Goal: Task Accomplishment & Management: Use online tool/utility

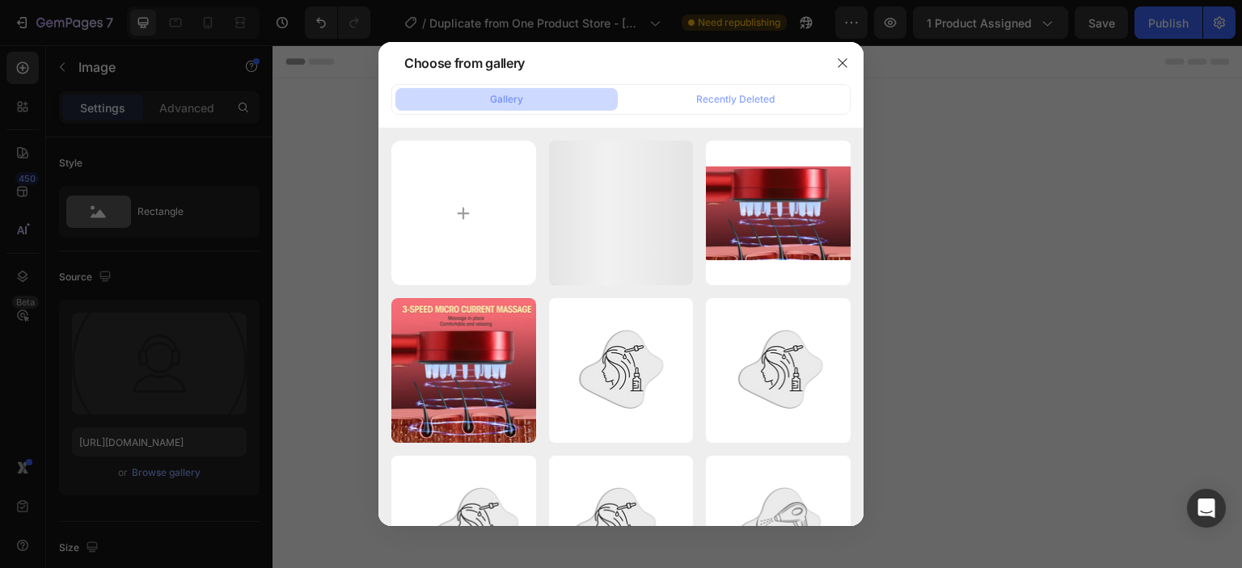
scroll to position [2020, 0]
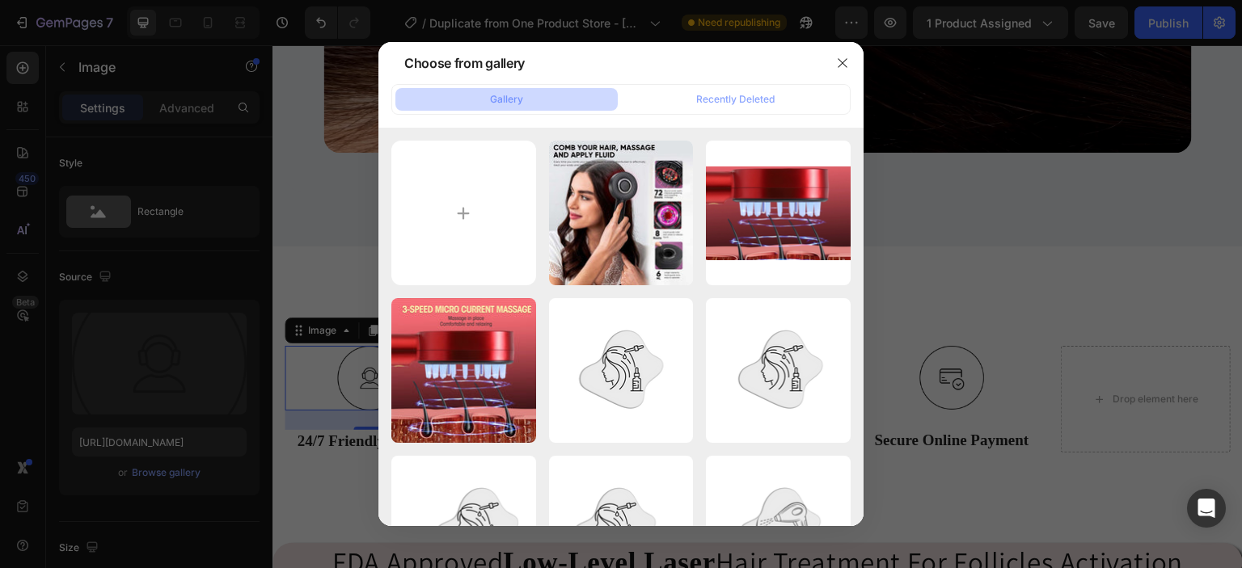
type input "C:\fakepath\1.png"
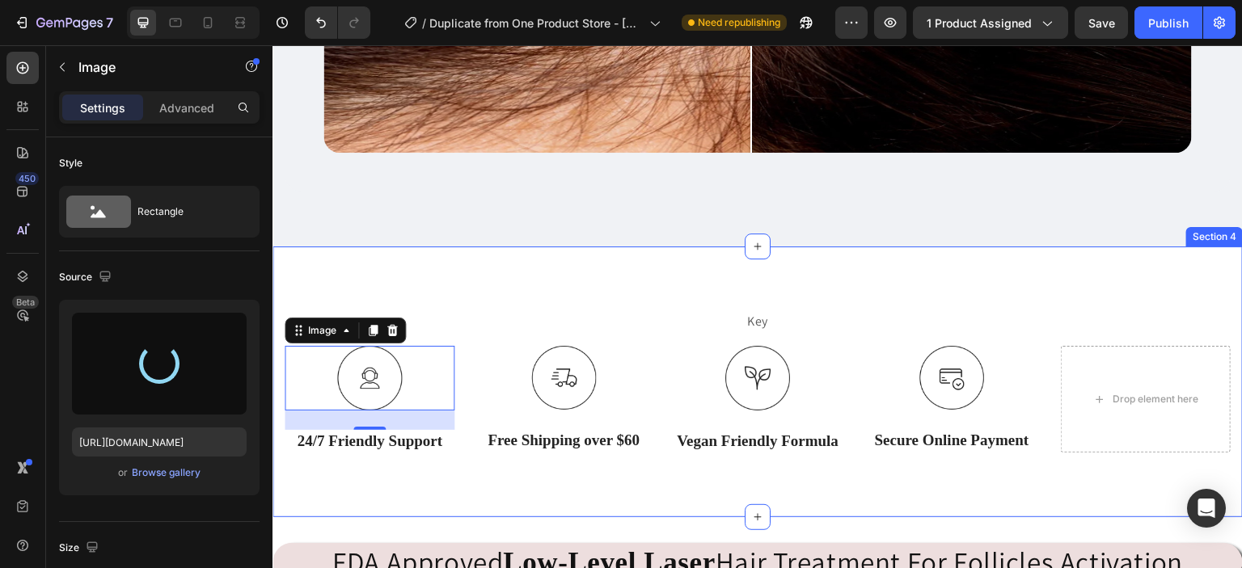
type input "[URL][DOMAIN_NAME]"
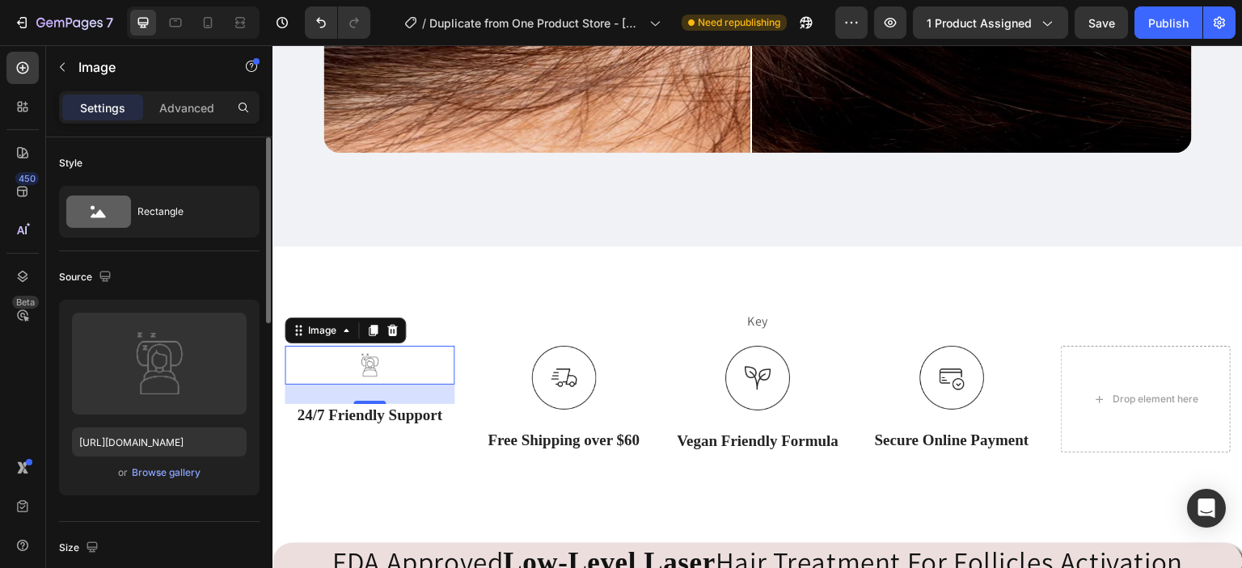
click at [181, 463] on div "or Browse gallery" at bounding box center [159, 472] width 175 height 19
click at [181, 472] on div "Browse gallery" at bounding box center [166, 473] width 69 height 15
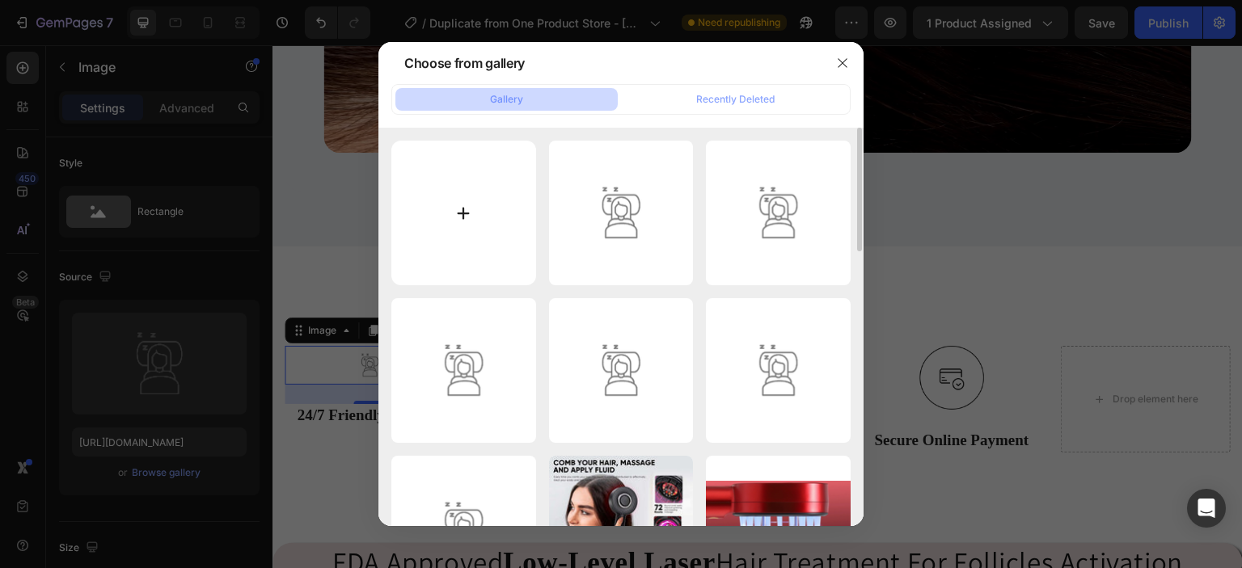
click at [475, 196] on input "file" at bounding box center [463, 213] width 145 height 145
type input "C:\fakepath\1.png"
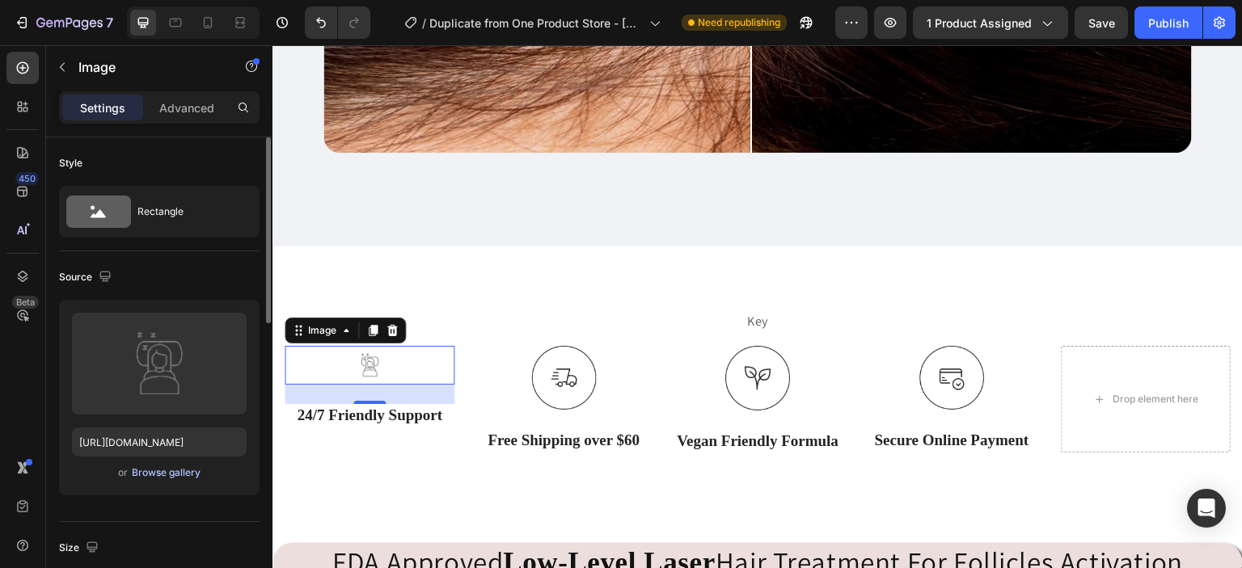
click at [171, 474] on div "Browse gallery" at bounding box center [166, 473] width 69 height 15
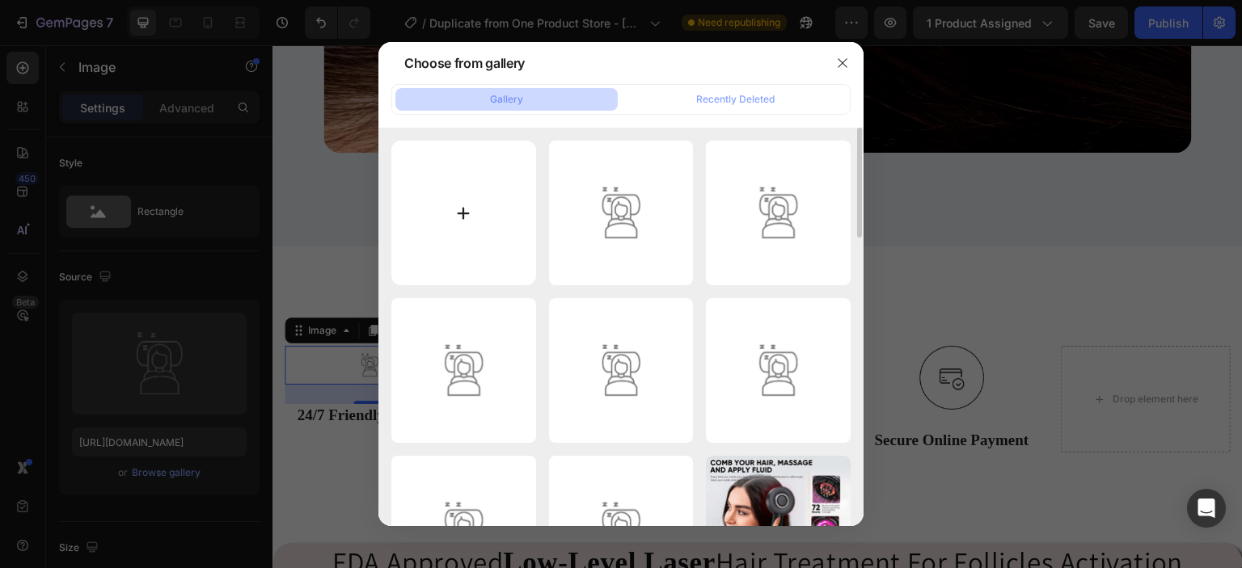
click at [468, 220] on input "file" at bounding box center [463, 213] width 145 height 145
type input "C:\fakepath\1.png"
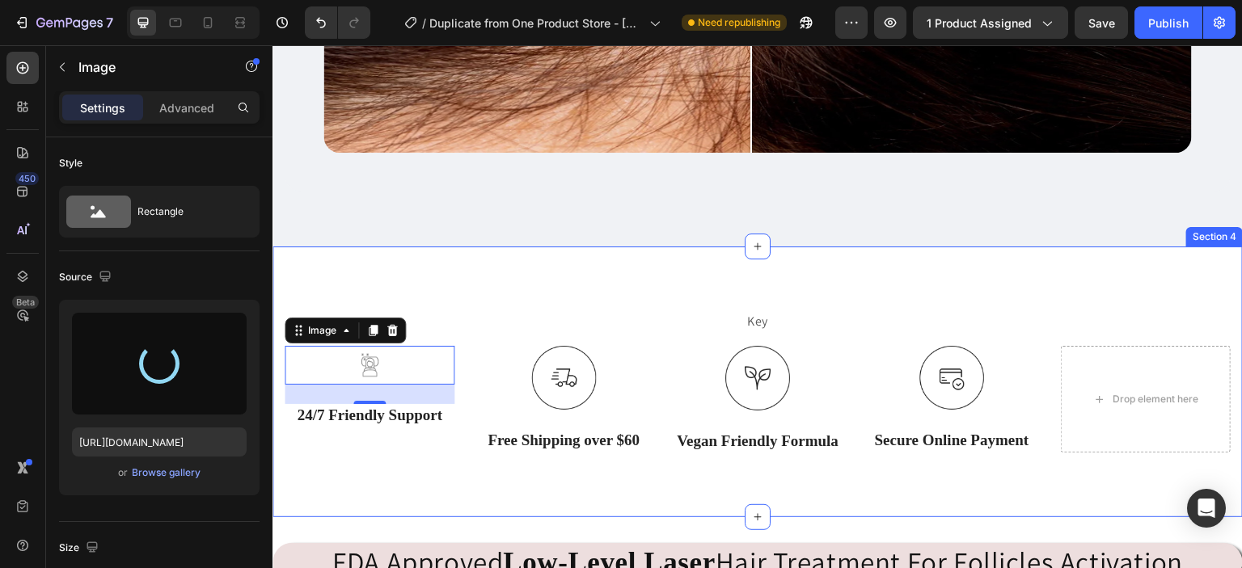
type input "[URL][DOMAIN_NAME]"
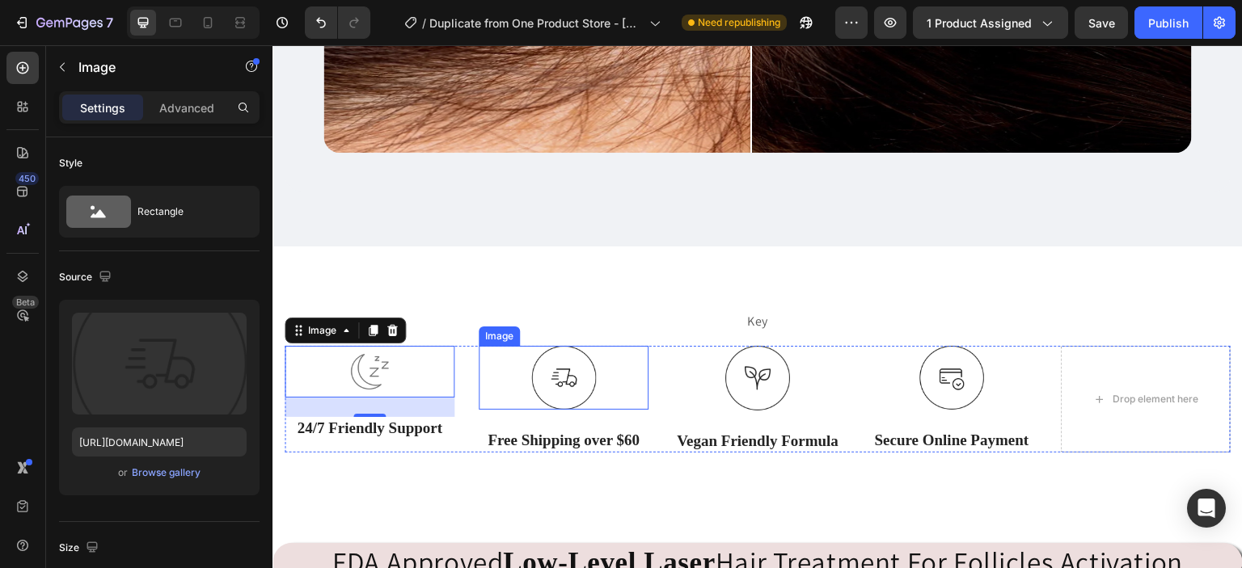
click at [523, 382] on div at bounding box center [564, 378] width 170 height 65
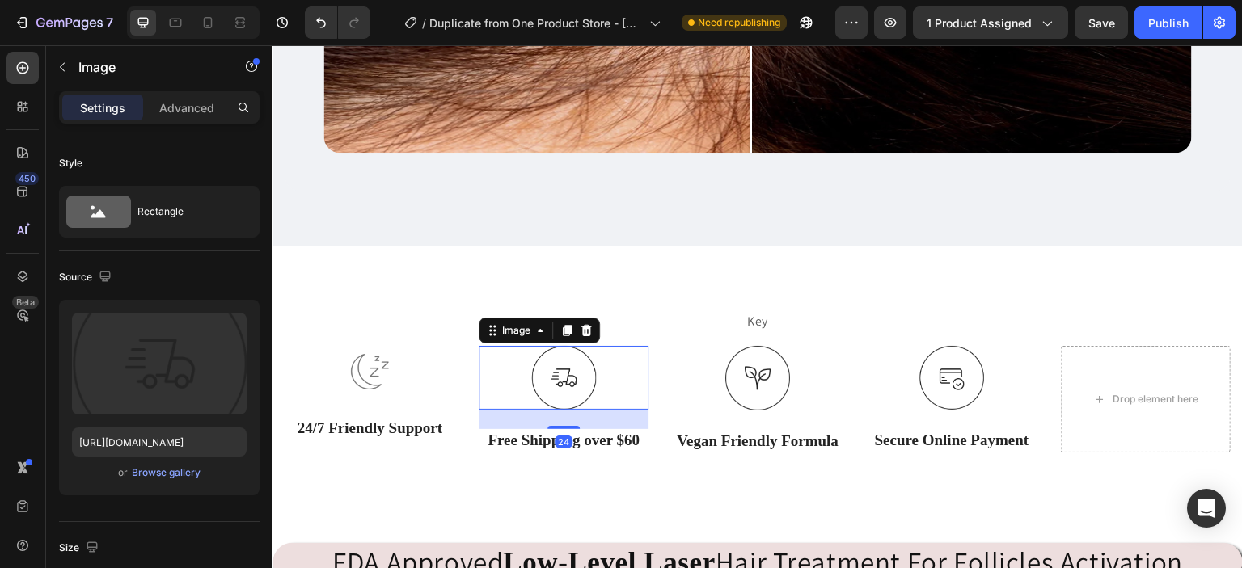
click at [523, 382] on div at bounding box center [564, 378] width 170 height 65
click at [167, 473] on div "Browse gallery" at bounding box center [166, 473] width 69 height 15
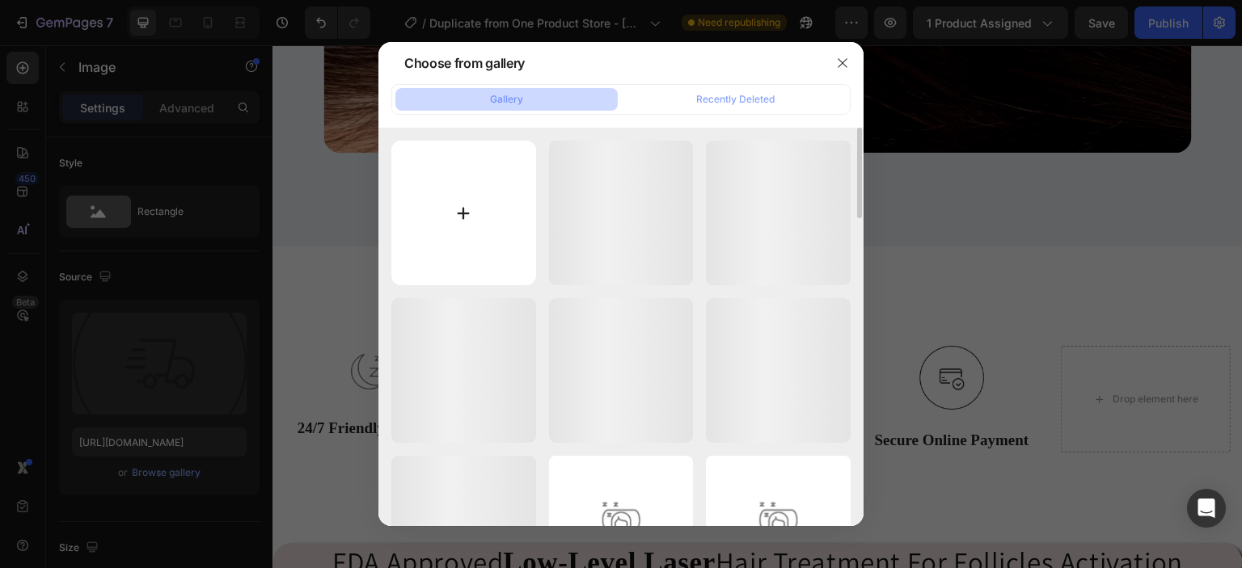
click at [446, 216] on input "file" at bounding box center [463, 213] width 145 height 145
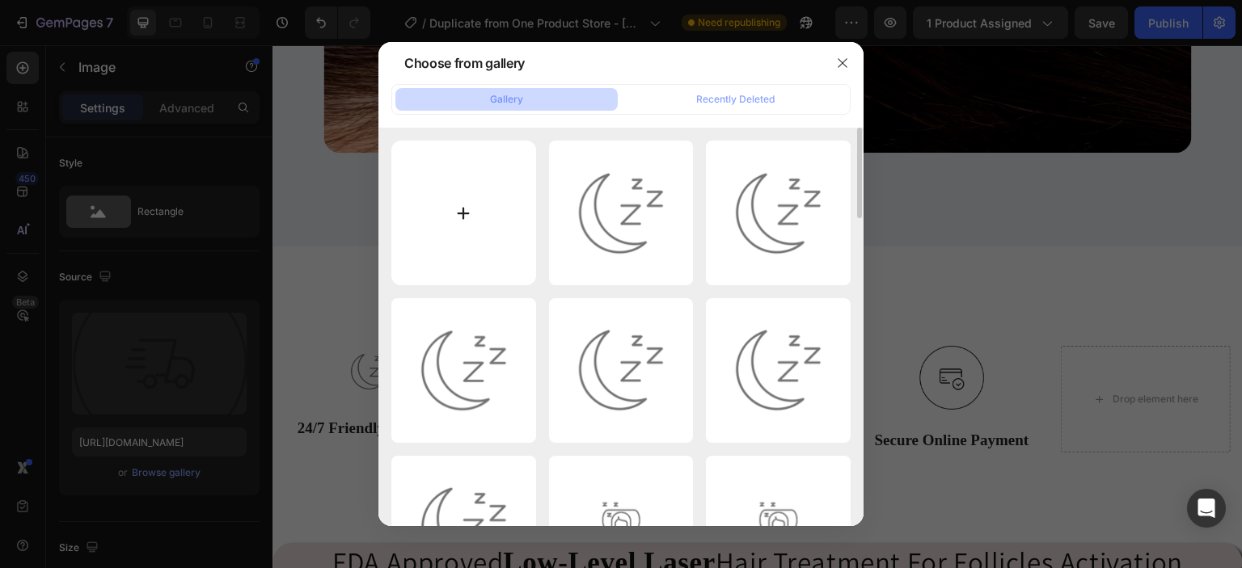
type input "C:\fakepath\2.png"
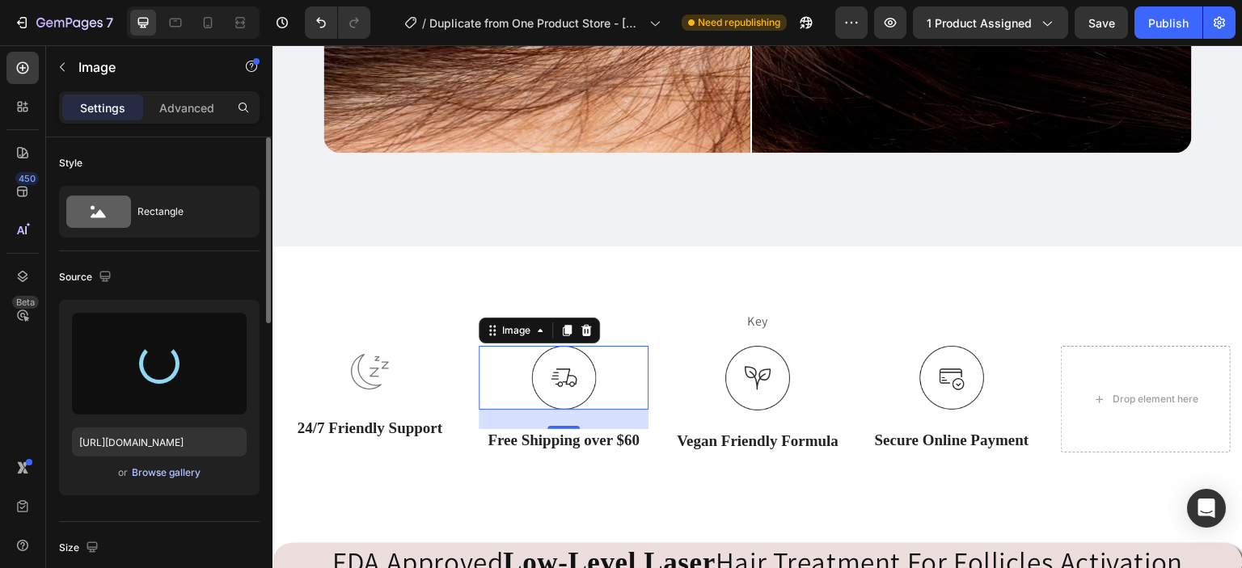
type input "[URL][DOMAIN_NAME]"
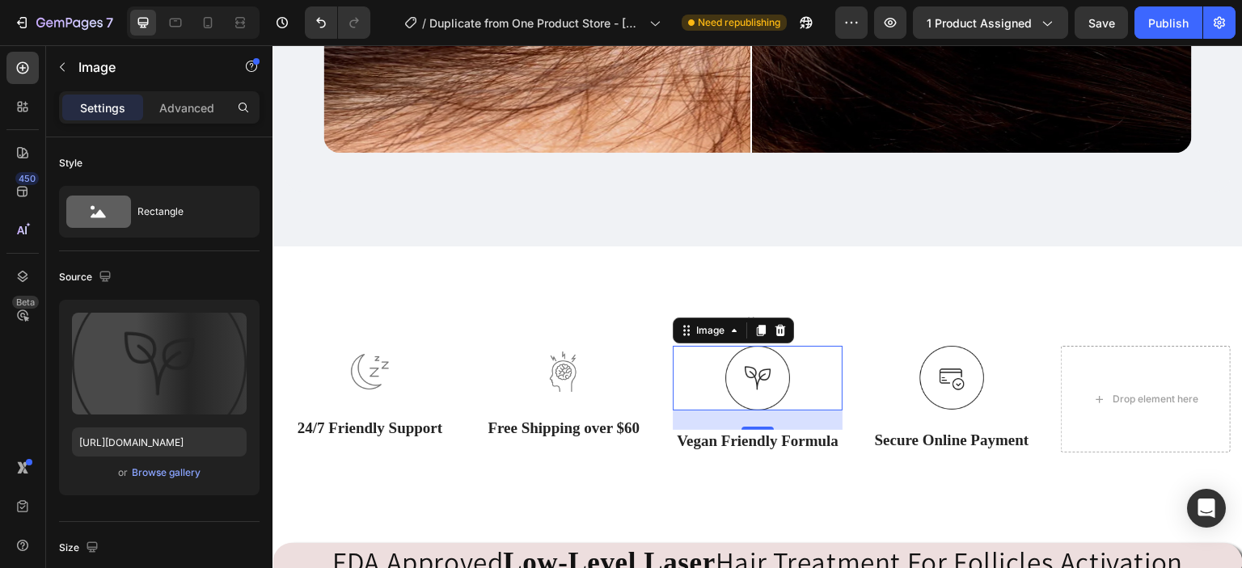
click at [749, 372] on img at bounding box center [757, 378] width 65 height 65
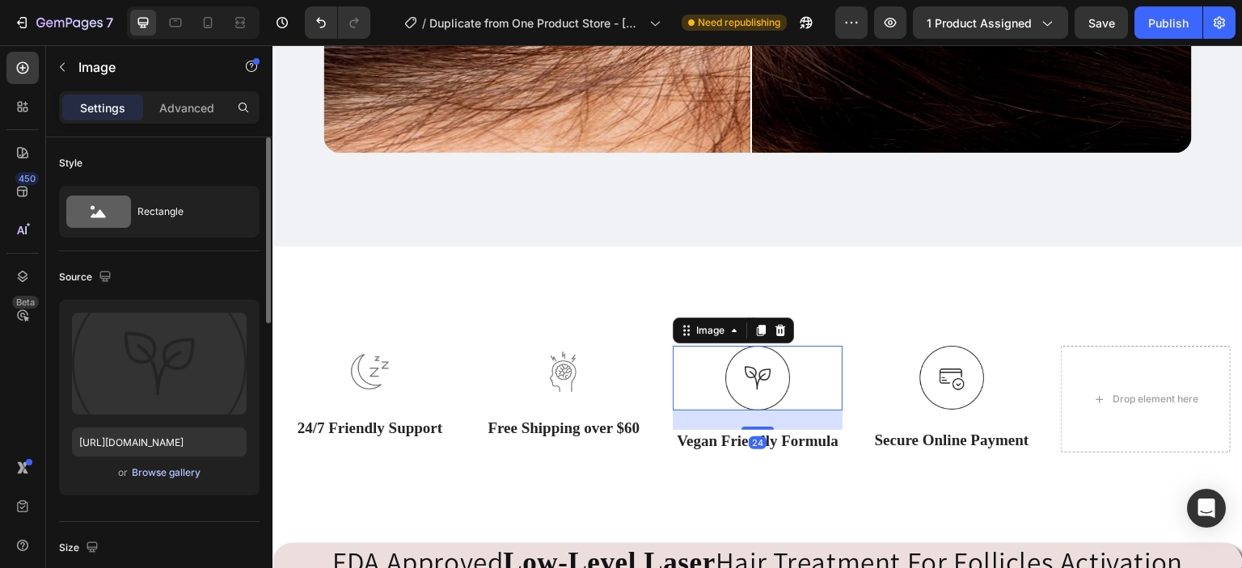
click at [158, 475] on div "Browse gallery" at bounding box center [166, 473] width 69 height 15
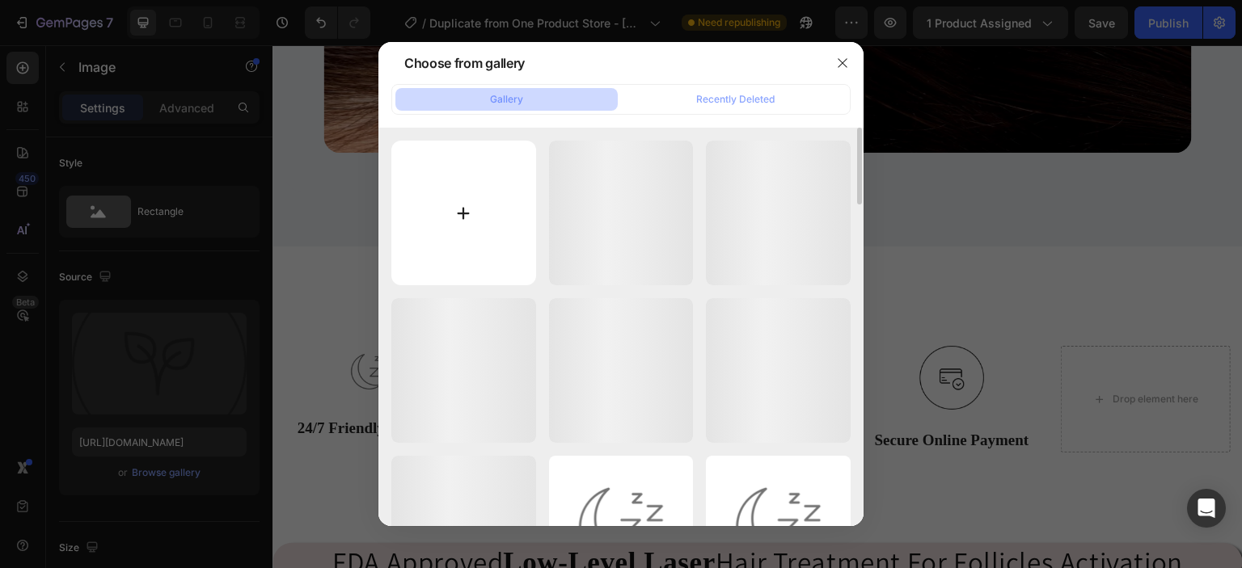
click at [436, 203] on input "file" at bounding box center [463, 213] width 145 height 145
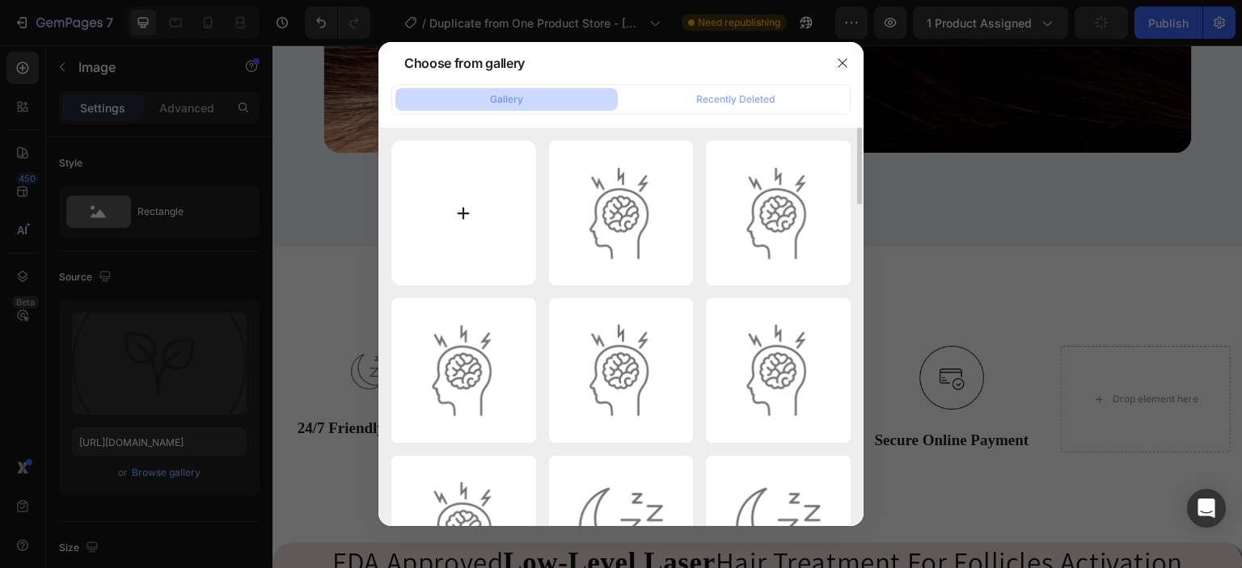
type input "C:\fakepath\3.png"
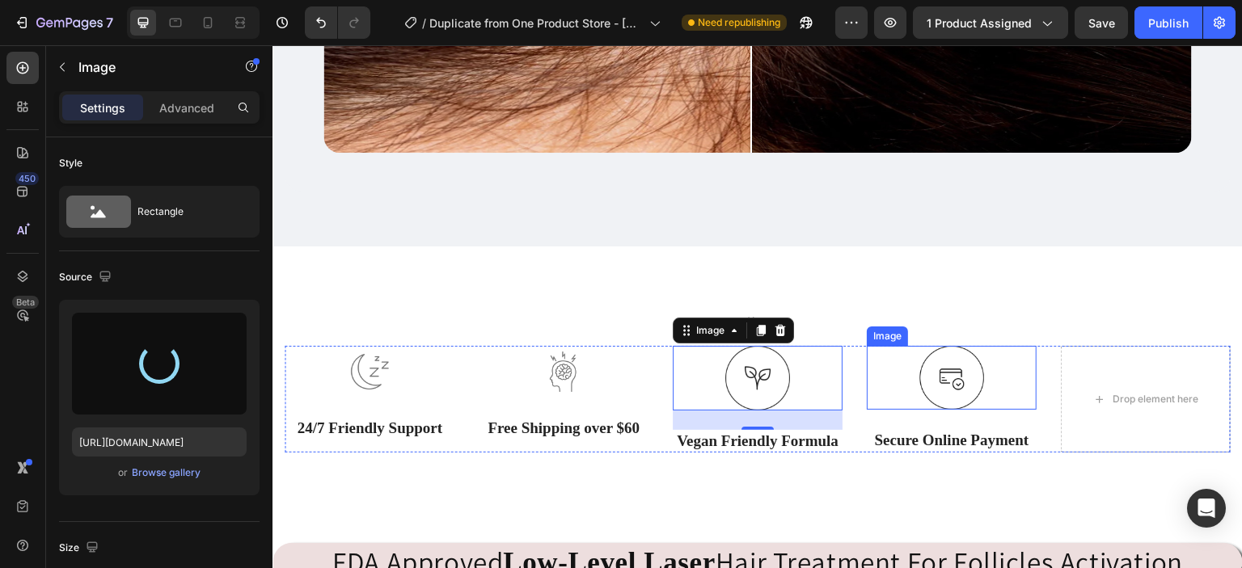
type input "[URL][DOMAIN_NAME]"
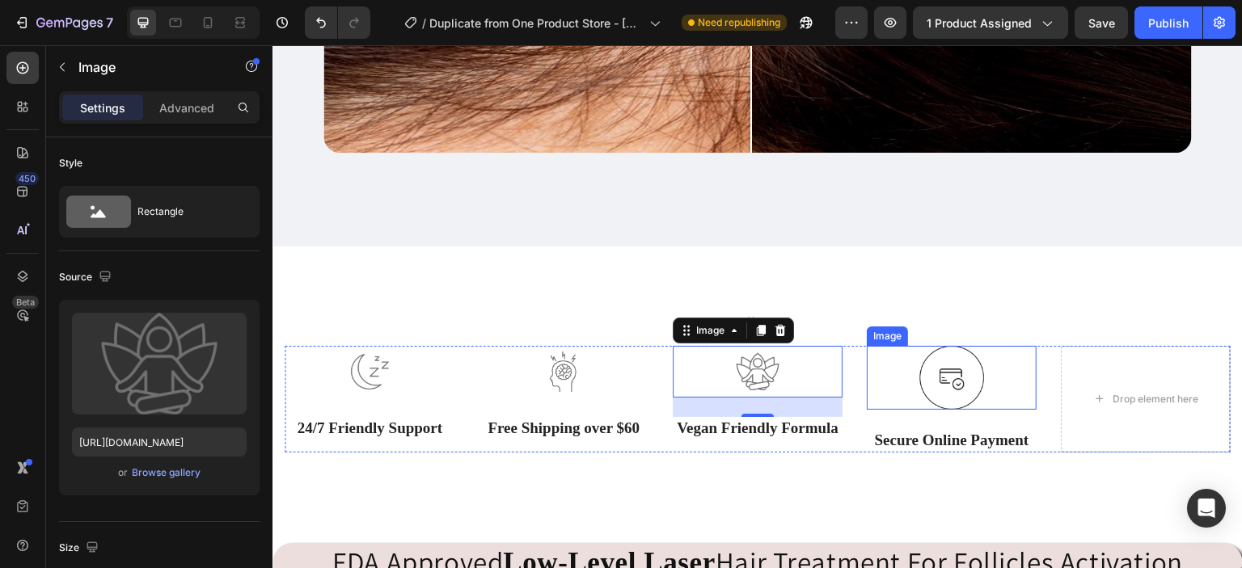
click at [966, 375] on img at bounding box center [951, 378] width 65 height 65
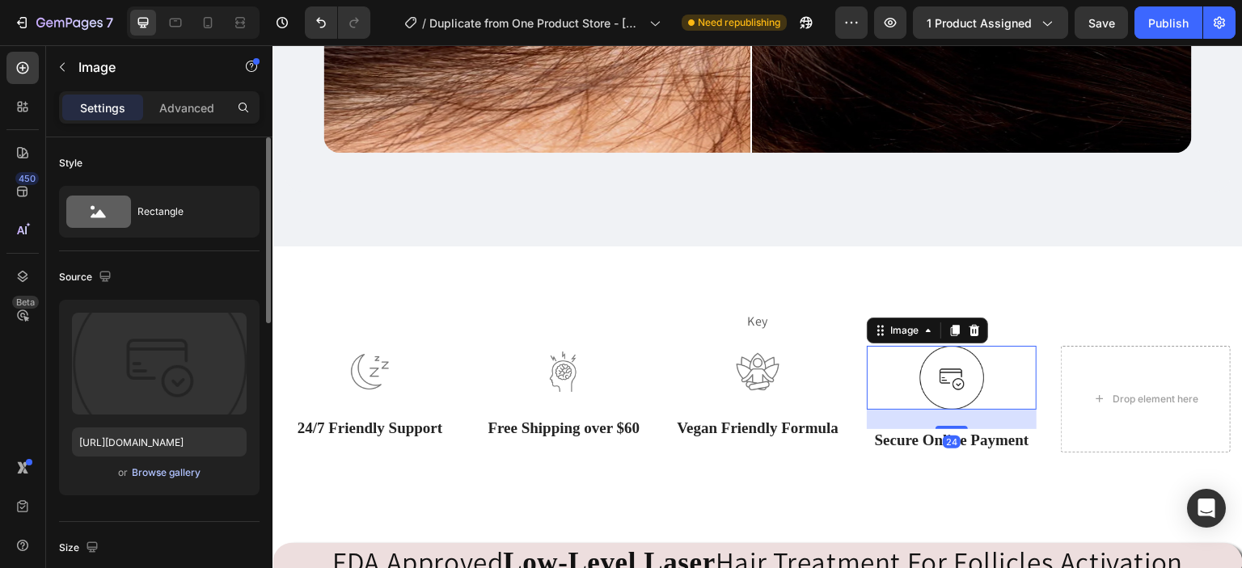
click at [188, 468] on div "Browse gallery" at bounding box center [166, 473] width 69 height 15
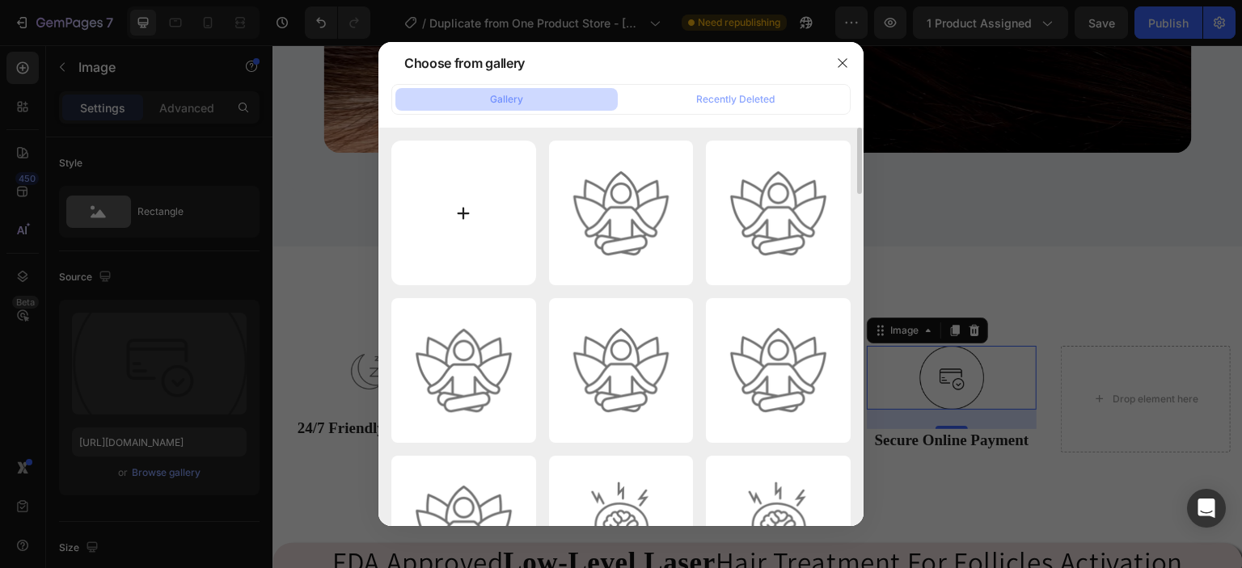
click at [479, 192] on input "file" at bounding box center [463, 213] width 145 height 145
type input "C:\fakepath\4.png"
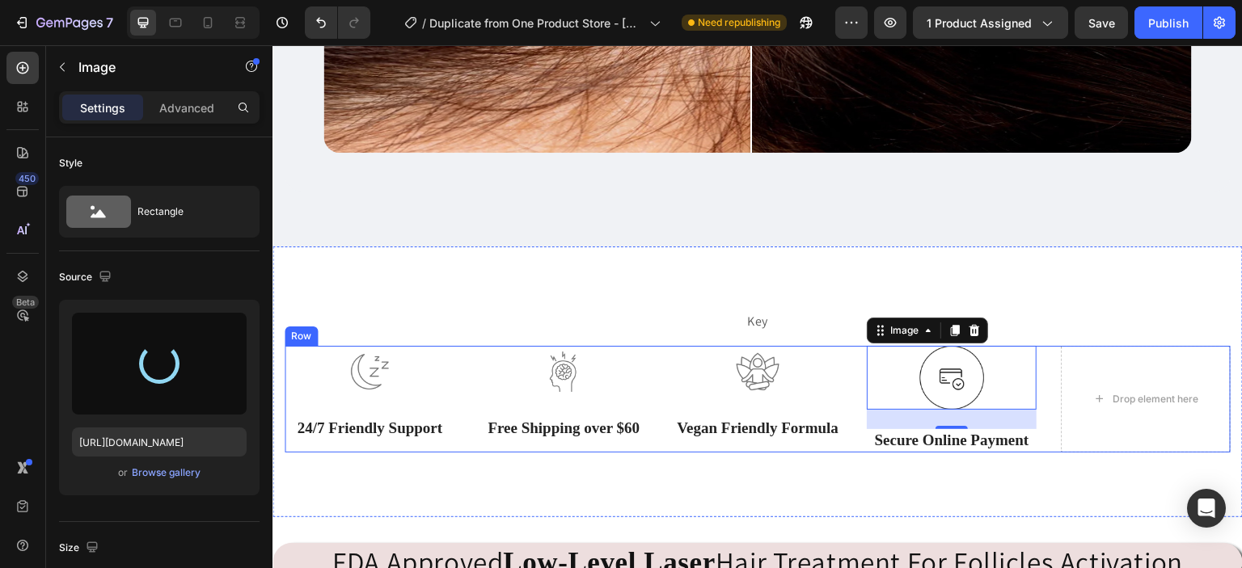
type input "[URL][DOMAIN_NAME]"
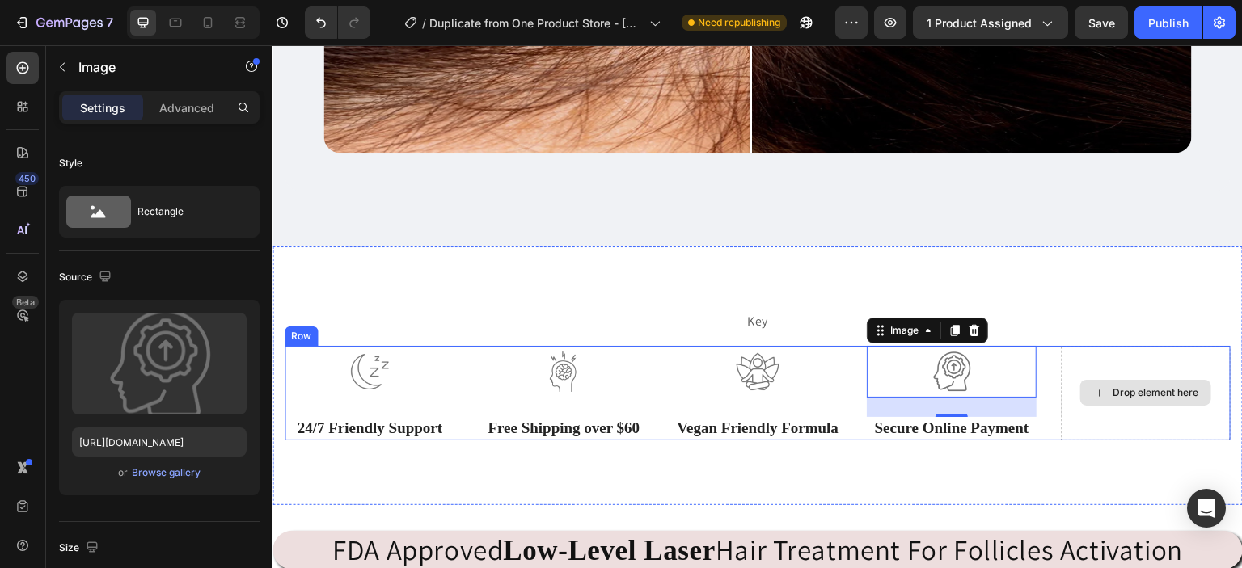
click at [1082, 356] on div "Drop element here" at bounding box center [1146, 393] width 170 height 95
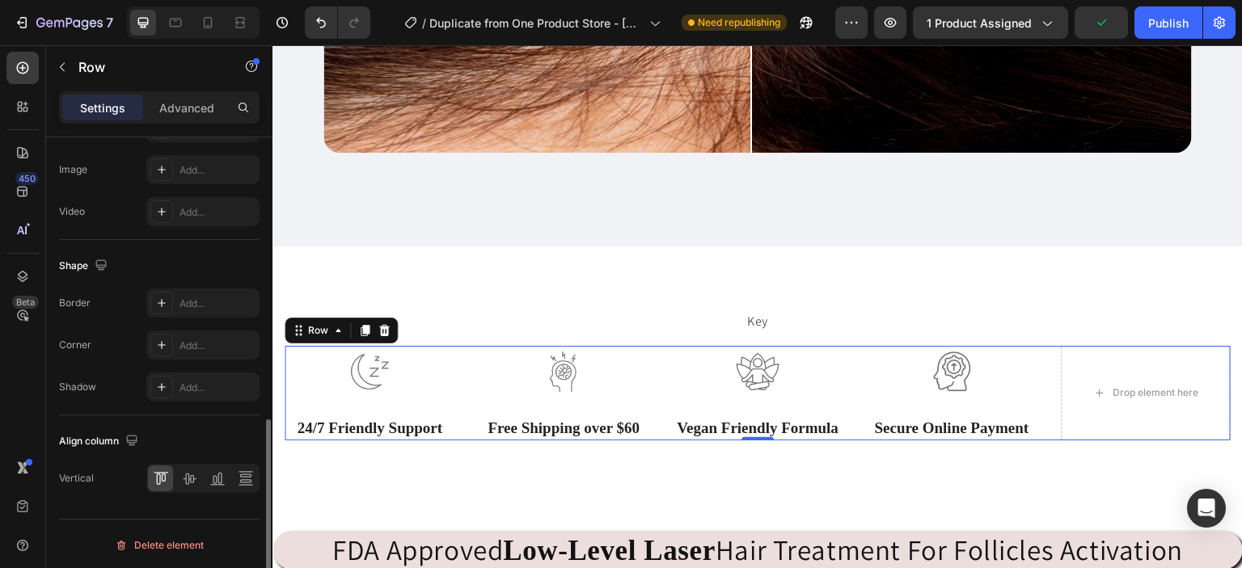
scroll to position [0, 0]
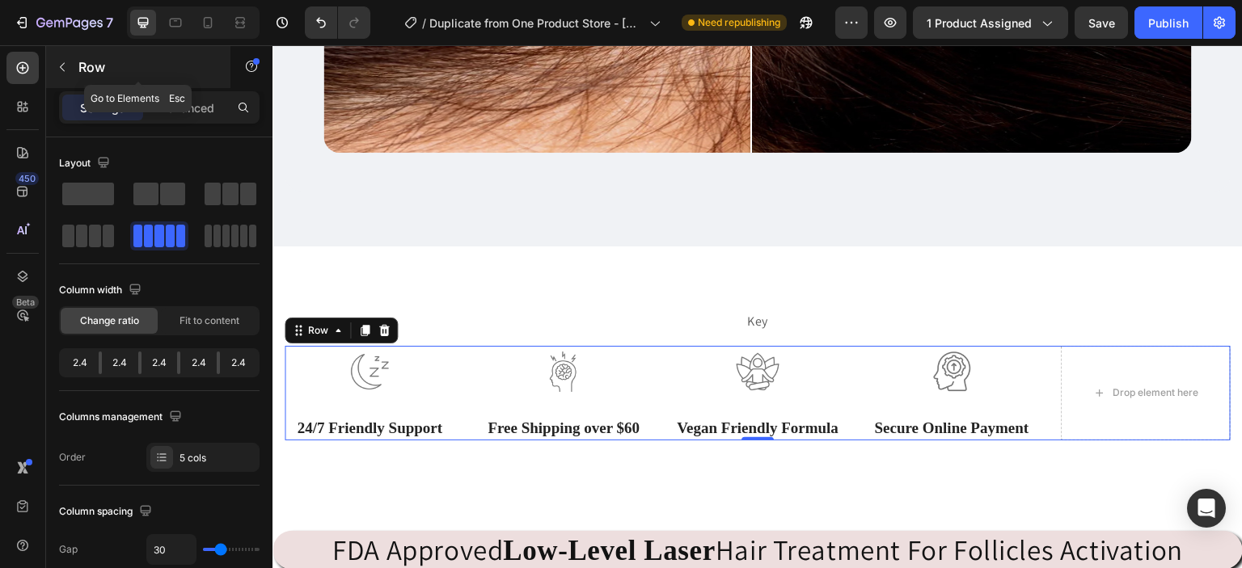
click at [61, 62] on icon "button" at bounding box center [62, 67] width 13 height 13
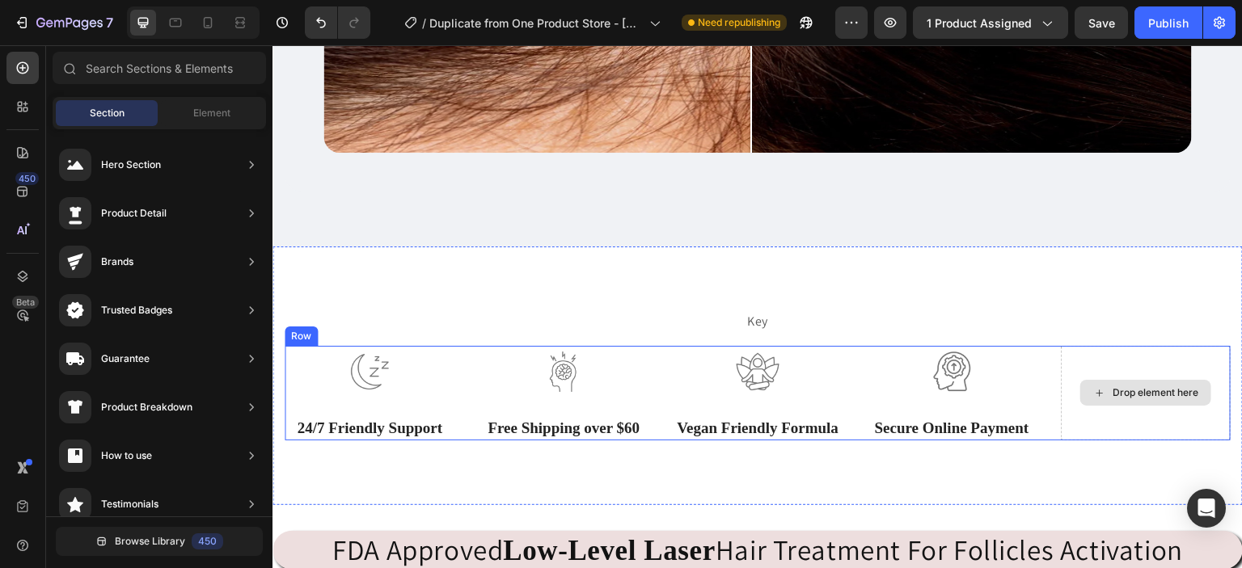
click at [1109, 404] on div "Drop element here" at bounding box center [1146, 393] width 170 height 95
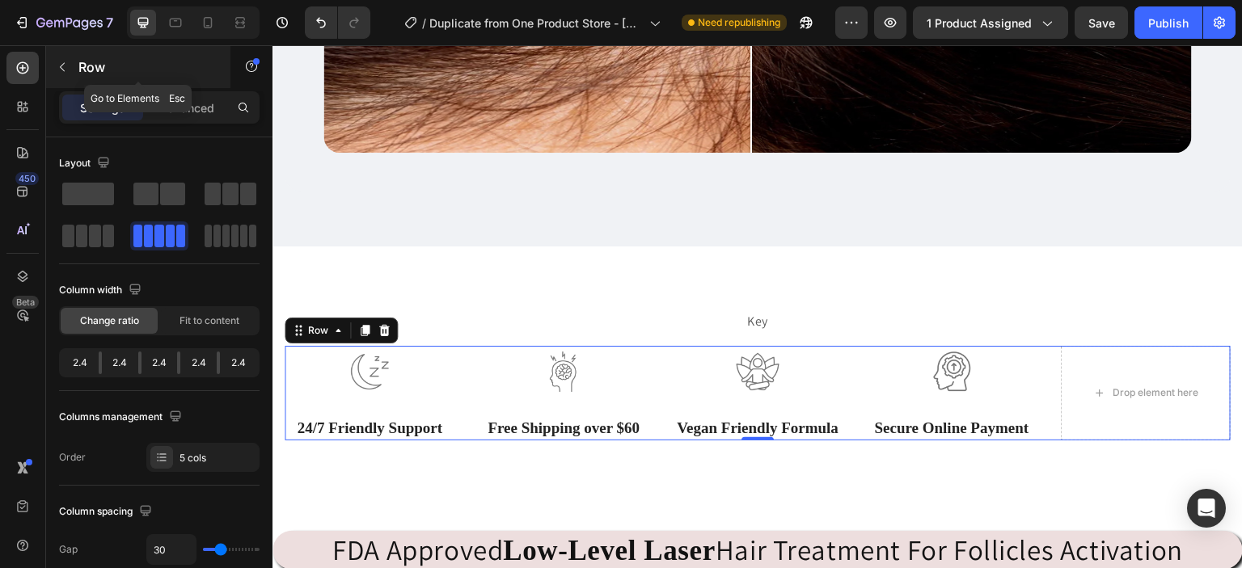
click at [61, 67] on icon "button" at bounding box center [62, 67] width 13 height 13
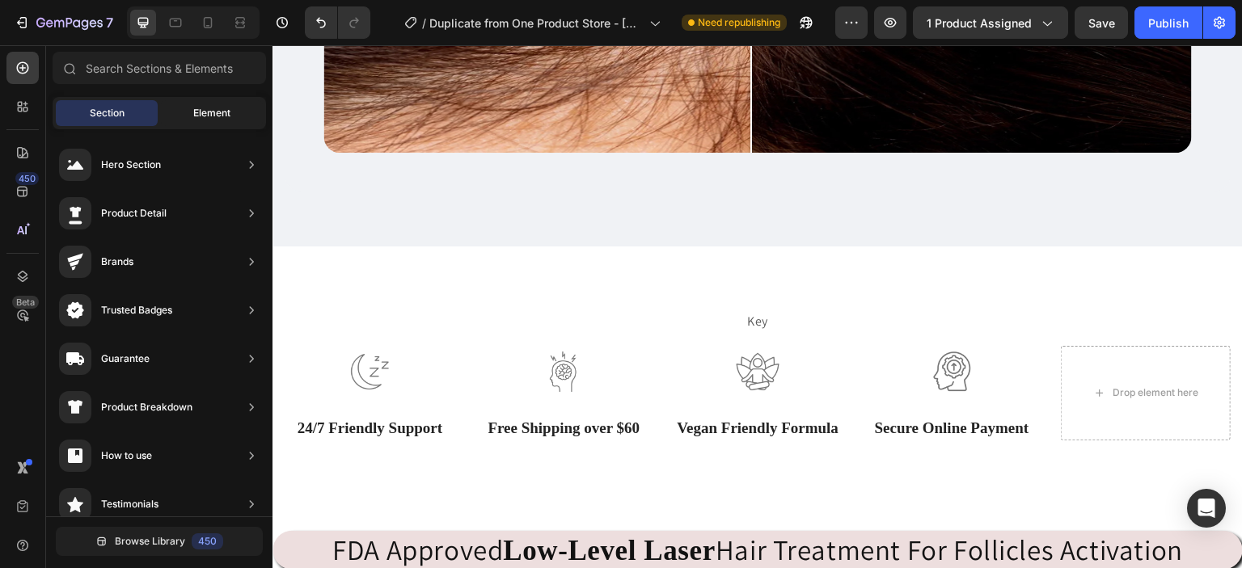
click at [217, 116] on span "Element" at bounding box center [211, 113] width 37 height 15
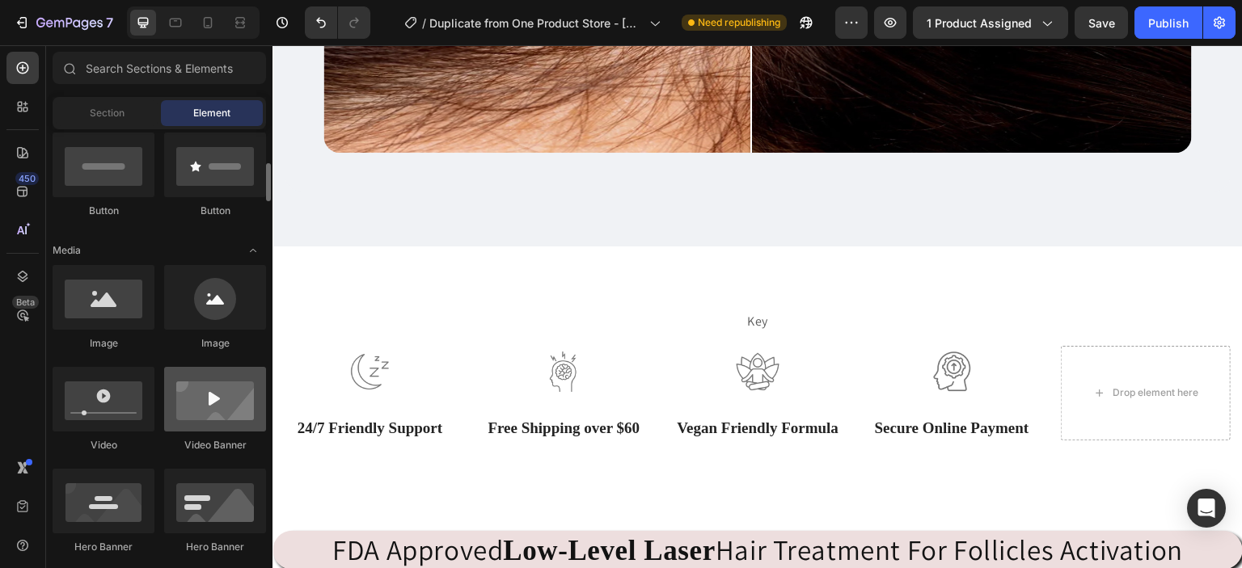
scroll to position [399, 0]
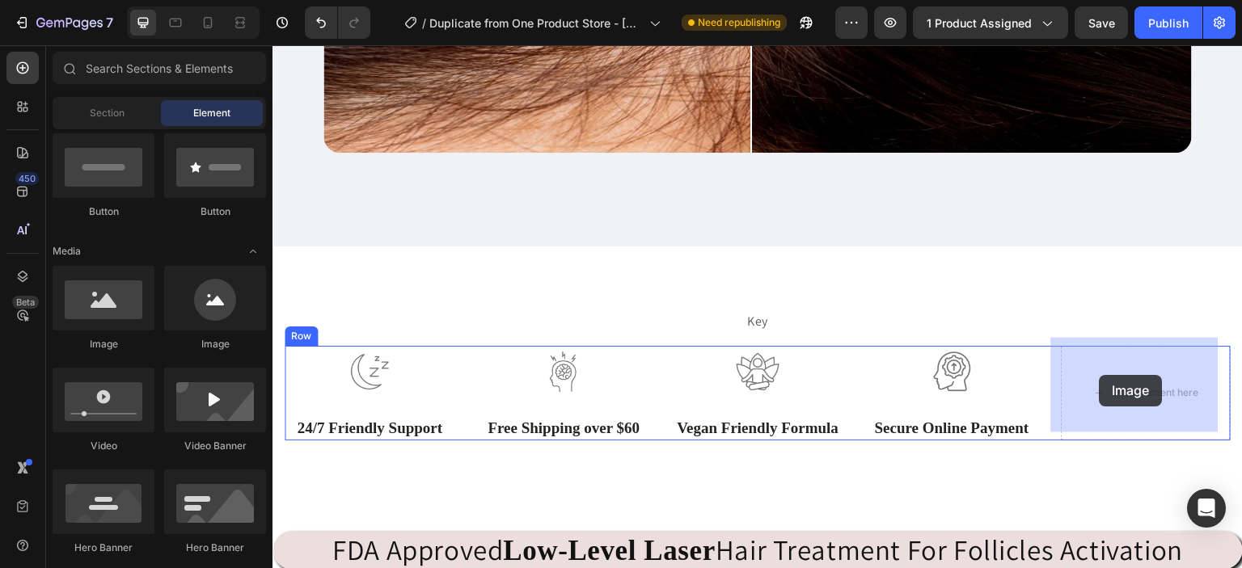
drag, startPoint x: 390, startPoint y: 356, endPoint x: 1099, endPoint y: 375, distance: 709.2
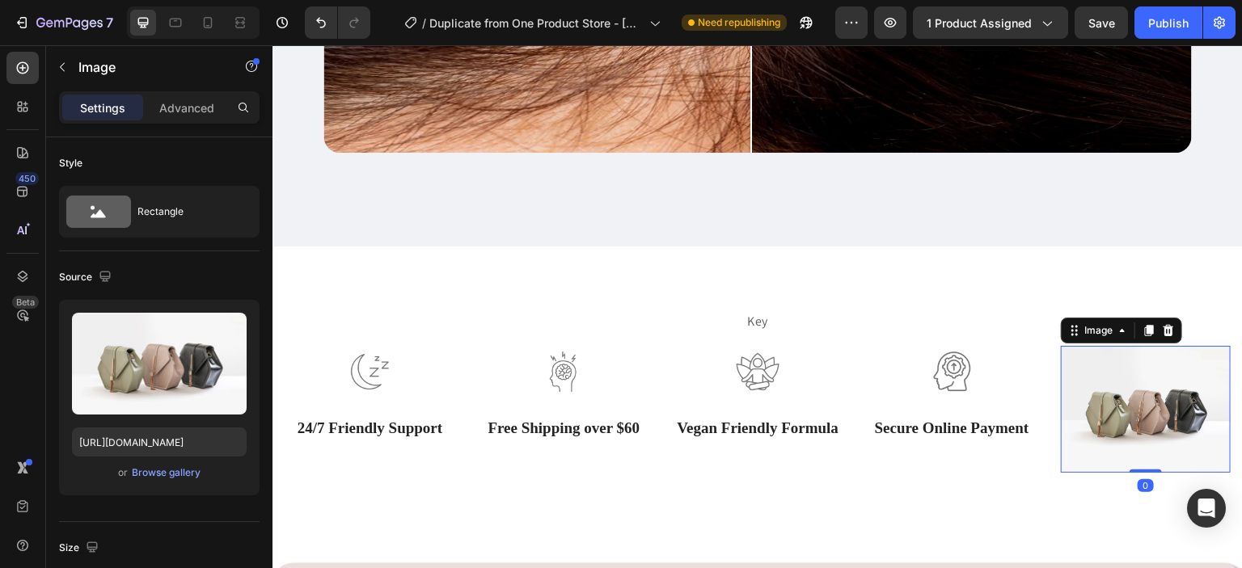
drag, startPoint x: 1133, startPoint y: 461, endPoint x: 1122, endPoint y: 416, distance: 45.9
click at [1122, 416] on div "Image 0" at bounding box center [1146, 410] width 170 height 128
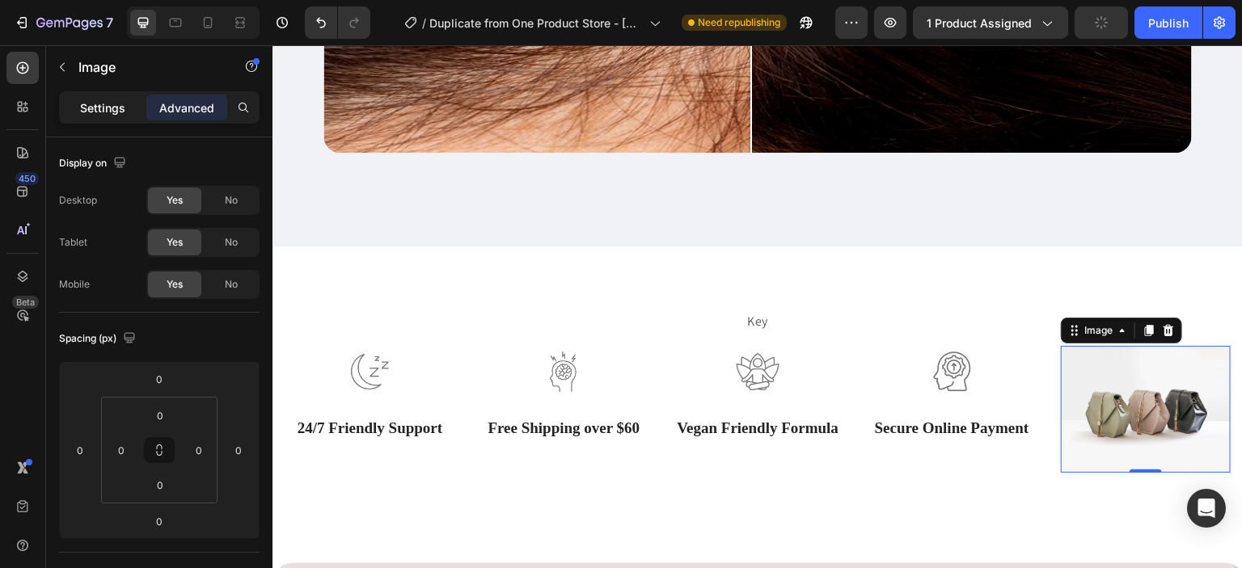
click at [110, 107] on p "Settings" at bounding box center [102, 107] width 45 height 17
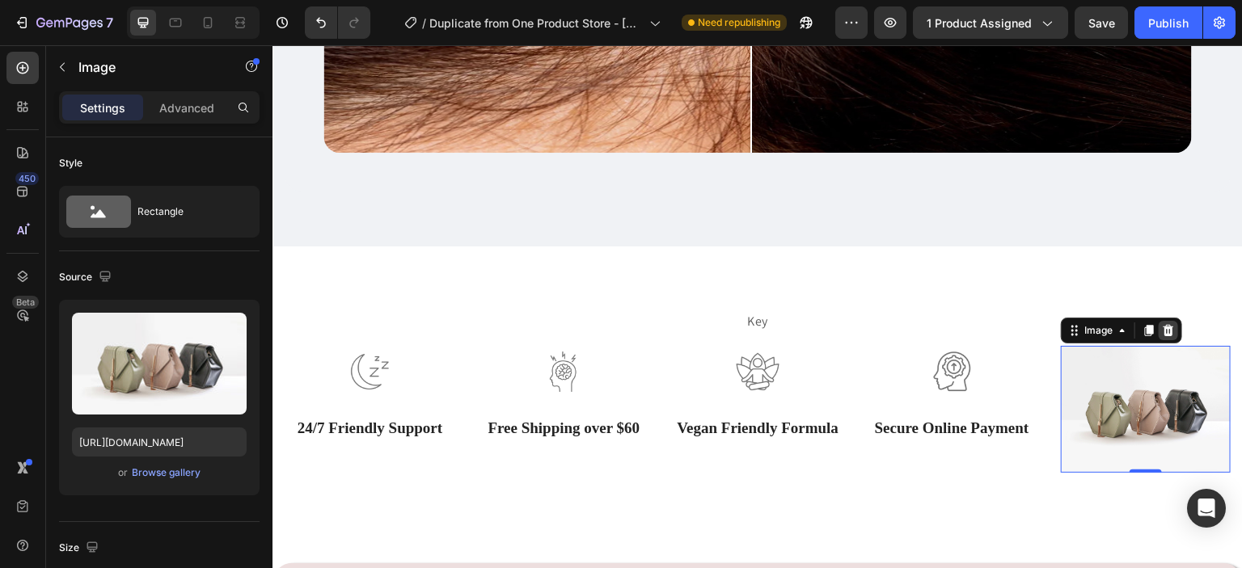
click at [1164, 323] on div at bounding box center [1167, 330] width 19 height 19
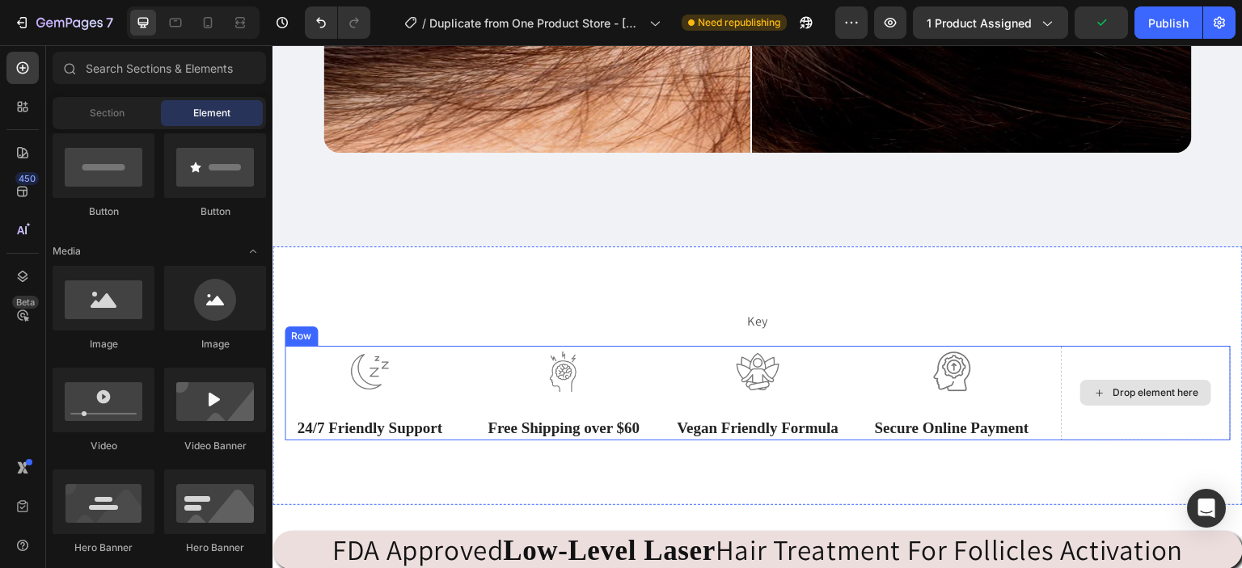
click at [1135, 352] on div "Drop element here" at bounding box center [1146, 393] width 170 height 95
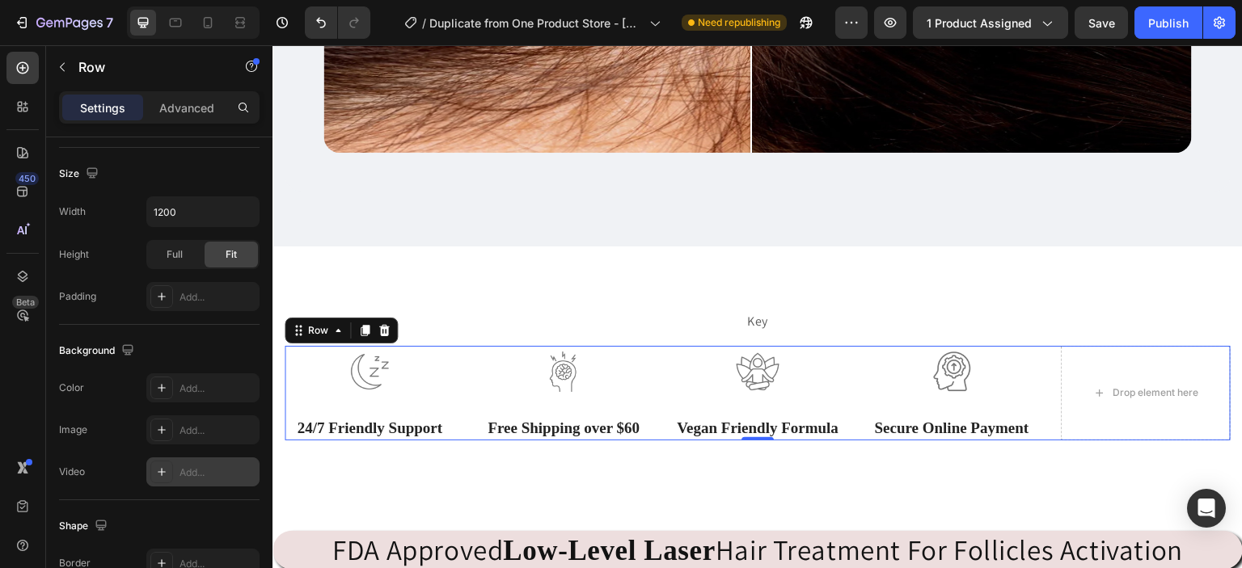
scroll to position [691, 0]
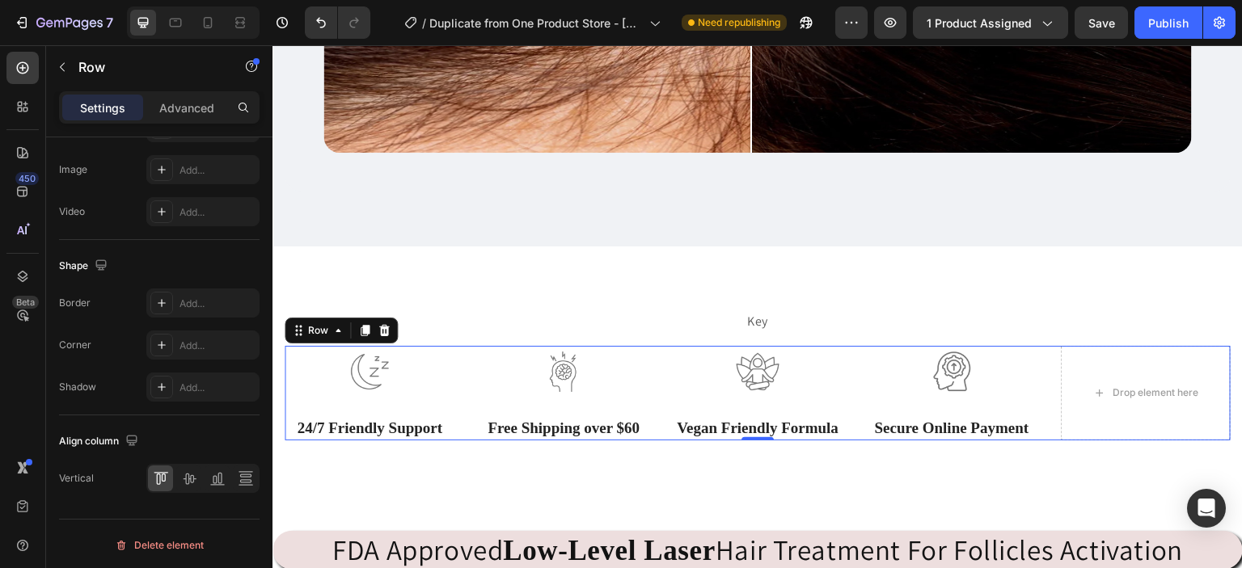
click at [304, 394] on div "Image 24/7 Friendly Support Text Block" at bounding box center [370, 393] width 170 height 95
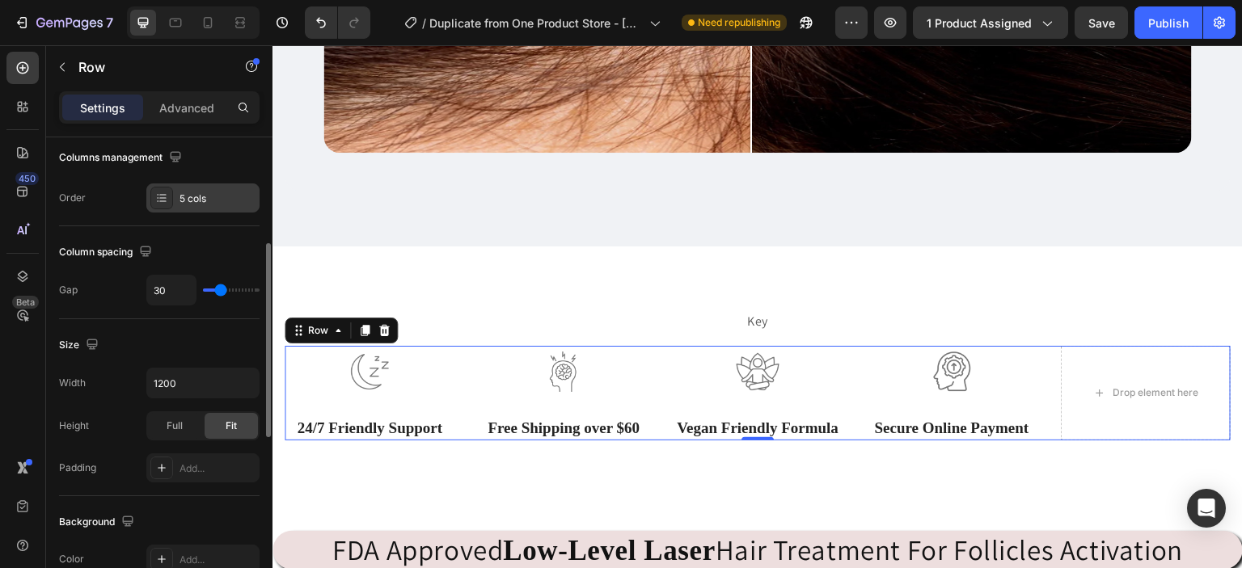
click at [178, 195] on div "5 cols" at bounding box center [202, 197] width 113 height 29
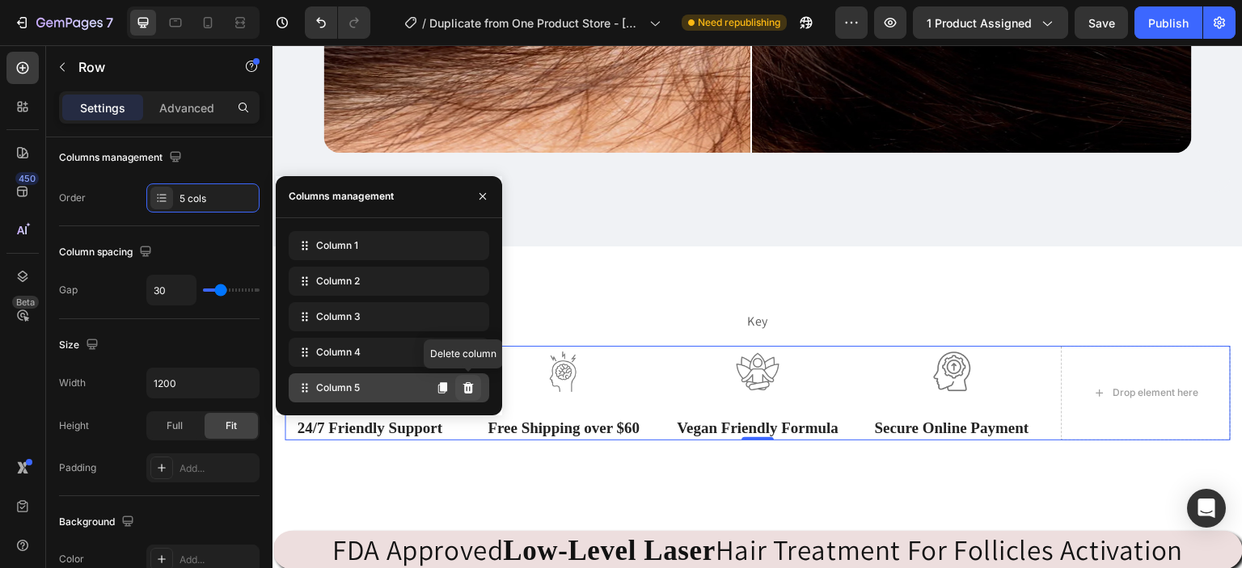
click at [462, 391] on icon at bounding box center [468, 388] width 13 height 13
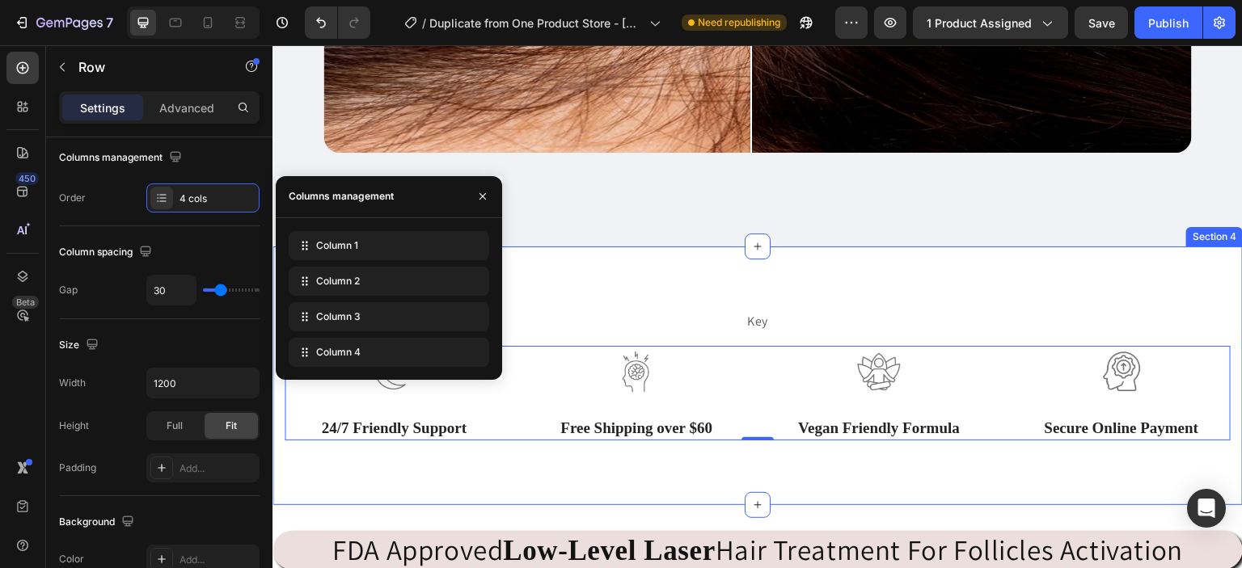
click at [624, 466] on div "Key Text block Row Image 24/7 Friendly Support Text Block Image Free Shipping o…" at bounding box center [757, 376] width 970 height 258
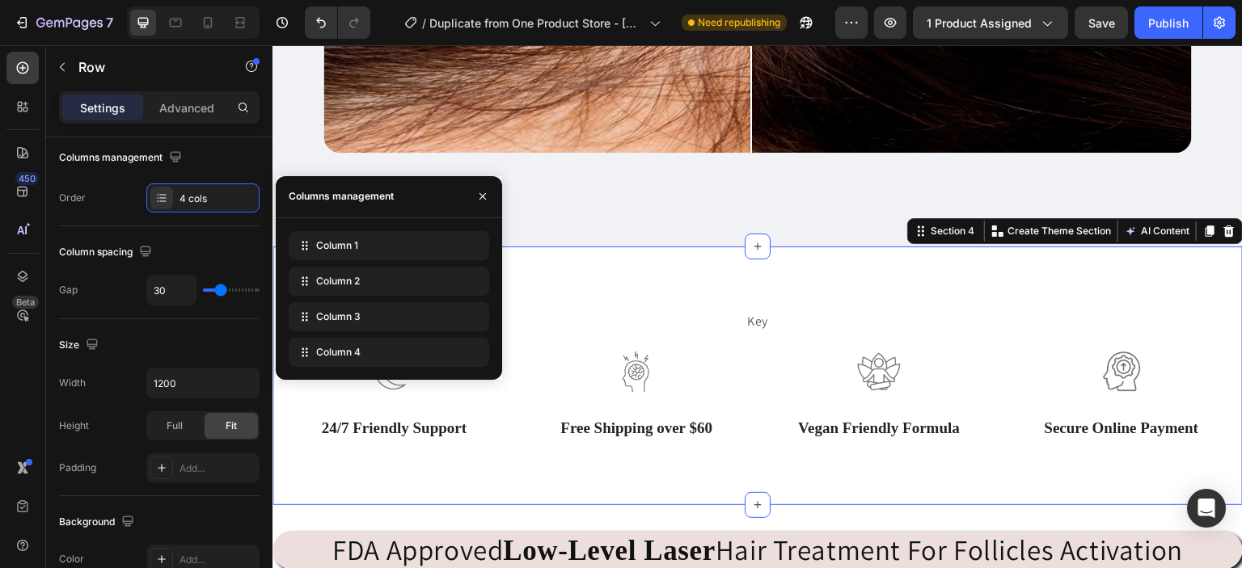
scroll to position [0, 0]
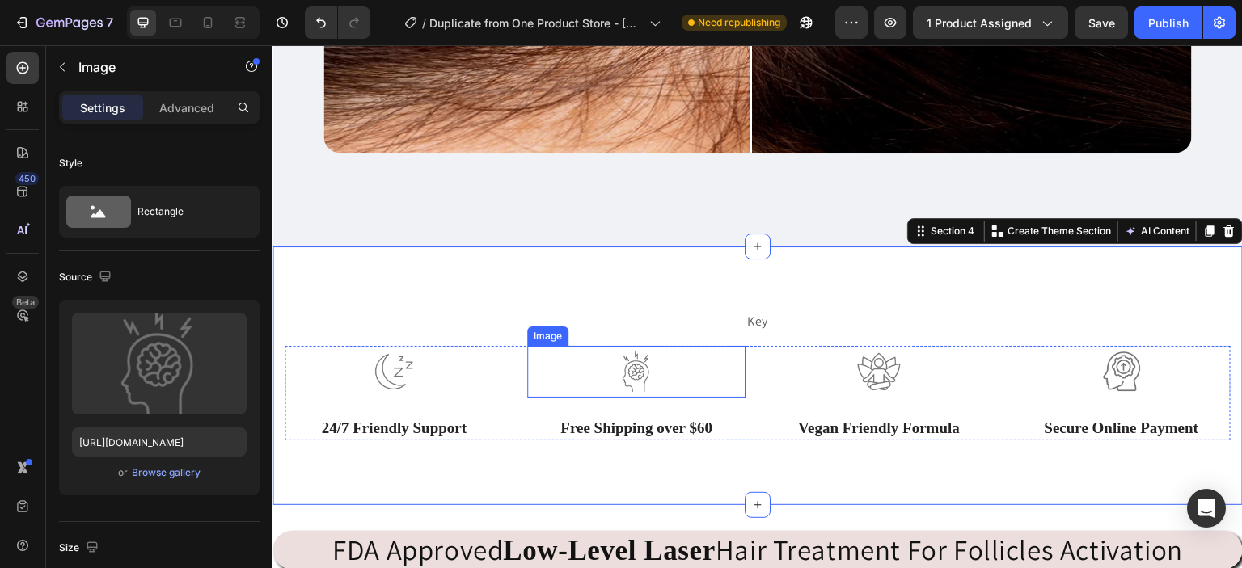
click at [643, 372] on img at bounding box center [636, 372] width 65 height 52
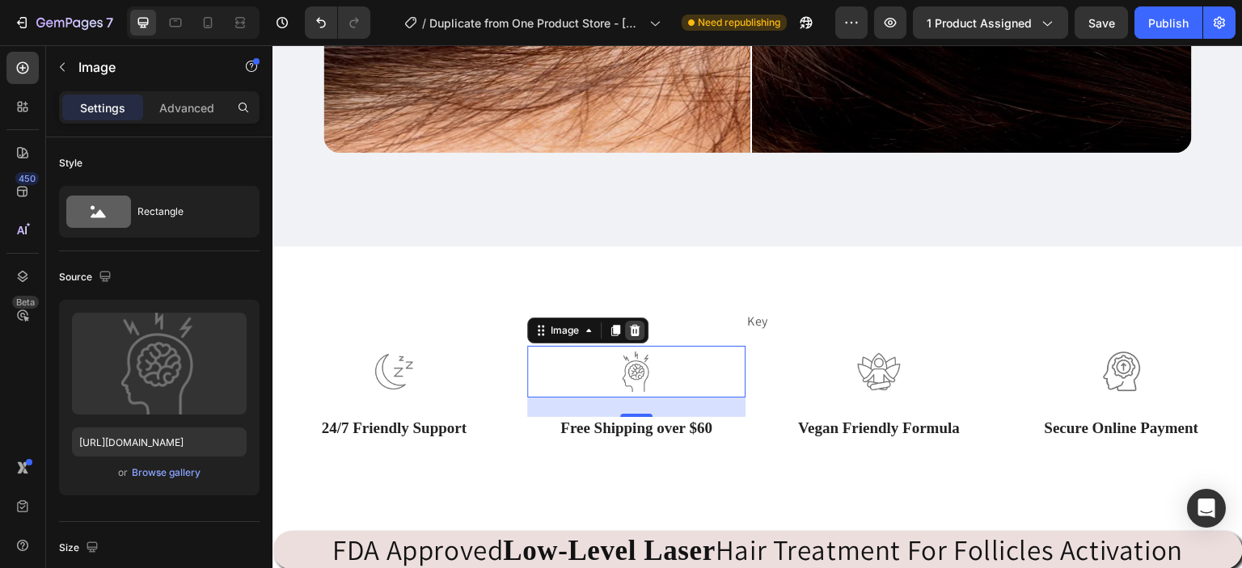
click at [629, 324] on icon at bounding box center [634, 330] width 13 height 13
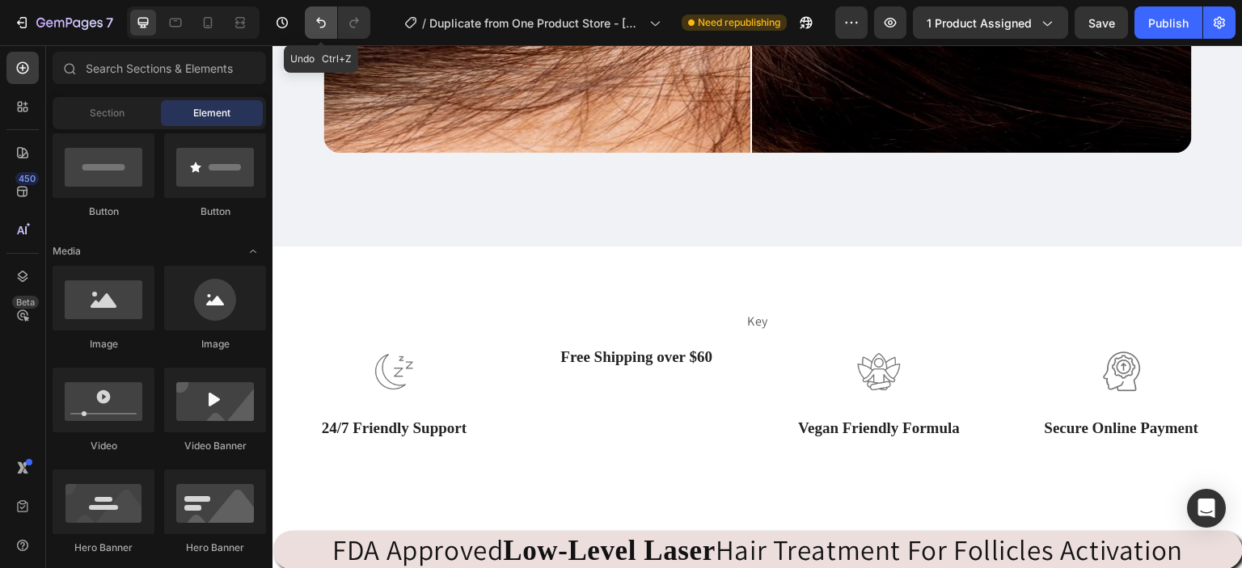
click at [320, 25] on icon "Undo/Redo" at bounding box center [321, 23] width 16 height 16
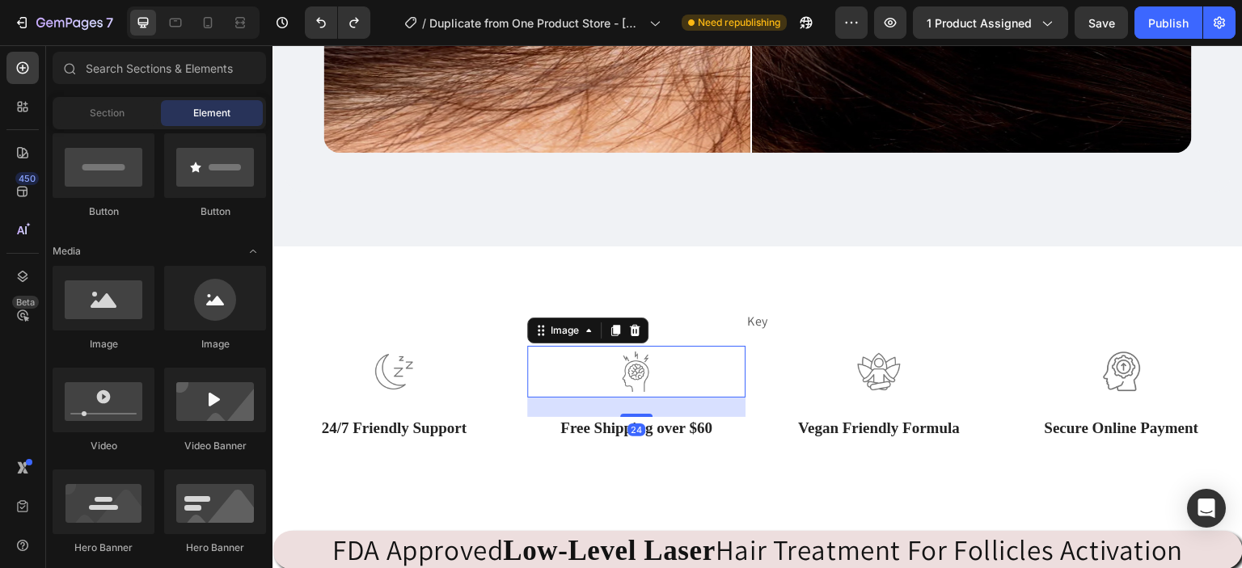
click at [631, 361] on img at bounding box center [636, 372] width 65 height 52
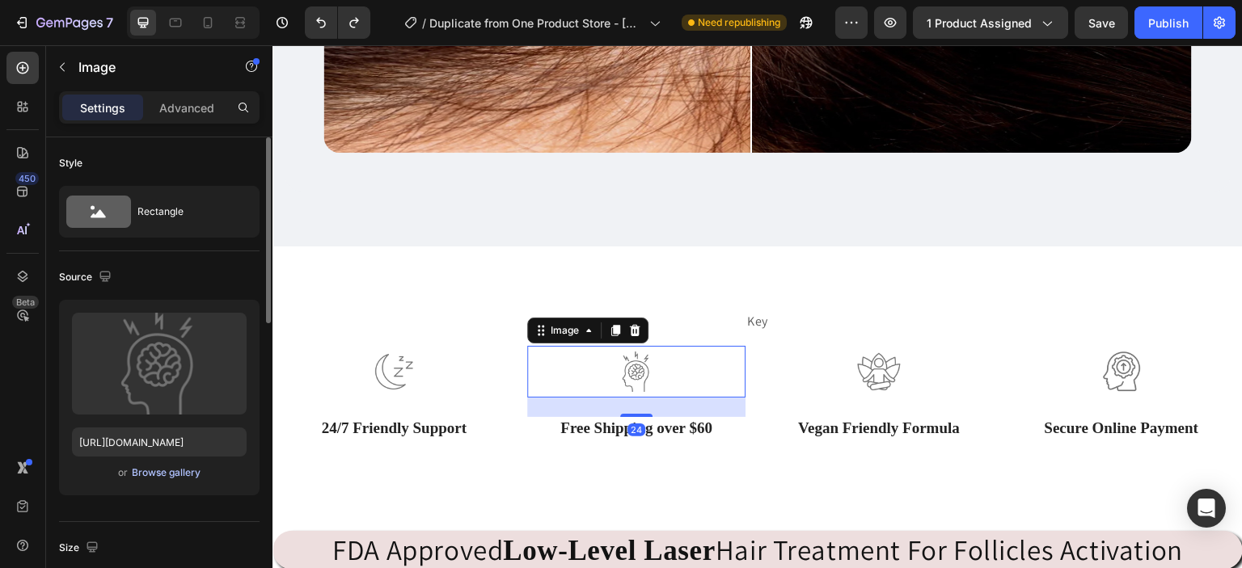
click at [178, 474] on div "Browse gallery" at bounding box center [166, 473] width 69 height 15
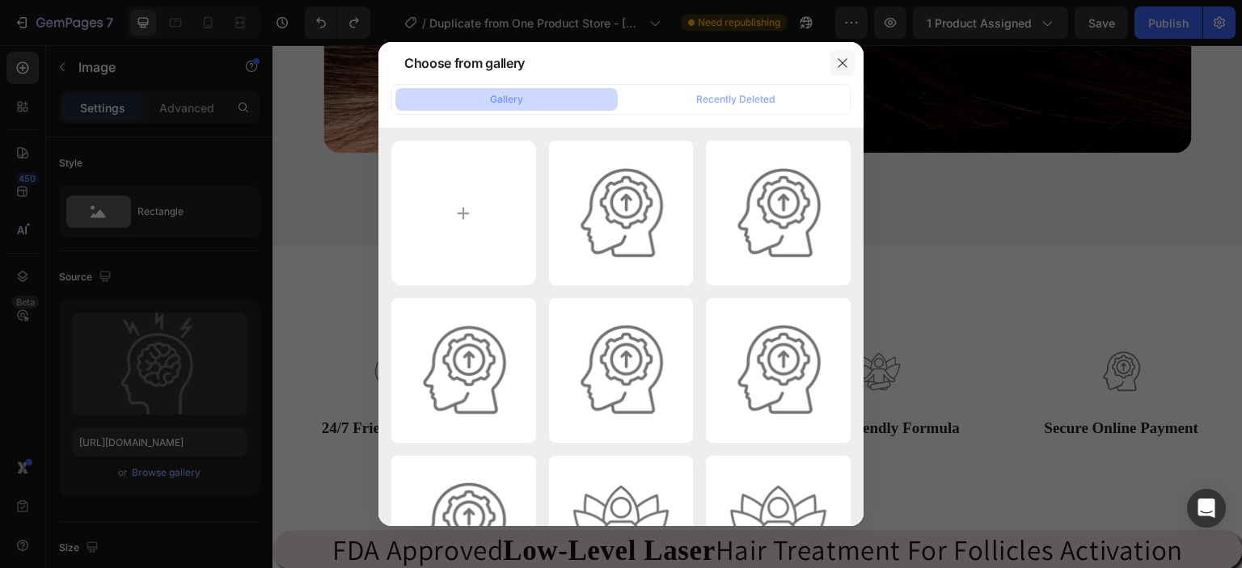
click at [841, 70] on button "button" at bounding box center [842, 63] width 26 height 26
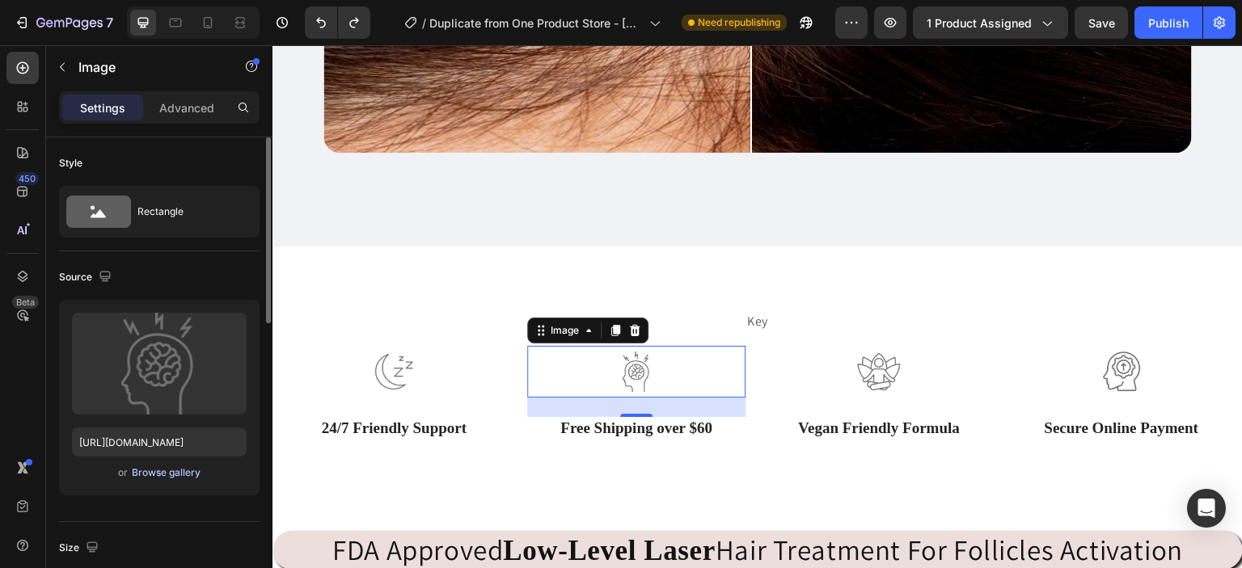
click at [181, 471] on div "Browse gallery" at bounding box center [166, 473] width 69 height 15
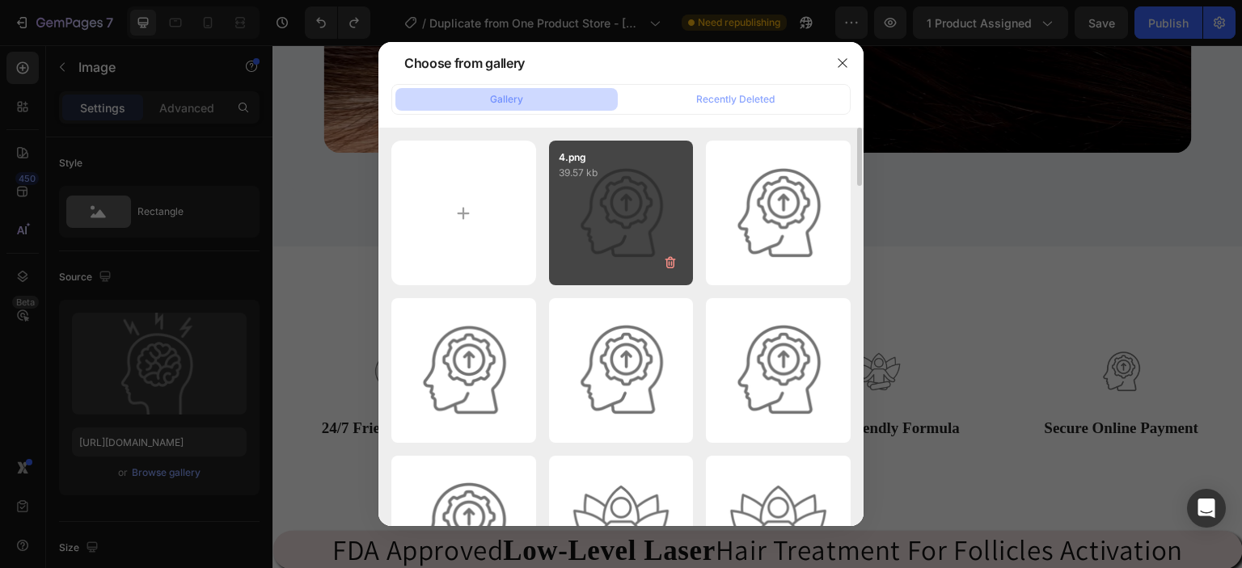
click at [592, 183] on div "4.png 39.57 kb" at bounding box center [621, 213] width 145 height 145
type input "[URL][DOMAIN_NAME]"
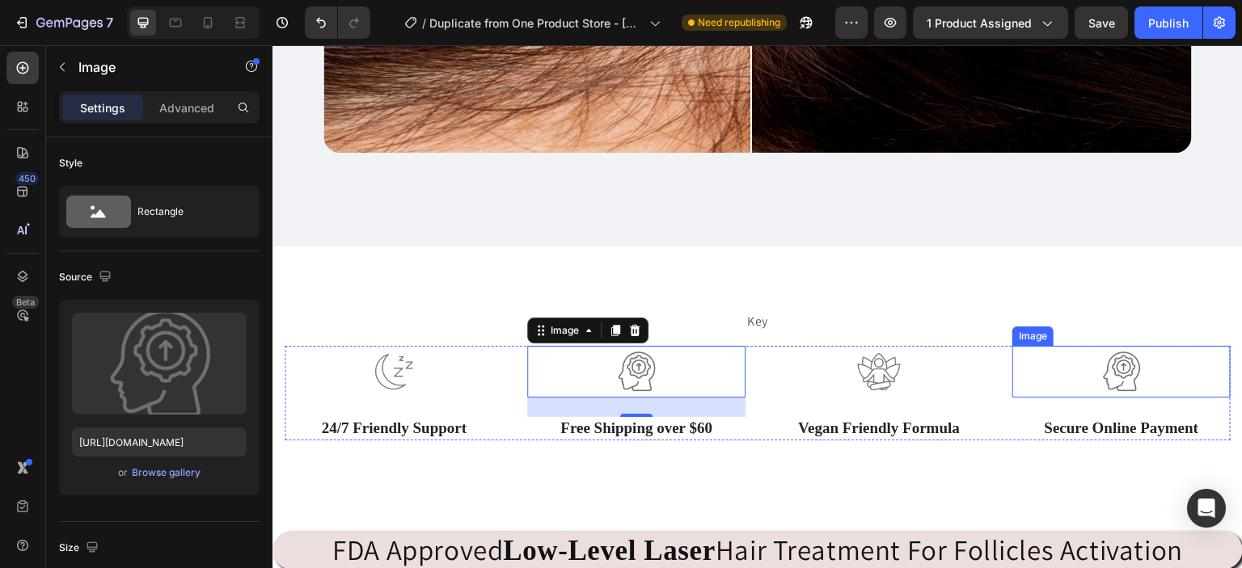
click at [1127, 376] on img at bounding box center [1121, 372] width 65 height 52
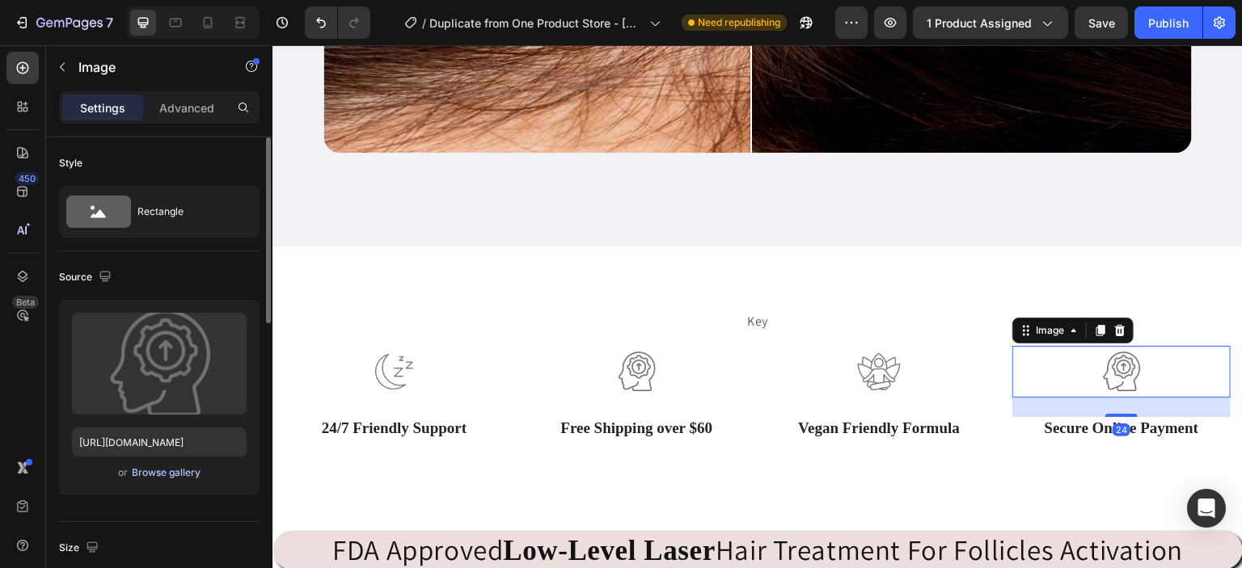
click at [171, 466] on div "Browse gallery" at bounding box center [166, 473] width 69 height 15
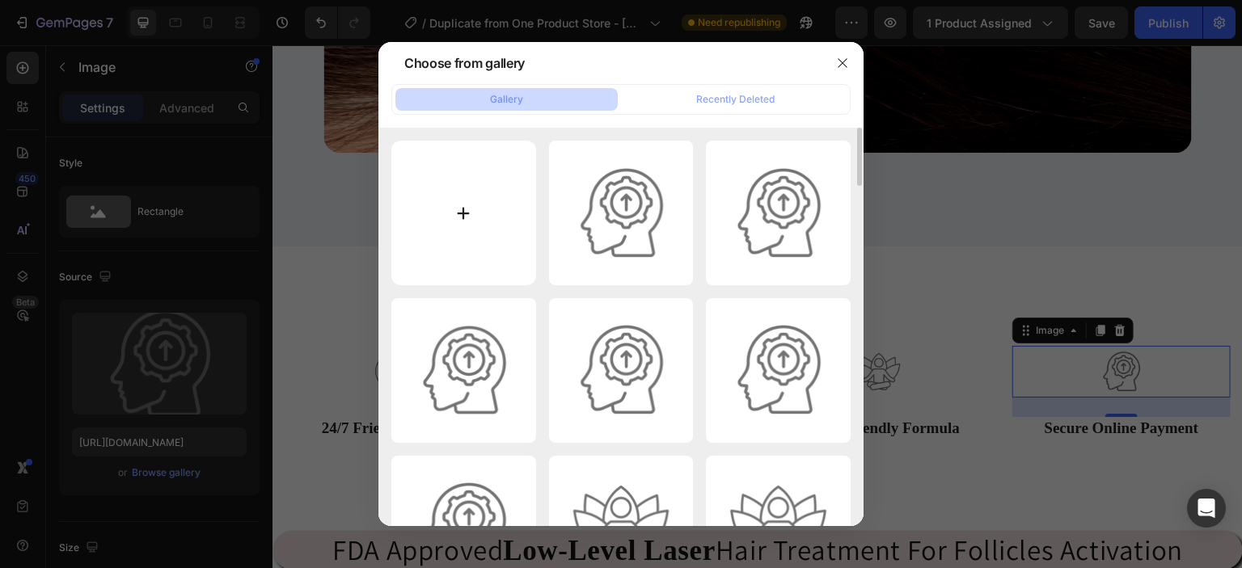
click at [470, 216] on input "file" at bounding box center [463, 213] width 145 height 145
type input "C:\fakepath\5.png"
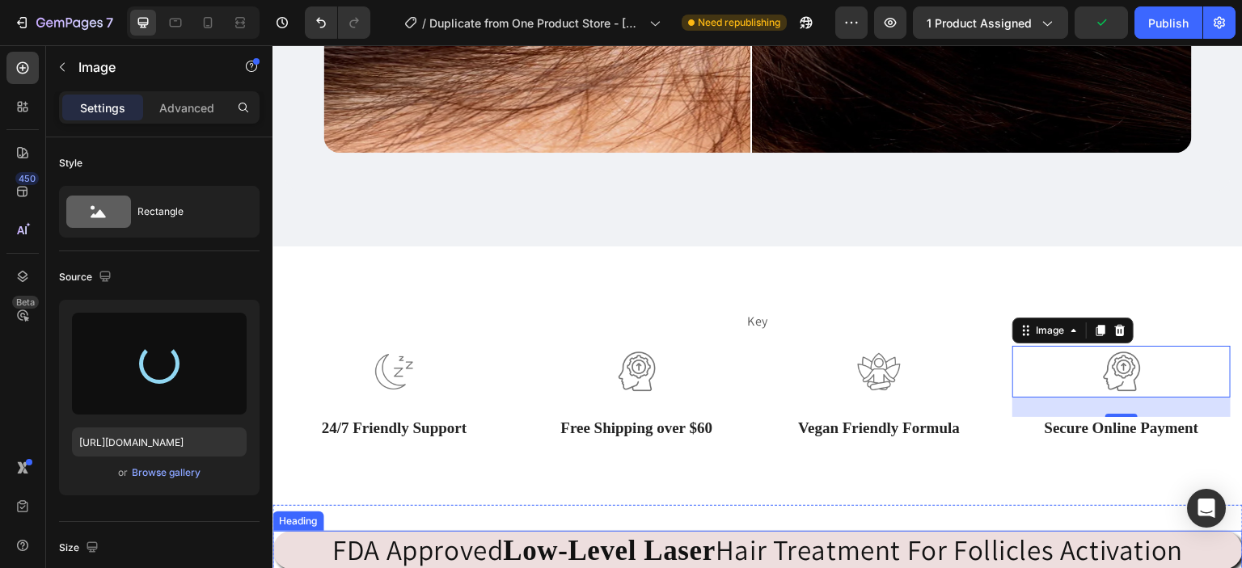
type input "[URL][DOMAIN_NAME]"
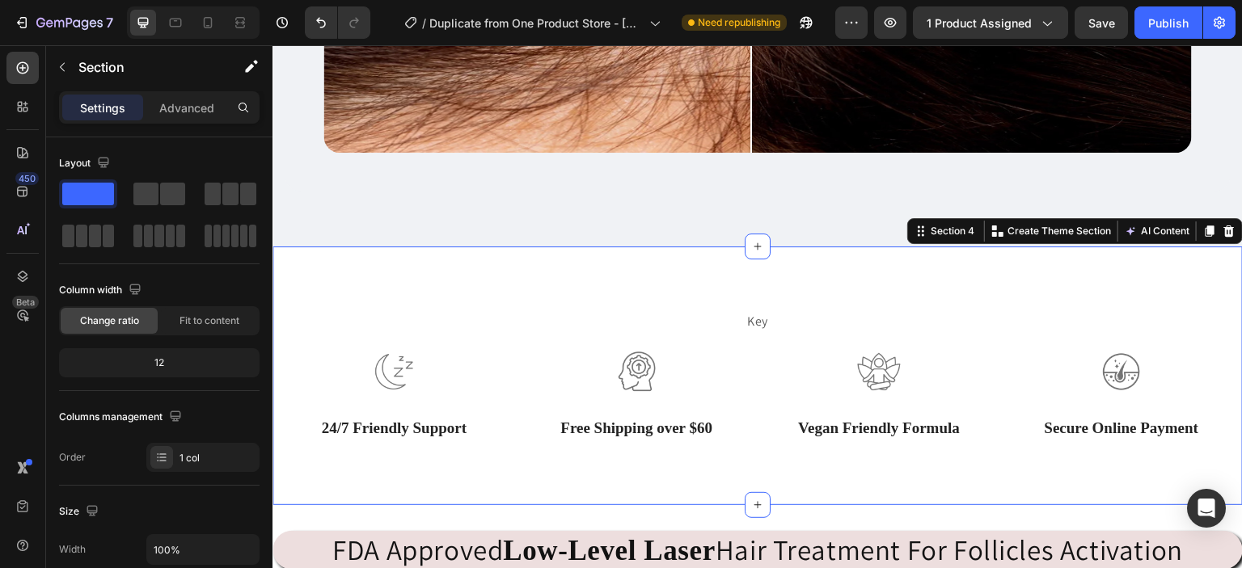
click at [976, 471] on div "Key Text block Row Image 24/7 Friendly Support Text Block Image Free Shipping o…" at bounding box center [757, 376] width 970 height 258
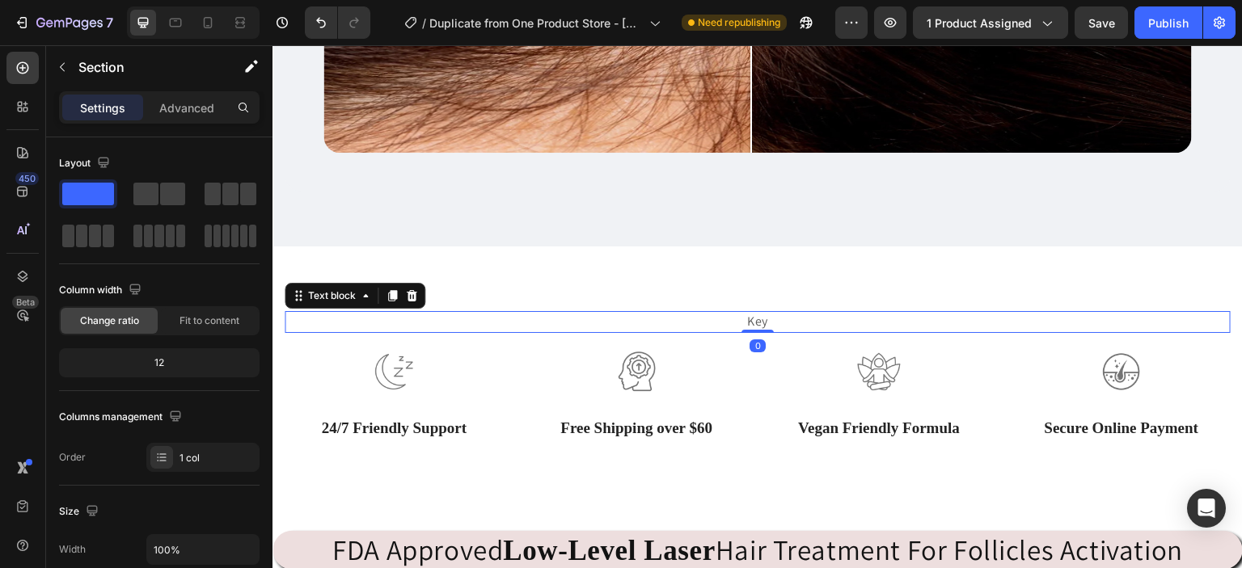
click at [762, 313] on p "Key" at bounding box center [757, 322] width 943 height 18
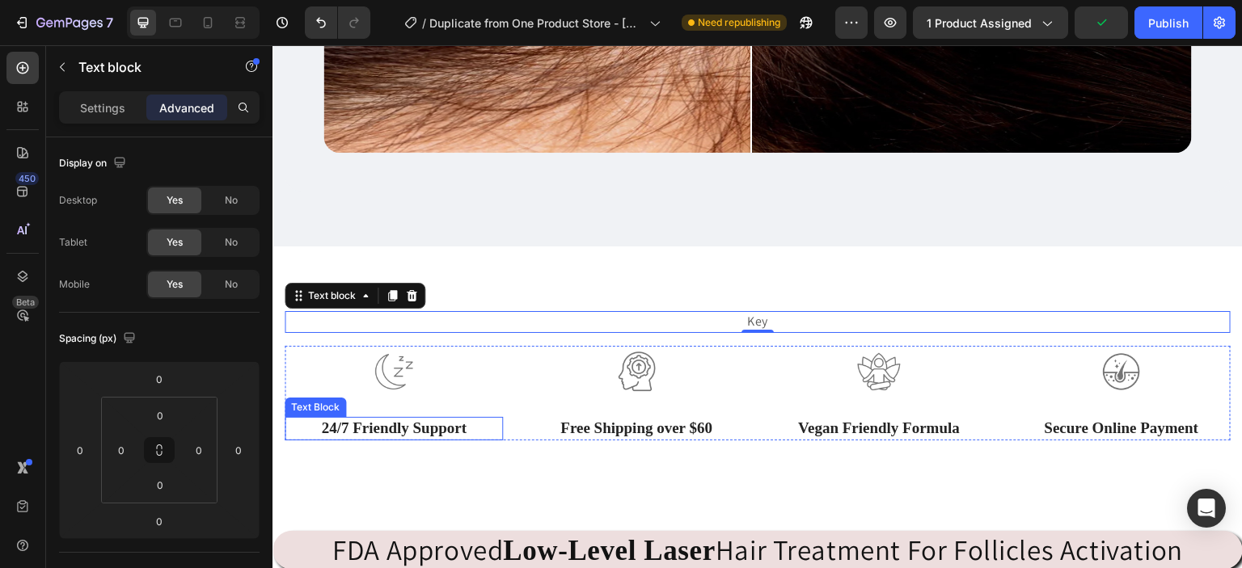
click at [435, 419] on p "24/7 Friendly Support" at bounding box center [393, 429] width 215 height 20
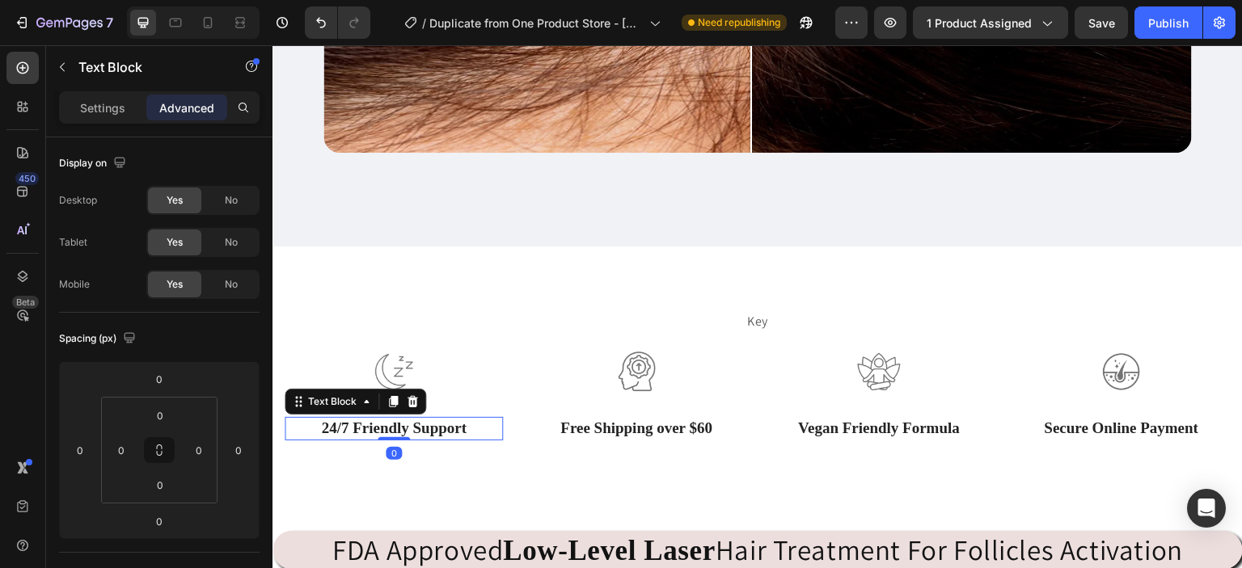
click at [462, 420] on p "24/7 Friendly Support" at bounding box center [393, 429] width 215 height 20
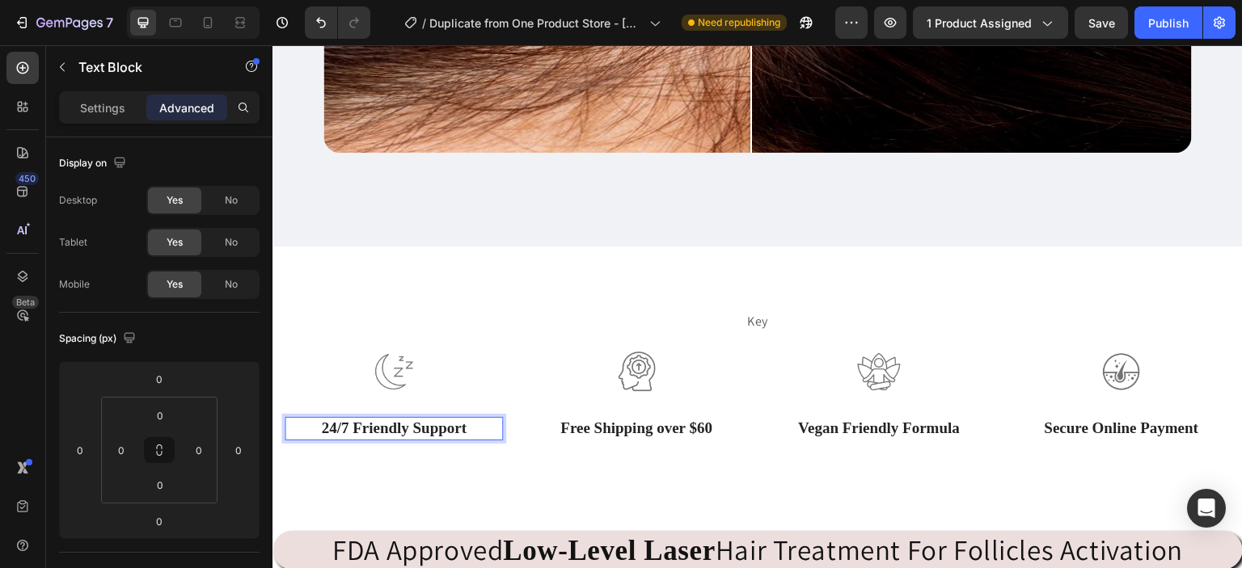
click at [470, 421] on p "24/7 Friendly Support" at bounding box center [393, 429] width 215 height 20
click at [470, 419] on p "24/7 Friendly Support" at bounding box center [393, 429] width 215 height 20
click at [423, 424] on p "I" at bounding box center [393, 429] width 215 height 20
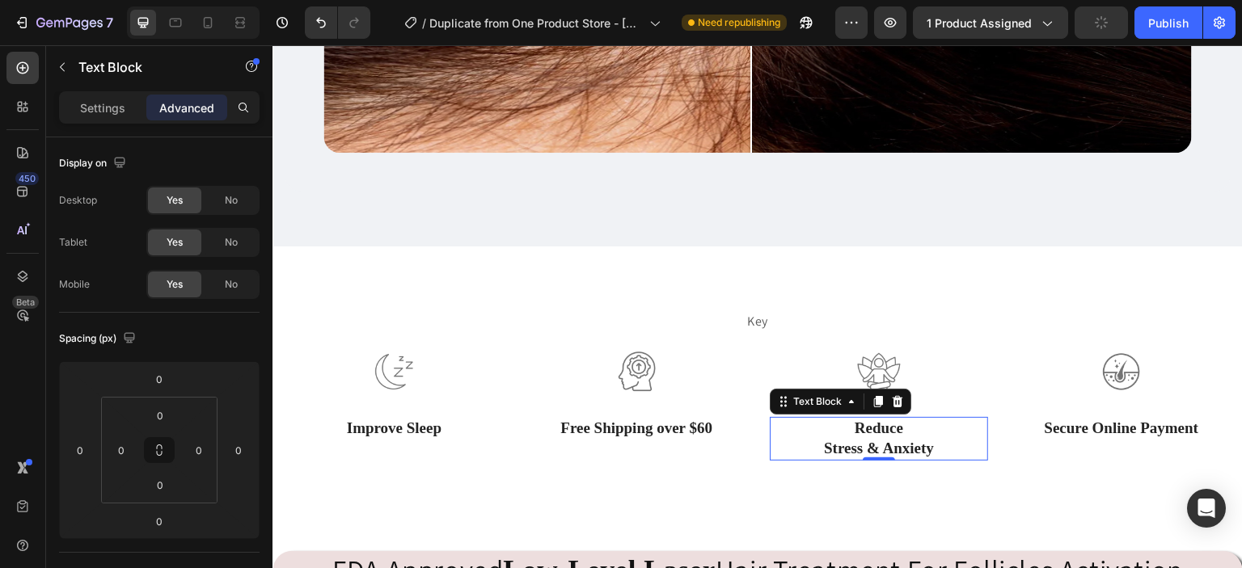
click at [898, 419] on p "Reduce" at bounding box center [878, 429] width 215 height 20
click at [112, 111] on p "Settings" at bounding box center [102, 107] width 45 height 17
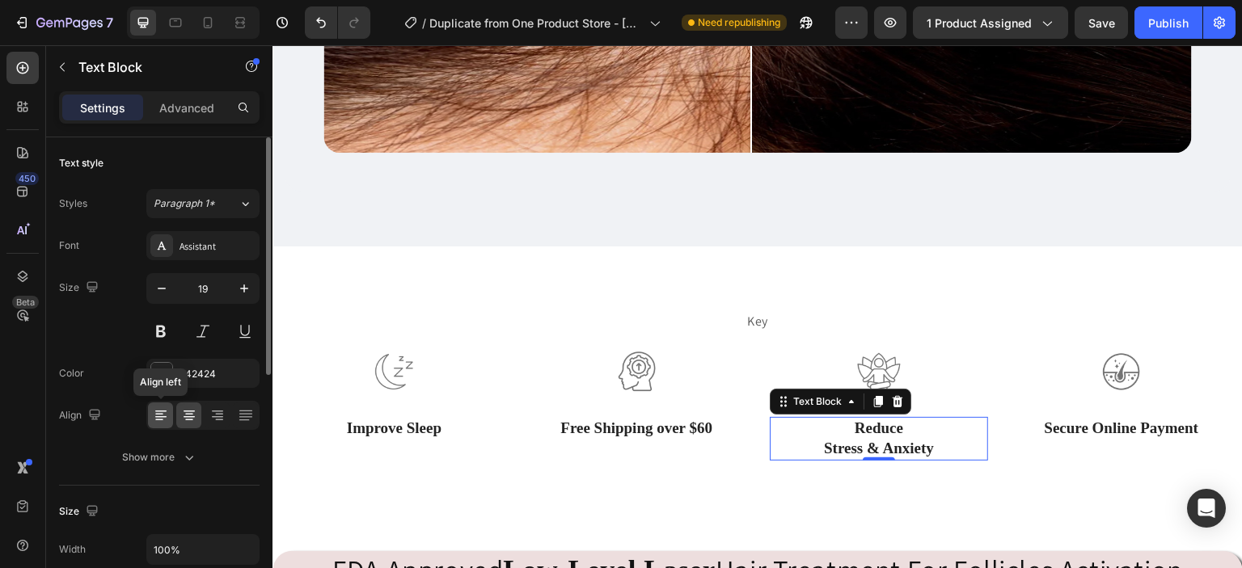
click at [162, 418] on icon at bounding box center [161, 415] width 16 height 16
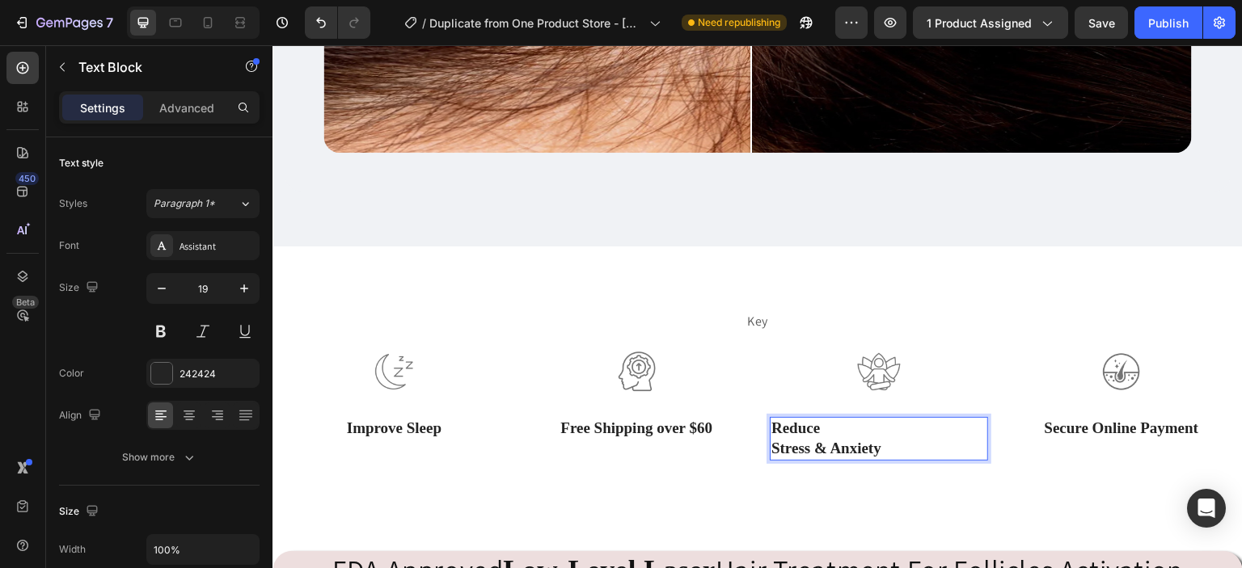
click at [771, 439] on p "Stress & Anxiety" at bounding box center [878, 449] width 215 height 20
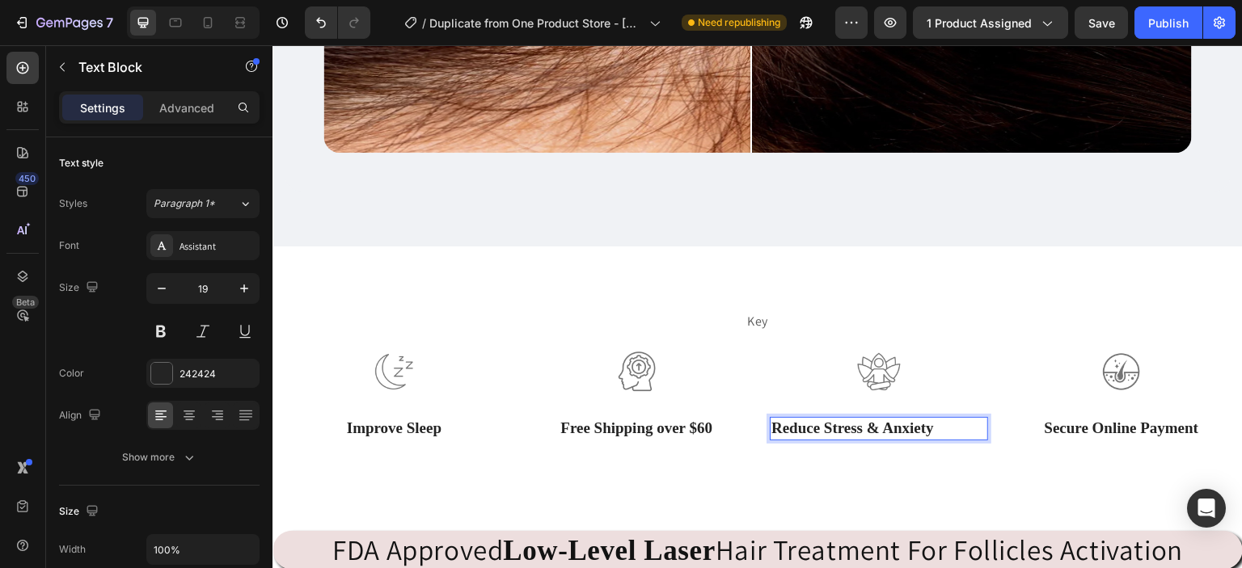
click at [771, 419] on p "Reduce Stress & Anxiety" at bounding box center [878, 429] width 215 height 20
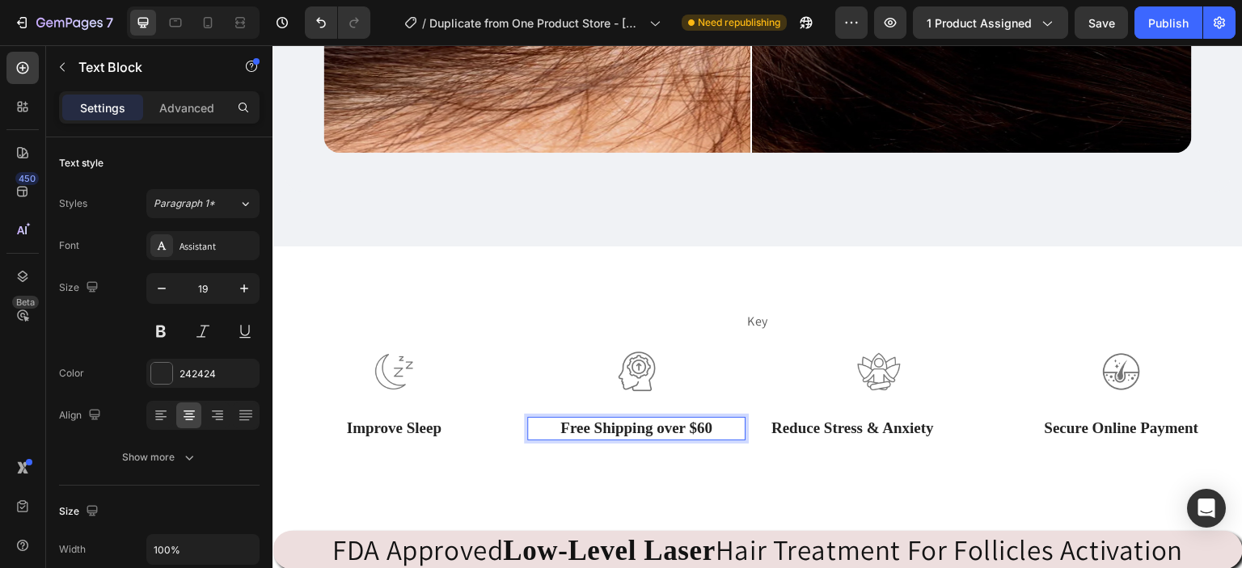
click at [706, 420] on p "Free Shipping over $60" at bounding box center [636, 429] width 215 height 20
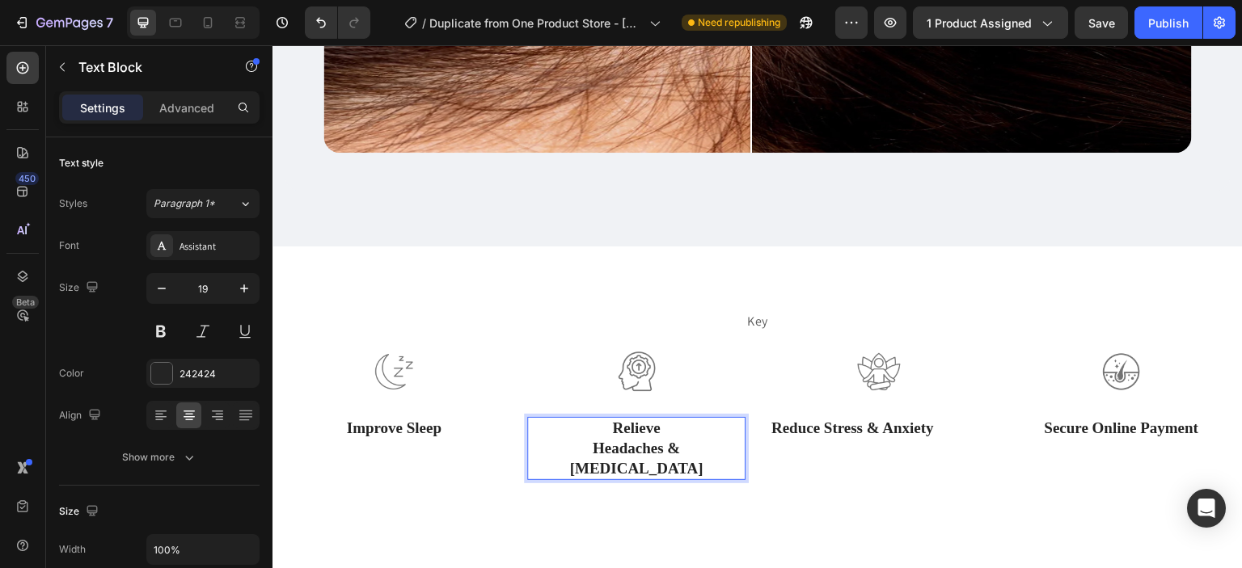
click at [598, 420] on p "Relieve" at bounding box center [636, 429] width 215 height 20
click at [551, 440] on p "Headaches & [MEDICAL_DATA]" at bounding box center [636, 459] width 215 height 40
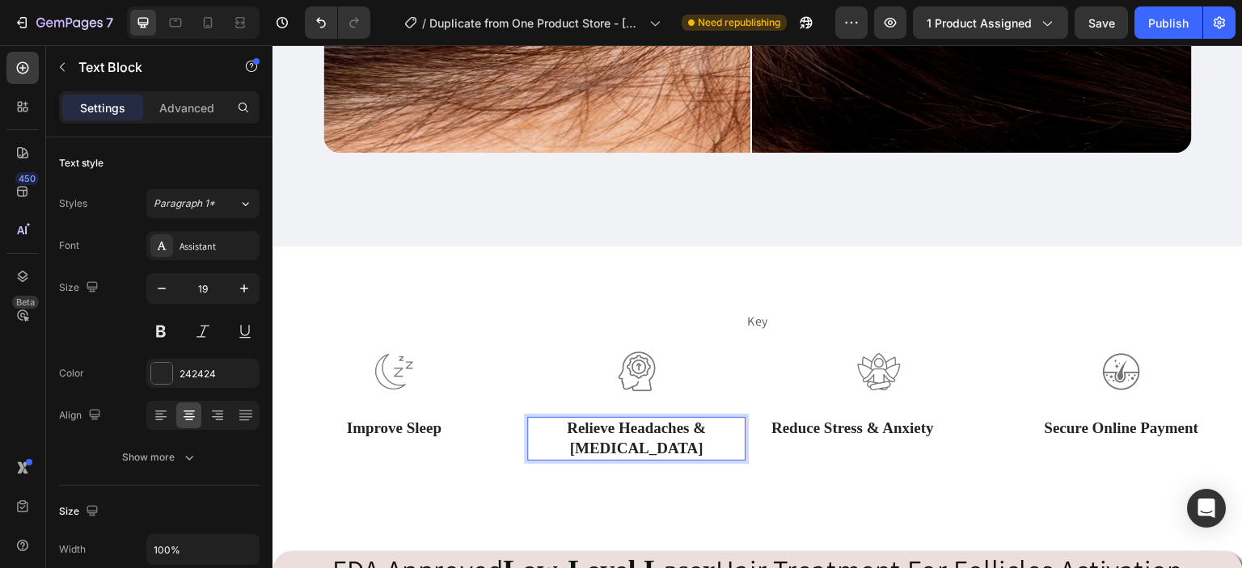
click at [733, 419] on p "Relieve Headaches & [MEDICAL_DATA]" at bounding box center [636, 439] width 215 height 40
click at [552, 441] on p "Focus & Mental Clarity" at bounding box center [636, 449] width 215 height 20
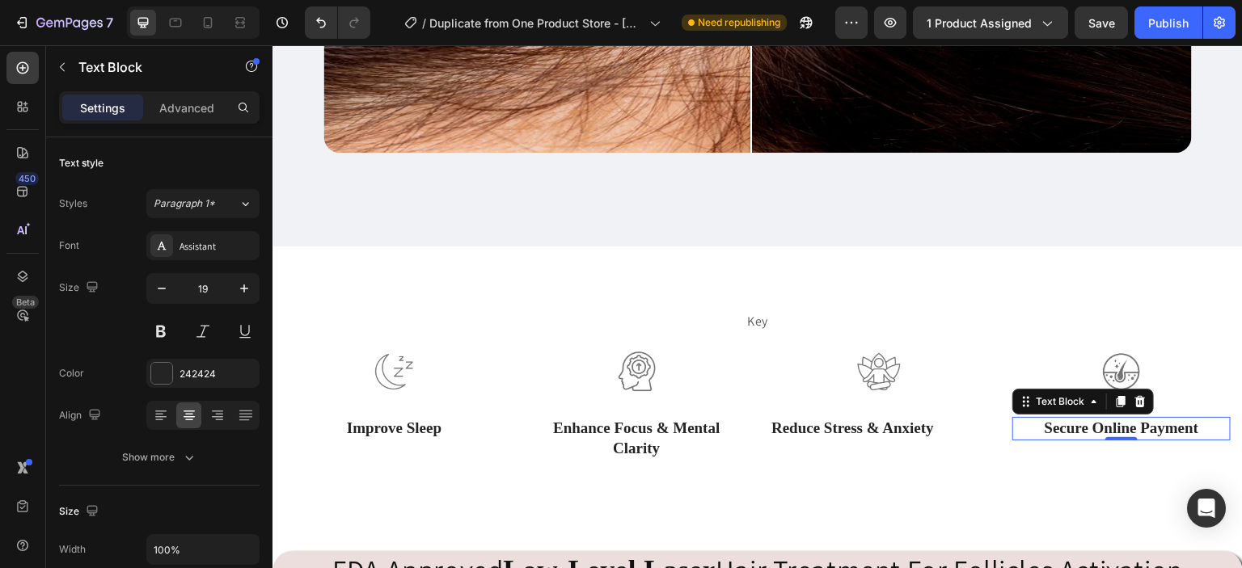
click at [1189, 421] on p "Secure Online Payment" at bounding box center [1121, 429] width 215 height 20
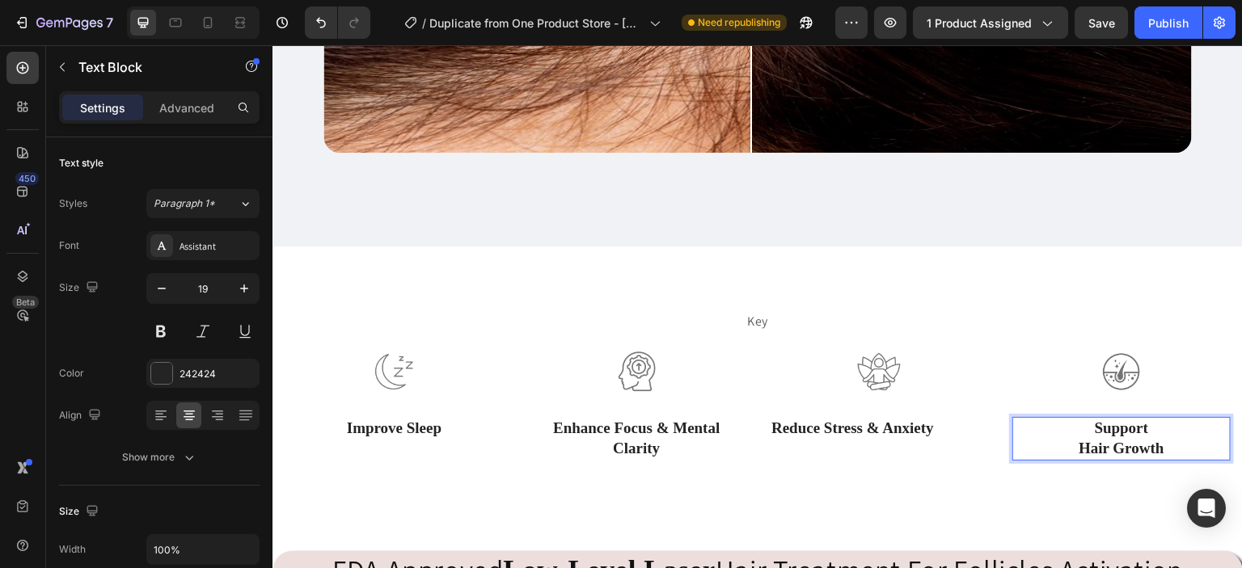
click at [1067, 440] on p "Hair Growth" at bounding box center [1121, 449] width 215 height 20
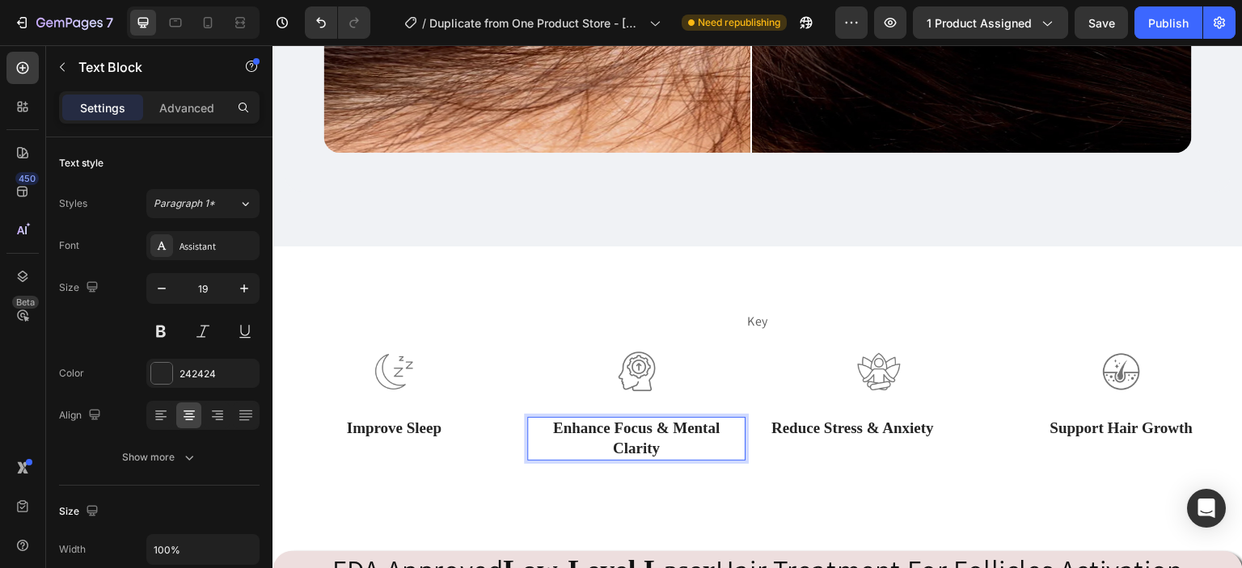
click at [665, 420] on p "Enhance Focus & Mental Clarity" at bounding box center [636, 439] width 215 height 40
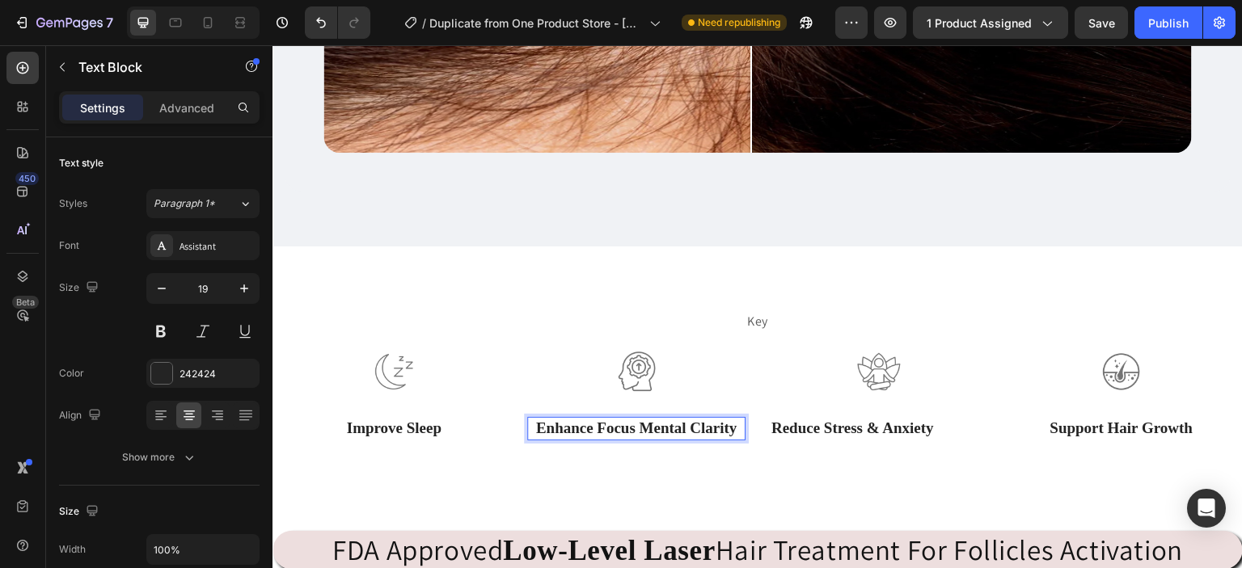
click at [732, 419] on p "Enhance Focus Mental Clarity" at bounding box center [636, 429] width 215 height 20
click at [661, 419] on p "Enhance Focus Mental" at bounding box center [636, 429] width 215 height 20
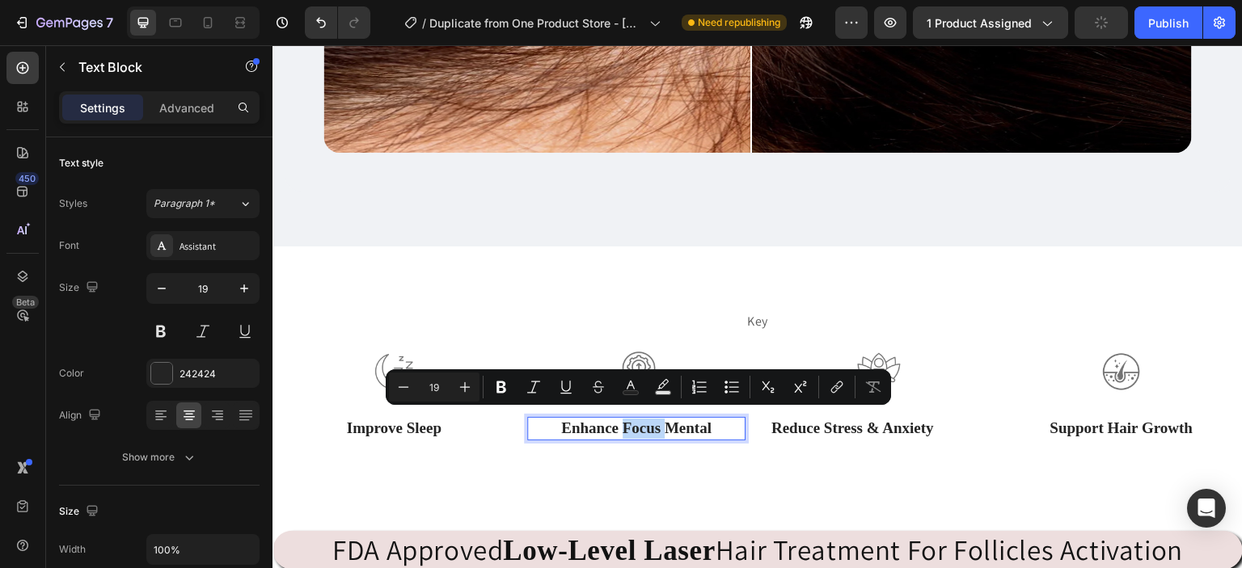
drag, startPoint x: 661, startPoint y: 415, endPoint x: 617, endPoint y: 422, distance: 44.9
click at [617, 422] on p "Enhance Focus Mental" at bounding box center [636, 429] width 215 height 20
copy p "Focus"
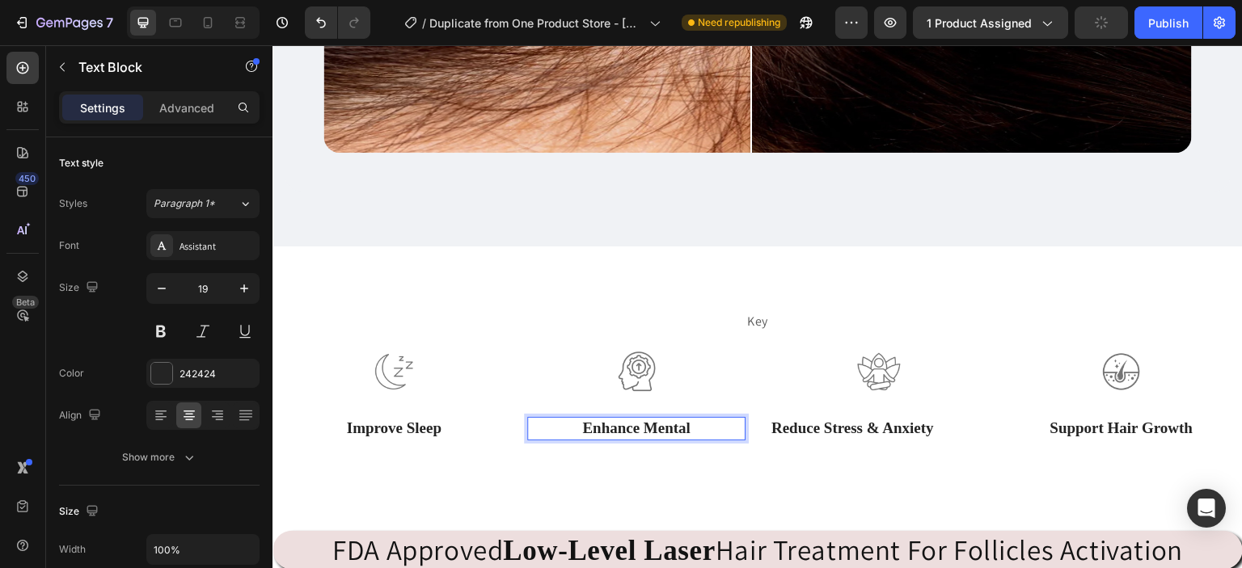
click at [706, 426] on p "Enhance Mental" at bounding box center [636, 429] width 215 height 20
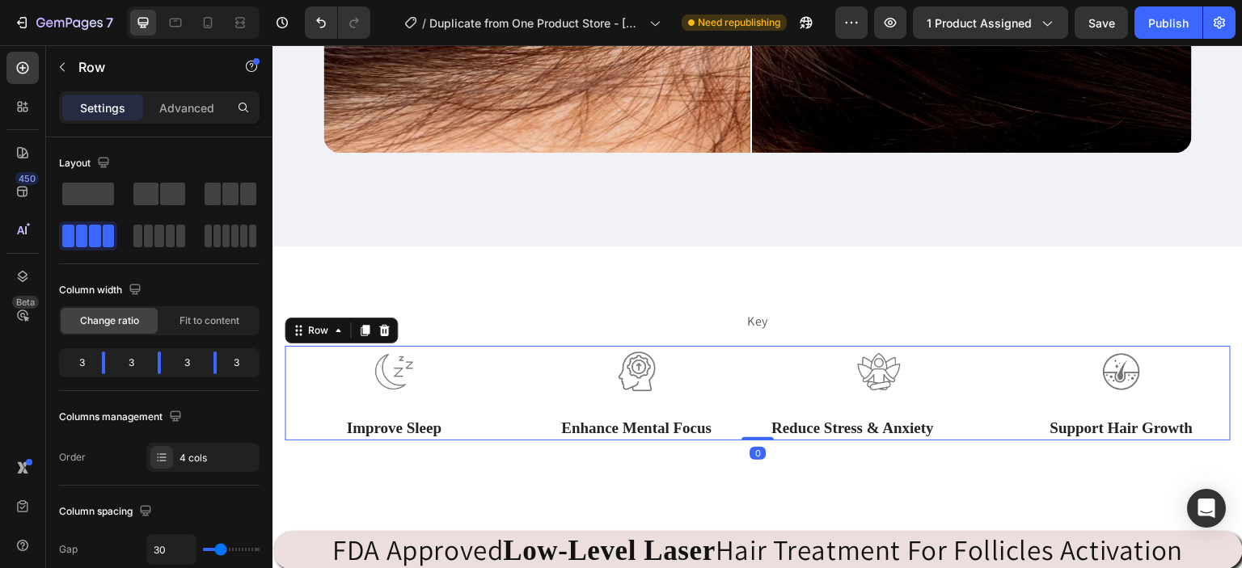
drag, startPoint x: 752, startPoint y: 431, endPoint x: 755, endPoint y: 421, distance: 10.2
click at [755, 421] on div "Image Improve Sleep Text Block Image Enhance Mental Focus Text Block Image Redu…" at bounding box center [758, 393] width 946 height 95
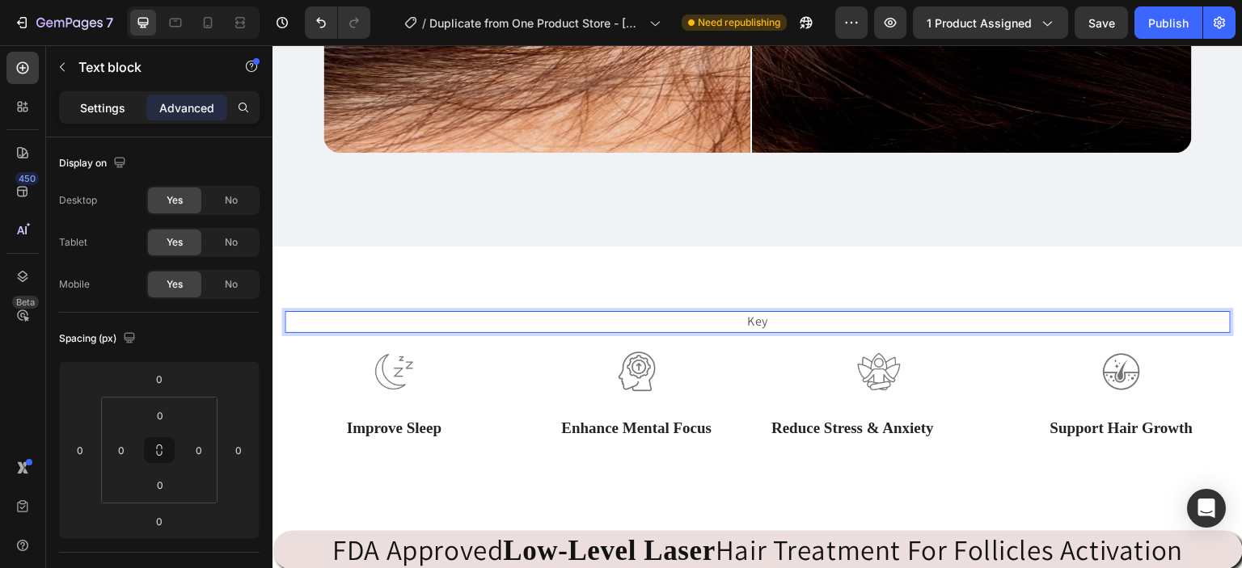
click at [113, 109] on p "Settings" at bounding box center [102, 107] width 45 height 17
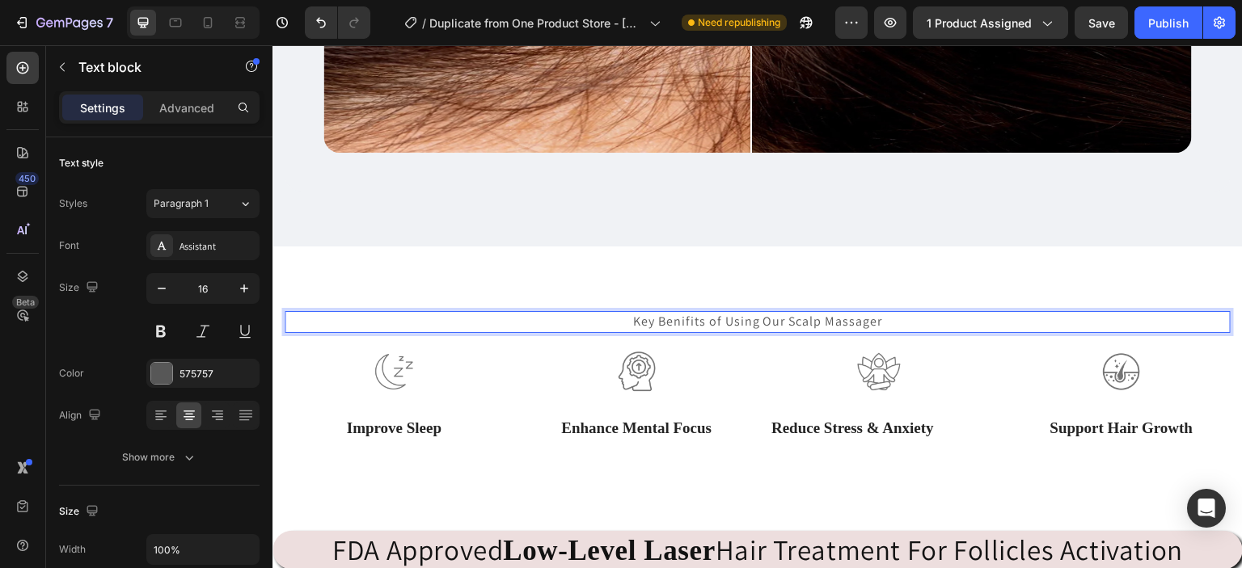
click at [618, 317] on p "Key Benifits of Using Our Scalp Massager" at bounding box center [757, 322] width 943 height 18
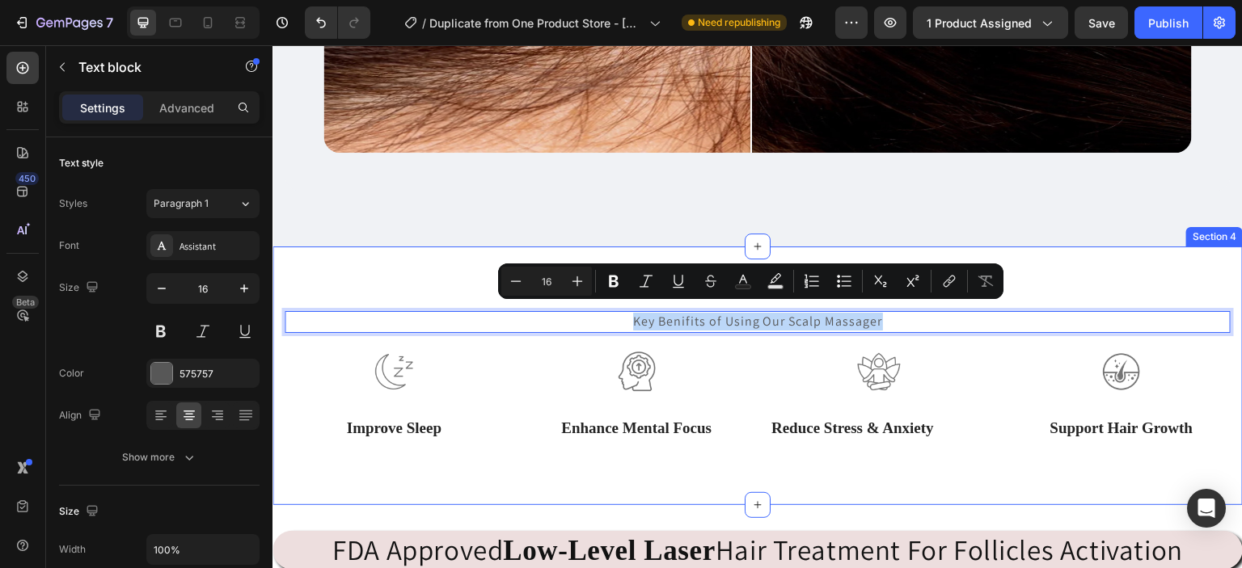
drag, startPoint x: 618, startPoint y: 317, endPoint x: 879, endPoint y: 332, distance: 260.7
click at [879, 332] on div "Key Benifits of Using Our Scalp Massager Text block 0 Row Image Improve Sleep T…" at bounding box center [758, 375] width 946 height 129
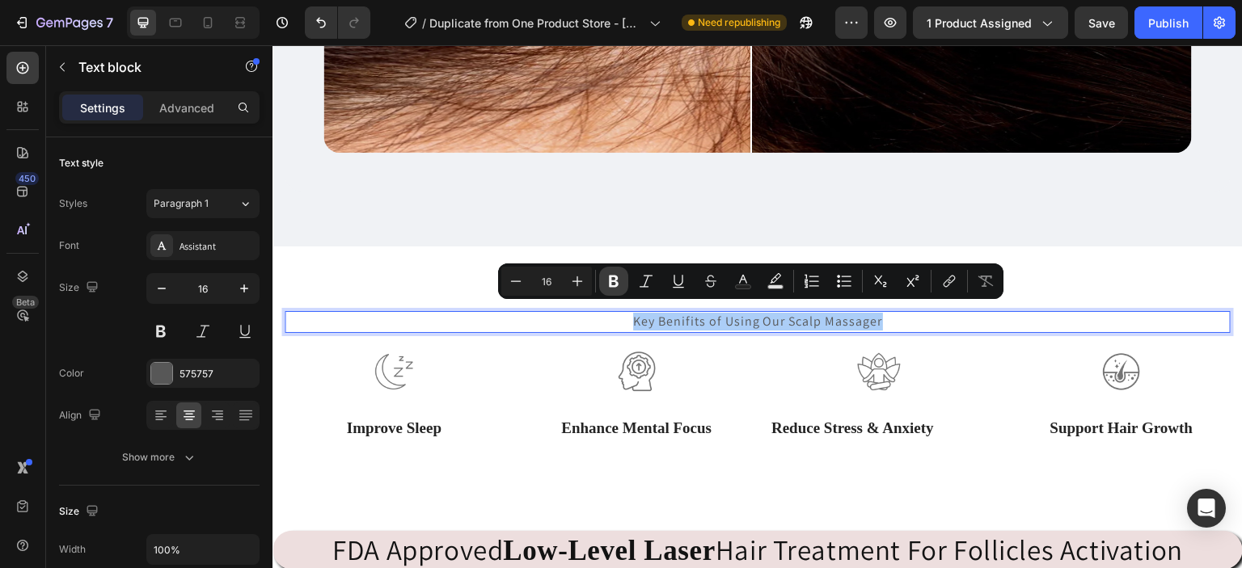
click at [610, 278] on icon "Editor contextual toolbar" at bounding box center [614, 282] width 10 height 12
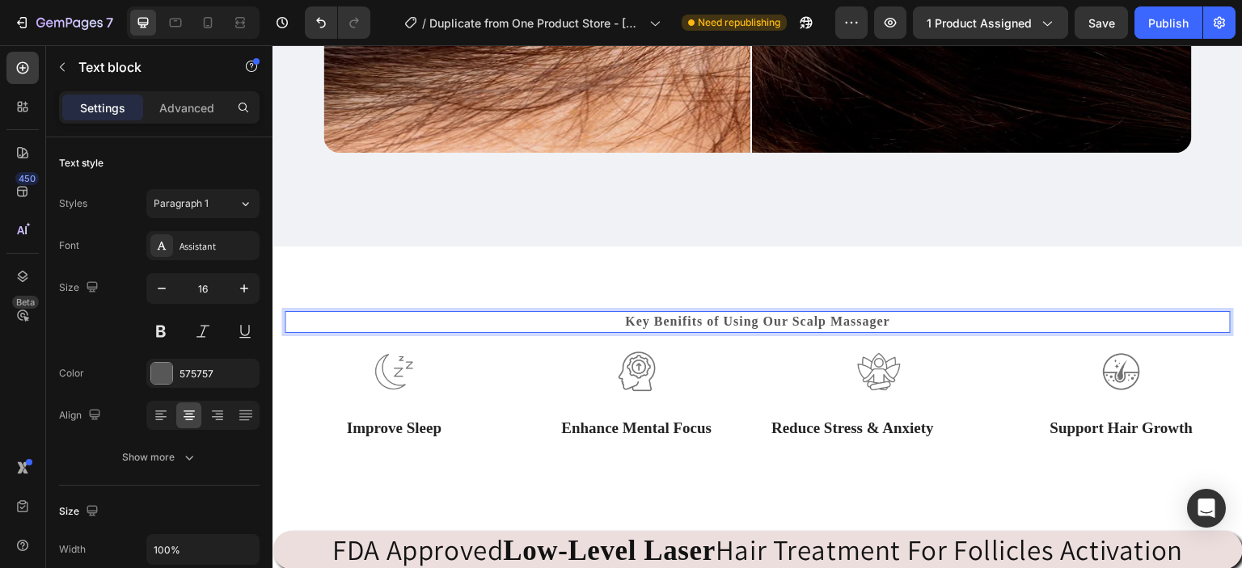
click at [626, 314] on strong "Key Benifits of Using Our Scalp Massager" at bounding box center [757, 321] width 265 height 14
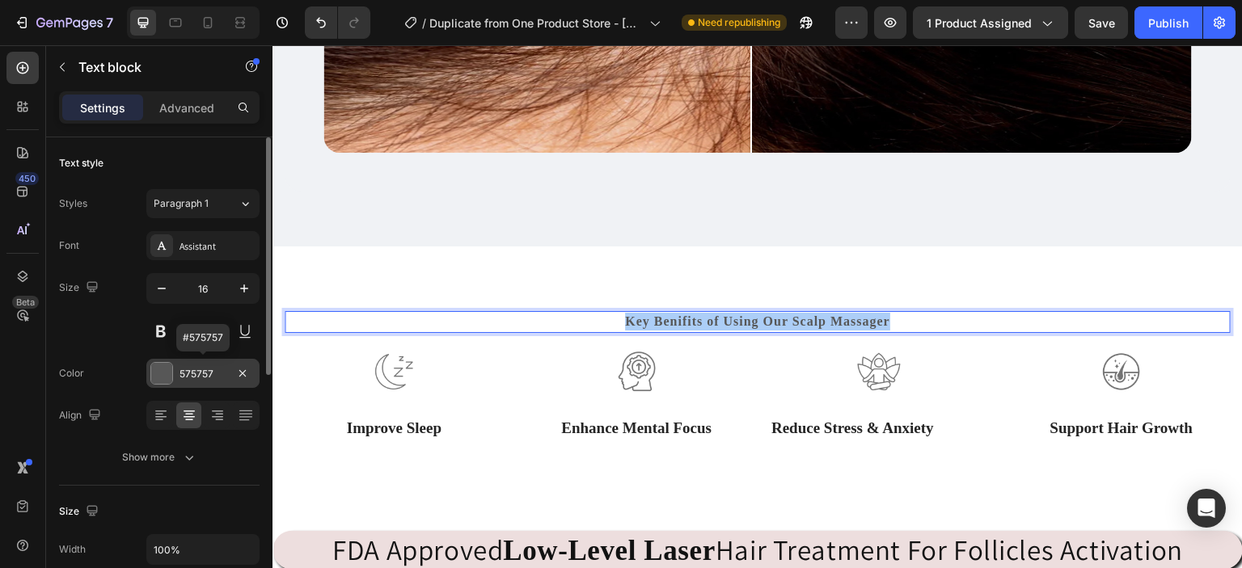
click at [163, 366] on div at bounding box center [161, 373] width 21 height 21
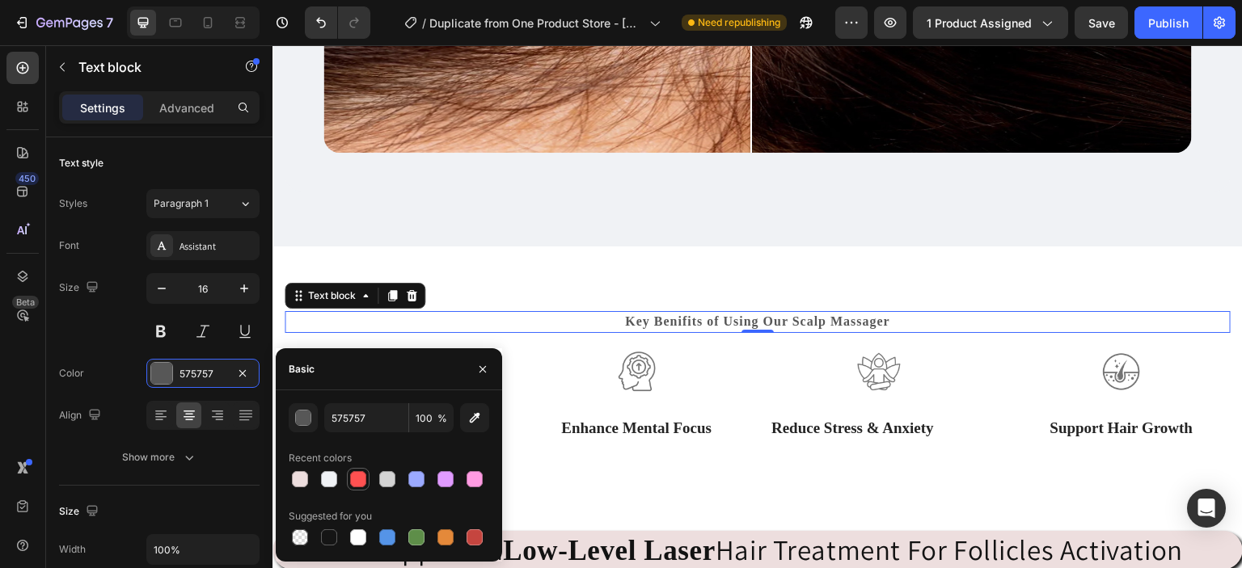
click at [358, 481] on div at bounding box center [358, 479] width 16 height 16
click at [336, 541] on div at bounding box center [329, 537] width 16 height 16
type input "151515"
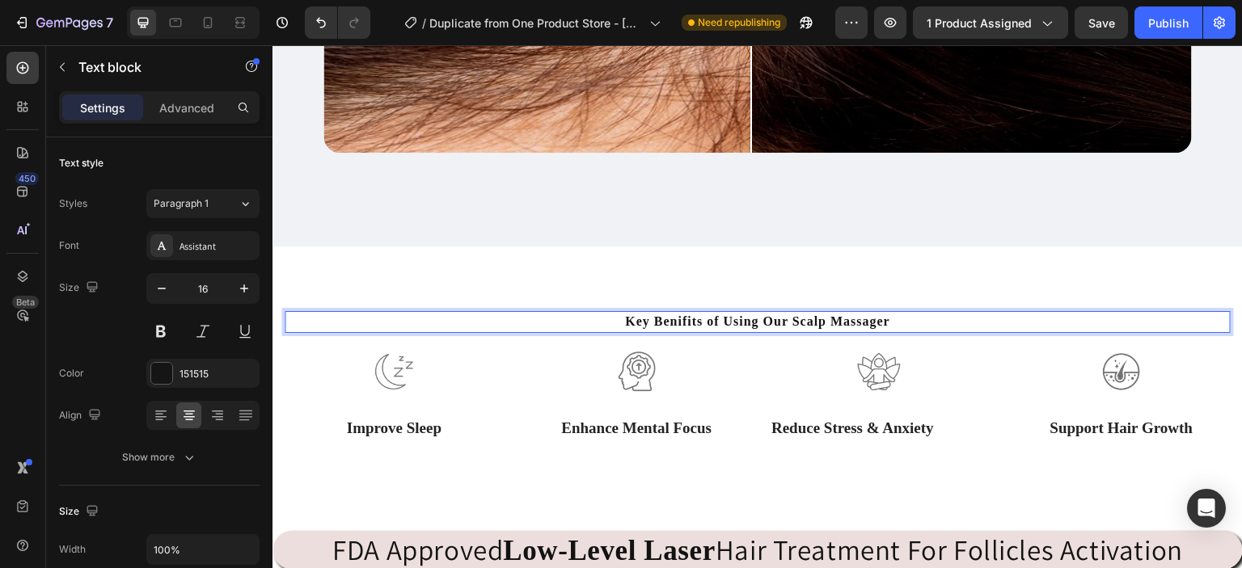
click at [617, 313] on p "Key Benifits of Using Our Scalp Massager" at bounding box center [757, 322] width 943 height 18
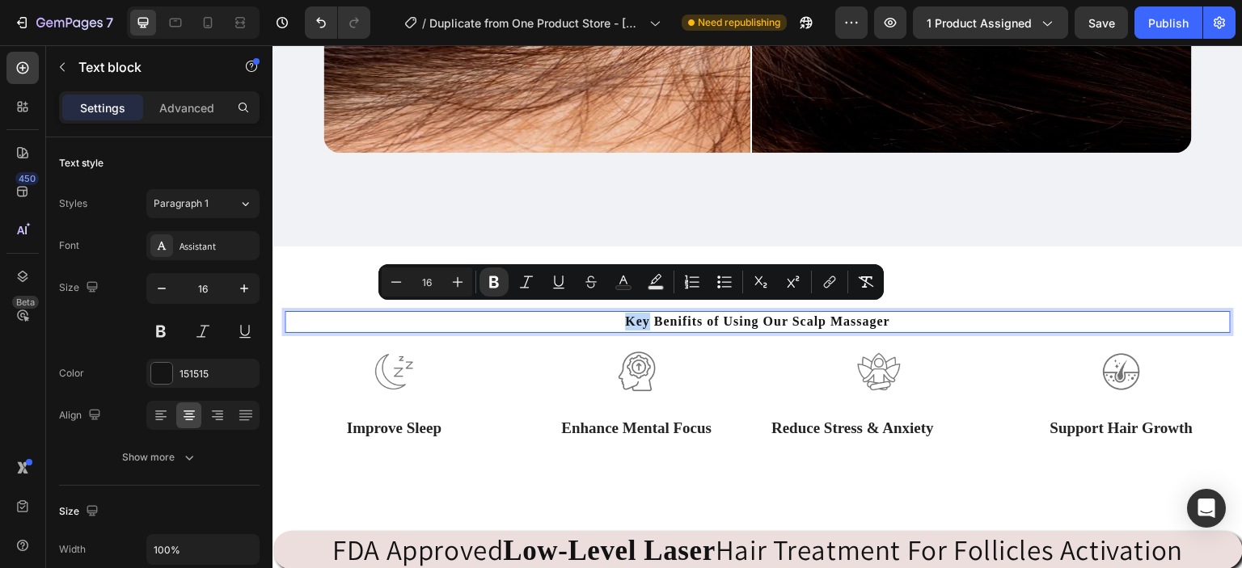
click at [617, 313] on p "Key Benifits of Using Our Scalp Massager" at bounding box center [757, 322] width 943 height 18
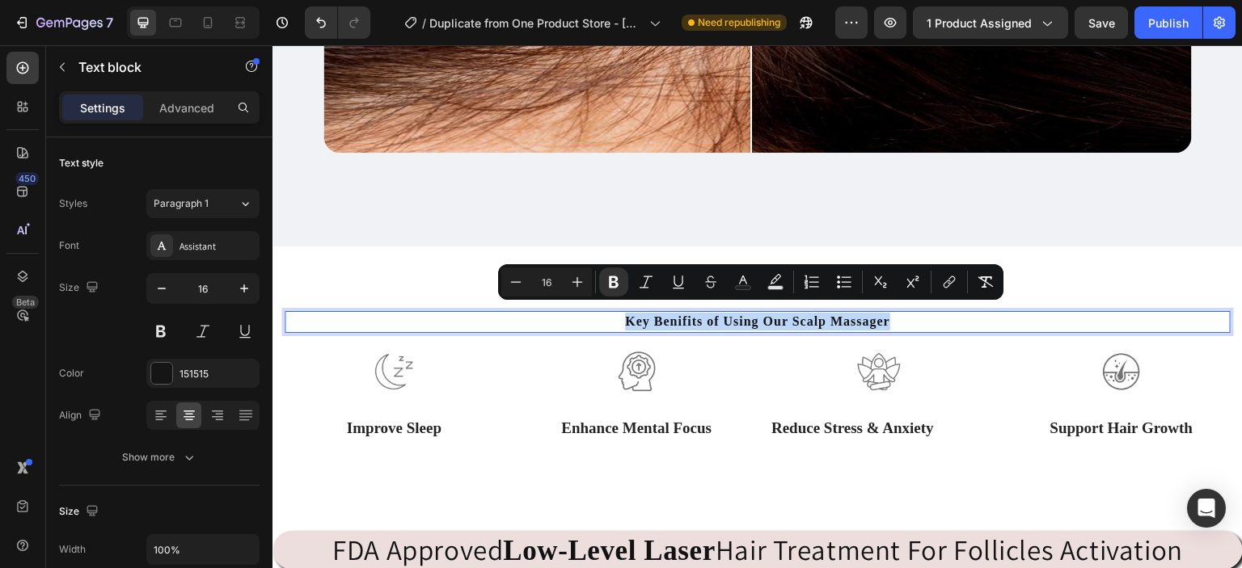
click at [617, 313] on p "Key Benifits of Using Our Scalp Massager" at bounding box center [757, 322] width 943 height 18
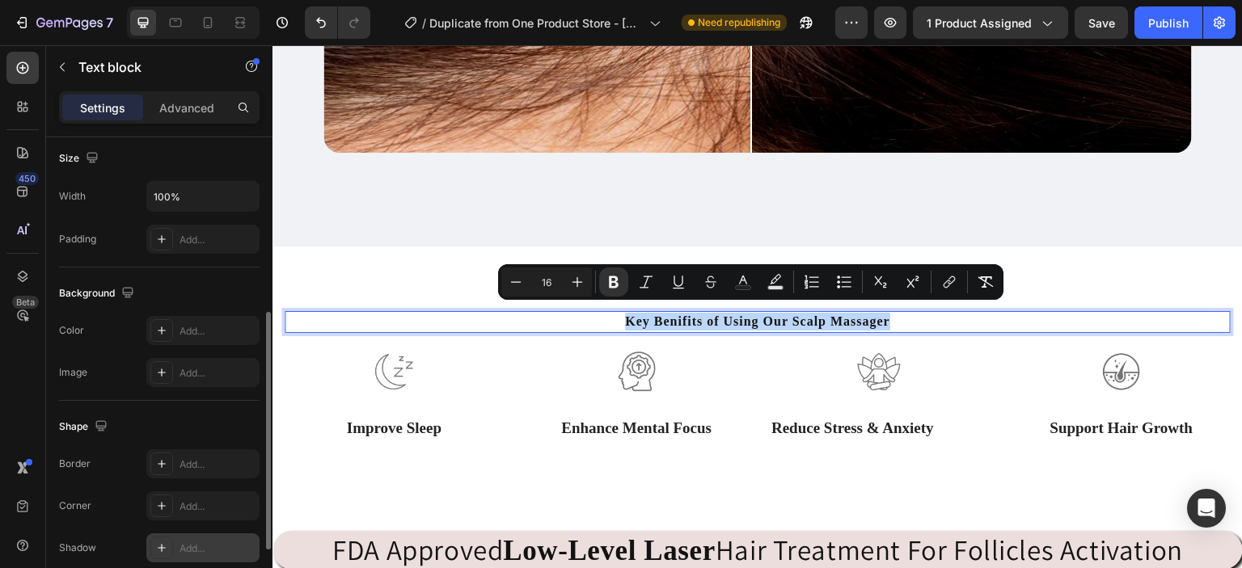
scroll to position [352, 0]
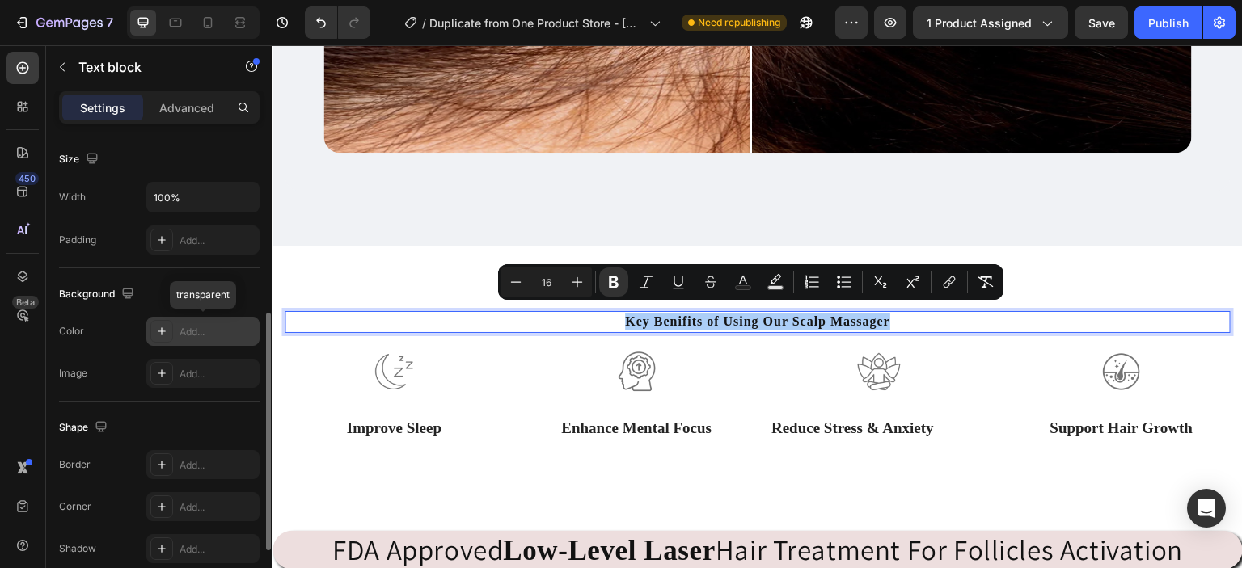
click at [161, 339] on div at bounding box center [161, 331] width 23 height 23
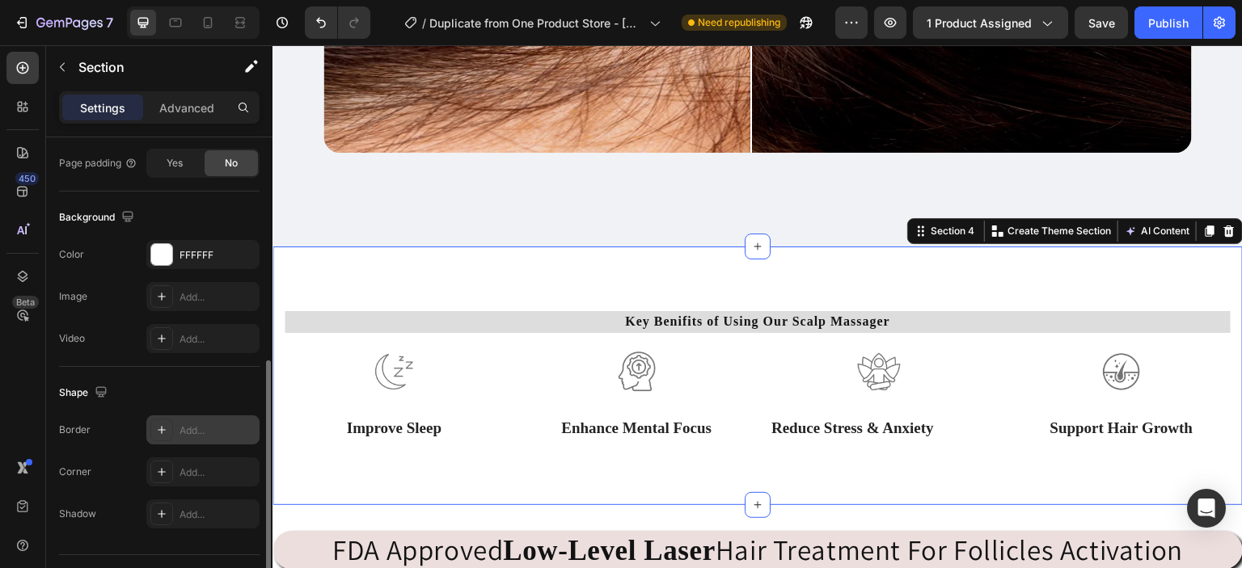
scroll to position [461, 0]
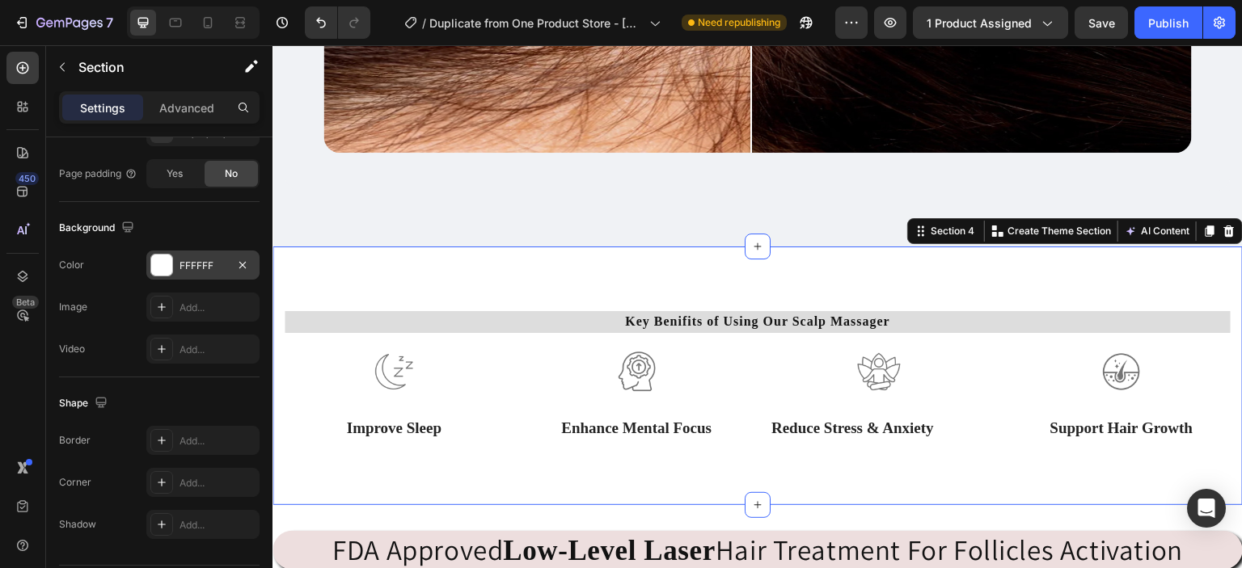
click at [167, 267] on div at bounding box center [161, 265] width 21 height 21
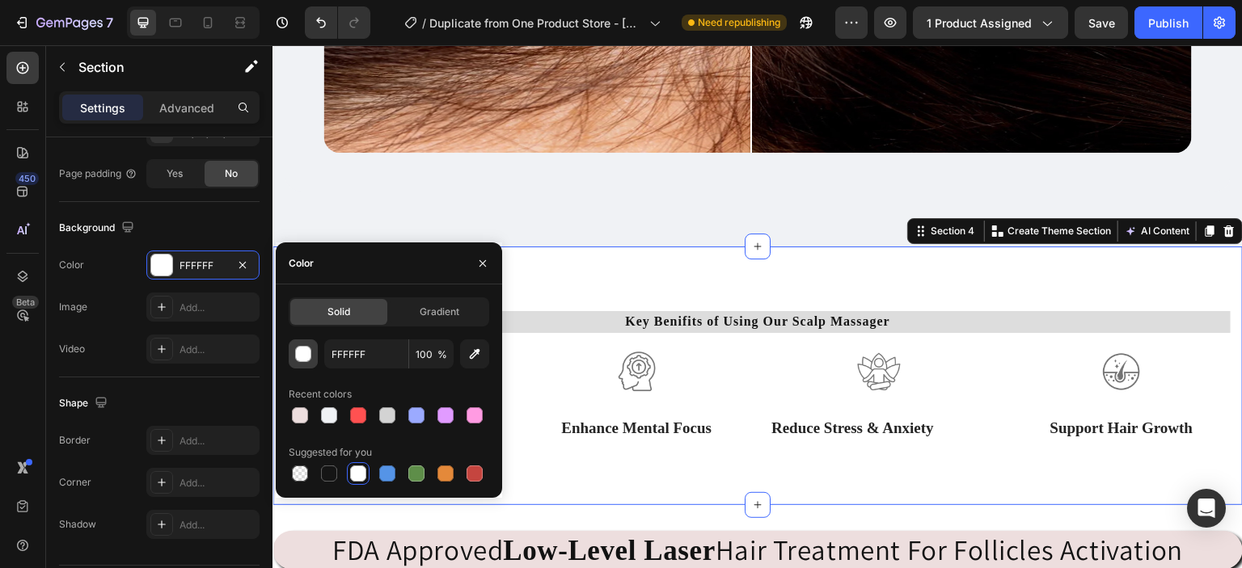
click at [301, 354] on div "button" at bounding box center [304, 355] width 16 height 16
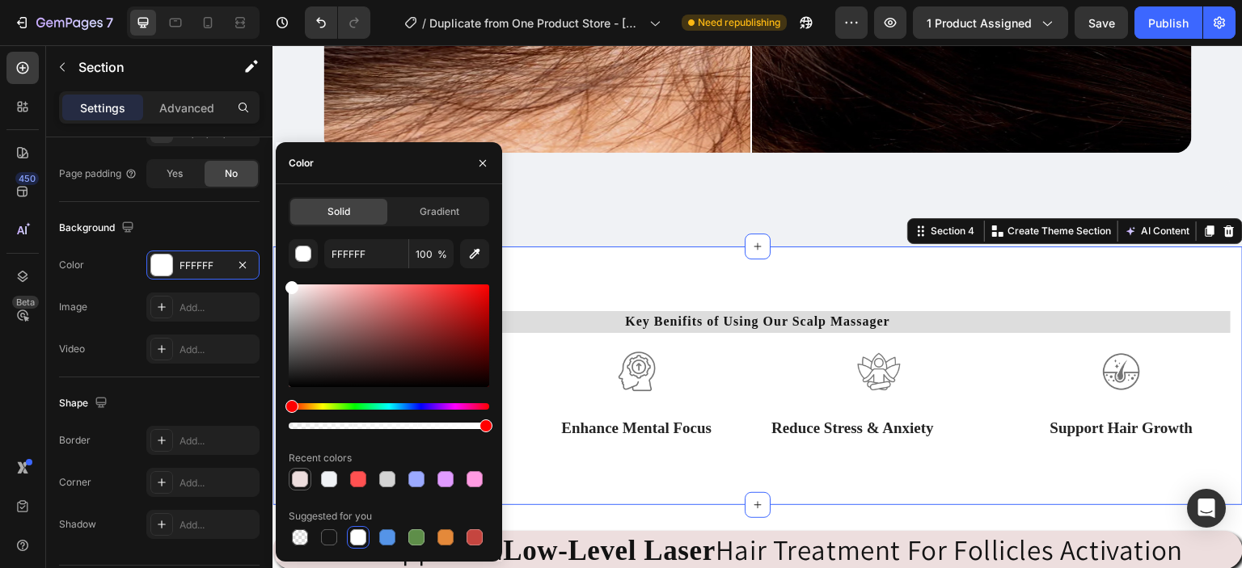
click at [302, 484] on div at bounding box center [300, 479] width 16 height 16
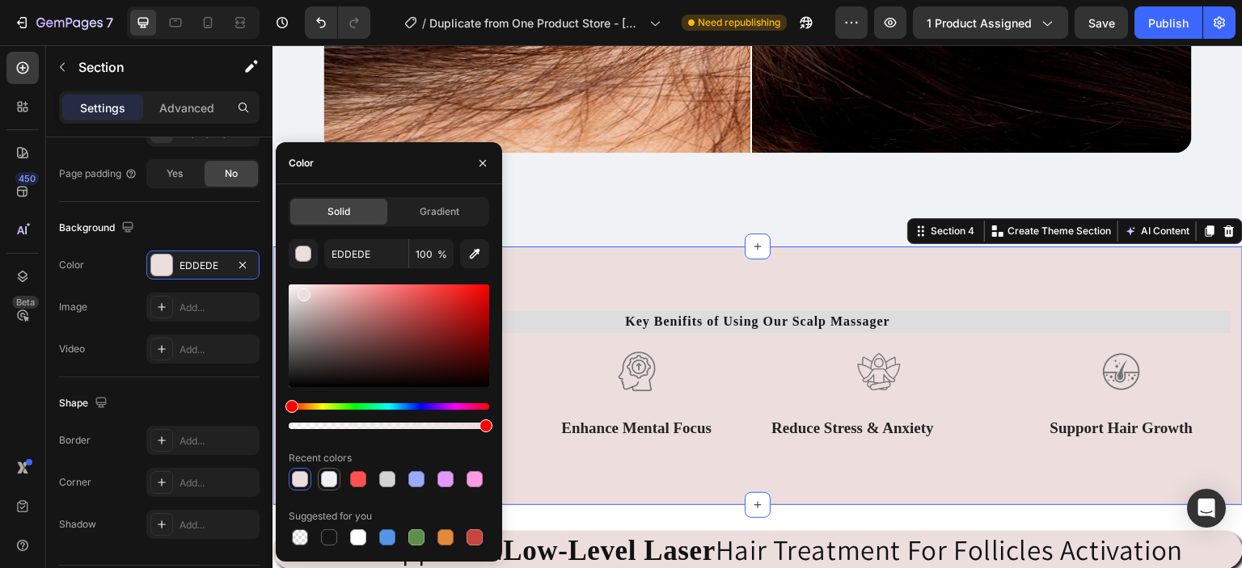
click at [323, 487] on div at bounding box center [328, 479] width 19 height 19
type input "F0F2F5"
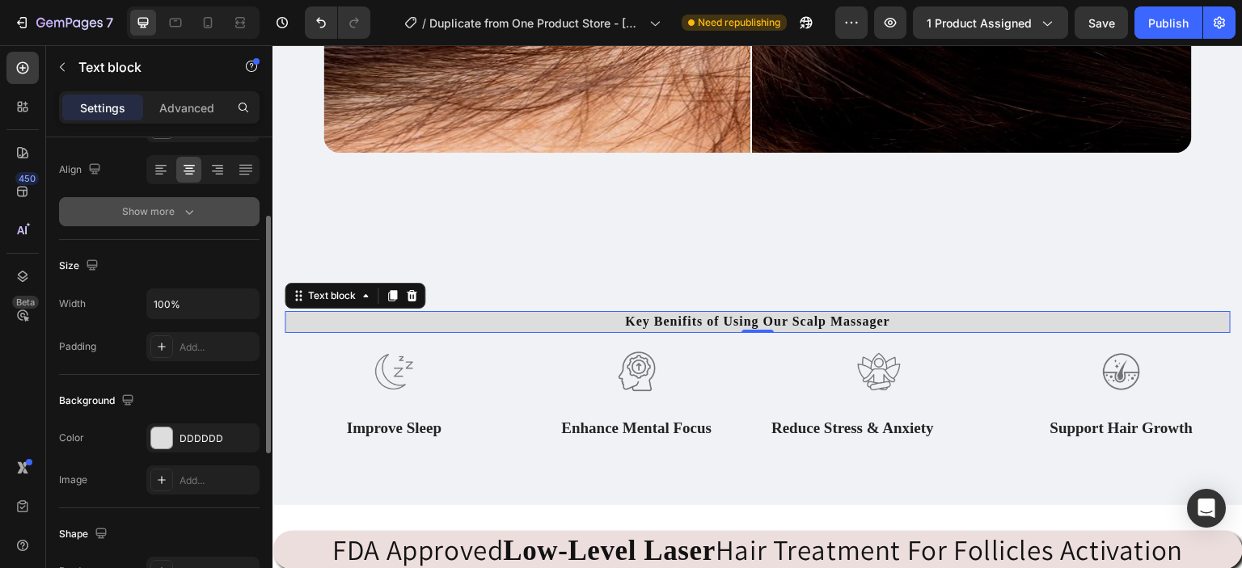
scroll to position [251, 0]
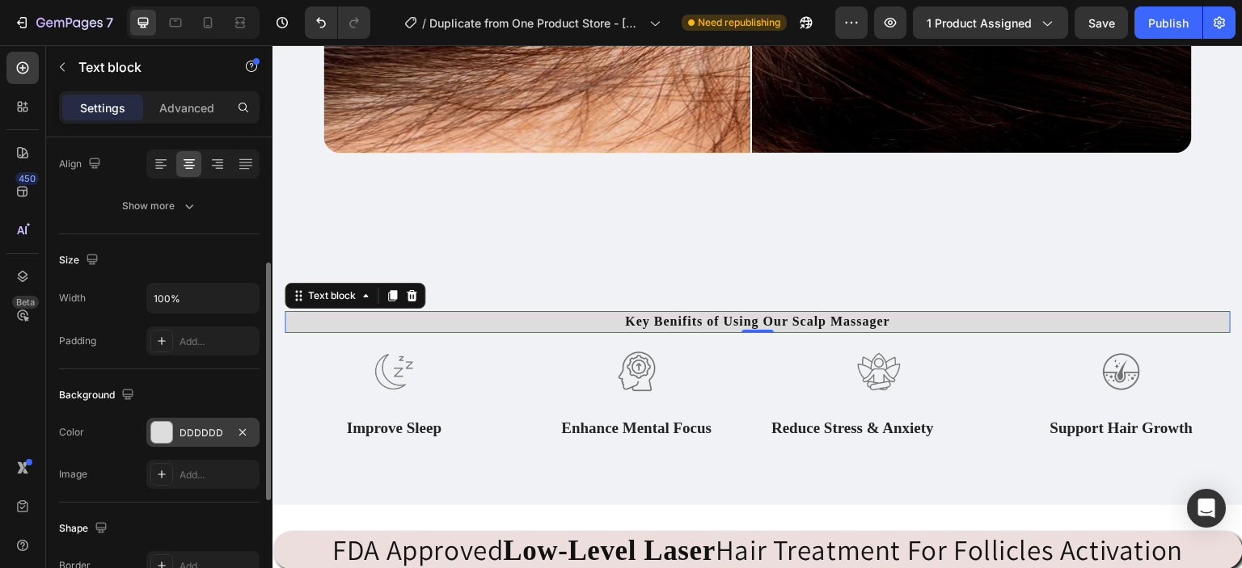
click at [167, 441] on div at bounding box center [161, 432] width 21 height 21
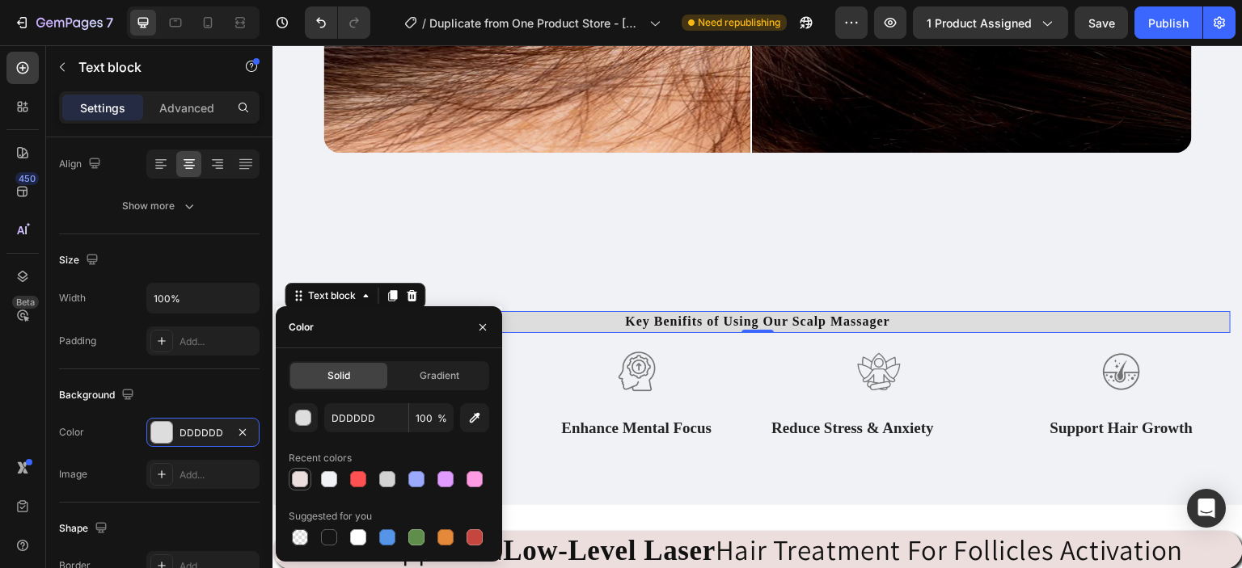
click at [300, 474] on div at bounding box center [300, 479] width 16 height 16
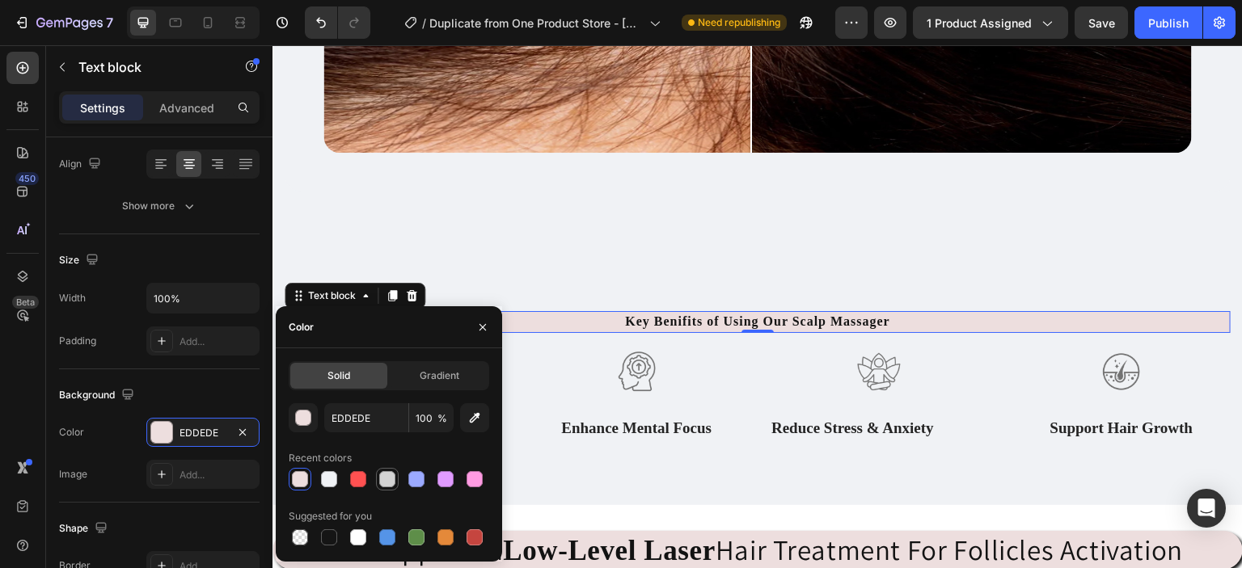
click at [394, 481] on div at bounding box center [387, 479] width 16 height 16
type input "D3D3D3"
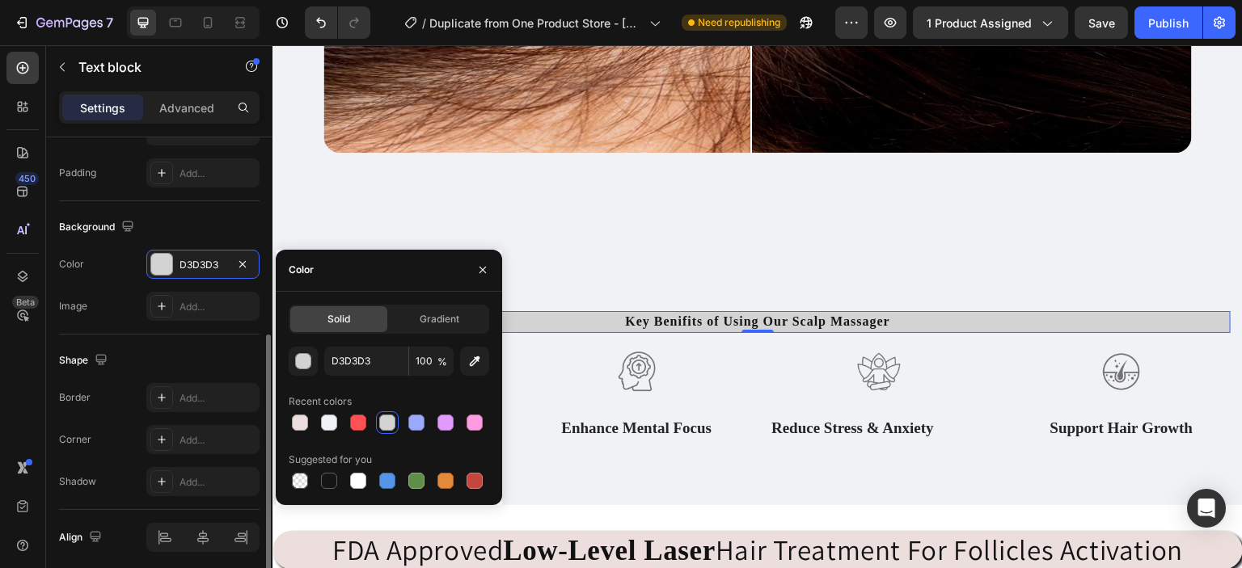
scroll to position [427, 0]
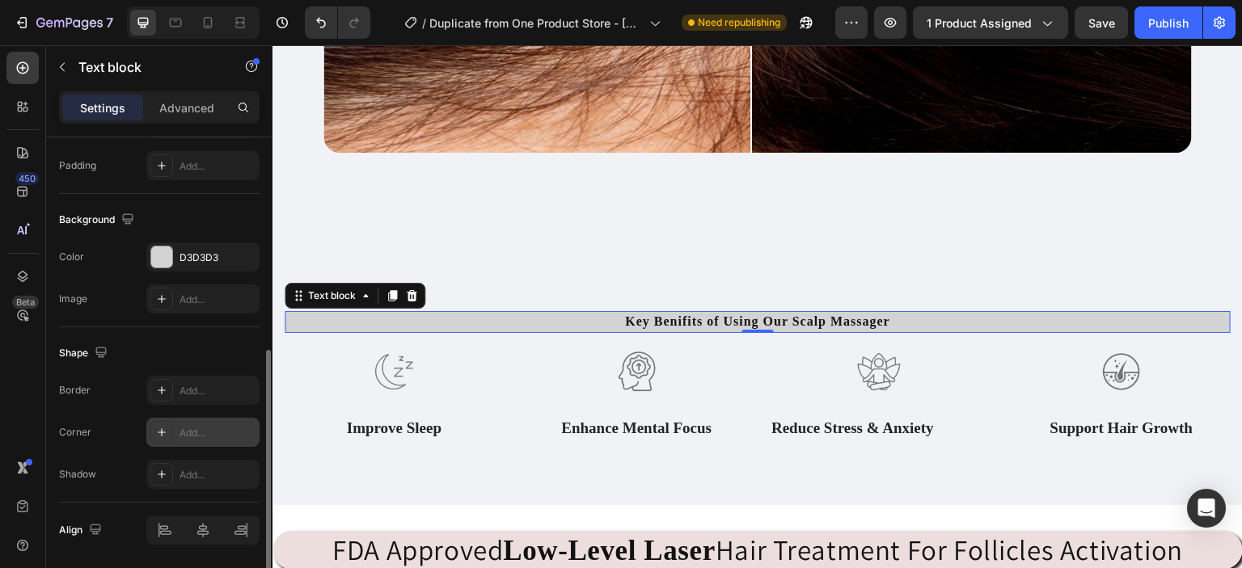
click at [162, 431] on icon at bounding box center [162, 432] width 8 height 8
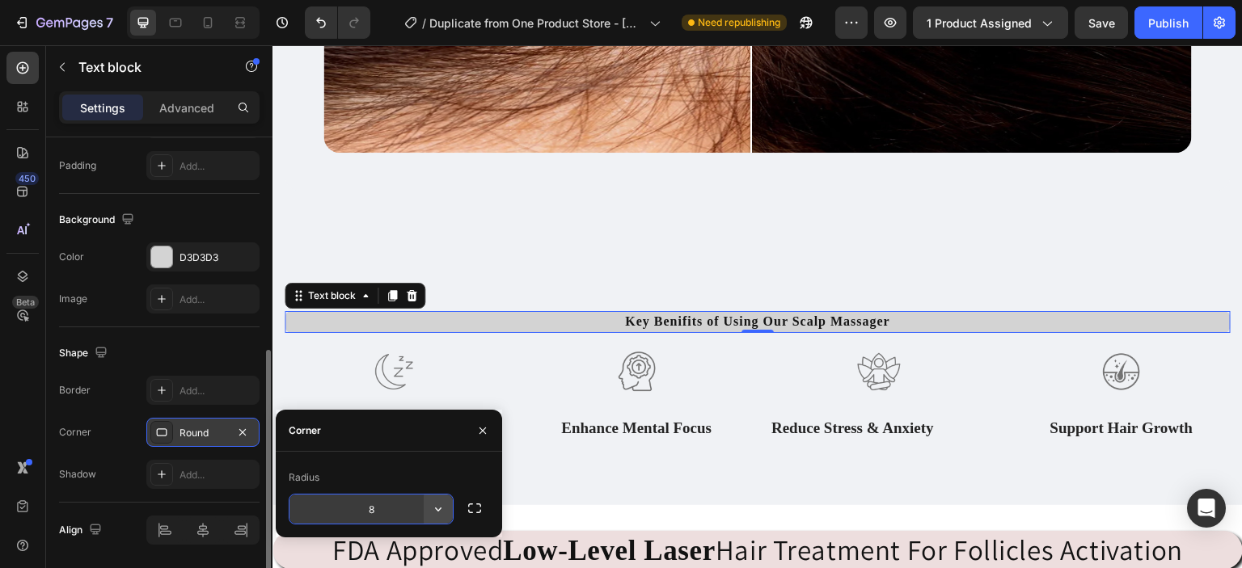
click at [446, 516] on button "button" at bounding box center [438, 509] width 29 height 29
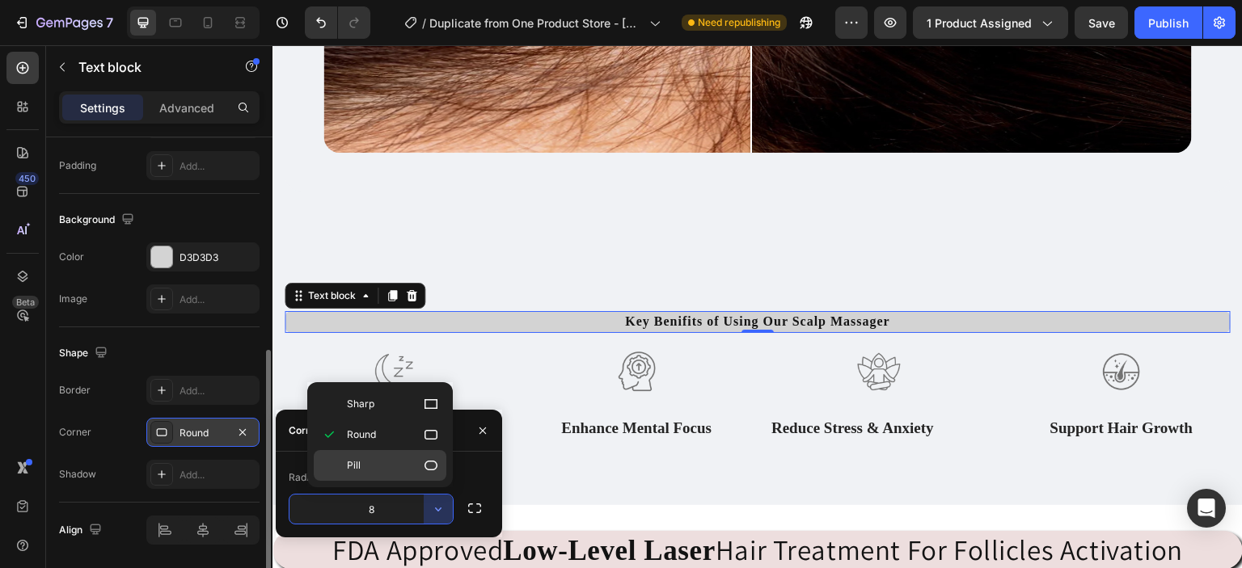
click at [436, 458] on icon at bounding box center [431, 466] width 16 height 16
type input "9999"
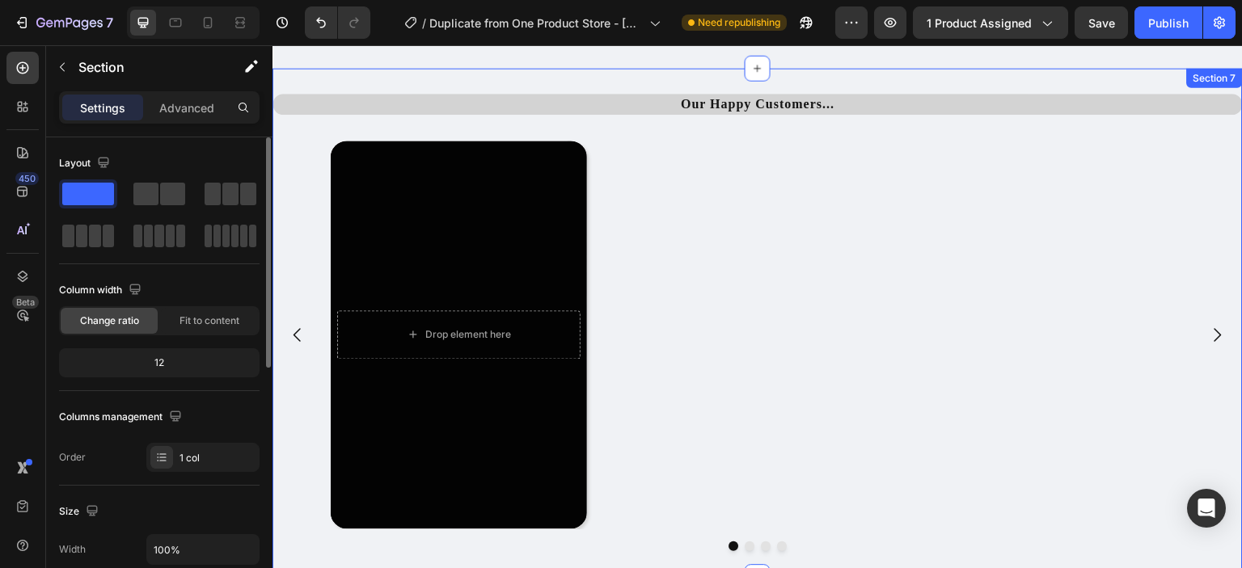
scroll to position [3188, 0]
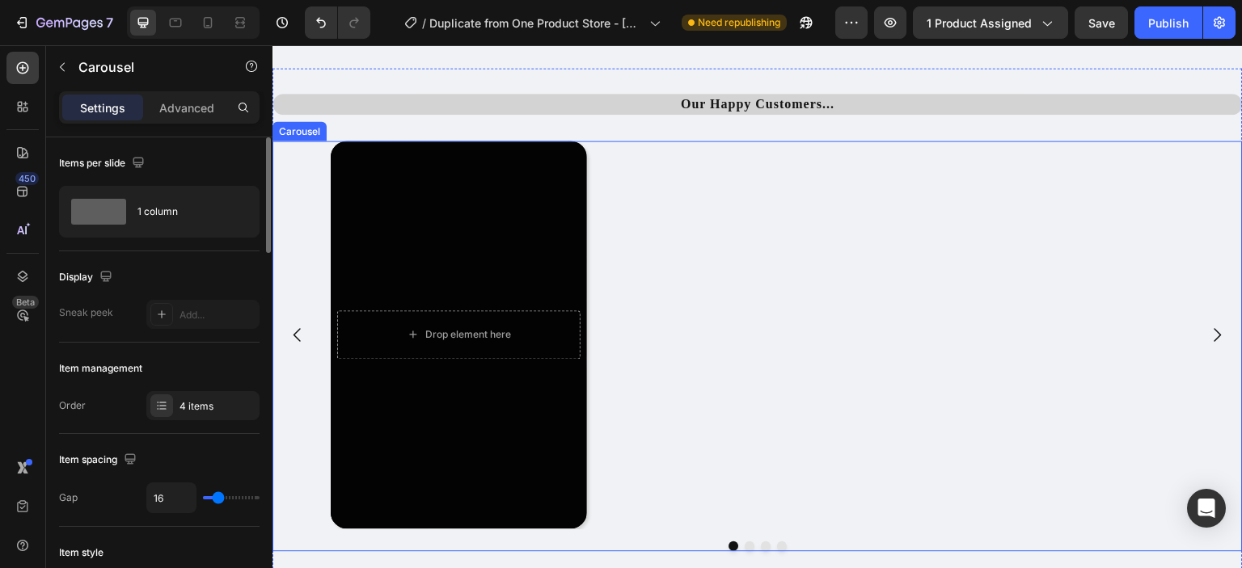
click at [1208, 327] on icon "Carousel Next Arrow" at bounding box center [1217, 334] width 19 height 19
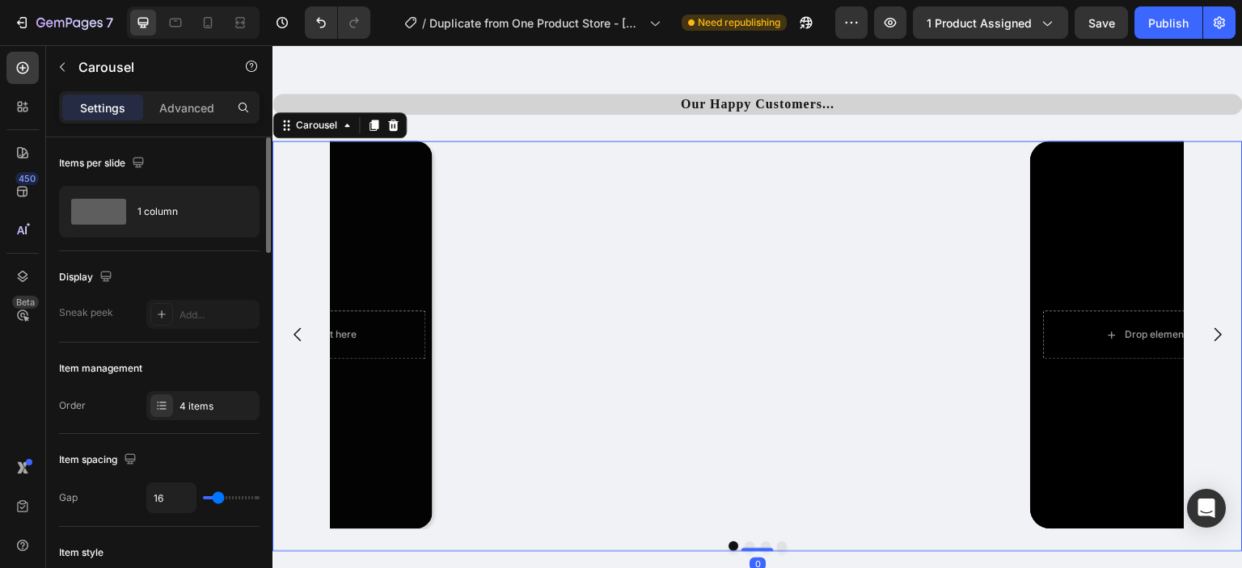
click at [1208, 327] on icon "Carousel Next Arrow" at bounding box center [1217, 334] width 19 height 19
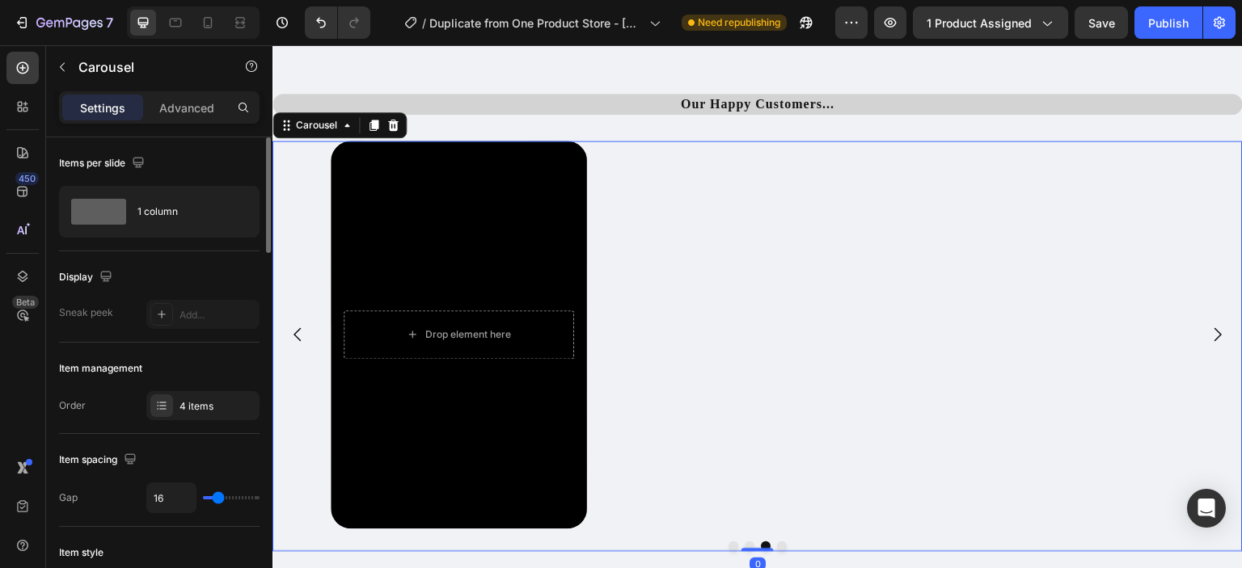
click at [1208, 327] on icon "Carousel Next Arrow" at bounding box center [1217, 334] width 19 height 19
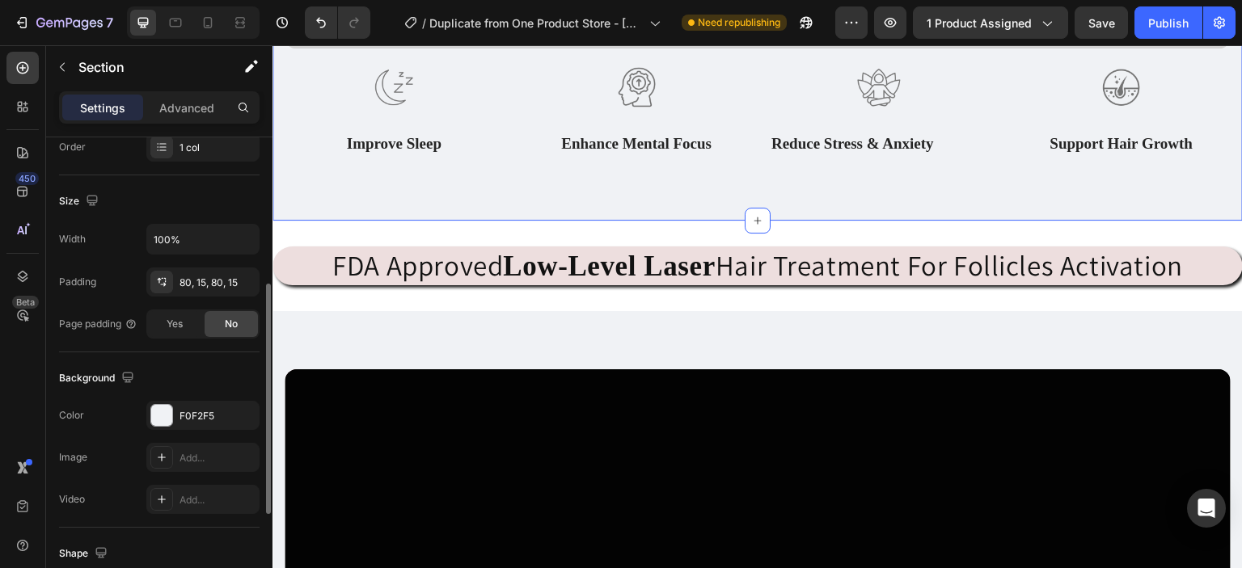
scroll to position [508, 0]
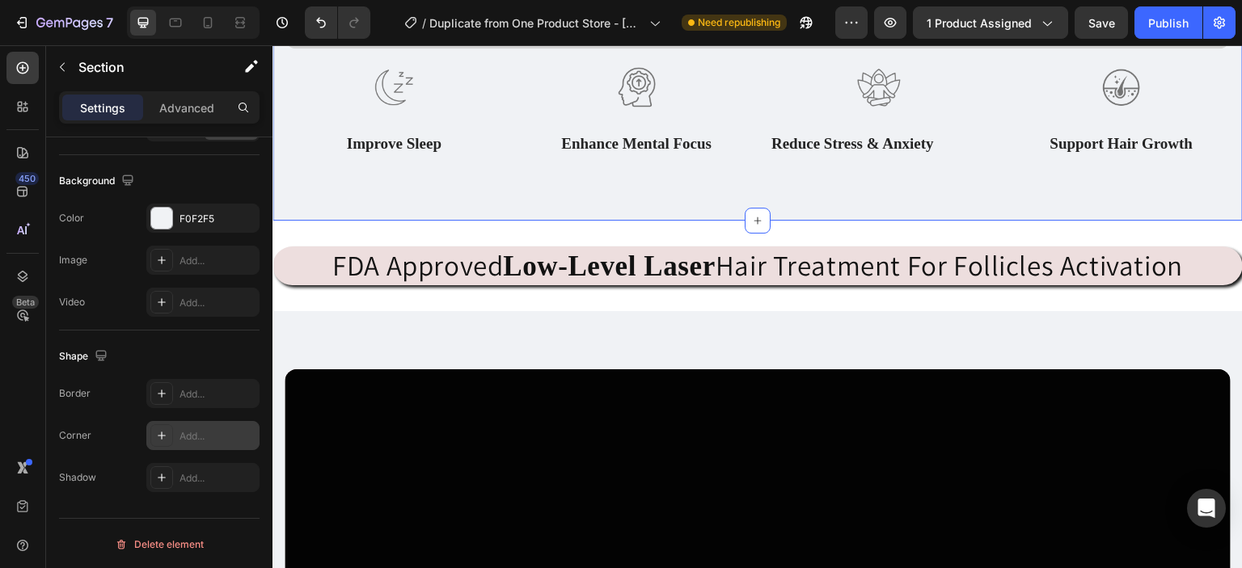
click at [160, 429] on icon at bounding box center [161, 435] width 13 height 13
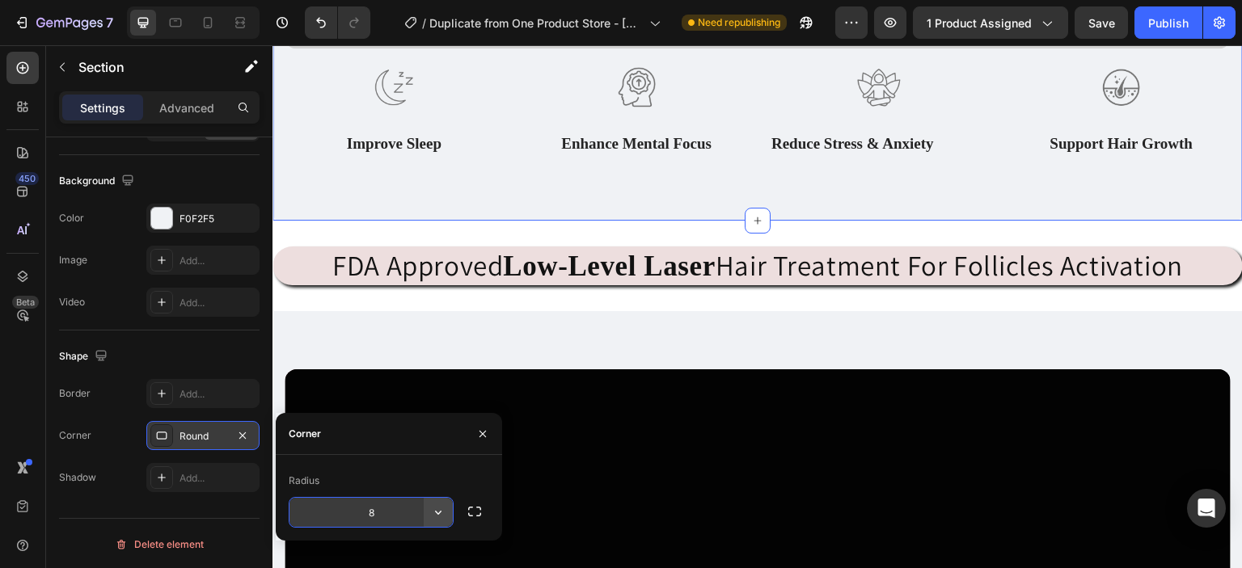
click at [441, 511] on icon "button" at bounding box center [438, 512] width 16 height 16
click at [393, 508] on input "8" at bounding box center [370, 512] width 163 height 29
type input "16"
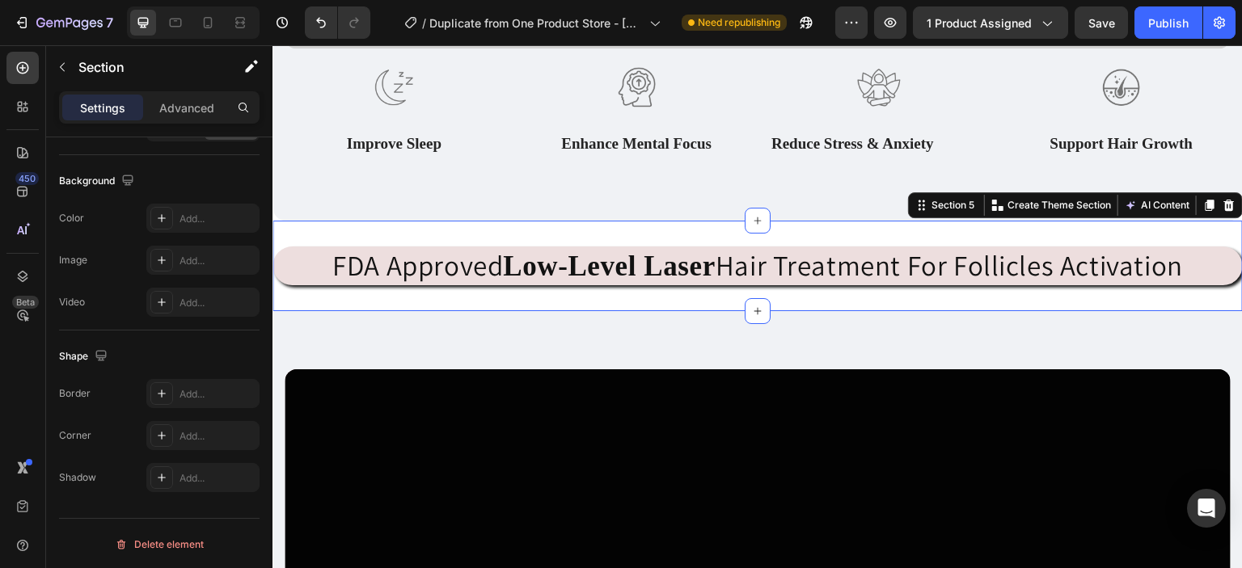
click at [610, 234] on div "FDA Approved Low-Level Laser Hair Treatment For Follicles Activation Heading Se…" at bounding box center [757, 266] width 970 height 91
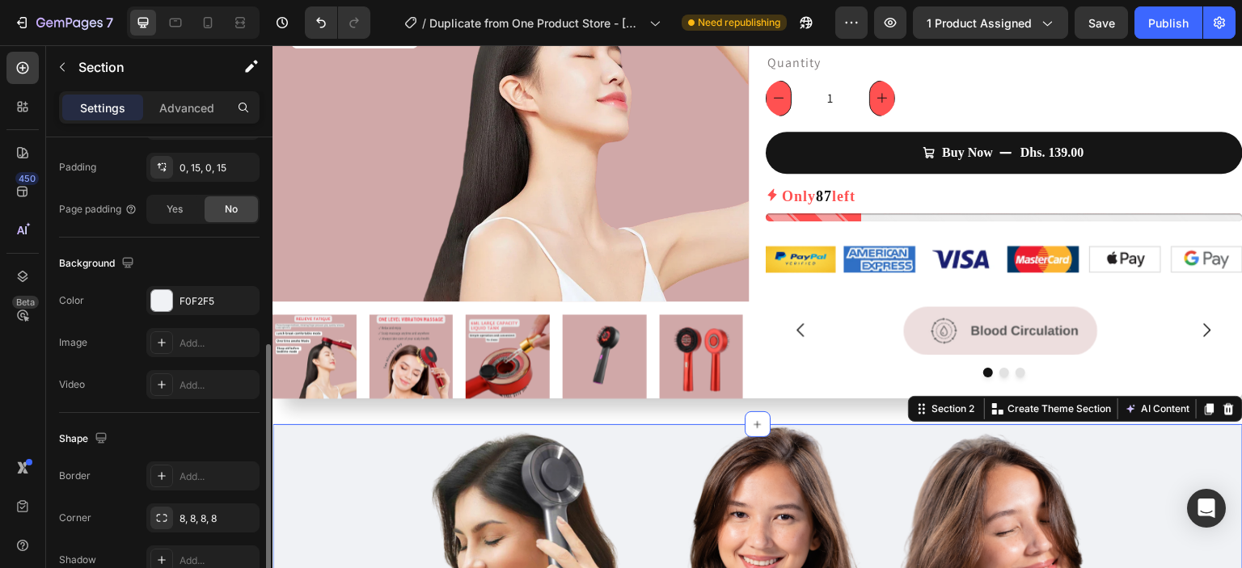
scroll to position [426, 0]
click at [167, 513] on icon at bounding box center [161, 517] width 13 height 13
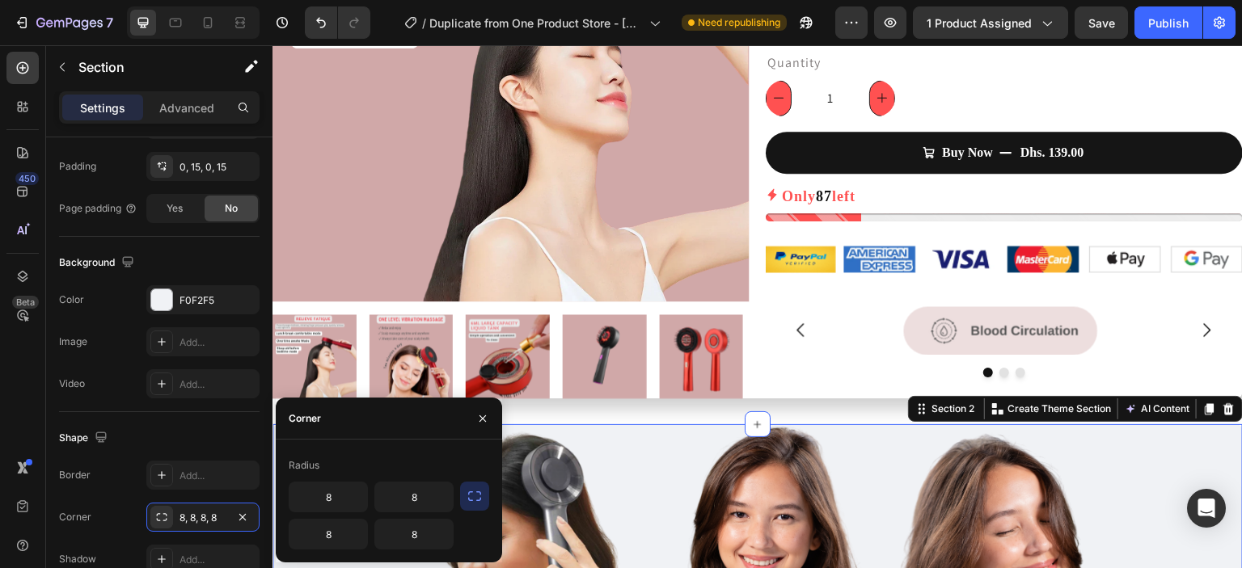
click at [466, 494] on icon "button" at bounding box center [474, 496] width 16 height 16
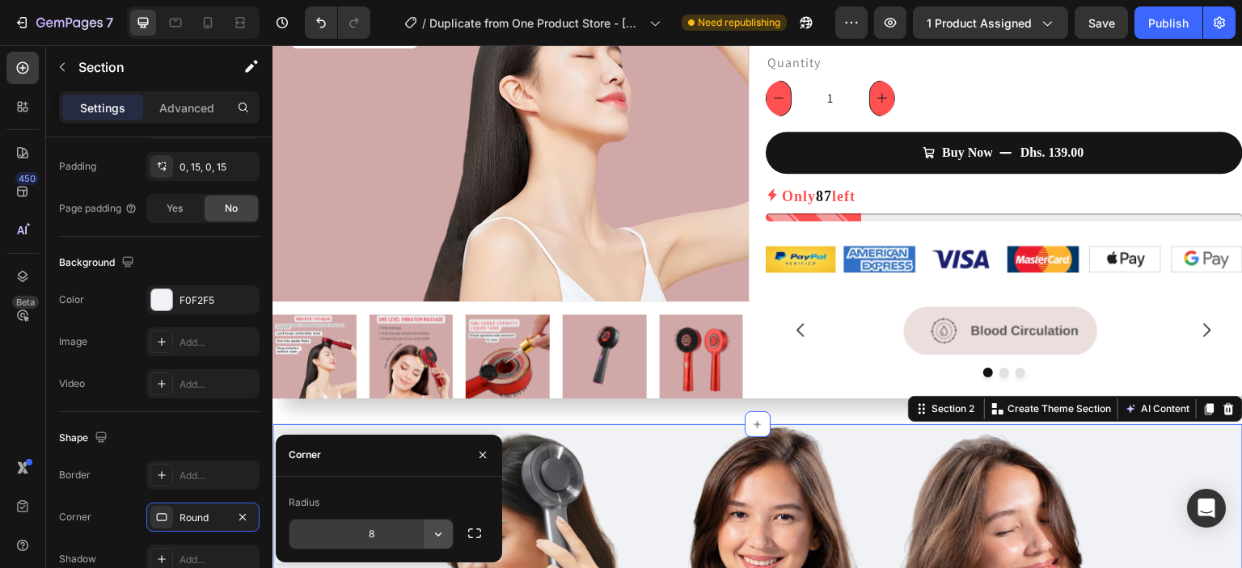
click at [446, 537] on button "button" at bounding box center [438, 534] width 29 height 29
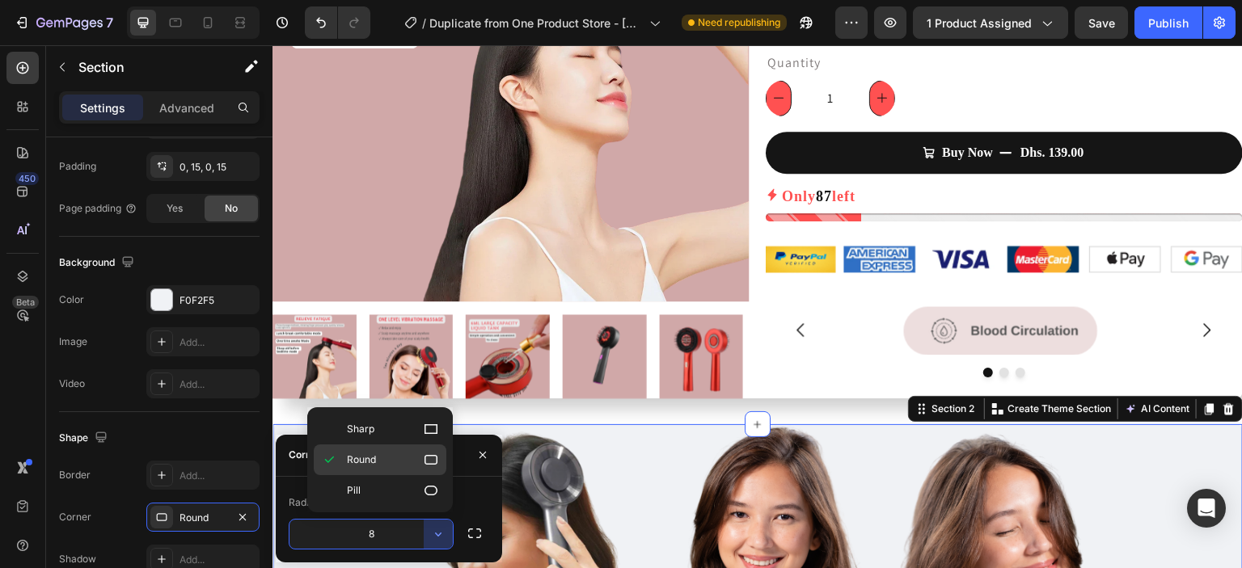
click at [432, 462] on icon at bounding box center [431, 460] width 16 height 16
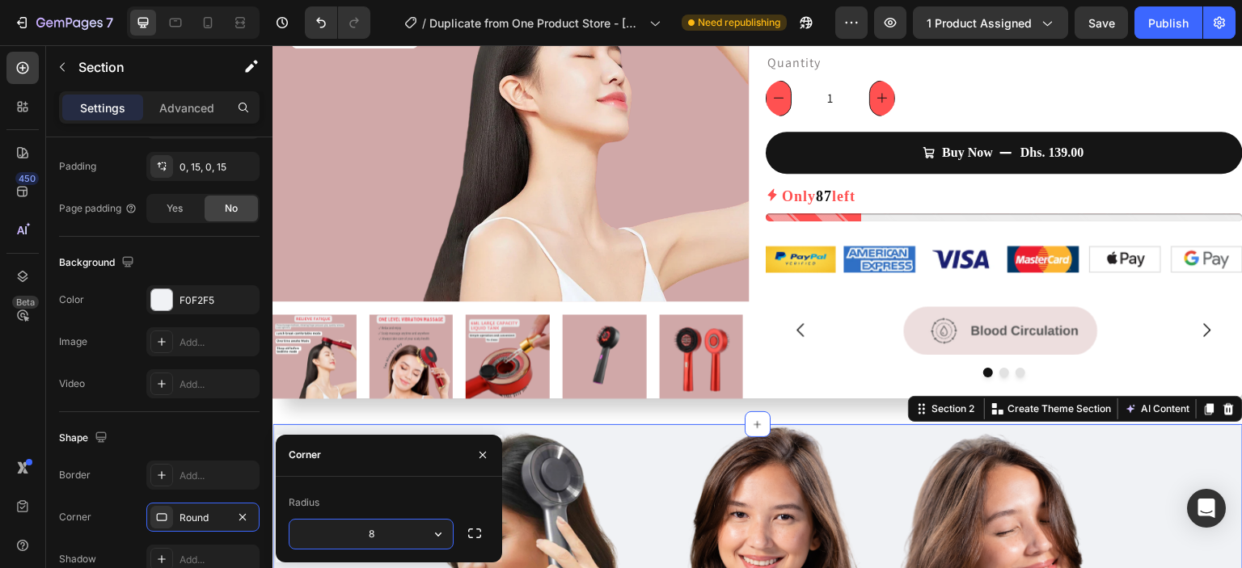
click at [385, 530] on input "8" at bounding box center [370, 534] width 163 height 29
type input "16"
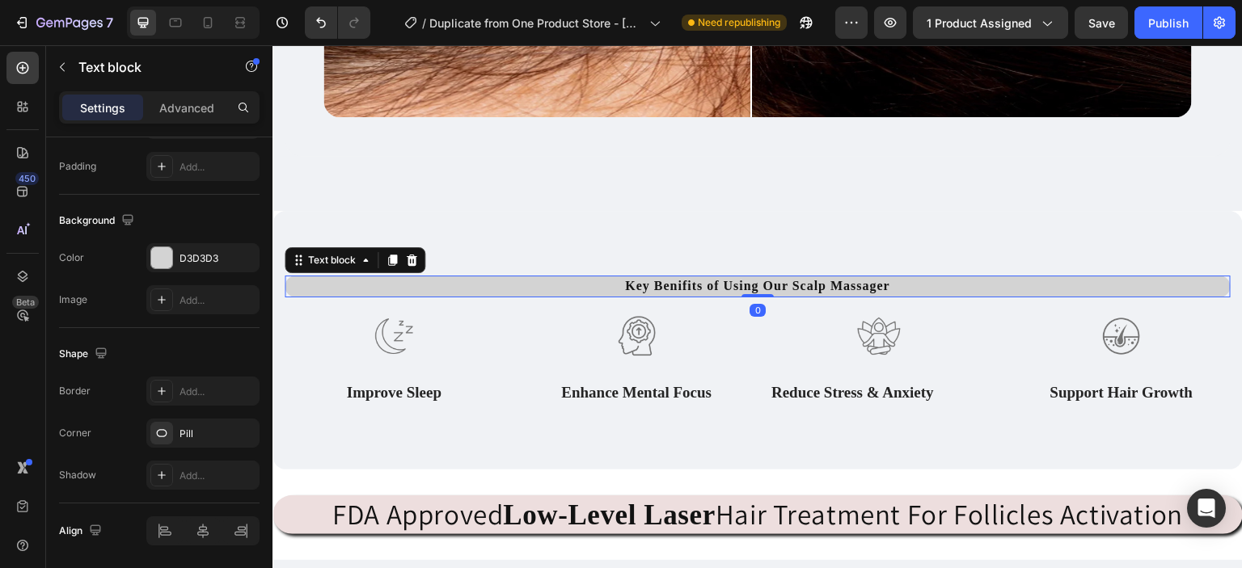
scroll to position [0, 0]
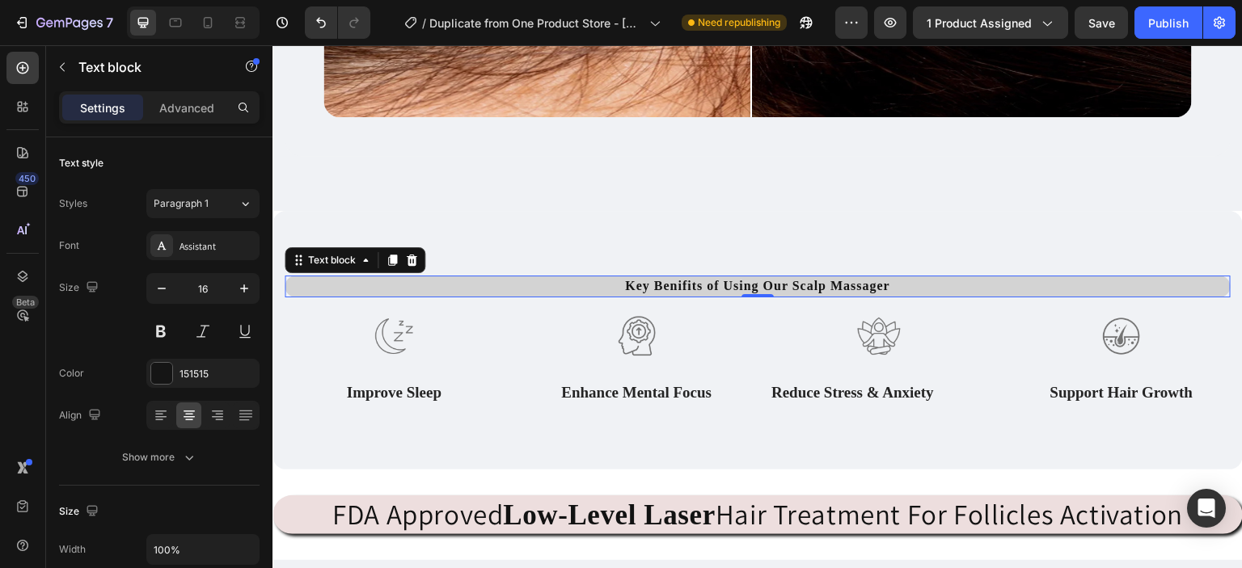
click at [892, 277] on p "Key Benifits of Using Our Scalp Massager" at bounding box center [757, 286] width 943 height 18
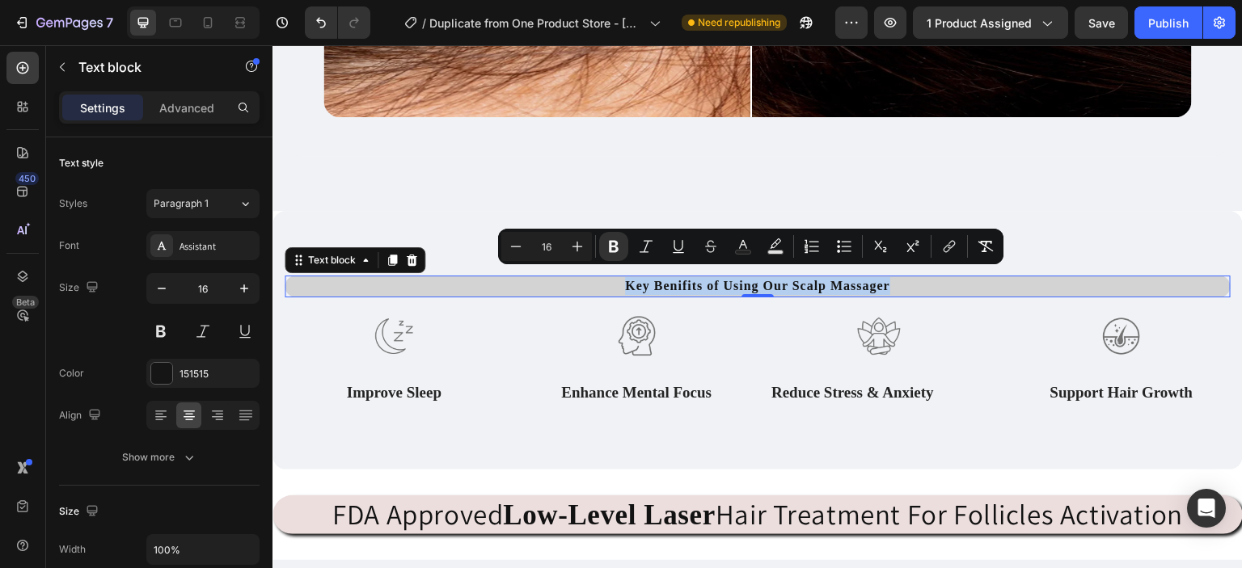
drag, startPoint x: 890, startPoint y: 272, endPoint x: 616, endPoint y: 275, distance: 274.0
click at [616, 277] on p "Key Benifits of Using Our Scalp Massager" at bounding box center [757, 286] width 943 height 18
click at [577, 251] on icon "Editor contextual toolbar" at bounding box center [577, 247] width 11 height 11
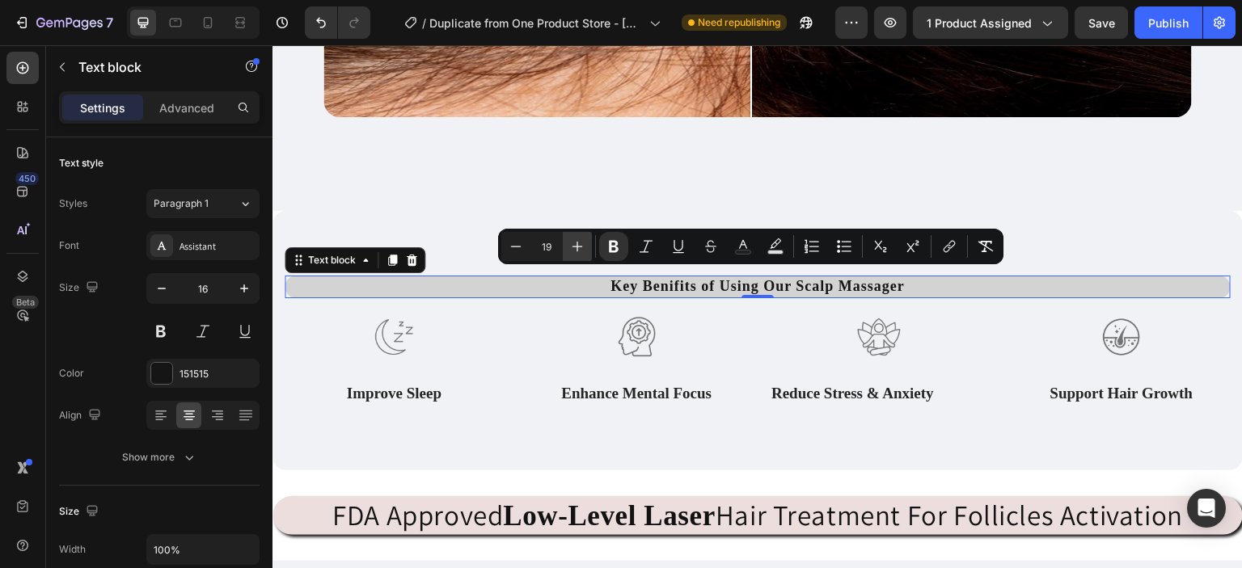
click at [577, 251] on icon "Editor contextual toolbar" at bounding box center [577, 247] width 11 height 11
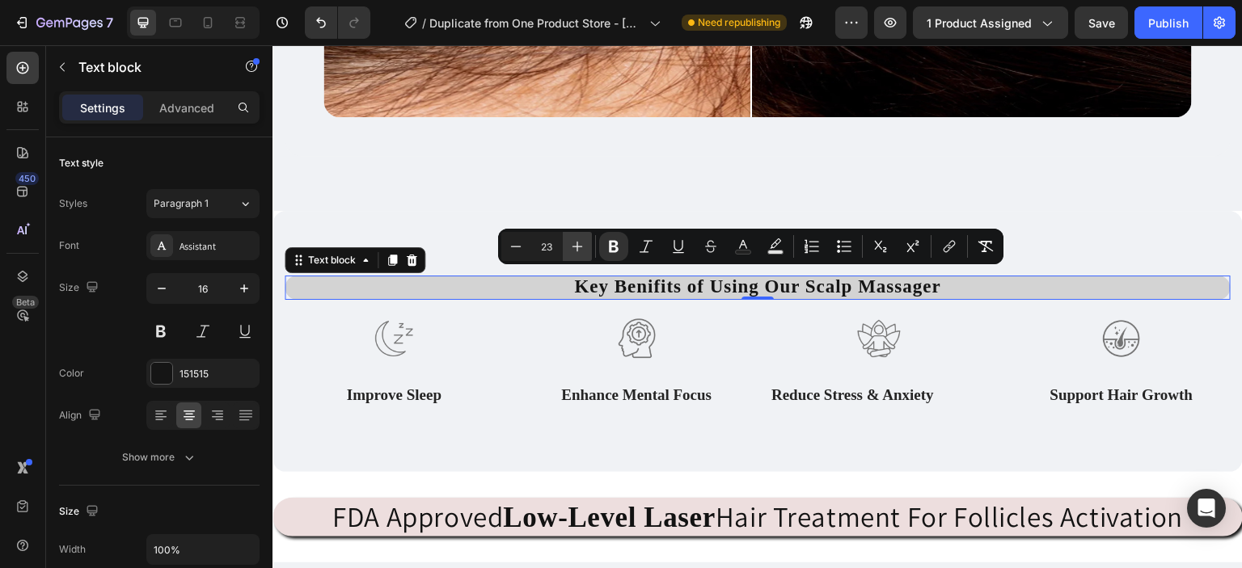
type input "24"
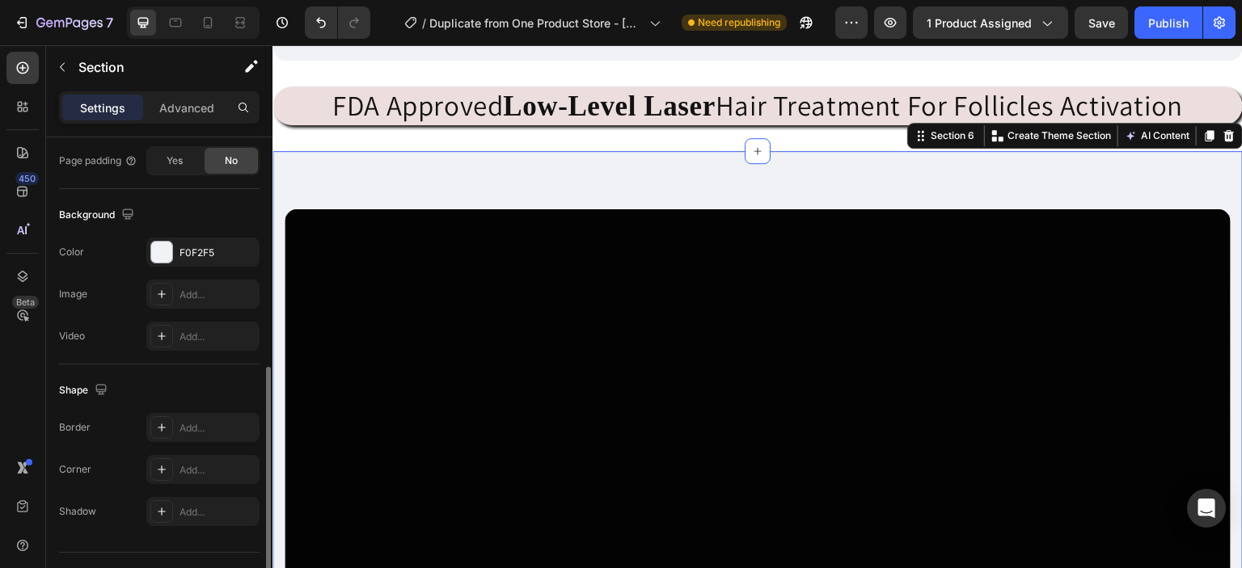
scroll to position [474, 0]
click at [164, 466] on icon at bounding box center [162, 469] width 8 height 8
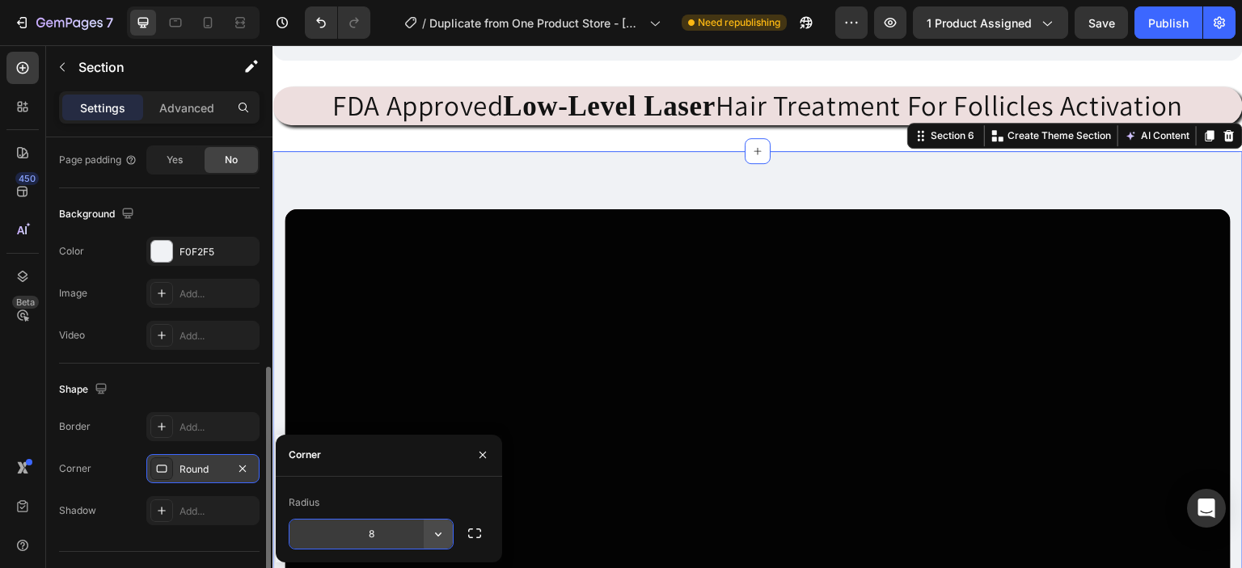
click at [440, 537] on icon "button" at bounding box center [438, 534] width 16 height 16
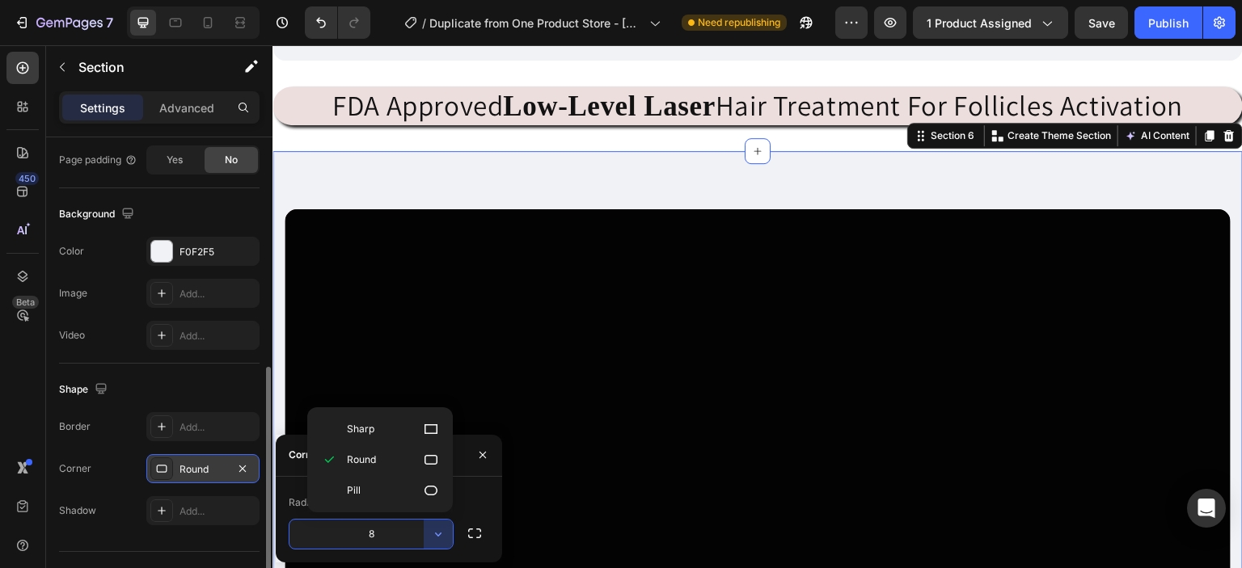
click at [404, 536] on input "8" at bounding box center [370, 534] width 163 height 29
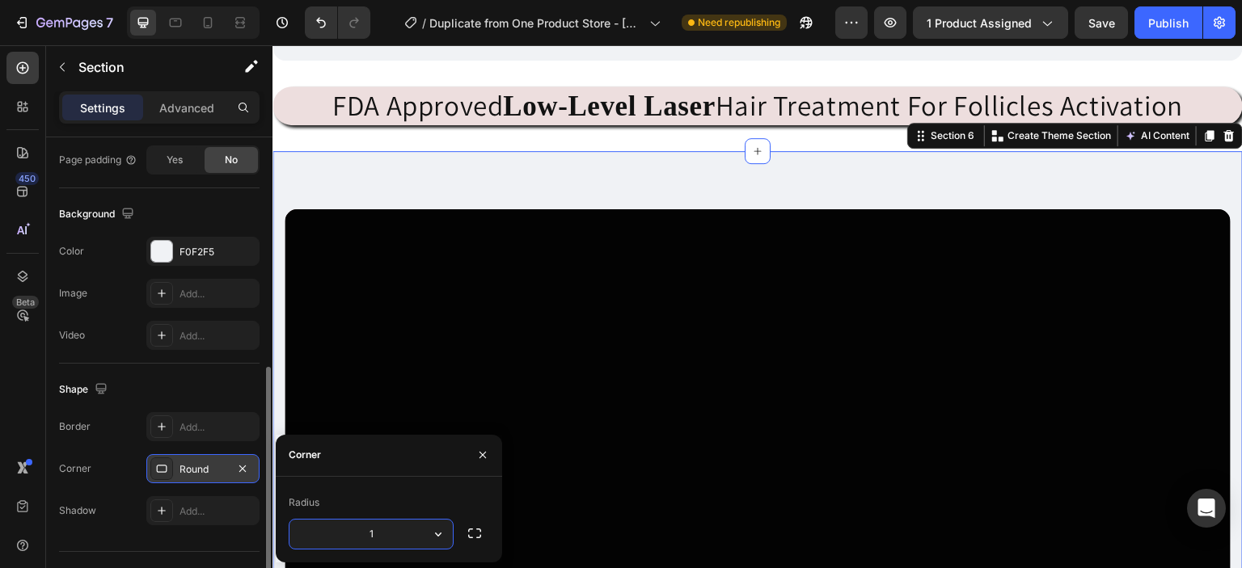
type input "16"
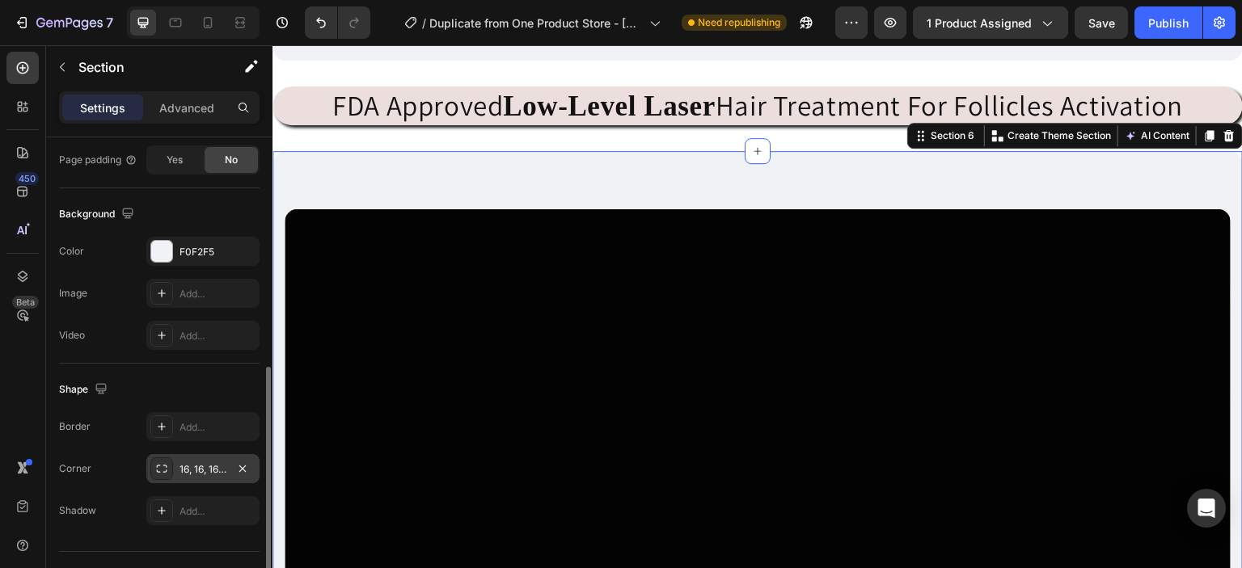
click at [382, 186] on div "Buy Now Button Hero Banner Section 6 You can create reusable sections Create Th…" at bounding box center [757, 475] width 970 height 648
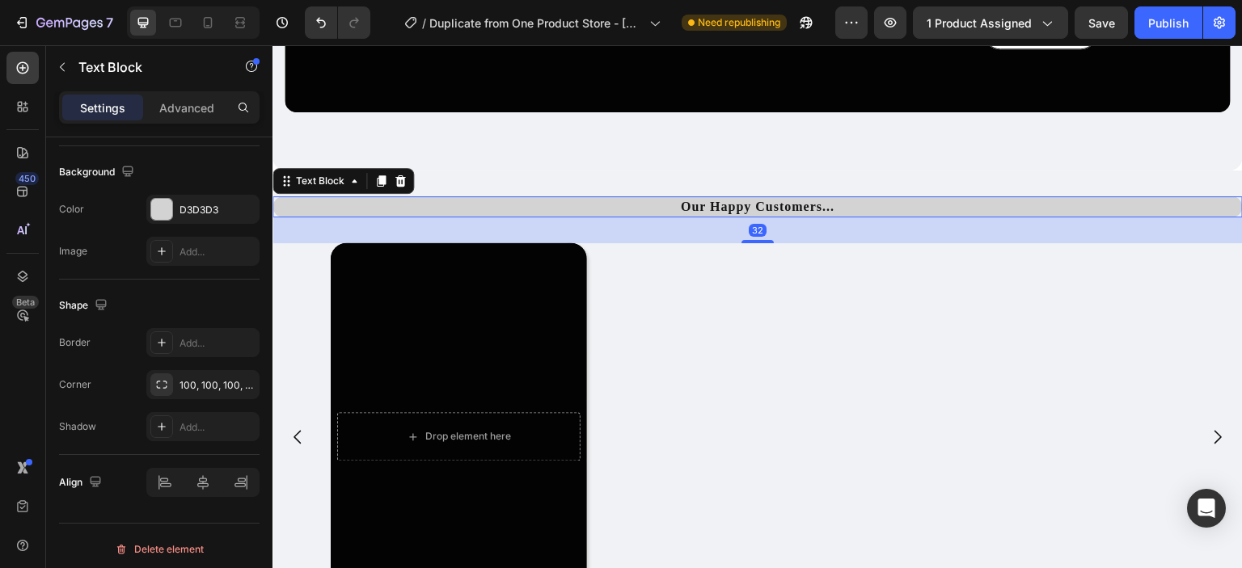
scroll to position [0, 0]
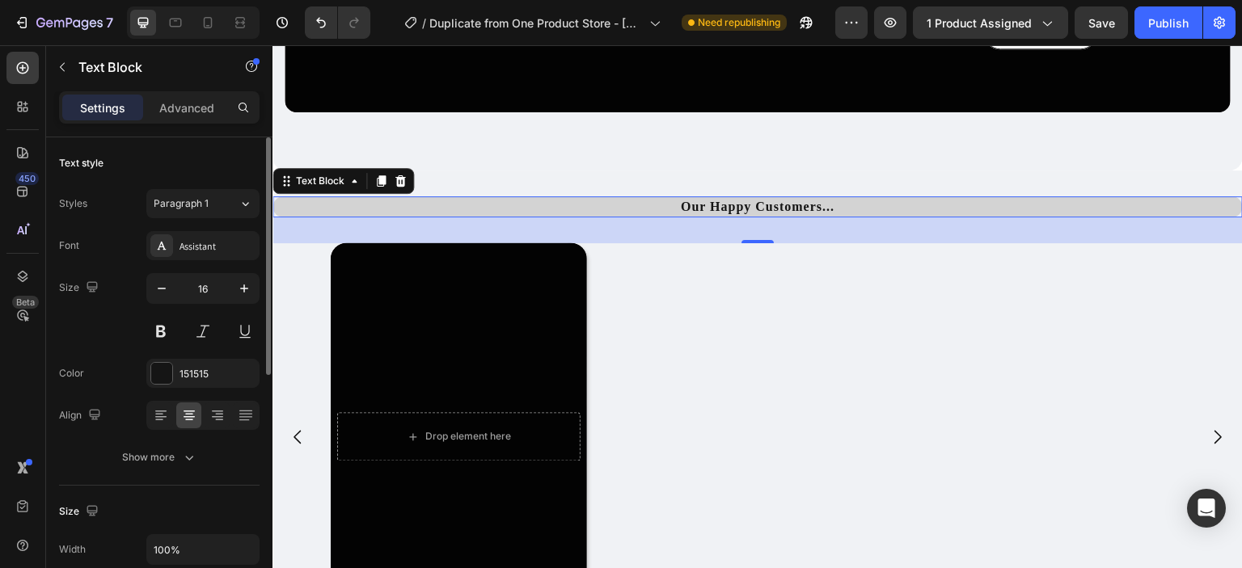
click at [681, 200] on strong "Our Happy Customers..." at bounding box center [758, 207] width 154 height 14
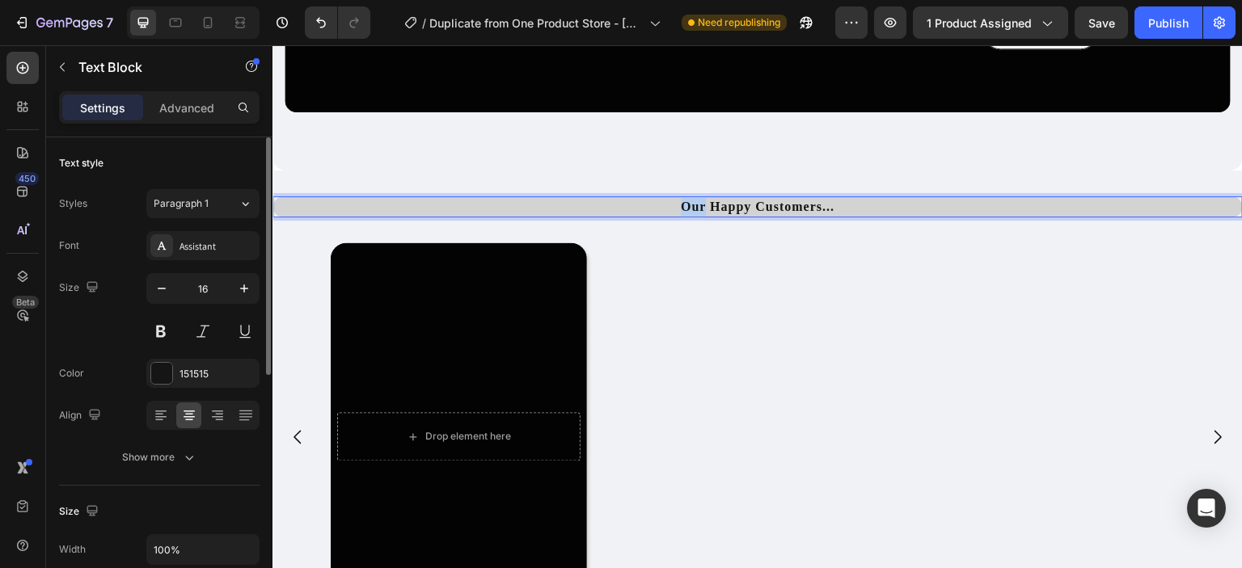
click at [681, 200] on strong "Our Happy Customers..." at bounding box center [758, 207] width 154 height 14
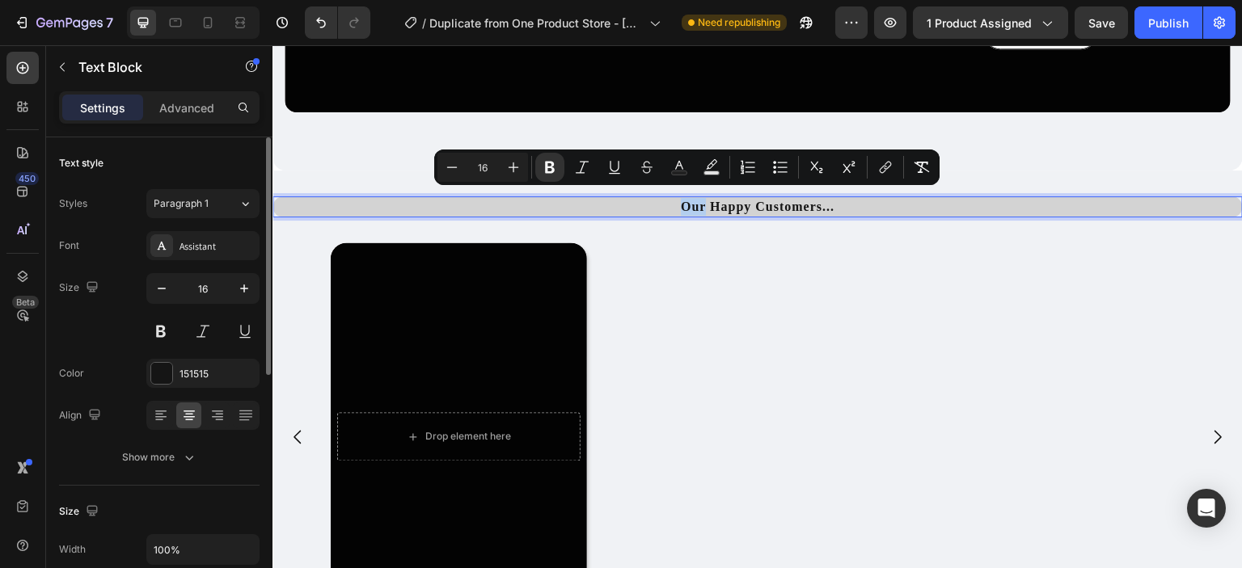
click at [681, 200] on strong "Our Happy Customers..." at bounding box center [758, 207] width 154 height 14
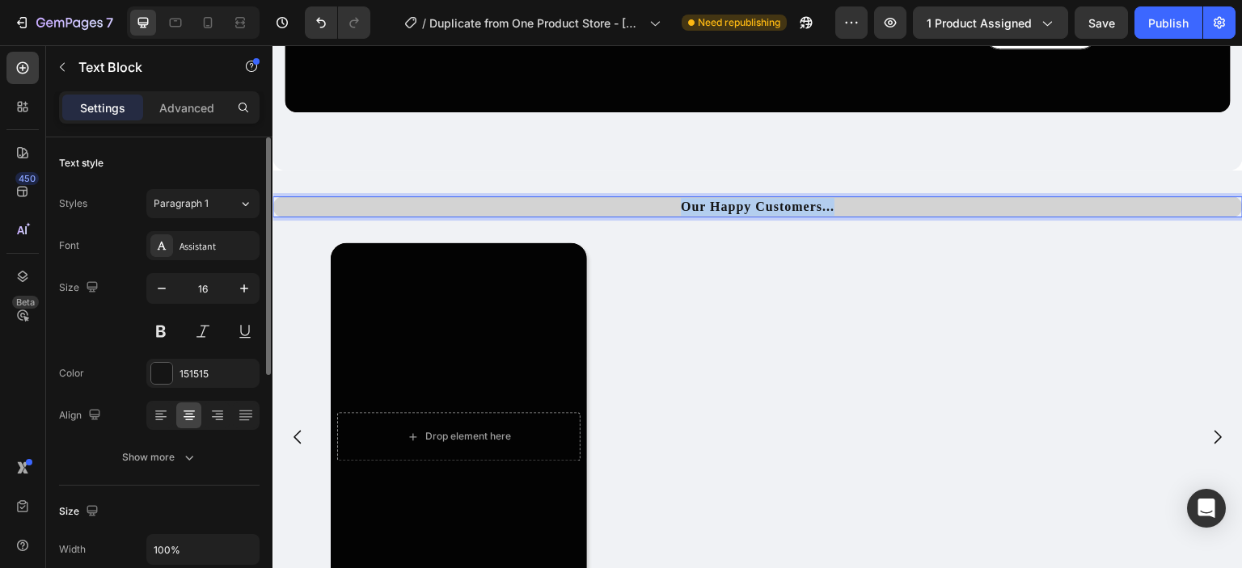
click at [681, 200] on strong "Our Happy Customers..." at bounding box center [758, 207] width 154 height 14
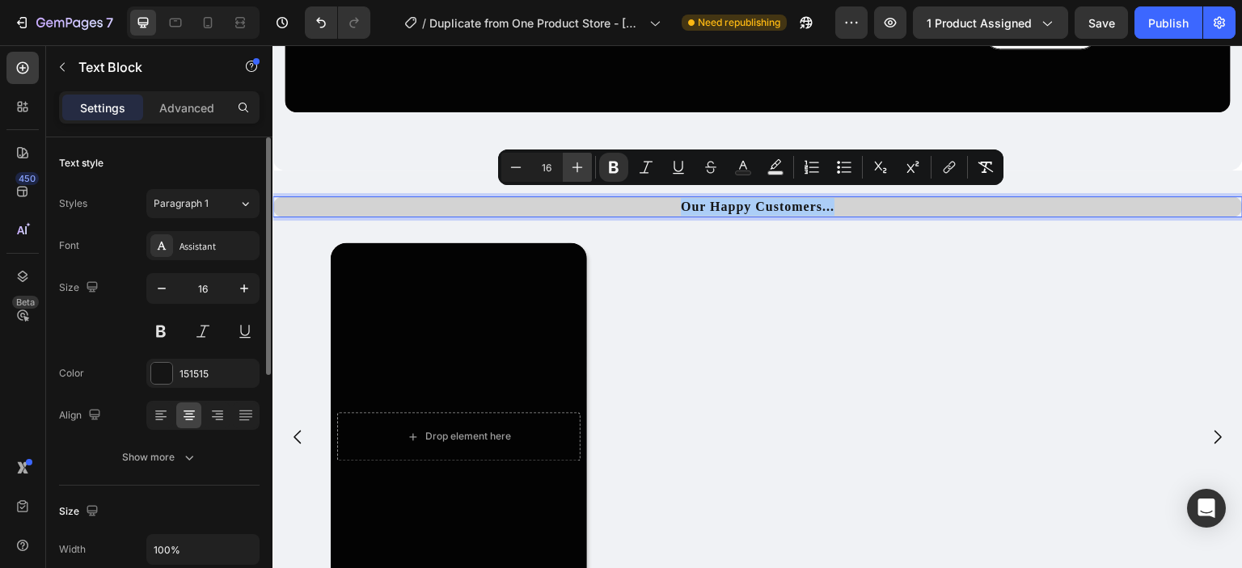
click at [576, 174] on icon "Editor contextual toolbar" at bounding box center [577, 167] width 16 height 16
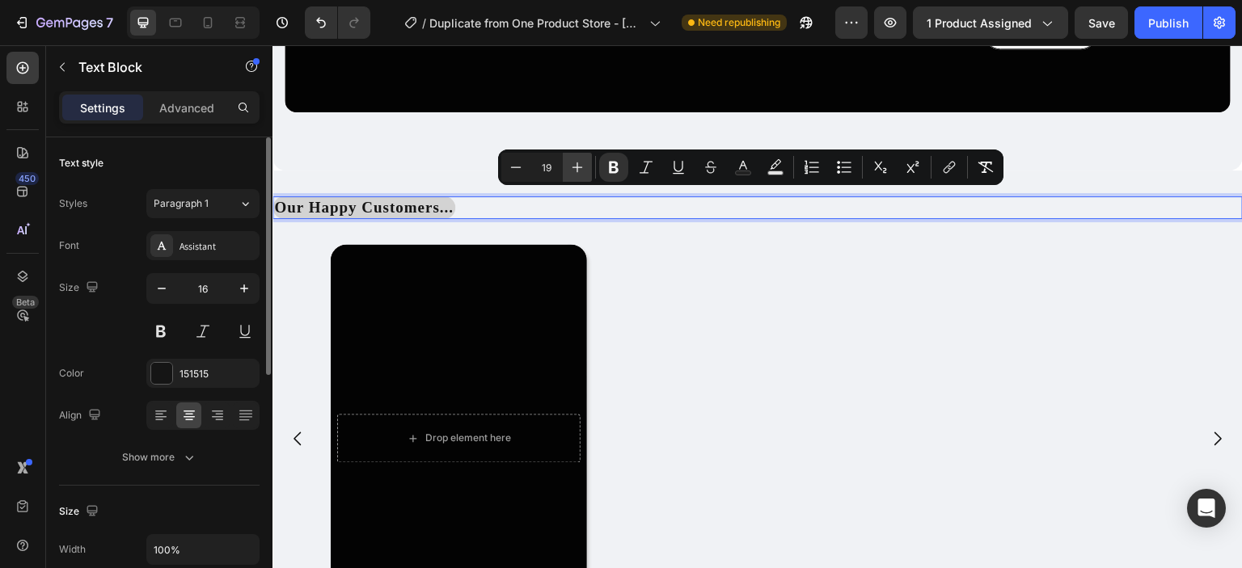
click at [576, 174] on icon "Editor contextual toolbar" at bounding box center [577, 167] width 16 height 16
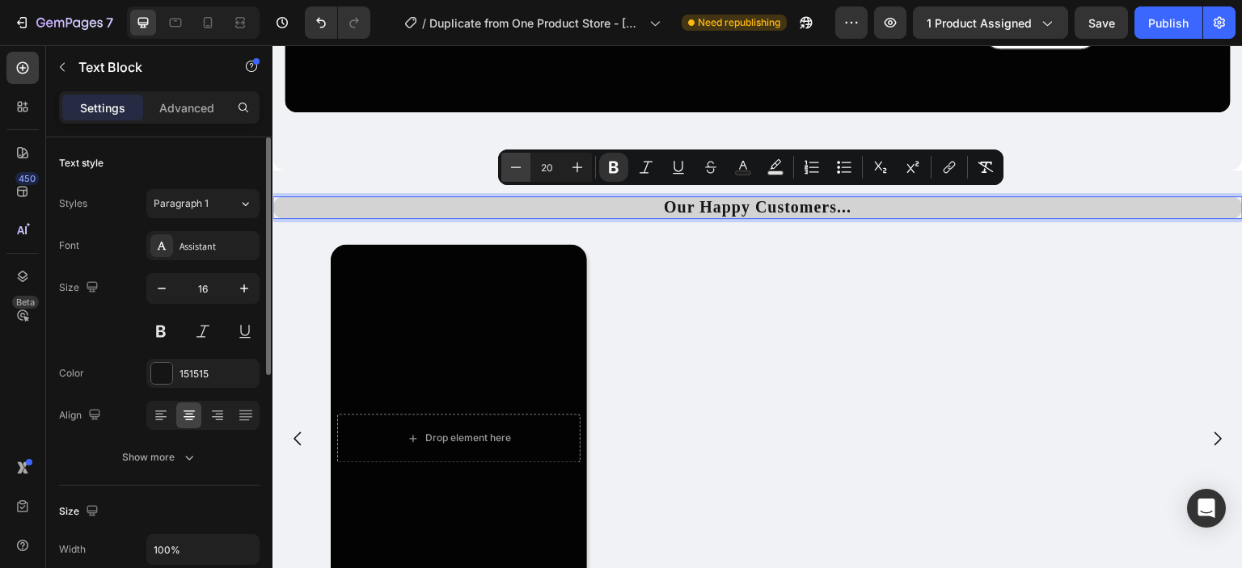
click at [517, 174] on icon "Editor contextual toolbar" at bounding box center [516, 167] width 16 height 16
type input "18"
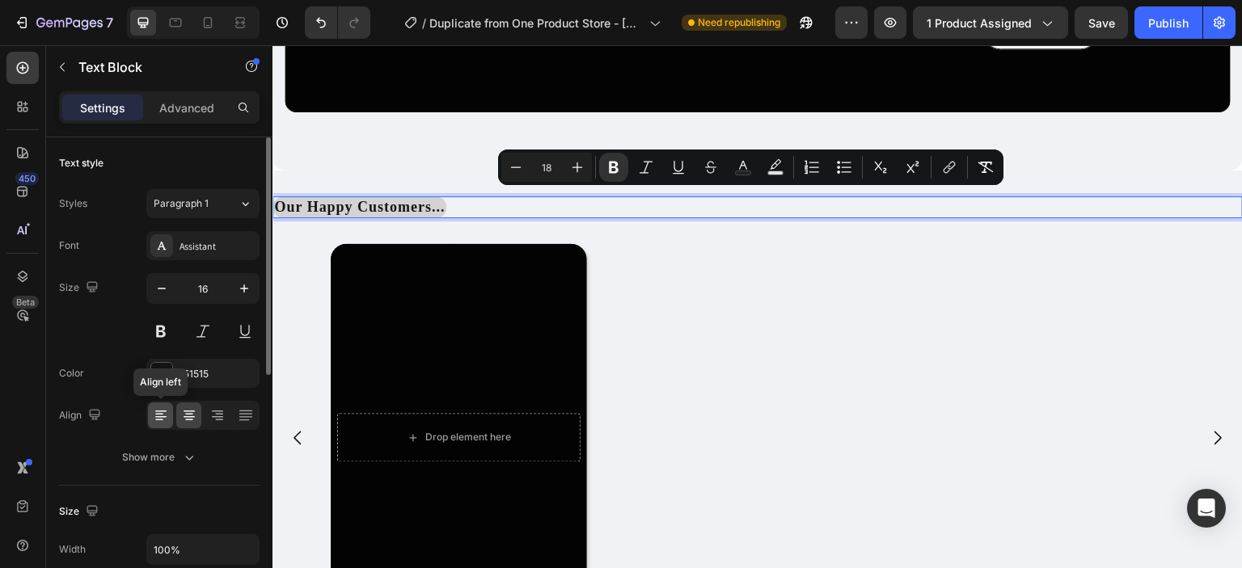
click at [162, 414] on icon at bounding box center [161, 415] width 16 height 16
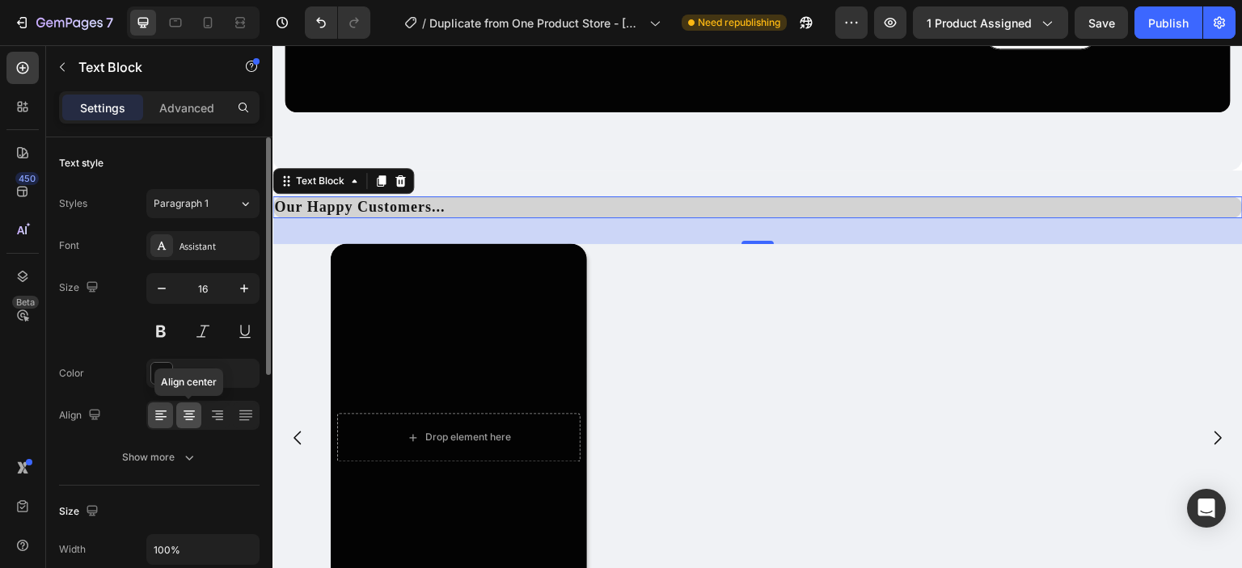
click at [193, 416] on icon at bounding box center [189, 415] width 16 height 16
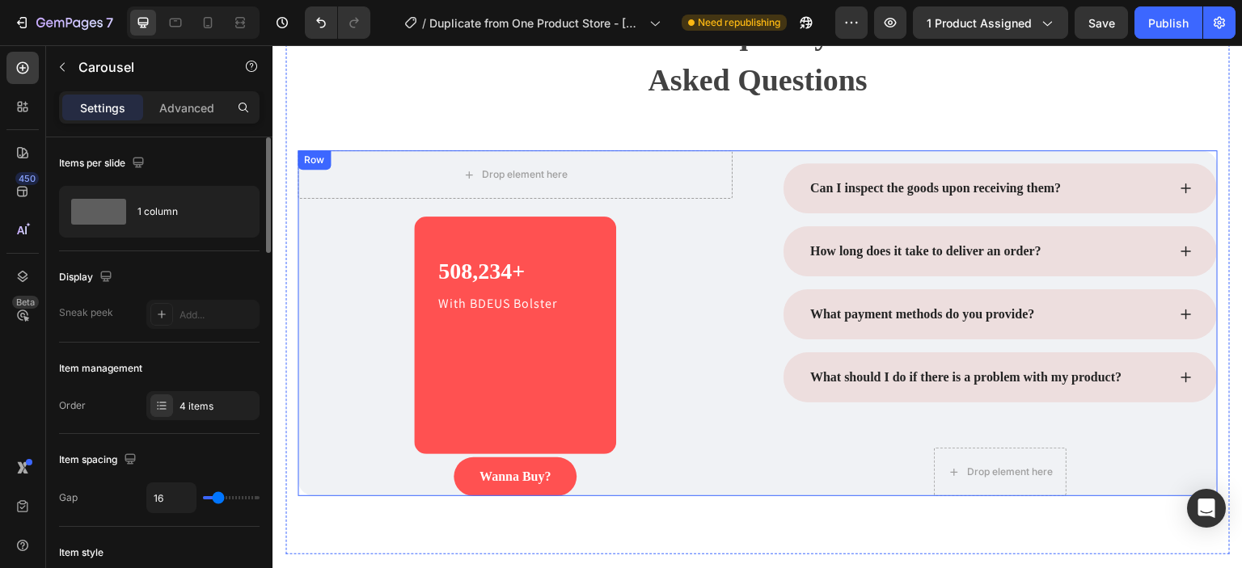
scroll to position [4157, 0]
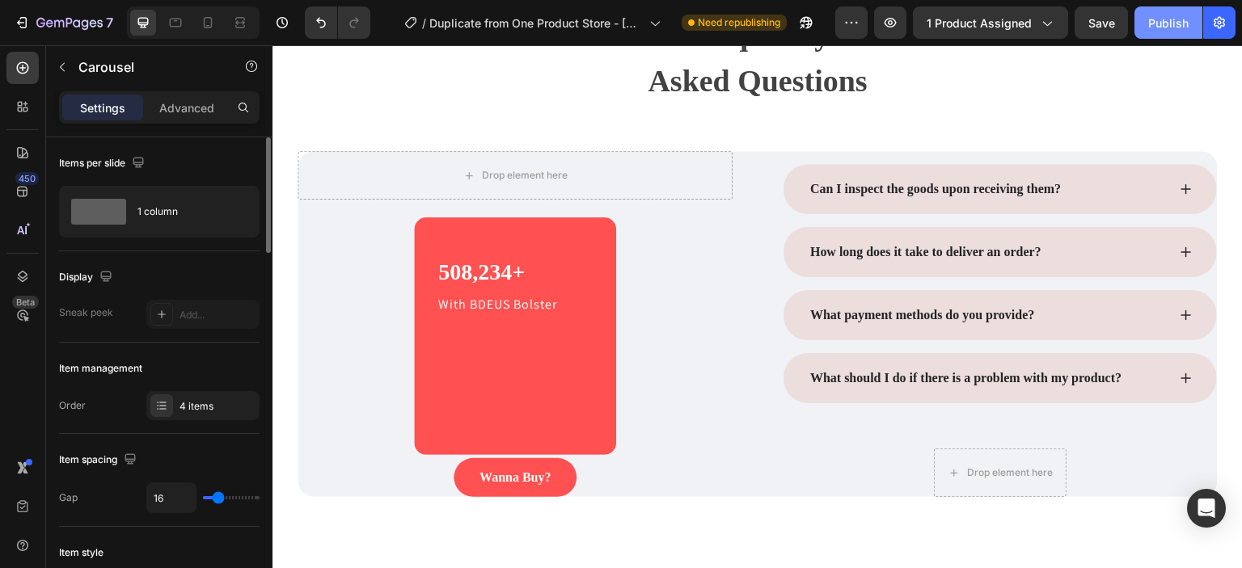
click at [1141, 19] on button "Publish" at bounding box center [1168, 22] width 68 height 32
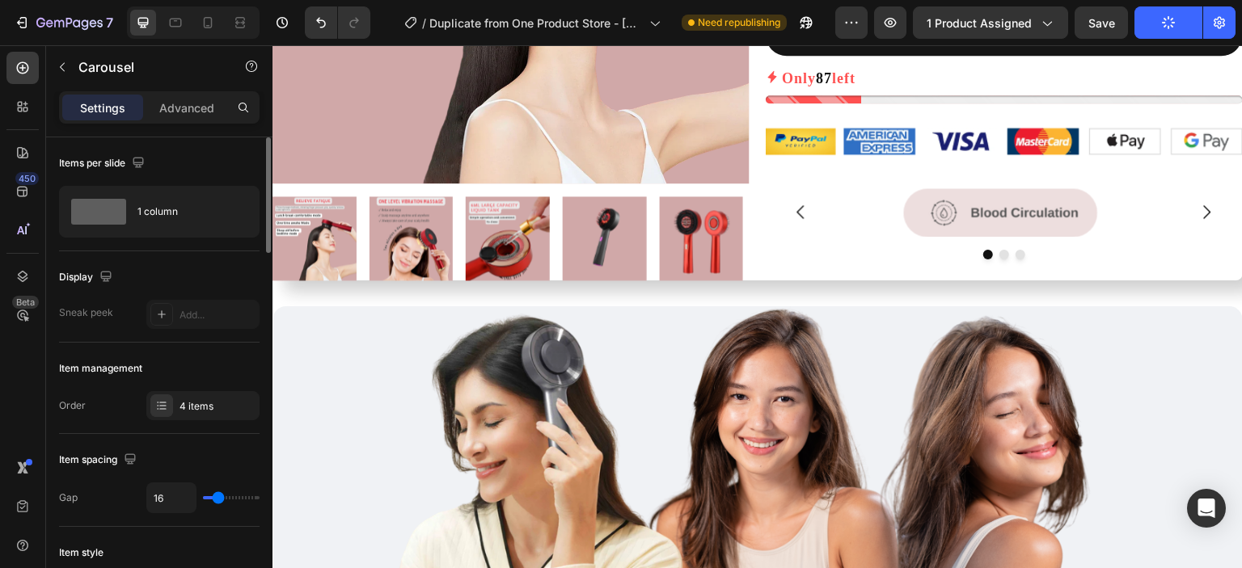
scroll to position [0, 0]
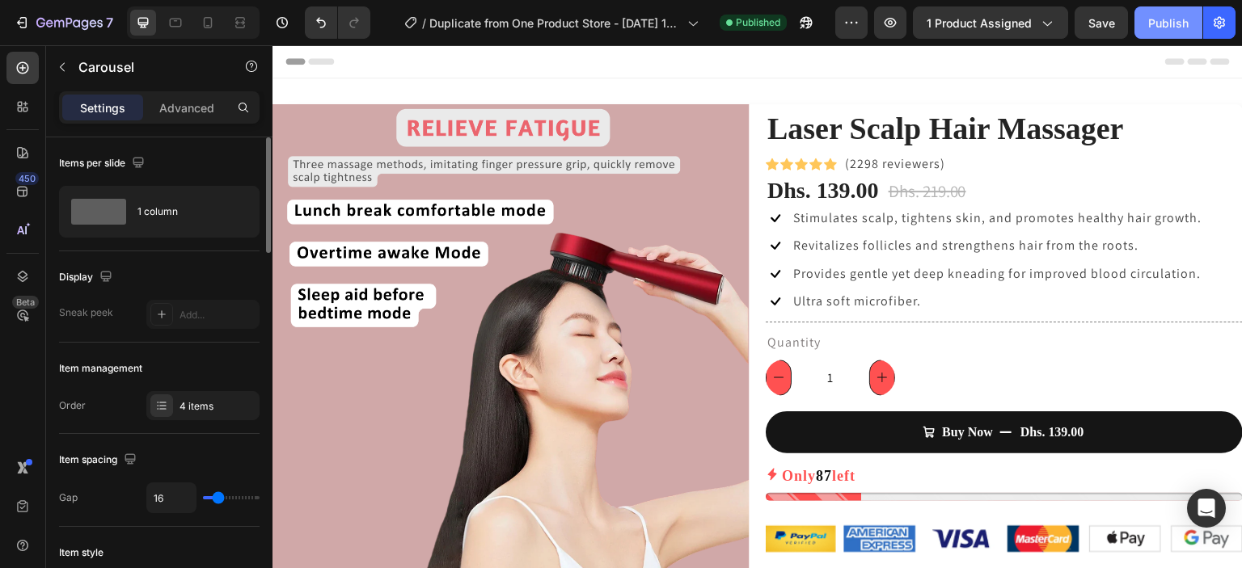
click at [1168, 15] on div "Publish" at bounding box center [1168, 23] width 40 height 17
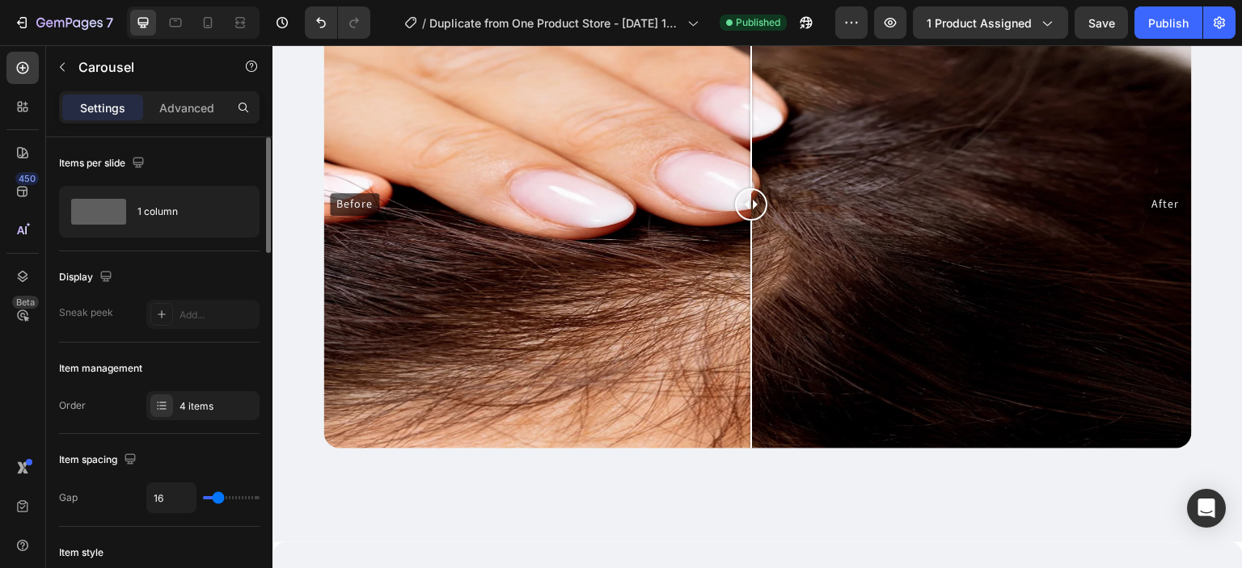
scroll to position [2155, 0]
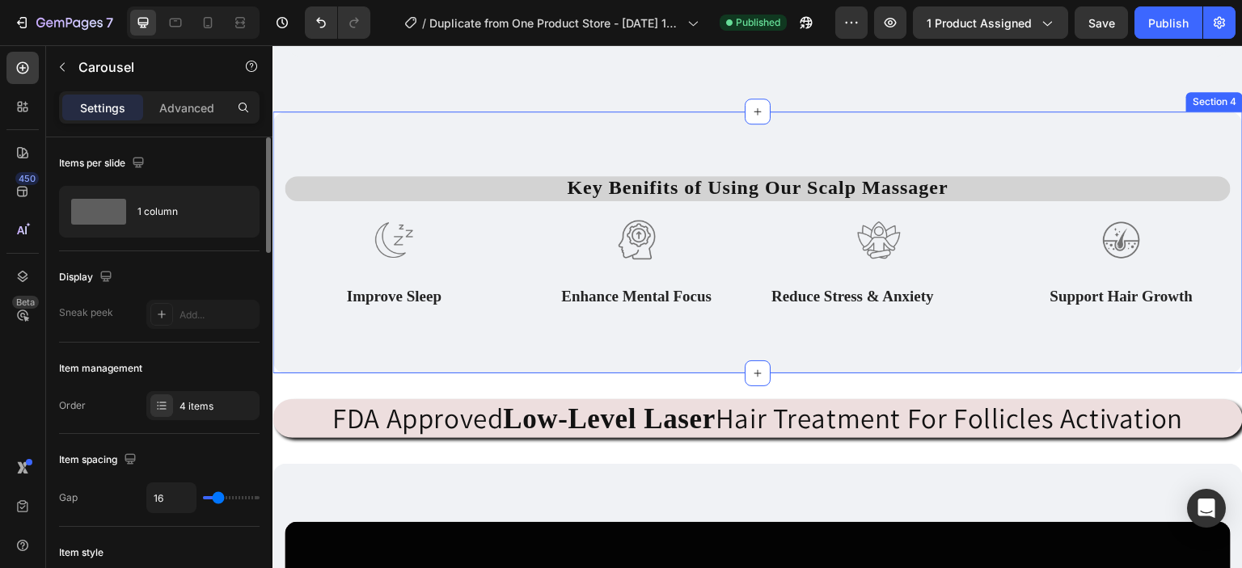
click at [799, 116] on div "Key Benifits of Using Our Scalp Massager Text block Row Image Improve Sleep Tex…" at bounding box center [757, 242] width 970 height 261
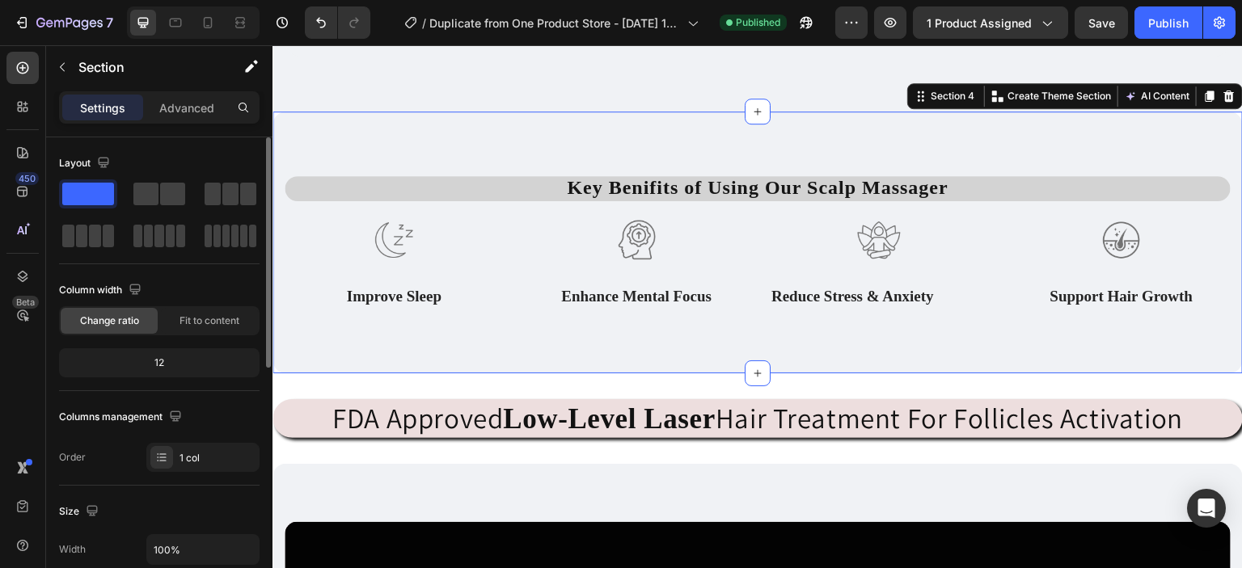
click at [326, 129] on div "Key Benifits of Using Our Scalp Massager Text block Row Image Improve Sleep Tex…" at bounding box center [757, 242] width 970 height 261
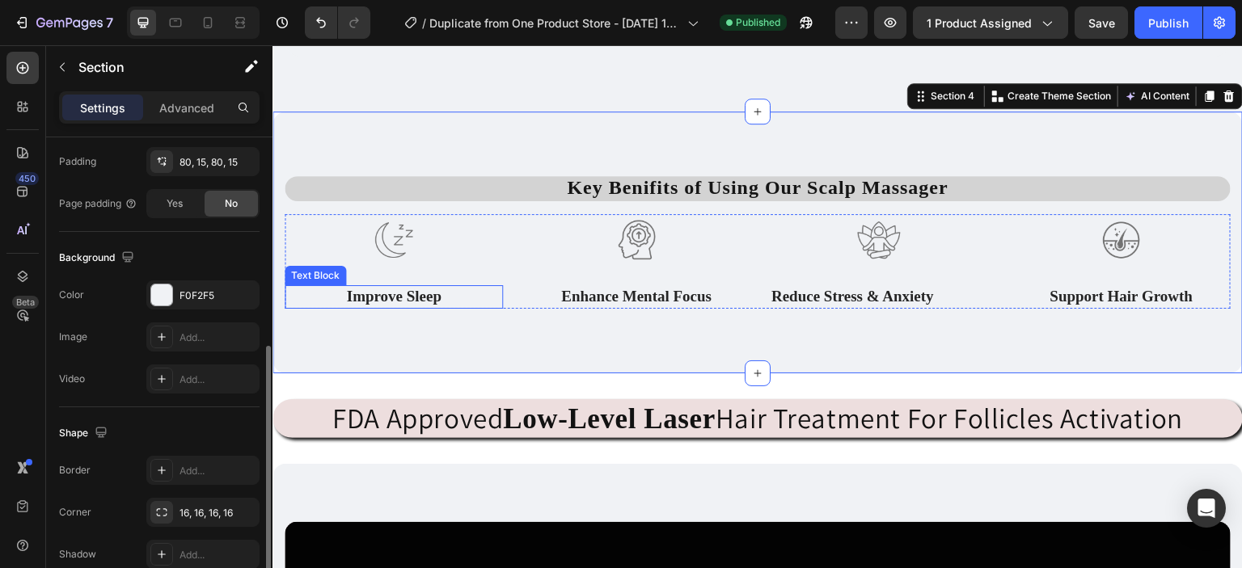
click at [314, 288] on p "Improve Sleep" at bounding box center [393, 297] width 215 height 20
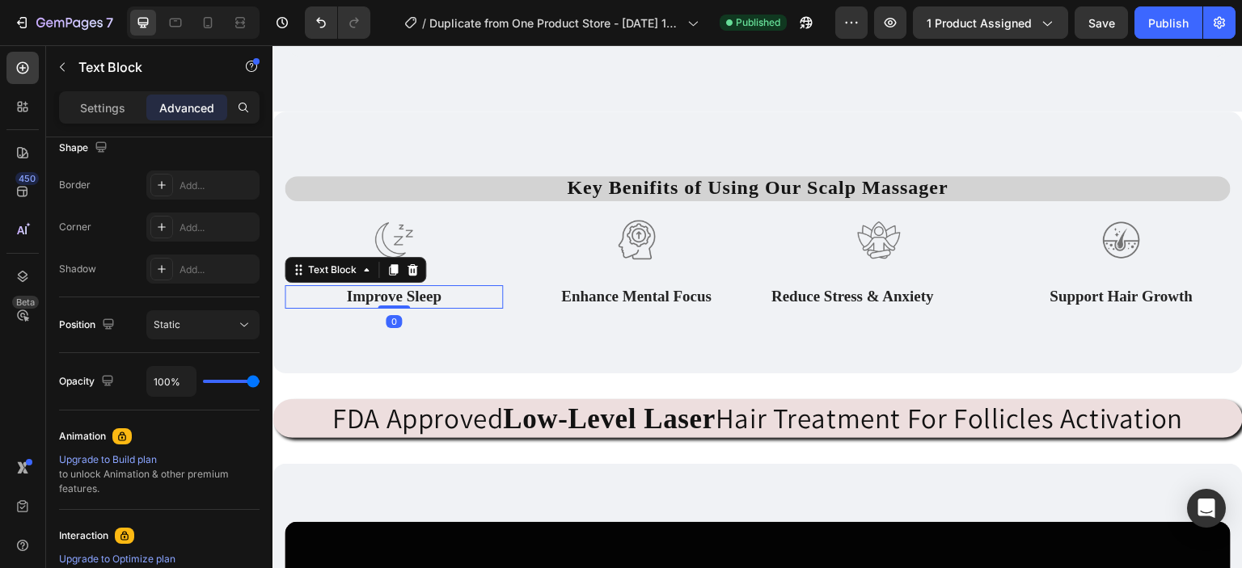
scroll to position [0, 0]
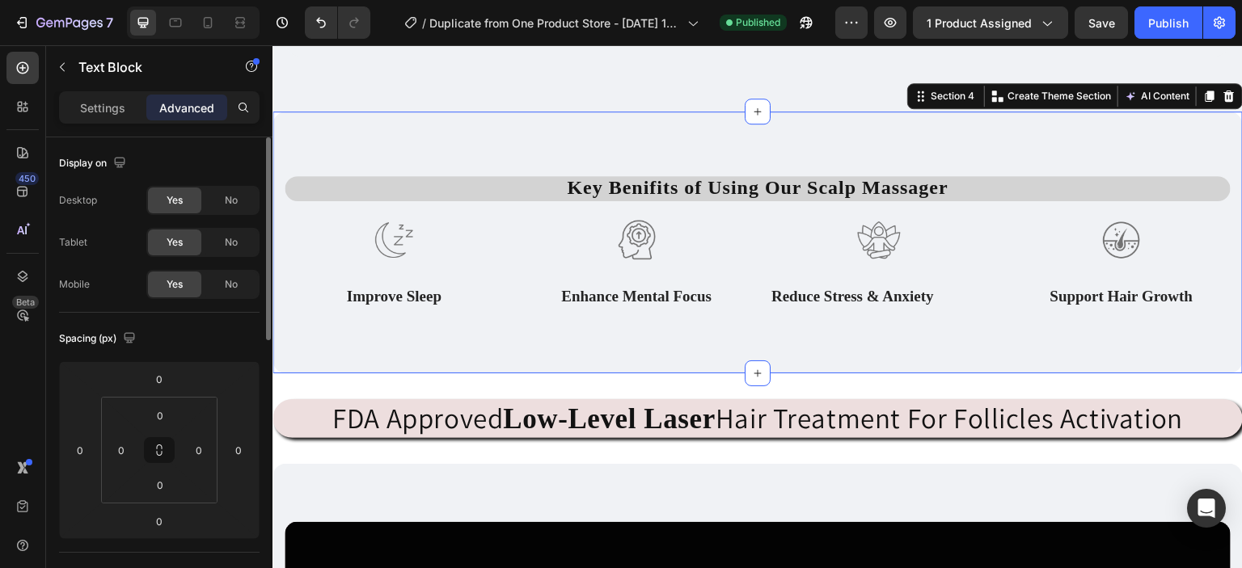
click at [343, 145] on div "Key Benifits of Using Our Scalp Massager Text block Row Image Improve Sleep Tex…" at bounding box center [757, 242] width 970 height 261
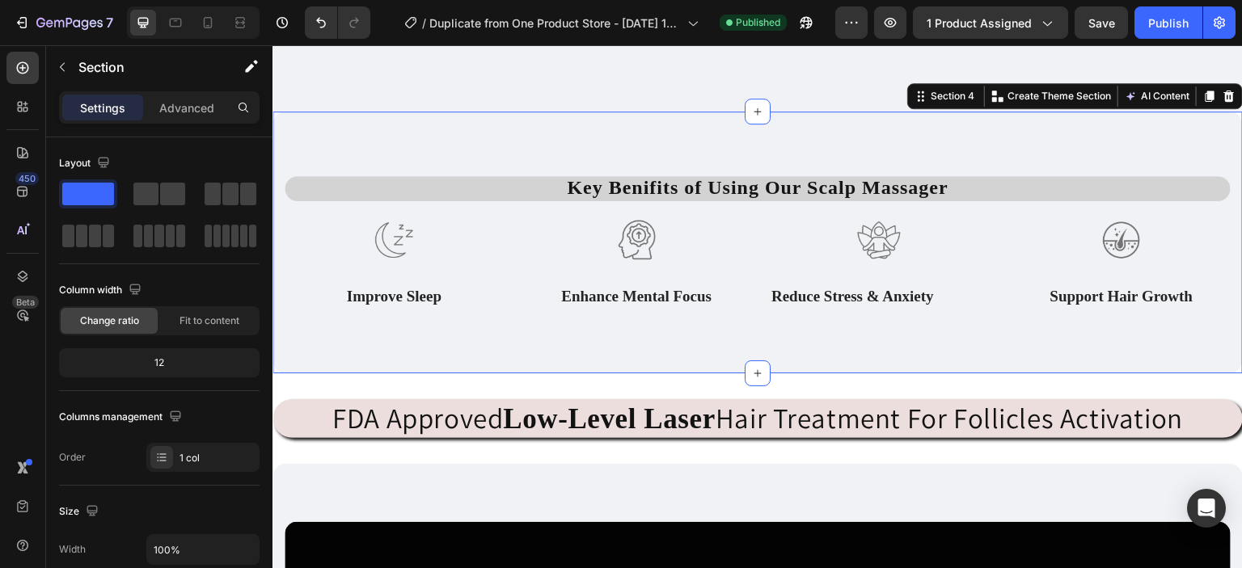
scroll to position [431, 0]
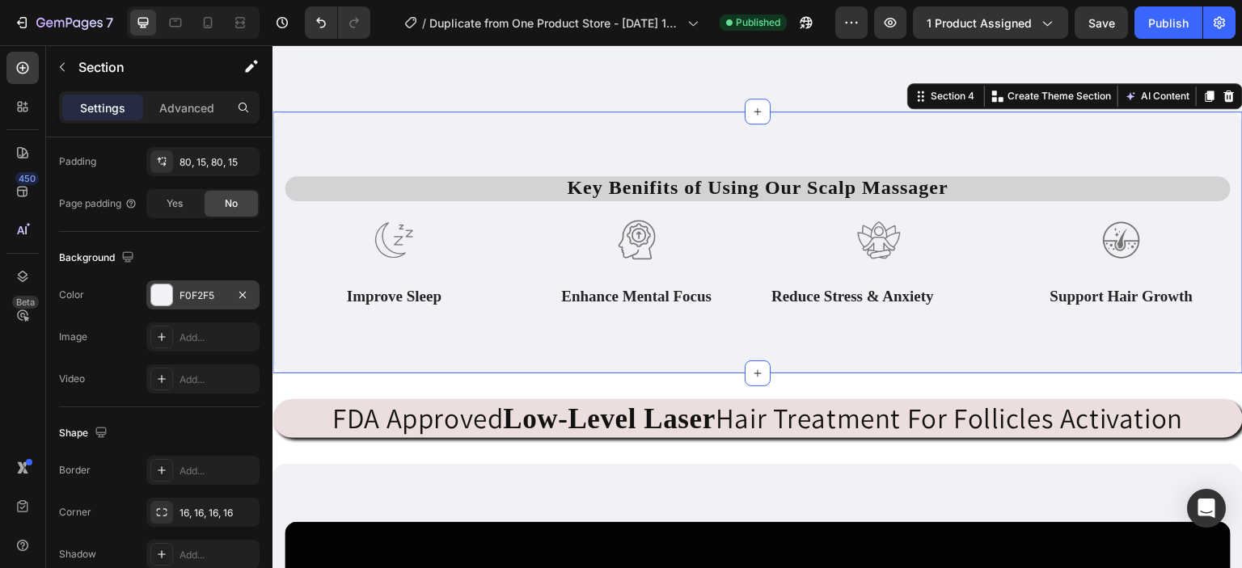
click at [167, 287] on div at bounding box center [161, 295] width 21 height 21
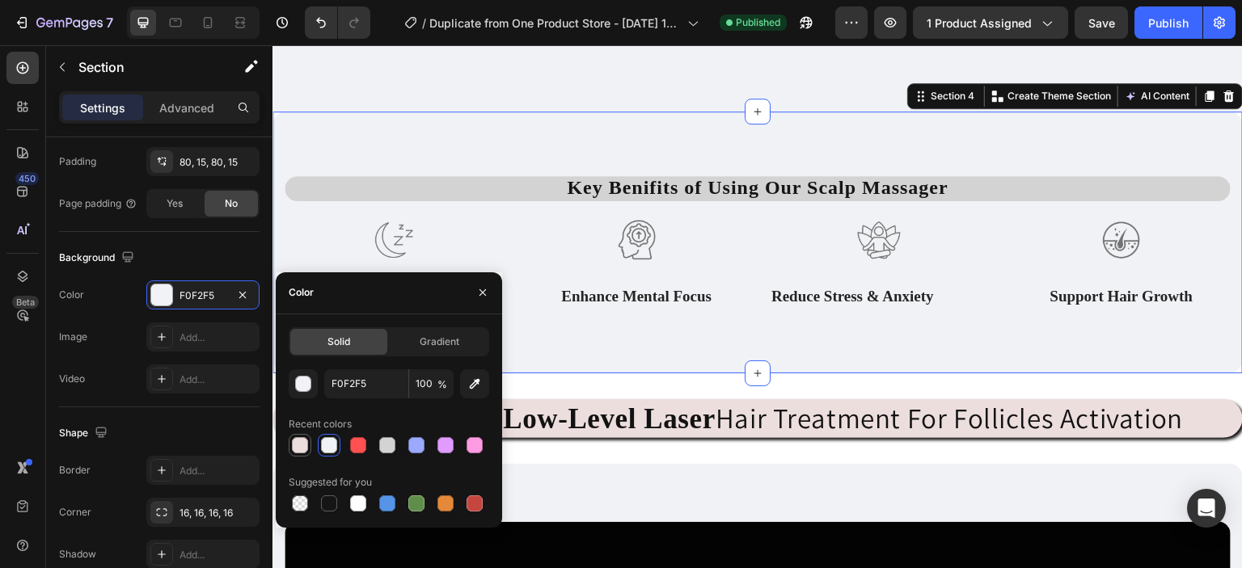
click at [293, 449] on div at bounding box center [300, 445] width 16 height 16
type input "EDDEDE"
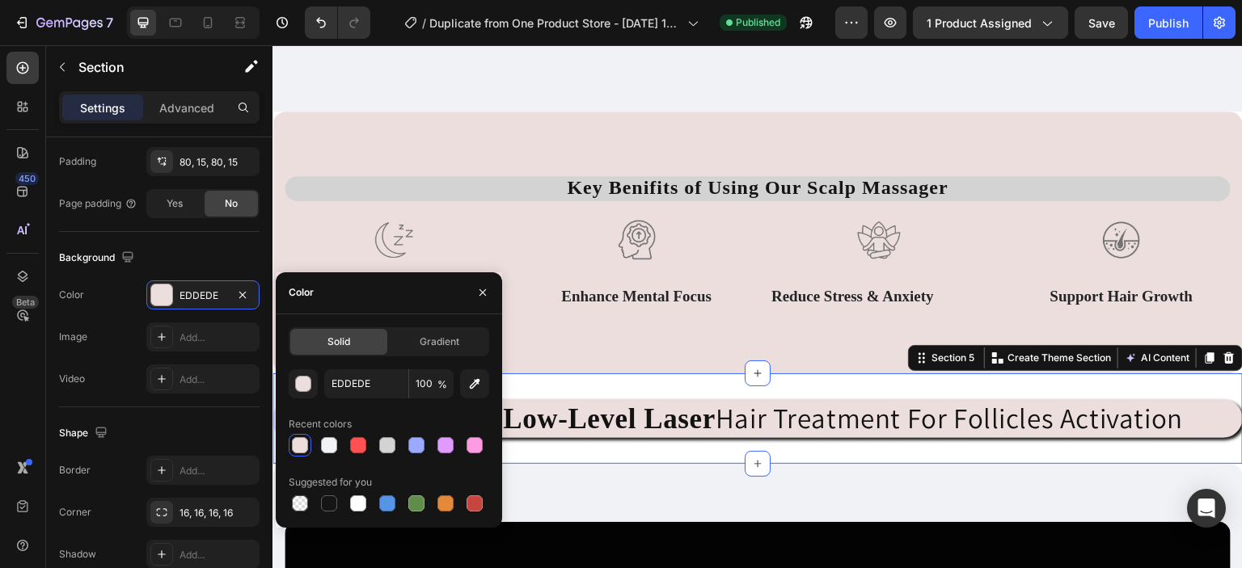
click at [1174, 381] on div "FDA Approved Low-Level Laser Hair Treatment For Follicles Activation Heading Se…" at bounding box center [757, 418] width 970 height 91
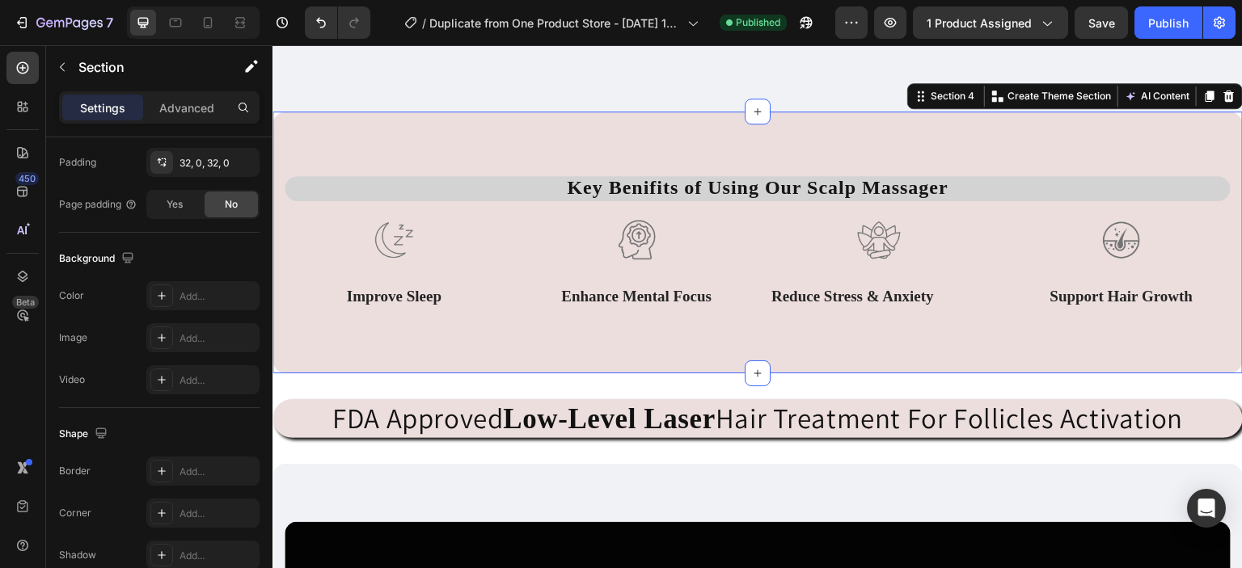
click at [889, 132] on div "Key Benifits of Using Our Scalp Massager Text block Row Image Improve Sleep Tex…" at bounding box center [757, 242] width 970 height 261
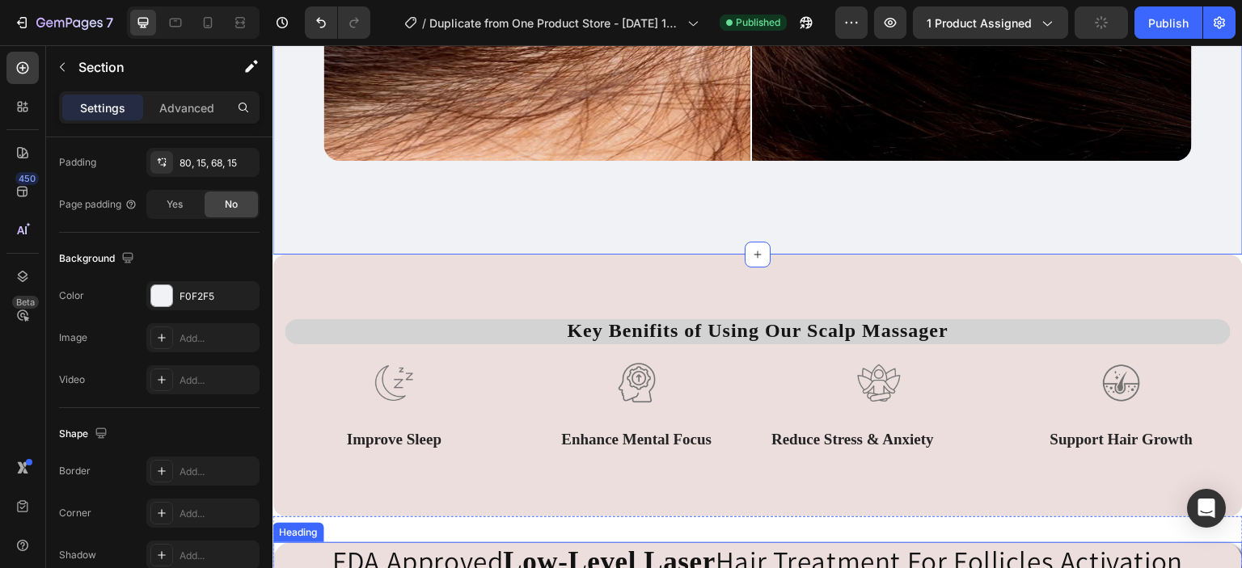
scroll to position [2011, 0]
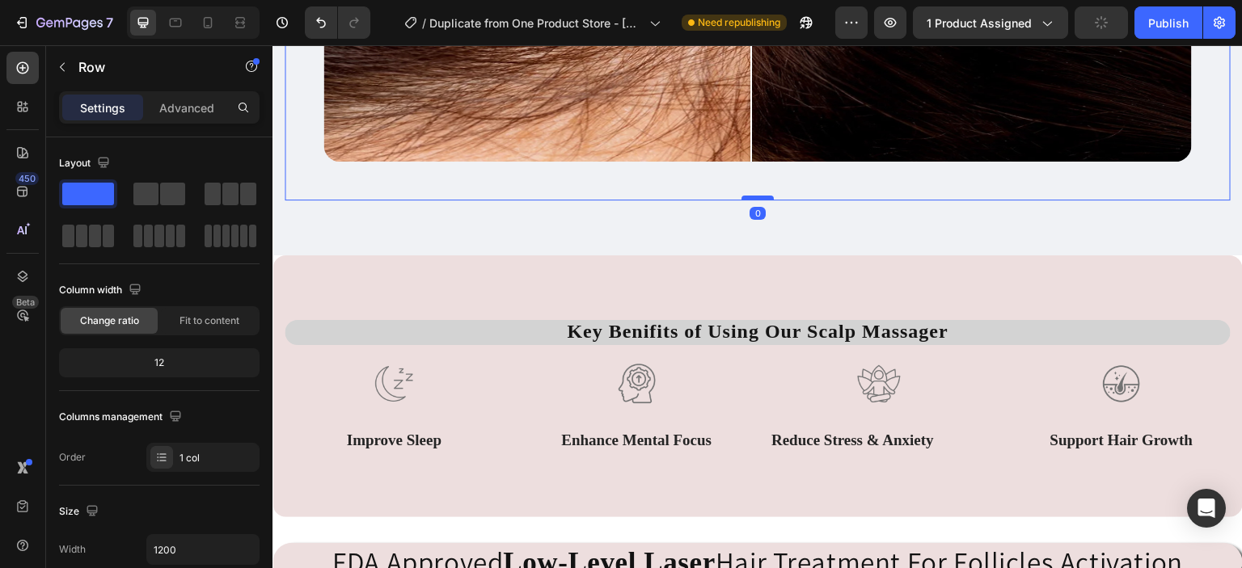
click at [756, 196] on div at bounding box center [757, 198] width 32 height 5
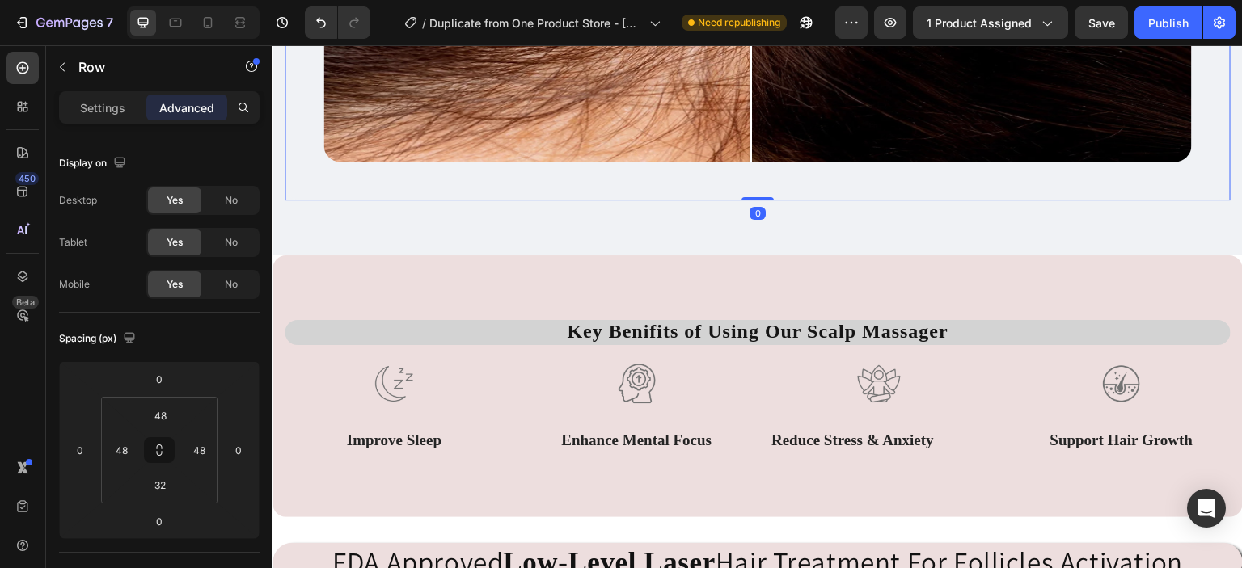
drag, startPoint x: 752, startPoint y: 192, endPoint x: 753, endPoint y: 180, distance: 11.3
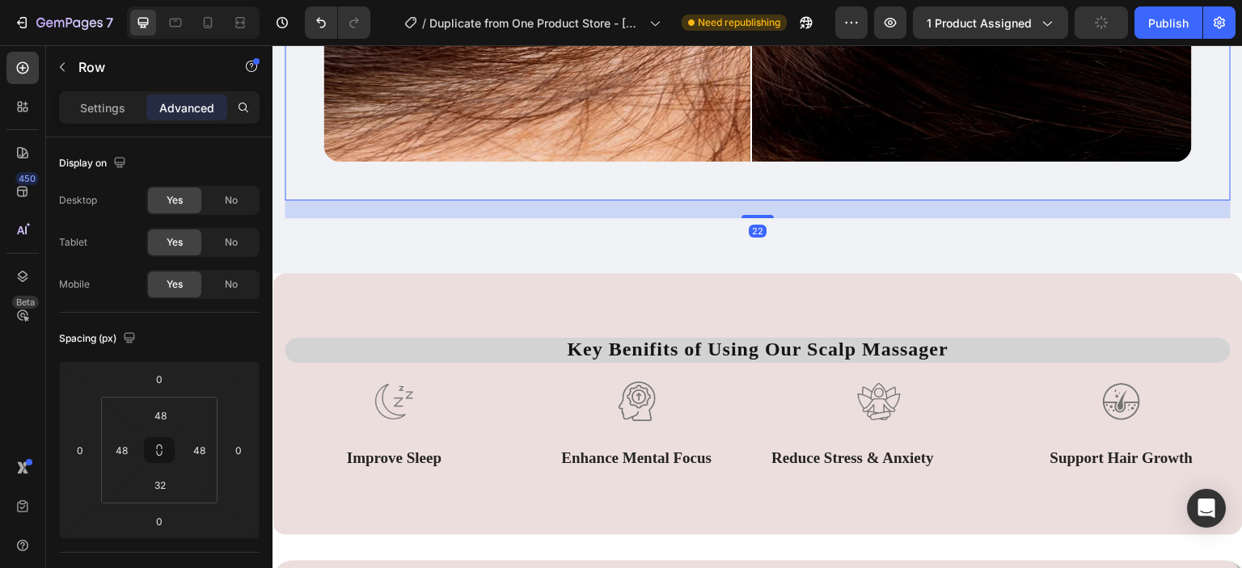
drag, startPoint x: 757, startPoint y: 190, endPoint x: 757, endPoint y: 208, distance: 17.8
click at [757, 215] on div at bounding box center [757, 216] width 32 height 3
type input "22"
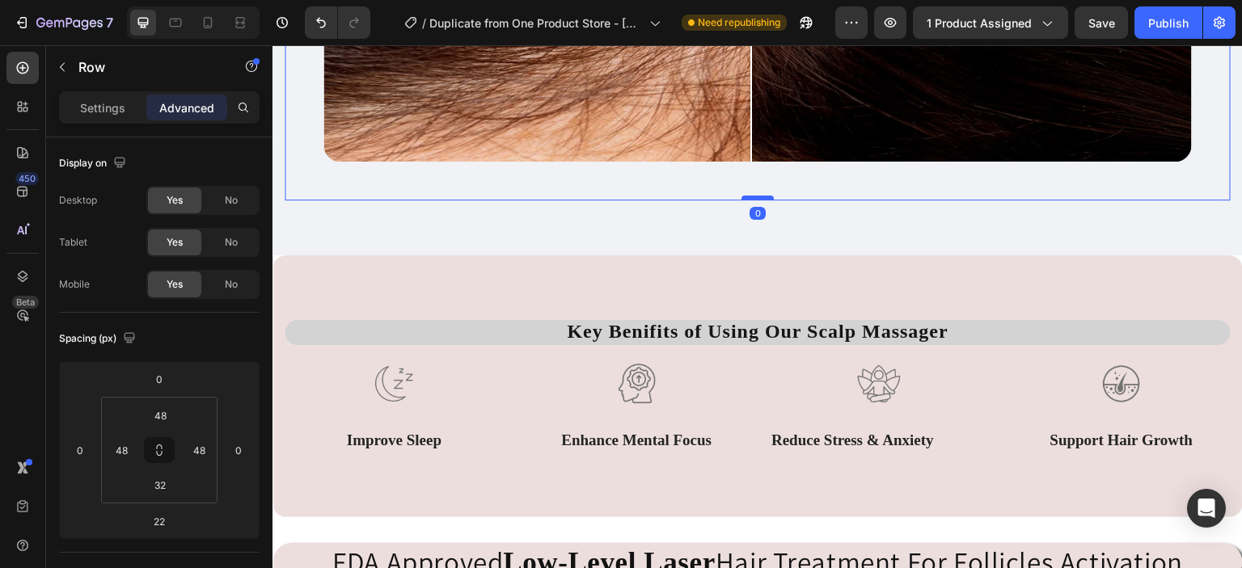
drag, startPoint x: 756, startPoint y: 209, endPoint x: 755, endPoint y: 190, distance: 19.4
click at [755, 196] on div at bounding box center [757, 198] width 32 height 5
type input "0"
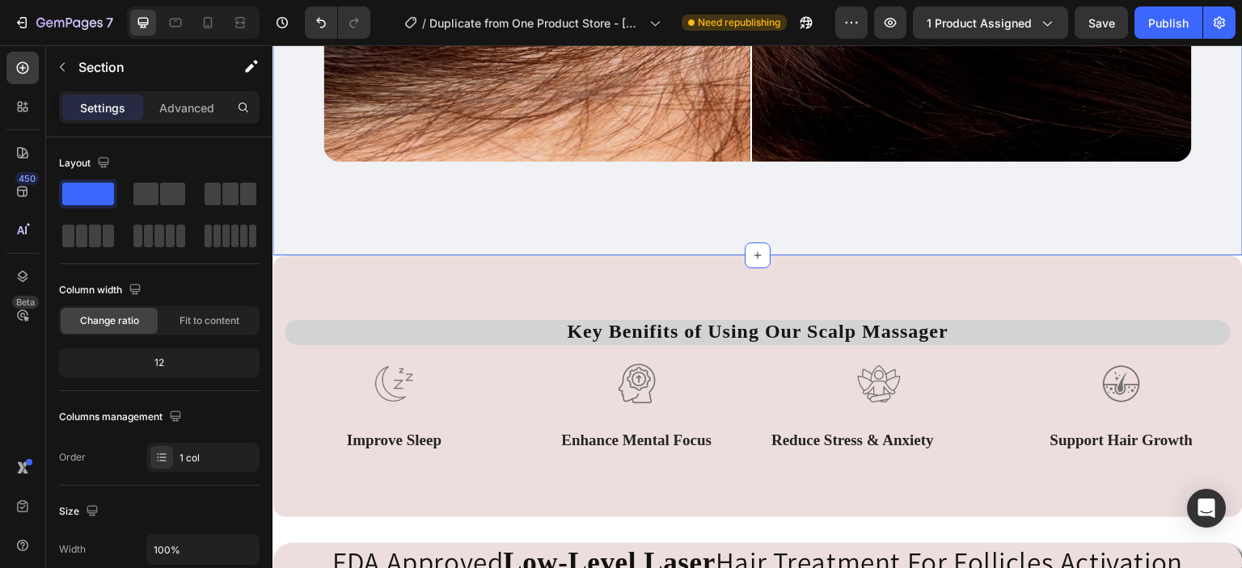
click at [631, 257] on div "Key Benifits of Using Our Scalp Massager Text block Row Image Improve Sleep Tex…" at bounding box center [757, 385] width 970 height 261
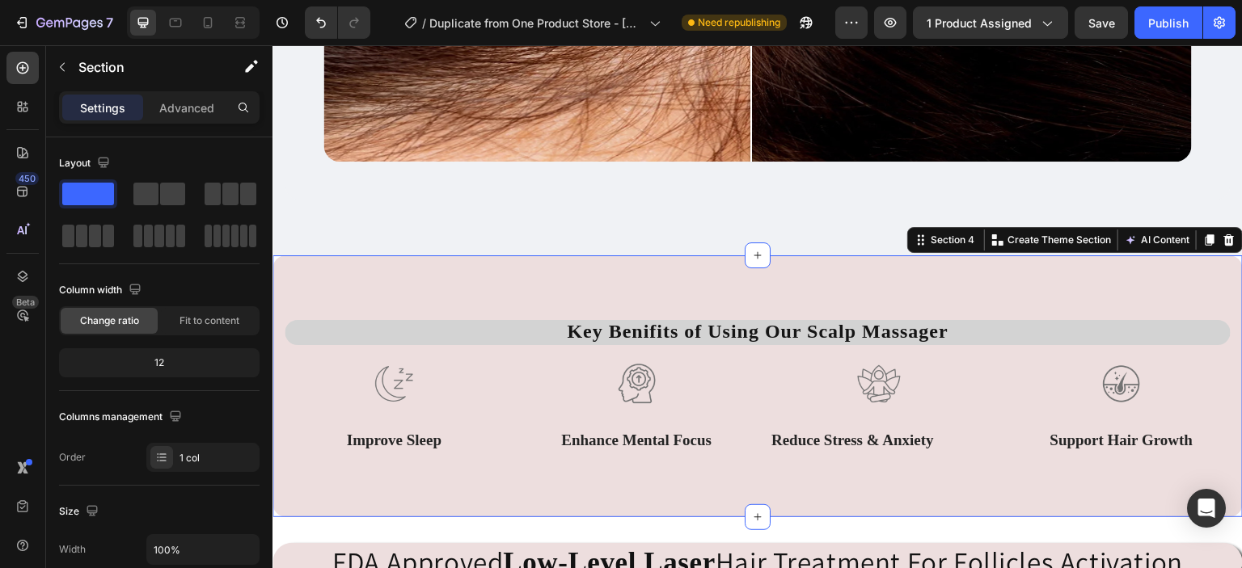
click at [631, 257] on div "Key Benifits of Using Our Scalp Massager Text block Row Image Improve Sleep Tex…" at bounding box center [757, 385] width 970 height 261
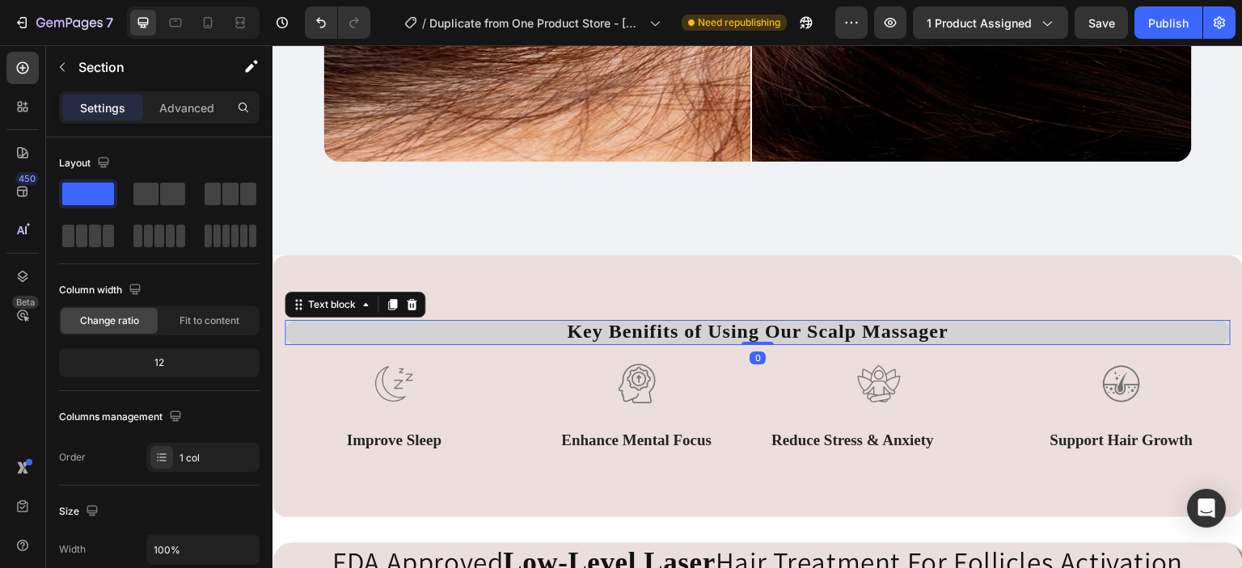
click at [473, 330] on p "Key Benifits of Using Our Scalp Massager" at bounding box center [757, 332] width 943 height 21
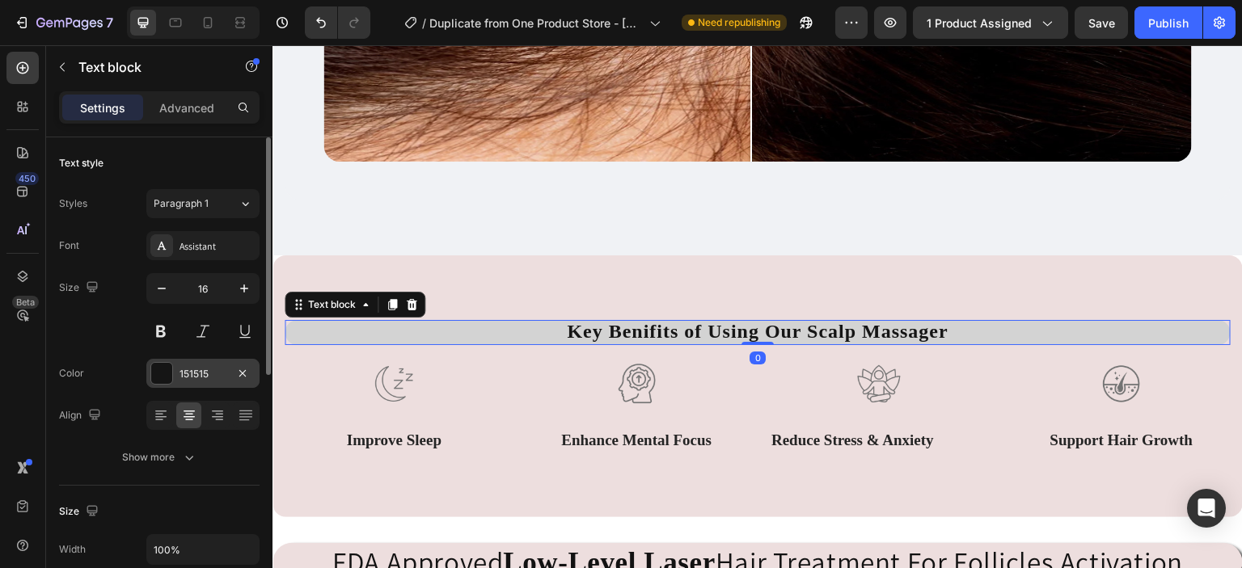
click at [163, 367] on div at bounding box center [161, 373] width 21 height 21
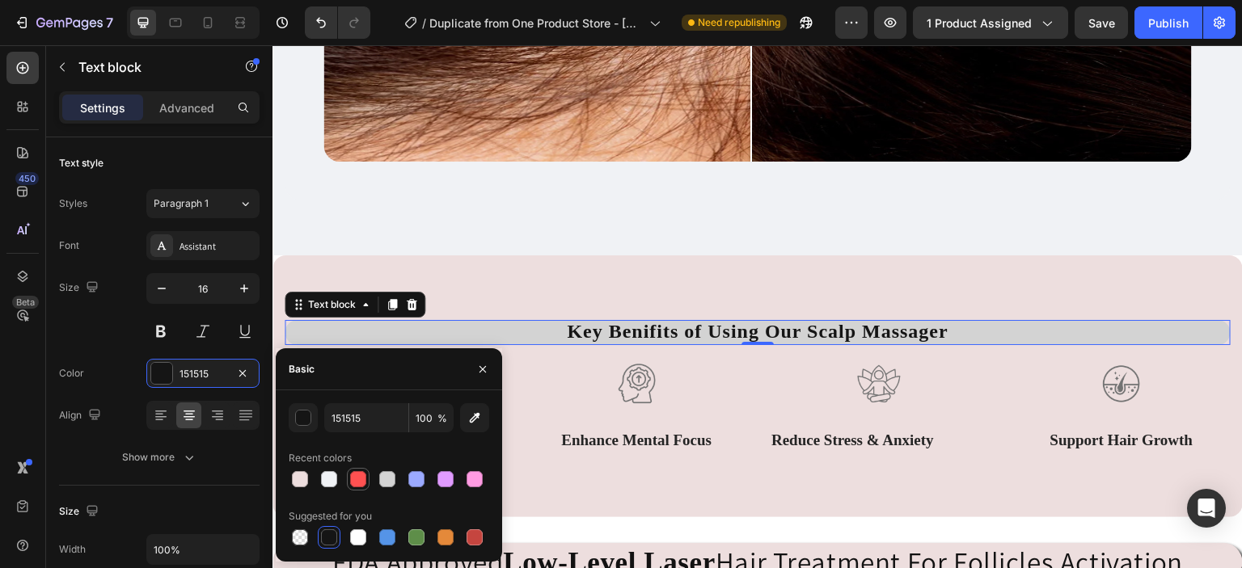
click at [359, 480] on div at bounding box center [358, 479] width 16 height 16
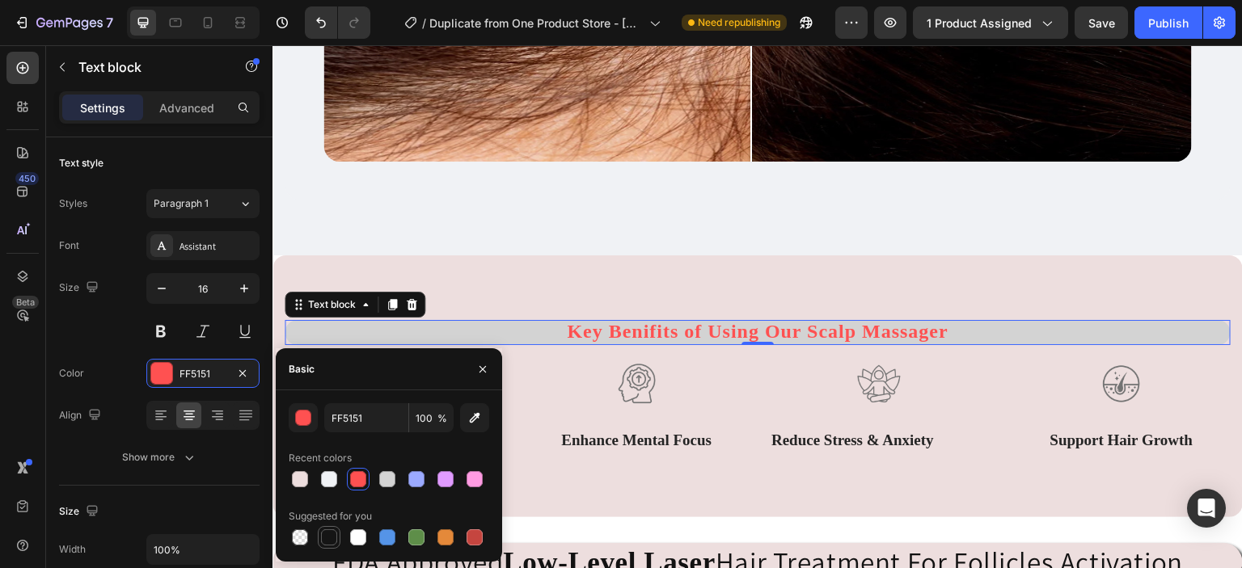
click at [332, 536] on div at bounding box center [329, 537] width 16 height 16
type input "151515"
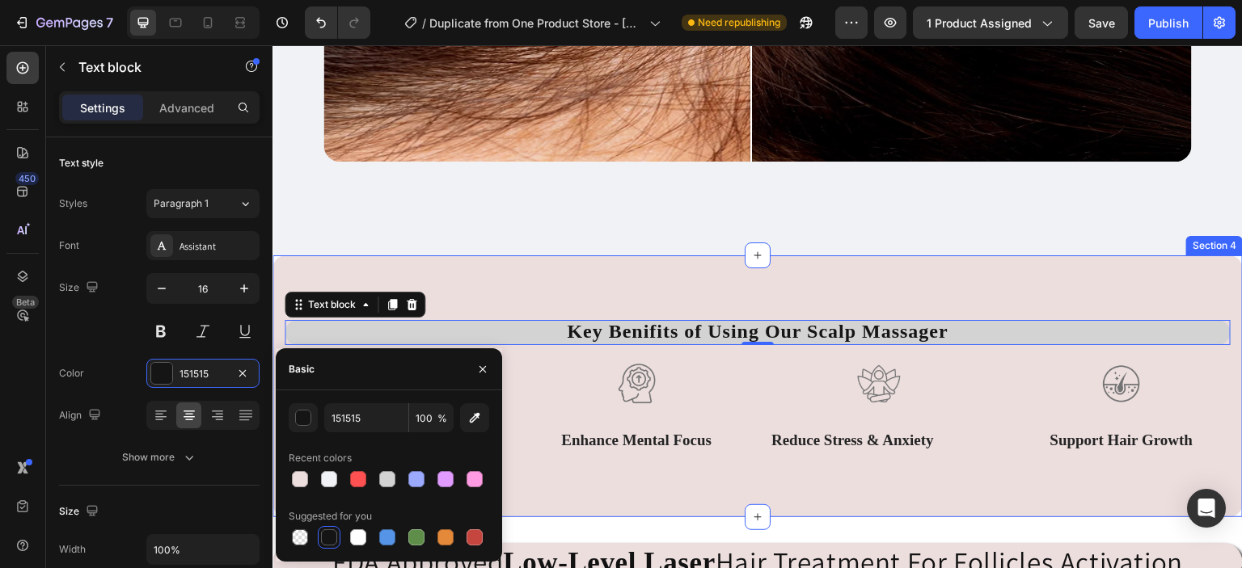
click at [508, 278] on div "Key Benifits of Using Our Scalp Massager Text block 0 Row Image Improve Sleep T…" at bounding box center [757, 385] width 970 height 261
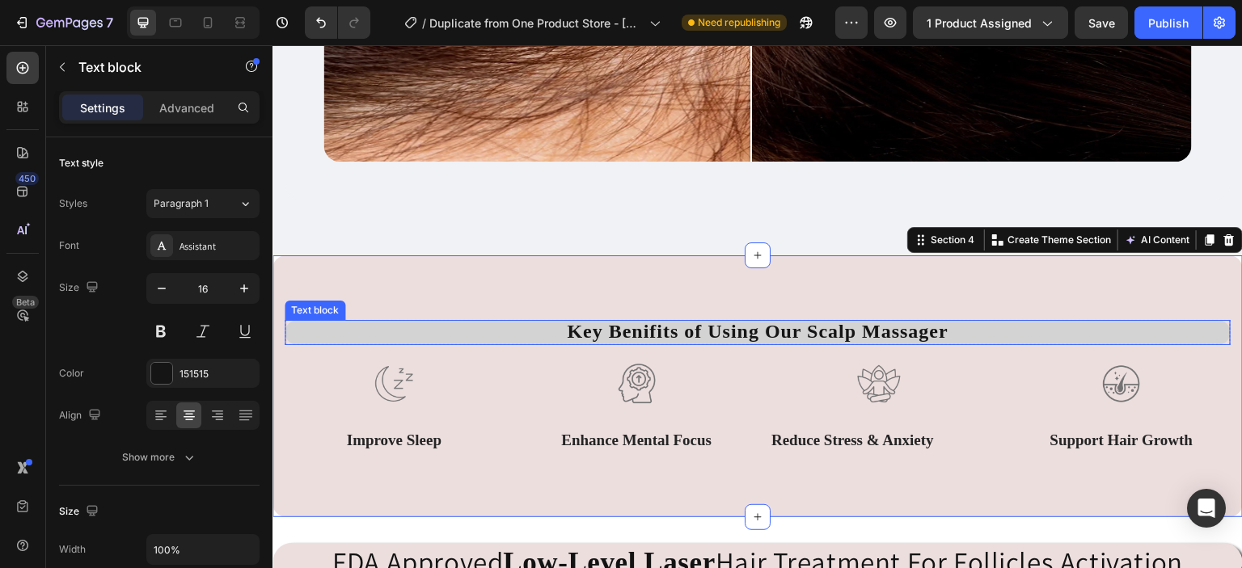
click at [499, 322] on p "Key Benifits of Using Our Scalp Massager" at bounding box center [757, 332] width 943 height 21
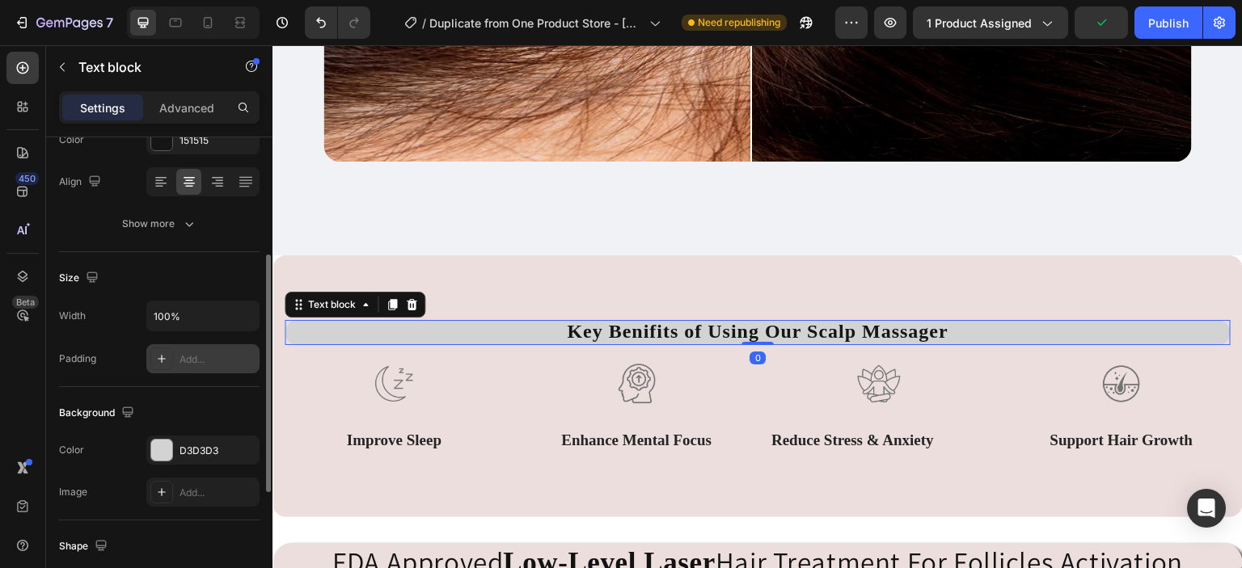
scroll to position [234, 0]
click at [173, 439] on div "D3D3D3" at bounding box center [202, 449] width 113 height 29
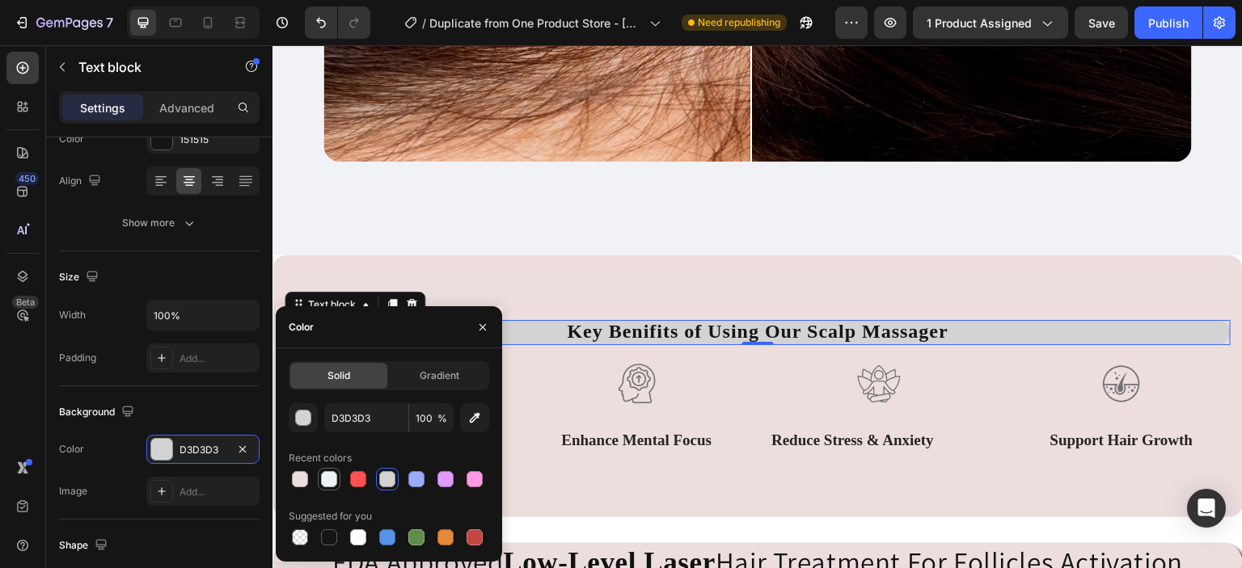
click at [327, 479] on div at bounding box center [329, 479] width 16 height 16
type input "F0F2F5"
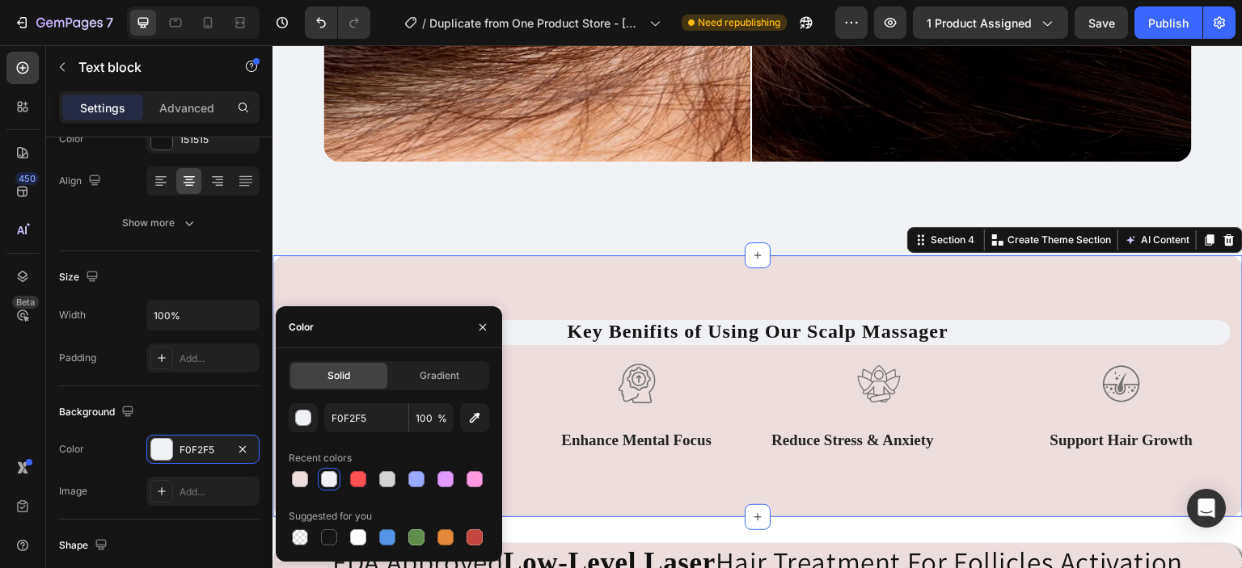
click at [684, 278] on div "Key Benifits of Using Our Scalp Massager Text block Row Image Improve Sleep Tex…" at bounding box center [757, 385] width 970 height 261
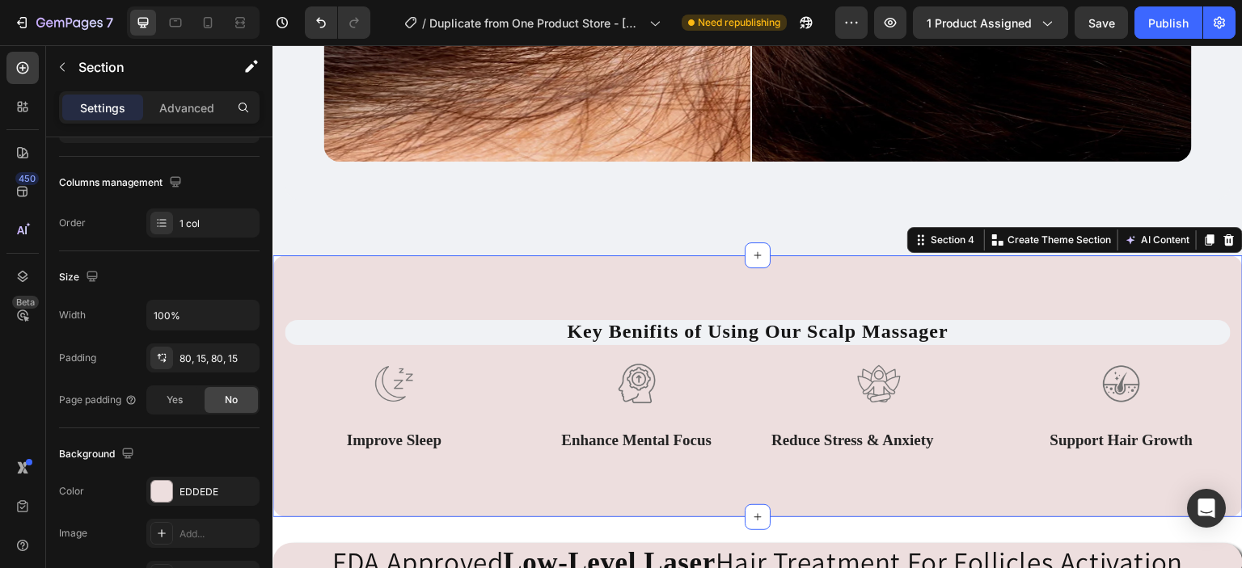
scroll to position [0, 0]
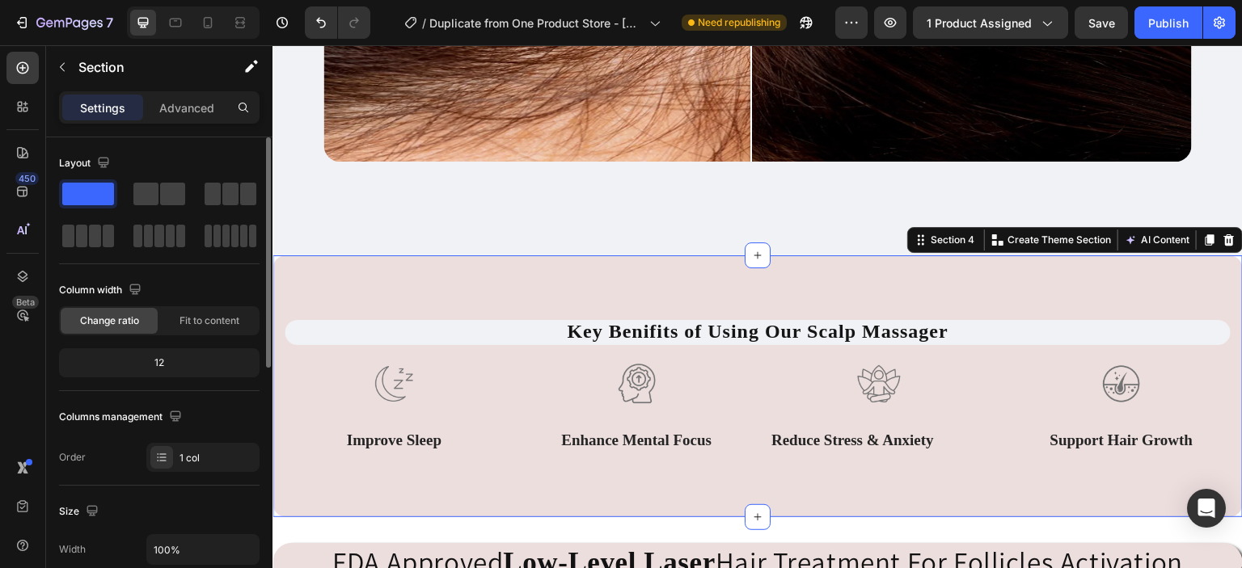
click at [657, 285] on div "Key Benifits of Using Our Scalp Massager Text block Row Image Improve Sleep Tex…" at bounding box center [757, 385] width 970 height 261
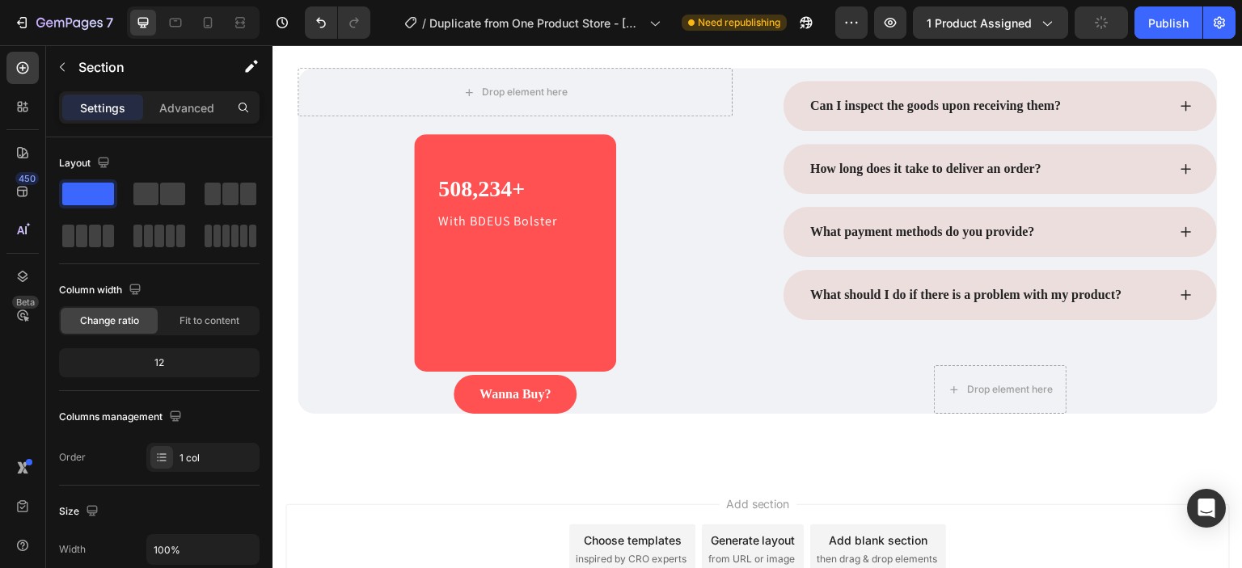
scroll to position [4242, 0]
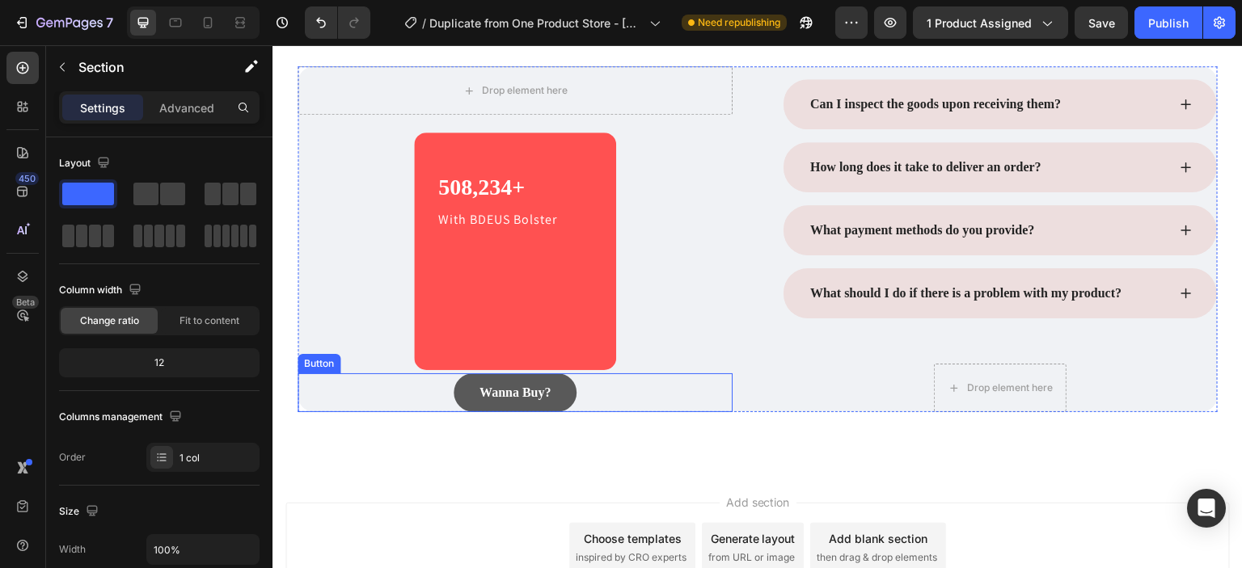
click at [566, 390] on button "Wanna Buy?" at bounding box center [514, 392] width 123 height 39
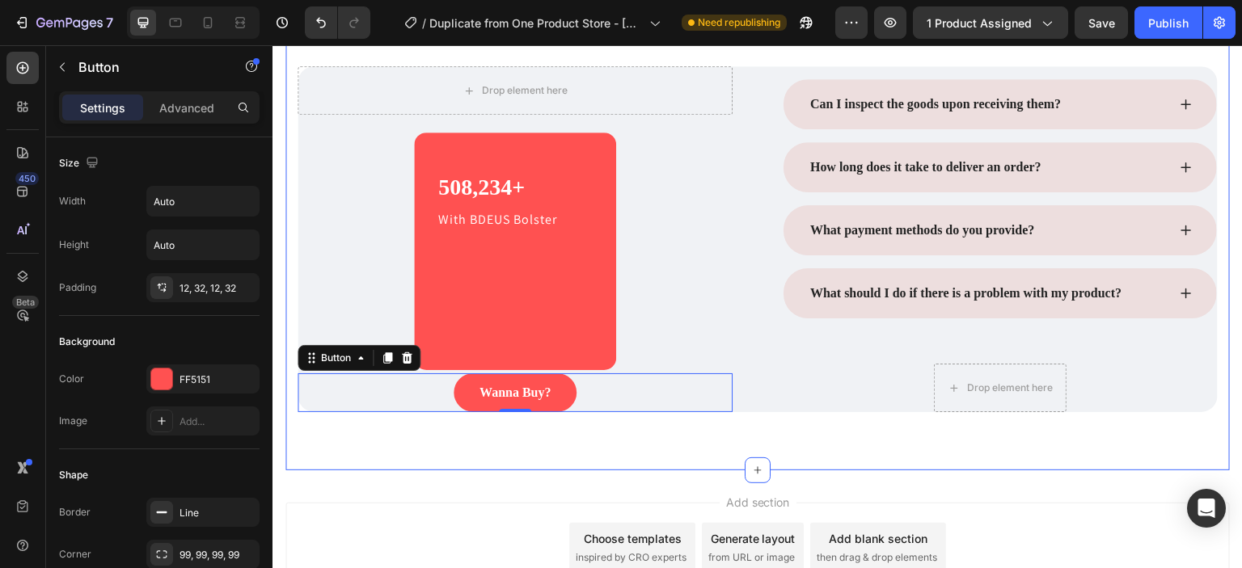
click at [401, 458] on div "Frequently Asked Questions Heading Row Drop element here Row 508,234+ Heading W…" at bounding box center [757, 168] width 944 height 603
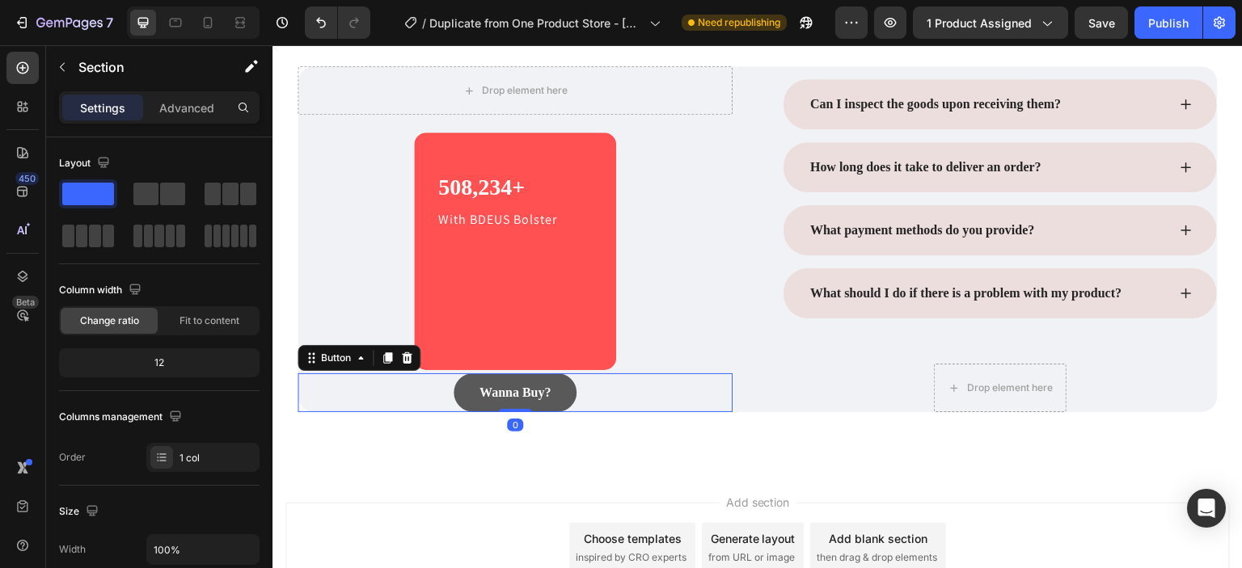
click at [560, 388] on button "Wanna Buy?" at bounding box center [514, 392] width 123 height 39
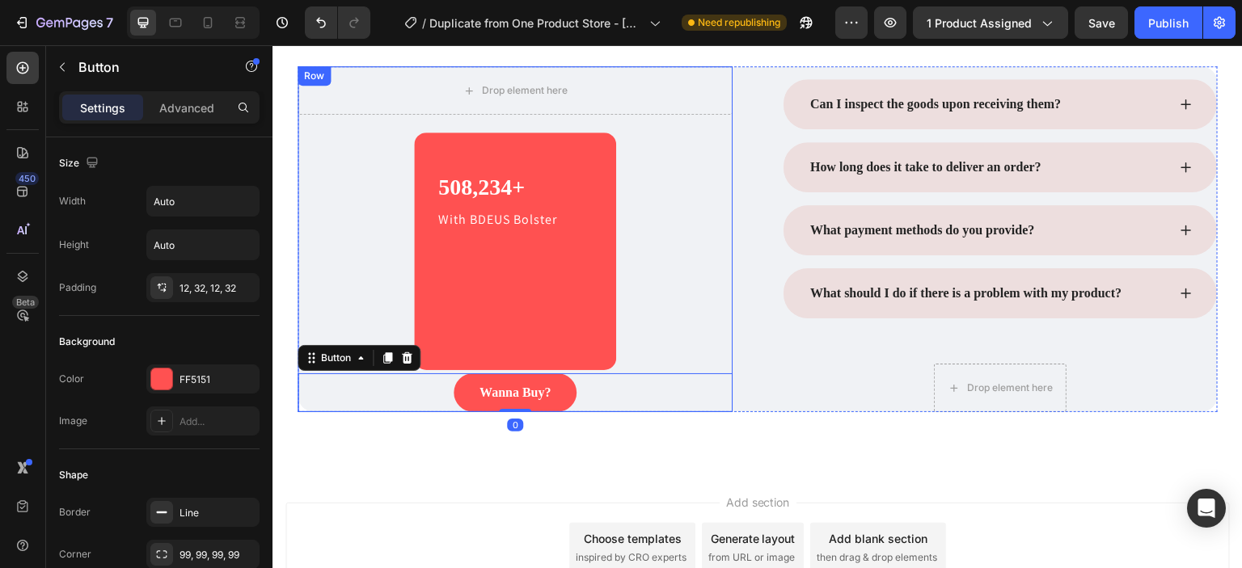
click at [516, 352] on div "508,234+ Heading With BDEUS Bolster Text block Row" at bounding box center [515, 252] width 202 height 238
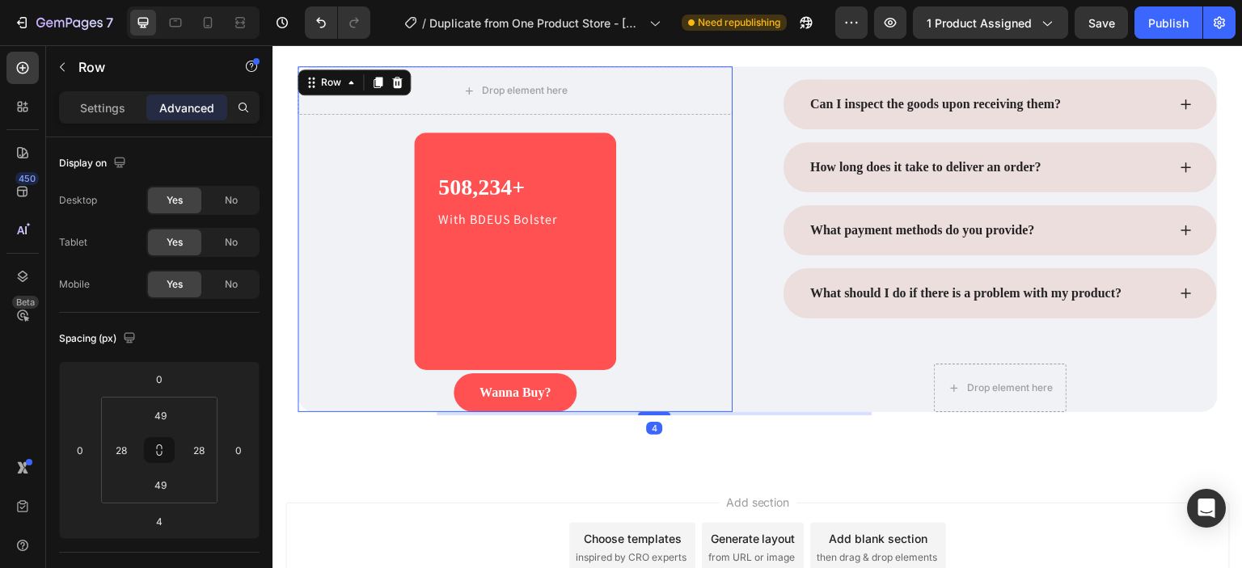
click at [504, 357] on div "508,234+ Heading With BDEUS Bolster Text block Row 4" at bounding box center [515, 252] width 202 height 238
click at [501, 167] on div "508,234+ Heading With BDEUS Bolster Text block Row 4" at bounding box center [515, 252] width 202 height 238
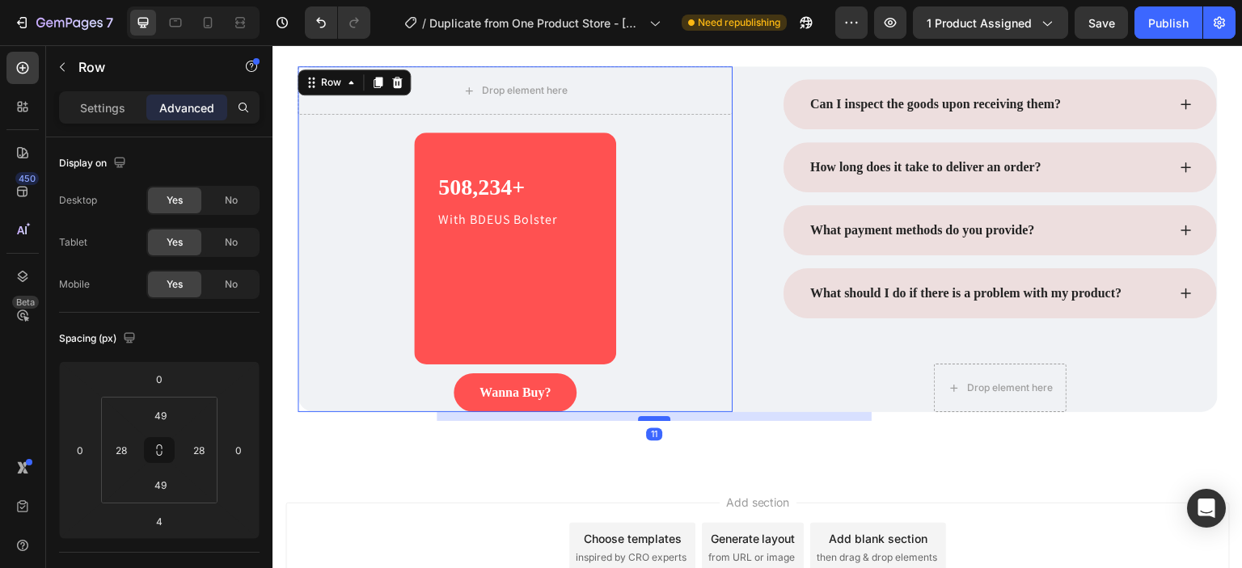
click at [647, 416] on div at bounding box center [654, 418] width 32 height 5
type input "11"
click at [664, 278] on div "Drop element here Row 508,234+ Heading With BDEUS Bolster Text block Row 11 Wan…" at bounding box center [514, 239] width 435 height 346
click at [582, 286] on div "508,234+ Heading With BDEUS Bolster Text block" at bounding box center [515, 248] width 157 height 153
click at [93, 97] on div "Settings" at bounding box center [102, 108] width 81 height 26
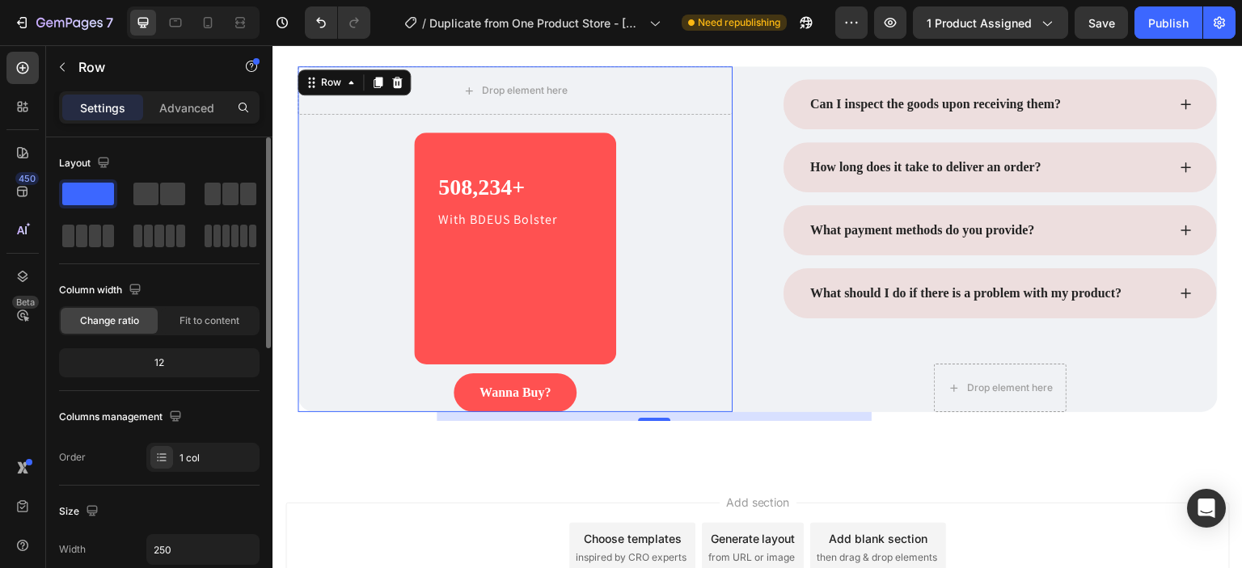
scroll to position [431, 0]
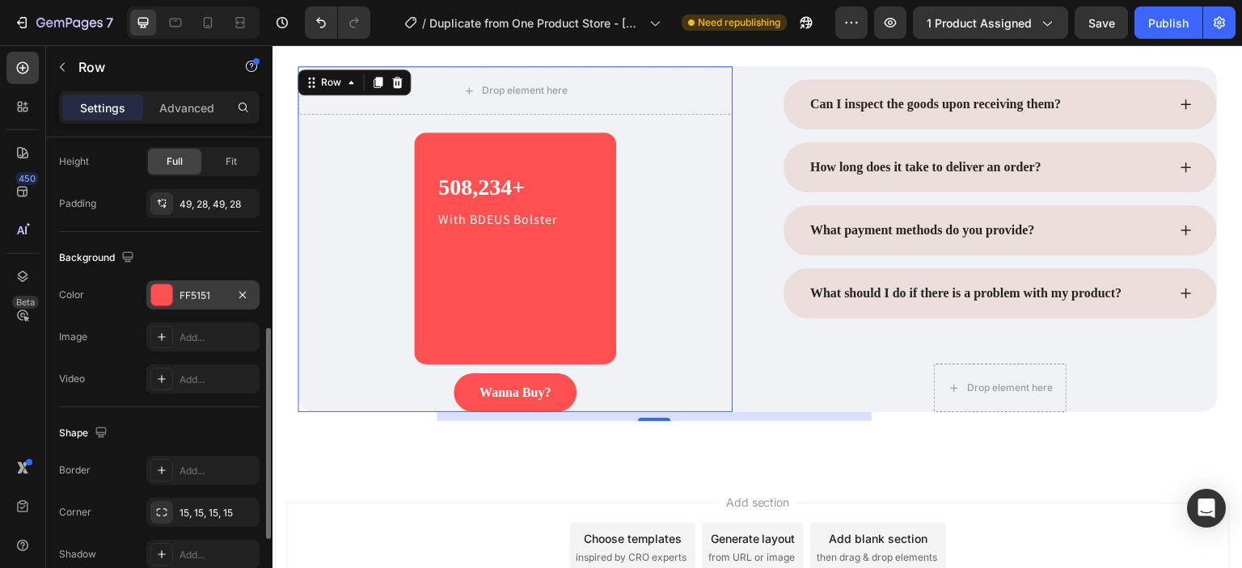
click at [160, 293] on div at bounding box center [161, 295] width 21 height 21
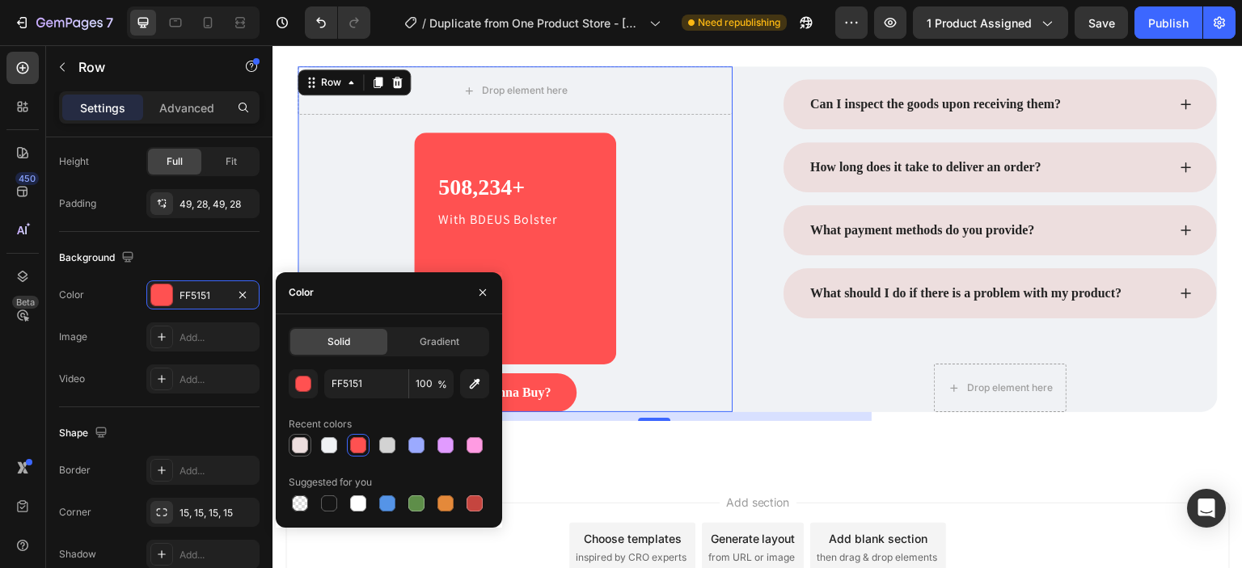
click at [303, 443] on div at bounding box center [300, 445] width 16 height 16
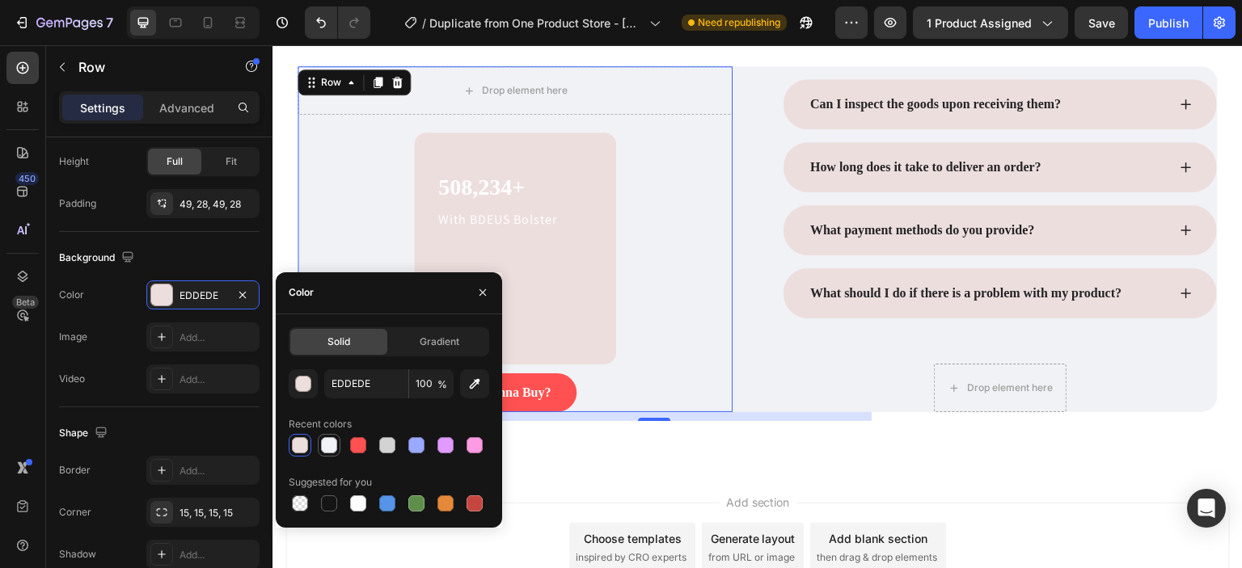
click at [327, 449] on div at bounding box center [329, 445] width 16 height 16
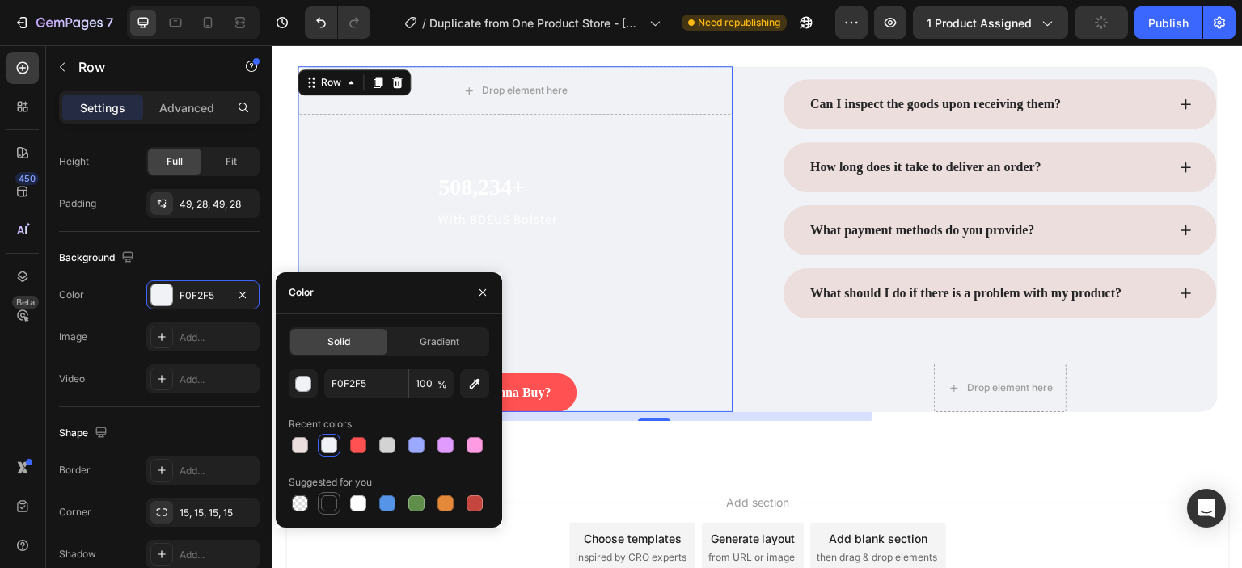
click at [327, 504] on div at bounding box center [329, 504] width 16 height 16
type input "151515"
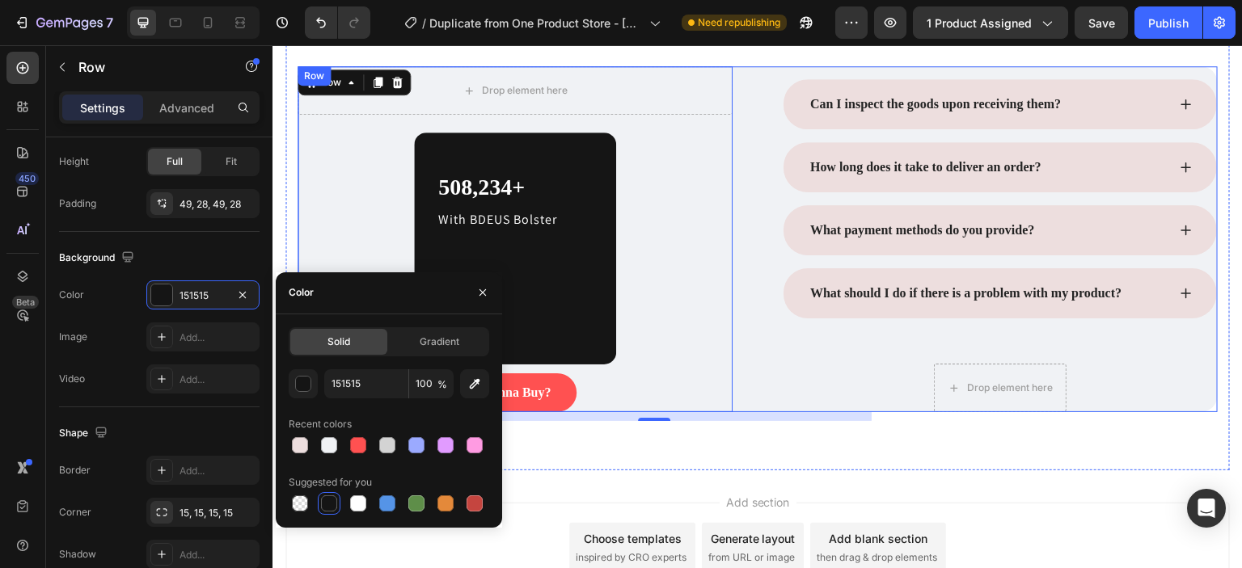
click at [661, 313] on div "Drop element here Row 508,234+ Heading With BDEUS Bolster Text block Row 11 Wan…" at bounding box center [514, 239] width 435 height 346
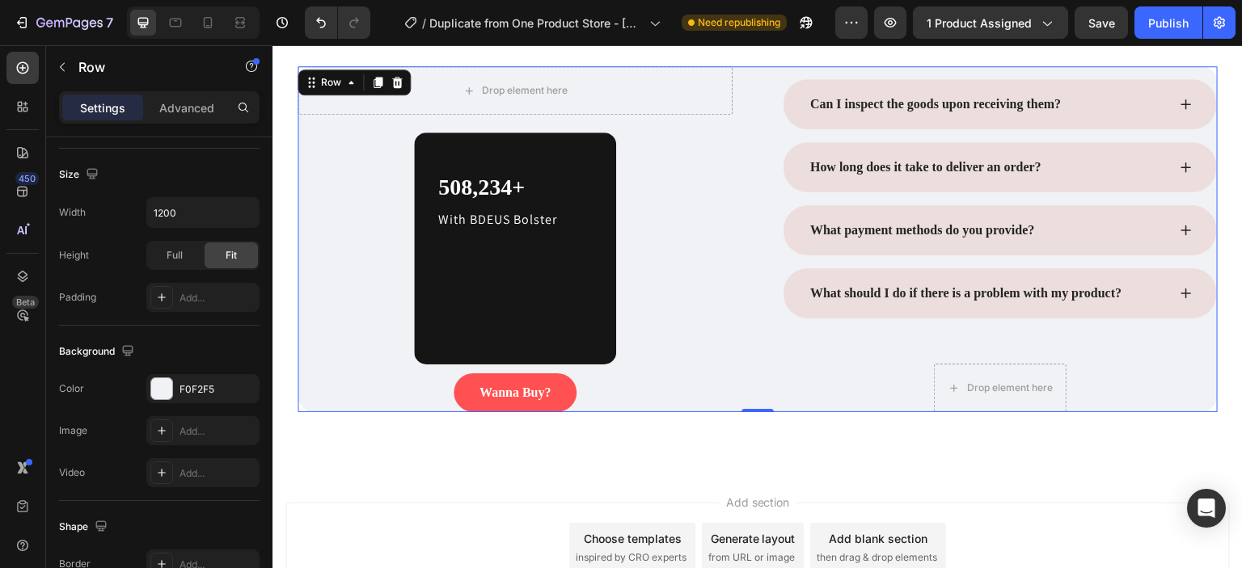
click at [555, 480] on div "Add section Choose templates inspired by CRO experts Generate layout from URL o…" at bounding box center [757, 569] width 970 height 199
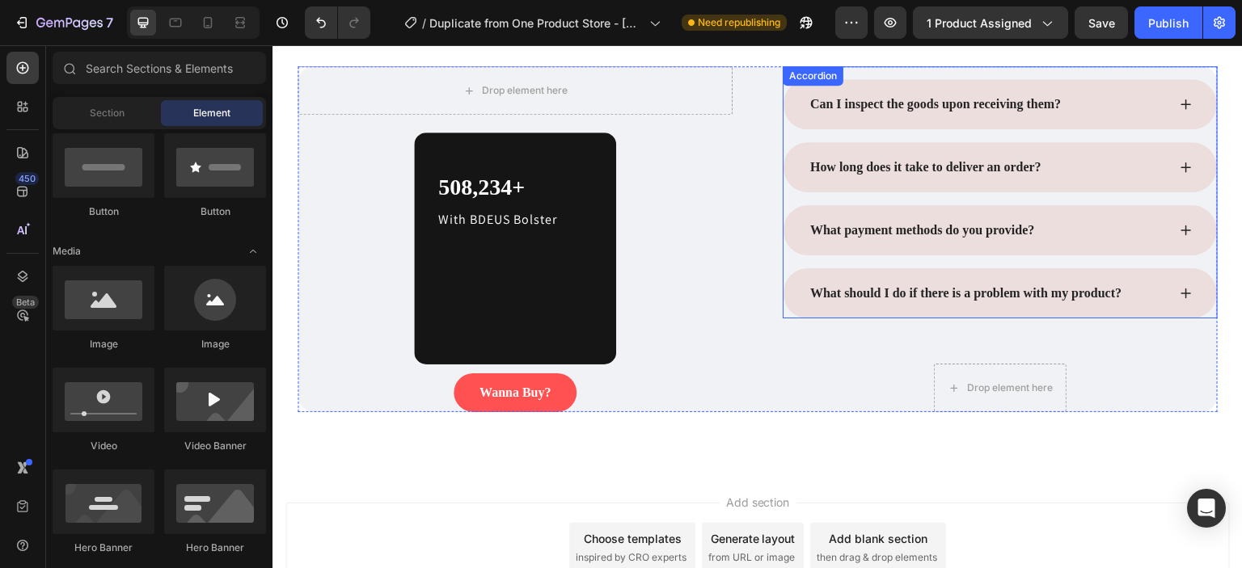
click at [1102, 70] on div "Can I inspect the goods upon receiving them? How long does it take to deliver a…" at bounding box center [999, 192] width 435 height 252
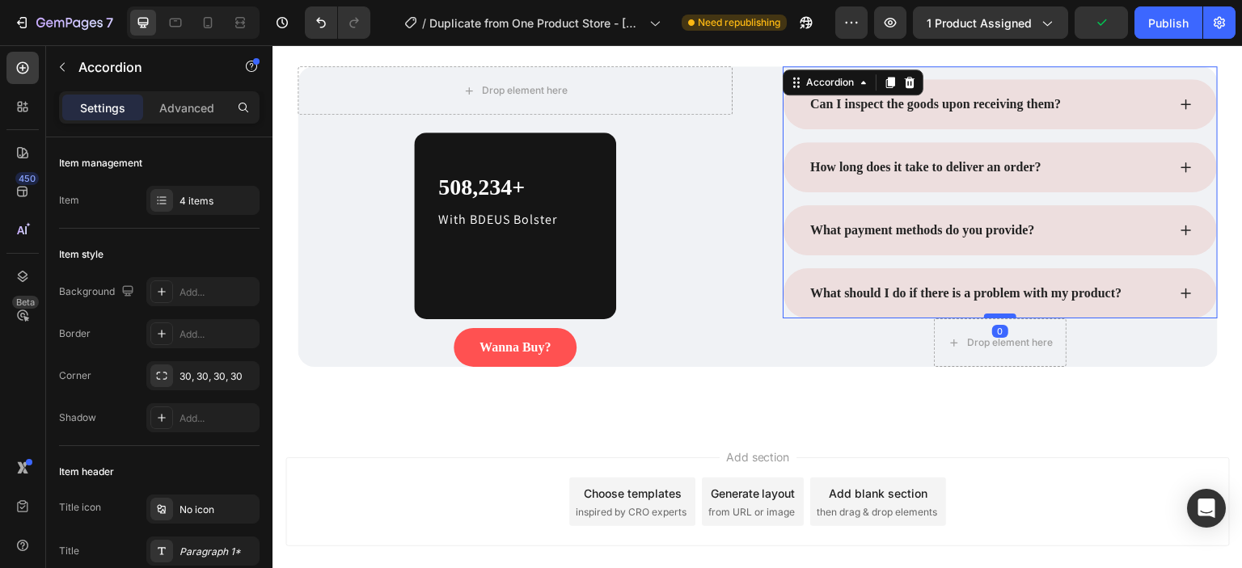
drag, startPoint x: 988, startPoint y: 360, endPoint x: 976, endPoint y: 313, distance: 48.4
click at [984, 314] on div at bounding box center [1000, 316] width 32 height 5
type input "100%"
type input "100"
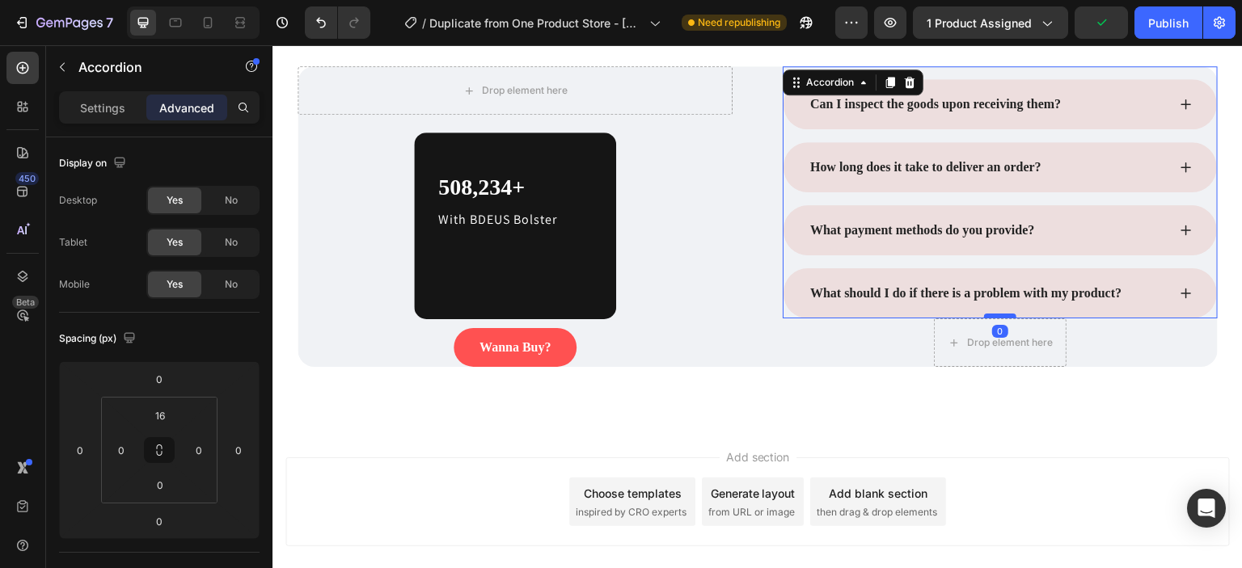
click at [984, 314] on div at bounding box center [1000, 316] width 32 height 5
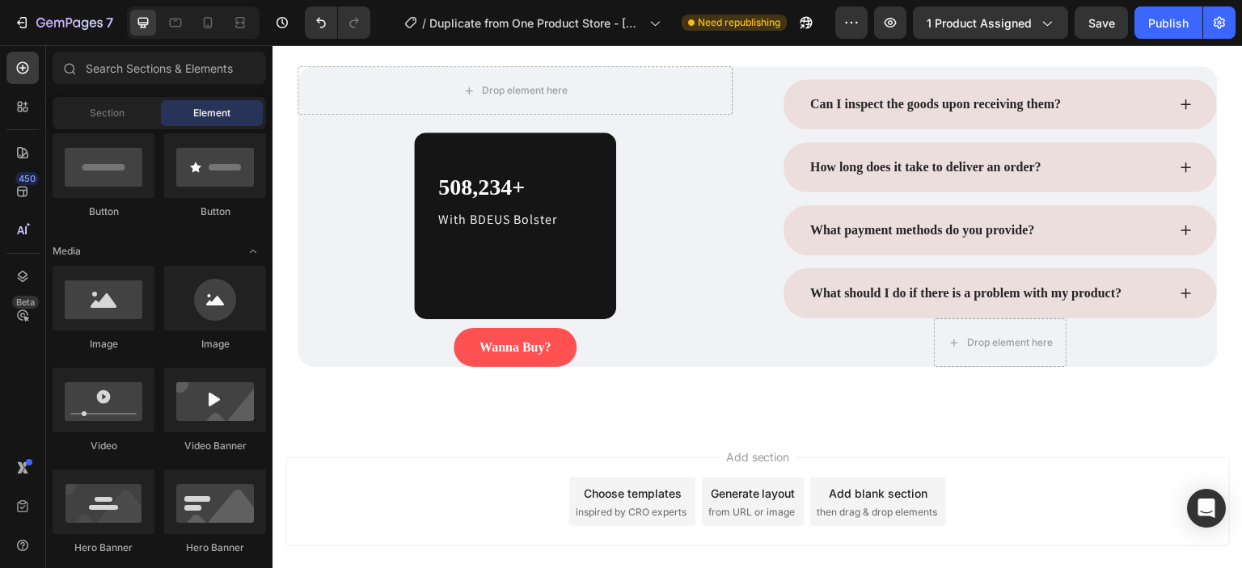
click at [363, 472] on div "Add section Choose templates inspired by CRO experts Generate layout from URL o…" at bounding box center [757, 502] width 944 height 89
click at [1071, 356] on div "Drop element here Row" at bounding box center [999, 342] width 435 height 49
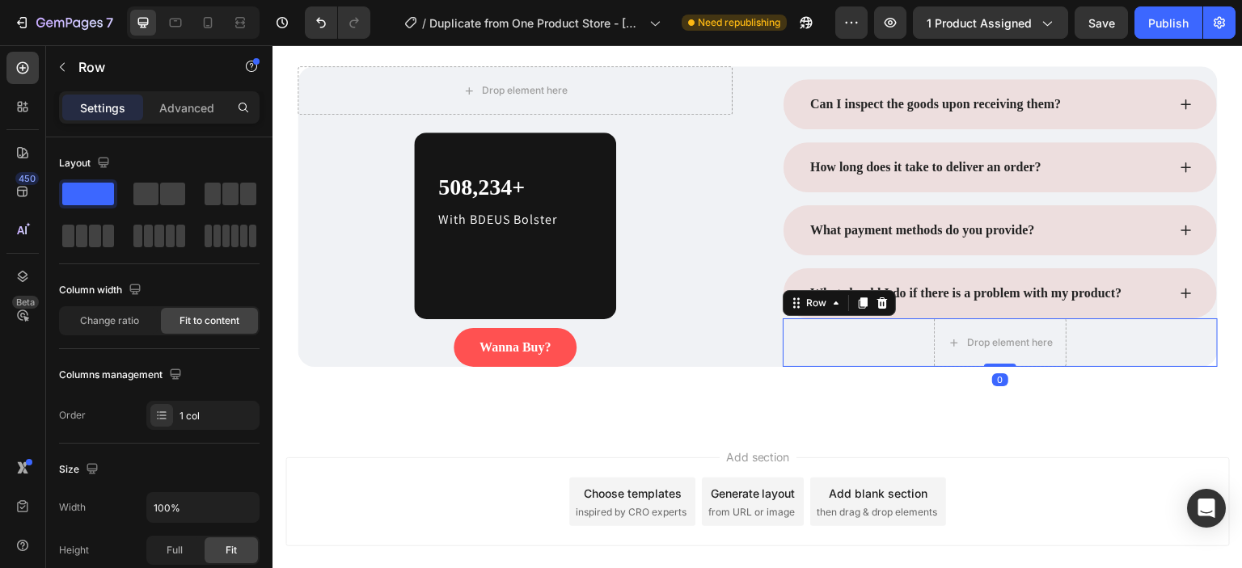
click at [884, 310] on div "Row" at bounding box center [838, 303] width 113 height 26
click at [879, 306] on icon at bounding box center [882, 302] width 11 height 11
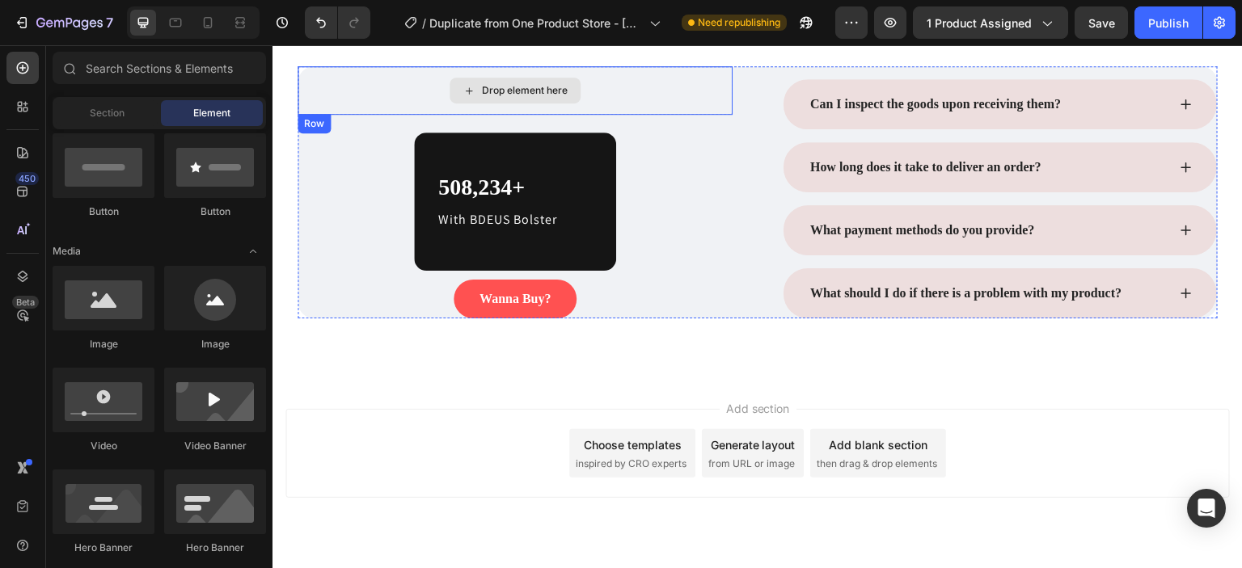
click at [583, 93] on div "Drop element here" at bounding box center [514, 90] width 435 height 49
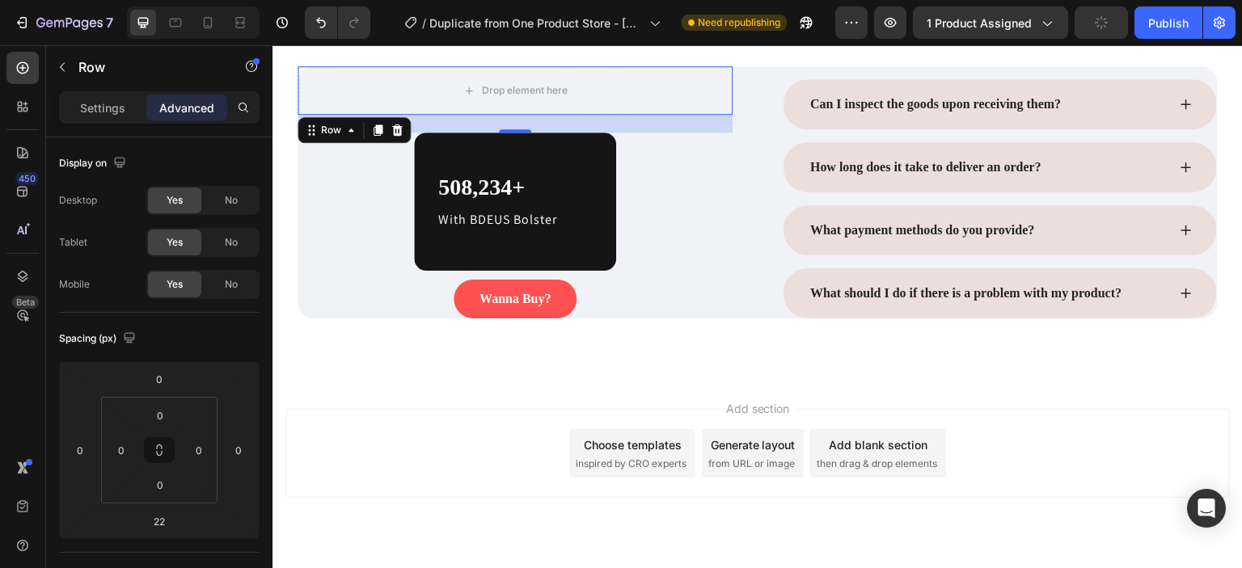
drag, startPoint x: 508, startPoint y: 132, endPoint x: 515, endPoint y: 114, distance: 18.9
click at [515, 115] on div "22" at bounding box center [514, 124] width 435 height 18
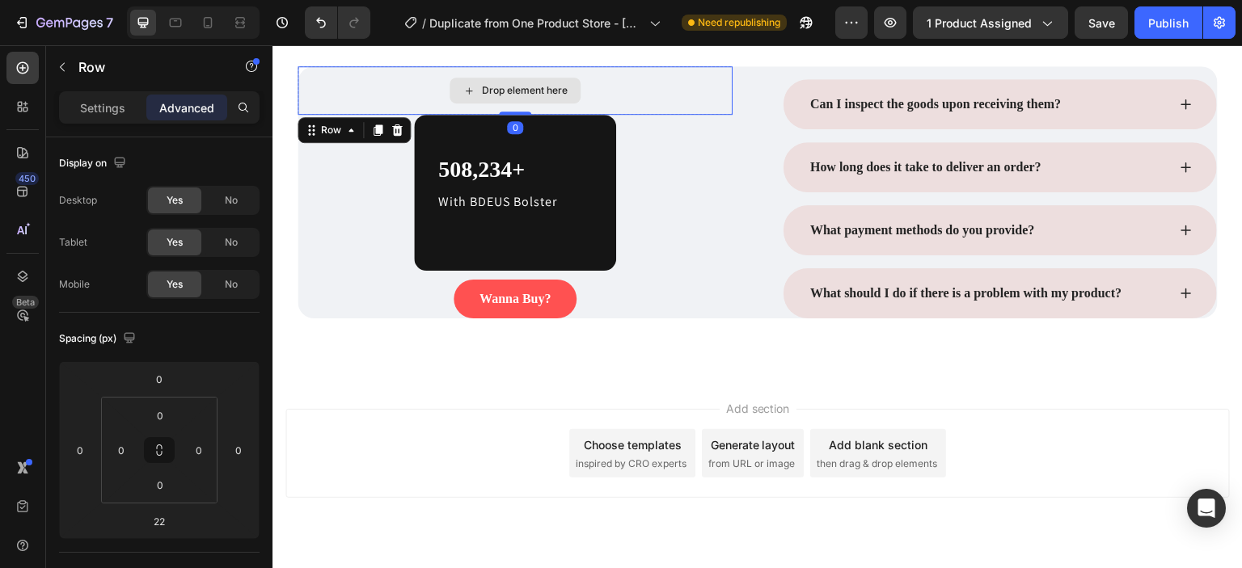
drag, startPoint x: 518, startPoint y: 128, endPoint x: 524, endPoint y: 103, distance: 24.9
click at [524, 103] on div "Drop element here Row 0" at bounding box center [514, 90] width 435 height 49
type input "0"
click at [698, 86] on div "Drop element here" at bounding box center [514, 90] width 435 height 49
click at [401, 124] on icon at bounding box center [396, 130] width 13 height 13
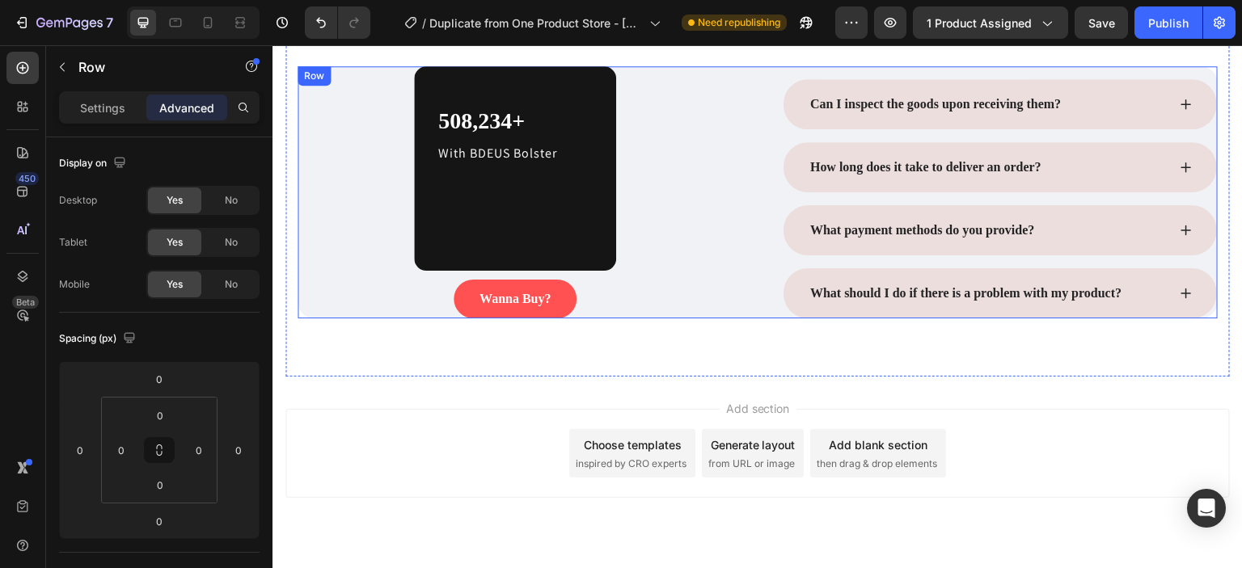
click at [716, 191] on div "508,234+ Heading With BDEUS Bolster Text block Row Wanna Buy? Button" at bounding box center [514, 192] width 435 height 252
click at [536, 250] on div "508,234+ Heading With BDEUS Bolster Text block Row" at bounding box center [515, 168] width 202 height 205
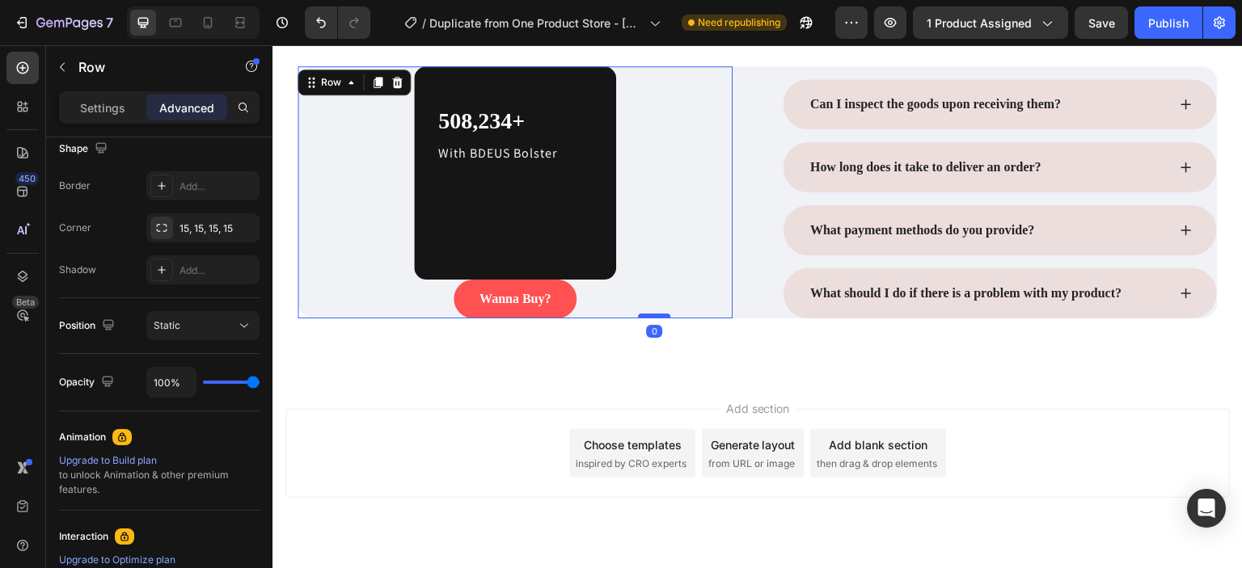
drag, startPoint x: 647, startPoint y: 322, endPoint x: 643, endPoint y: 311, distance: 11.3
click at [643, 314] on div at bounding box center [654, 316] width 32 height 5
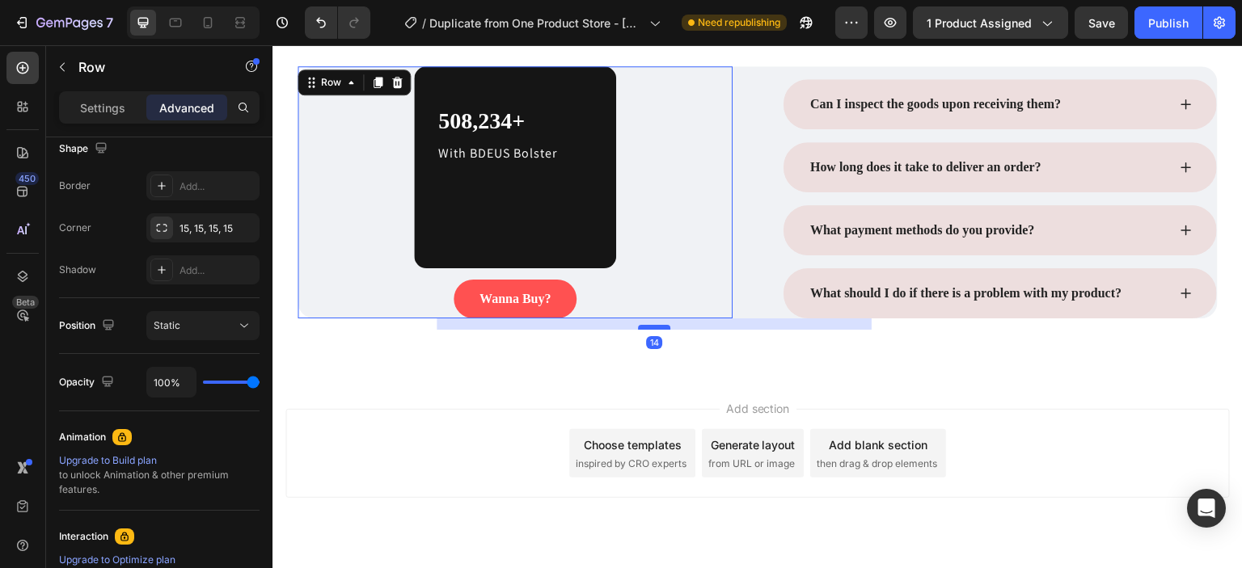
drag, startPoint x: 652, startPoint y: 314, endPoint x: 652, endPoint y: 325, distance: 11.3
click at [652, 325] on div at bounding box center [654, 327] width 32 height 5
click at [314, 13] on button "Undo/Redo" at bounding box center [321, 22] width 32 height 32
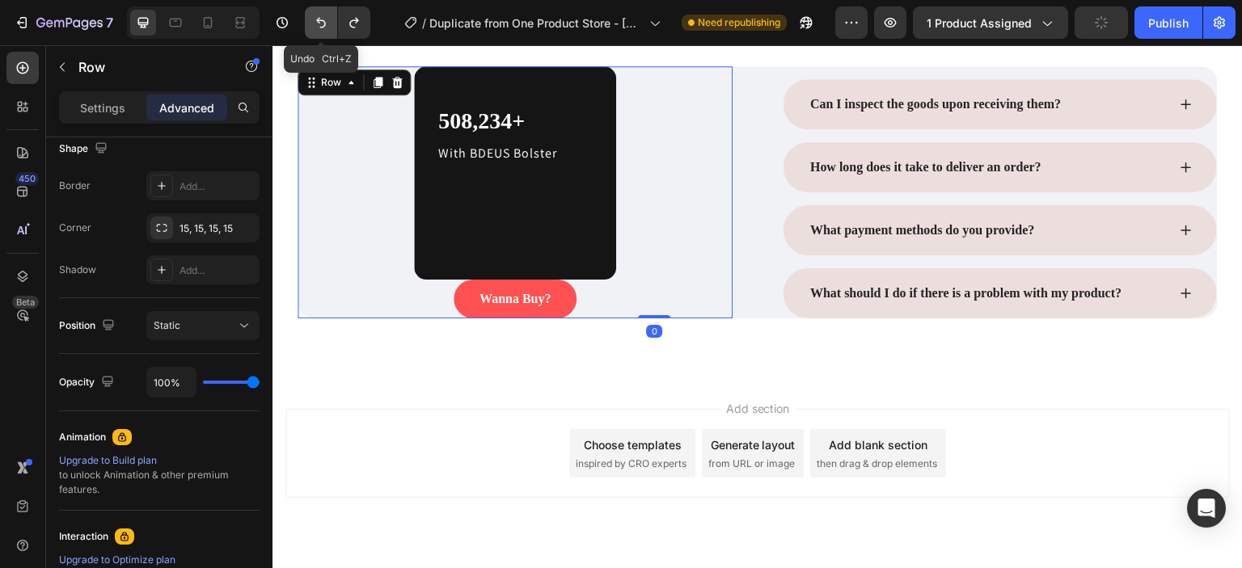
click at [314, 13] on button "Undo/Redo" at bounding box center [321, 22] width 32 height 32
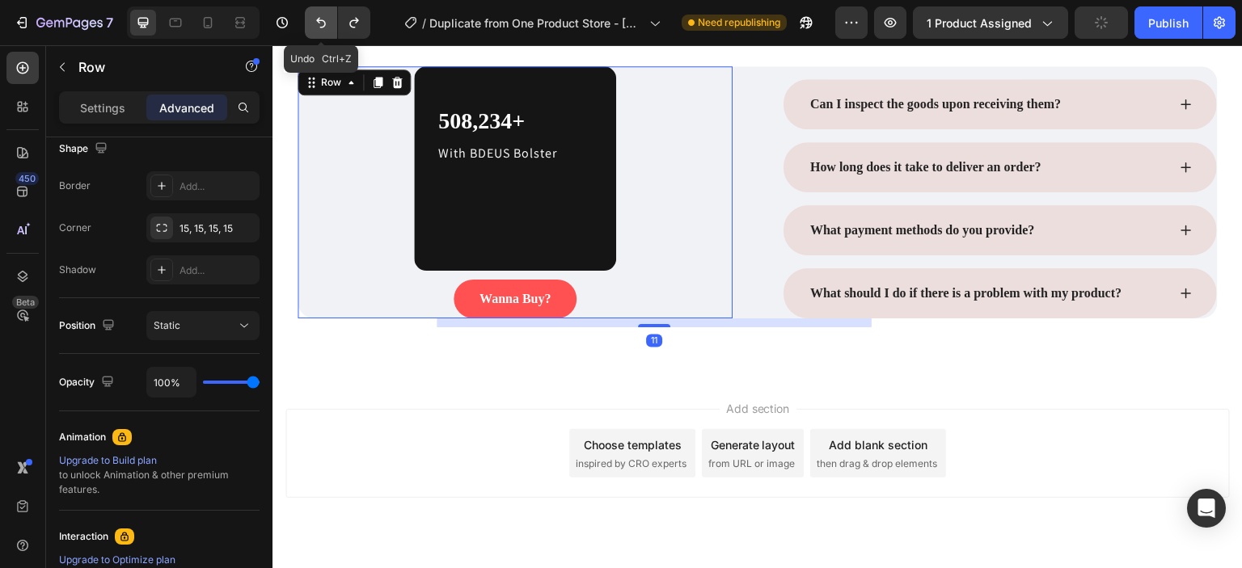
click at [314, 13] on button "Undo/Redo" at bounding box center [321, 22] width 32 height 32
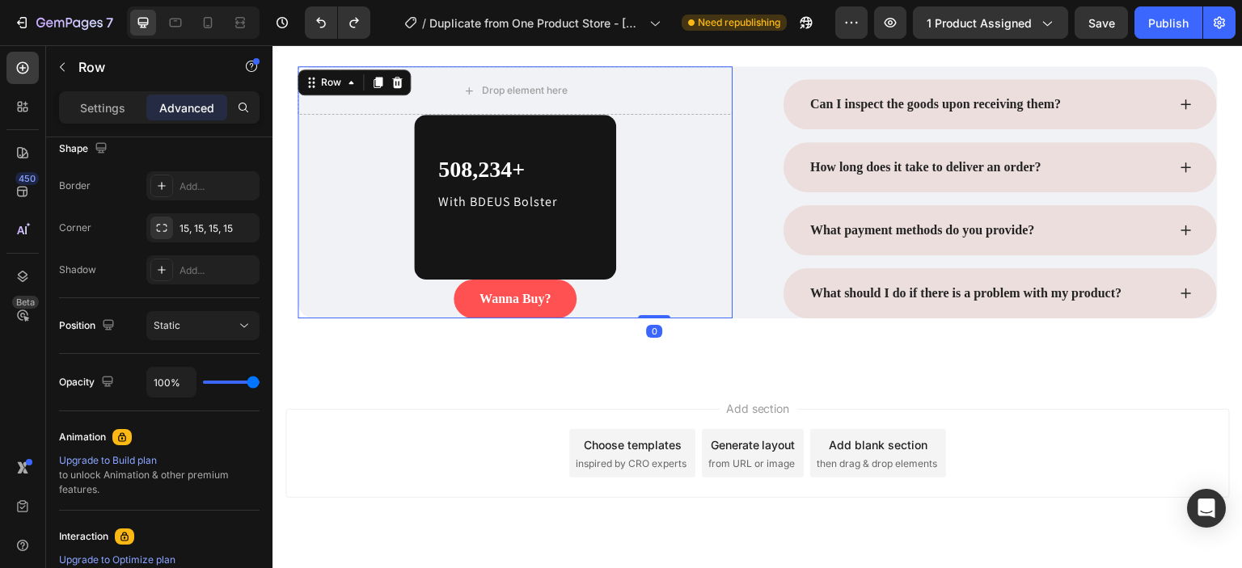
drag, startPoint x: 649, startPoint y: 324, endPoint x: 643, endPoint y: 280, distance: 44.1
click at [643, 280] on div "Drop element here Row 508,234+ Heading With BDEUS Bolster Text block Row 0 Wann…" at bounding box center [514, 192] width 435 height 252
type input "0"
click at [559, 234] on div "508,234+ Heading With BDEUS Bolster Text block" at bounding box center [515, 197] width 157 height 86
click at [101, 103] on p "Settings" at bounding box center [102, 107] width 45 height 17
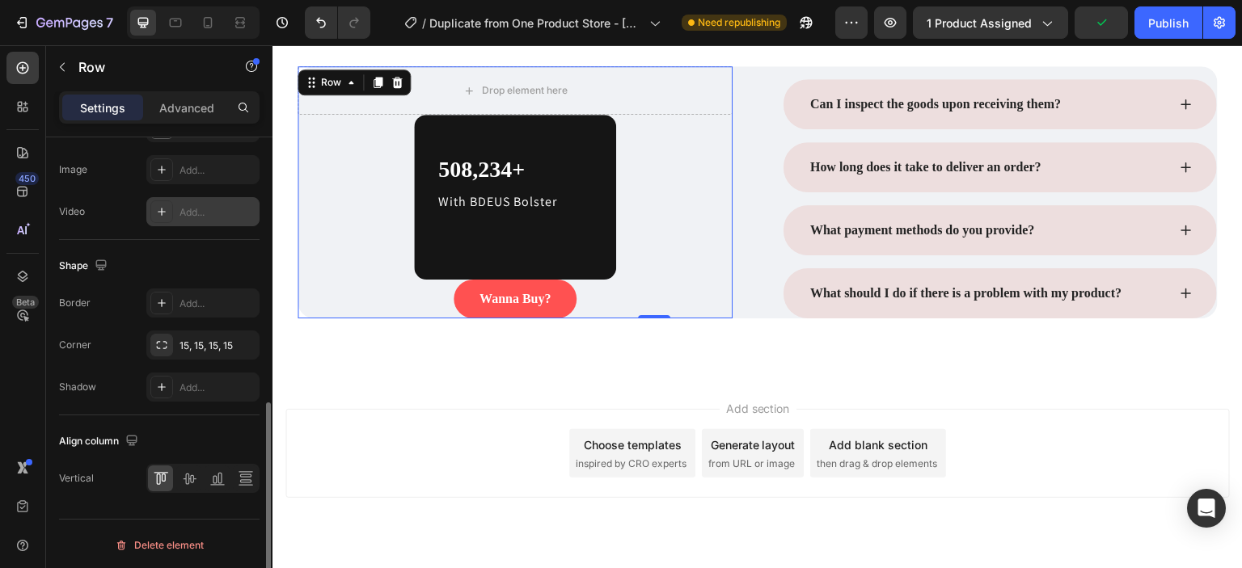
scroll to position [167, 0]
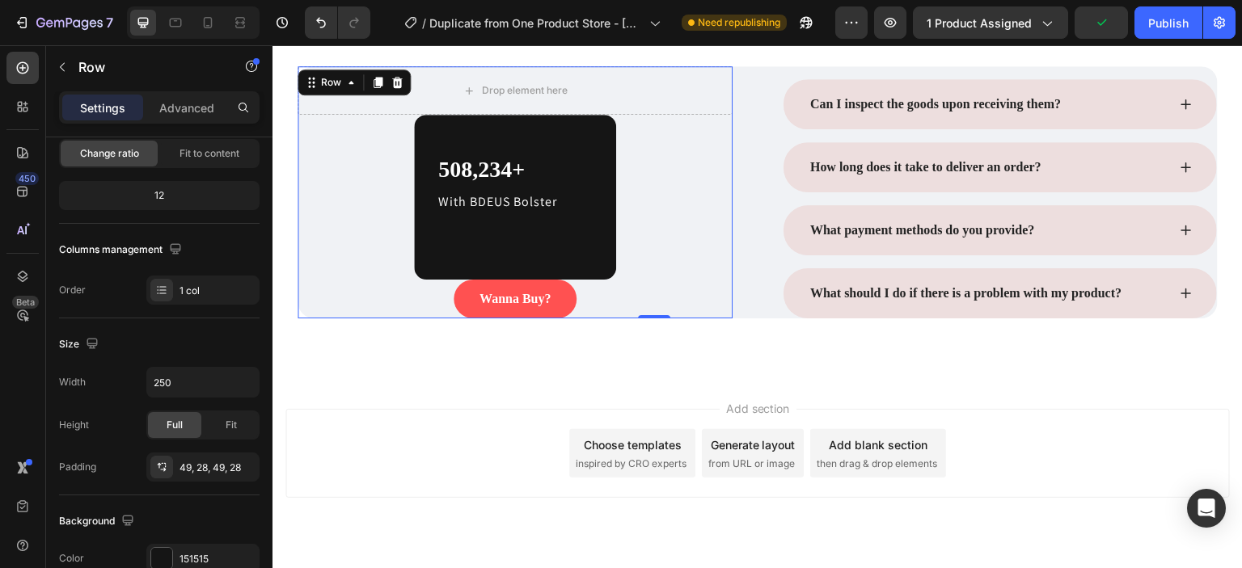
click at [464, 255] on div "508,234+ Heading With BDEUS Bolster Text block Row 0" at bounding box center [515, 197] width 202 height 165
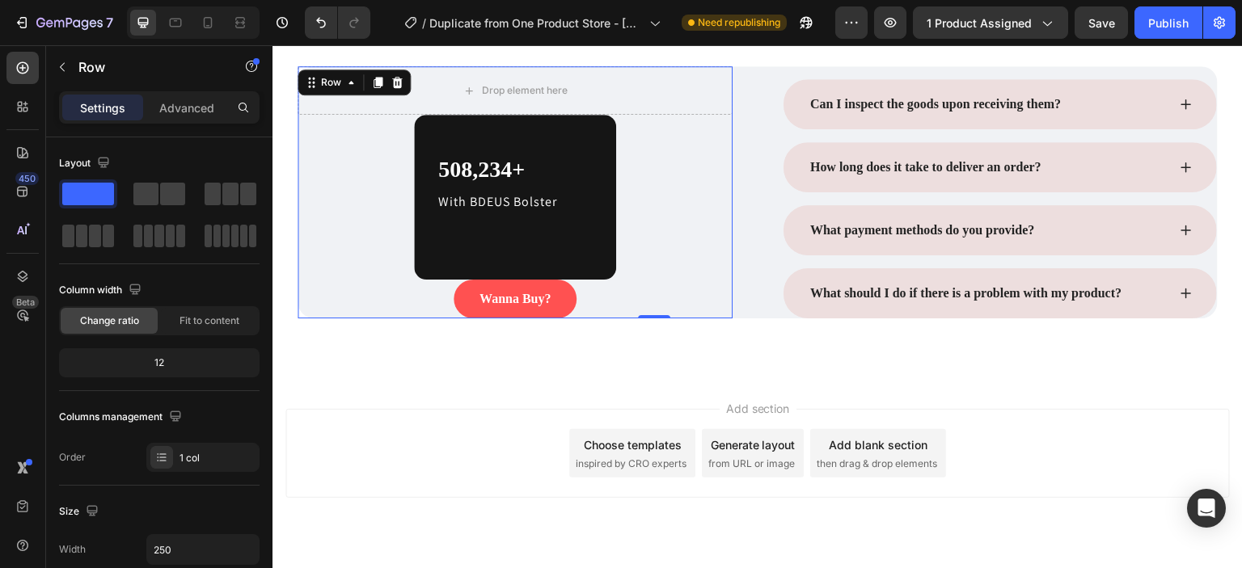
click at [111, 106] on p "Settings" at bounding box center [102, 107] width 45 height 17
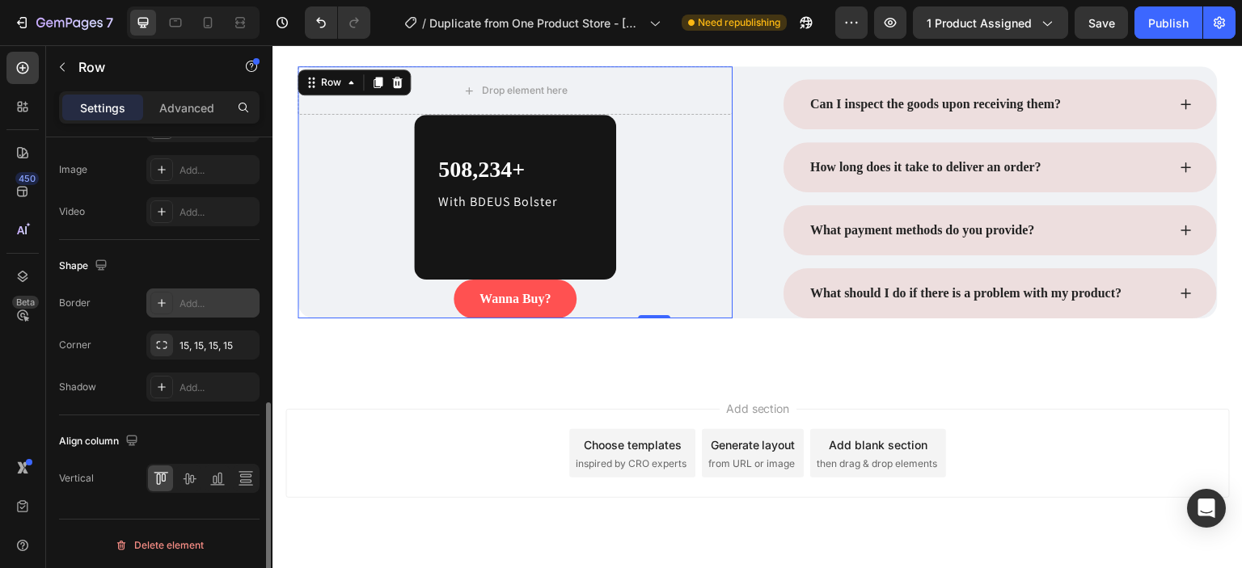
scroll to position [167, 0]
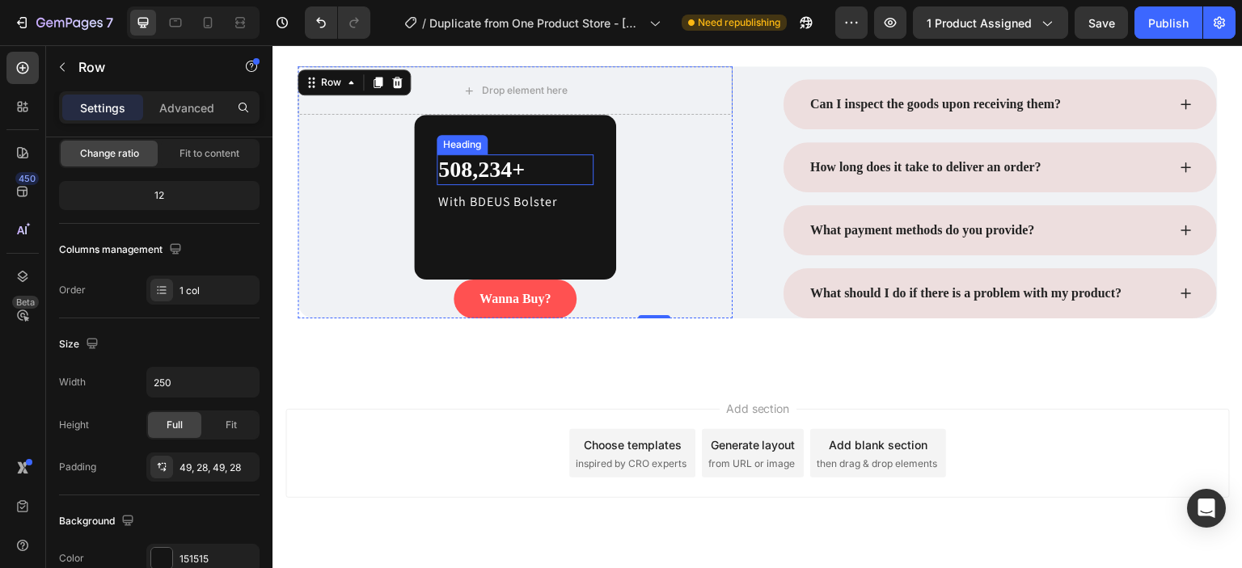
click at [507, 175] on p "508,234+" at bounding box center [515, 169] width 154 height 27
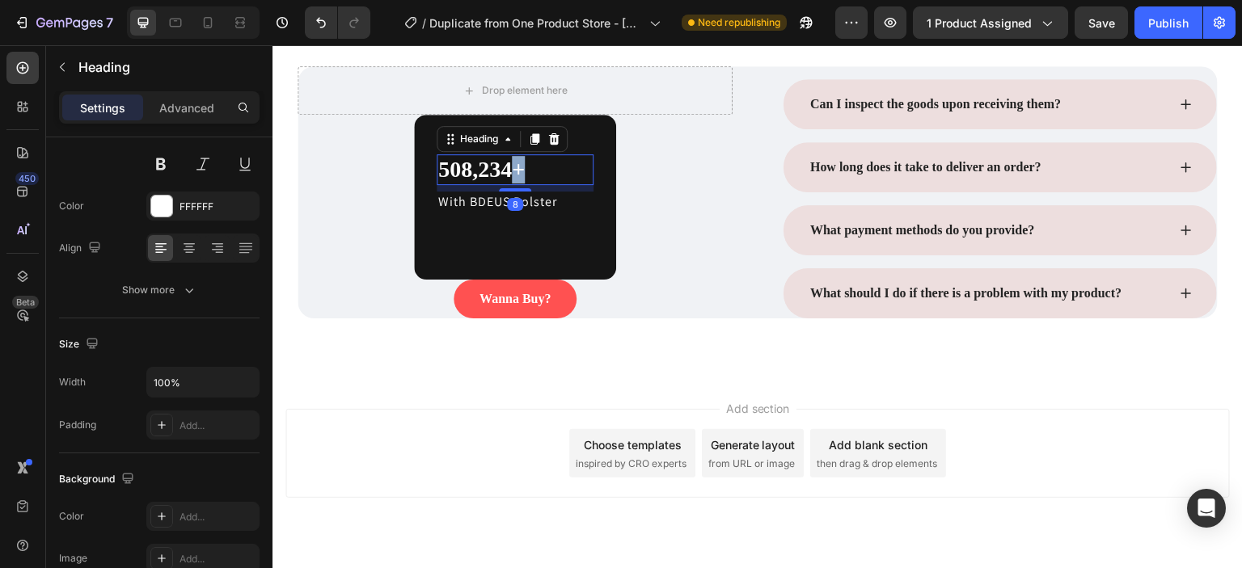
click at [507, 175] on p "508,234+" at bounding box center [515, 169] width 154 height 27
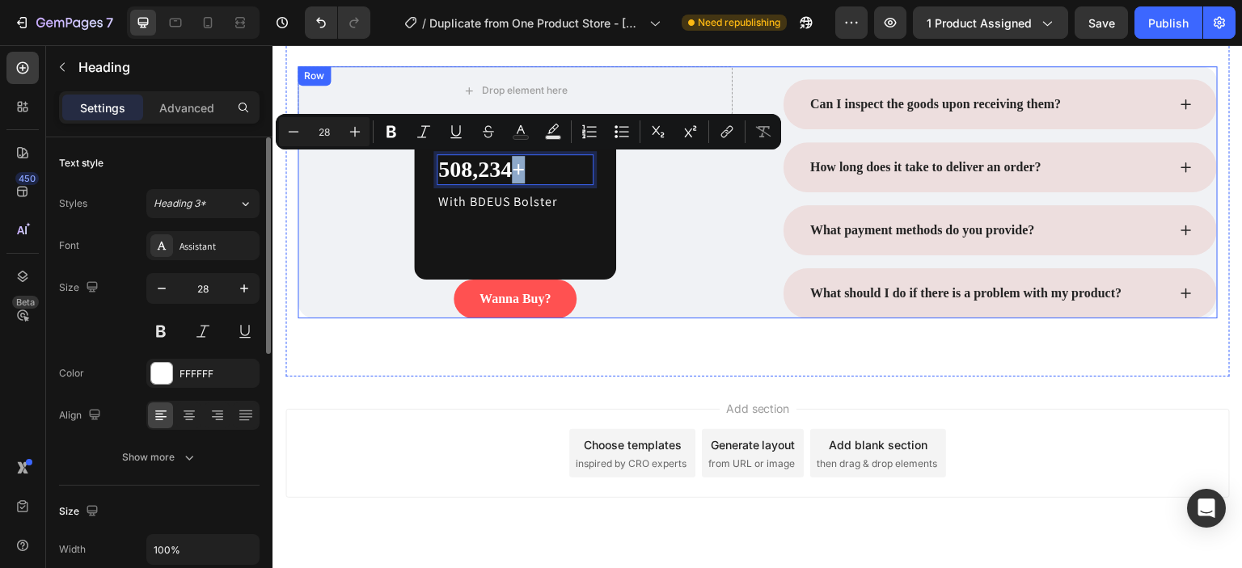
click at [386, 203] on div "Drop element here Row 508,234+ Heading 8 With BDEUS Bolster Text block Row Wann…" at bounding box center [514, 192] width 435 height 252
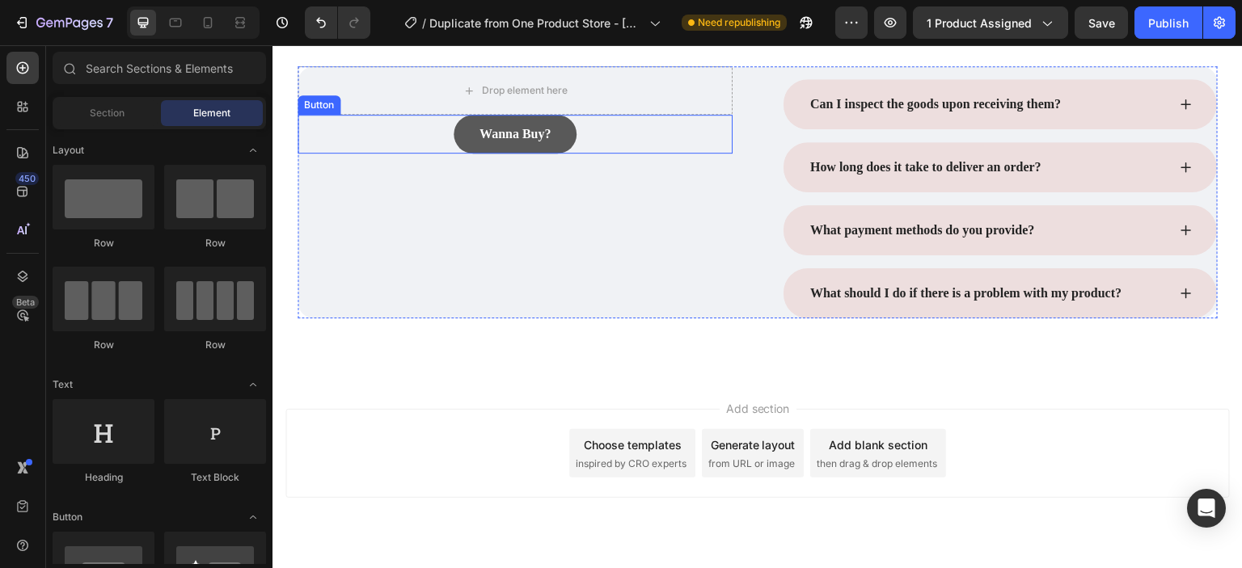
scroll to position [399, 0]
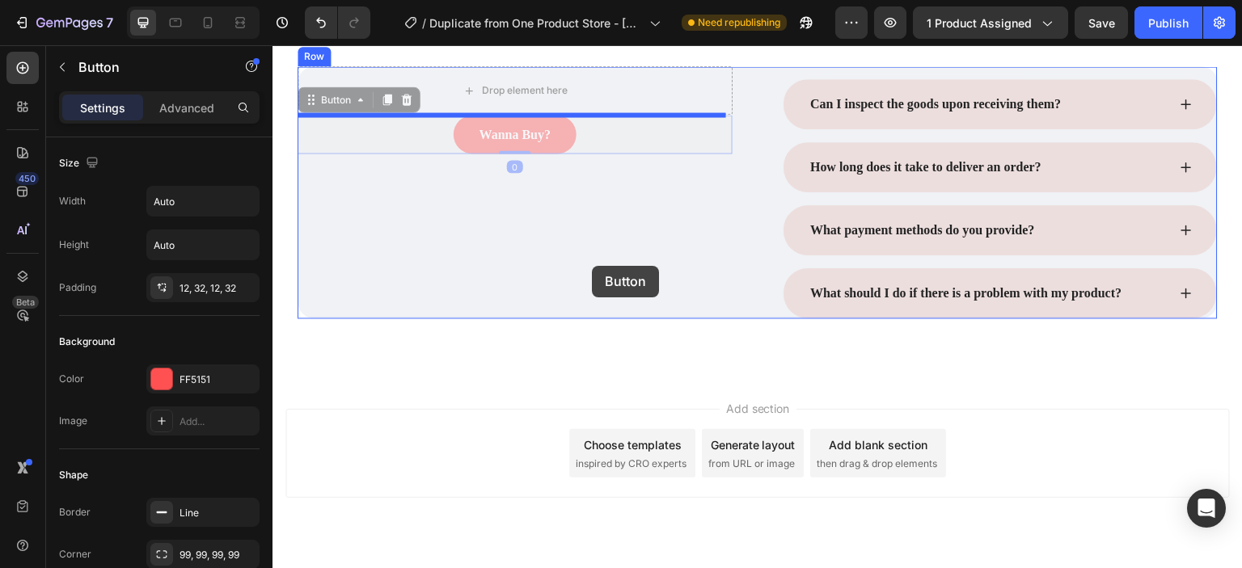
drag, startPoint x: 572, startPoint y: 142, endPoint x: 572, endPoint y: 283, distance: 140.7
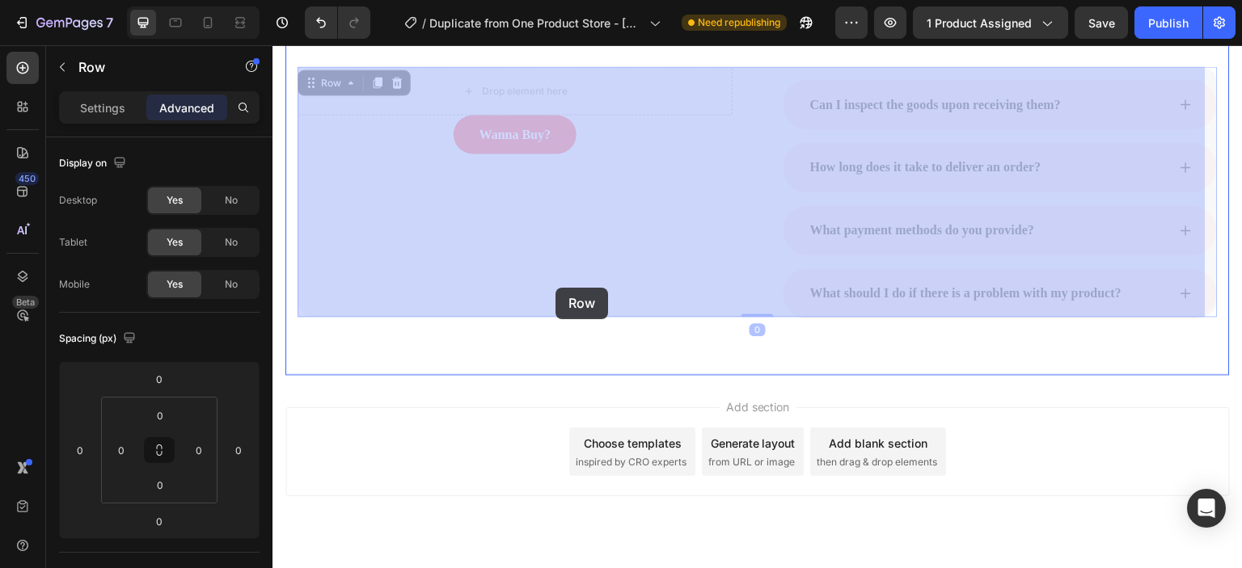
drag, startPoint x: 572, startPoint y: 283, endPoint x: 560, endPoint y: 285, distance: 12.4
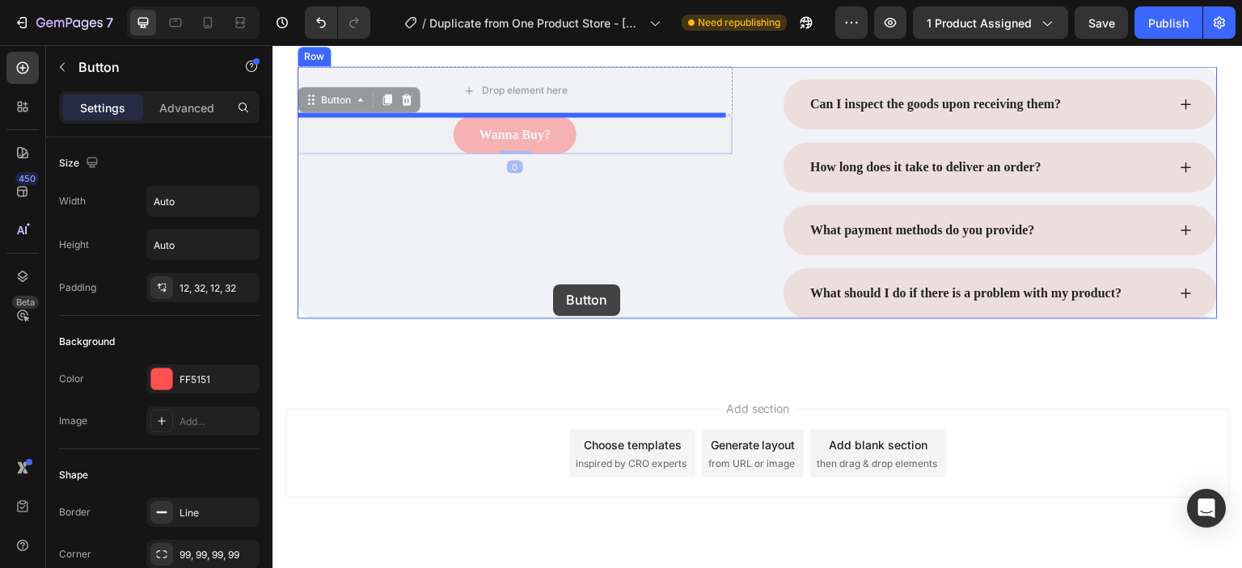
drag, startPoint x: 562, startPoint y: 140, endPoint x: 553, endPoint y: 285, distance: 145.0
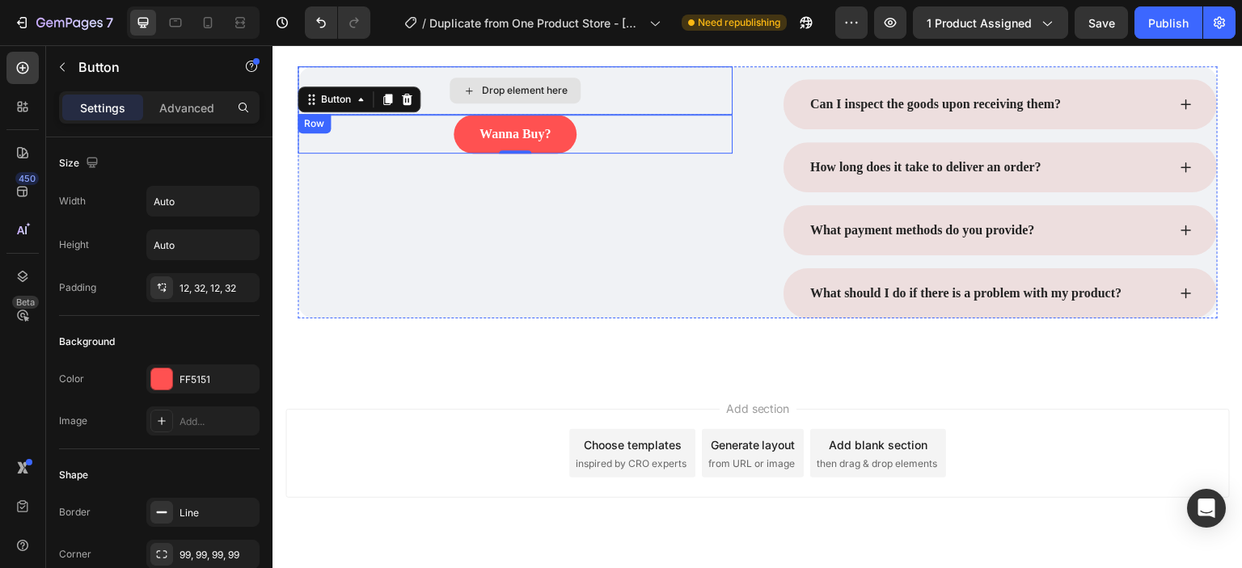
click at [585, 93] on div "Drop element here" at bounding box center [514, 90] width 435 height 49
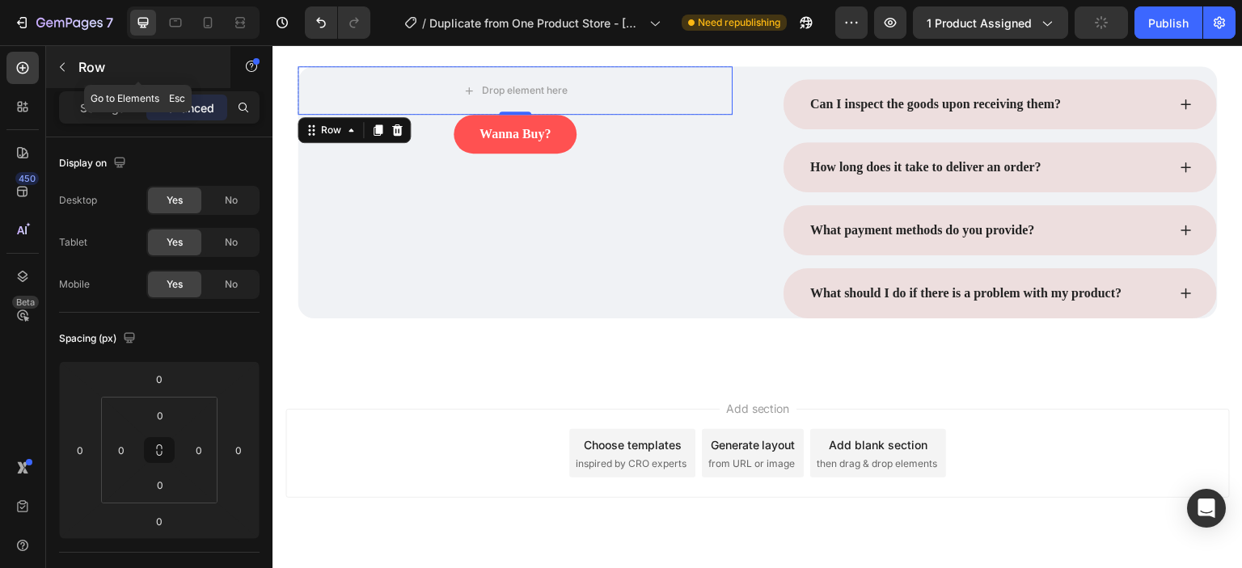
click at [91, 57] on p "Row" at bounding box center [146, 66] width 137 height 19
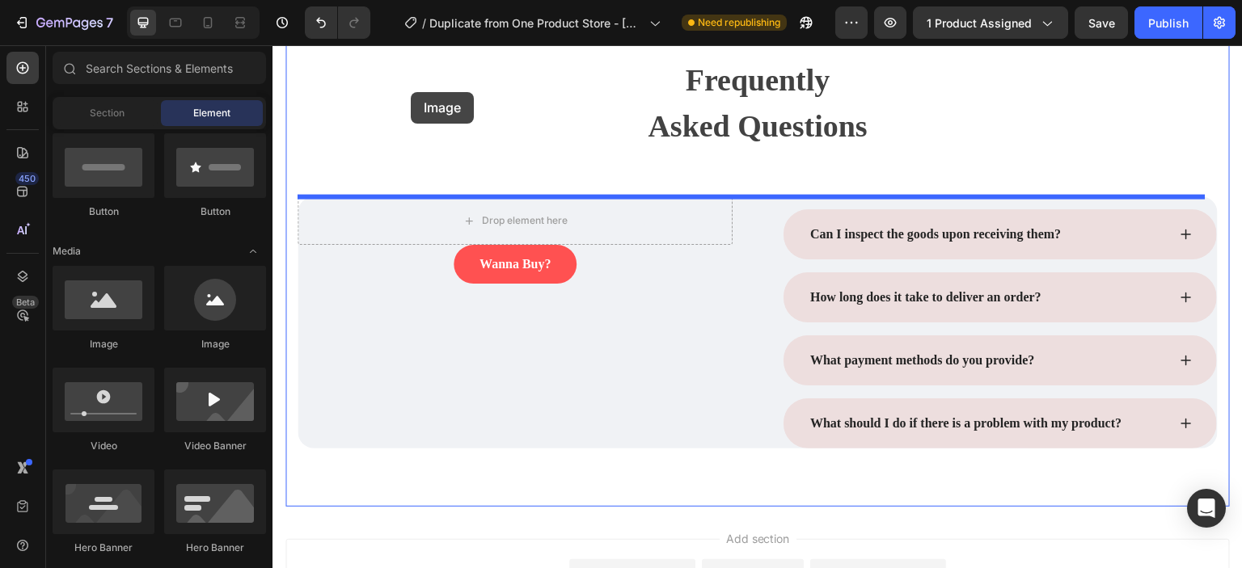
scroll to position [4096, 0]
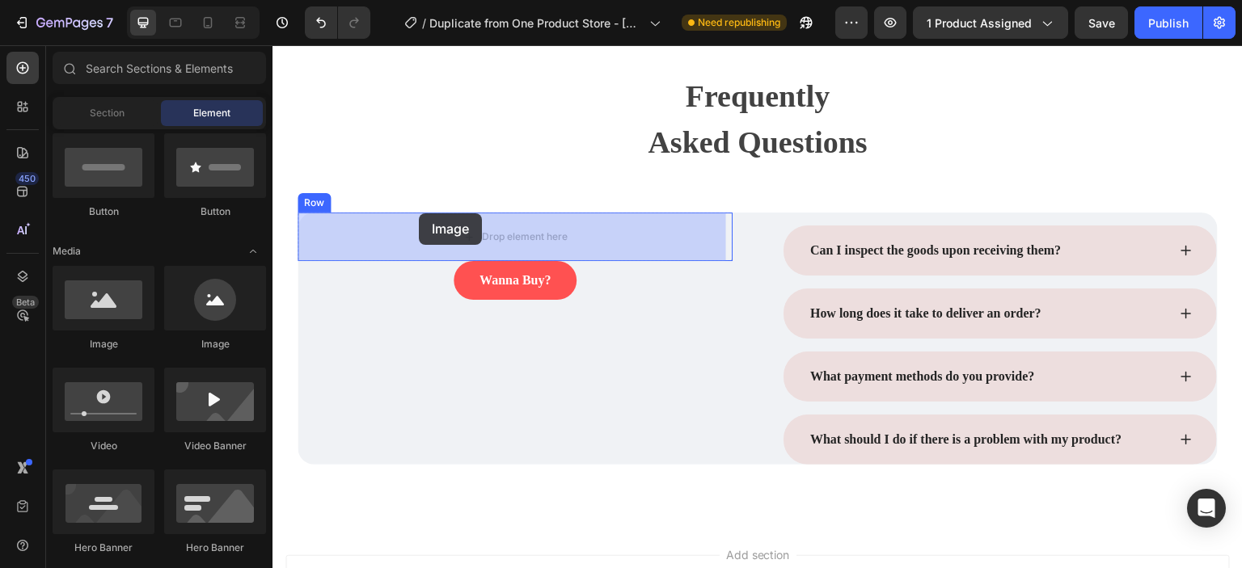
drag, startPoint x: 405, startPoint y: 359, endPoint x: 419, endPoint y: 213, distance: 146.1
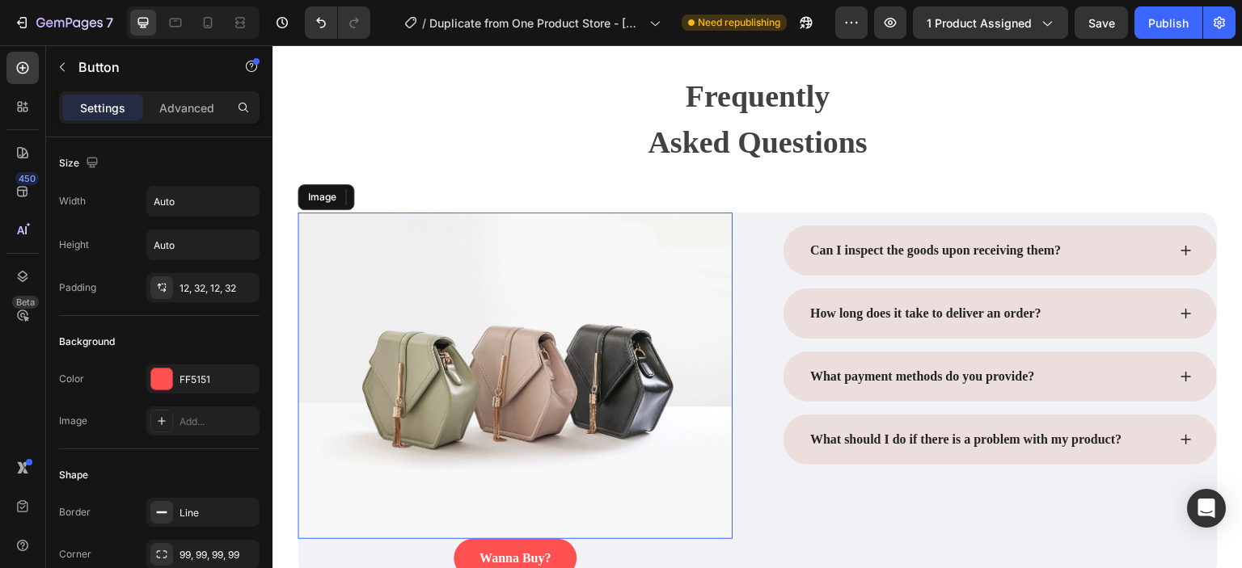
click at [419, 213] on div "Image Row Wanna Buy? Button 0" at bounding box center [514, 395] width 435 height 365
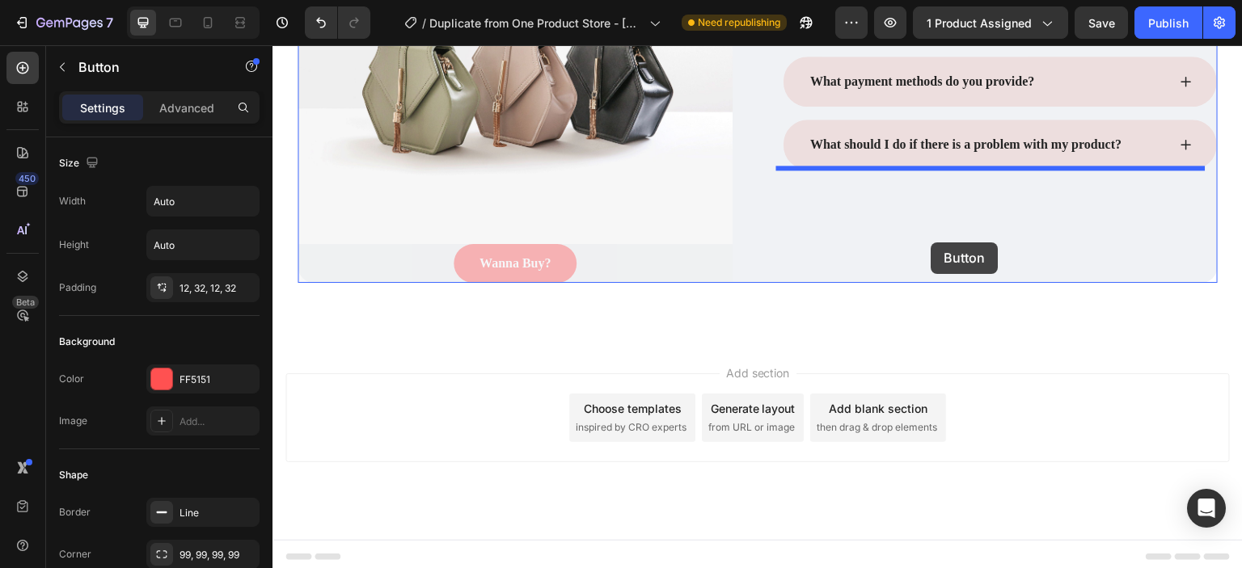
drag, startPoint x: 559, startPoint y: 263, endPoint x: 931, endPoint y: 243, distance: 372.4
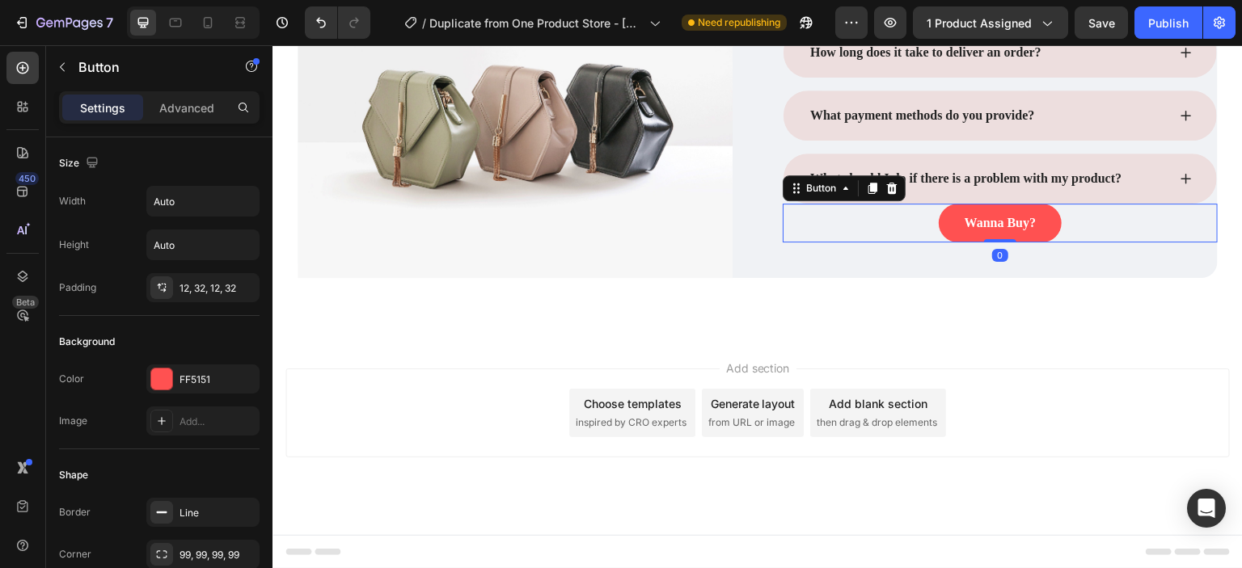
scroll to position [4352, 0]
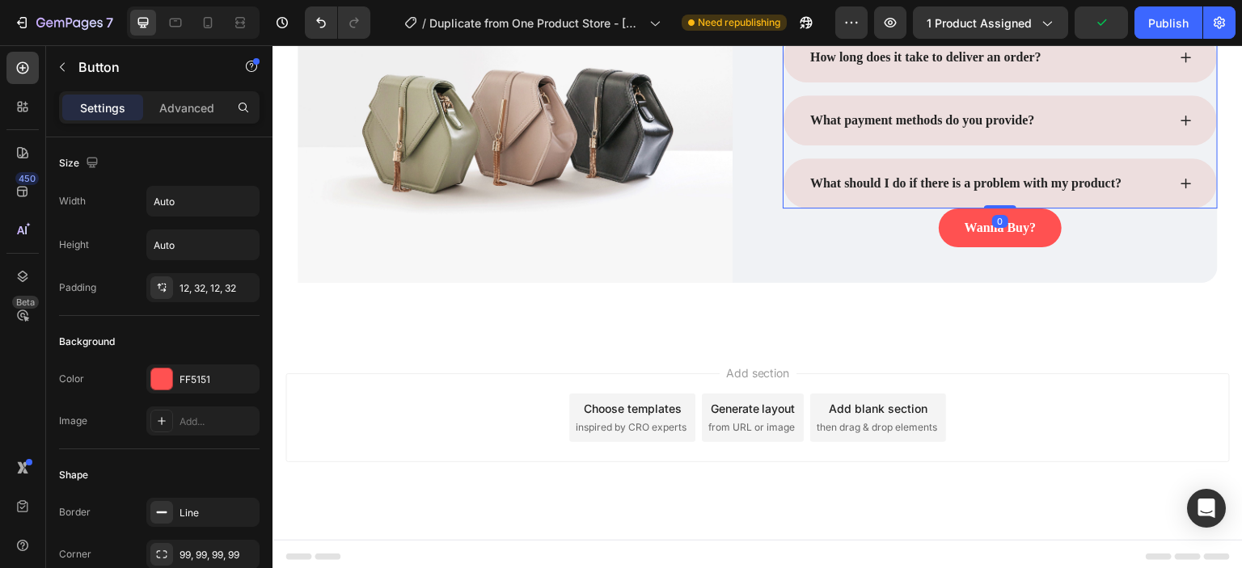
click at [1196, 189] on div "What should I do if there is a problem with my product?" at bounding box center [999, 183] width 433 height 50
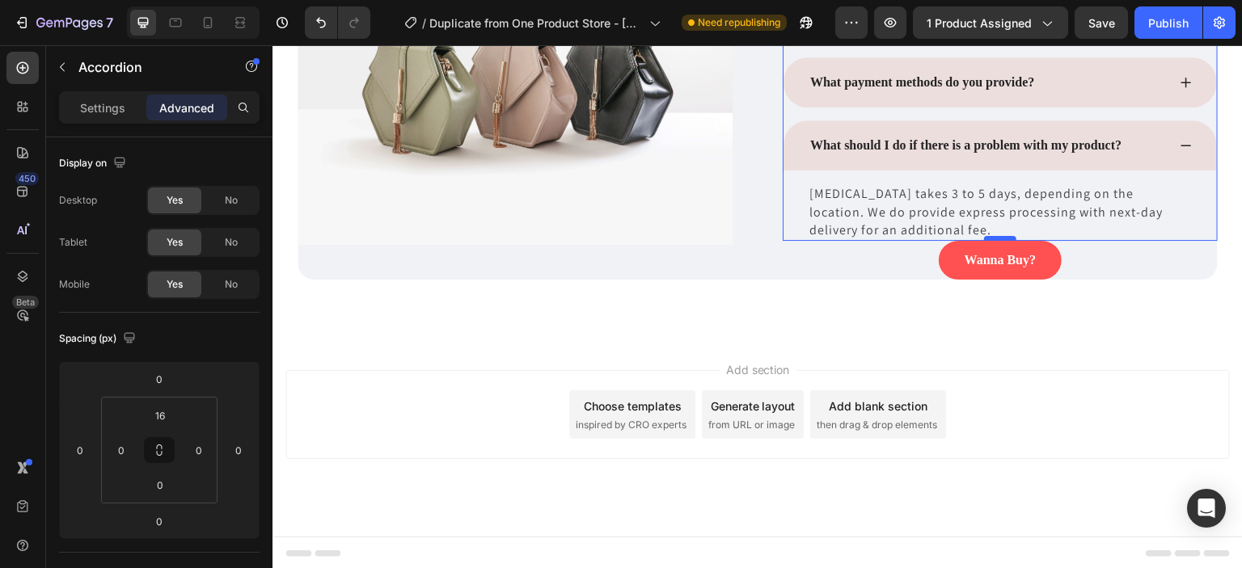
scroll to position [4391, 0]
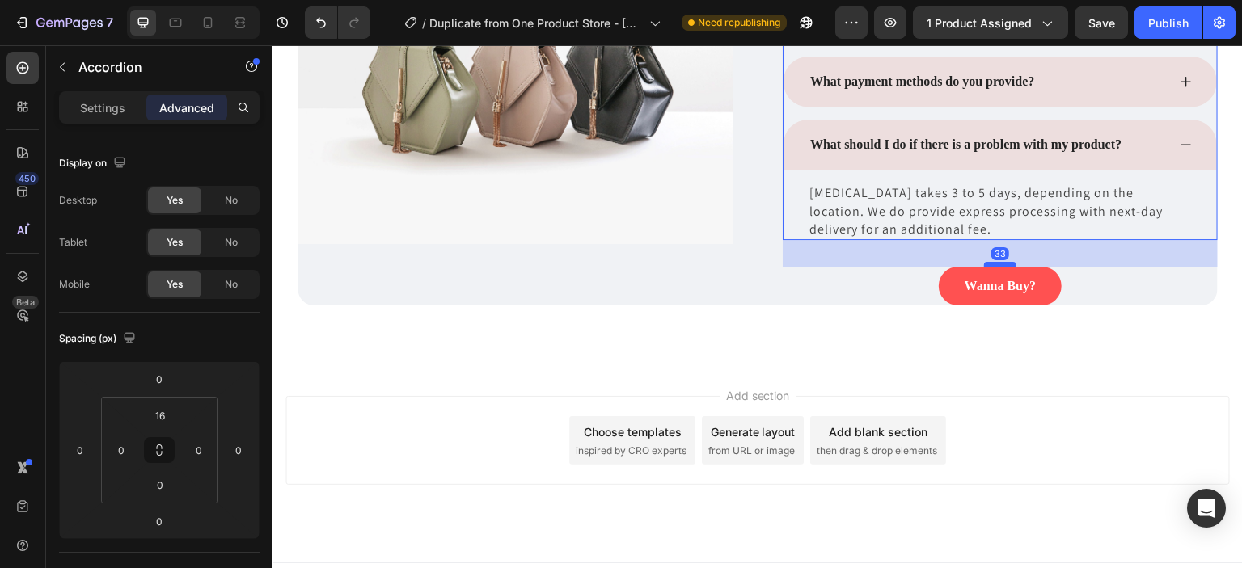
drag, startPoint x: 994, startPoint y: 237, endPoint x: 995, endPoint y: 264, distance: 26.7
click at [995, 264] on div at bounding box center [1000, 264] width 32 height 5
type input "33"
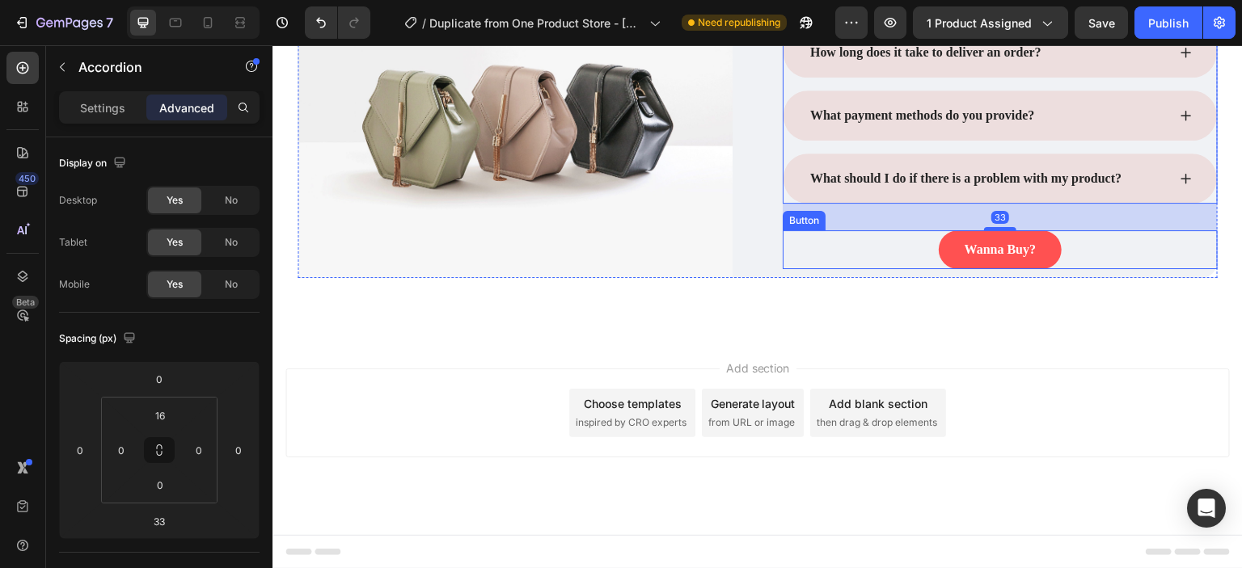
scroll to position [4352, 0]
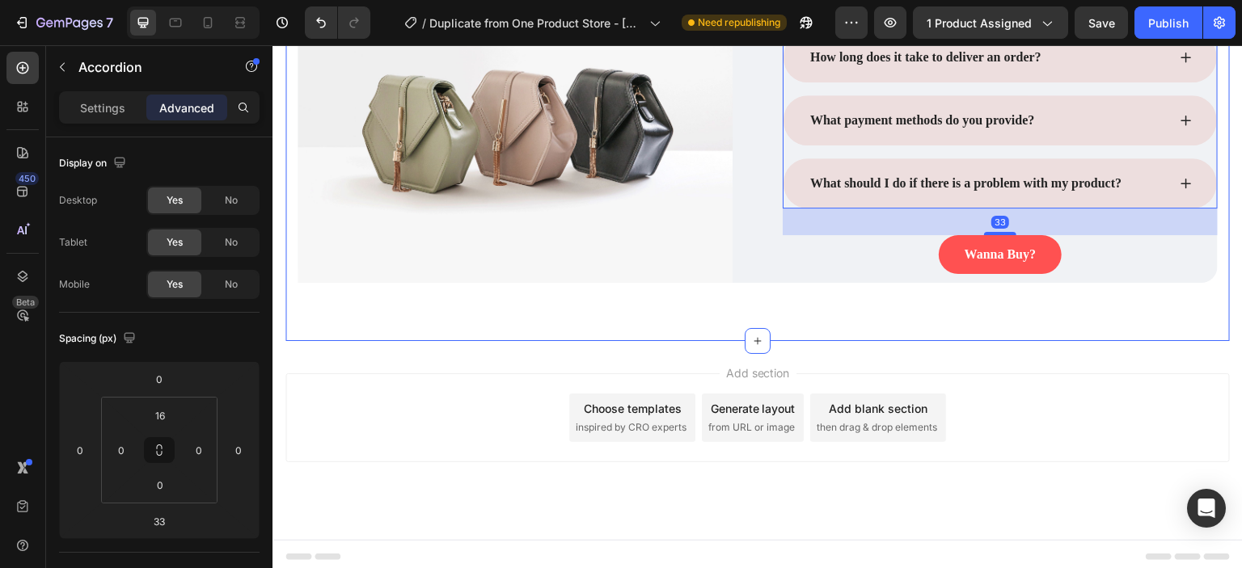
click at [1047, 314] on div "Frequently Asked Questions Heading Row Image Row Can I inspect the goods upon r…" at bounding box center [757, 49] width 944 height 584
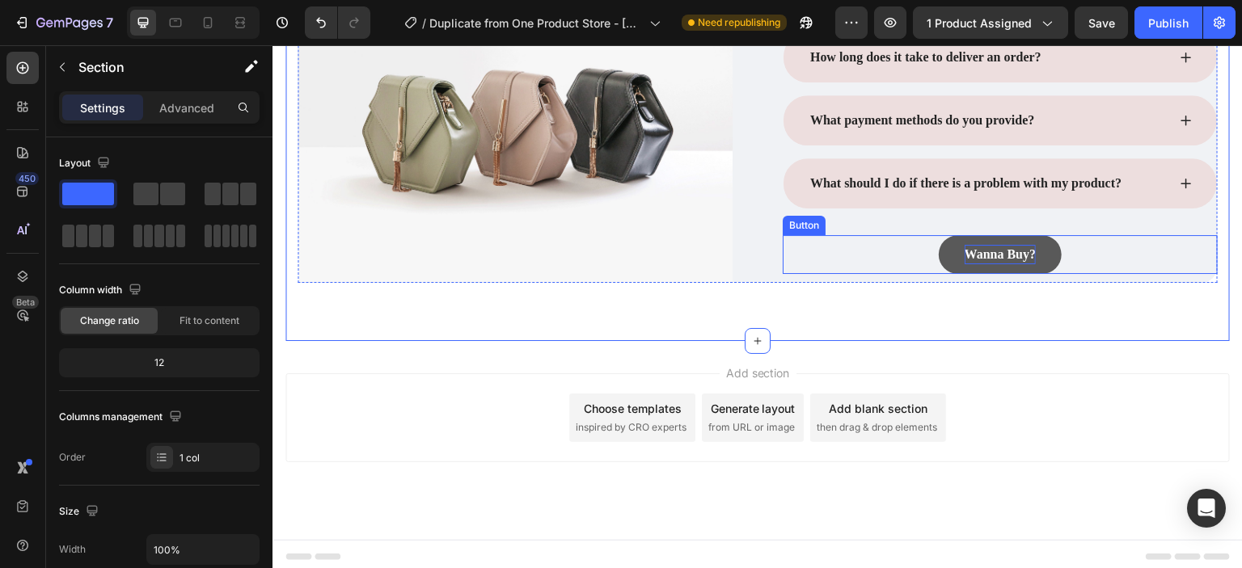
click at [1018, 252] on p "Wanna Buy?" at bounding box center [999, 254] width 71 height 19
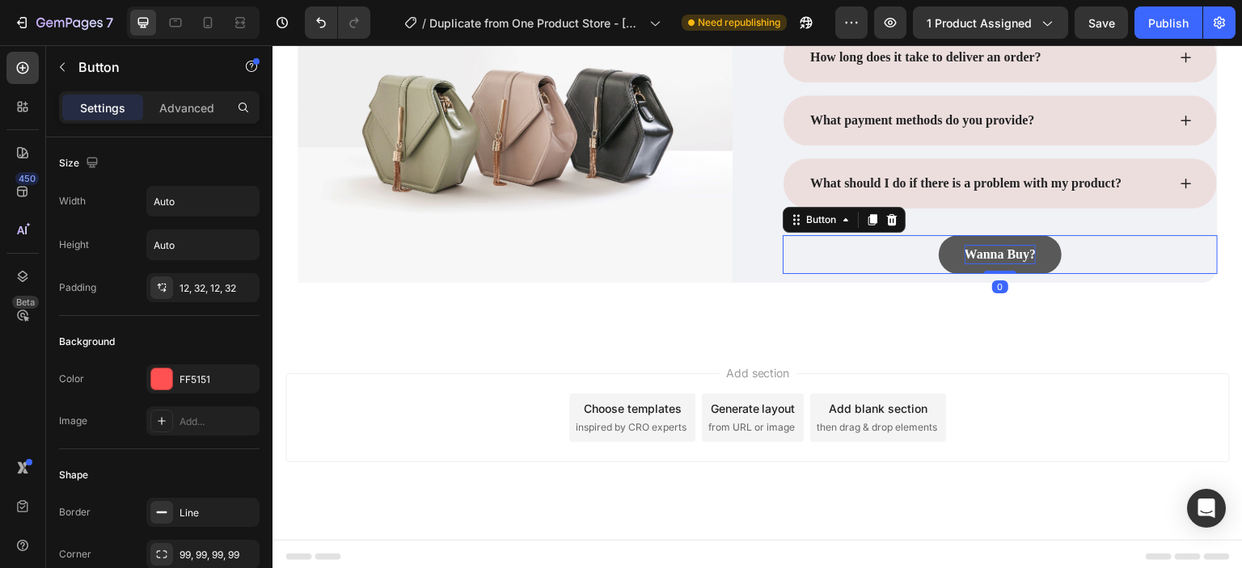
click at [1018, 252] on p "Wanna Buy?" at bounding box center [999, 254] width 71 height 19
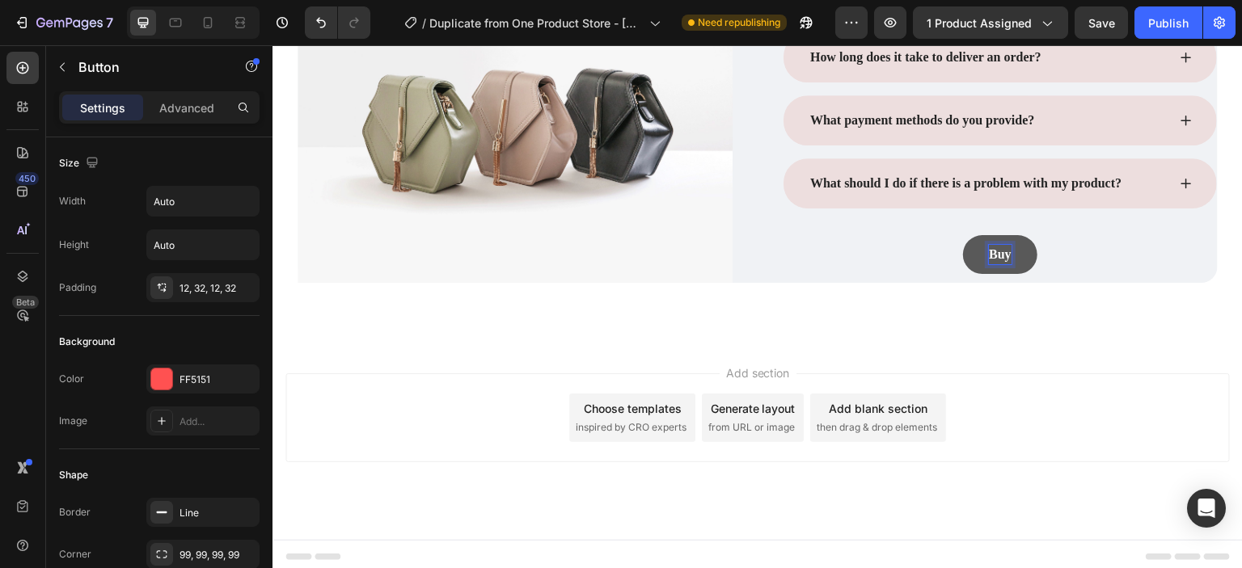
click at [963, 235] on button "Buy" at bounding box center [1000, 254] width 74 height 39
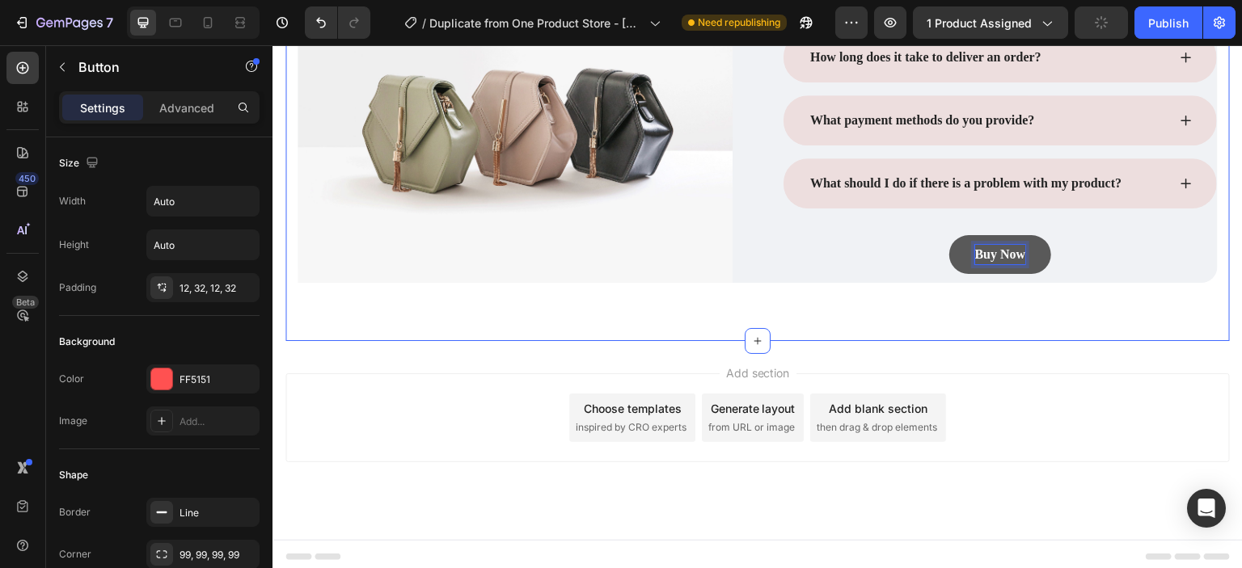
click at [892, 305] on div "Frequently Asked Questions Heading Row Image Row Can I inspect the goods upon r…" at bounding box center [757, 49] width 944 height 584
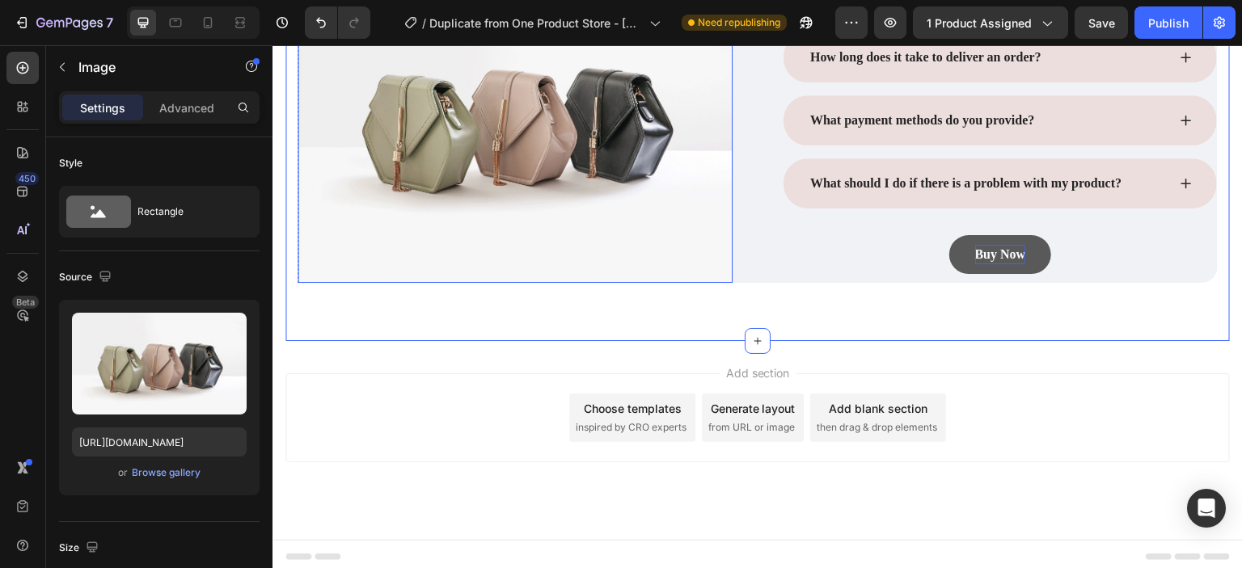
click at [538, 219] on img at bounding box center [514, 119] width 435 height 327
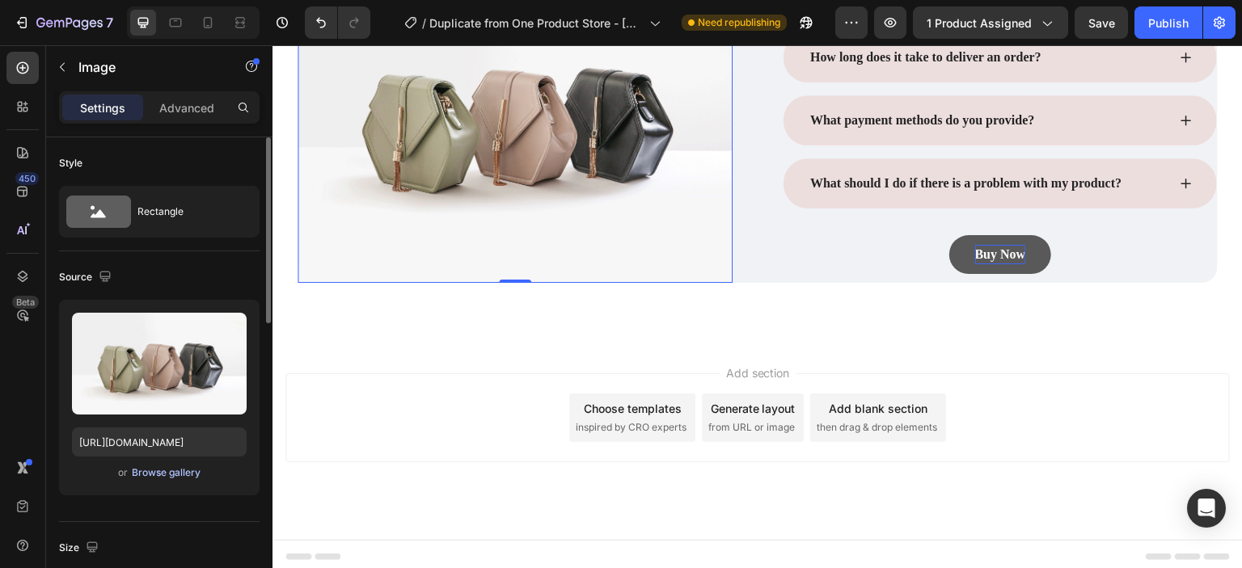
click at [159, 478] on div "Browse gallery" at bounding box center [166, 473] width 69 height 15
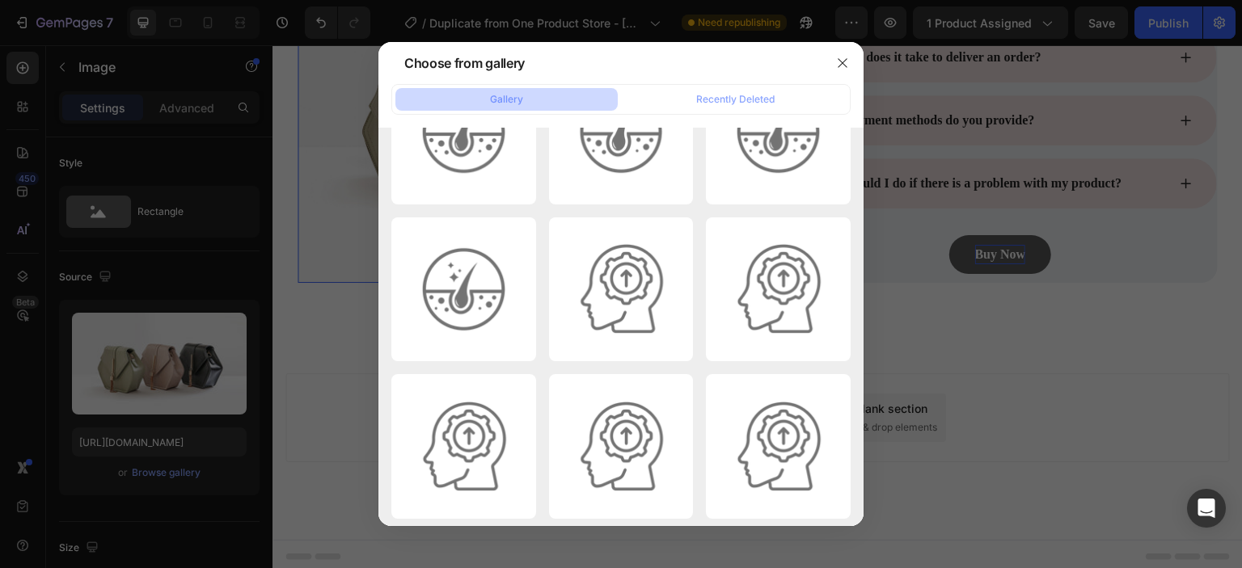
scroll to position [0, 0]
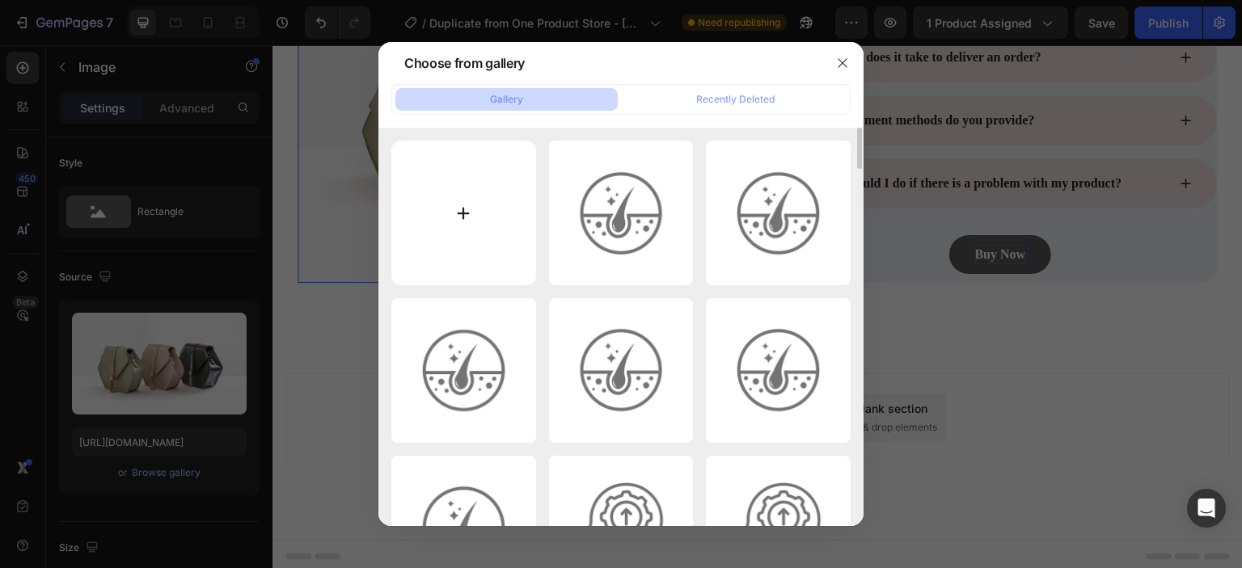
click at [466, 221] on input "file" at bounding box center [463, 213] width 145 height 145
type input "C:\fakepath\S4ffbfb0bd71f43838ee548c6f5499e7ab.webp"
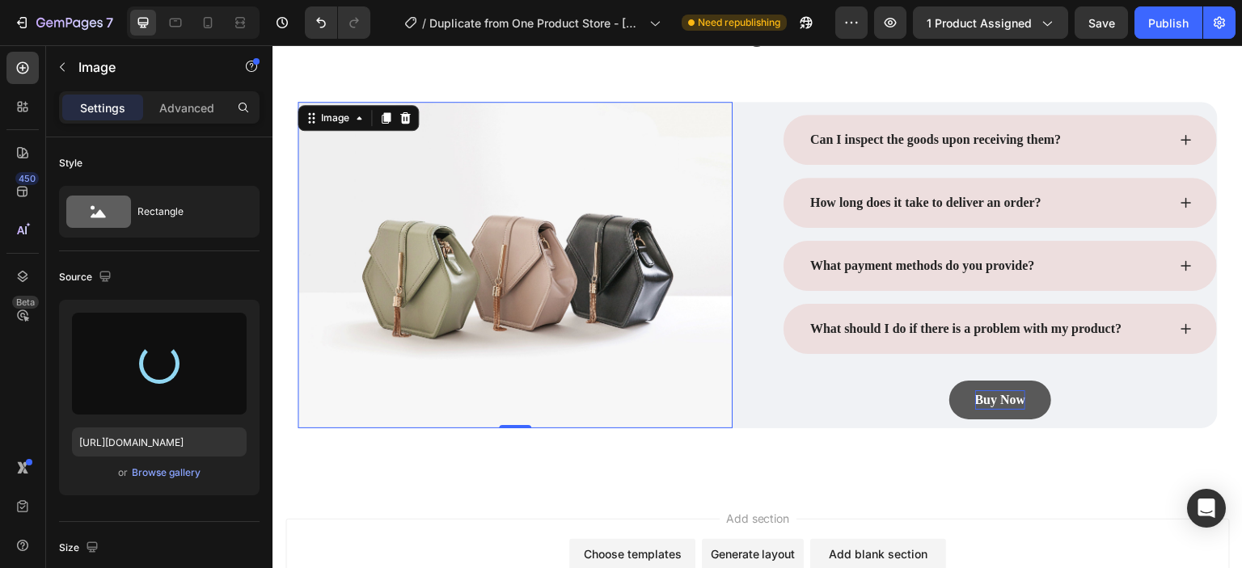
scroll to position [4206, 0]
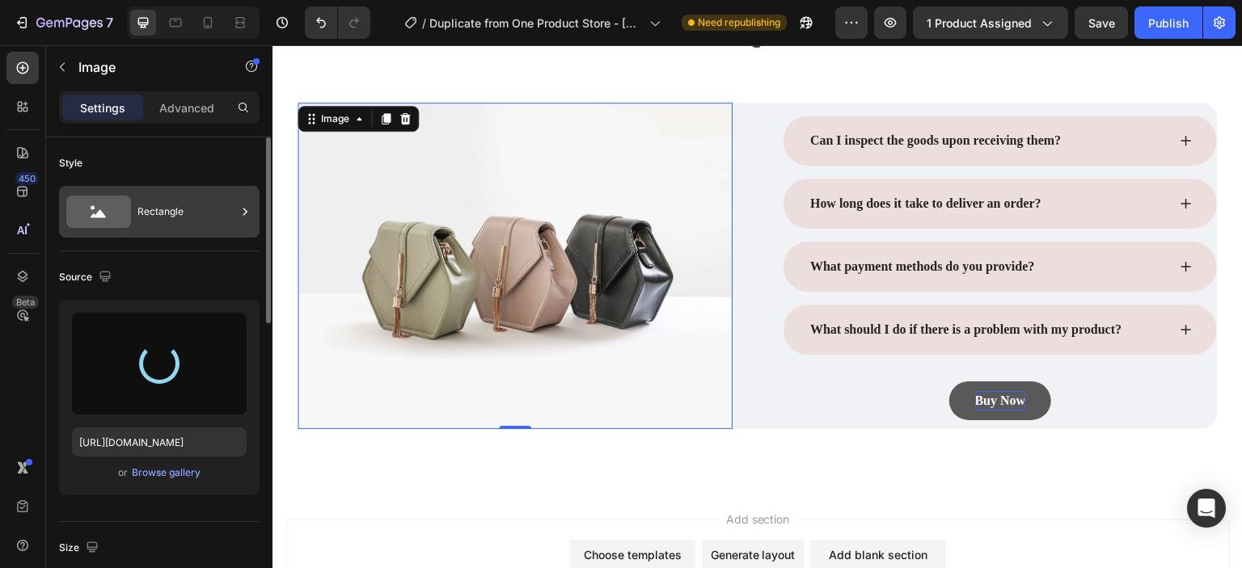
type input "https://cdn.shopify.com/s/files/1/0930/1884/9649/files/gempages_580497702895223…"
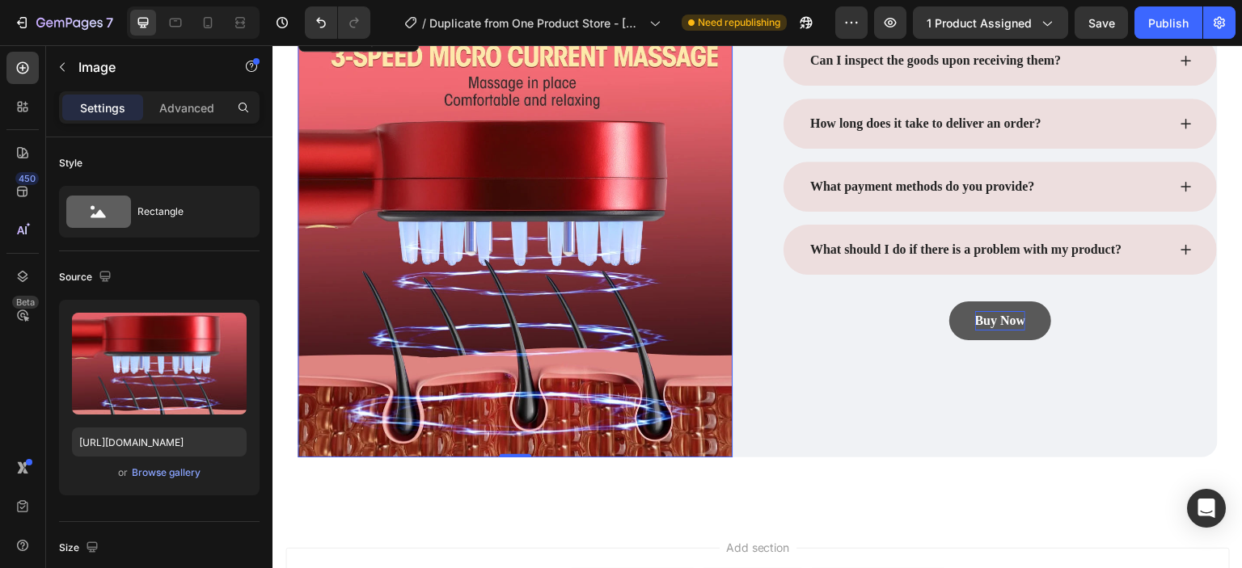
scroll to position [4287, 0]
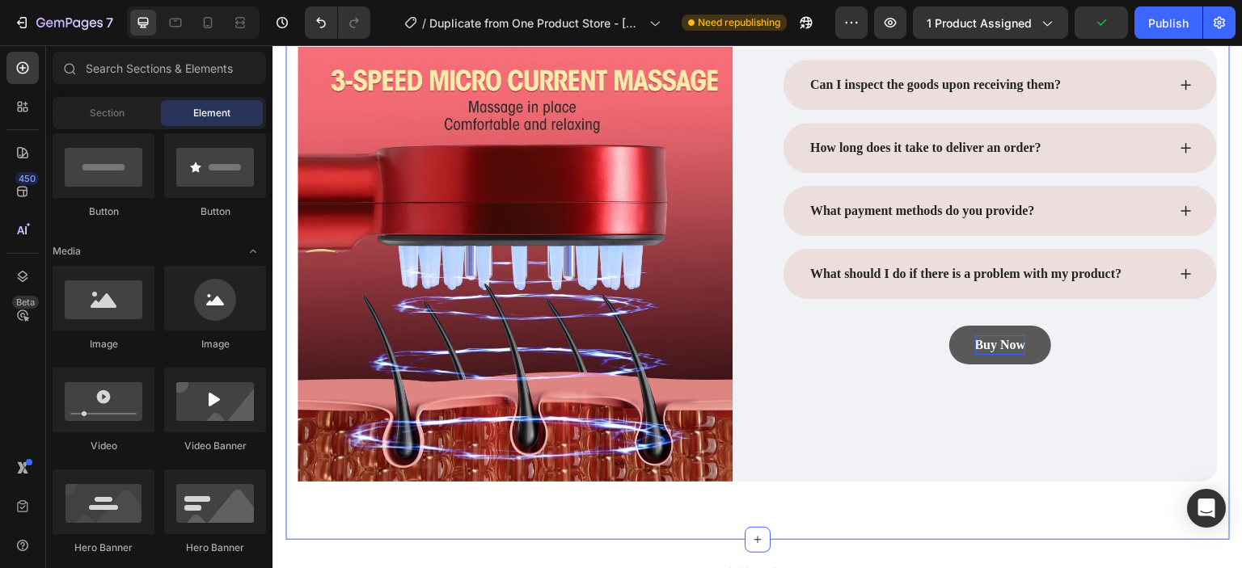
scroll to position [4268, 0]
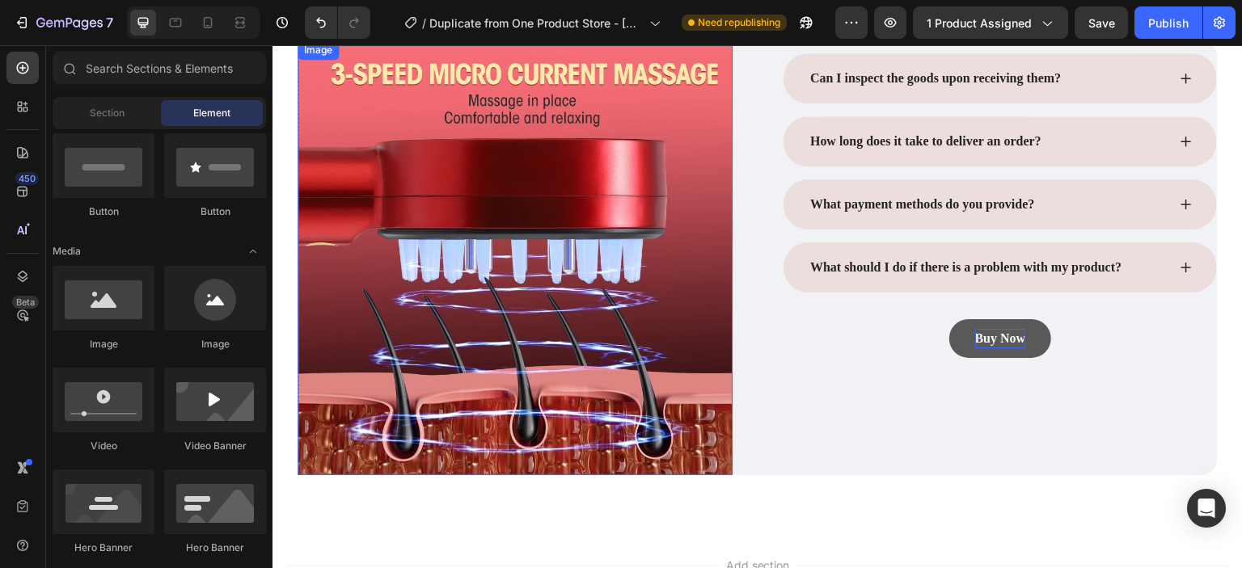
click at [466, 178] on img at bounding box center [514, 257] width 435 height 435
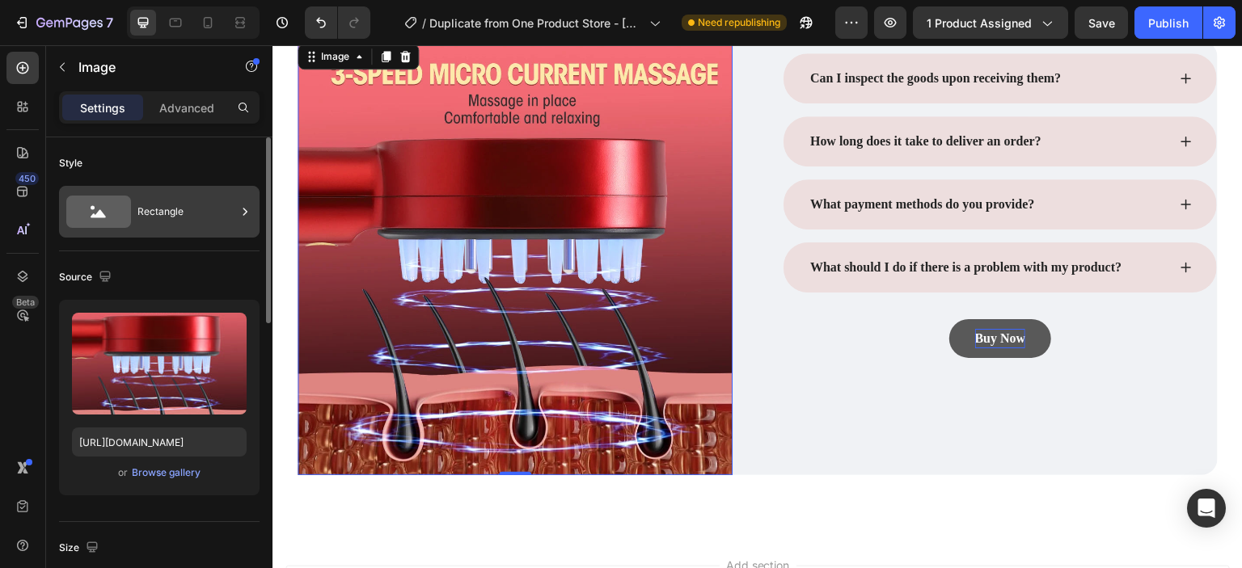
click at [158, 220] on div "Rectangle" at bounding box center [186, 211] width 99 height 37
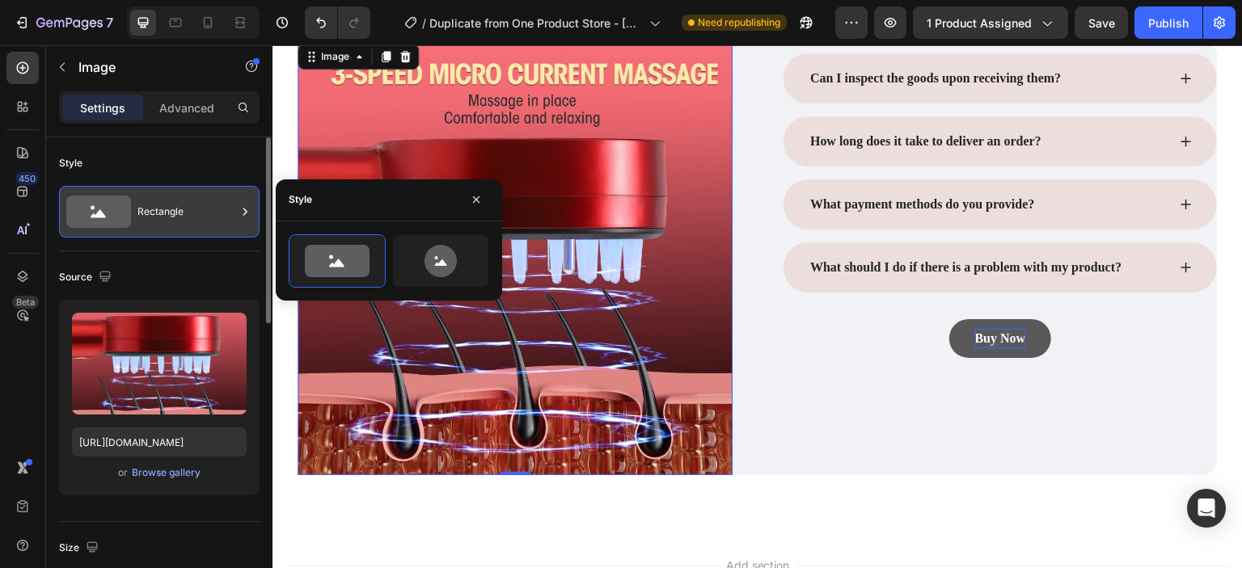
click at [158, 220] on div "Rectangle" at bounding box center [186, 211] width 99 height 37
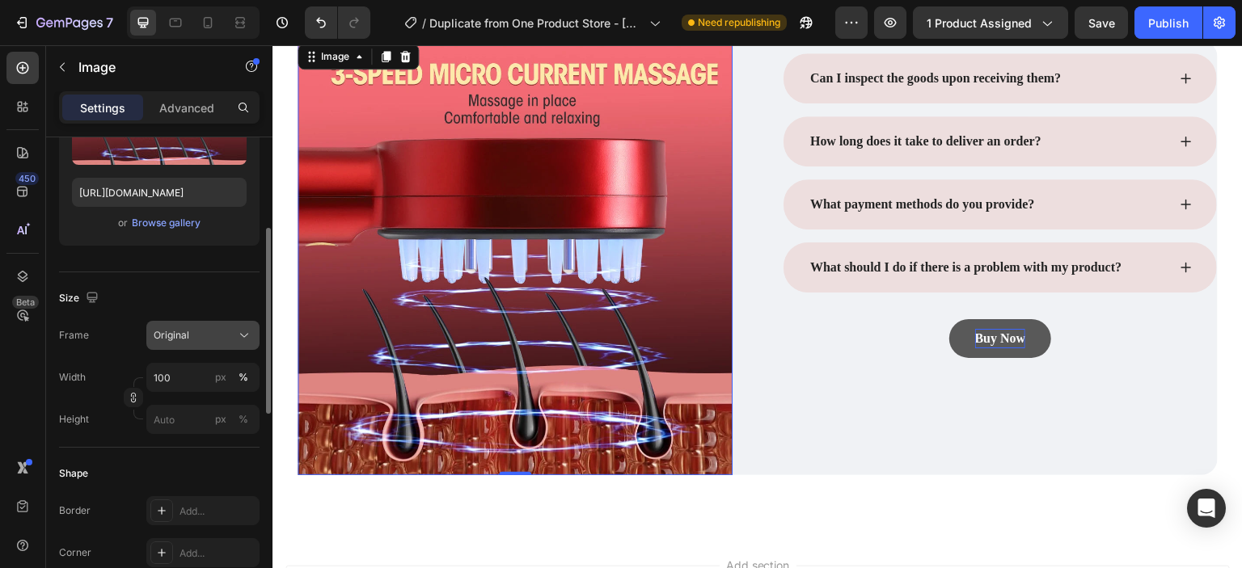
scroll to position [251, 0]
click at [236, 327] on icon at bounding box center [244, 334] width 16 height 16
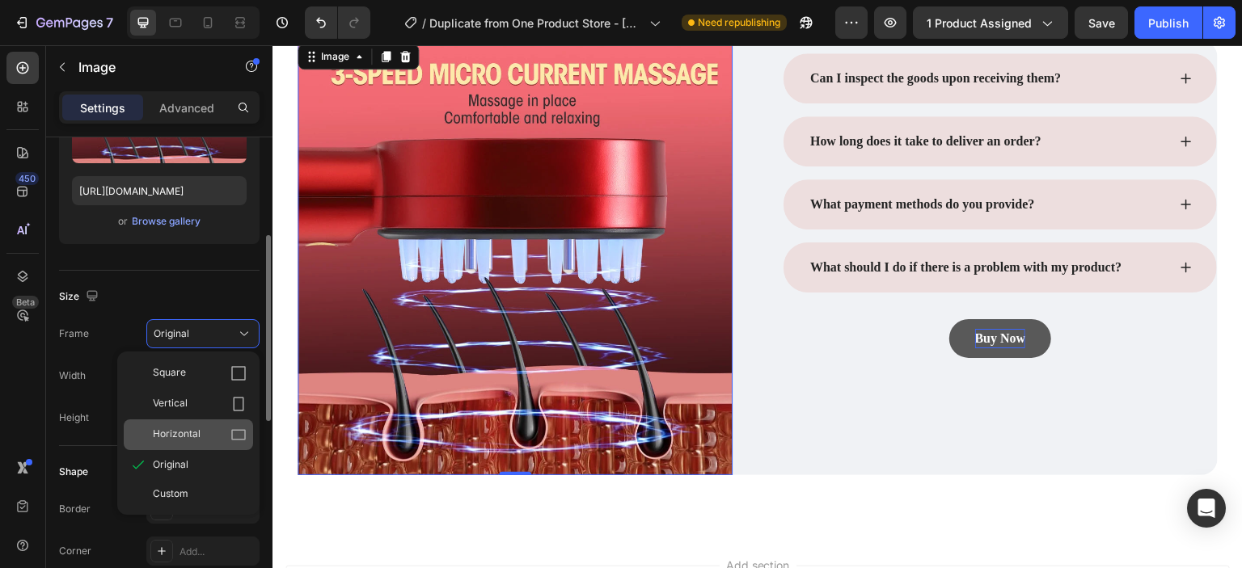
click at [214, 432] on div "Horizontal" at bounding box center [200, 435] width 94 height 16
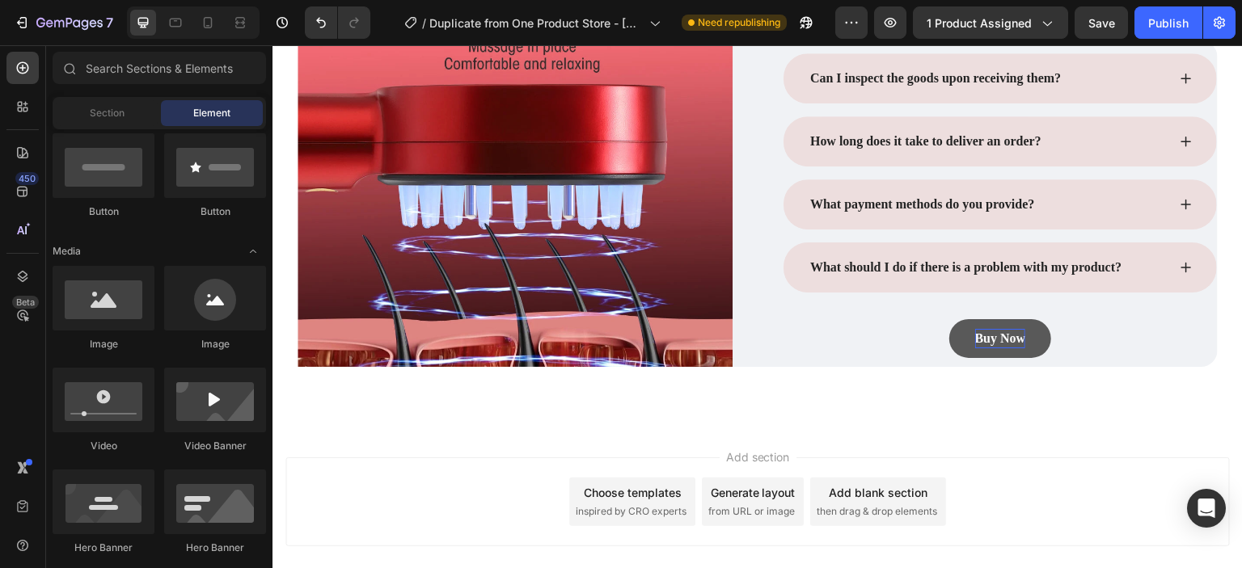
click at [439, 425] on div "Add section Choose templates inspired by CRO experts Generate layout from URL o…" at bounding box center [757, 524] width 970 height 199
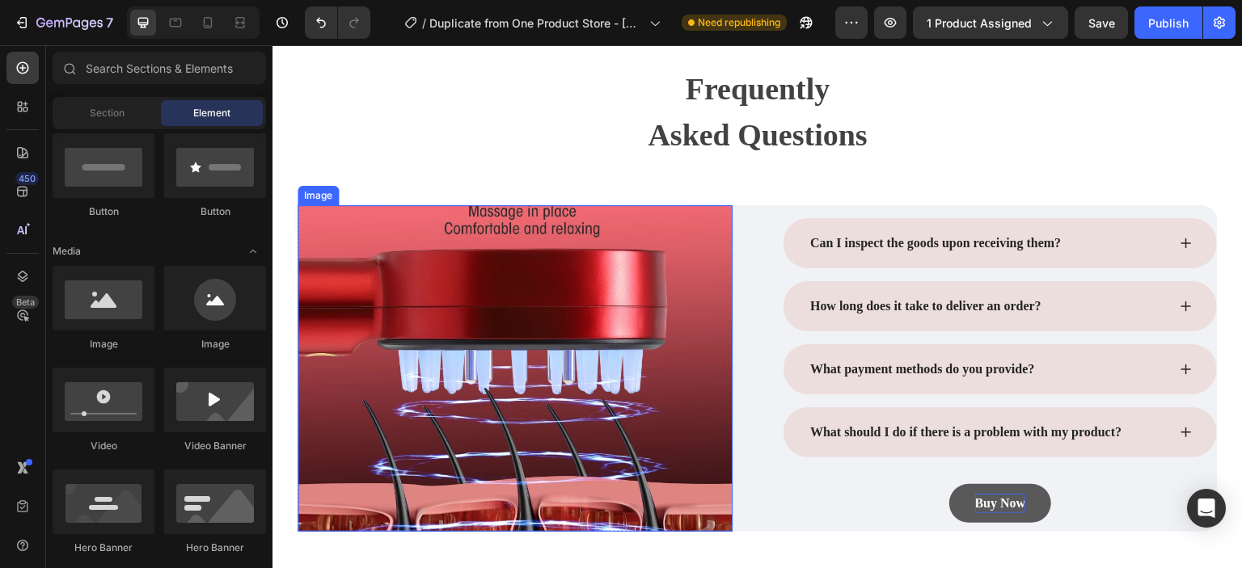
scroll to position [4095, 0]
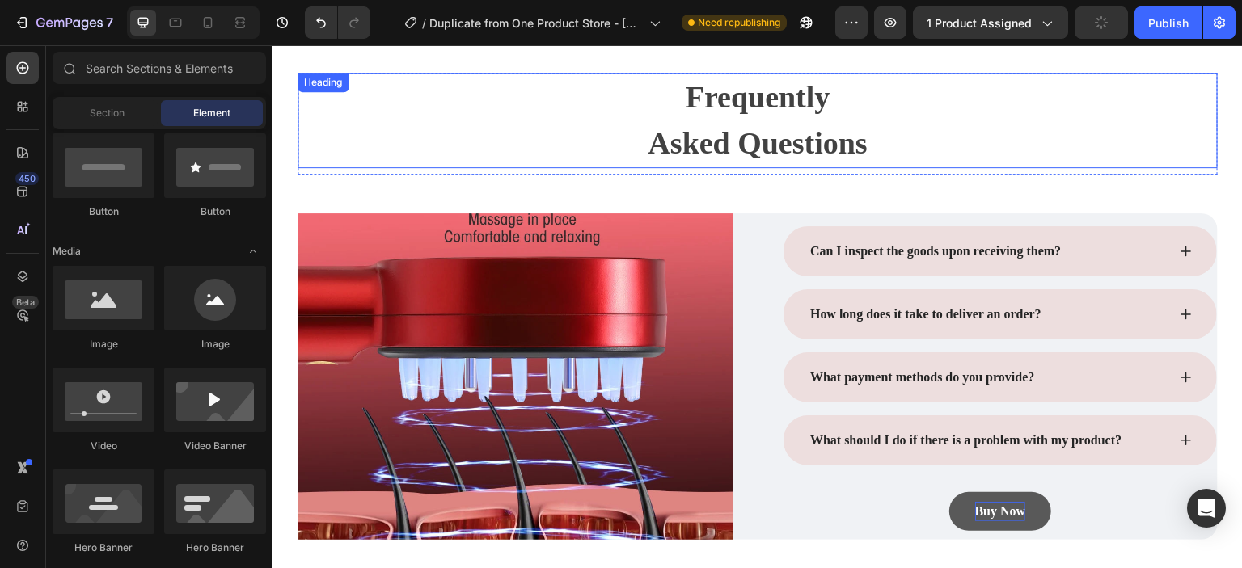
click at [369, 83] on p "Frequently Asked Questions" at bounding box center [757, 120] width 917 height 92
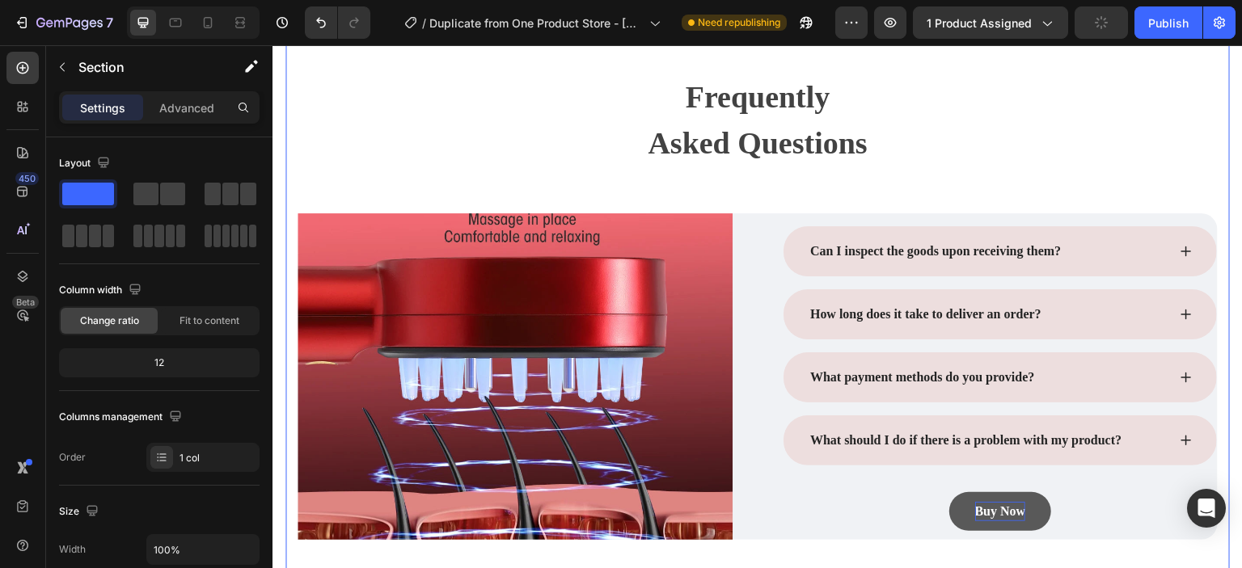
click at [292, 84] on div "Frequently Asked Questions Heading Row Image Row Can I inspect the goods upon r…" at bounding box center [757, 307] width 944 height 584
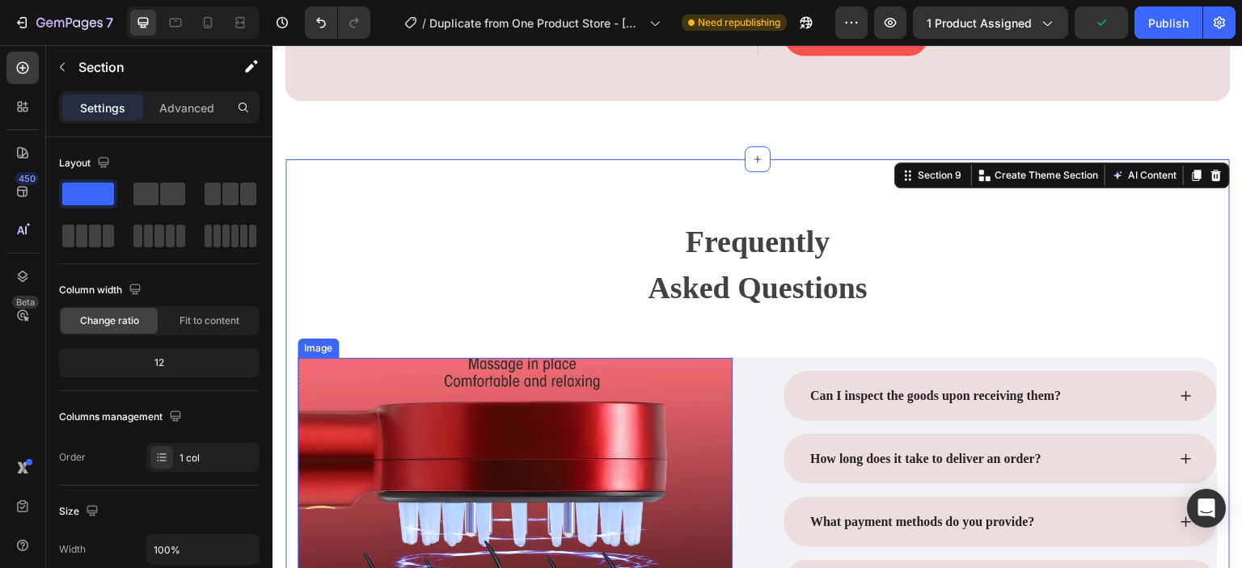
scroll to position [3950, 0]
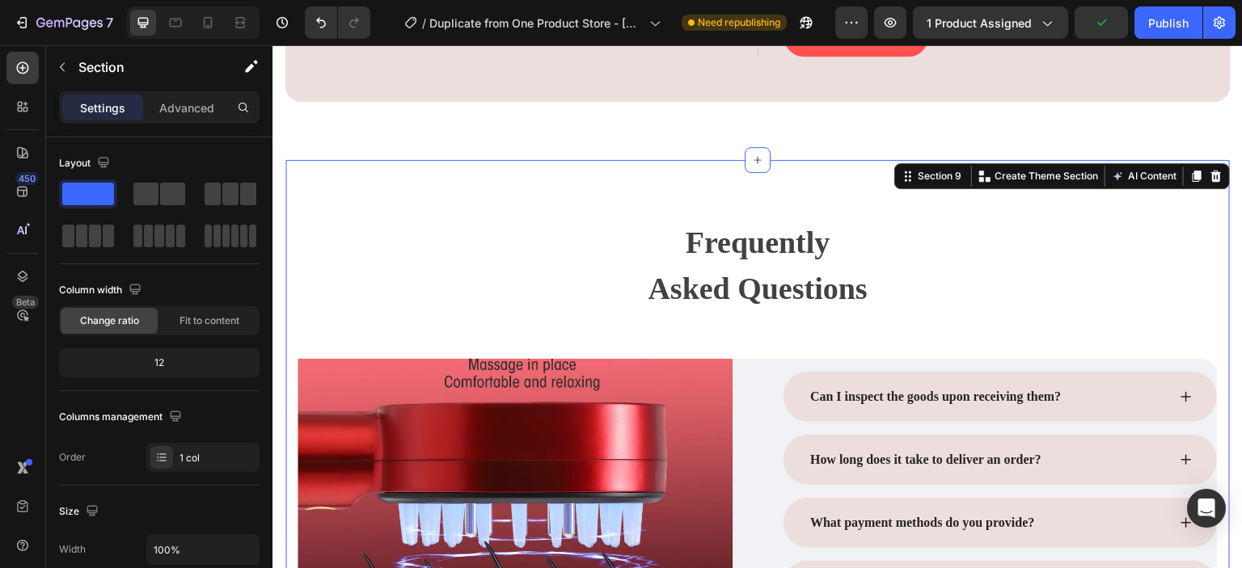
click at [512, 186] on div "Frequently Asked Questions Heading Row Image Row Can I inspect the goods upon r…" at bounding box center [757, 452] width 944 height 584
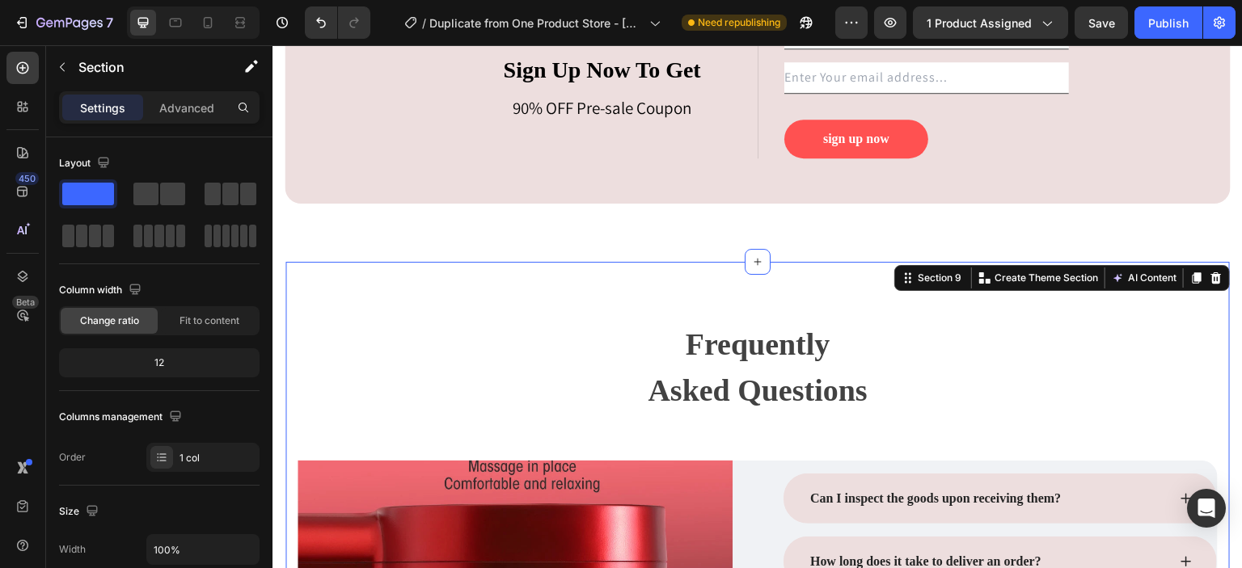
scroll to position [3848, 0]
click at [388, 271] on div "Frequently Asked Questions Heading Row Image Row Can I inspect the goods upon r…" at bounding box center [757, 554] width 944 height 584
click at [361, 297] on div "Frequently Asked Questions Heading Row Image Row Can I inspect the goods upon r…" at bounding box center [757, 554] width 944 height 584
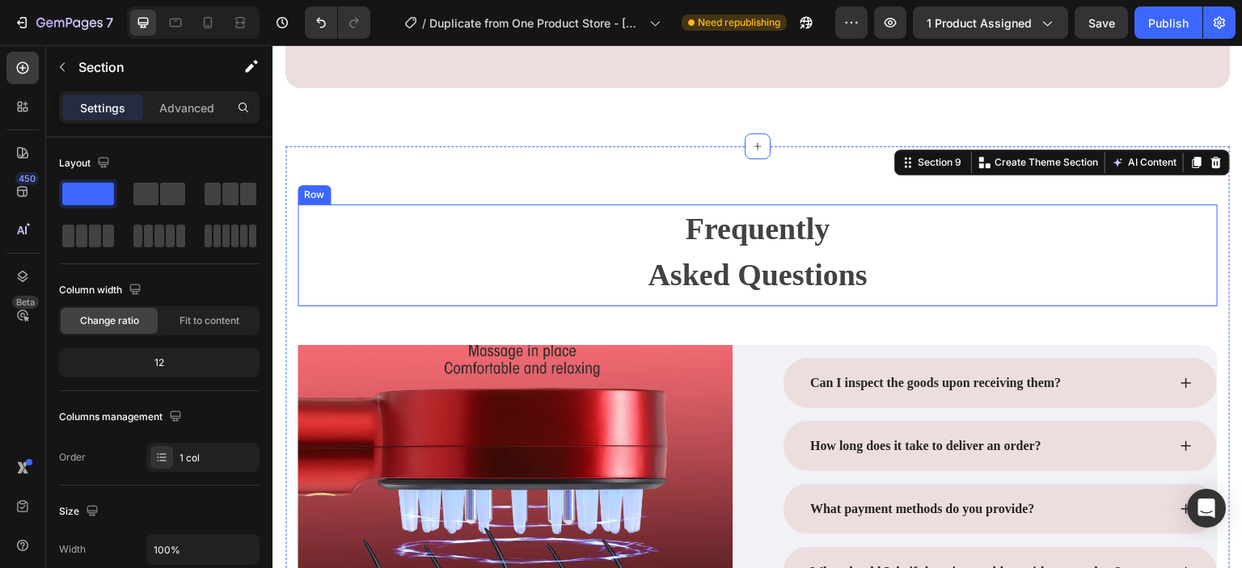
scroll to position [3964, 0]
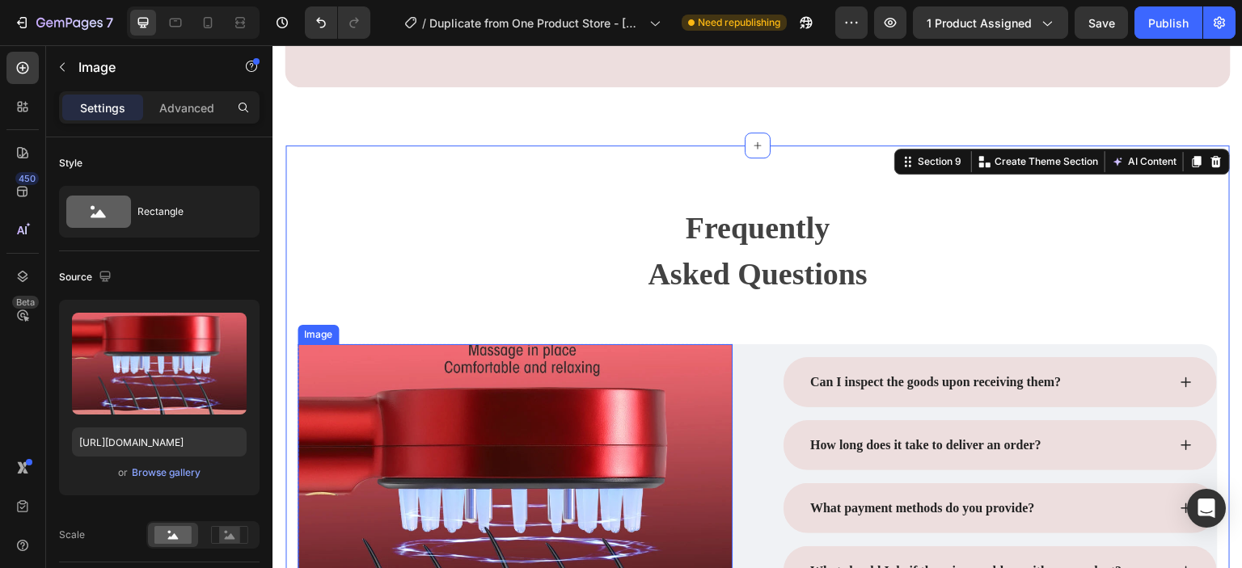
click at [378, 348] on img at bounding box center [514, 507] width 435 height 327
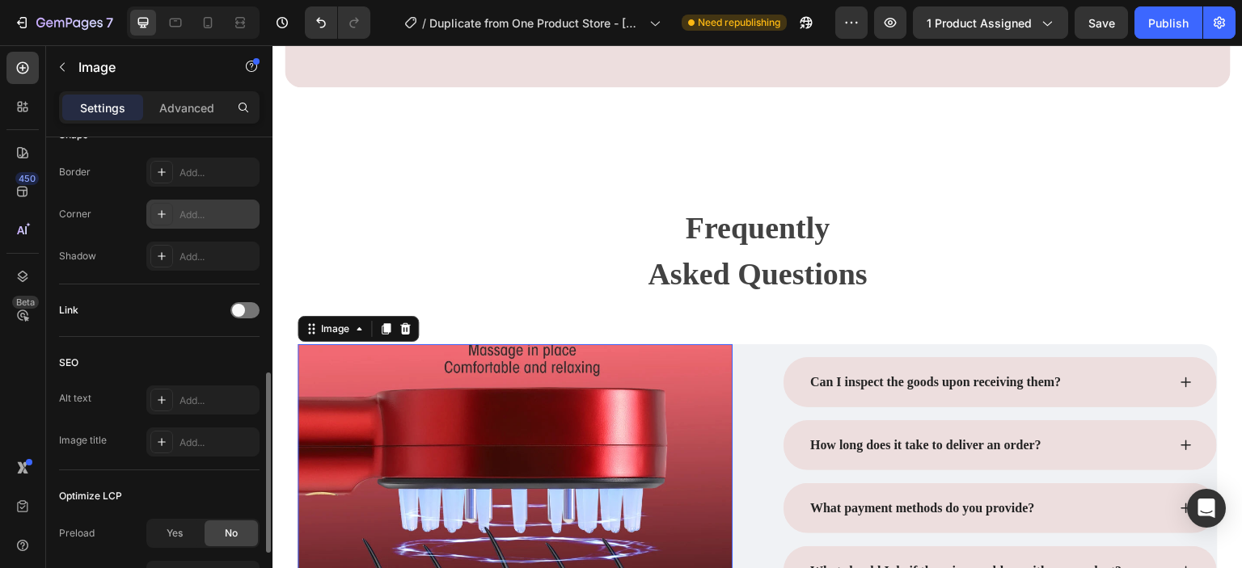
scroll to position [627, 0]
click at [165, 213] on icon at bounding box center [161, 215] width 13 height 13
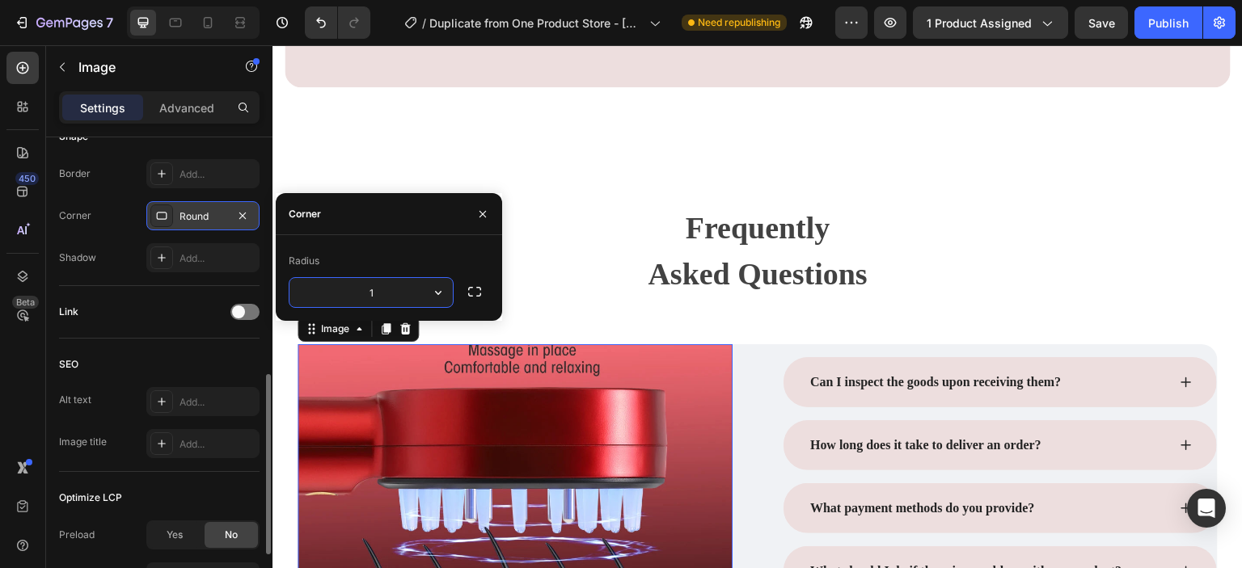
type input "16"
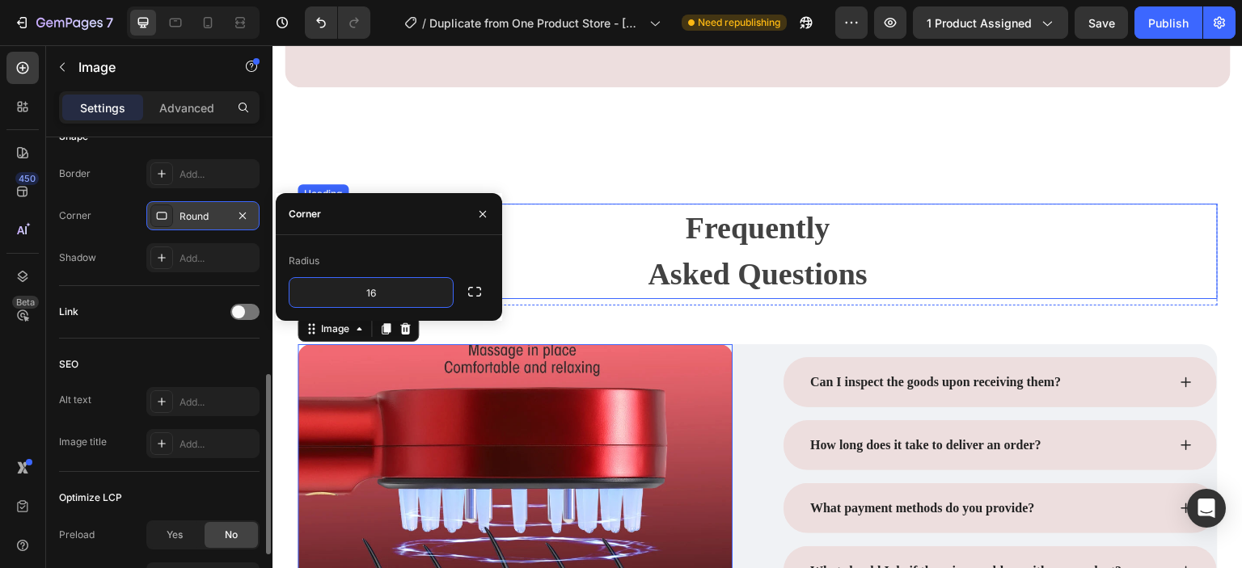
click at [571, 238] on p "Frequently Asked Questions" at bounding box center [757, 251] width 917 height 92
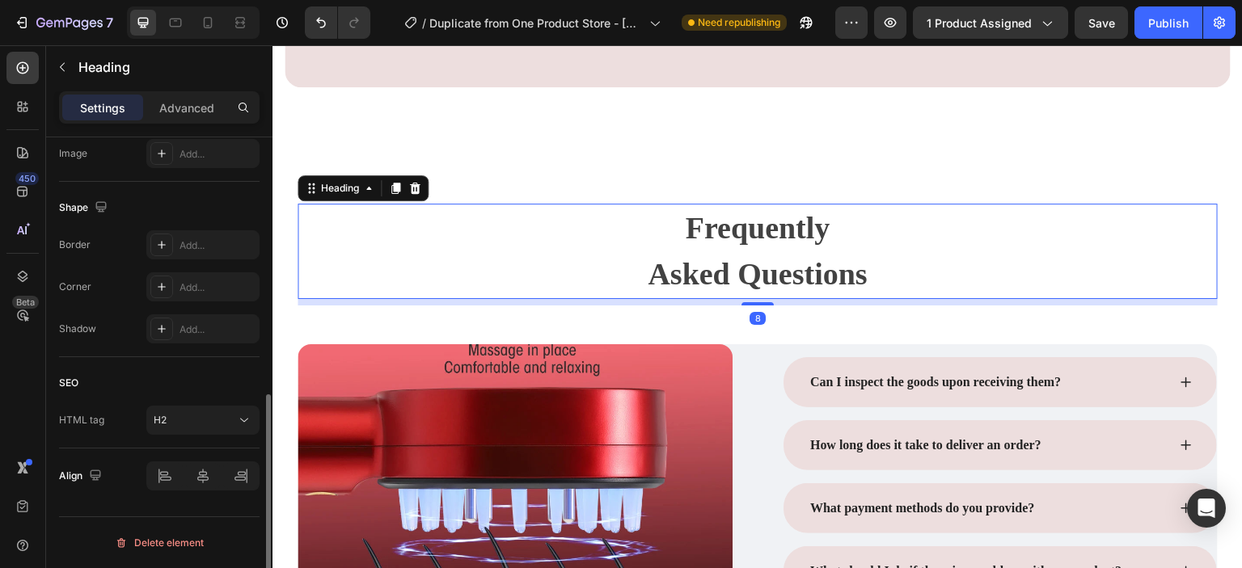
scroll to position [0, 0]
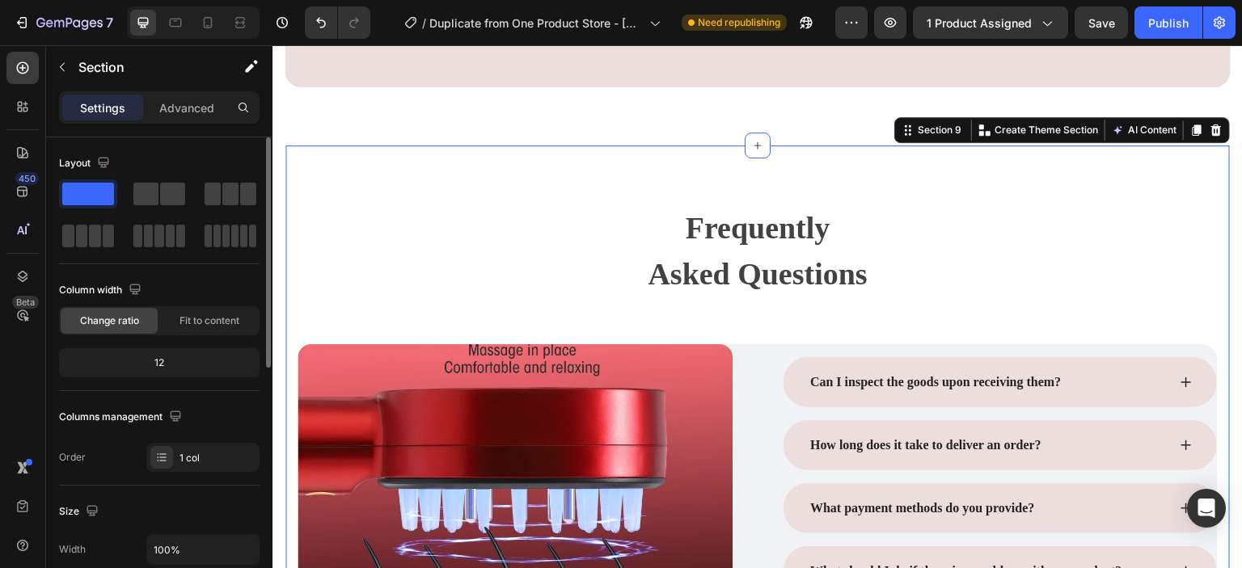
click at [288, 210] on div "Frequently Asked Questions Heading Row Image Row Can I inspect the goods upon r…" at bounding box center [757, 438] width 944 height 584
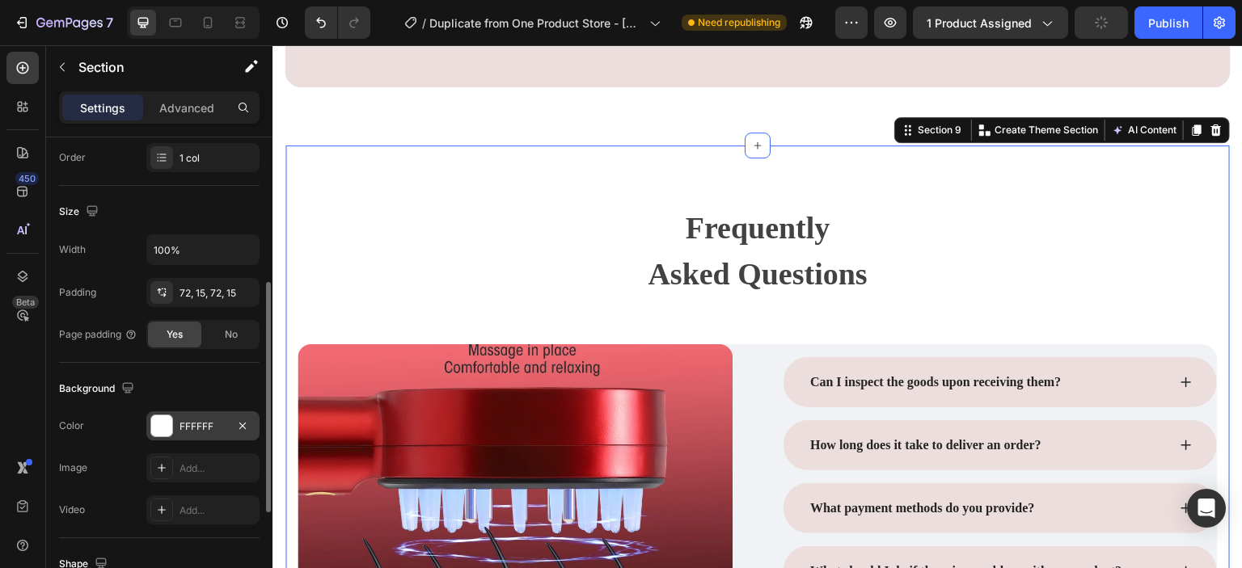
scroll to position [303, 0]
click at [168, 423] on div at bounding box center [161, 422] width 21 height 21
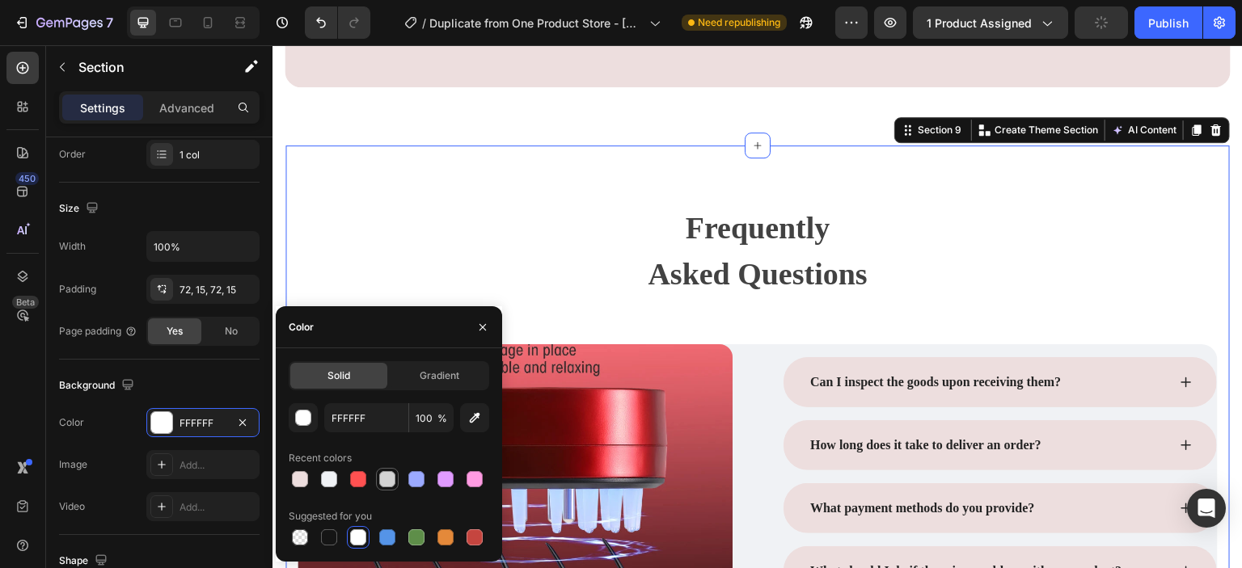
click at [395, 479] on div at bounding box center [386, 479] width 19 height 19
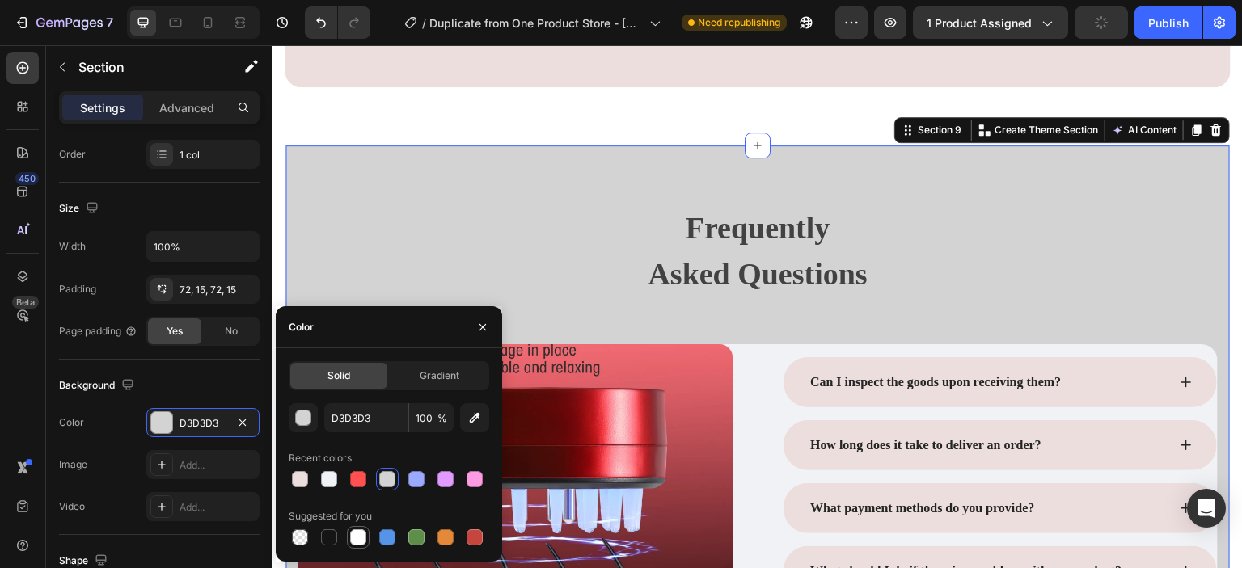
click at [356, 536] on div at bounding box center [358, 537] width 16 height 16
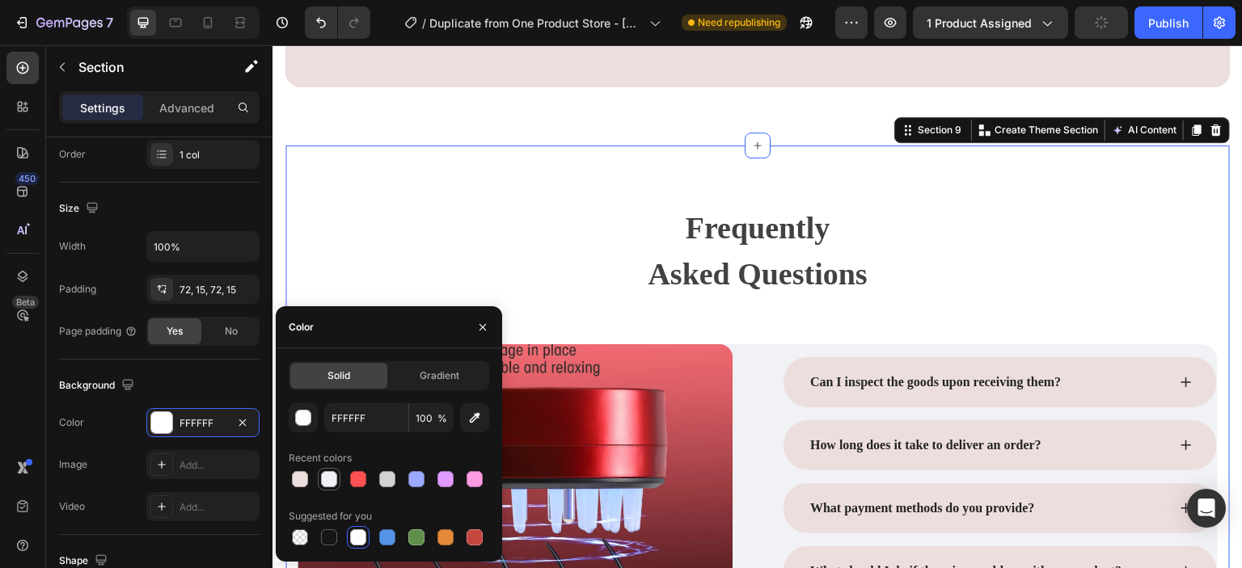
click at [330, 479] on div at bounding box center [329, 479] width 16 height 16
type input "F0F2F5"
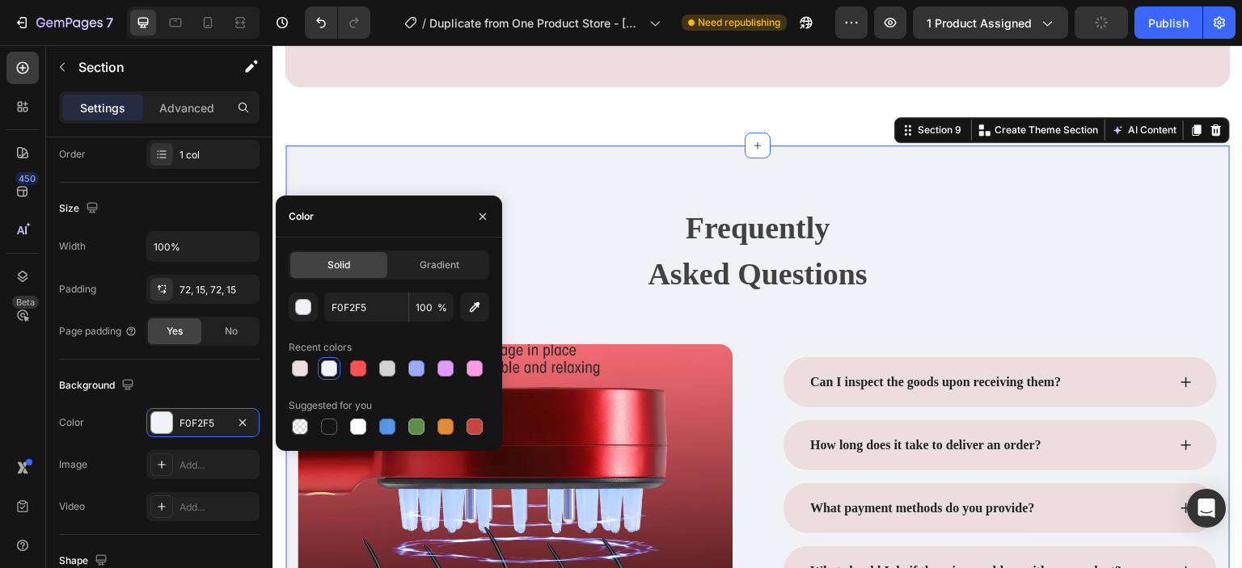
scroll to position [508, 0]
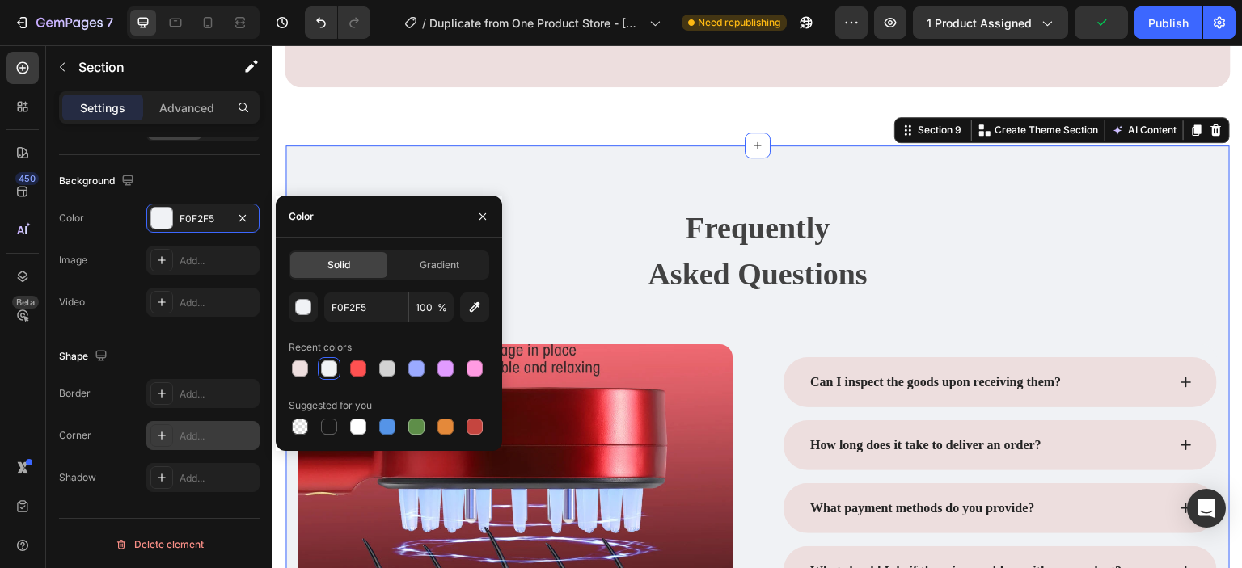
click at [165, 432] on icon at bounding box center [161, 435] width 13 height 13
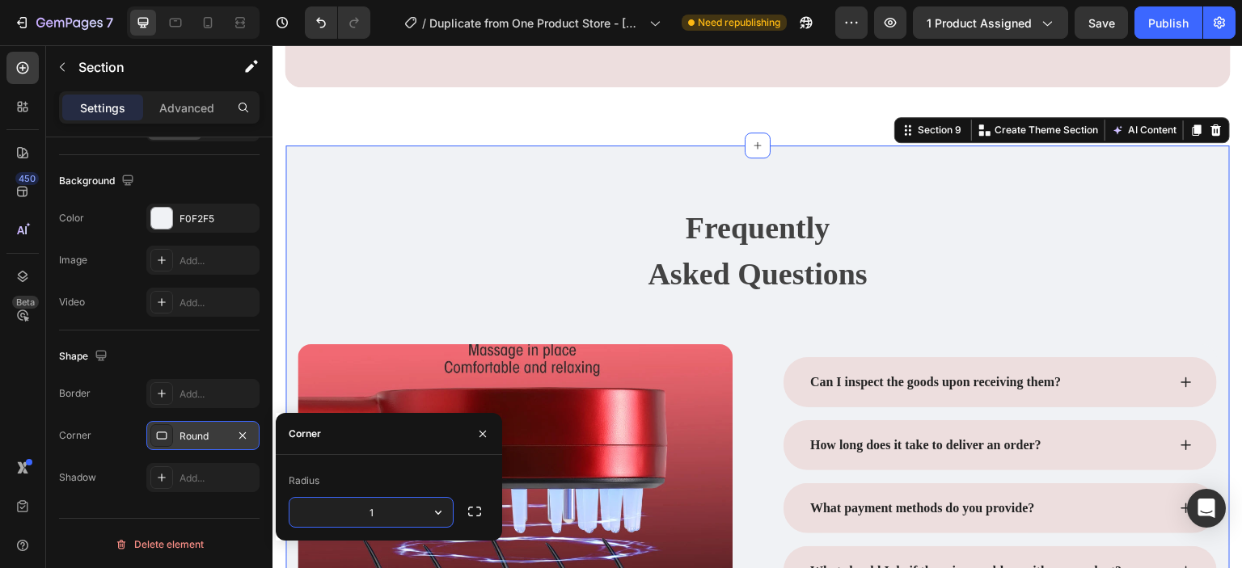
type input "16"
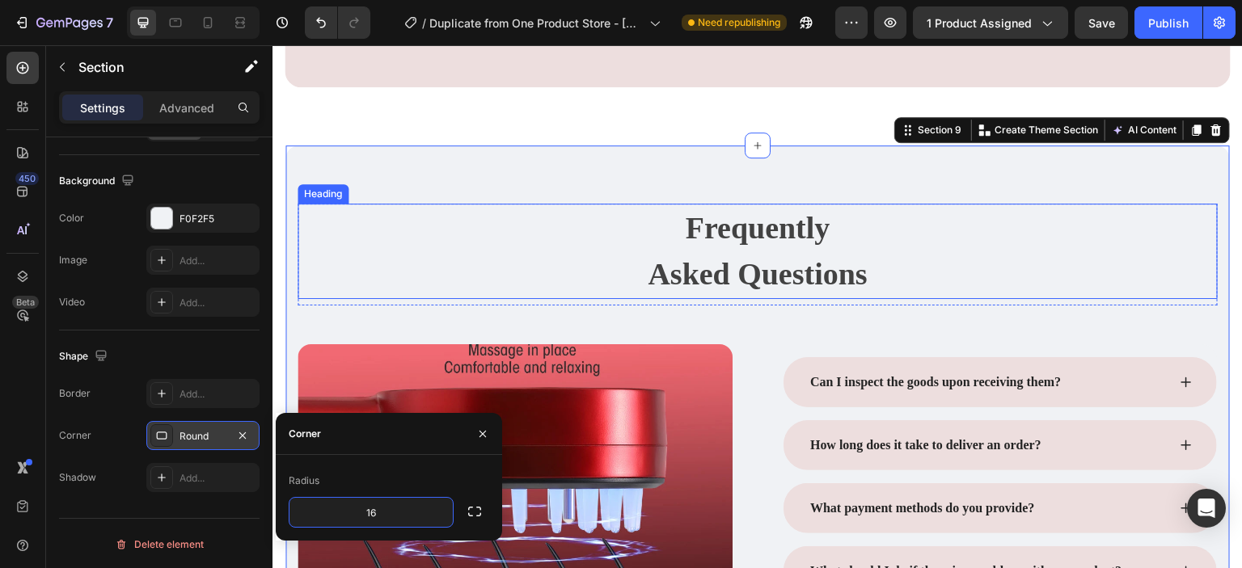
click at [352, 213] on p "Frequently Asked Questions" at bounding box center [757, 251] width 917 height 92
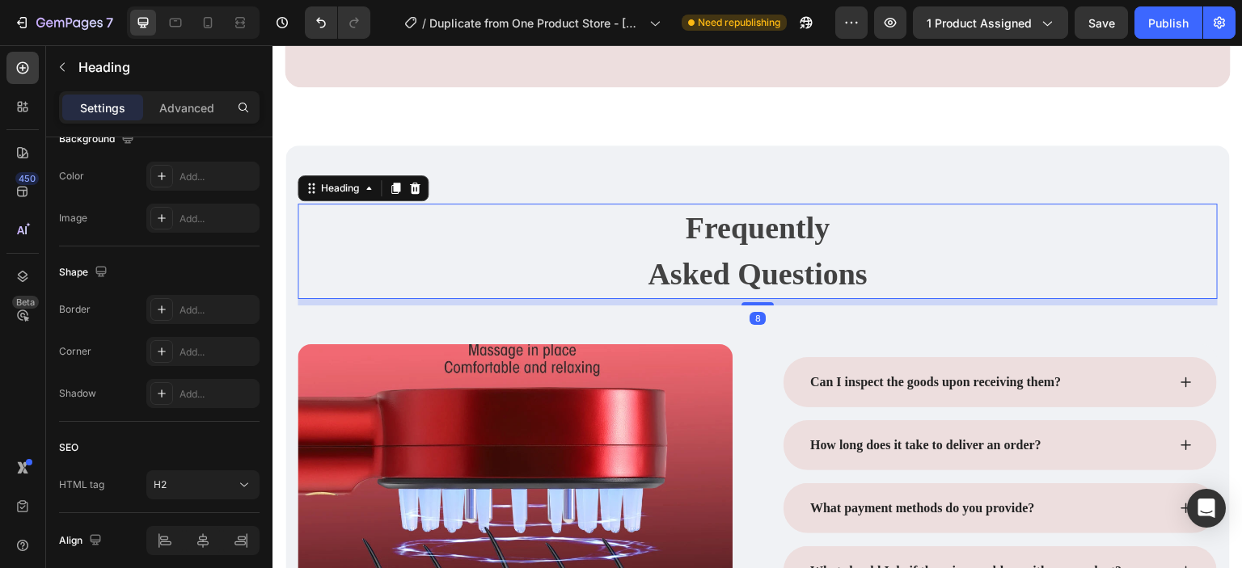
scroll to position [0, 0]
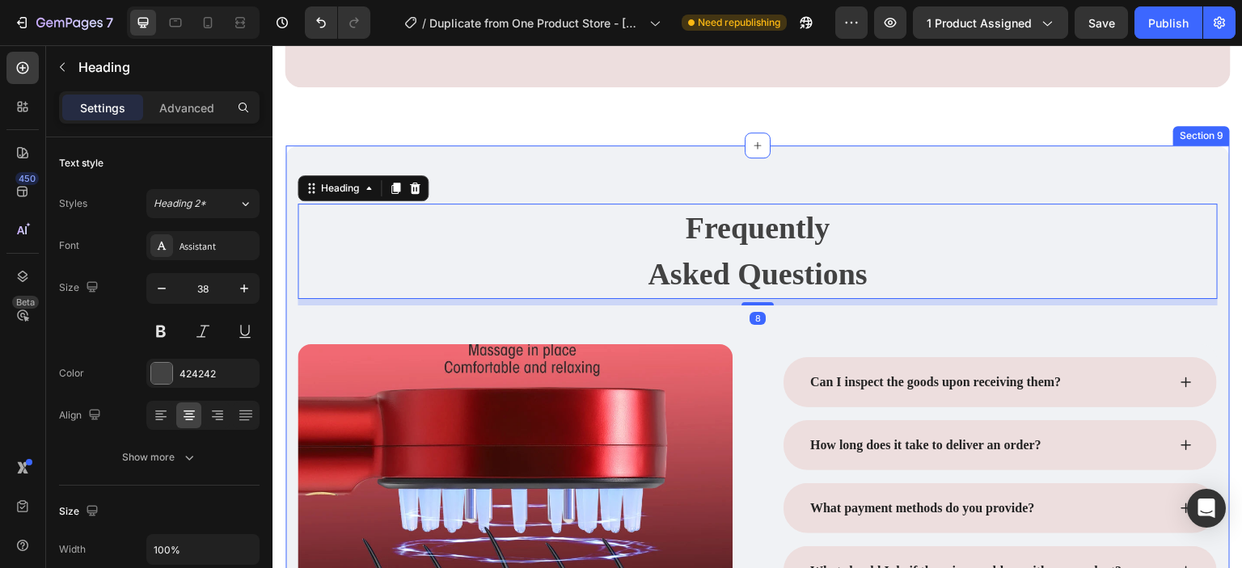
click at [462, 170] on div "Frequently Asked Questions Heading 8 Row Image Row Can I inspect the goods upon…" at bounding box center [757, 438] width 944 height 584
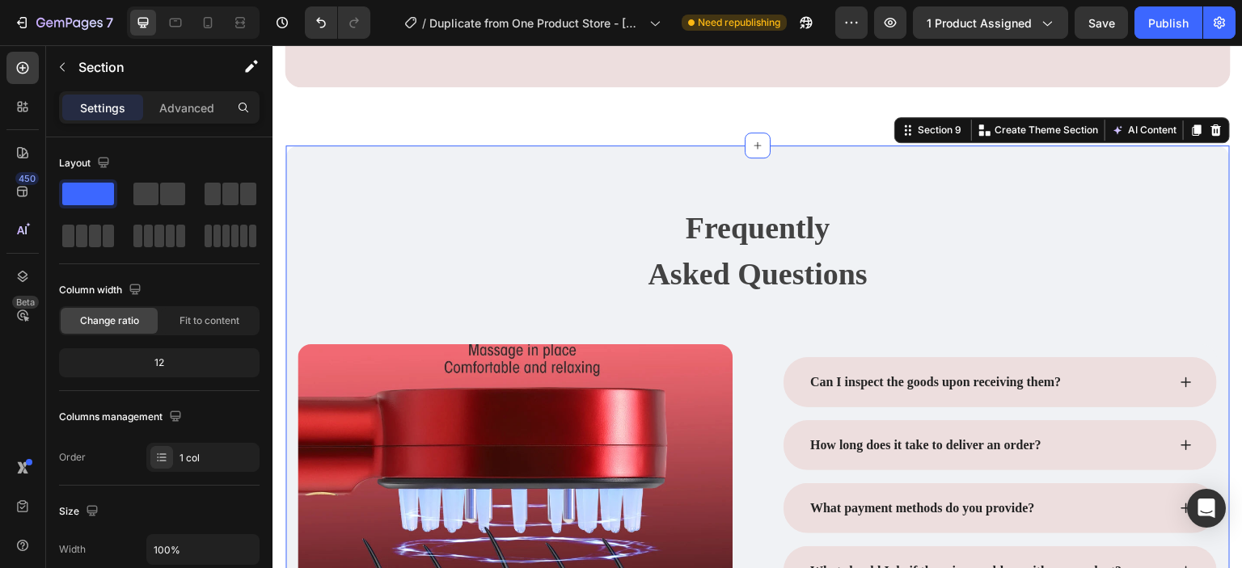
click at [368, 179] on div "Frequently Asked Questions Heading Row Image Row Can I inspect the goods upon r…" at bounding box center [757, 438] width 944 height 584
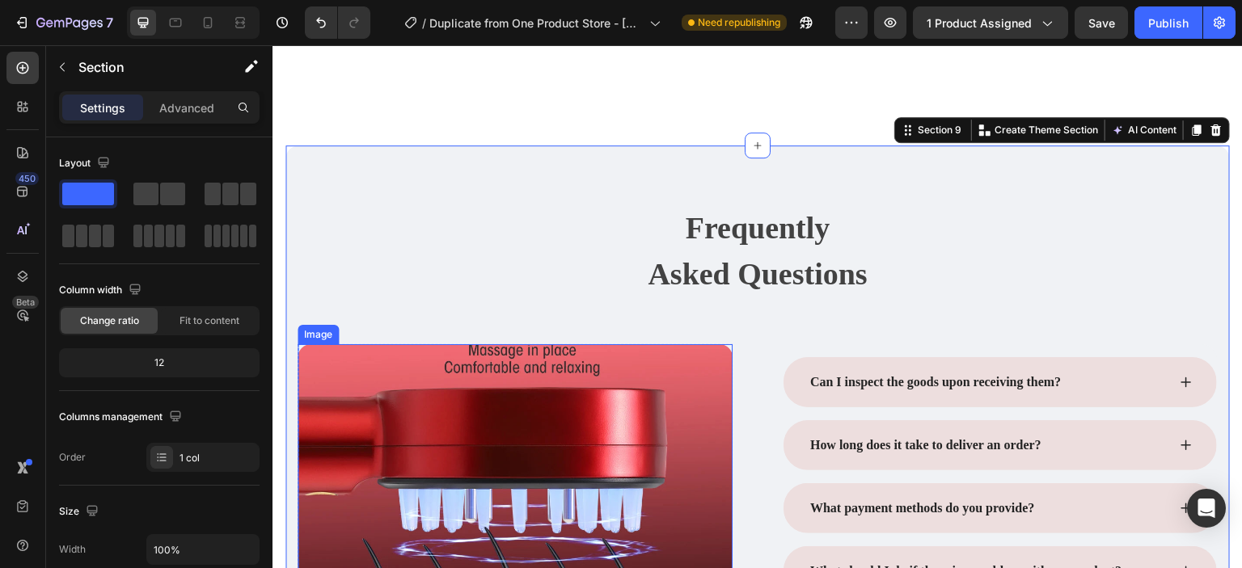
scroll to position [4352, 0]
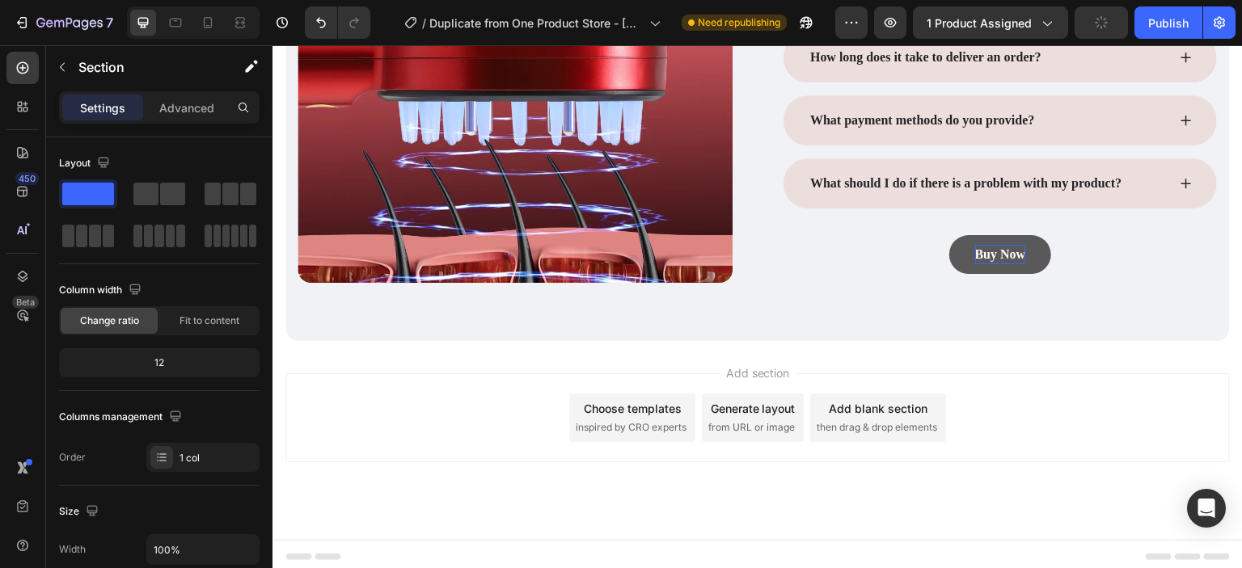
click at [424, 425] on div "Add section Choose templates inspired by CRO experts Generate layout from URL o…" at bounding box center [757, 417] width 944 height 89
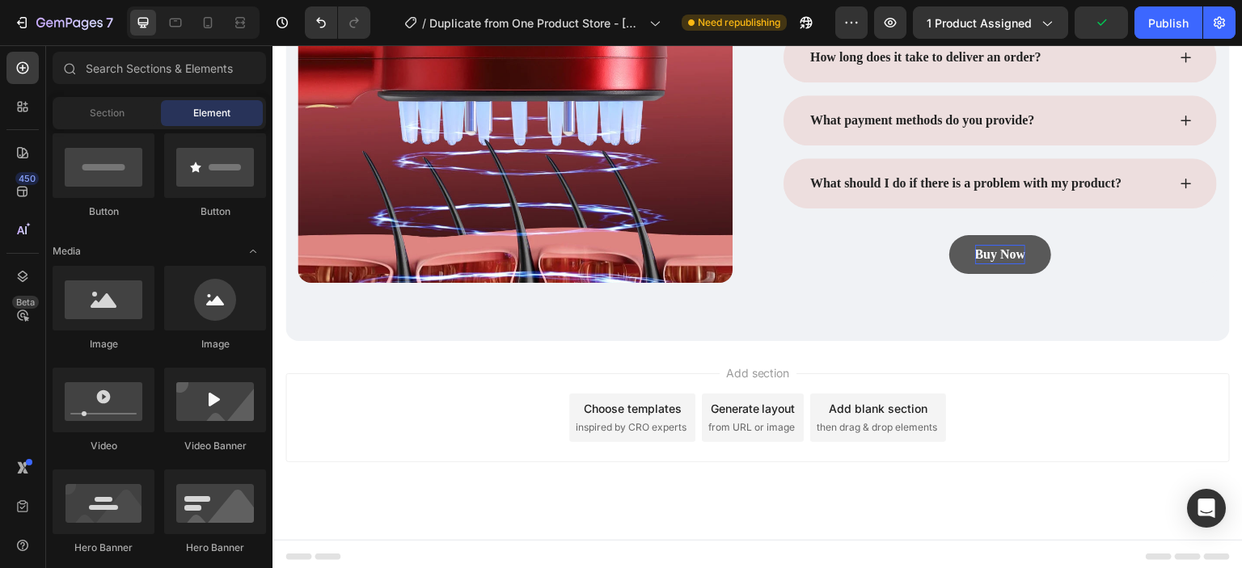
scroll to position [3920, 0]
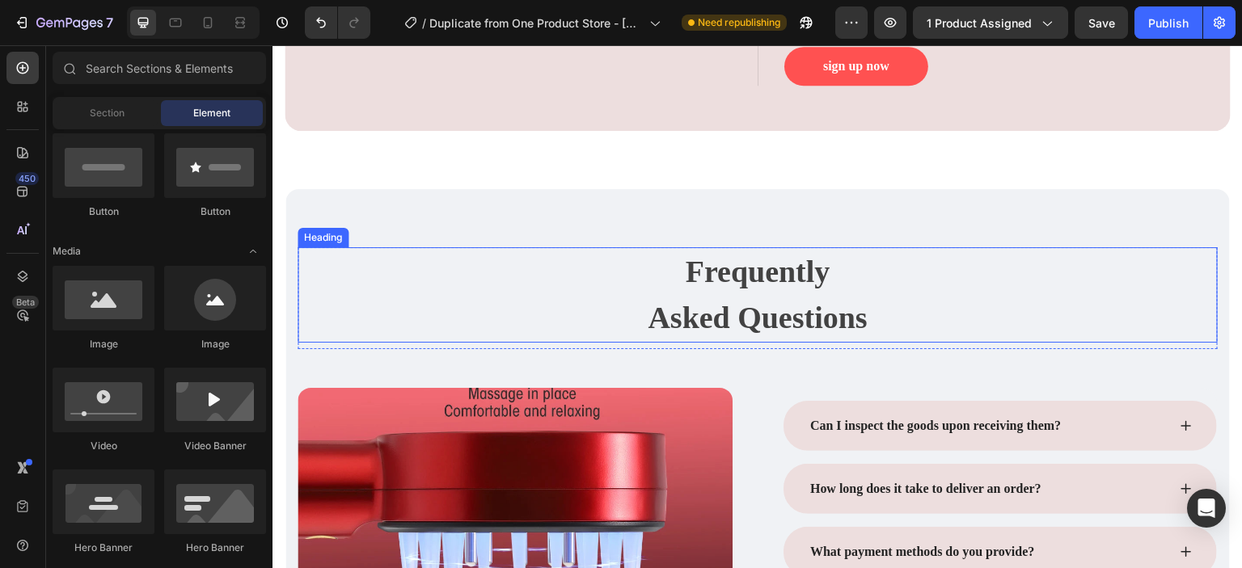
click at [791, 310] on p "Frequently Asked Questions" at bounding box center [757, 295] width 917 height 92
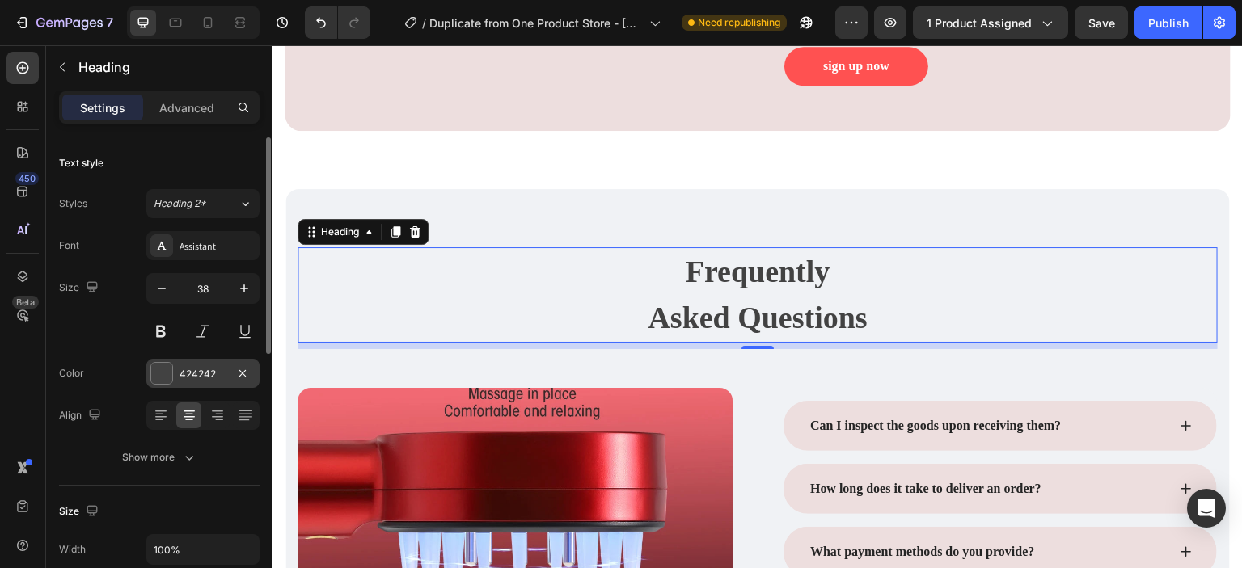
click at [167, 372] on div at bounding box center [161, 373] width 21 height 21
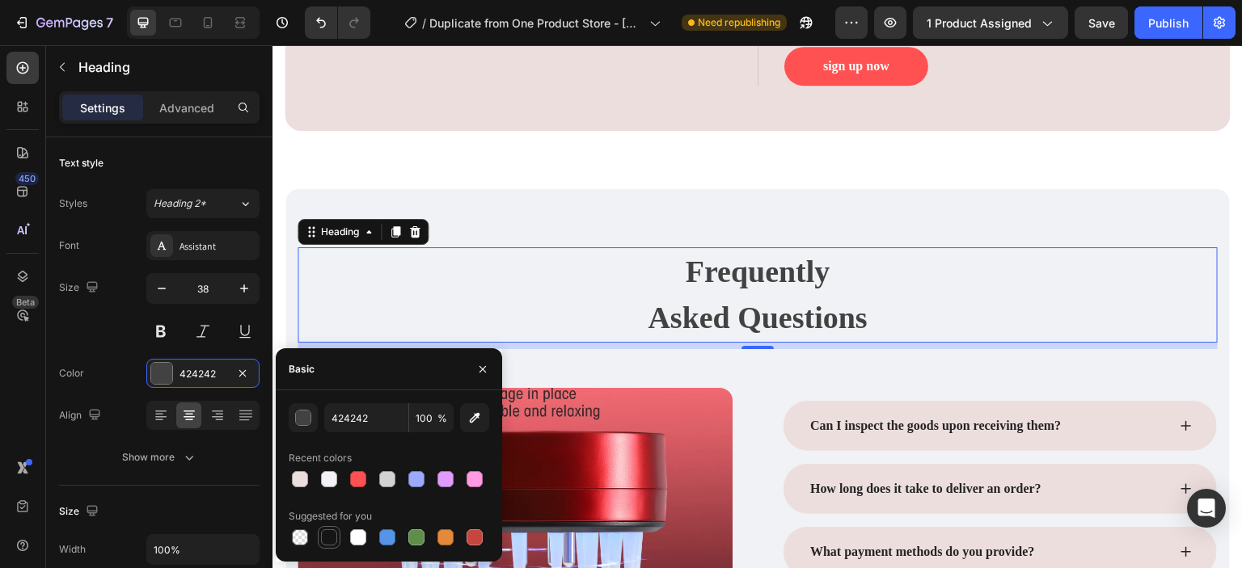
click at [330, 536] on div at bounding box center [329, 537] width 16 height 16
type input "151515"
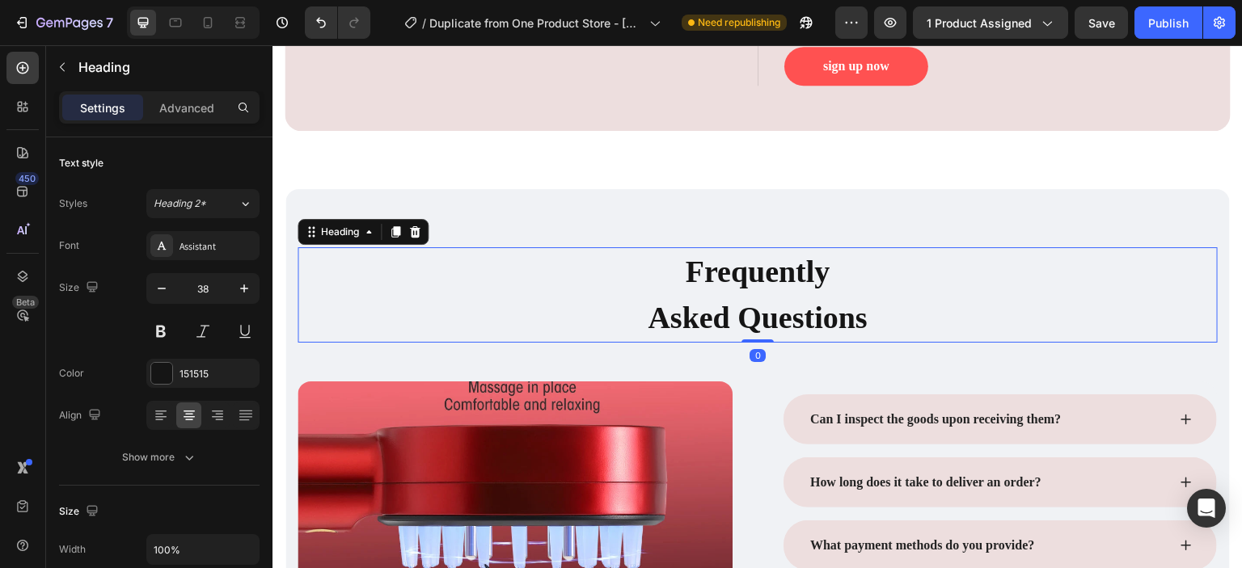
drag, startPoint x: 755, startPoint y: 344, endPoint x: 755, endPoint y: 330, distance: 14.6
click at [755, 333] on div "Frequently Asked Questions Heading 0" at bounding box center [757, 294] width 920 height 95
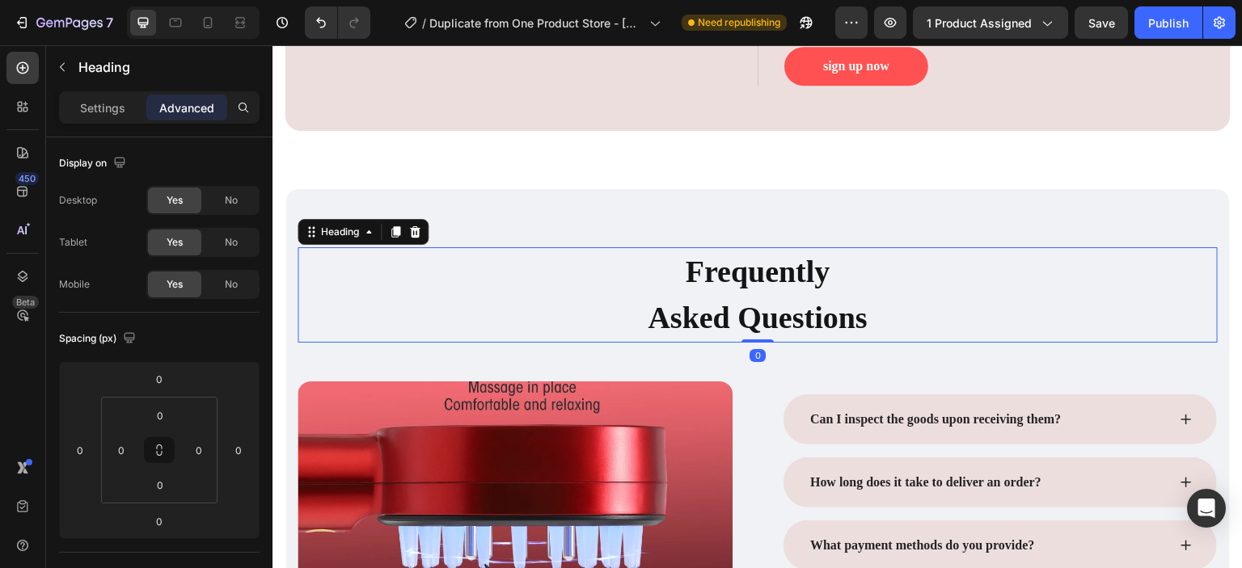
click at [755, 329] on p "Frequently Asked Questions" at bounding box center [757, 295] width 917 height 92
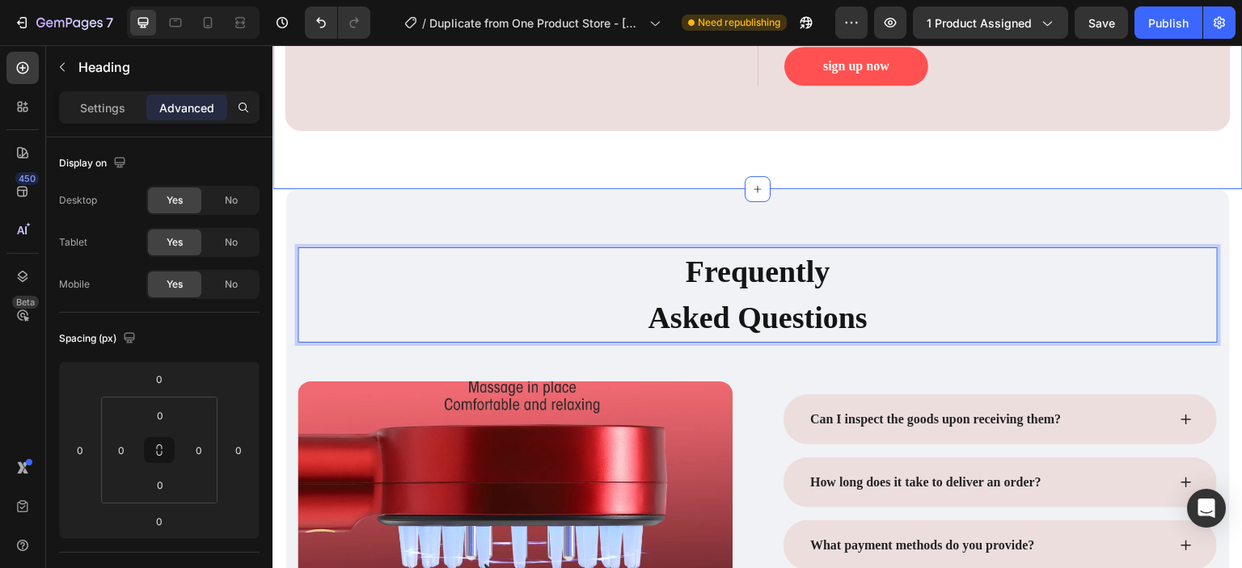
click at [821, 168] on div "Sign Up Now To Get Text block 90% OFF Pre-sale Coupon Text block Text Field Ema…" at bounding box center [757, 16] width 970 height 348
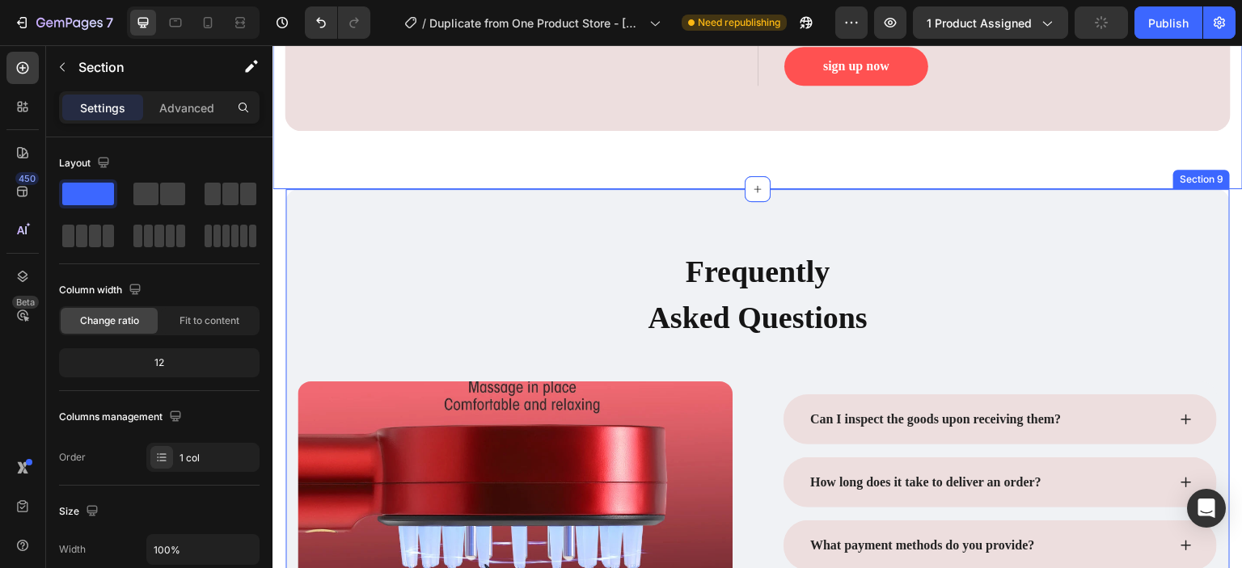
scroll to position [4346, 0]
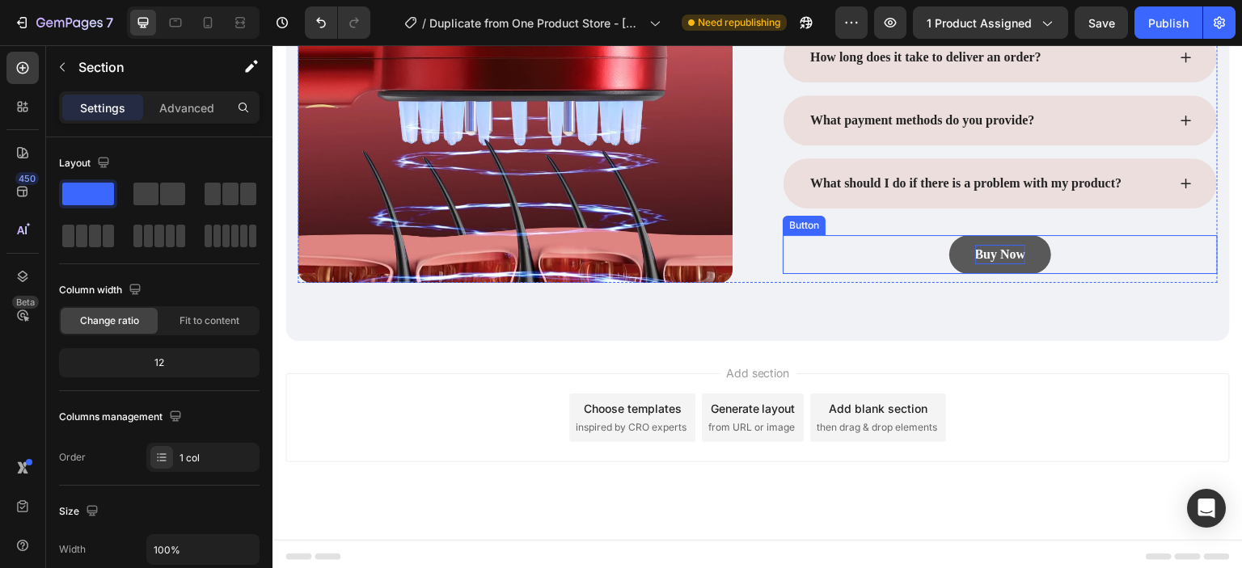
click at [994, 271] on div "Buy Now Button" at bounding box center [999, 254] width 435 height 39
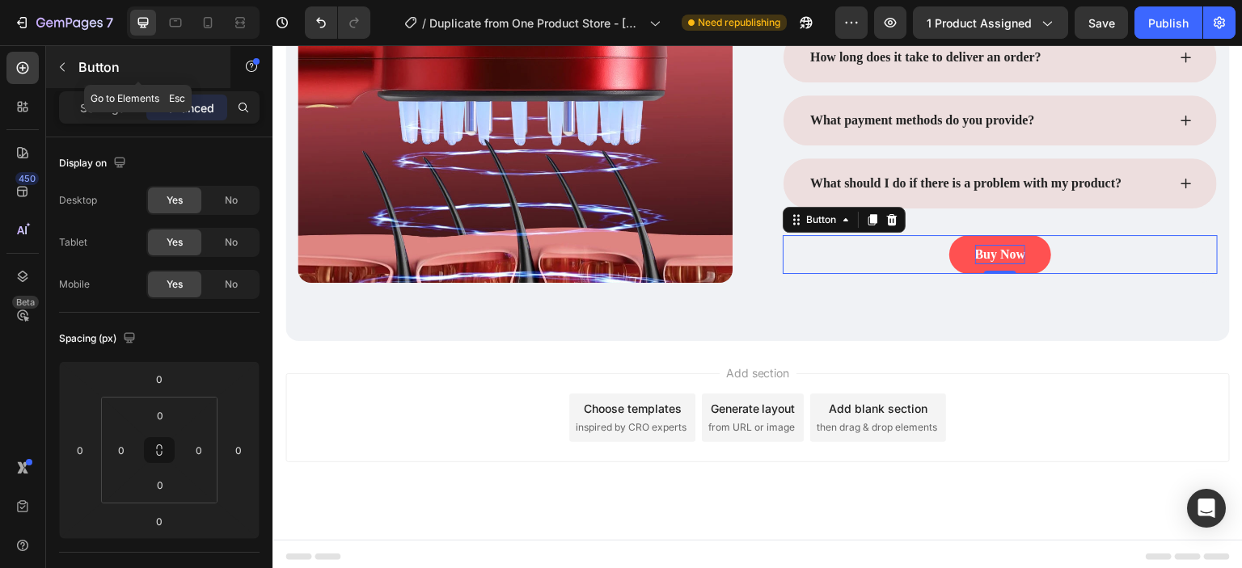
click at [71, 66] on button "button" at bounding box center [62, 67] width 26 height 26
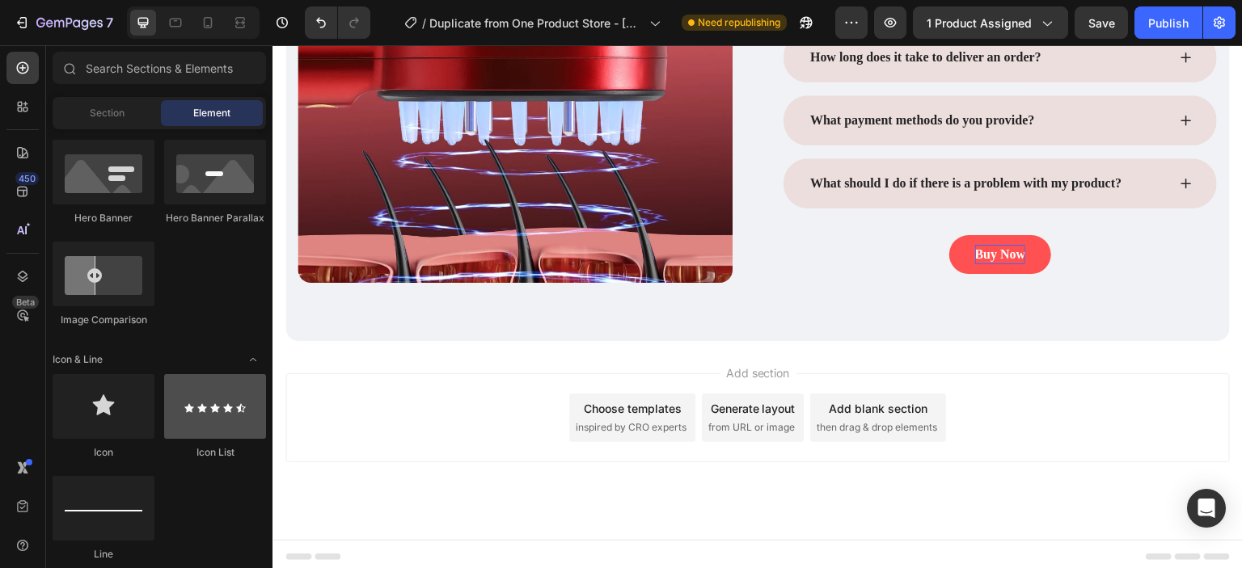
scroll to position [1261, 0]
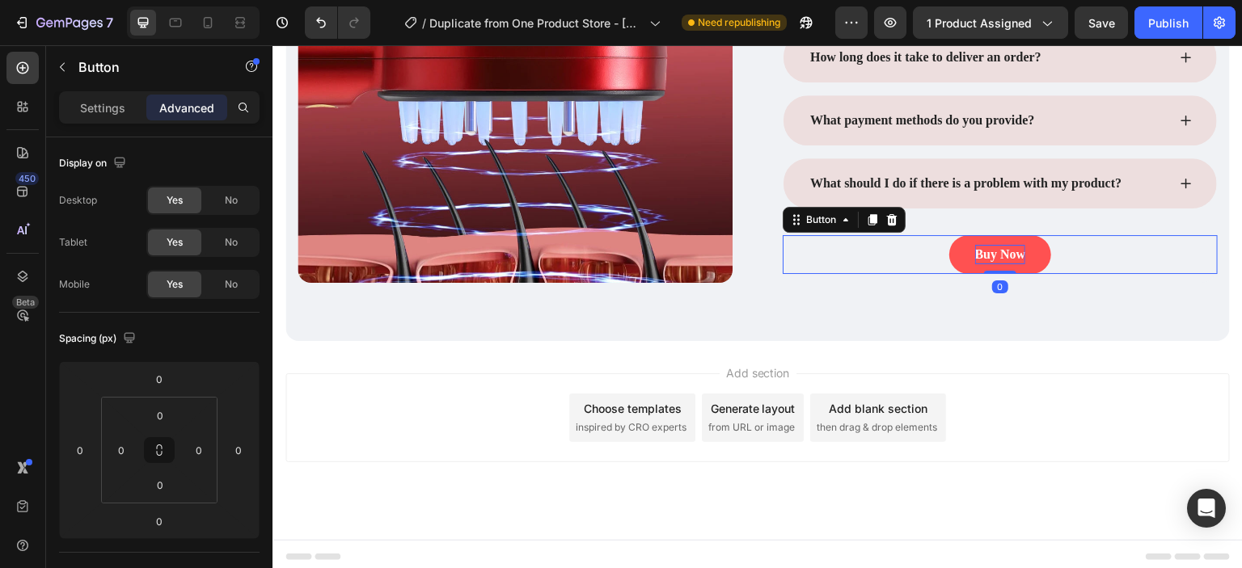
click at [924, 249] on div "Buy Now Button 0" at bounding box center [999, 254] width 435 height 39
click at [113, 104] on p "Settings" at bounding box center [102, 107] width 45 height 17
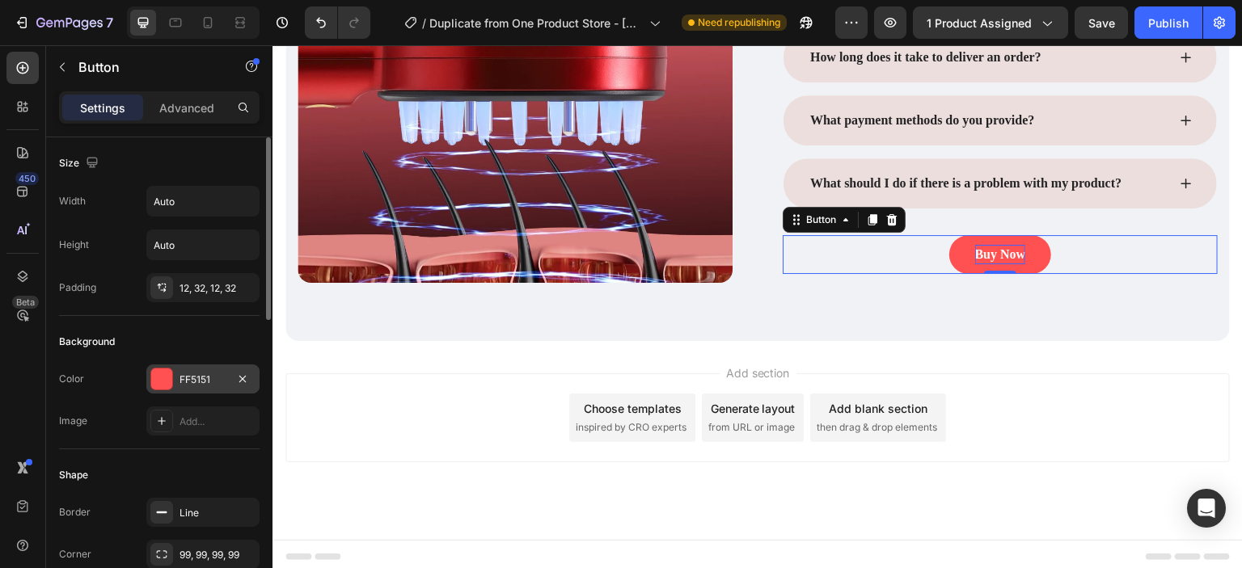
click at [183, 374] on div "FF5151" at bounding box center [202, 380] width 47 height 15
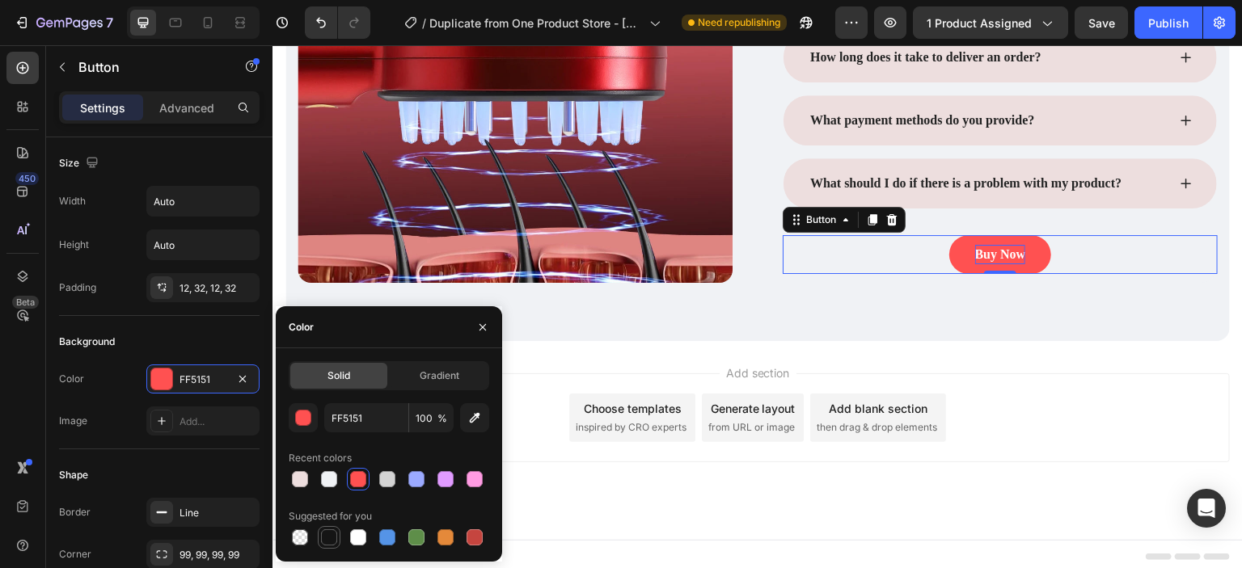
click at [329, 541] on div at bounding box center [329, 537] width 16 height 16
type input "151515"
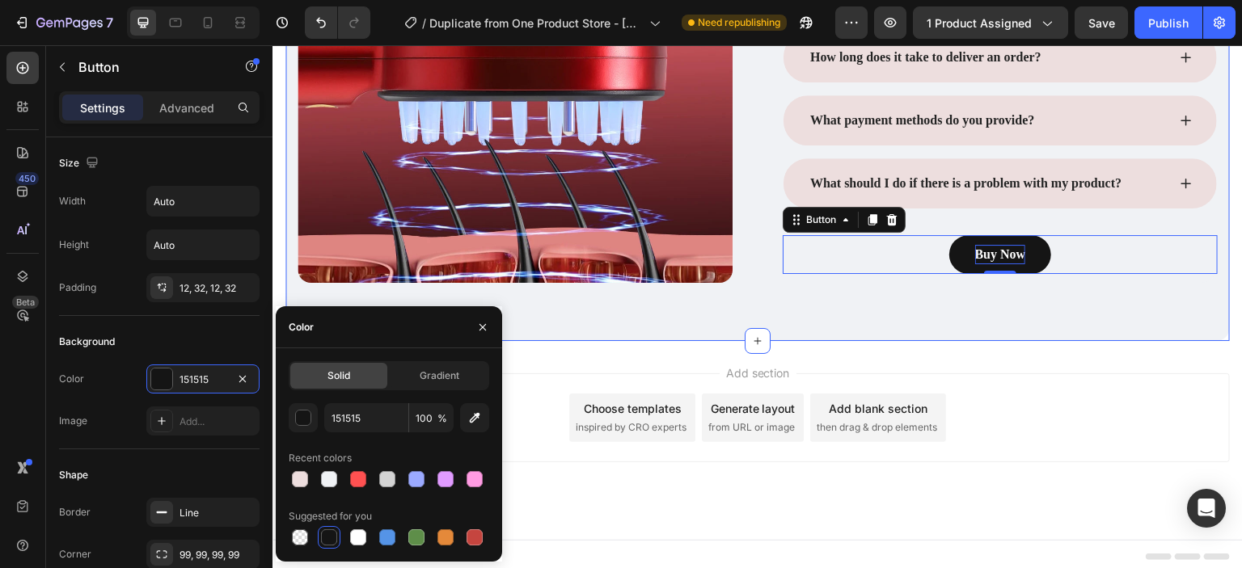
click at [932, 307] on div "Frequently Asked Questions Heading Row Image Row Can I inspect the goods upon r…" at bounding box center [757, 52] width 944 height 577
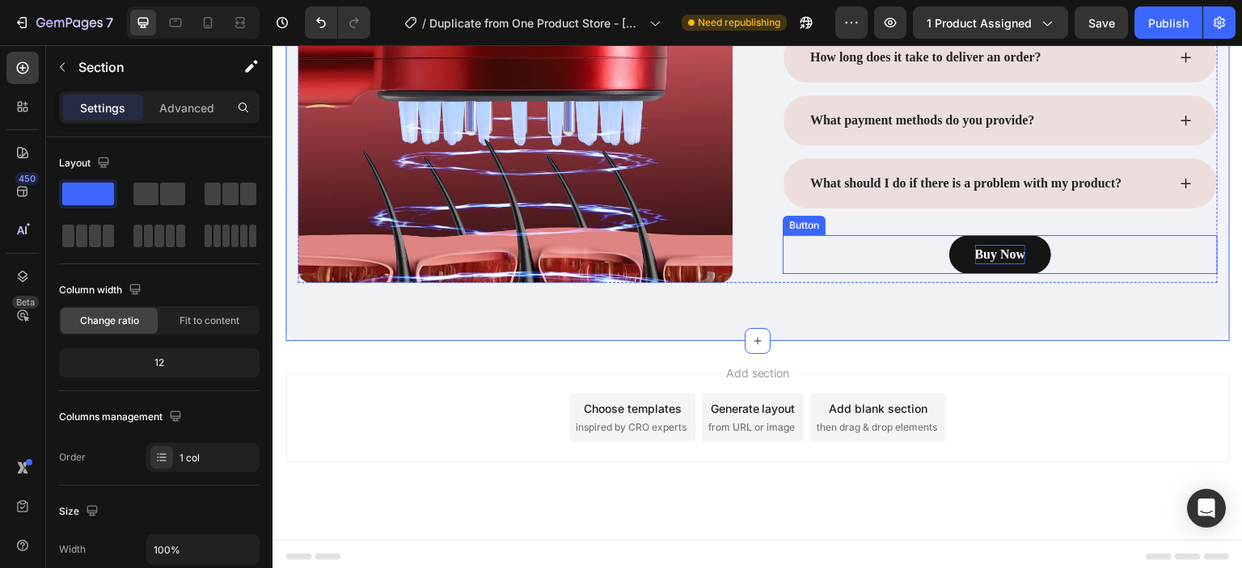
click at [908, 257] on div "Buy Now Button" at bounding box center [999, 254] width 435 height 39
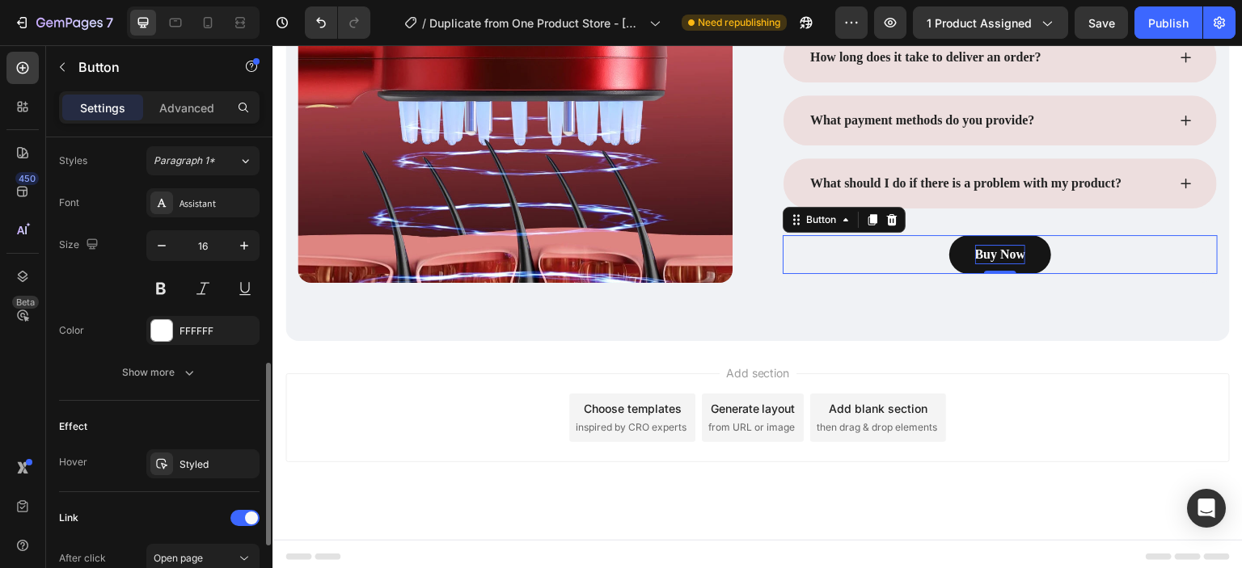
scroll to position [763, 0]
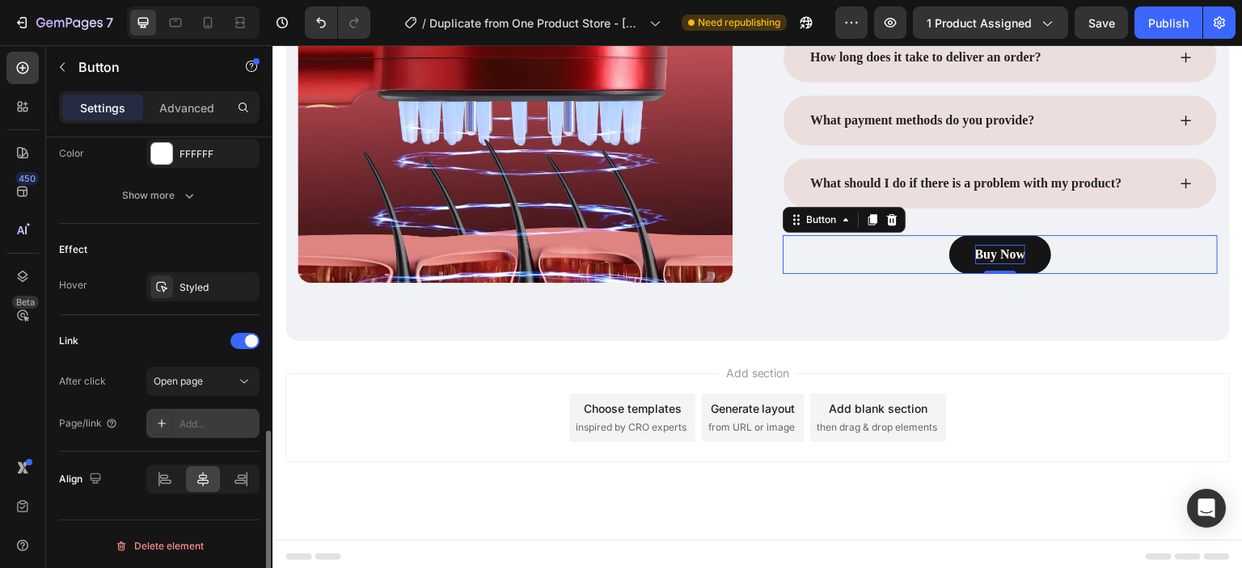
click at [219, 417] on div "Add..." at bounding box center [217, 424] width 76 height 15
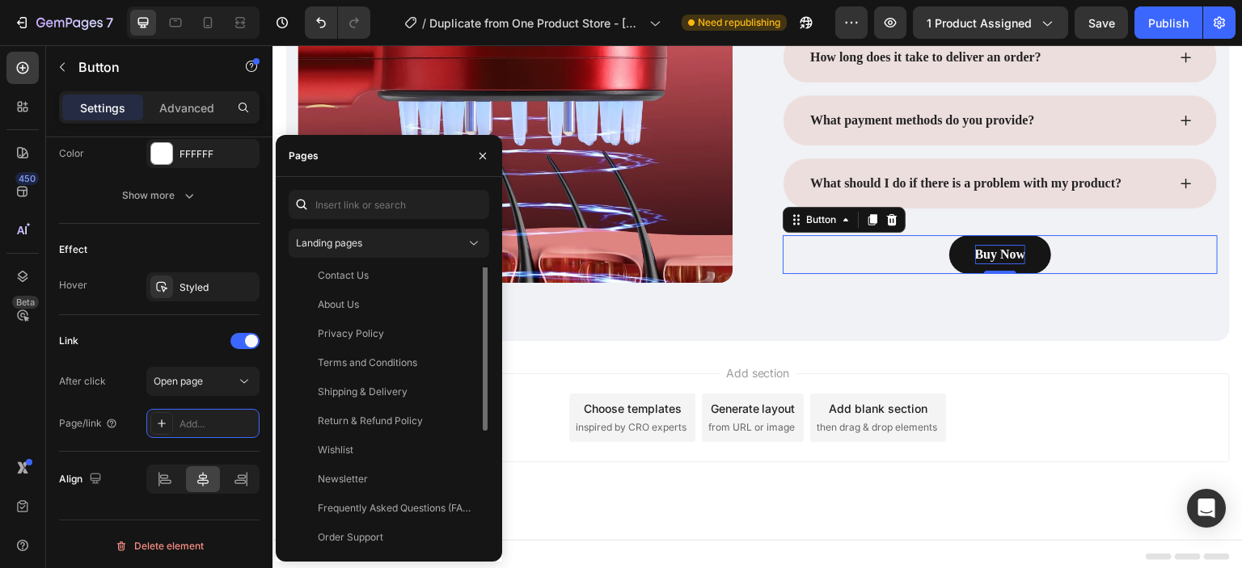
scroll to position [0, 0]
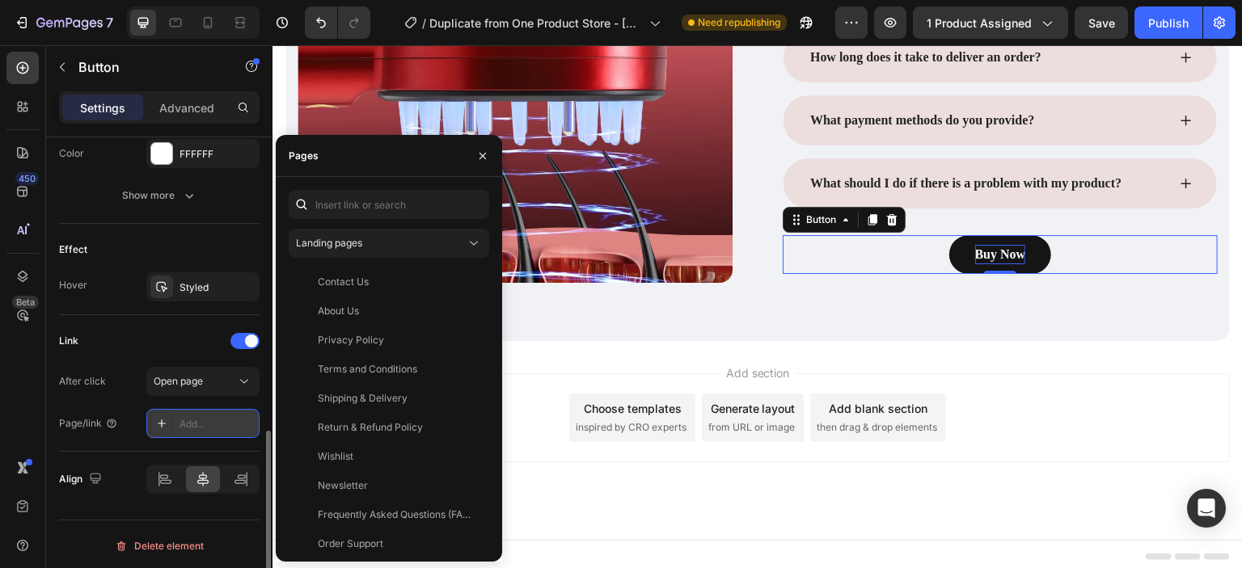
click at [210, 411] on div "Add..." at bounding box center [202, 423] width 113 height 29
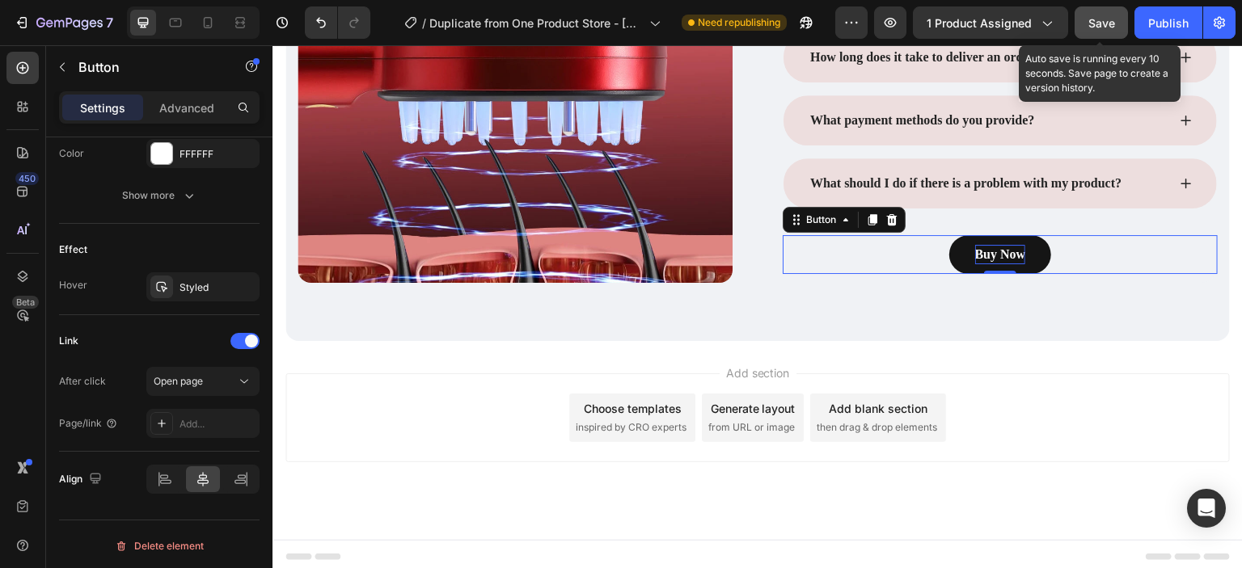
click at [1110, 21] on span "Save" at bounding box center [1101, 23] width 27 height 14
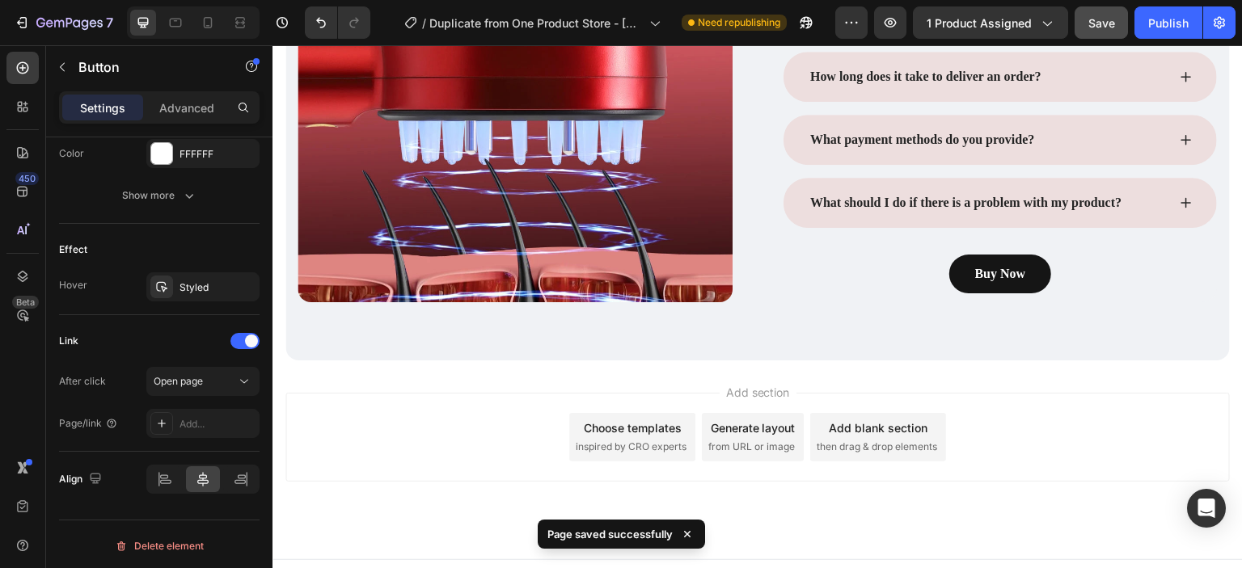
scroll to position [4346, 0]
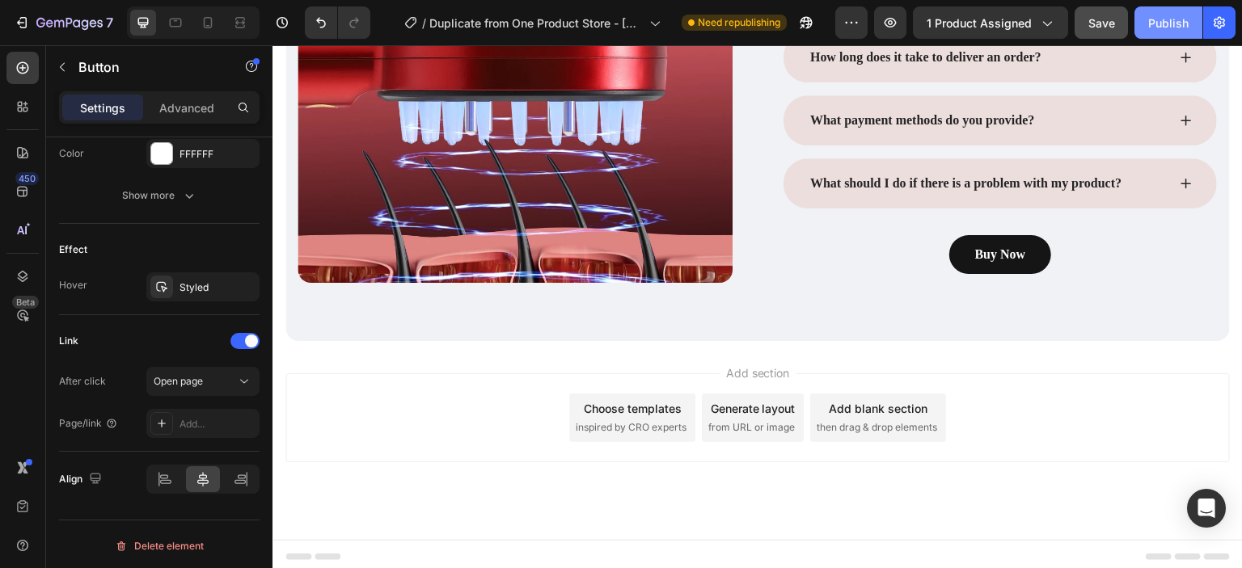
click at [1155, 21] on div "Publish" at bounding box center [1168, 23] width 40 height 17
click at [783, 142] on div "What payment methods do you provide?" at bounding box center [999, 120] width 433 height 50
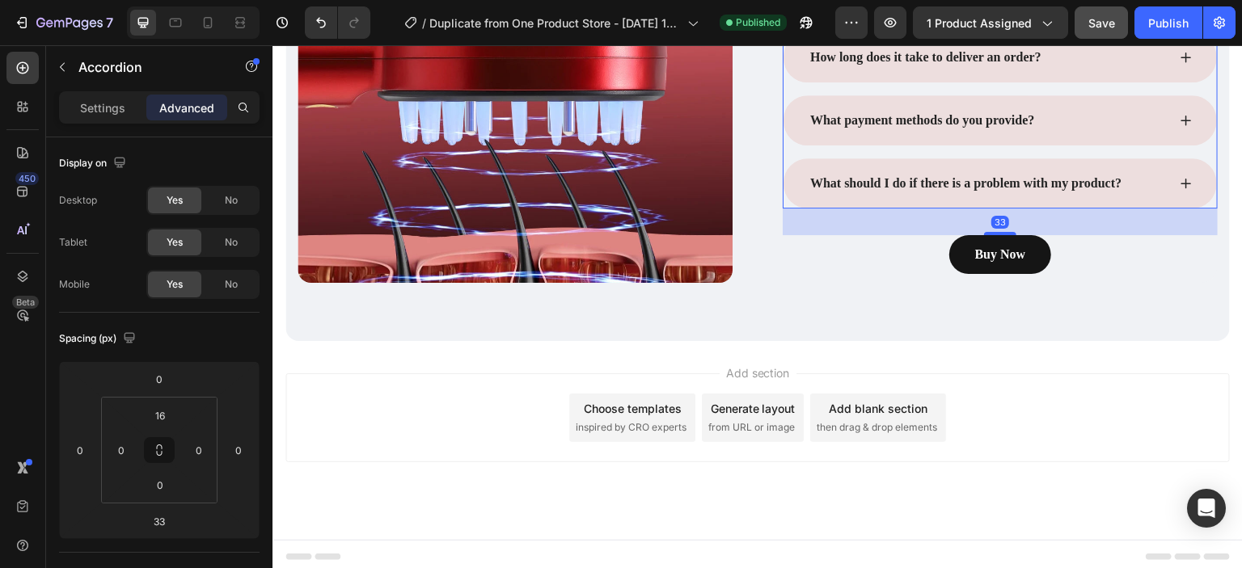
scroll to position [3914, 0]
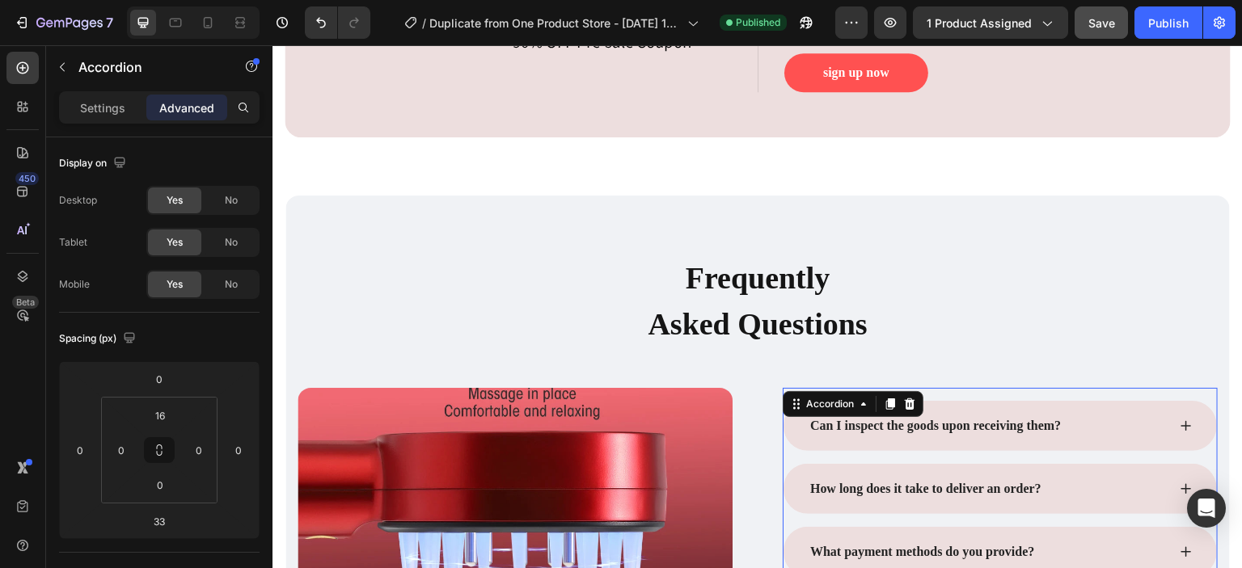
click at [1112, 418] on div "Can I inspect the goods upon receiving them?" at bounding box center [987, 426] width 359 height 24
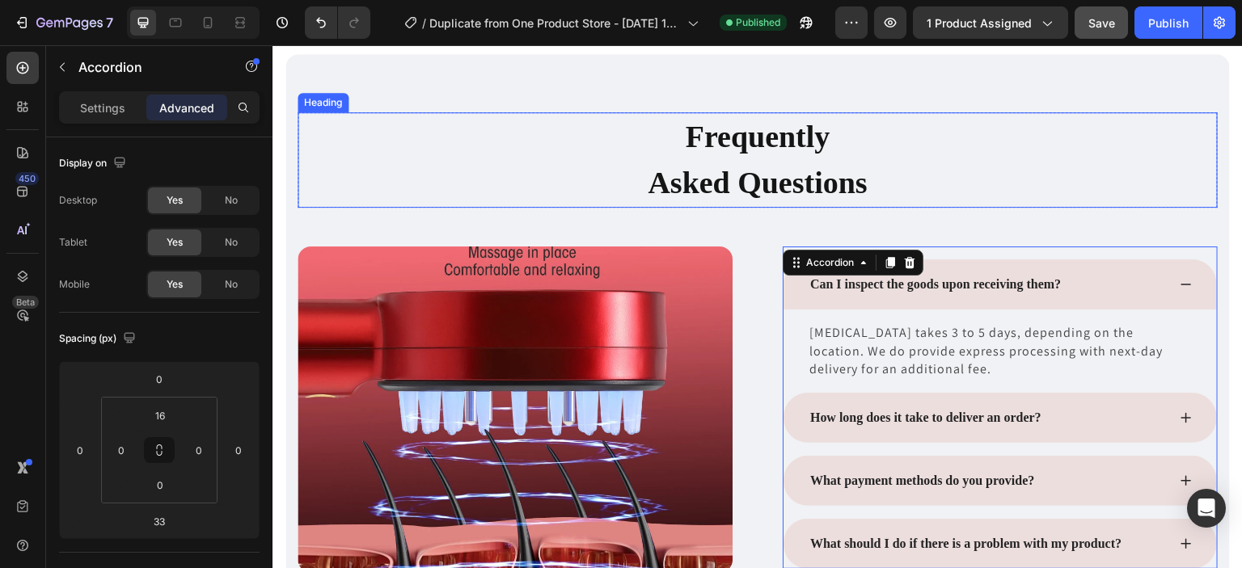
scroll to position [4074, 0]
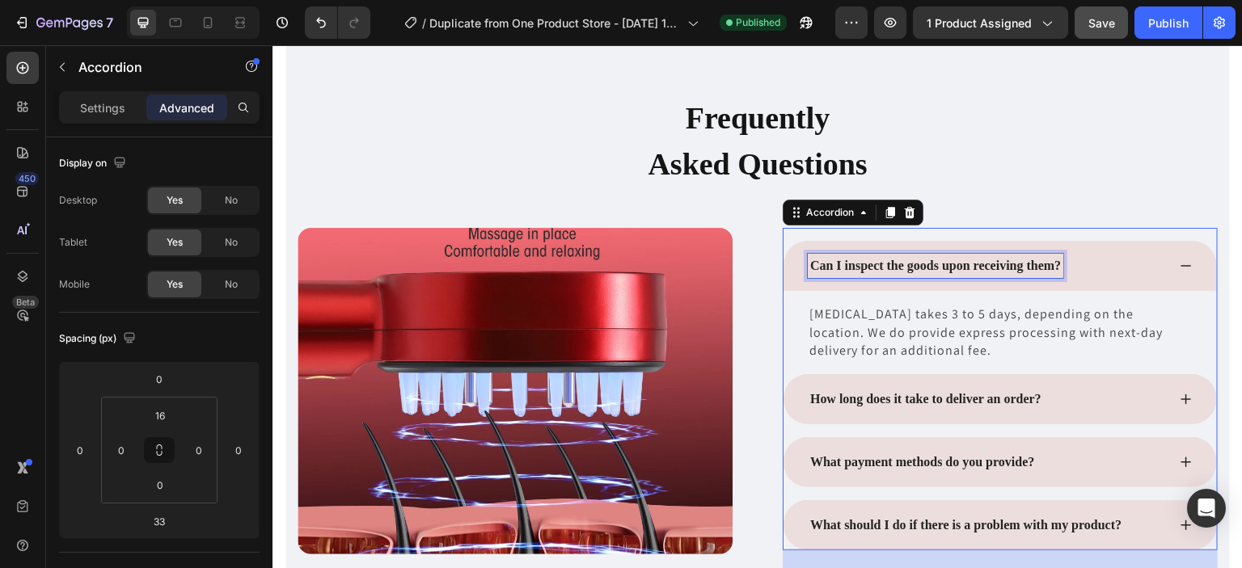
click at [1053, 263] on p "Can I inspect the goods upon receiving them?" at bounding box center [935, 265] width 251 height 19
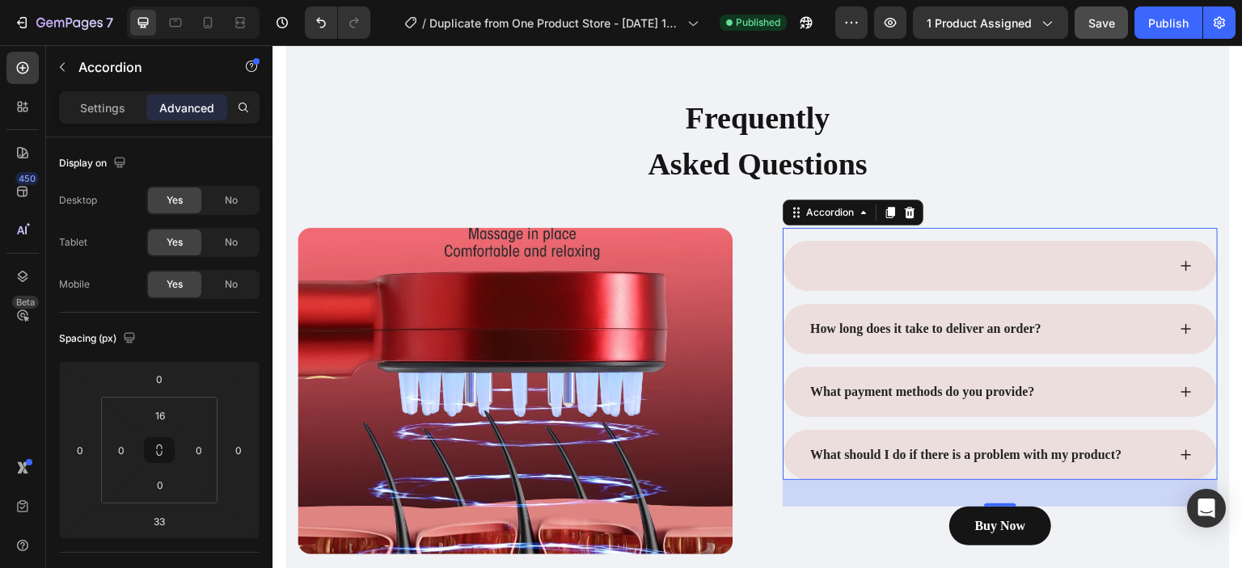
click at [833, 267] on div at bounding box center [987, 266] width 359 height 24
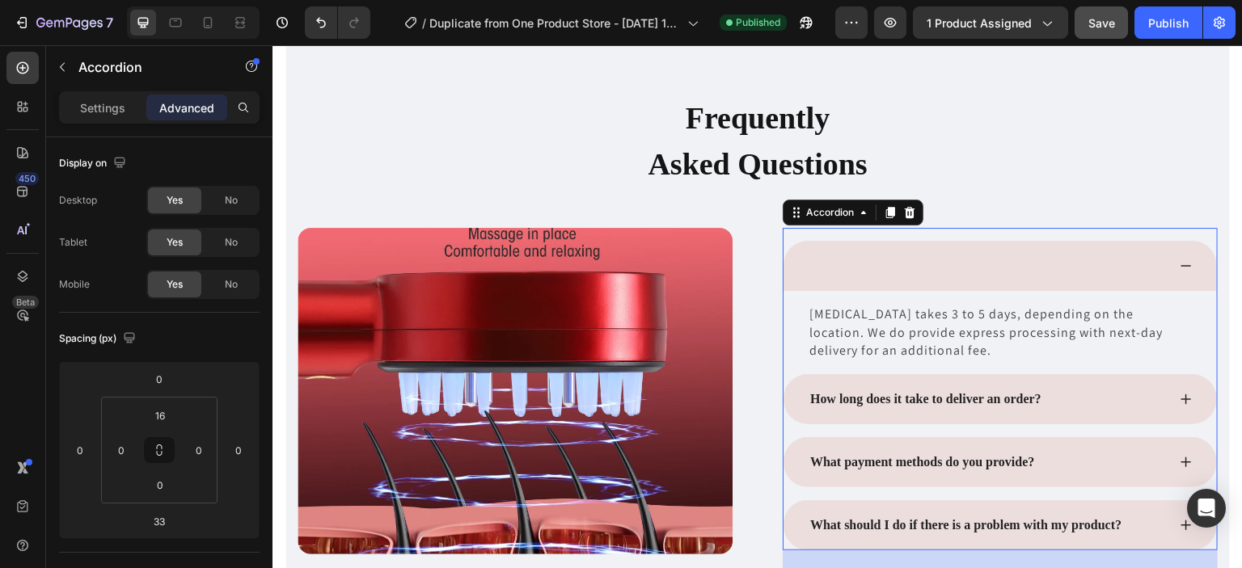
click at [852, 256] on div at bounding box center [987, 266] width 359 height 24
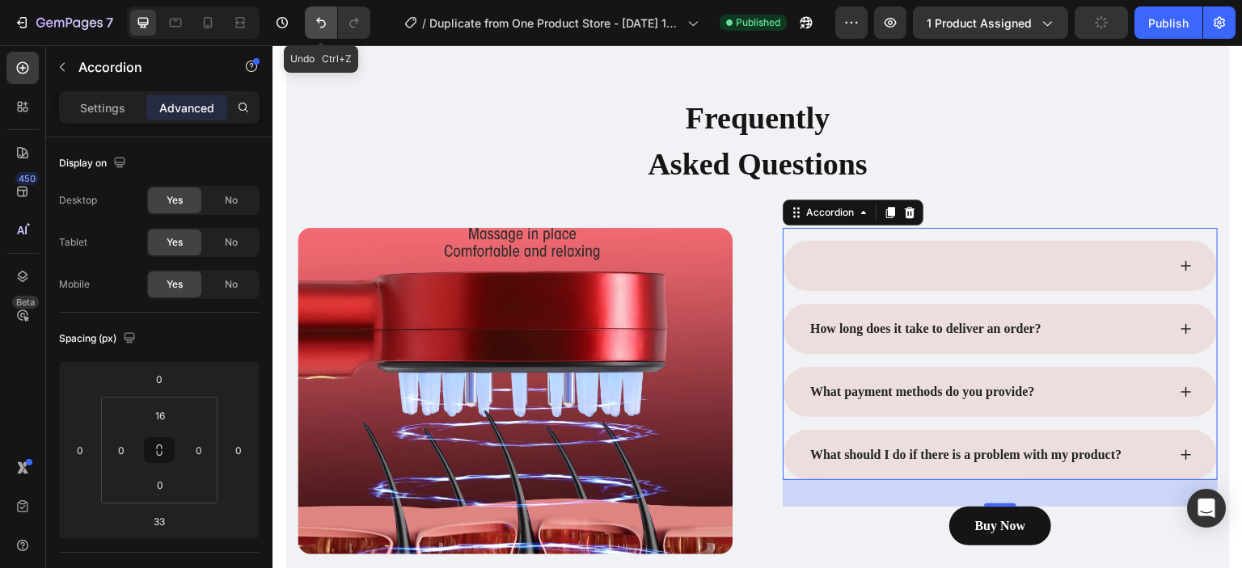
click at [323, 19] on icon "Undo/Redo" at bounding box center [321, 23] width 16 height 16
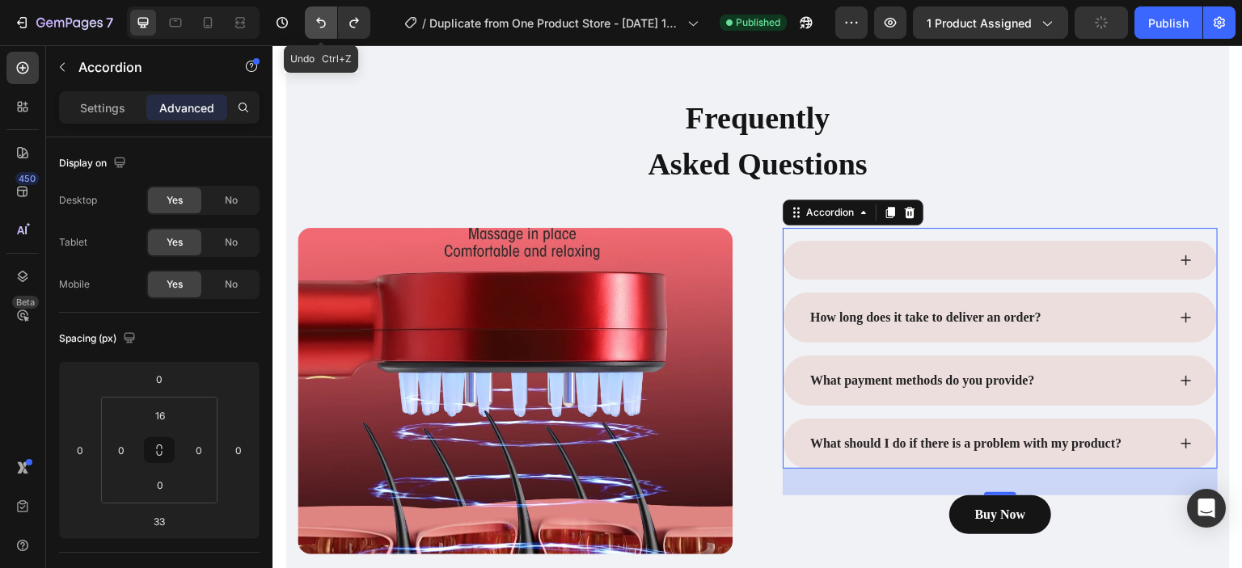
click at [323, 19] on icon "Undo/Redo" at bounding box center [321, 23] width 16 height 16
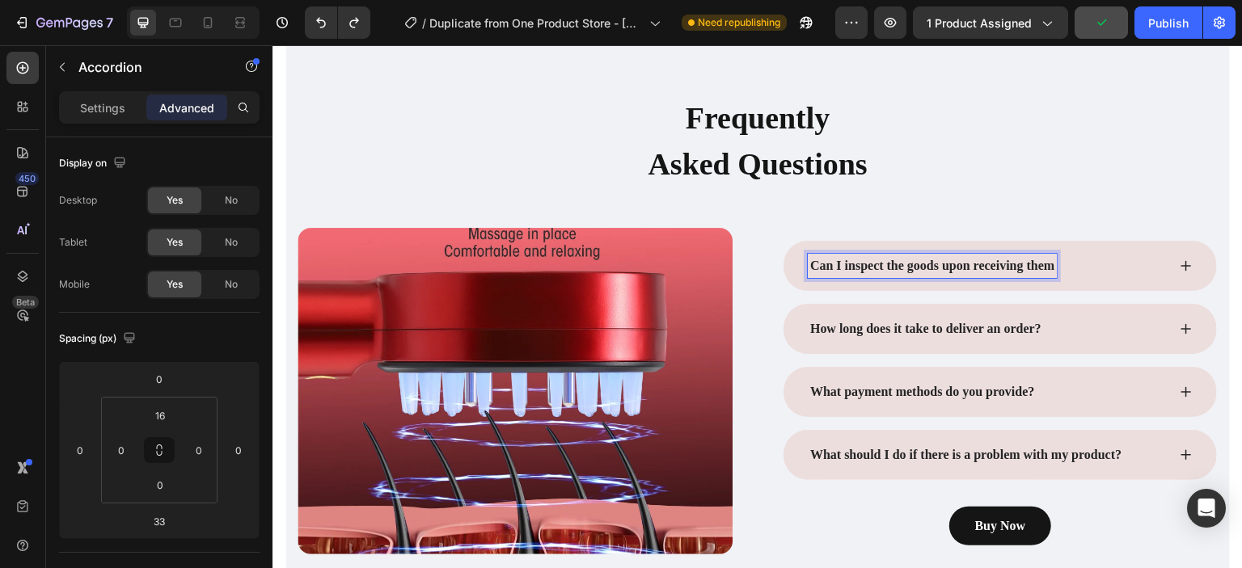
click at [1044, 267] on p "Can I inspect the goods upon receiving them" at bounding box center [932, 265] width 244 height 19
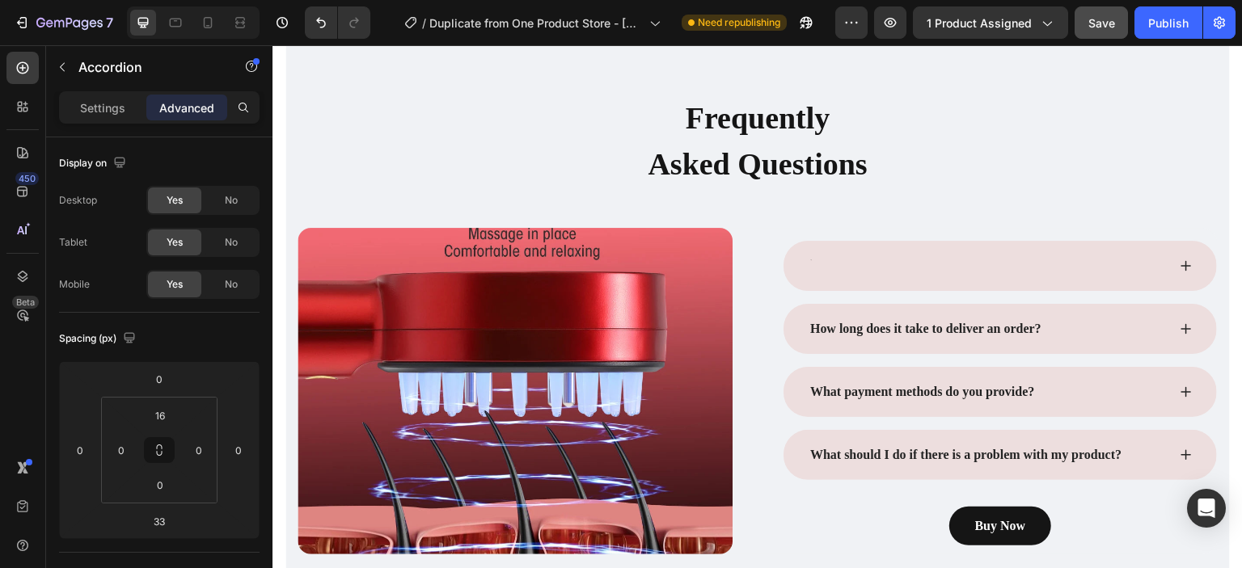
scroll to position [4069, 0]
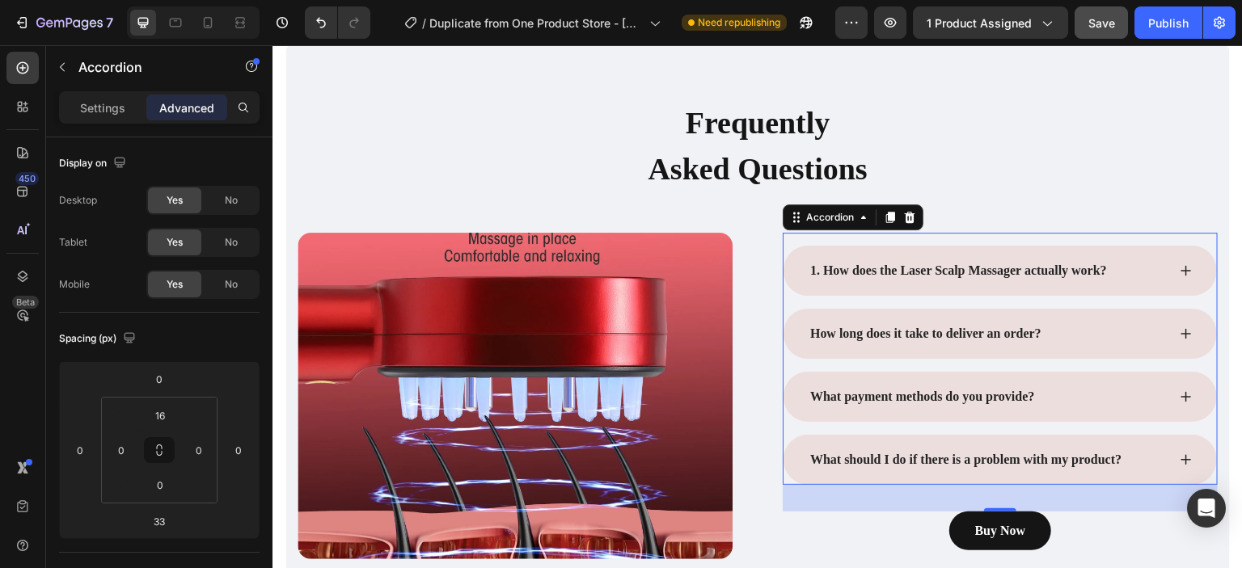
click at [1179, 275] on icon at bounding box center [1185, 270] width 13 height 13
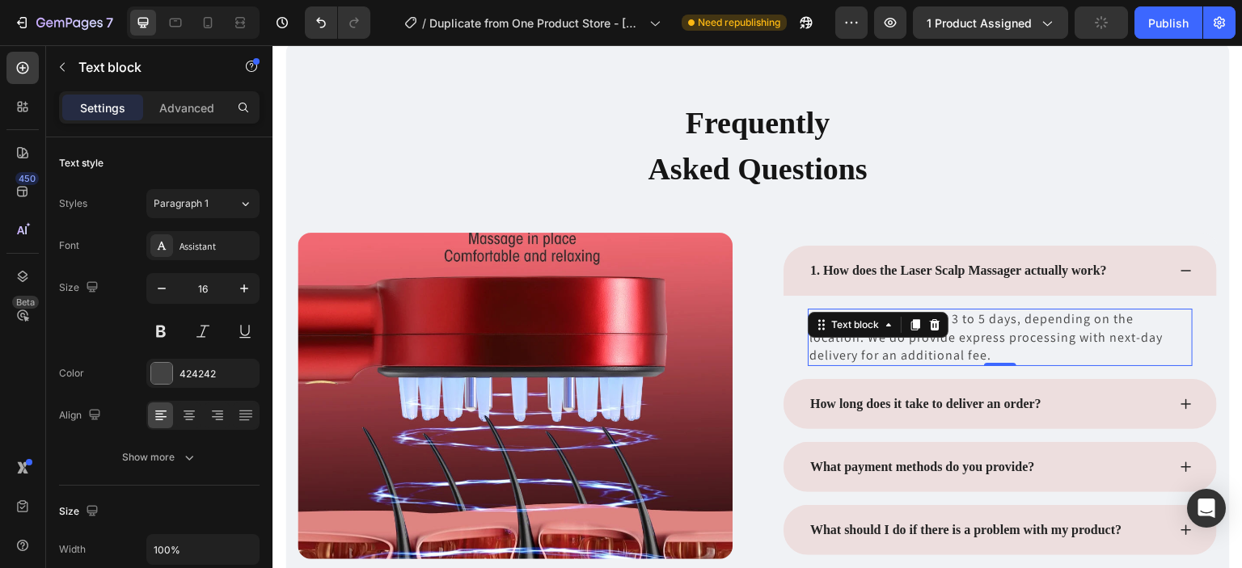
click at [909, 352] on p "Normal delivery takes 3 to 5 days, depending on the location. We do provide exp…" at bounding box center [1000, 337] width 382 height 54
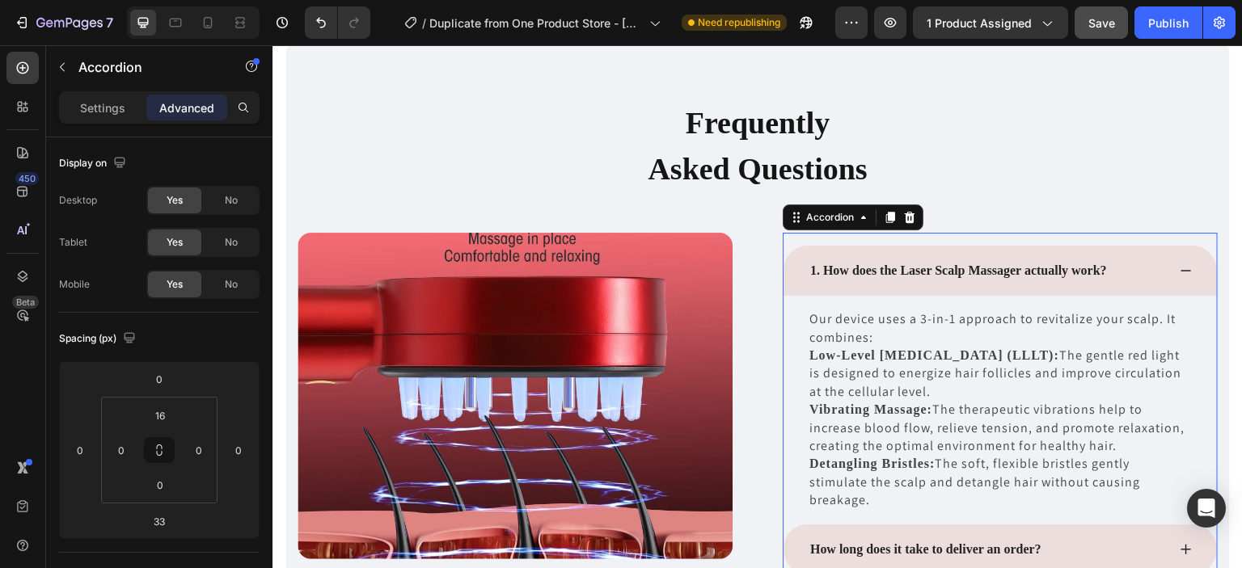
click at [1179, 272] on icon at bounding box center [1185, 270] width 13 height 13
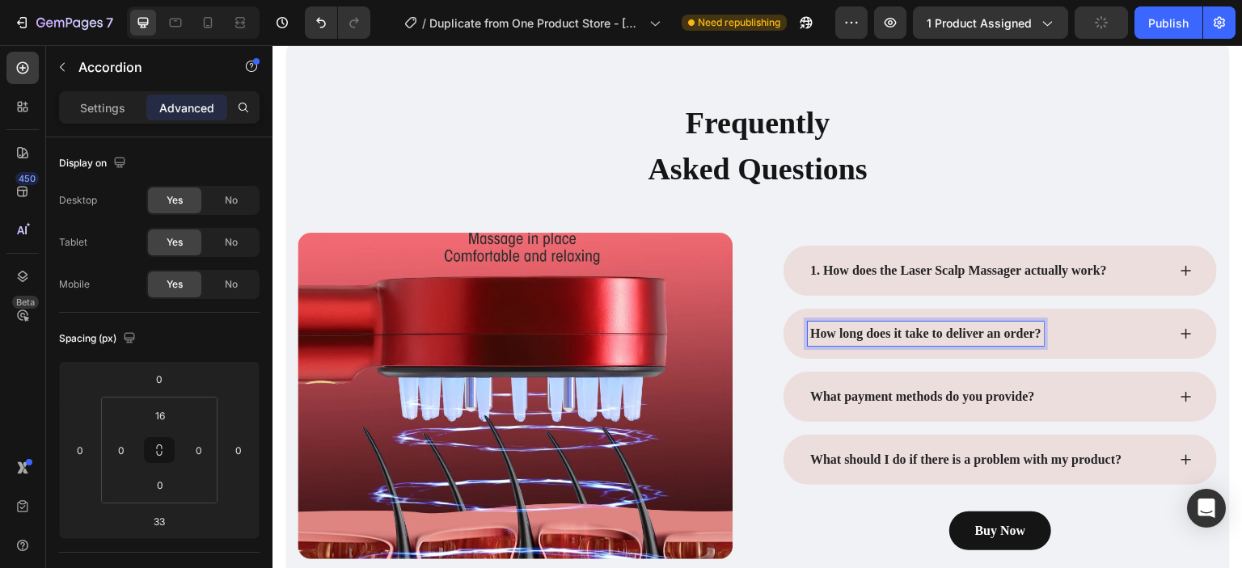
click at [1031, 331] on p "How long does it take to deliver an order?" at bounding box center [925, 333] width 231 height 19
click at [1032, 329] on p "How long does it take to deliver an order?" at bounding box center [925, 333] width 231 height 19
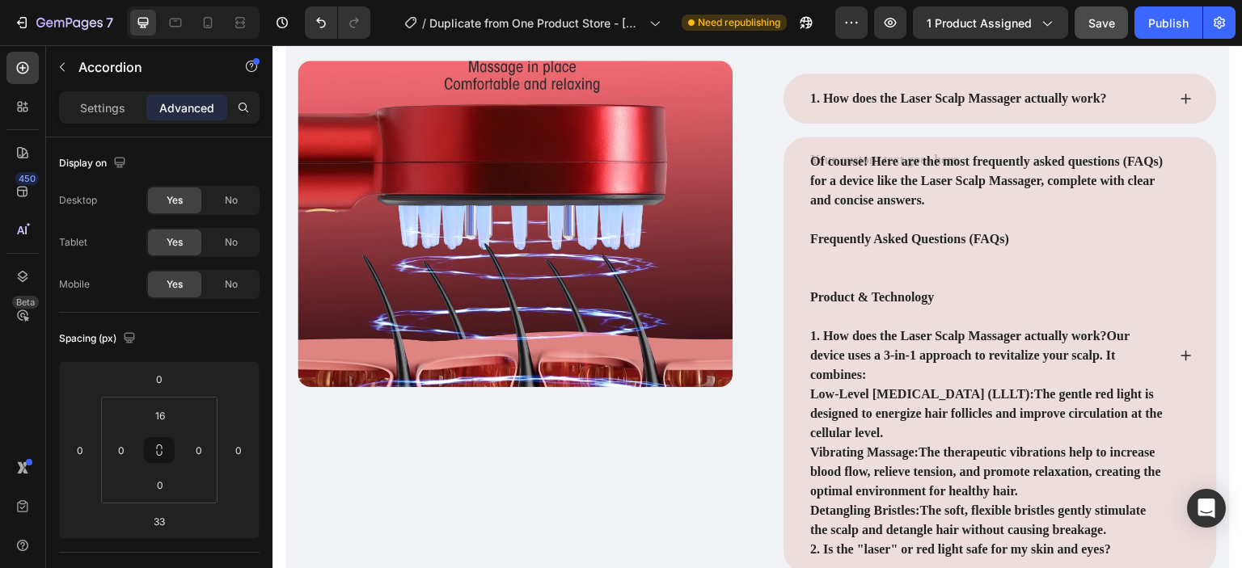
scroll to position [4245, 0]
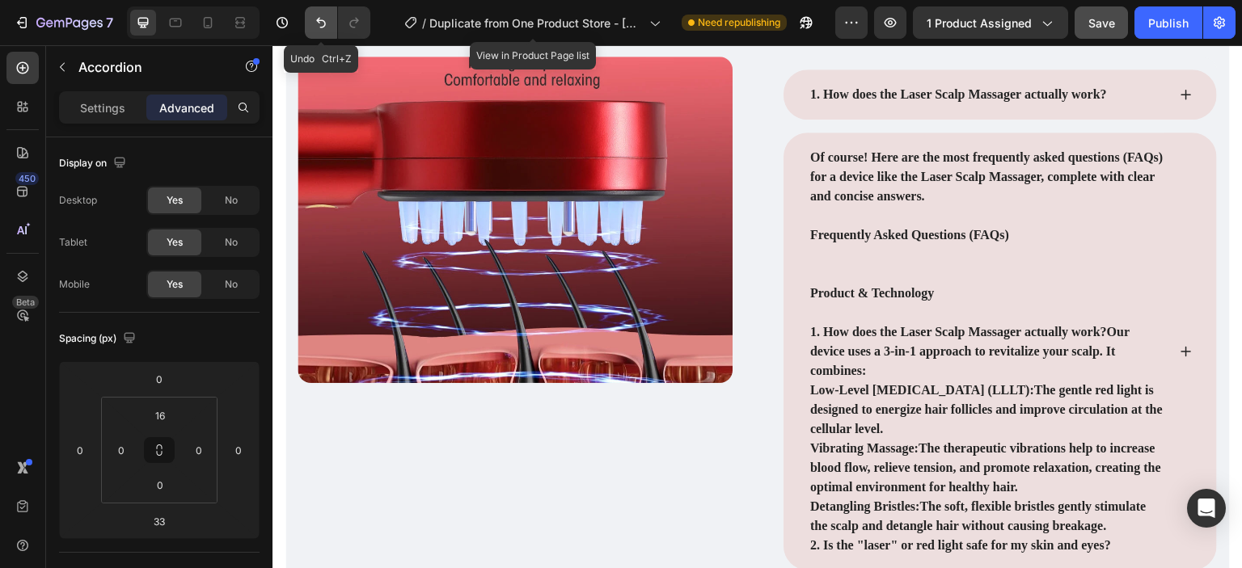
click at [326, 34] on button "Undo/Redo" at bounding box center [321, 22] width 32 height 32
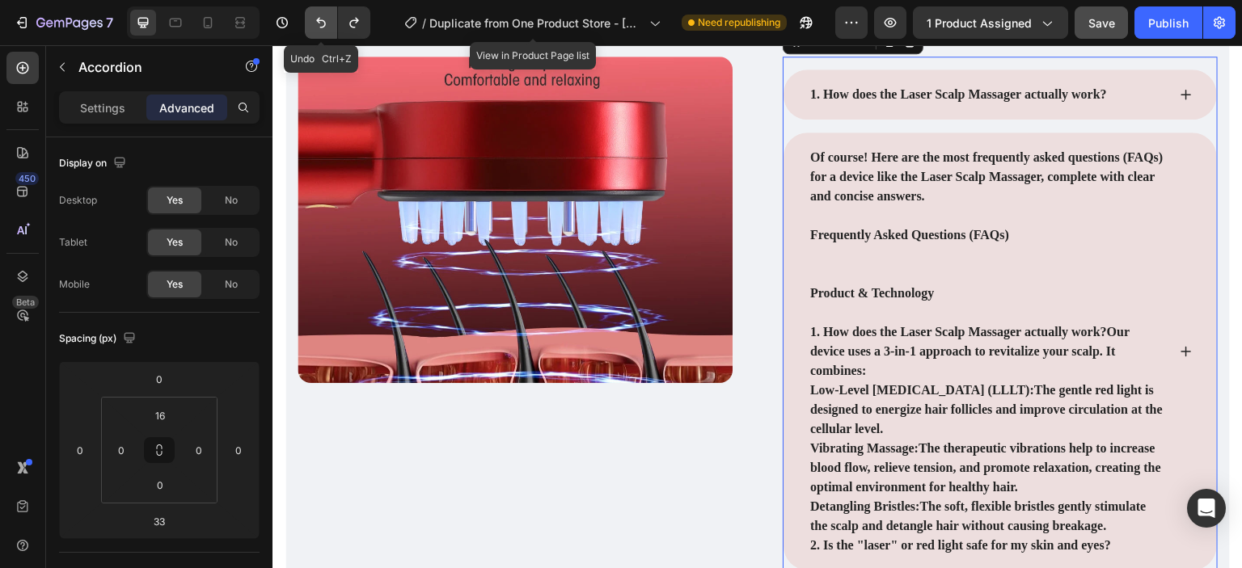
click at [323, 22] on icon "Undo/Redo" at bounding box center [321, 23] width 10 height 11
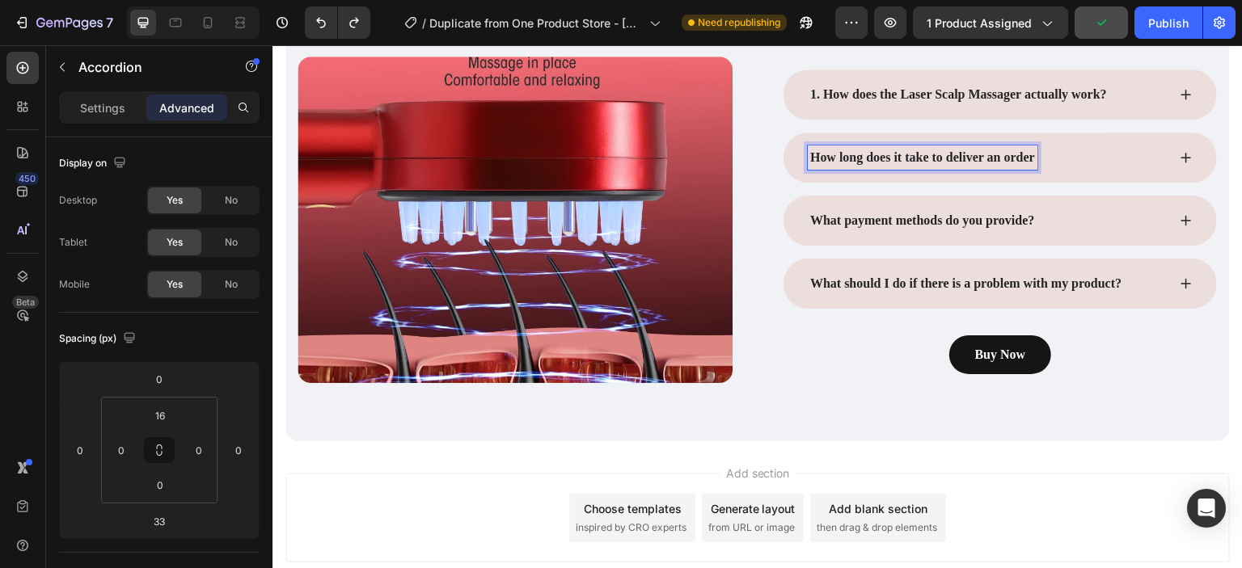
click at [1024, 160] on p "How long does it take to deliver an order" at bounding box center [922, 157] width 225 height 19
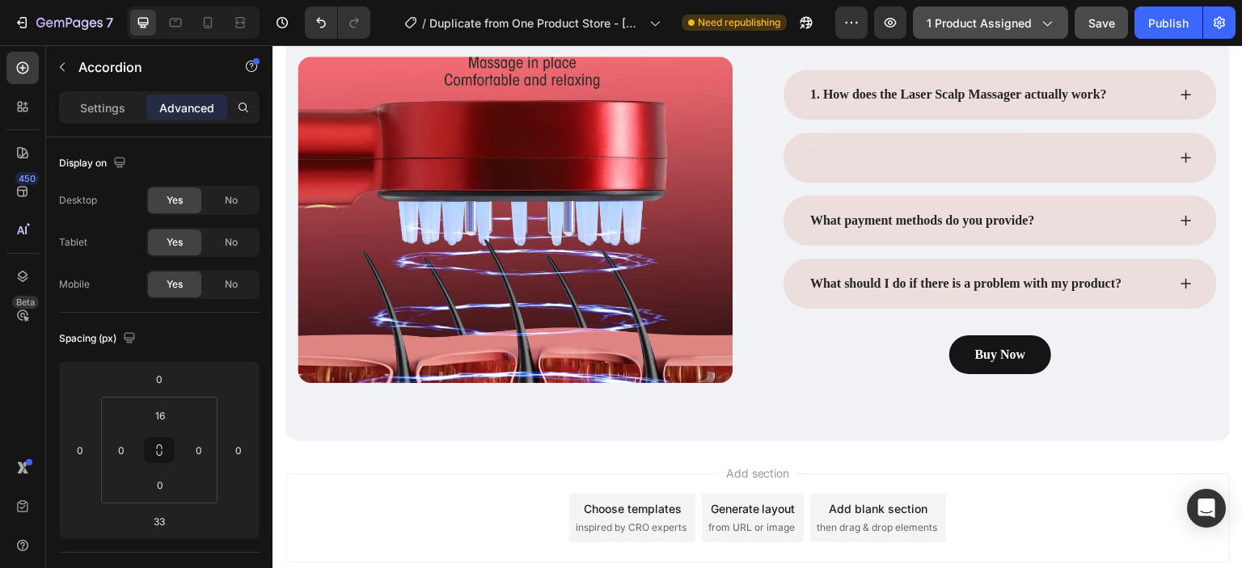
scroll to position [4241, 0]
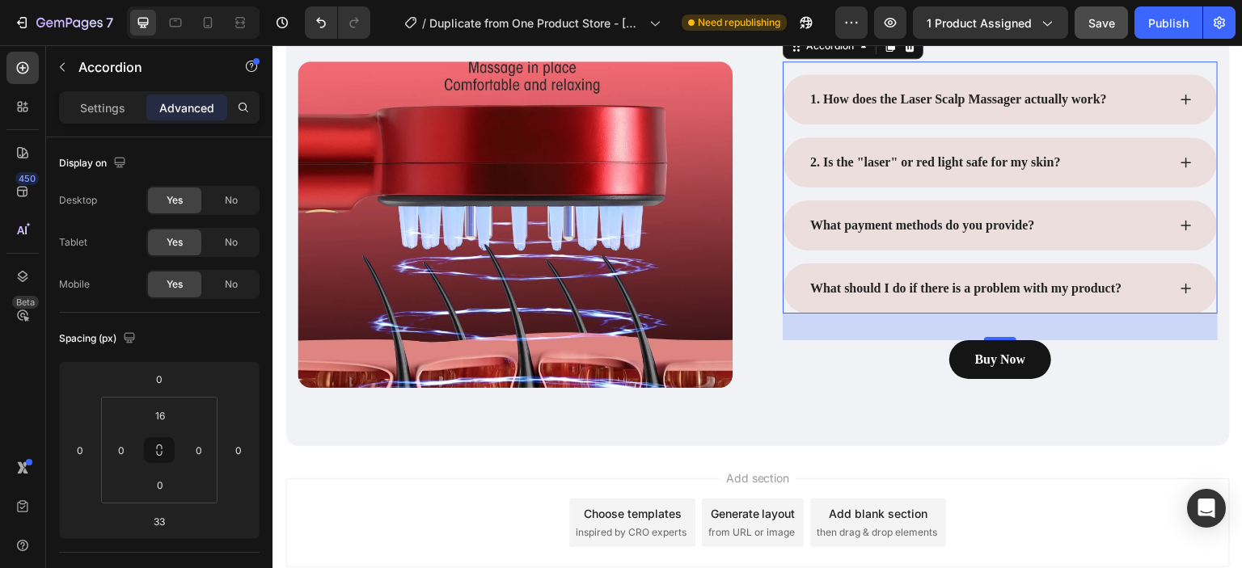
click at [1179, 159] on icon at bounding box center [1185, 162] width 13 height 13
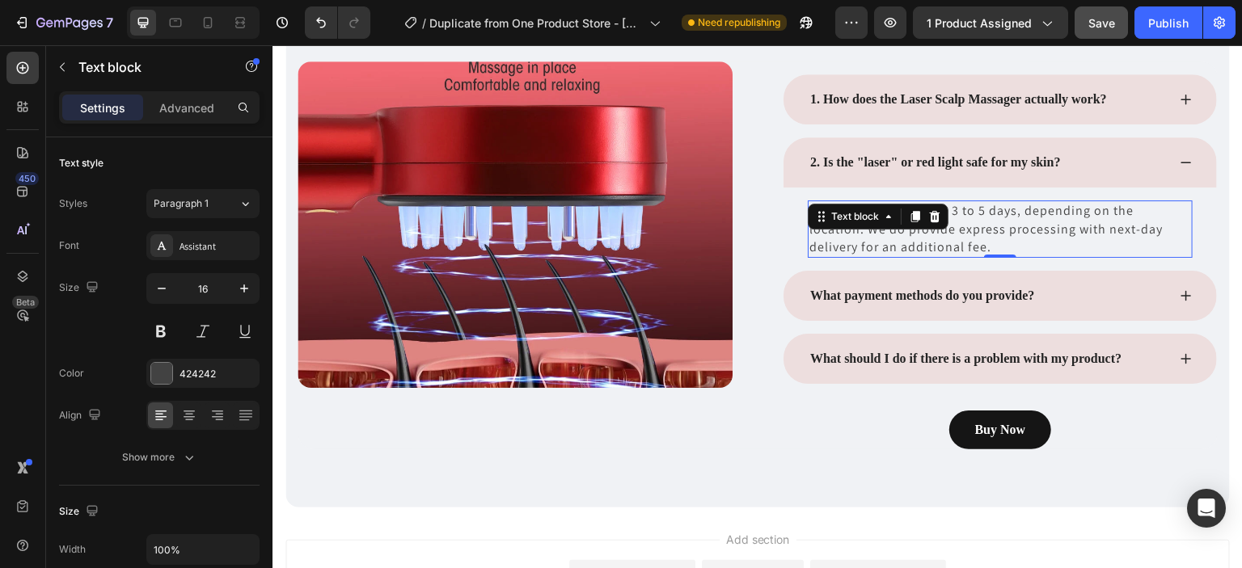
click at [947, 243] on p "Normal delivery takes 3 to 5 days, depending on the location. We do provide exp…" at bounding box center [1000, 229] width 382 height 54
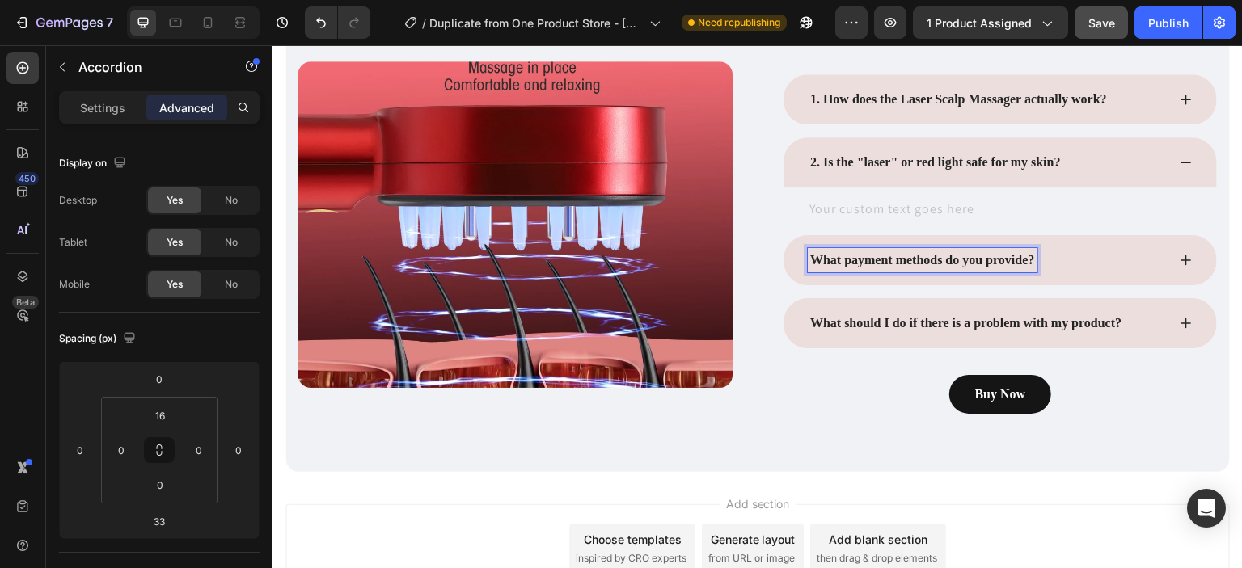
click at [1027, 258] on p "What payment methods do you provide?" at bounding box center [922, 260] width 225 height 19
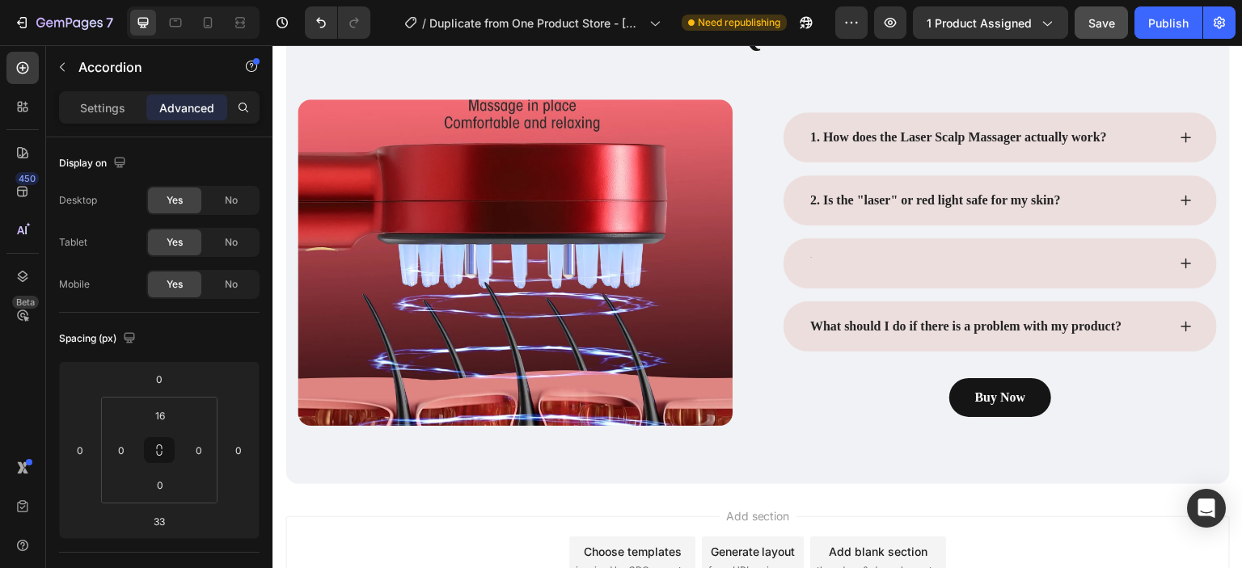
scroll to position [4202, 0]
click at [1144, 201] on div "2. Is the "laser" or red light safe for my skin?" at bounding box center [987, 201] width 359 height 24
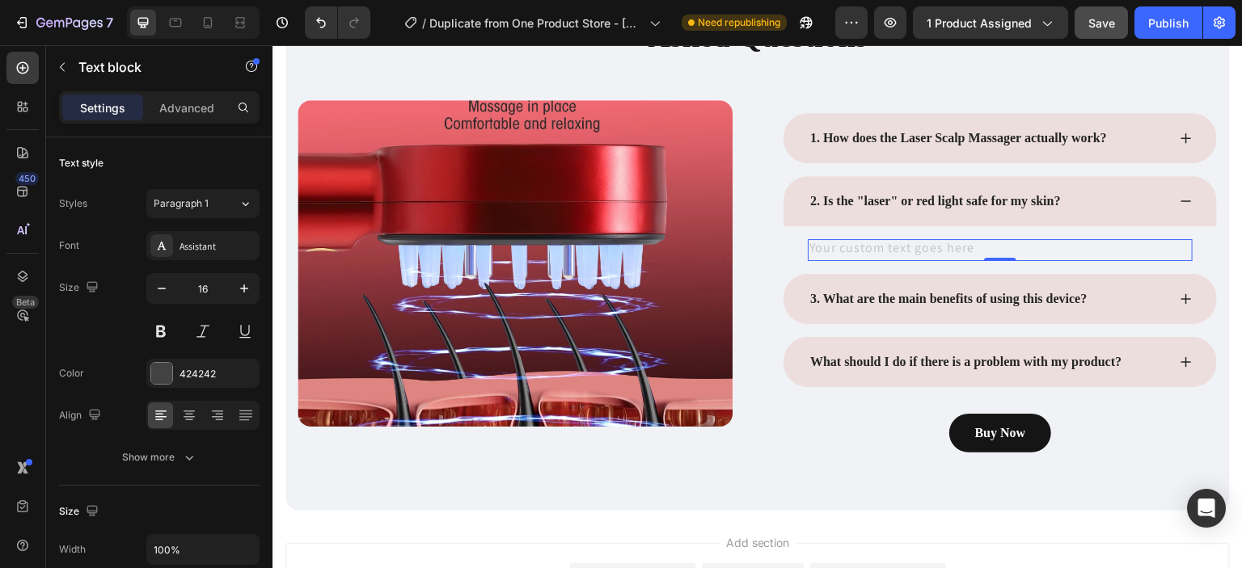
click at [882, 239] on div "Rich Text Editor. Editing area: main" at bounding box center [1000, 249] width 385 height 21
click at [875, 246] on div "Rich Text Editor. Editing area: main" at bounding box center [1000, 249] width 385 height 21
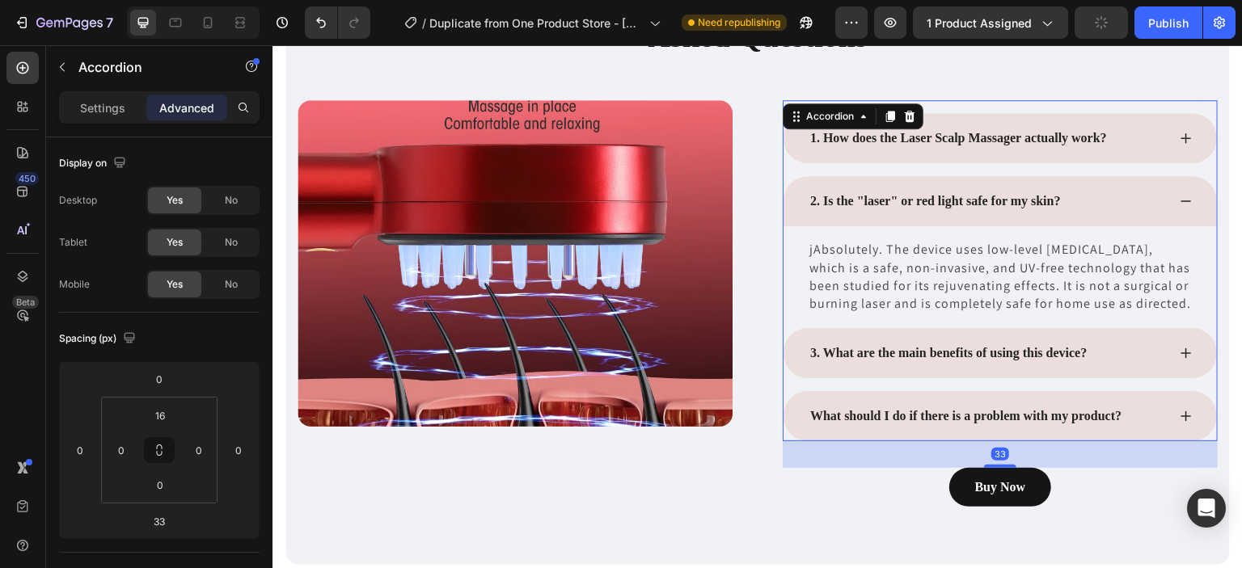
click at [1185, 199] on div "2. Is the "laser" or red light safe for my skin?" at bounding box center [999, 201] width 433 height 50
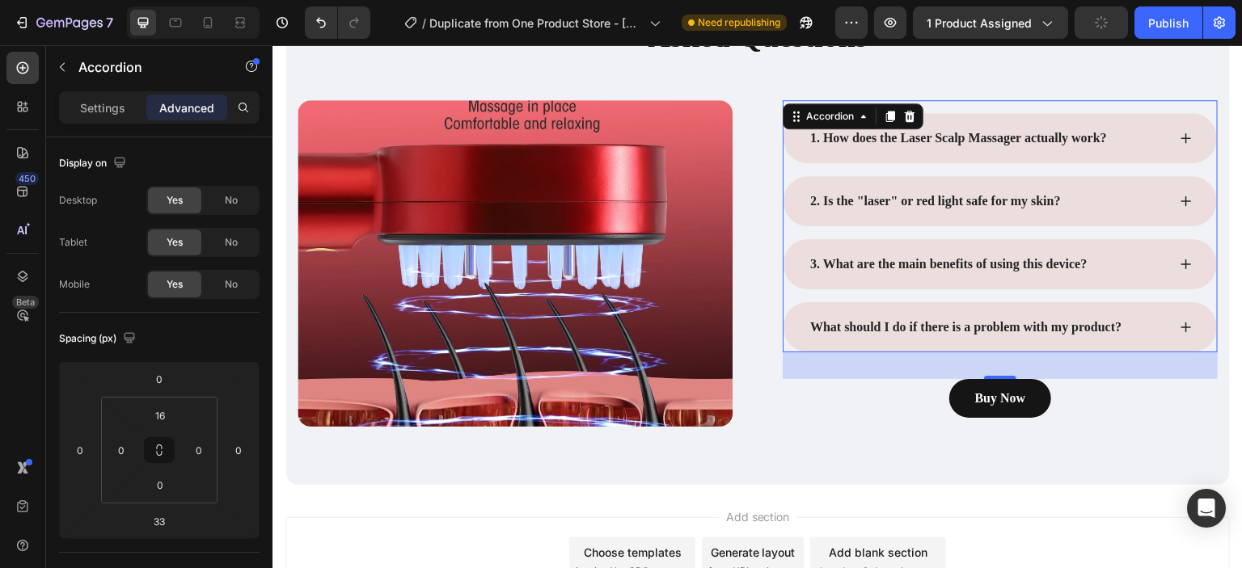
click at [1179, 136] on icon at bounding box center [1185, 138] width 13 height 13
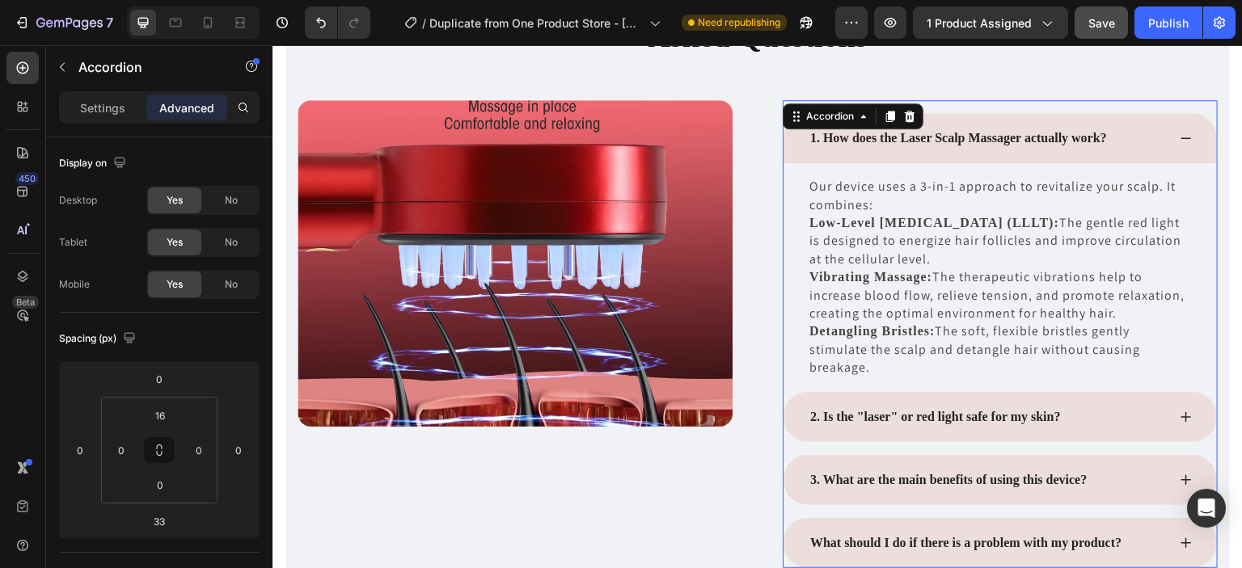
click at [1179, 136] on icon at bounding box center [1185, 138] width 13 height 13
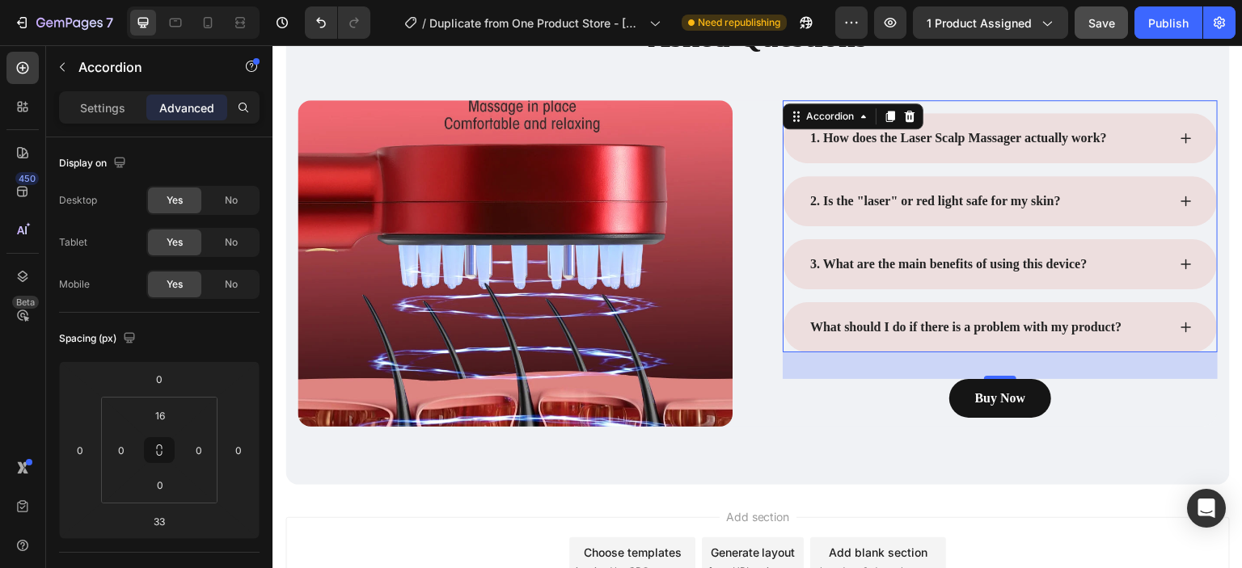
click at [1179, 265] on icon at bounding box center [1185, 264] width 13 height 13
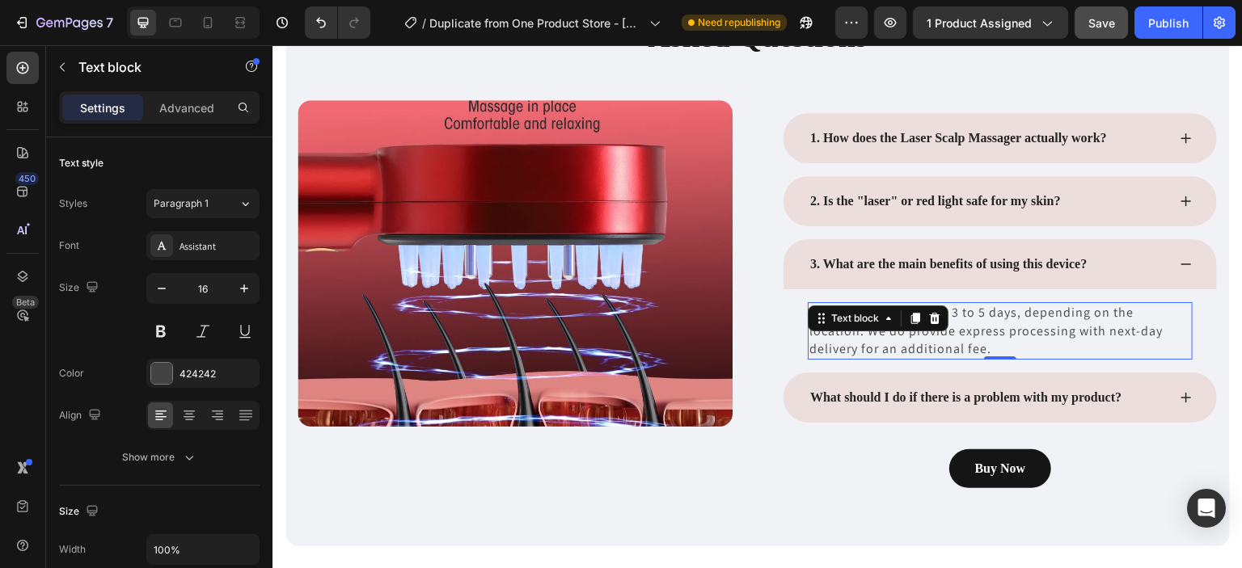
click at [923, 346] on p "Normal delivery takes 3 to 5 days, depending on the location. We do provide exp…" at bounding box center [1000, 331] width 382 height 54
click at [1071, 335] on p "Regular use can lead to a healthier scalp, reduced hair fall, improved hair thi…" at bounding box center [1000, 331] width 382 height 54
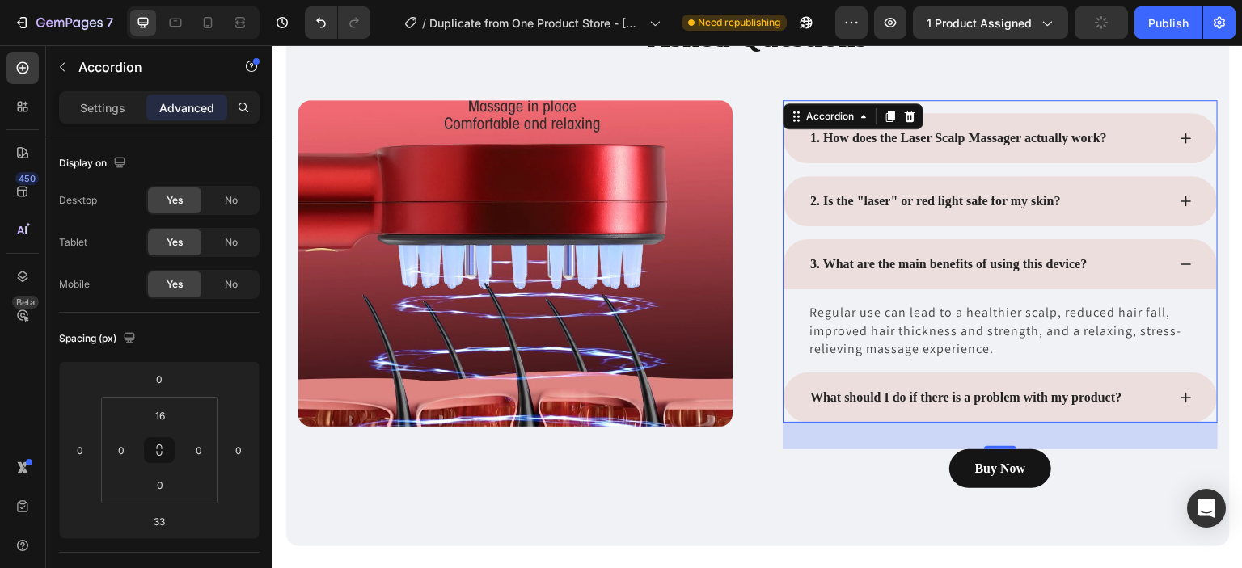
click at [1180, 390] on div "What should I do if there is a problem with my product?" at bounding box center [999, 398] width 433 height 50
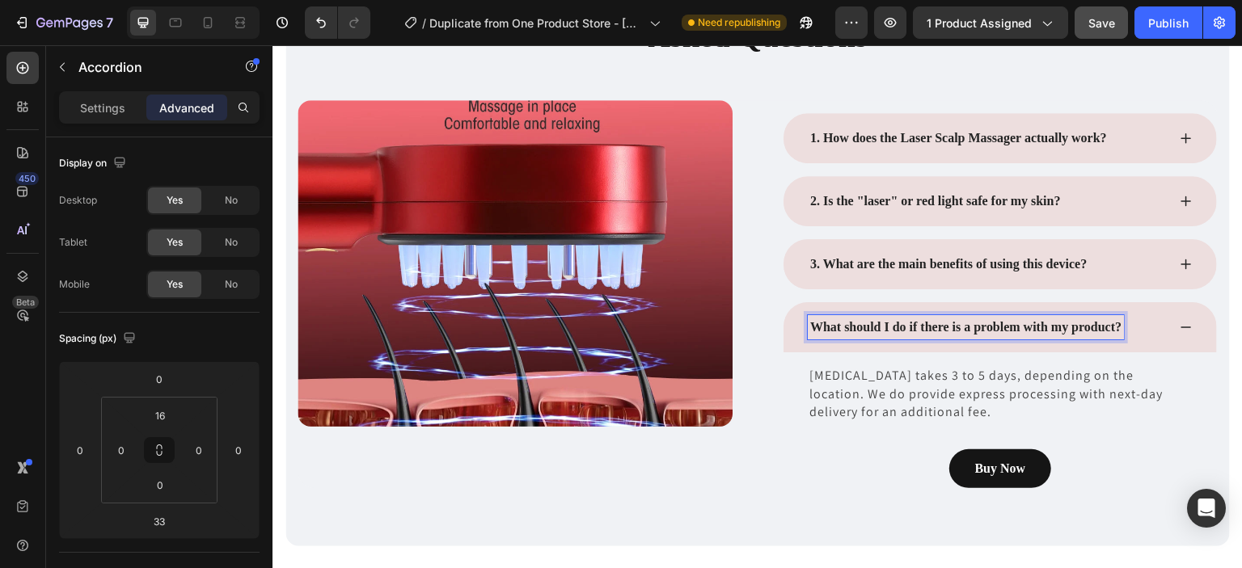
click at [1109, 326] on p "What should I do if there is a problem with my product?" at bounding box center [965, 327] width 311 height 19
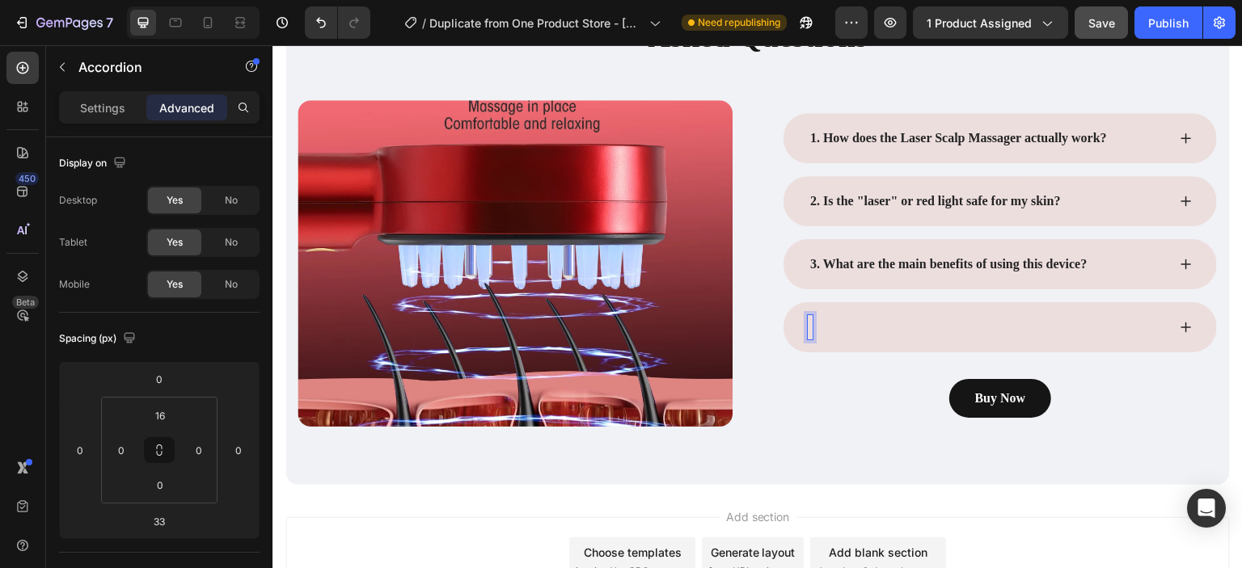
scroll to position [4197, 0]
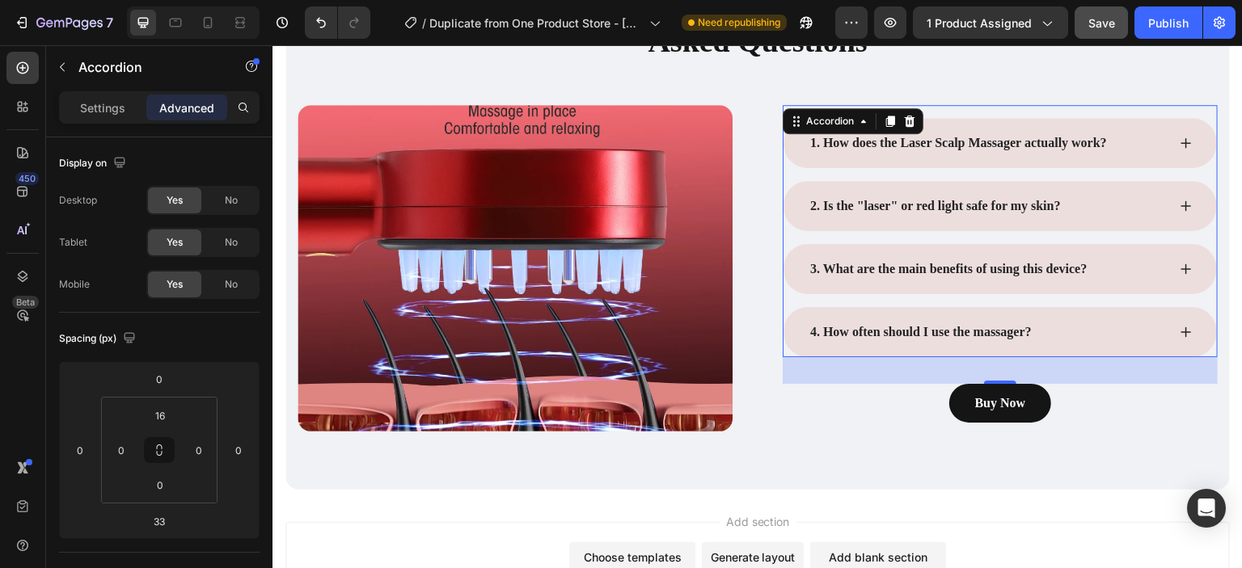
click at [1179, 329] on icon at bounding box center [1185, 332] width 13 height 13
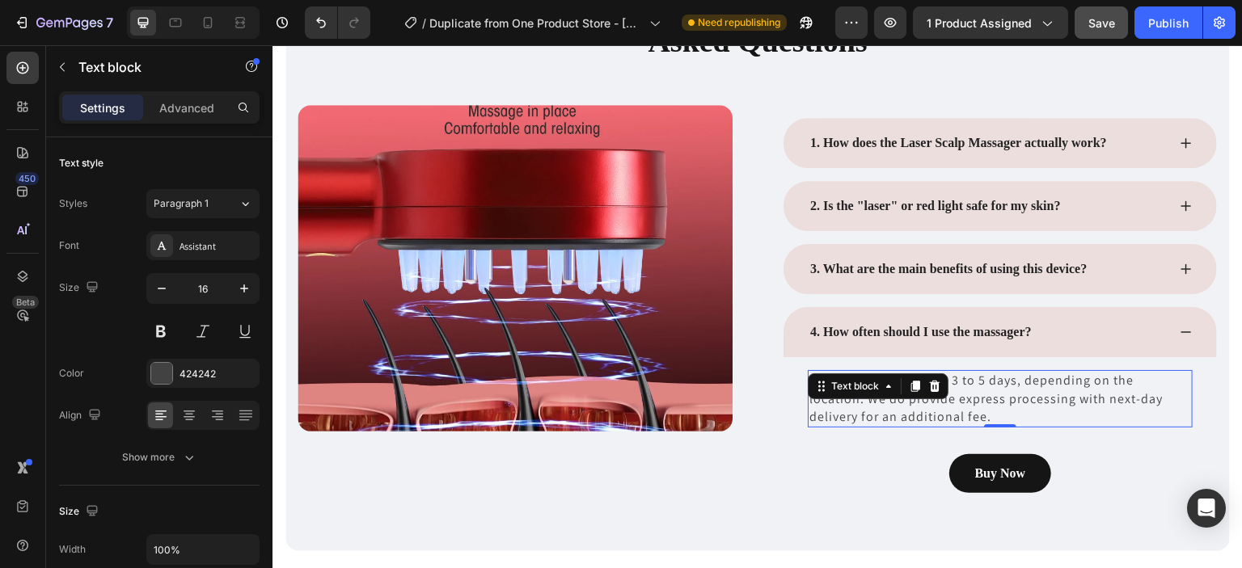
click at [949, 415] on p "Normal delivery takes 3 to 5 days, depending on the location. We do provide exp…" at bounding box center [1000, 399] width 382 height 54
click at [1078, 378] on strong "5-10 minutes every day" at bounding box center [982, 389] width 347 height 32
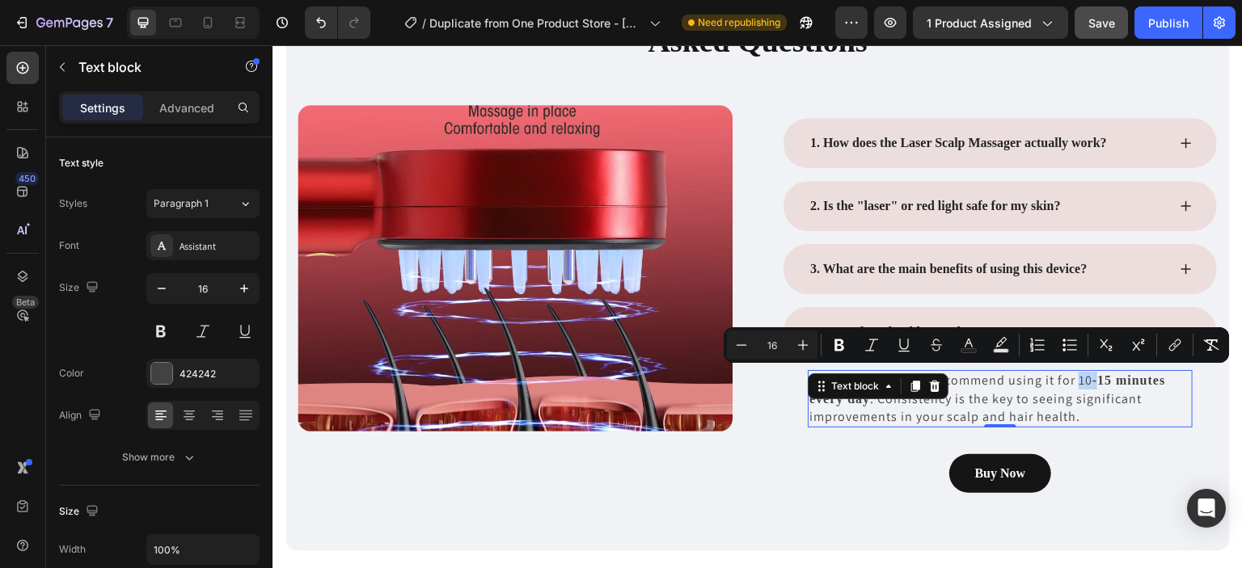
drag, startPoint x: 1073, startPoint y: 377, endPoint x: 1088, endPoint y: 382, distance: 15.1
click at [1088, 382] on p "For best results, we recommend using it for 10 -15 minutes every day . Consiste…" at bounding box center [1000, 399] width 382 height 54
click at [845, 337] on icon "Editor contextual toolbar" at bounding box center [839, 345] width 16 height 16
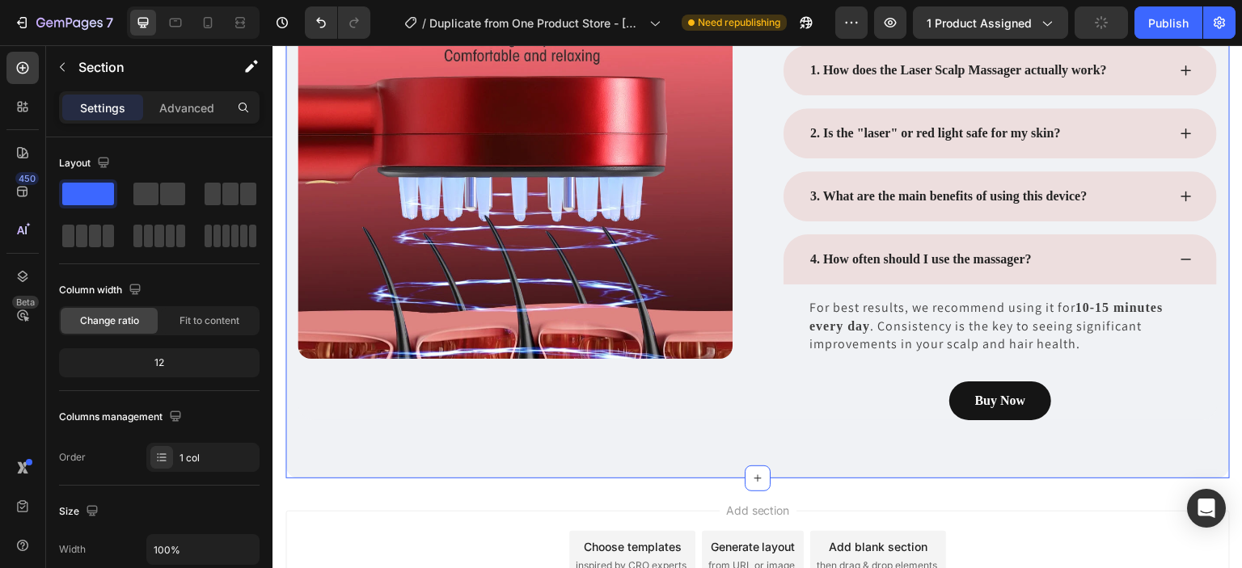
scroll to position [4262, 0]
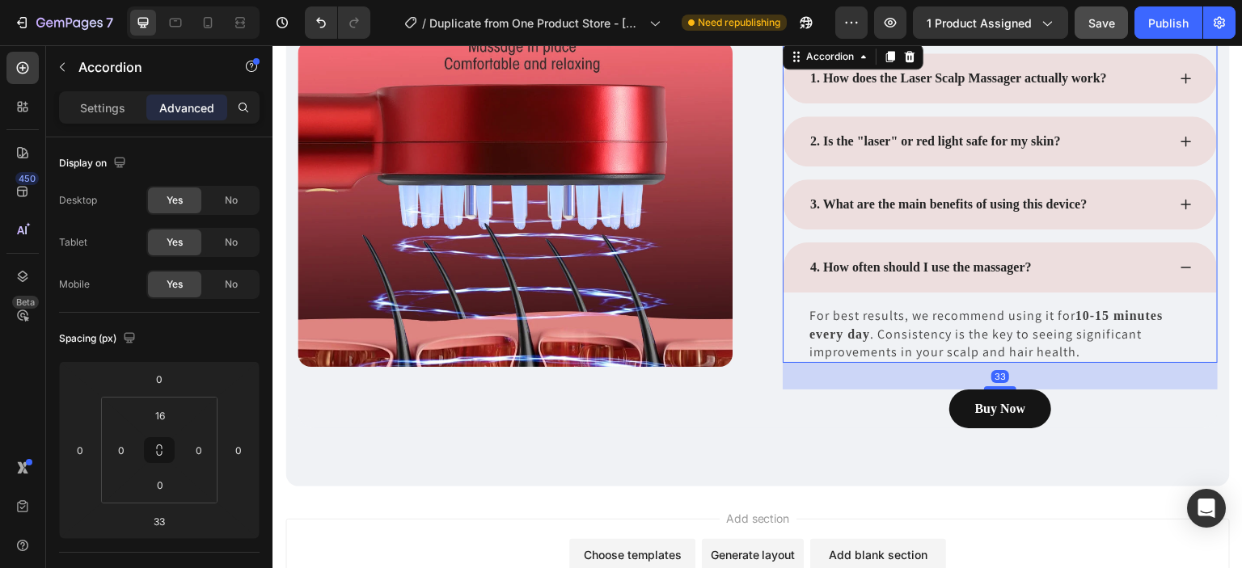
click at [1179, 268] on icon at bounding box center [1185, 267] width 13 height 13
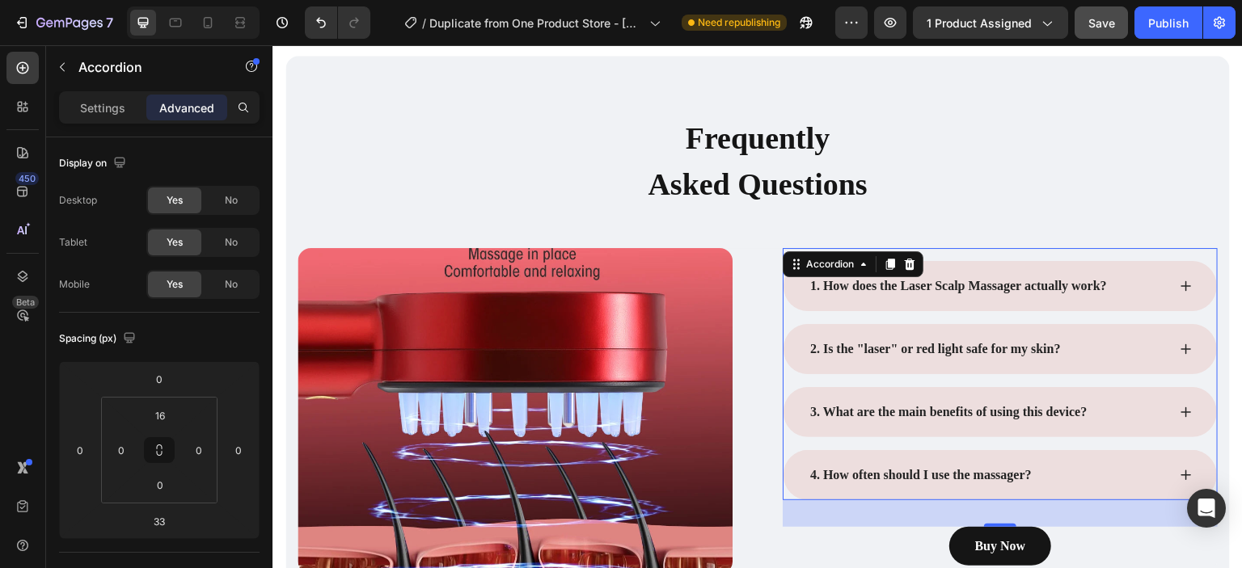
scroll to position [4038, 0]
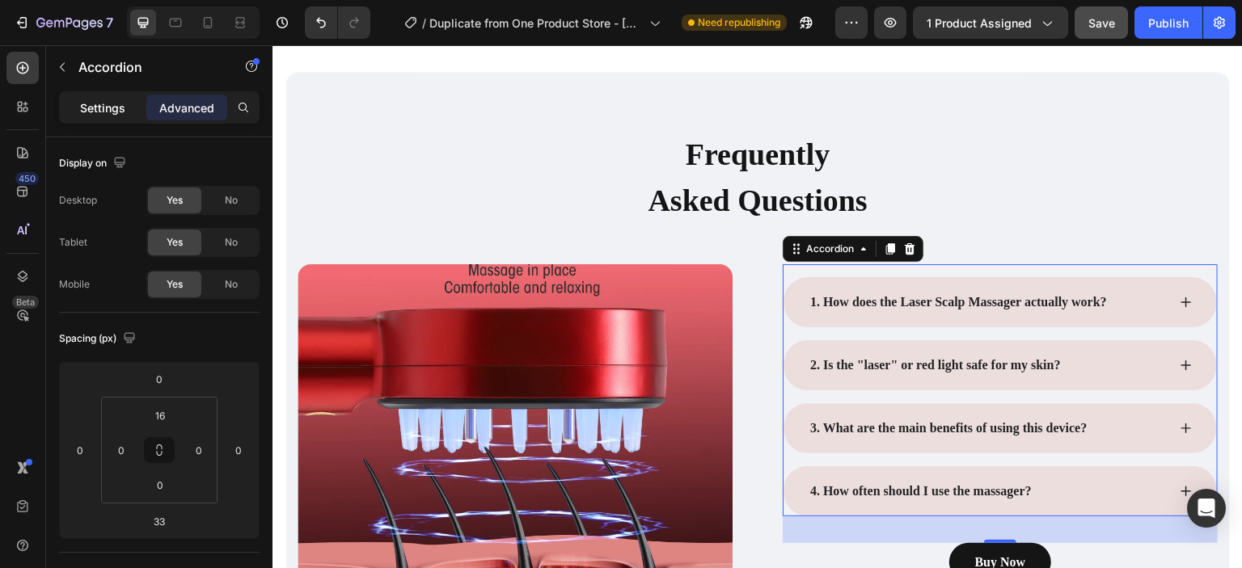
click at [113, 112] on p "Settings" at bounding box center [102, 107] width 45 height 17
type input "16"
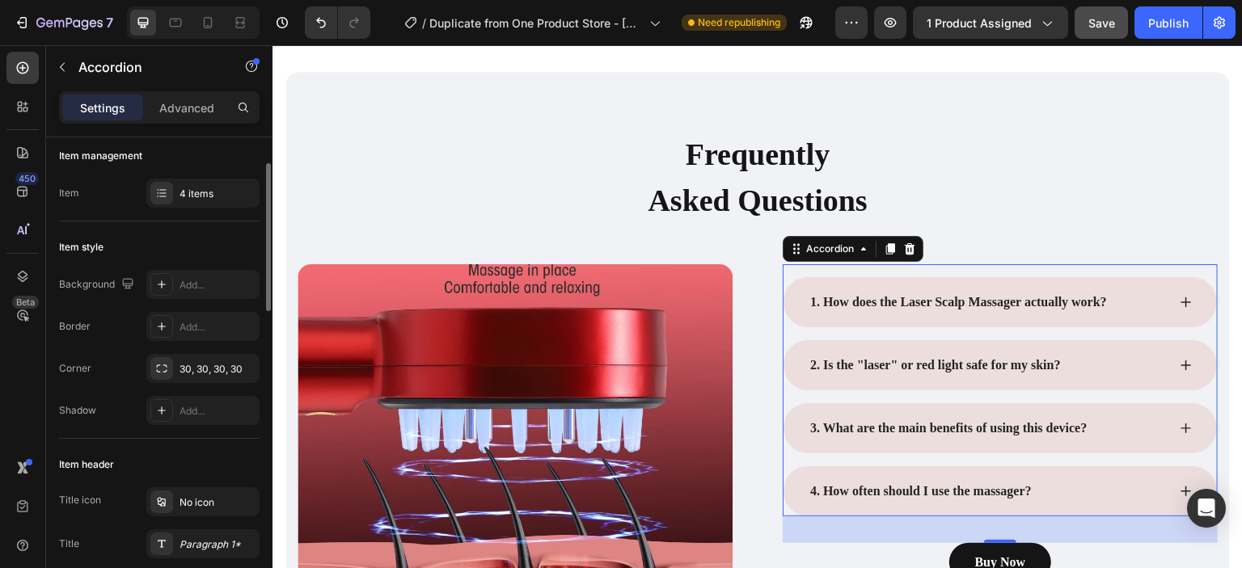
scroll to position [0, 0]
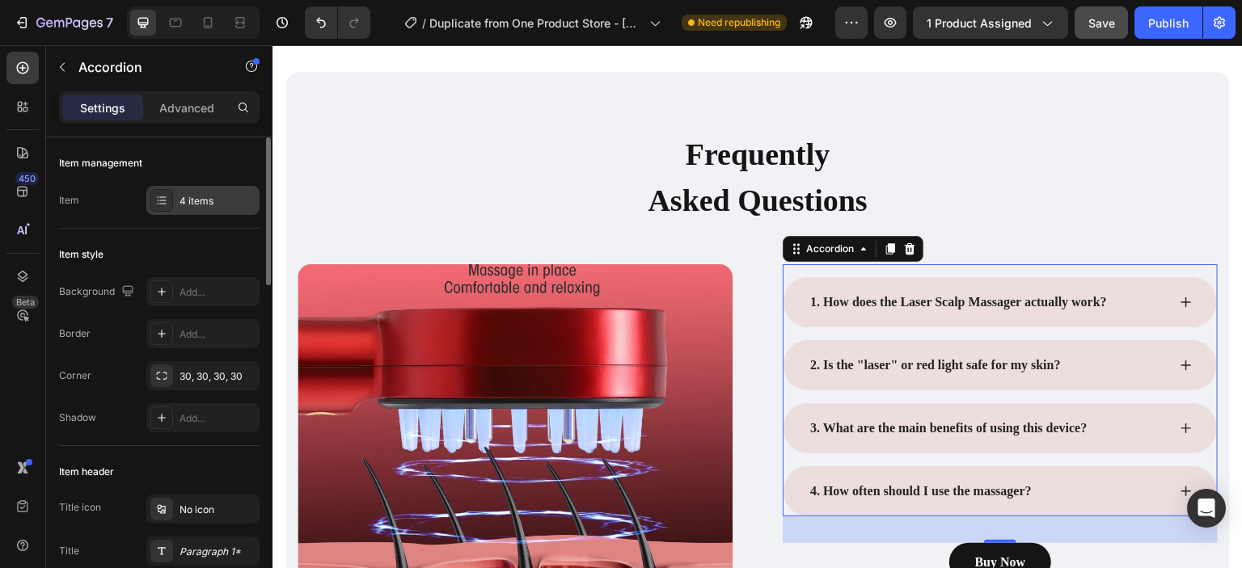
click at [162, 200] on icon at bounding box center [162, 200] width 6 height 1
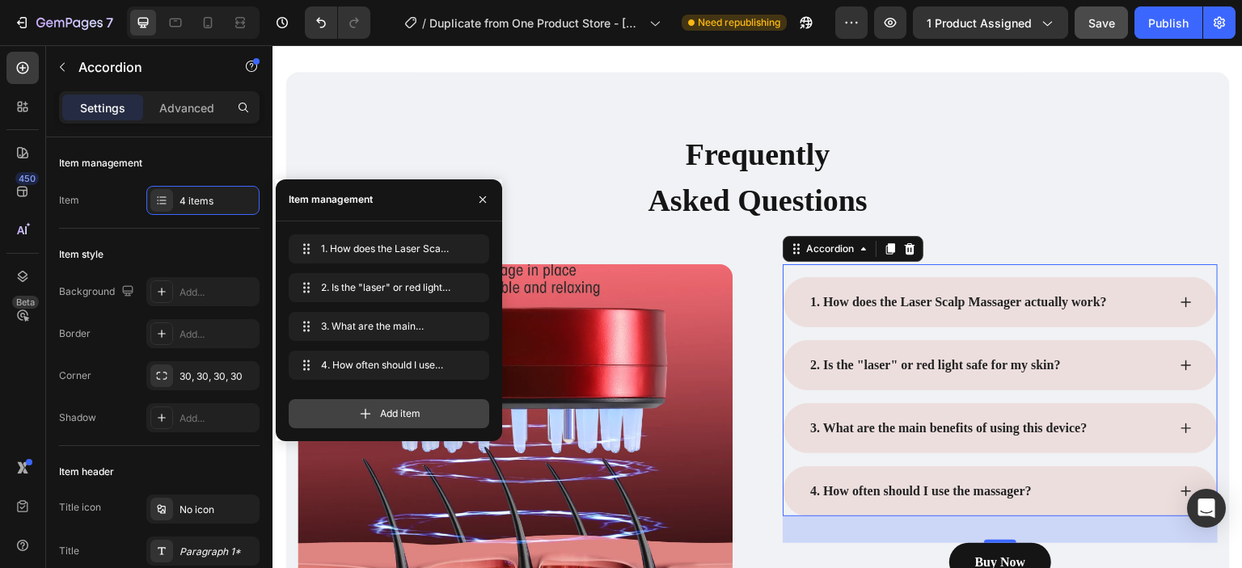
click at [355, 410] on div "Add item" at bounding box center [389, 413] width 200 height 29
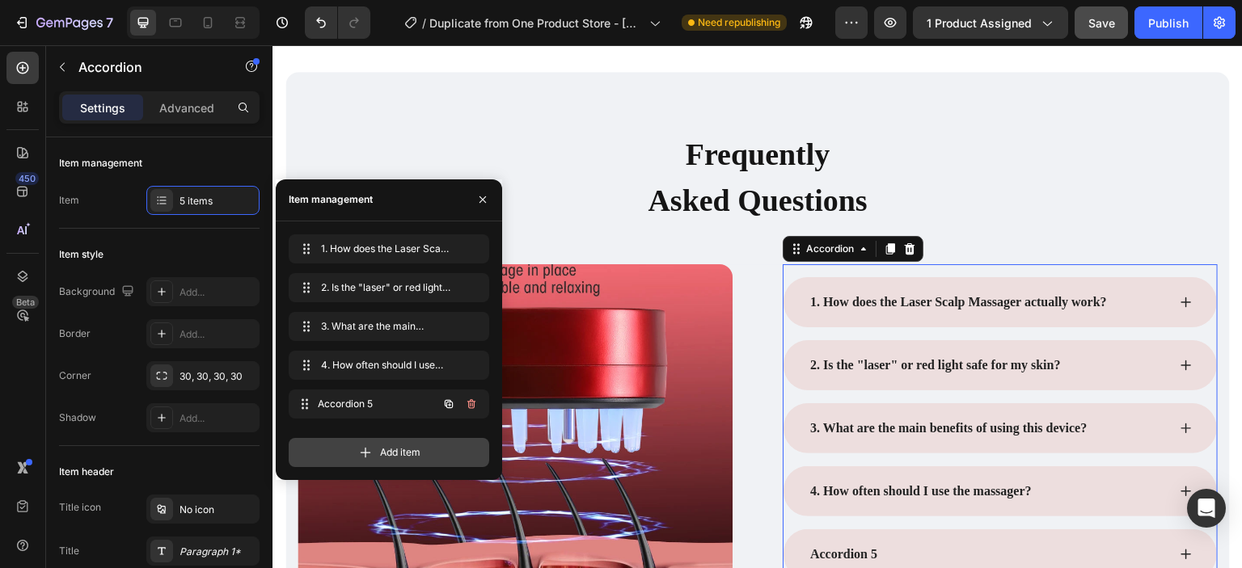
click at [355, 410] on span "Accordion 5" at bounding box center [378, 404] width 120 height 15
click at [368, 453] on icon at bounding box center [365, 453] width 16 height 16
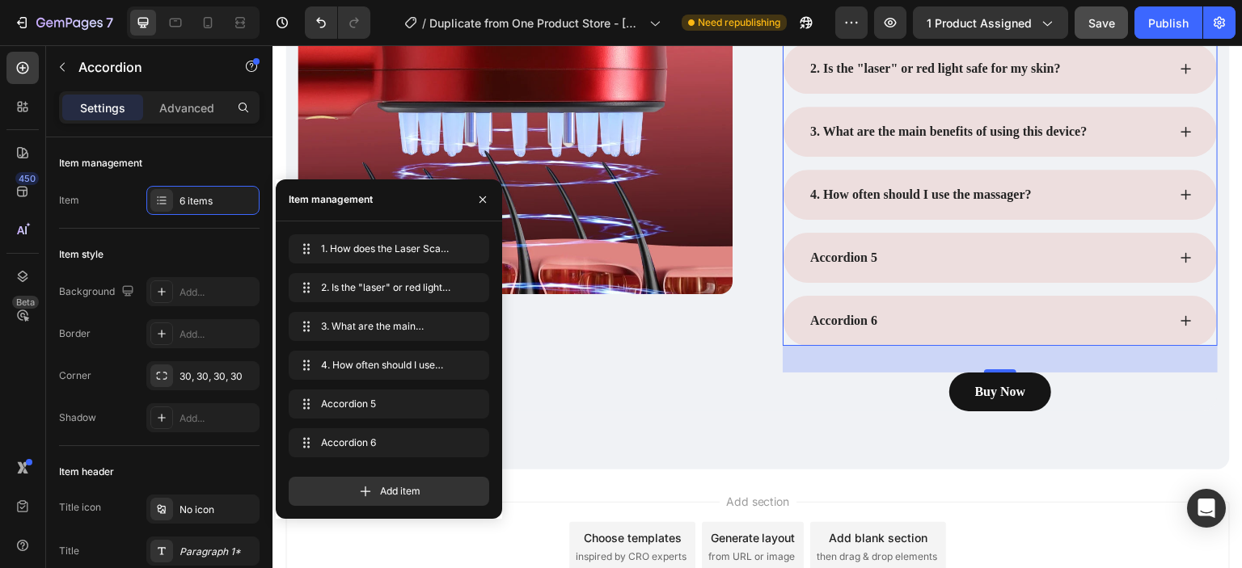
scroll to position [4342, 0]
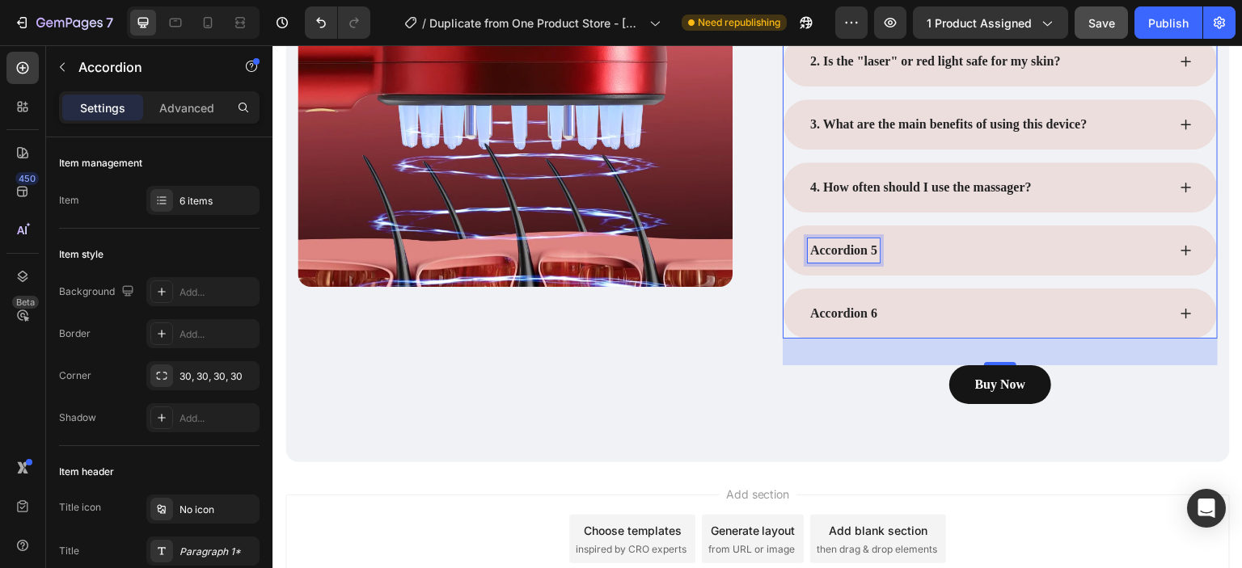
click at [868, 249] on p "Accordion 5" at bounding box center [843, 250] width 67 height 19
click at [1181, 249] on icon at bounding box center [1186, 251] width 11 height 11
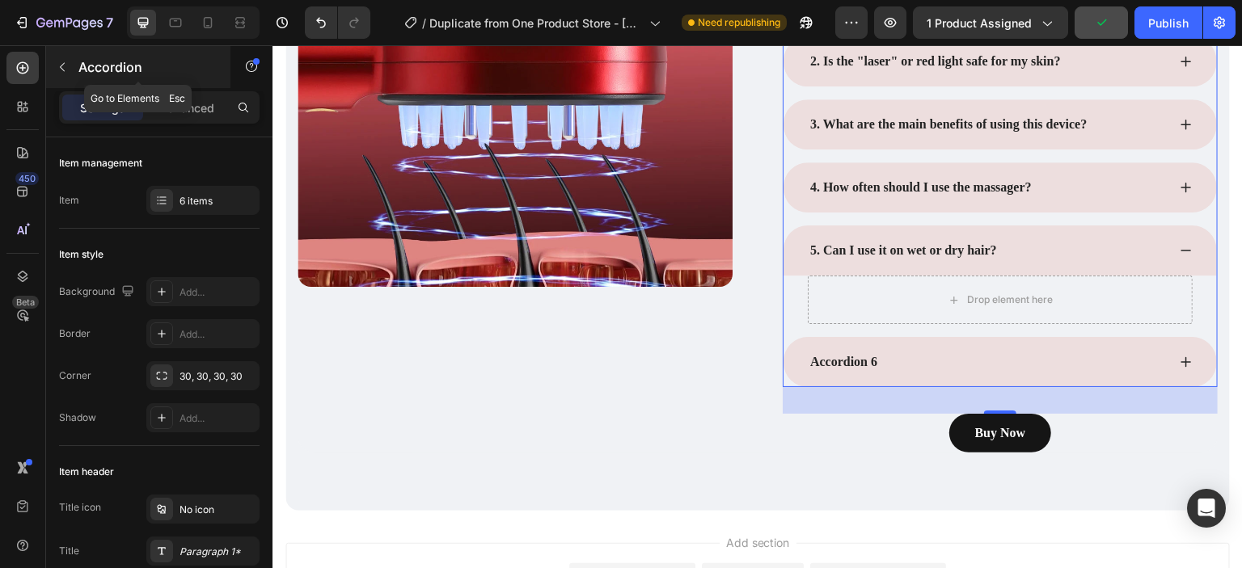
click at [71, 61] on button "button" at bounding box center [62, 67] width 26 height 26
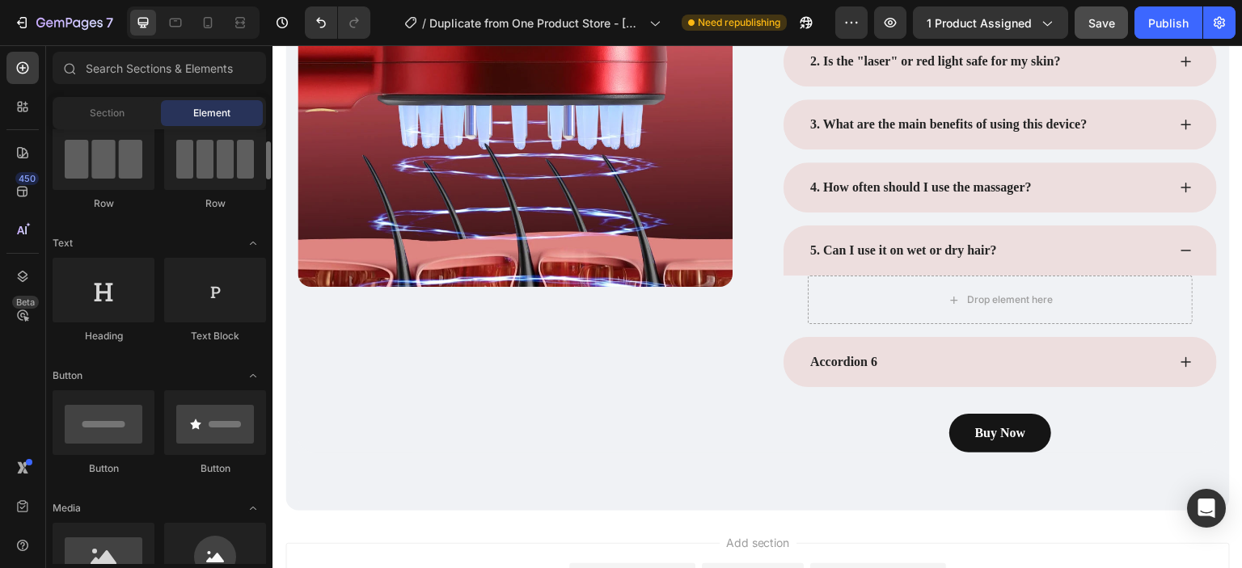
scroll to position [141, 0]
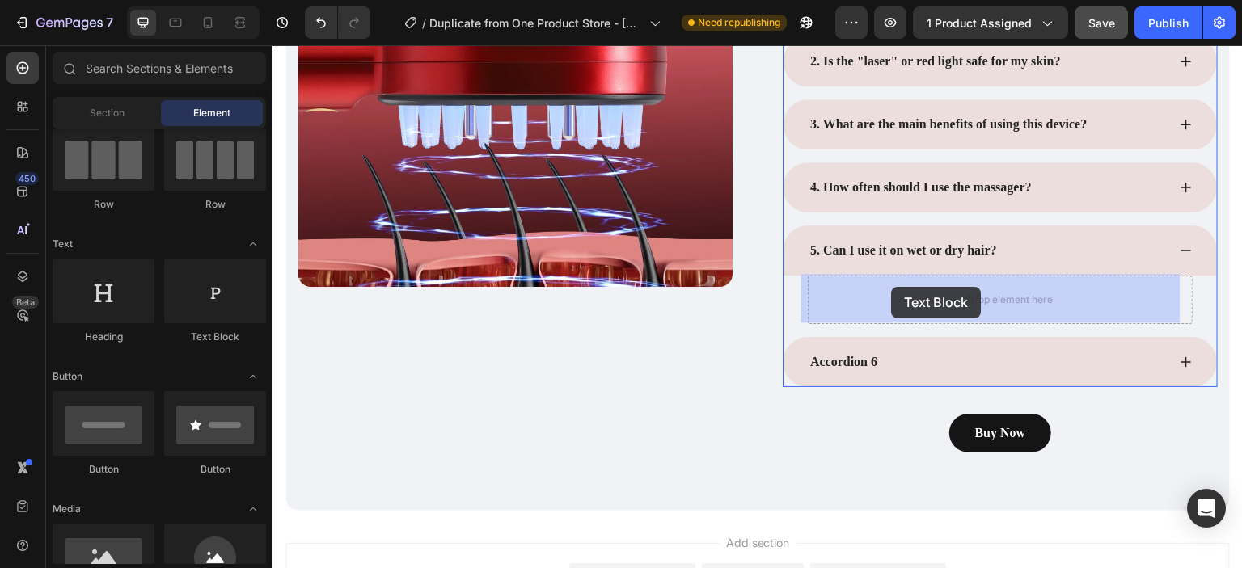
drag, startPoint x: 494, startPoint y: 362, endPoint x: 892, endPoint y: 288, distance: 405.4
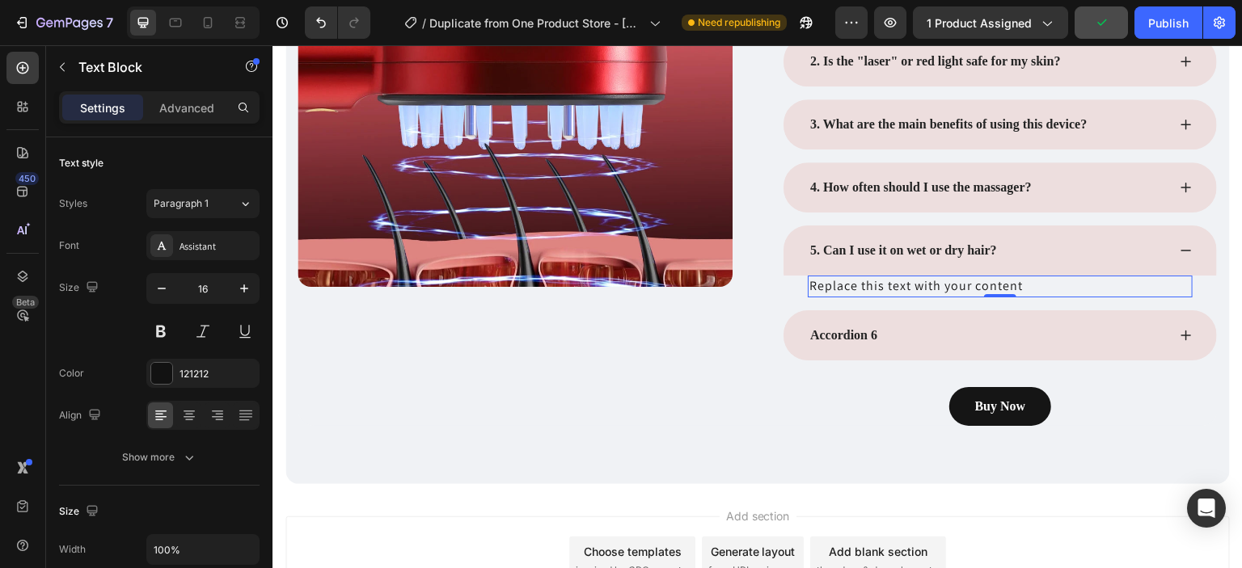
click at [1043, 282] on p "Replace this text with your content" at bounding box center [1000, 286] width 382 height 18
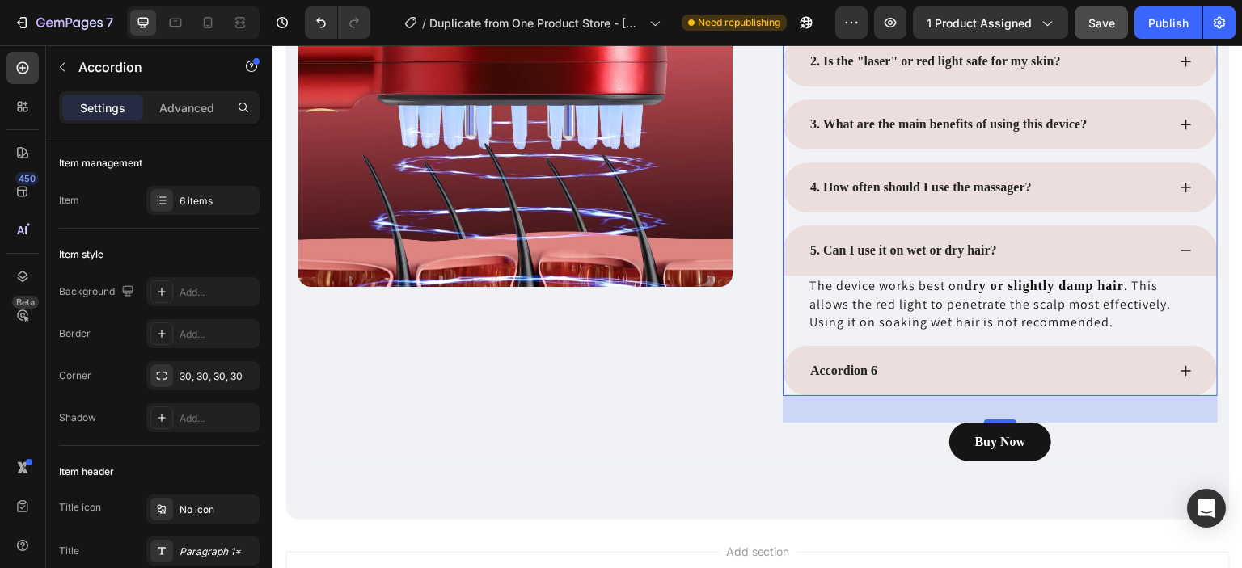
click at [1179, 372] on icon at bounding box center [1185, 371] width 13 height 13
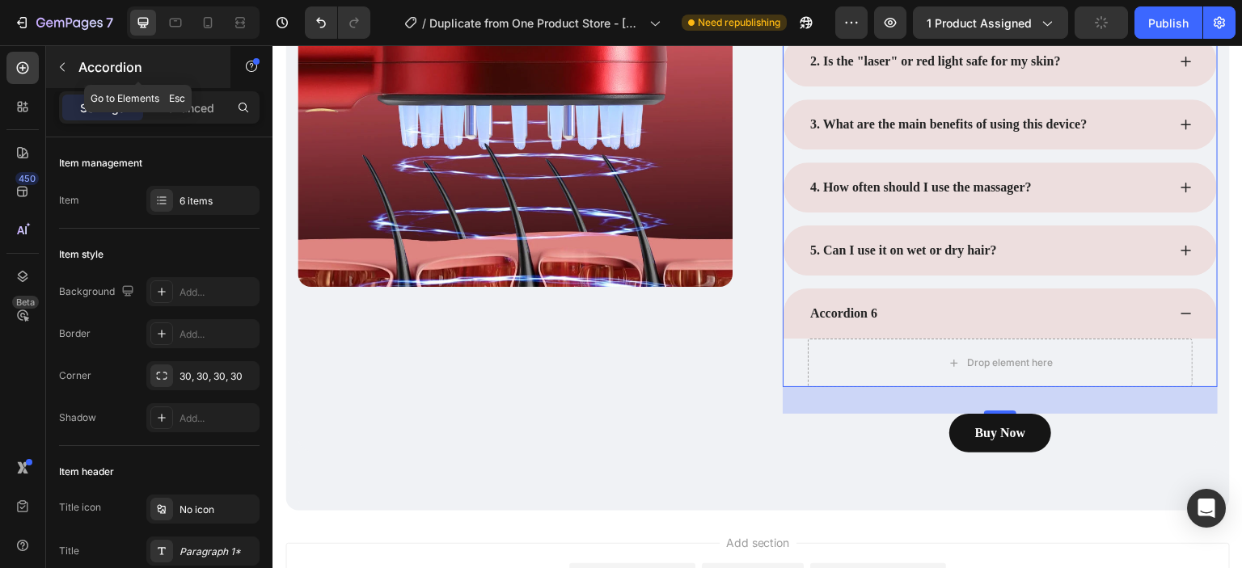
click at [61, 70] on icon "button" at bounding box center [62, 67] width 13 height 13
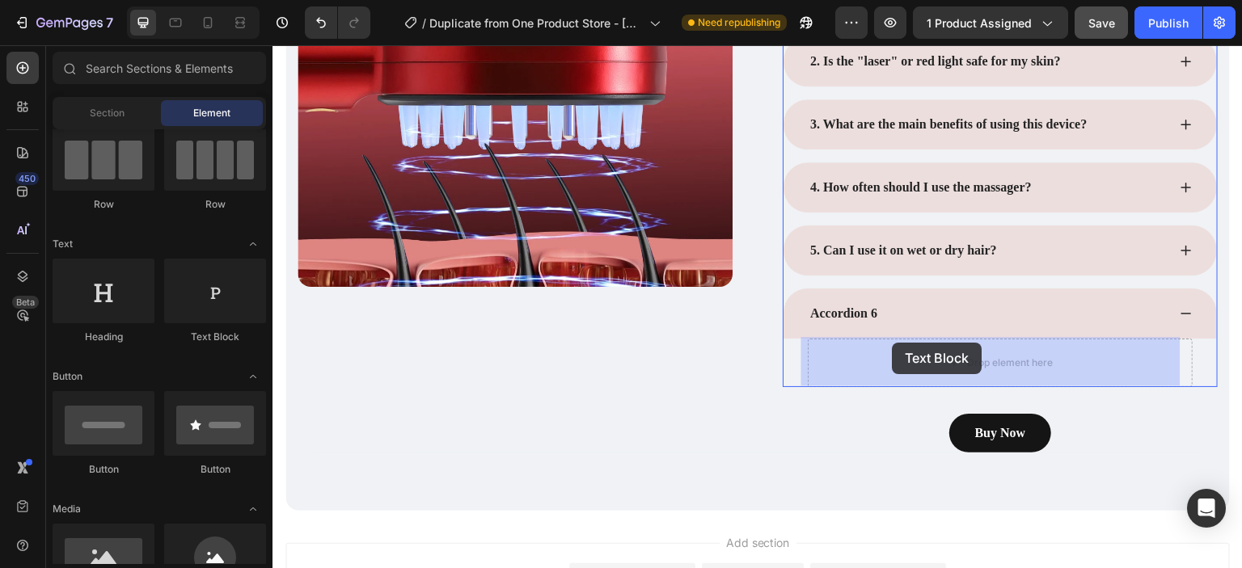
drag, startPoint x: 499, startPoint y: 361, endPoint x: 893, endPoint y: 344, distance: 394.8
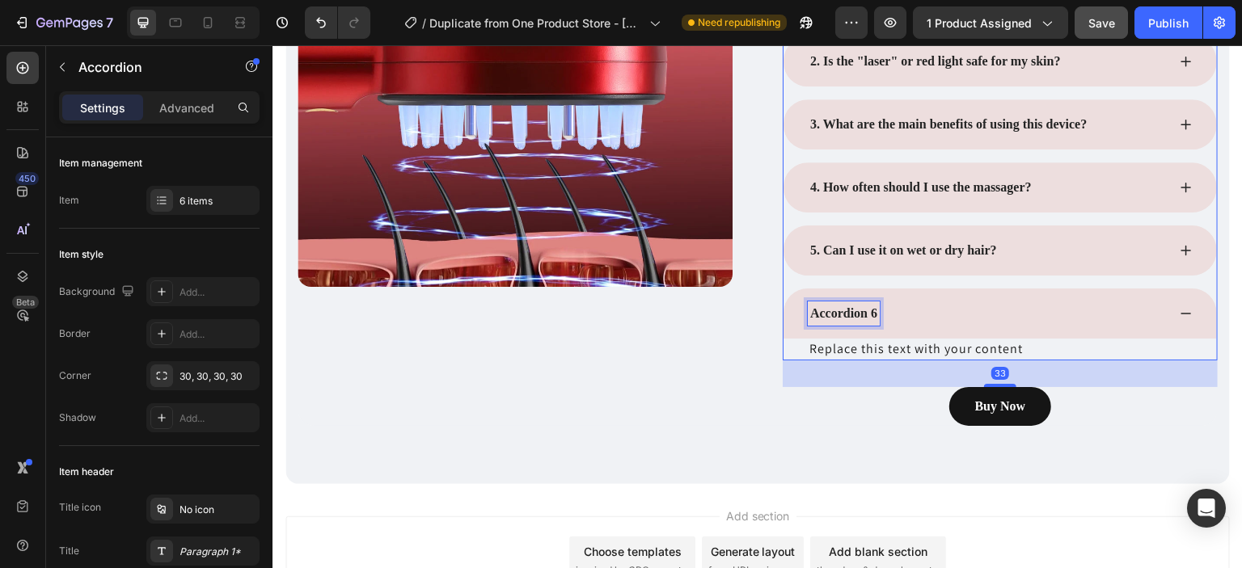
click at [870, 310] on p "Accordion 6" at bounding box center [843, 313] width 67 height 19
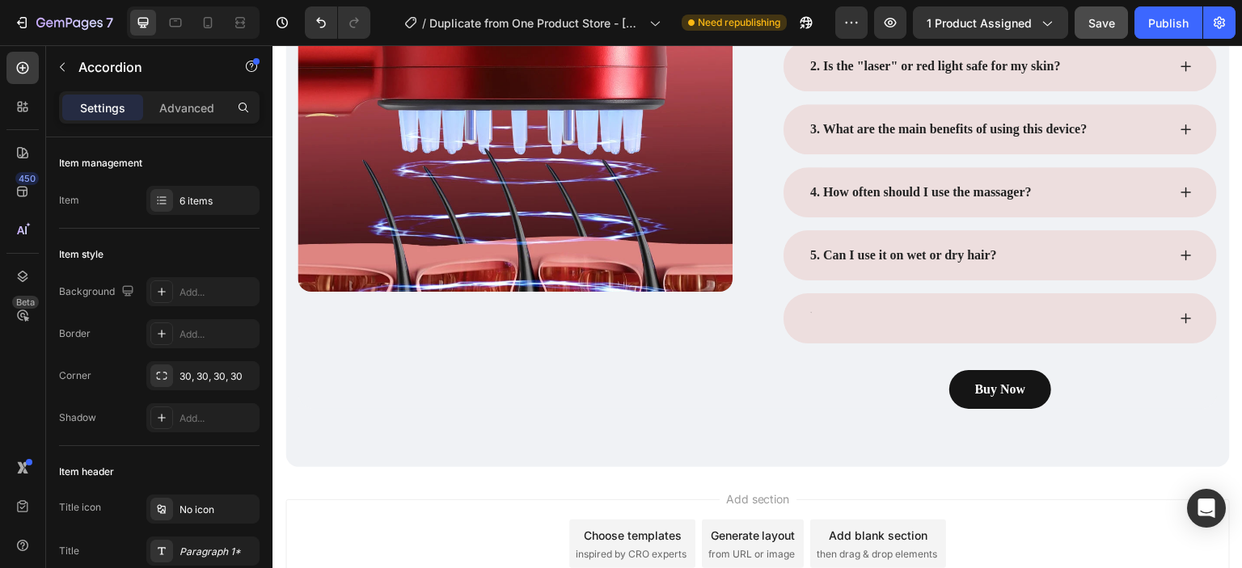
scroll to position [4333, 0]
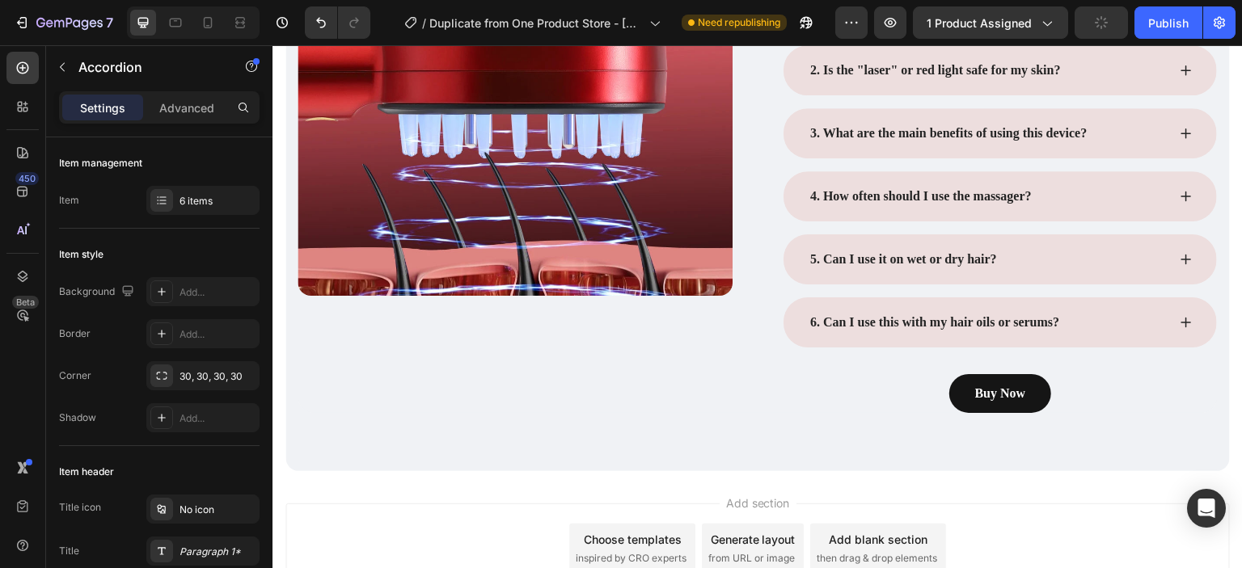
click at [1179, 316] on icon at bounding box center [1185, 322] width 13 height 13
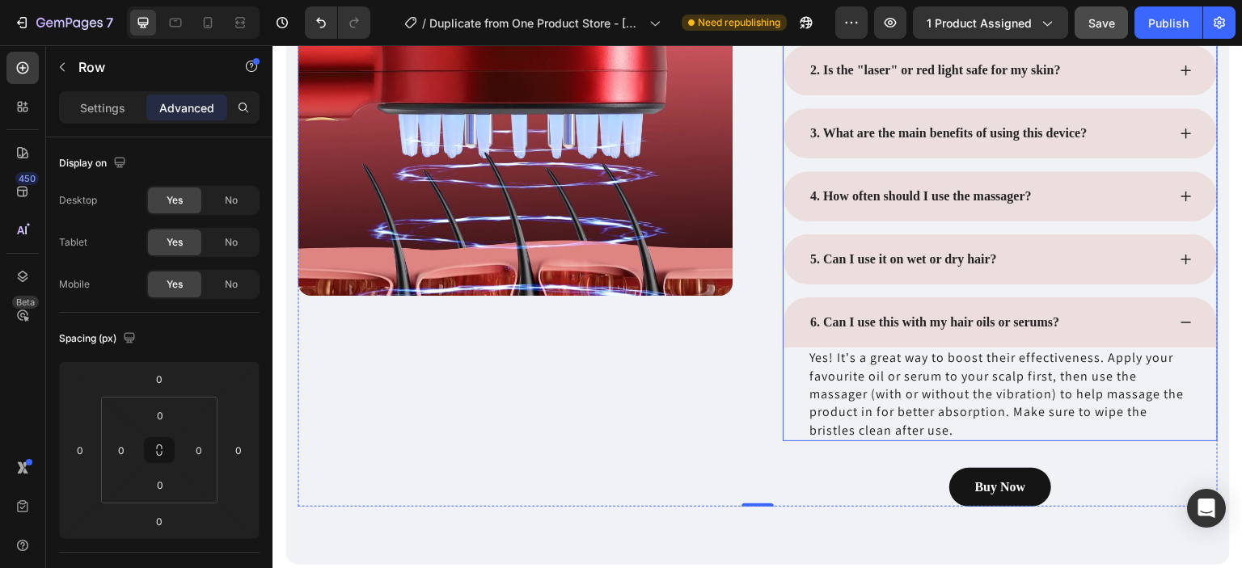
click at [1179, 321] on icon at bounding box center [1185, 322] width 13 height 13
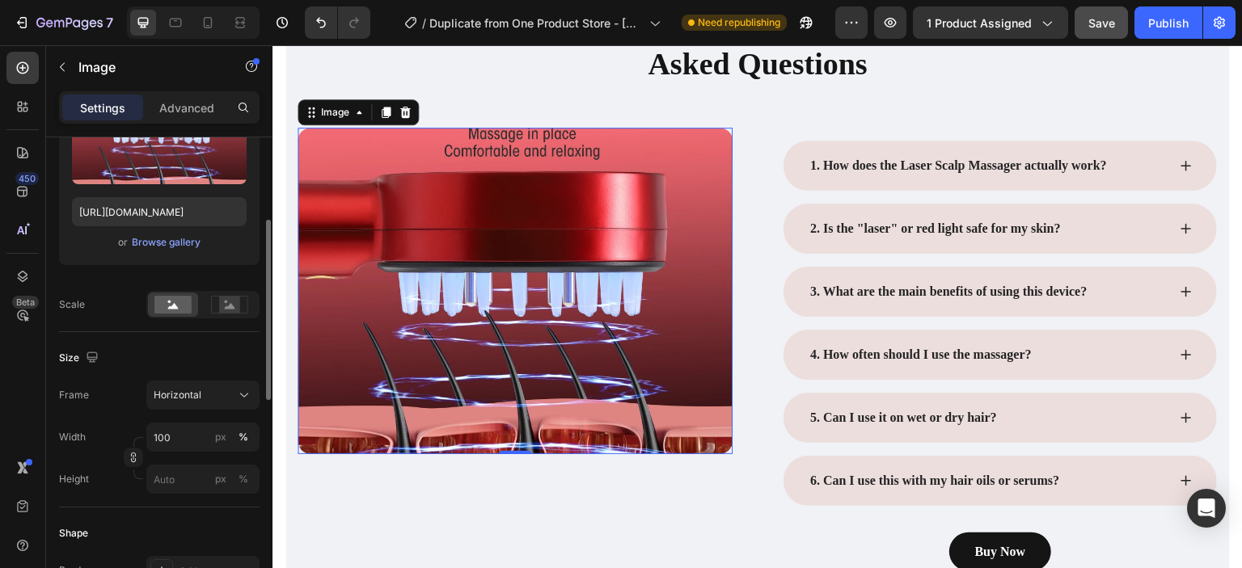
scroll to position [231, 0]
click at [239, 390] on icon at bounding box center [244, 394] width 16 height 16
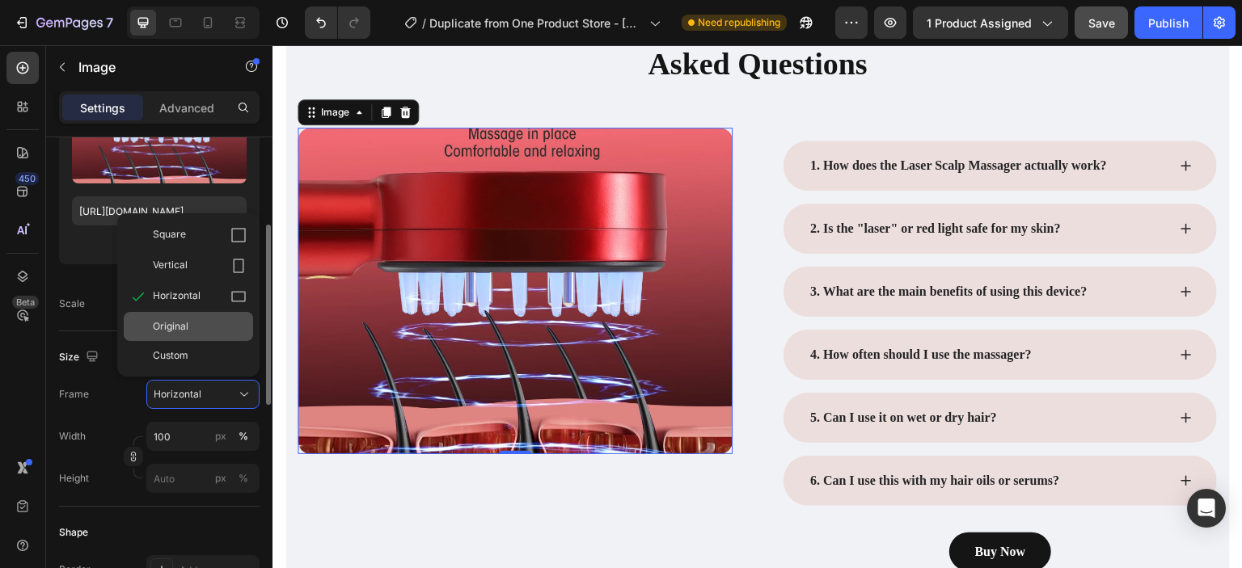
click at [210, 328] on div "Original" at bounding box center [200, 326] width 94 height 15
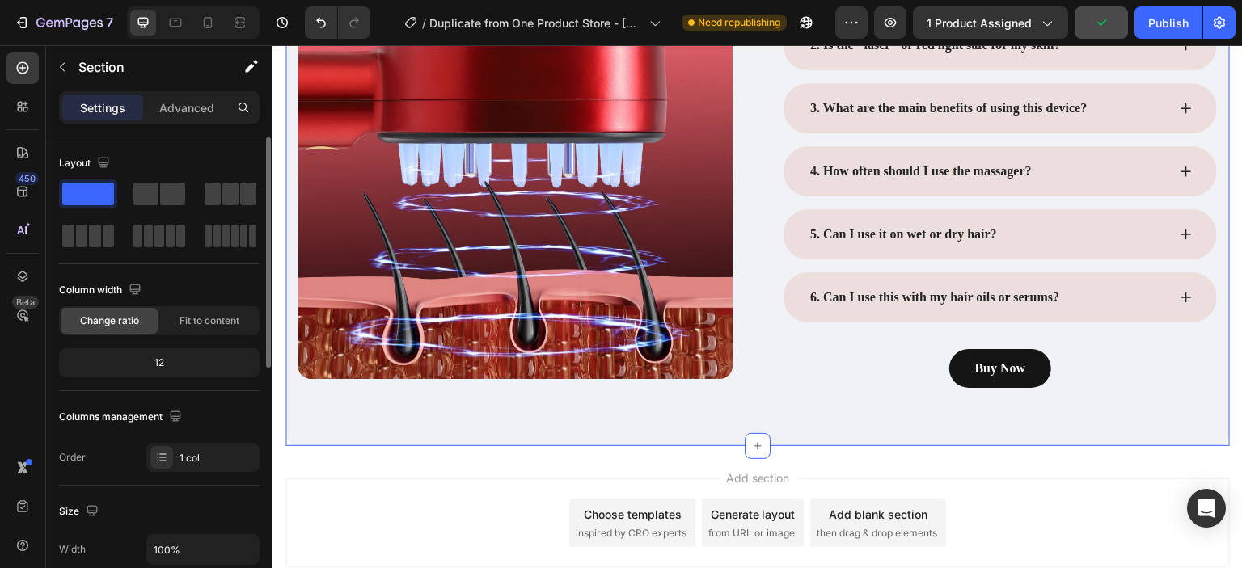
scroll to position [4338, 0]
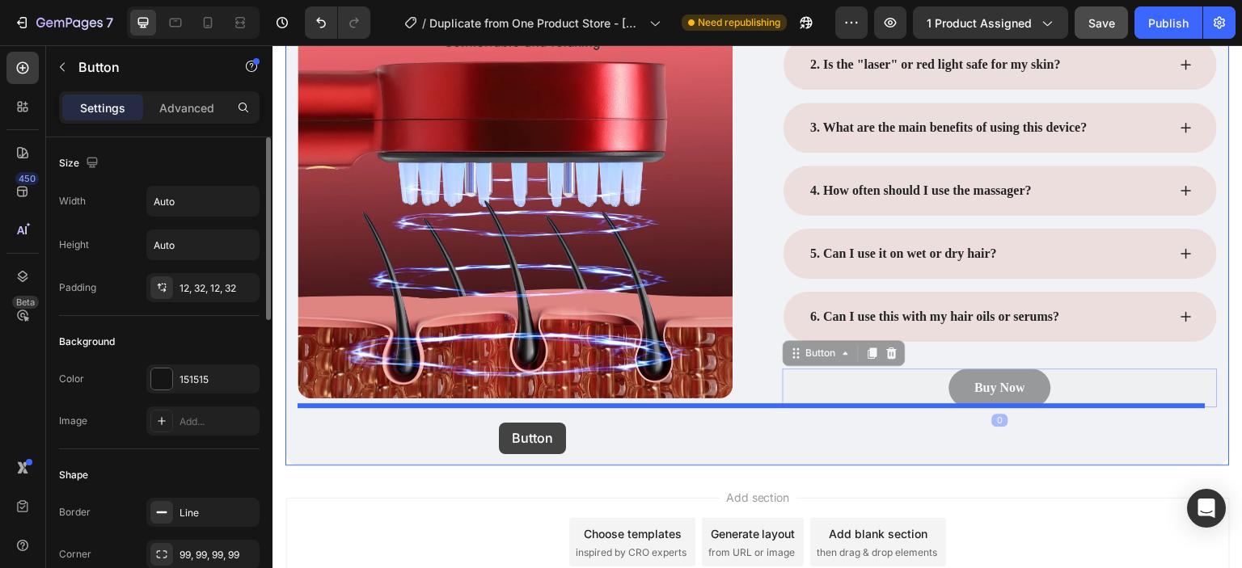
drag, startPoint x: 993, startPoint y: 399, endPoint x: 499, endPoint y: 423, distance: 495.3
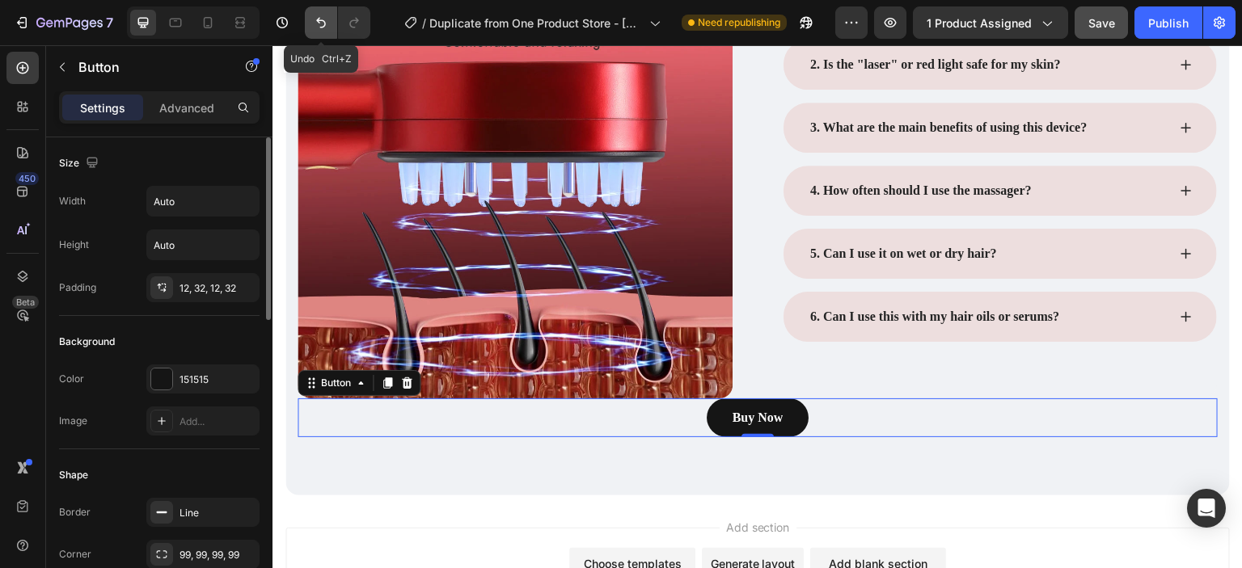
click at [327, 25] on icon "Undo/Redo" at bounding box center [321, 23] width 16 height 16
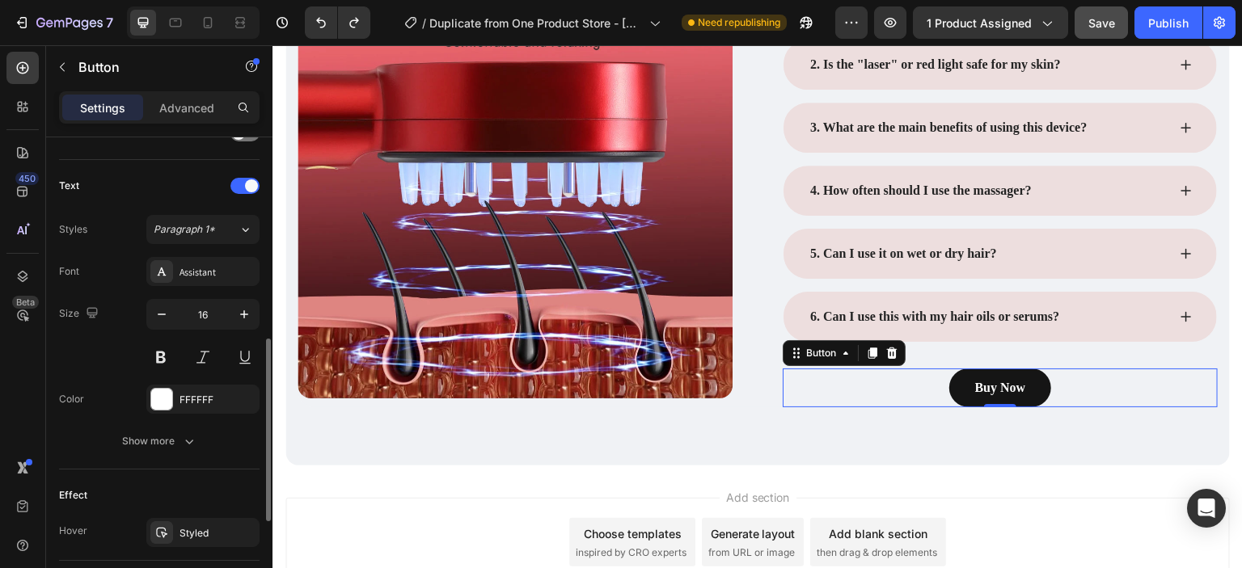
scroll to position [529, 0]
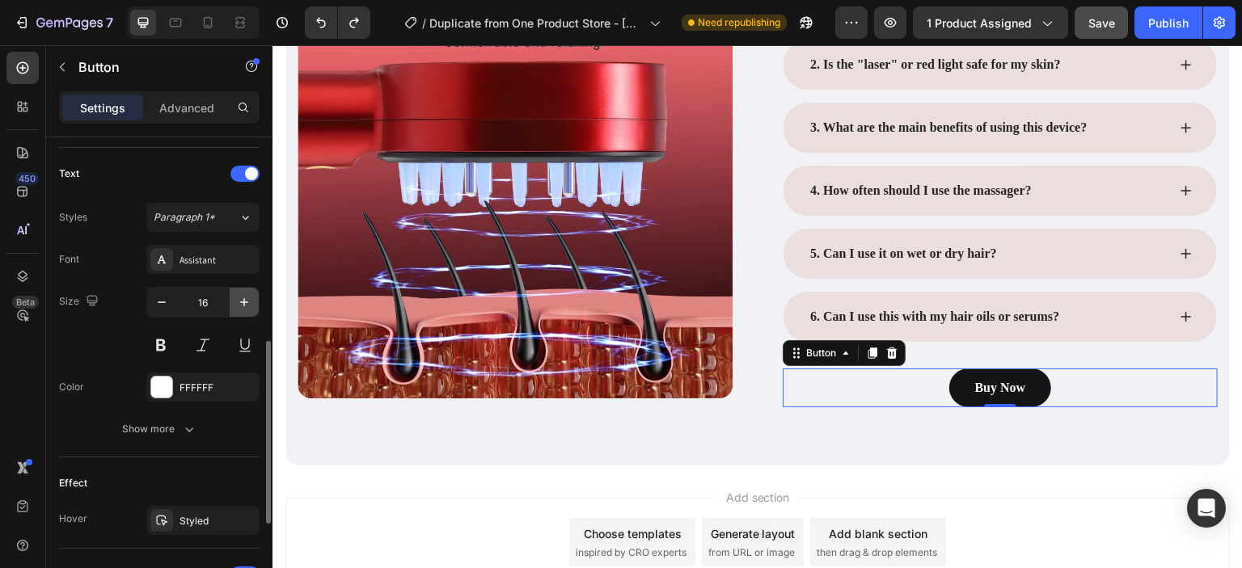
click at [243, 306] on icon "button" at bounding box center [244, 302] width 16 height 16
click at [172, 300] on button "button" at bounding box center [161, 302] width 29 height 29
type input "16"
click at [168, 342] on button at bounding box center [160, 345] width 29 height 29
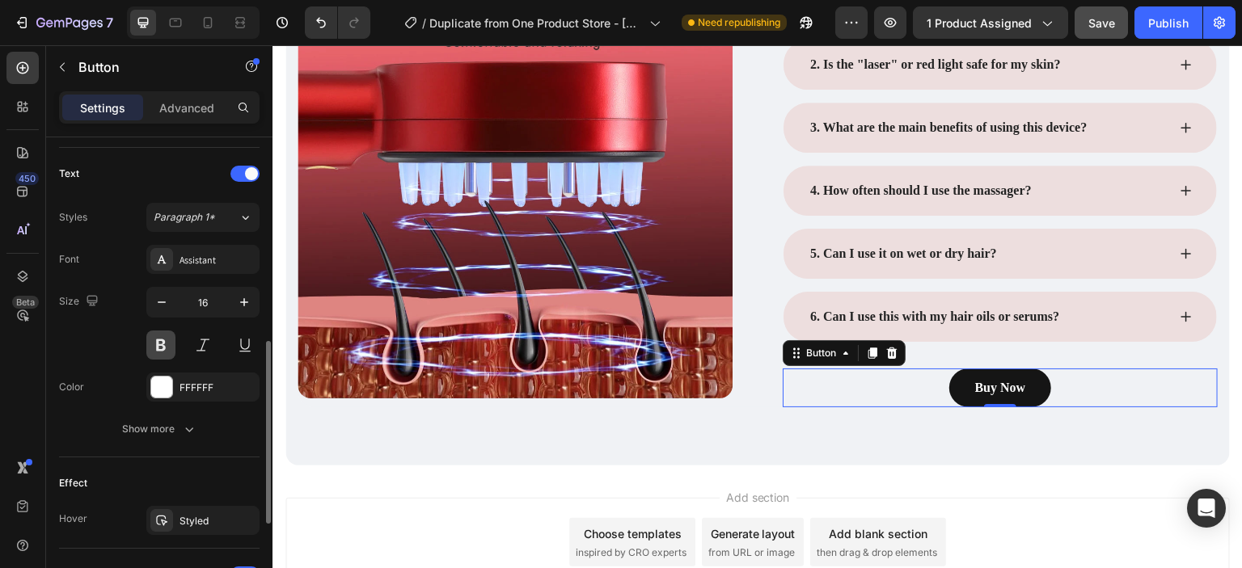
click at [168, 342] on button at bounding box center [160, 345] width 29 height 29
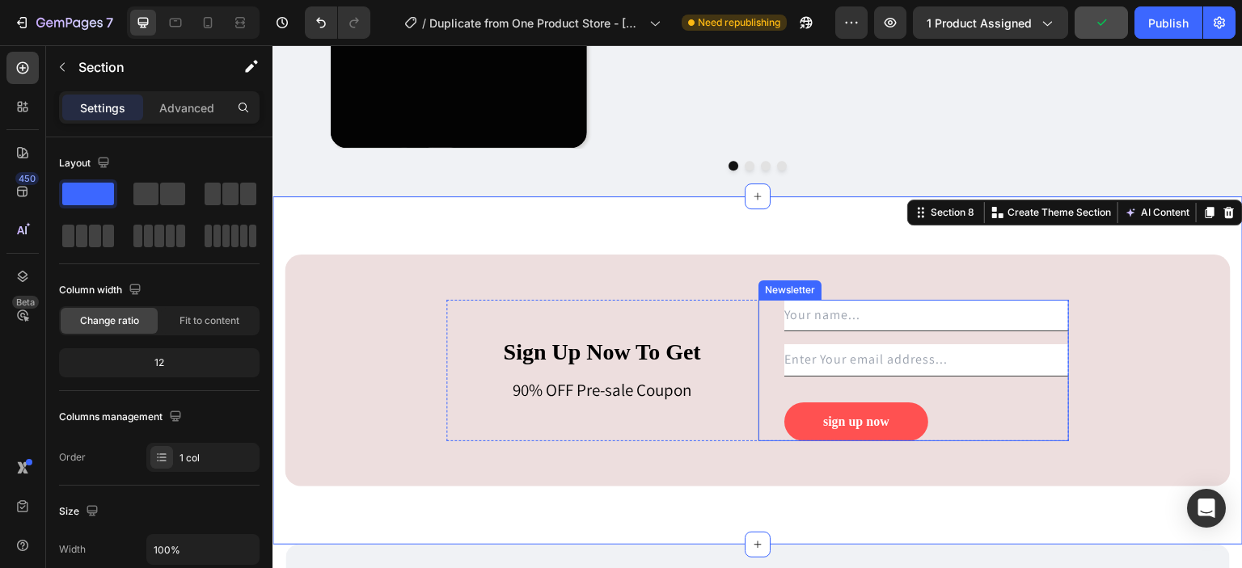
scroll to position [3561, 0]
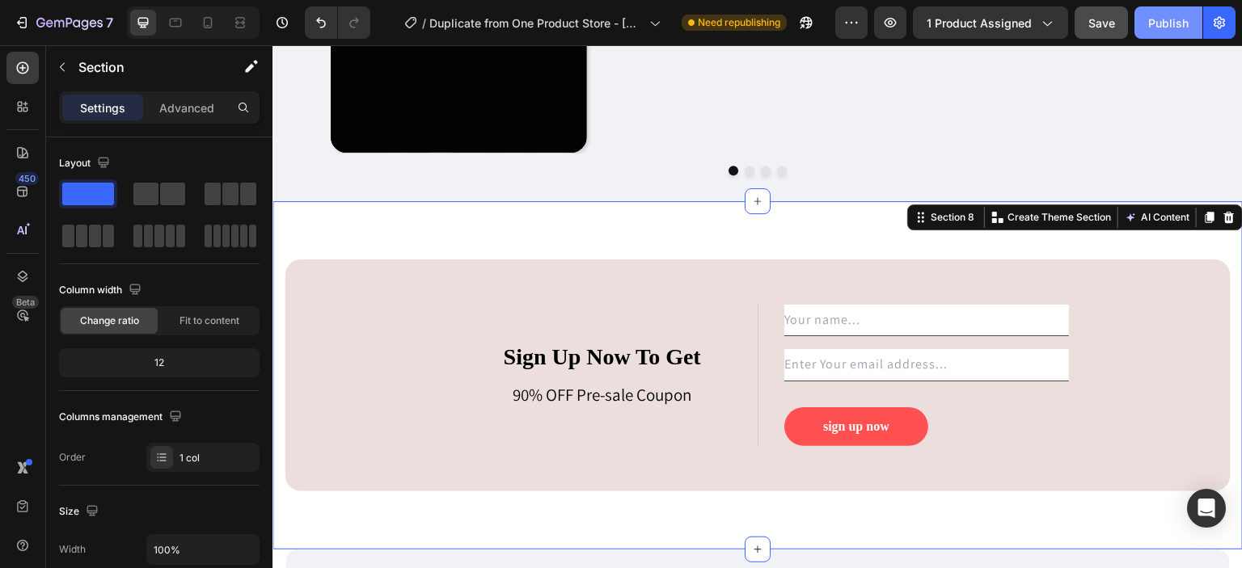
click at [1176, 18] on div "Publish" at bounding box center [1168, 23] width 40 height 17
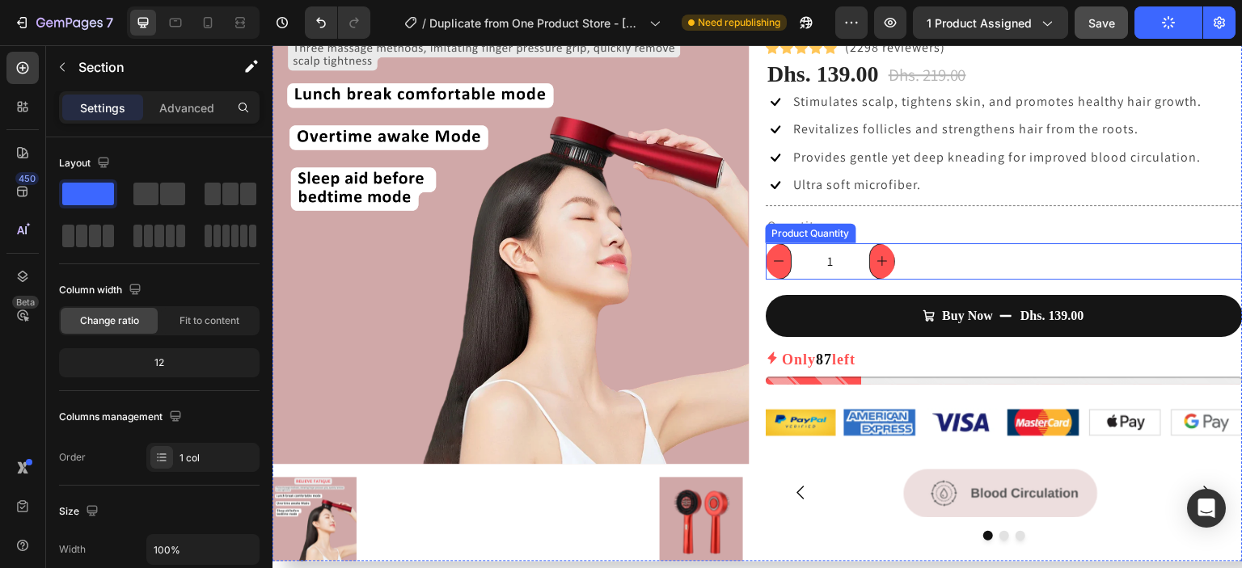
scroll to position [115, 0]
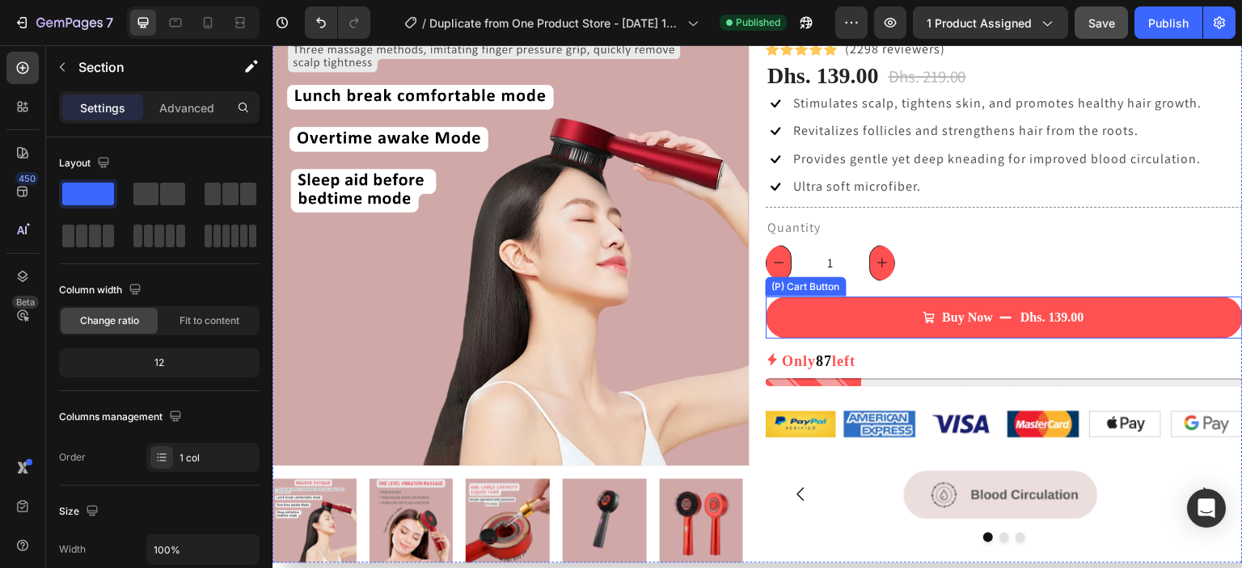
click at [1002, 327] on button "Buy Now Dhs. 139.00" at bounding box center [1004, 318] width 477 height 42
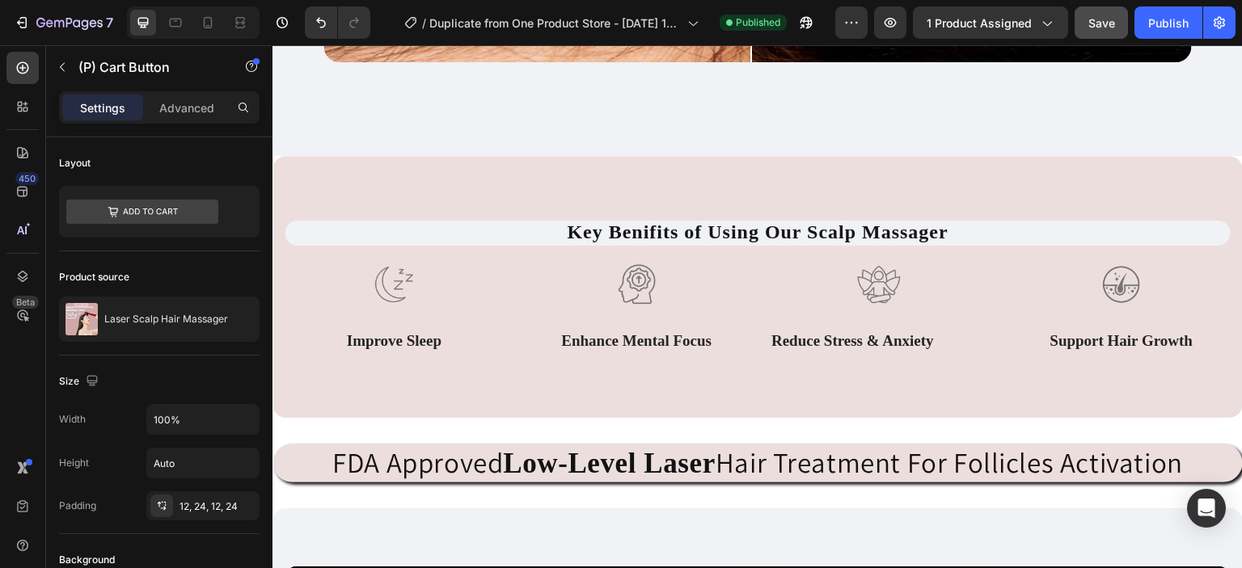
scroll to position [2110, 0]
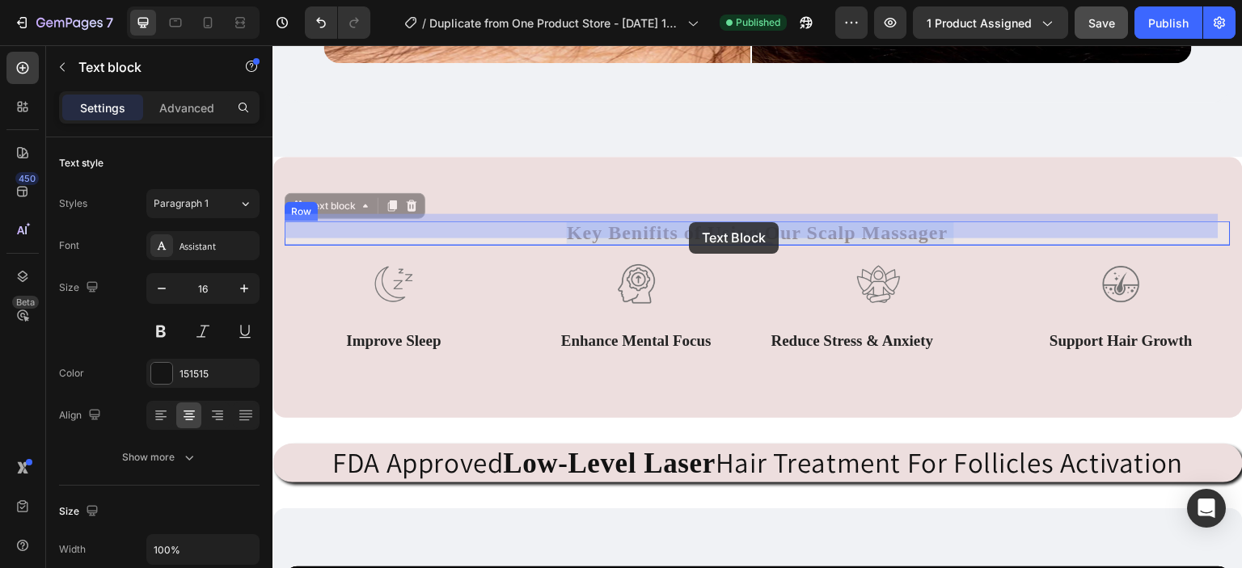
drag, startPoint x: 560, startPoint y: 218, endPoint x: 689, endPoint y: 222, distance: 128.6
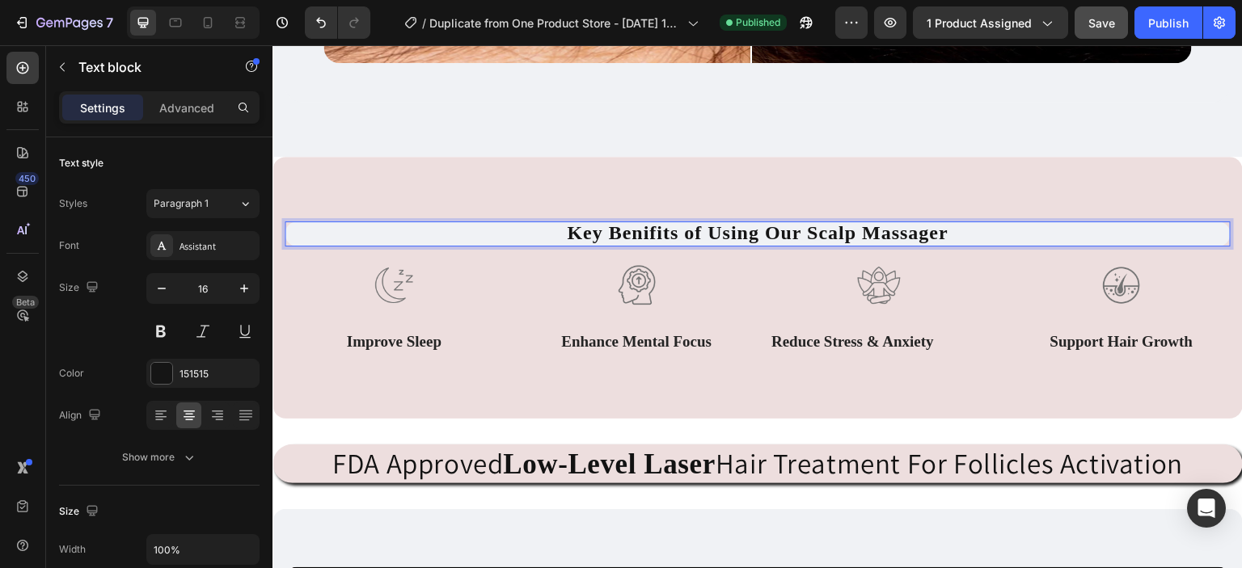
click at [567, 222] on strong "Key Benifits of Using Our Scalp Massager" at bounding box center [758, 232] width 382 height 21
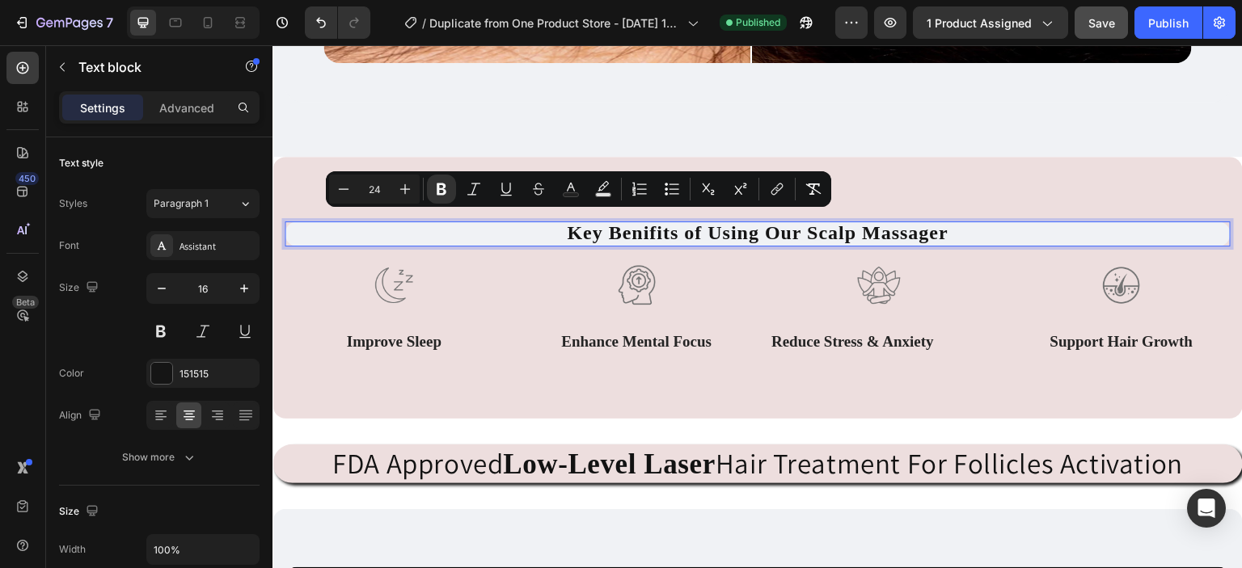
click at [567, 222] on strong "Key Benifits of Using Our Scalp Massager" at bounding box center [758, 232] width 382 height 21
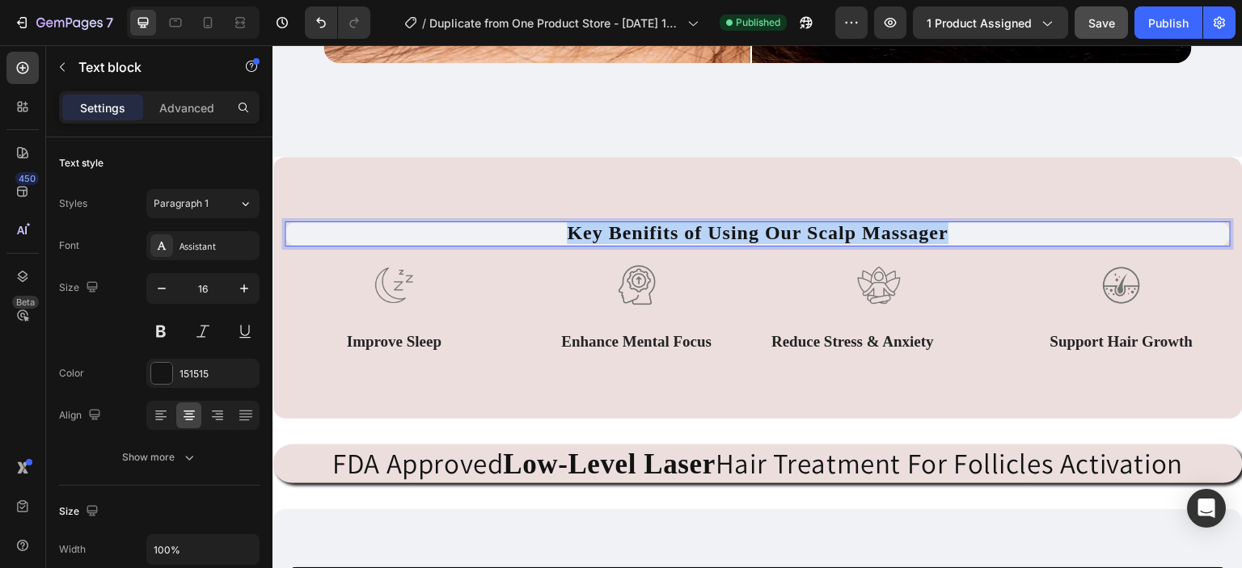
click at [567, 222] on strong "Key Benifits of Using Our Scalp Massager" at bounding box center [758, 232] width 382 height 21
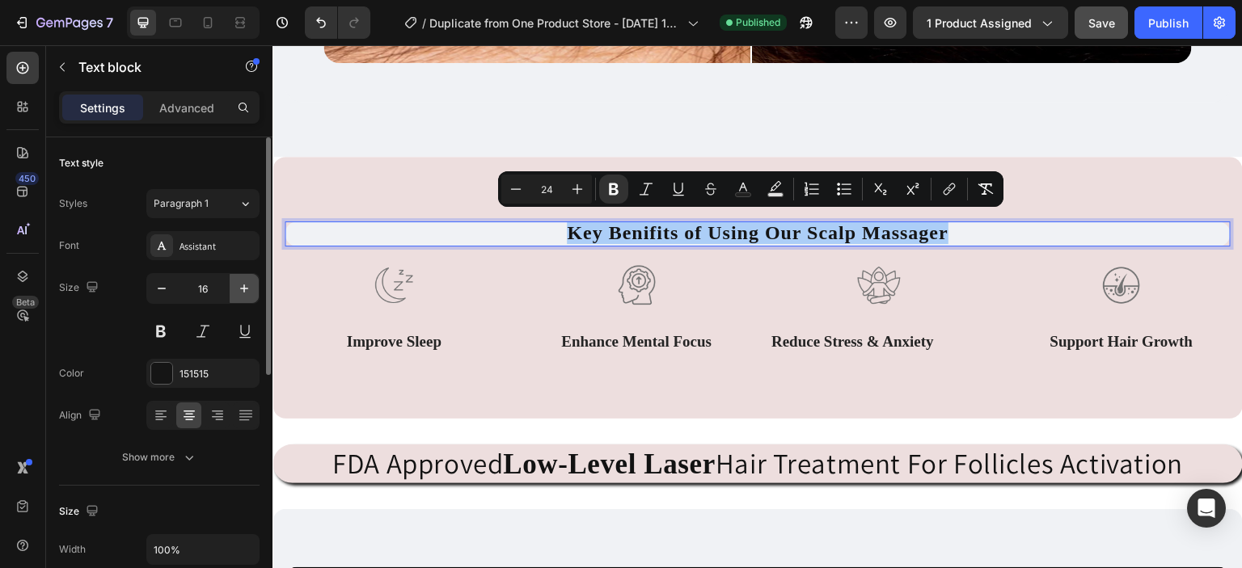
click at [238, 284] on icon "button" at bounding box center [244, 288] width 16 height 16
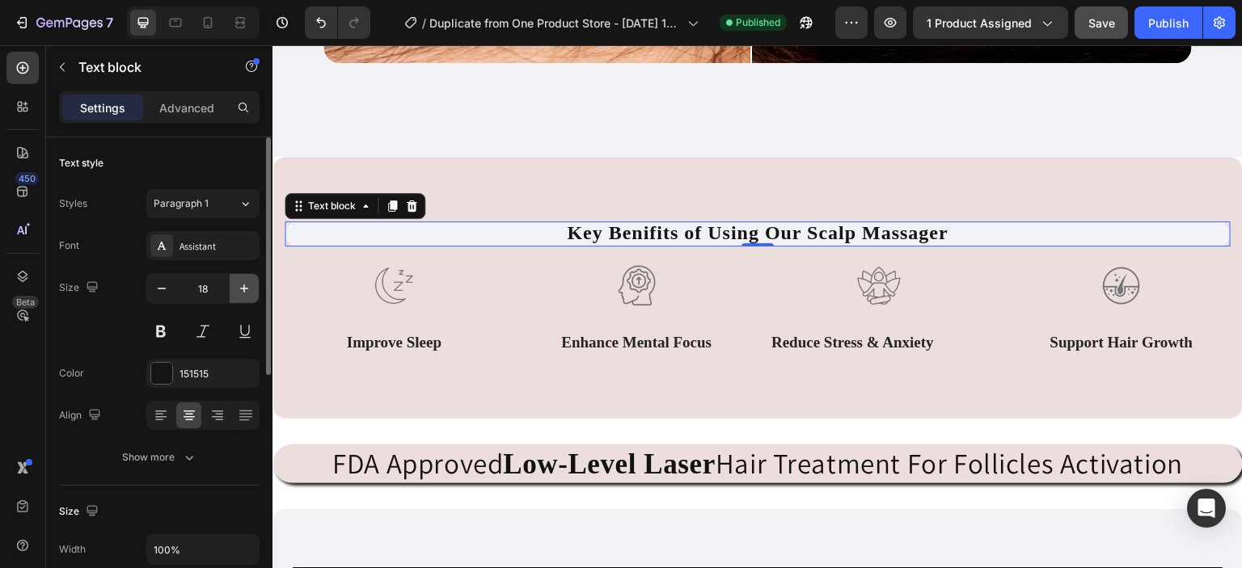
click at [238, 284] on icon "button" at bounding box center [244, 288] width 16 height 16
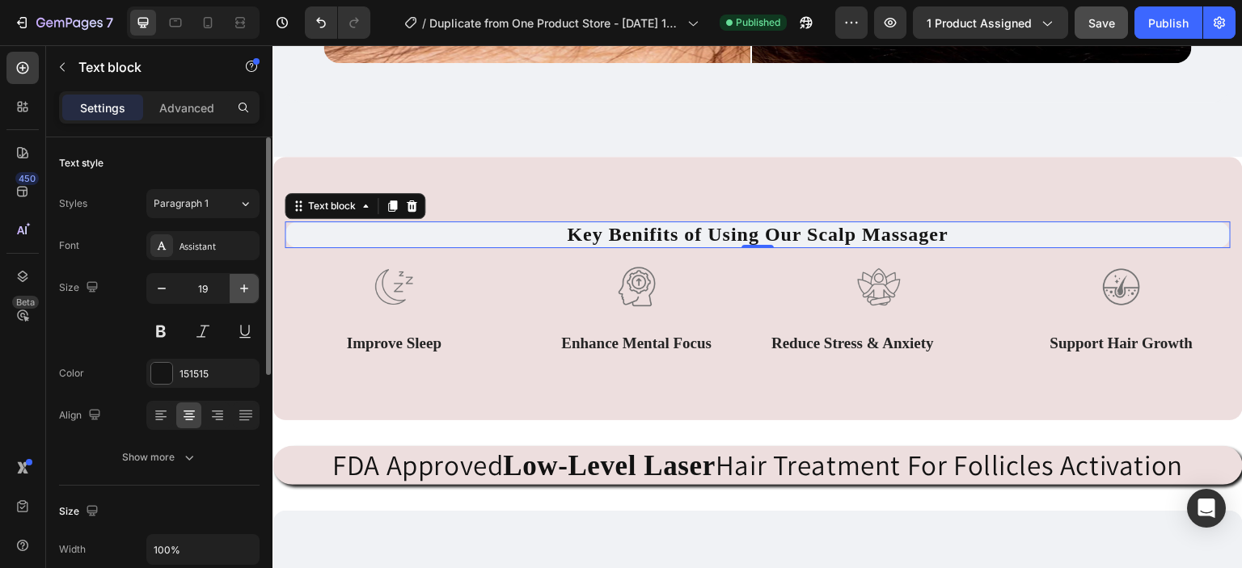
click at [238, 284] on icon "button" at bounding box center [244, 288] width 16 height 16
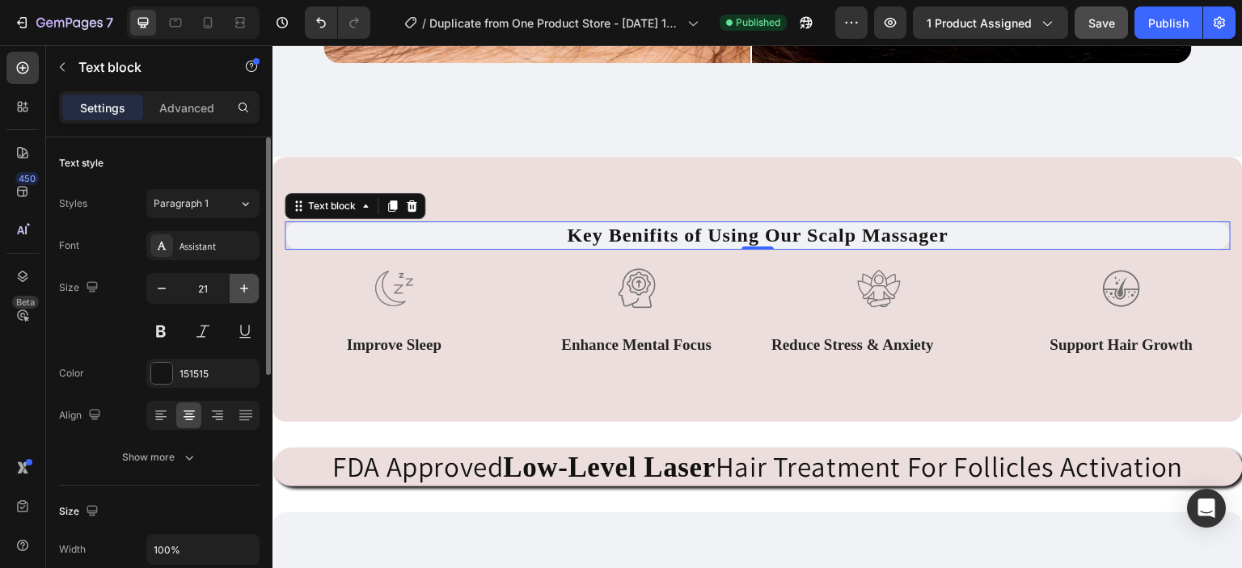
click at [238, 284] on icon "button" at bounding box center [244, 288] width 16 height 16
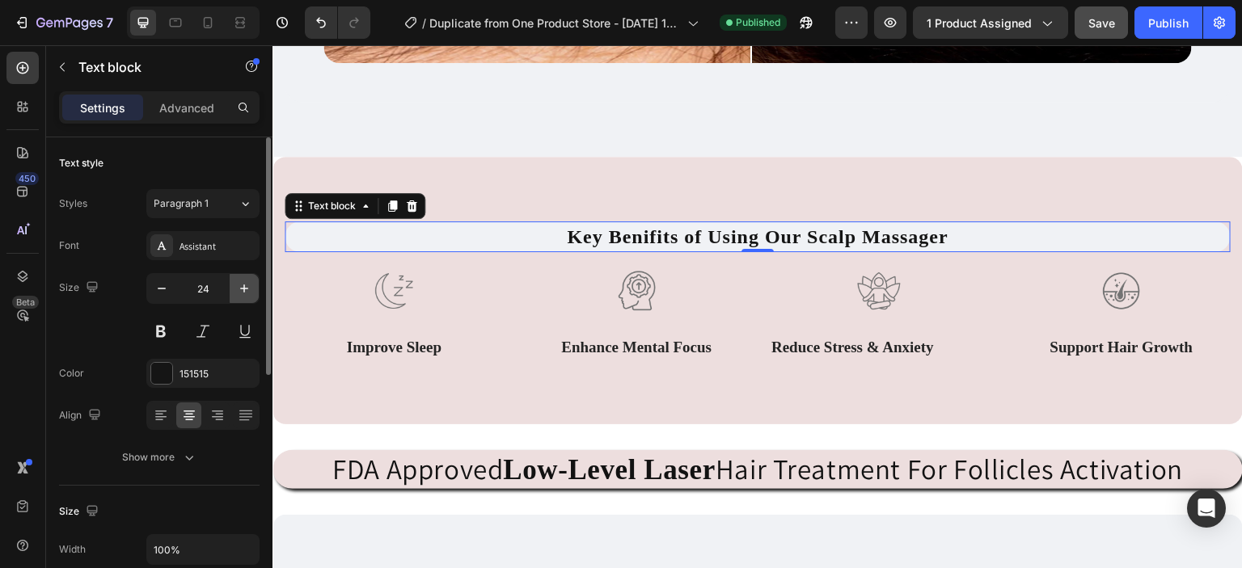
click at [238, 284] on icon "button" at bounding box center [244, 288] width 16 height 16
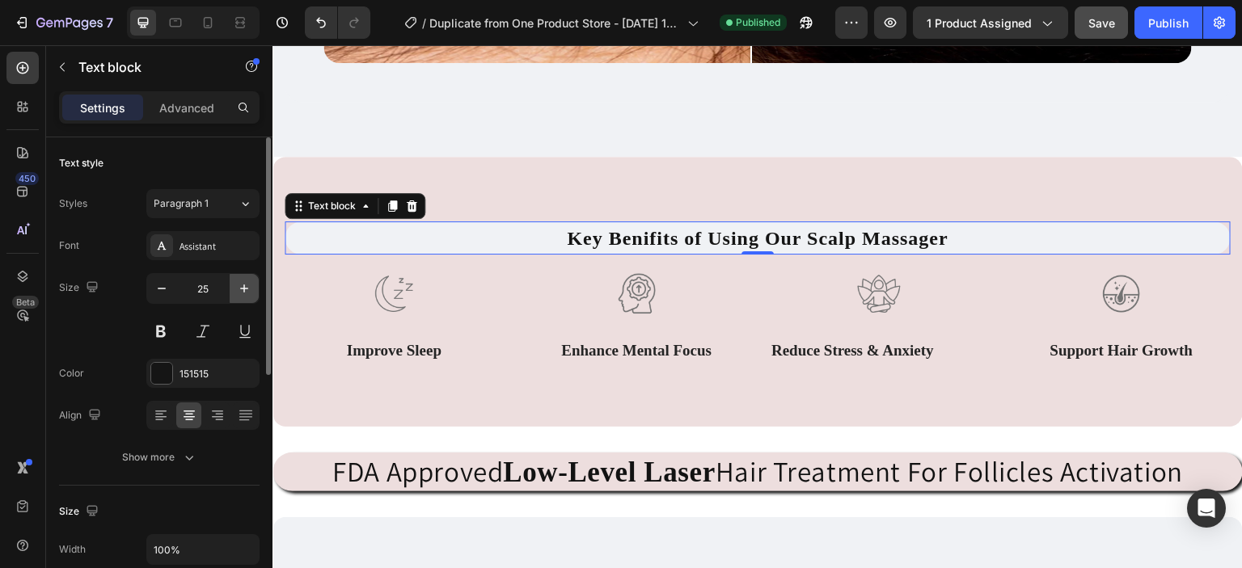
click at [238, 284] on icon "button" at bounding box center [244, 288] width 16 height 16
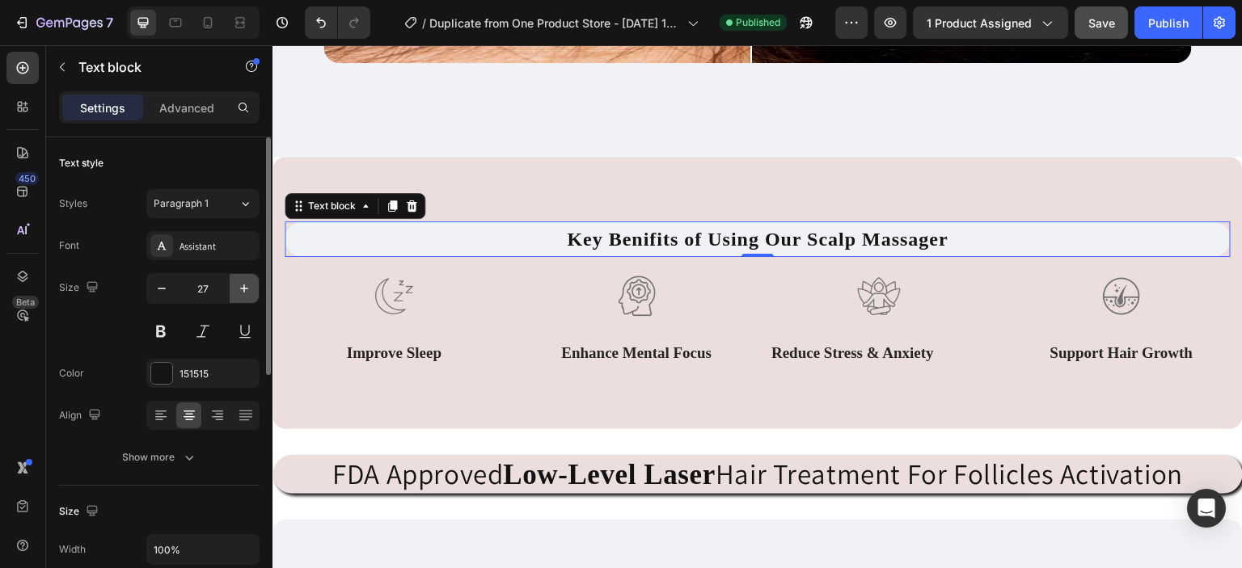
click at [249, 287] on icon "button" at bounding box center [244, 288] width 16 height 16
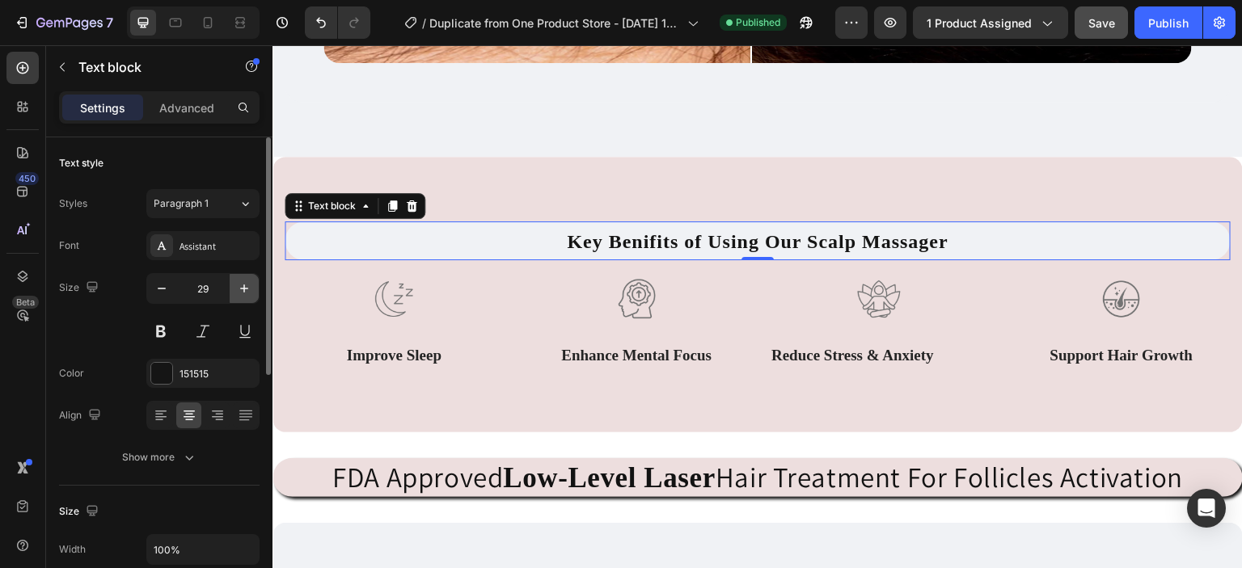
click at [249, 287] on icon "button" at bounding box center [244, 288] width 16 height 16
type input "30"
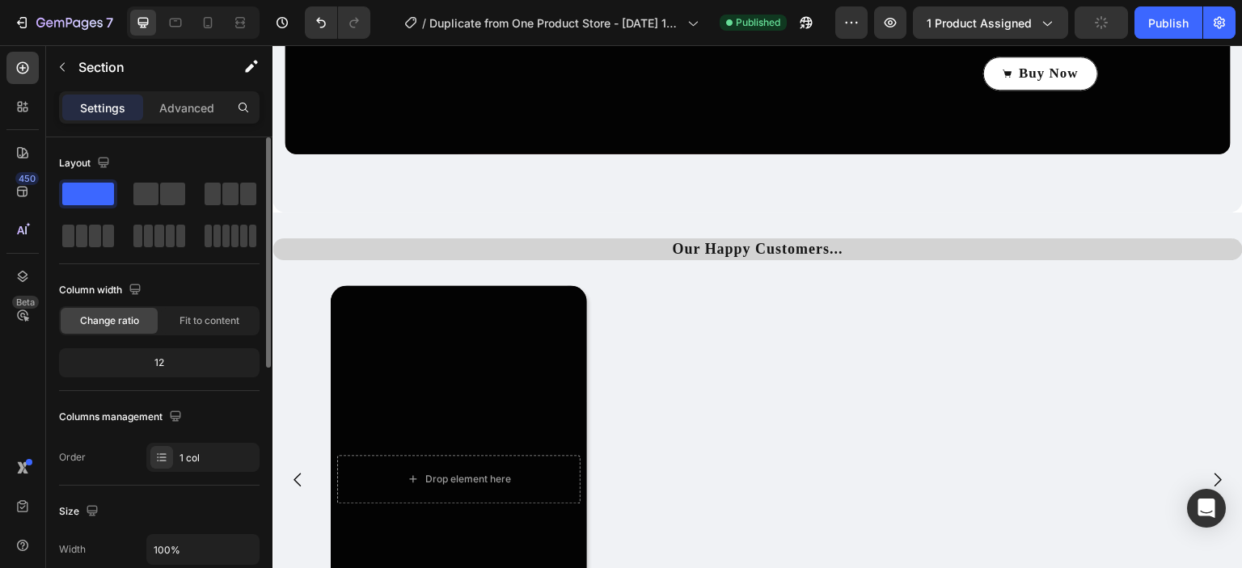
scroll to position [3149, 0]
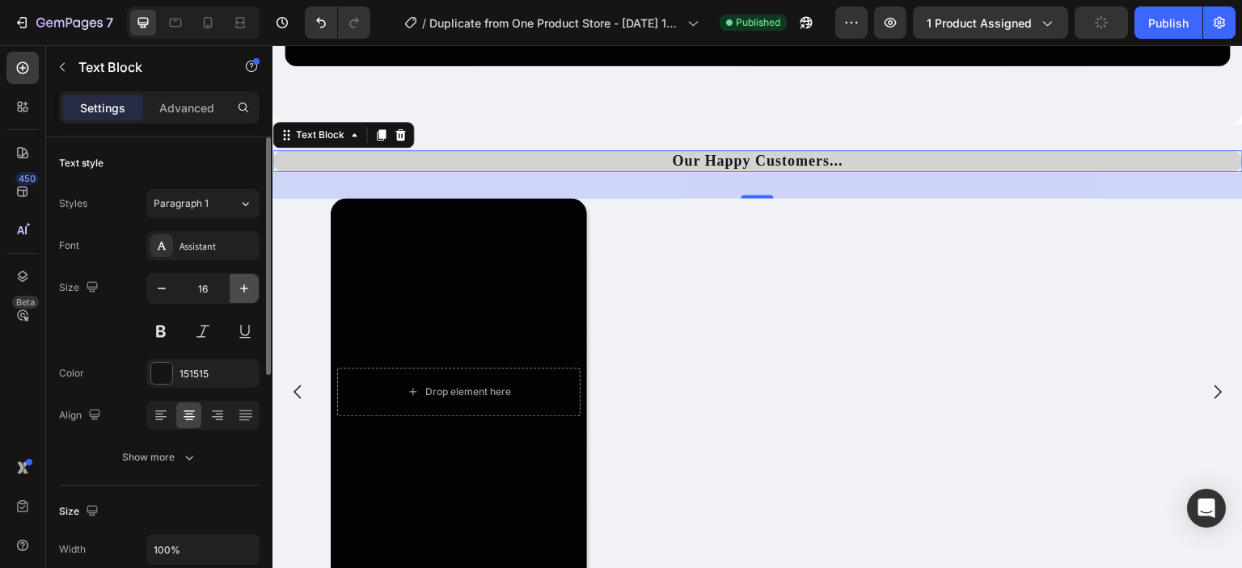
click at [247, 277] on button "button" at bounding box center [244, 288] width 29 height 29
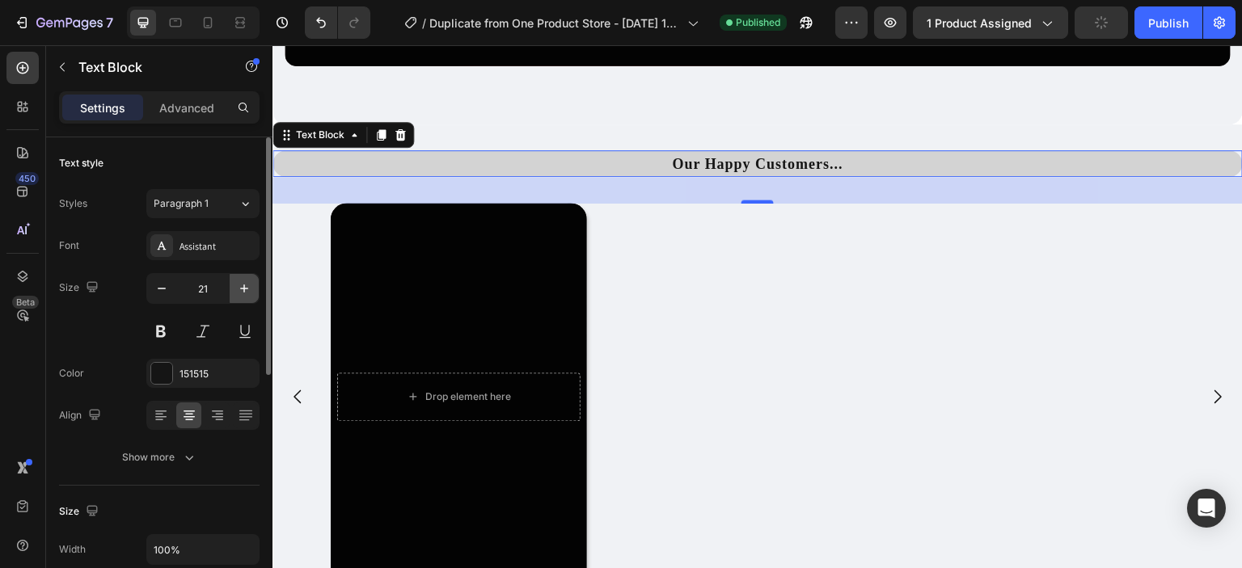
click at [247, 277] on button "button" at bounding box center [244, 288] width 29 height 29
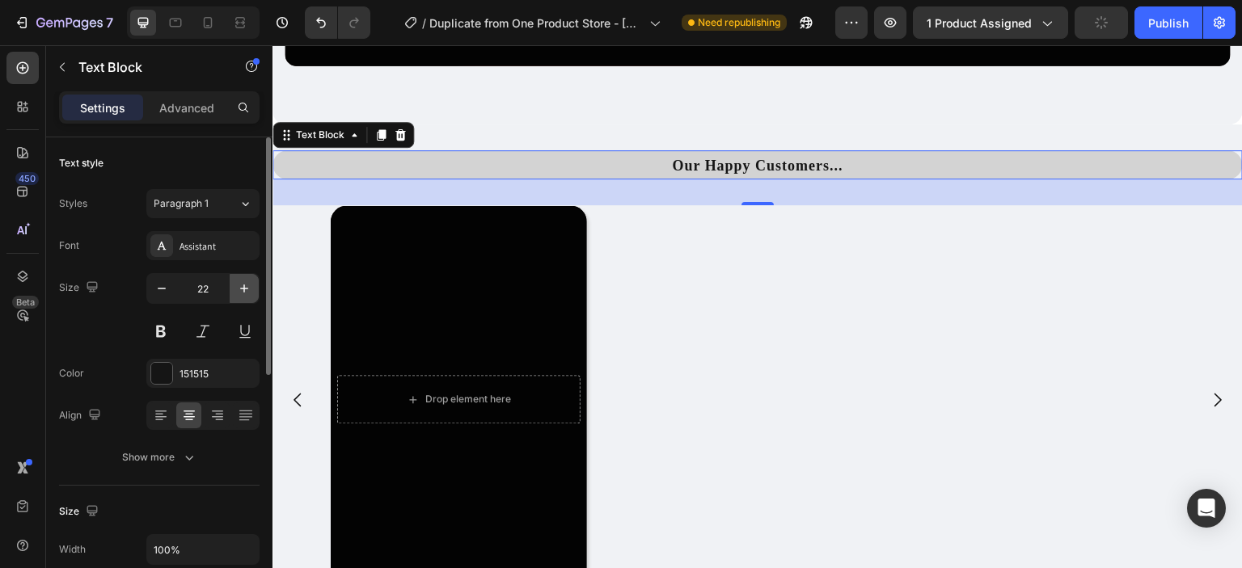
click at [247, 277] on button "button" at bounding box center [244, 288] width 29 height 29
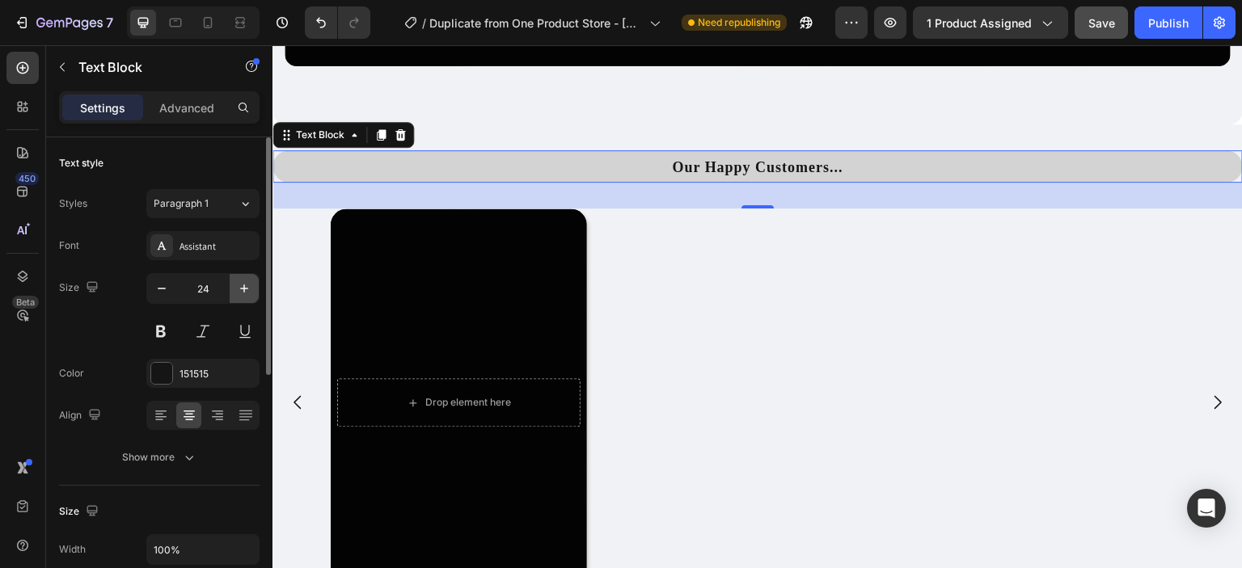
click at [247, 277] on button "button" at bounding box center [244, 288] width 29 height 29
type input "25"
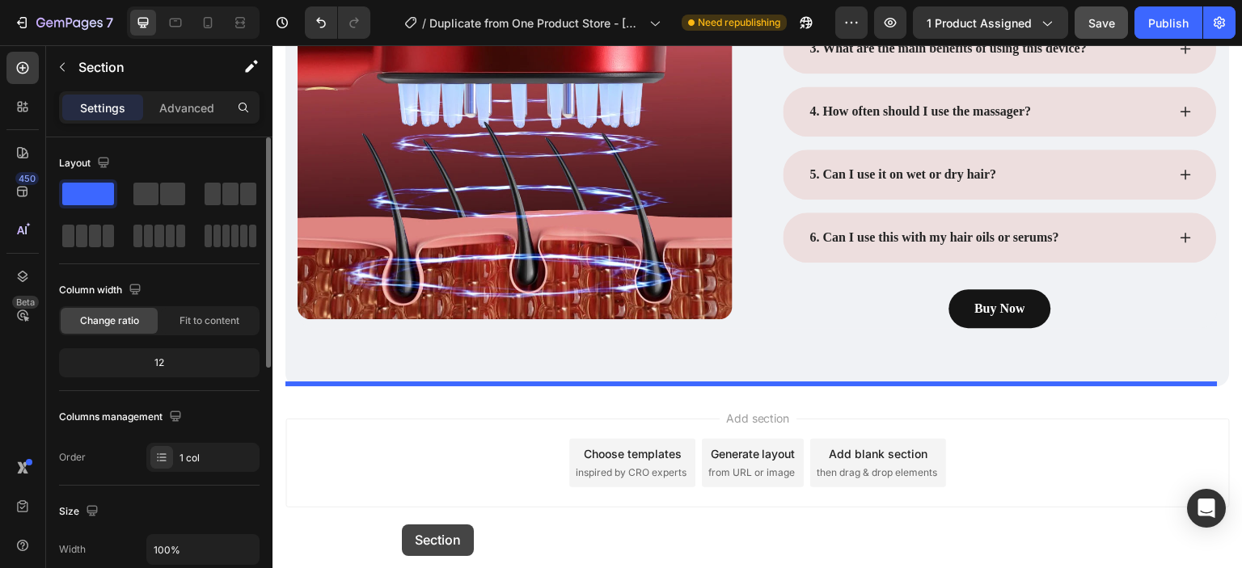
scroll to position [4483, 0]
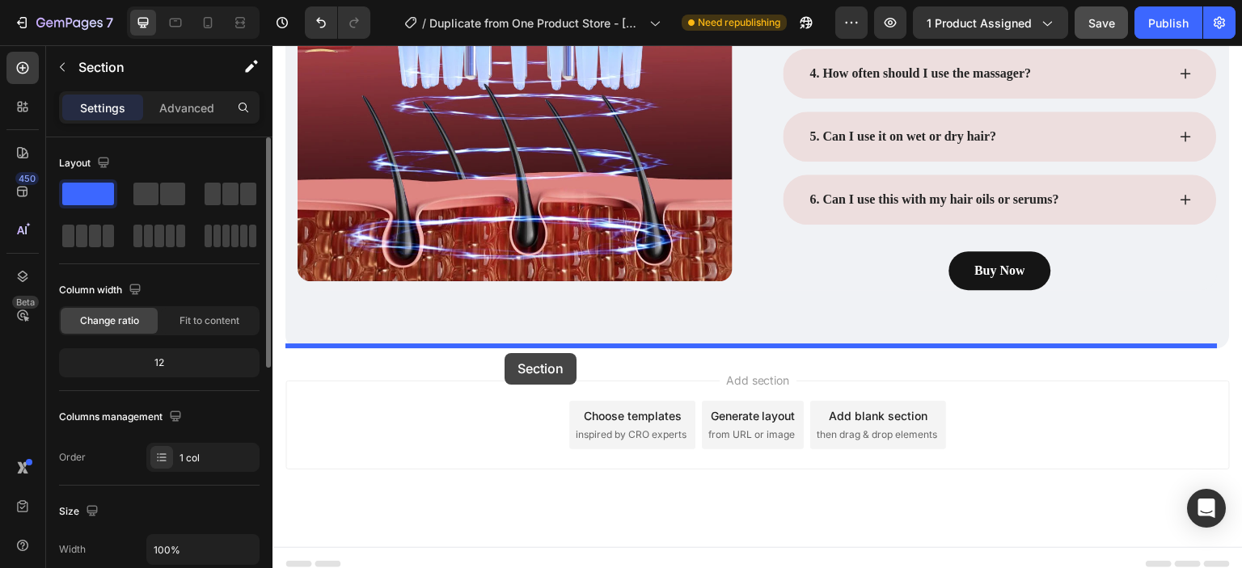
drag, startPoint x: 367, startPoint y: 143, endPoint x: 504, endPoint y: 353, distance: 251.1
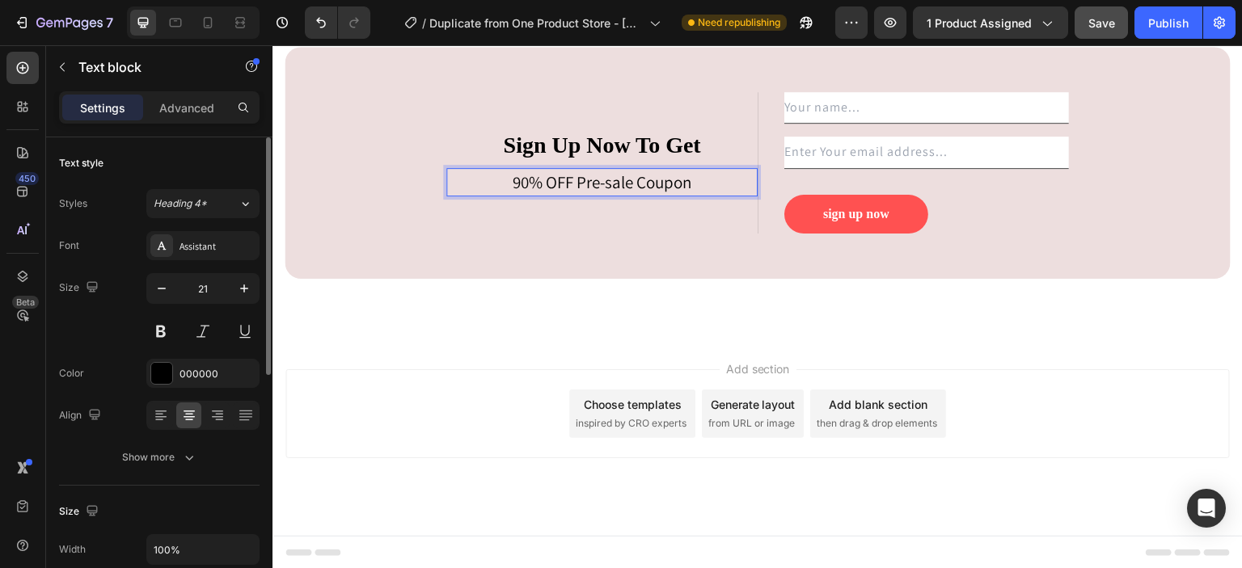
scroll to position [4478, 0]
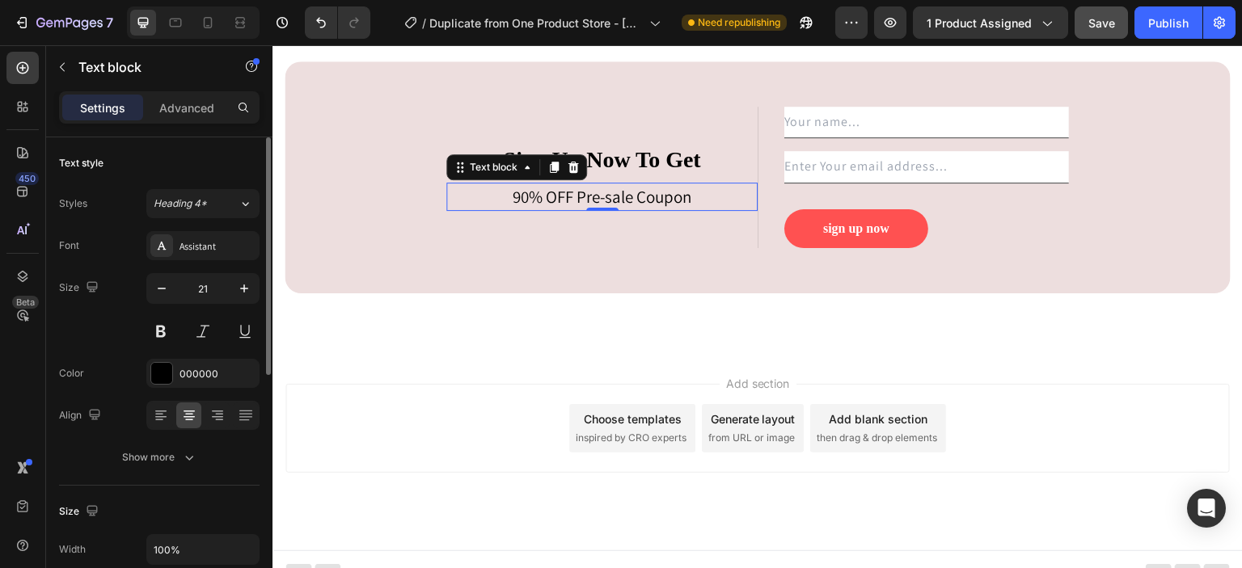
click at [686, 193] on p "90% OFF Pre-sale Coupon" at bounding box center [602, 197] width 308 height 26
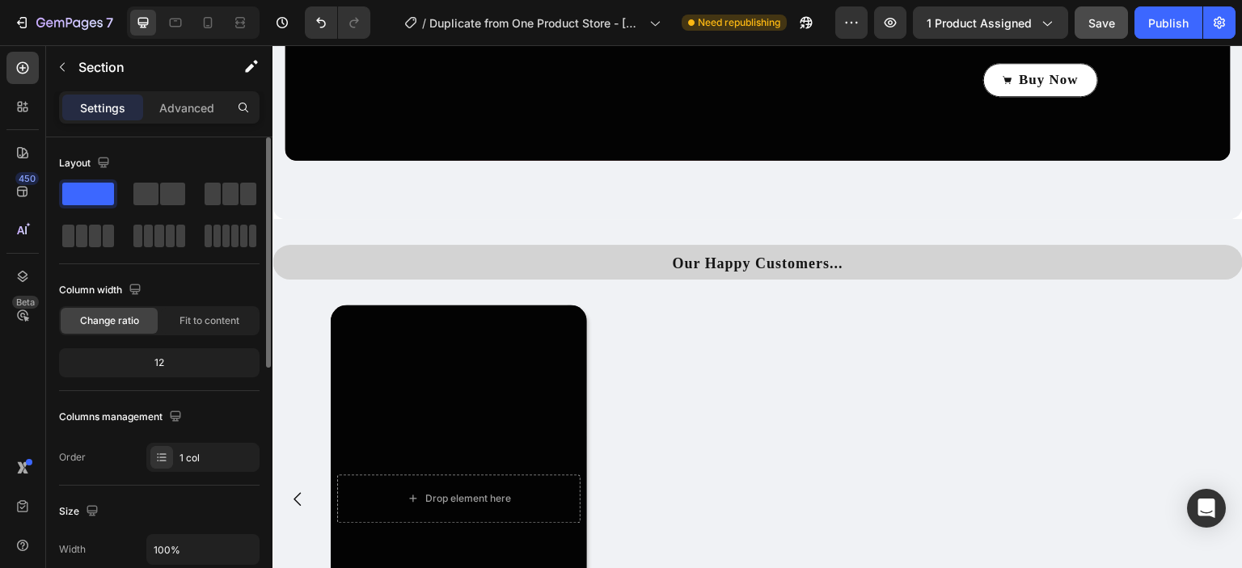
scroll to position [3052, 0]
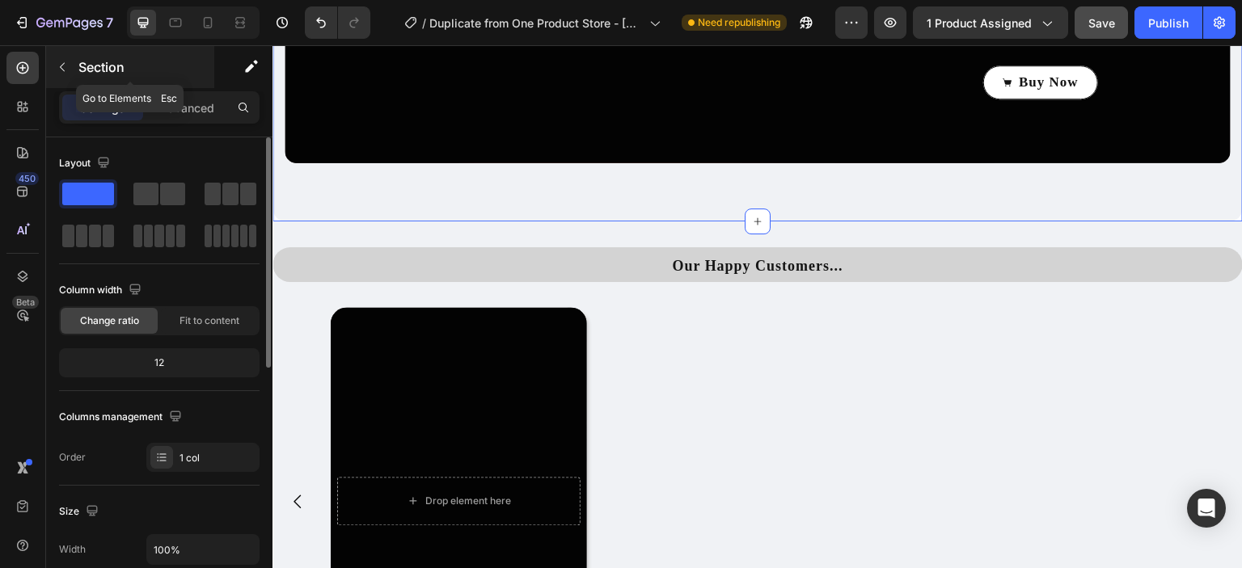
click at [63, 72] on icon "button" at bounding box center [62, 67] width 13 height 13
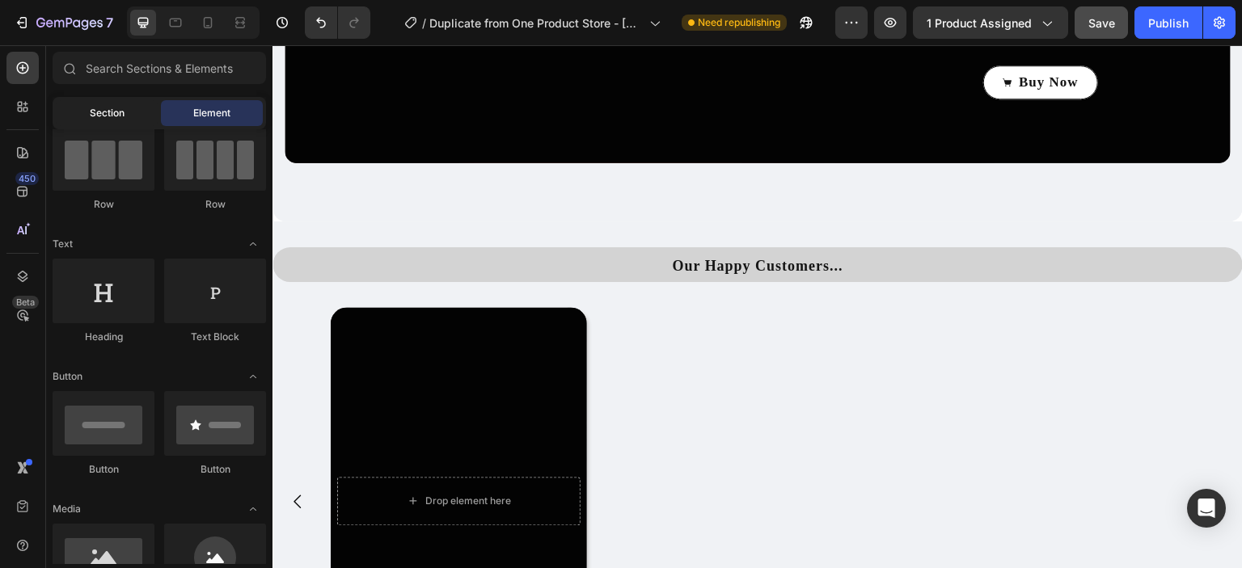
click at [123, 116] on span "Section" at bounding box center [107, 113] width 35 height 15
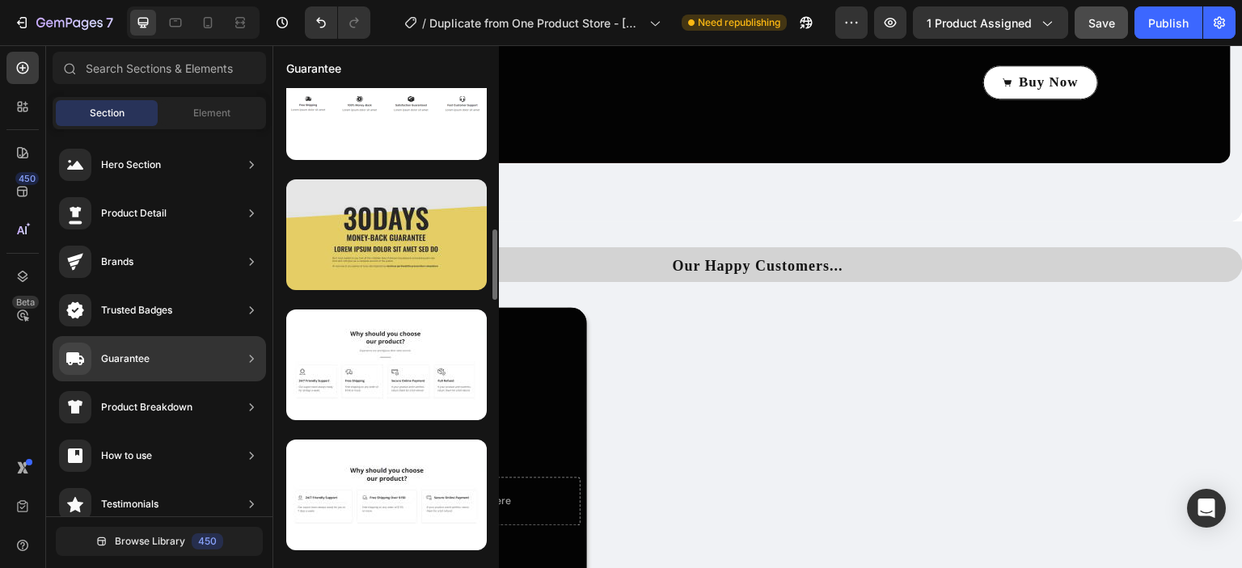
scroll to position [954, 0]
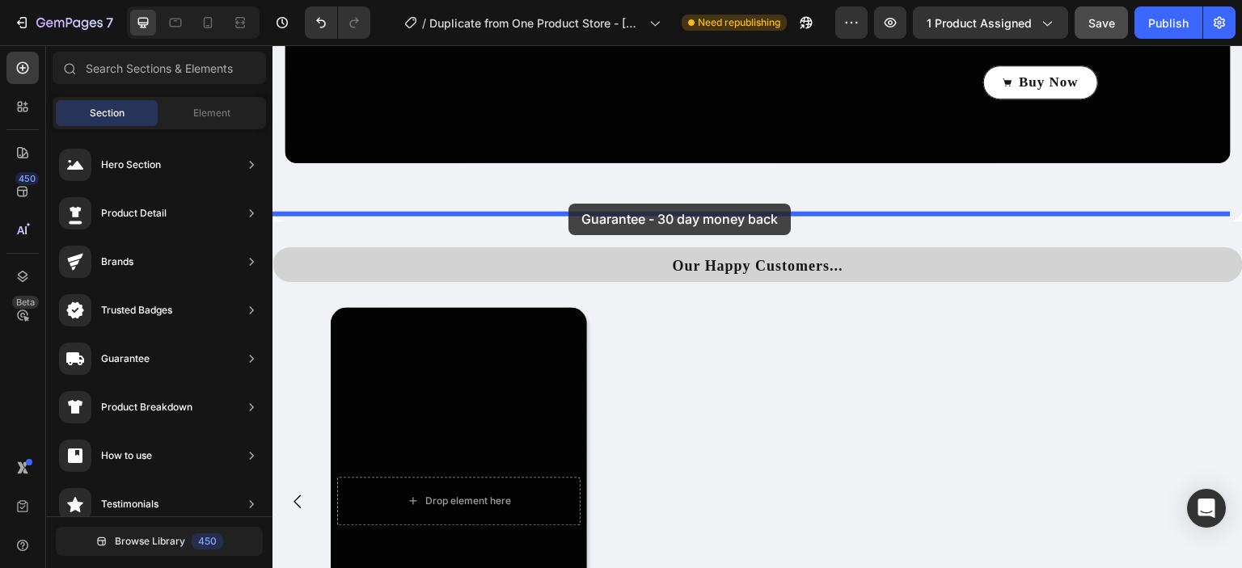
drag, startPoint x: 724, startPoint y: 287, endPoint x: 568, endPoint y: 204, distance: 176.8
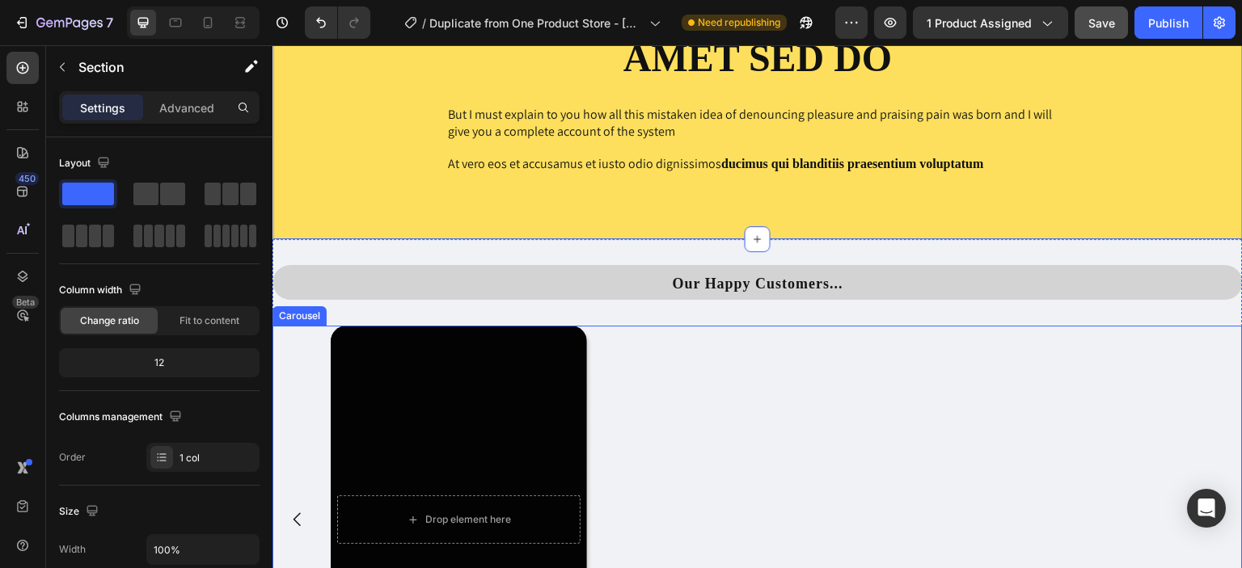
scroll to position [3165, 0]
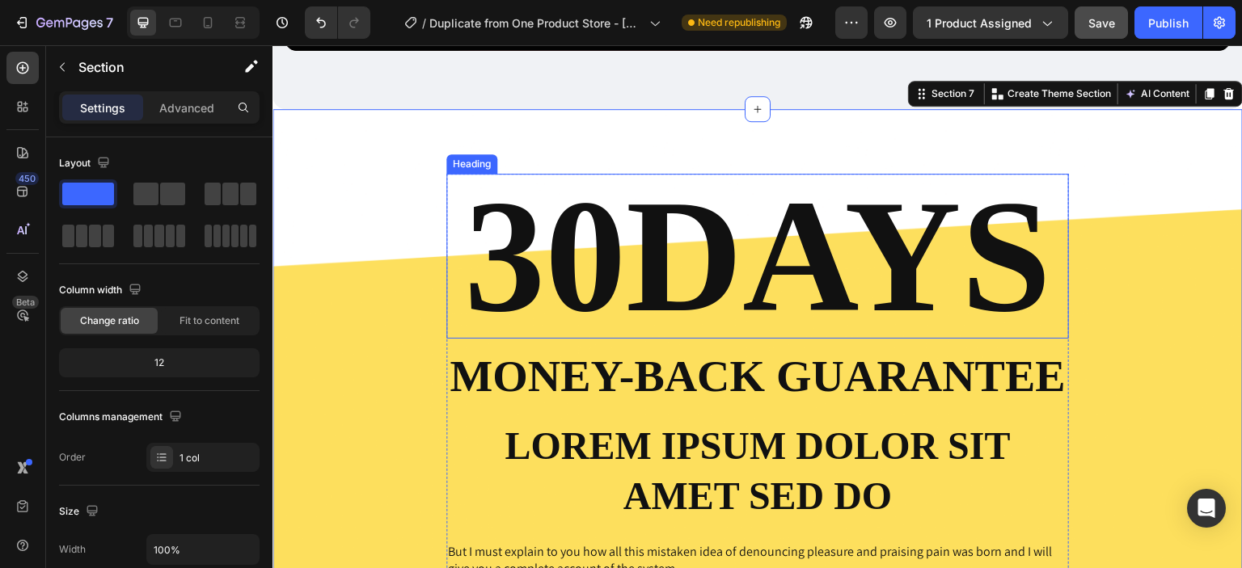
click at [615, 252] on h2 "30DAYS" at bounding box center [757, 256] width 622 height 165
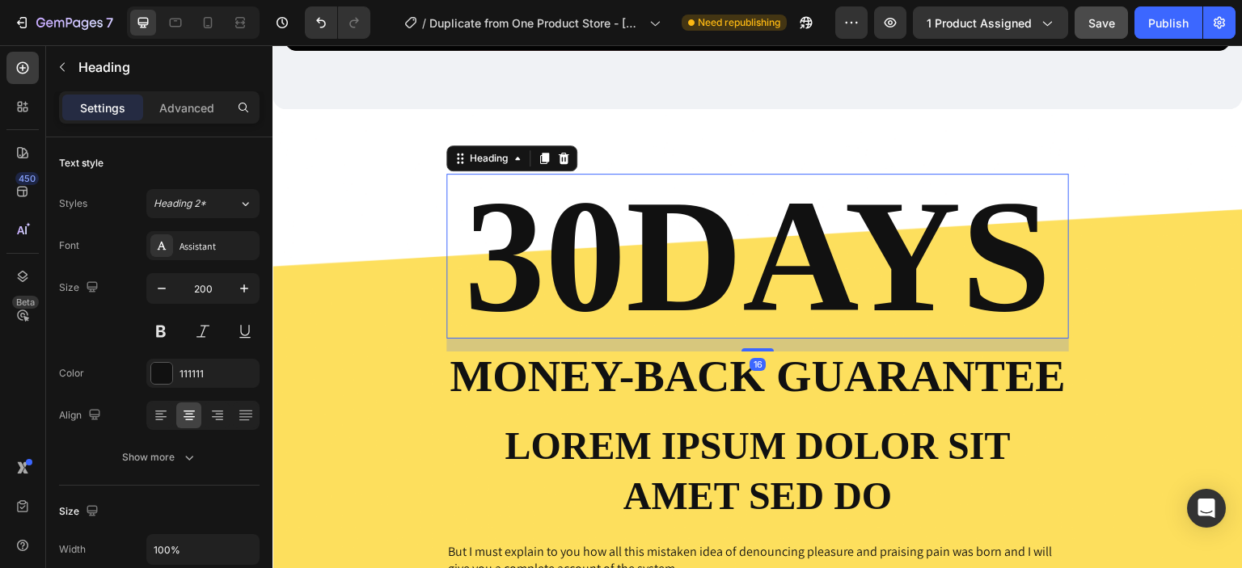
click at [615, 252] on h2 "30DAYS" at bounding box center [757, 256] width 622 height 165
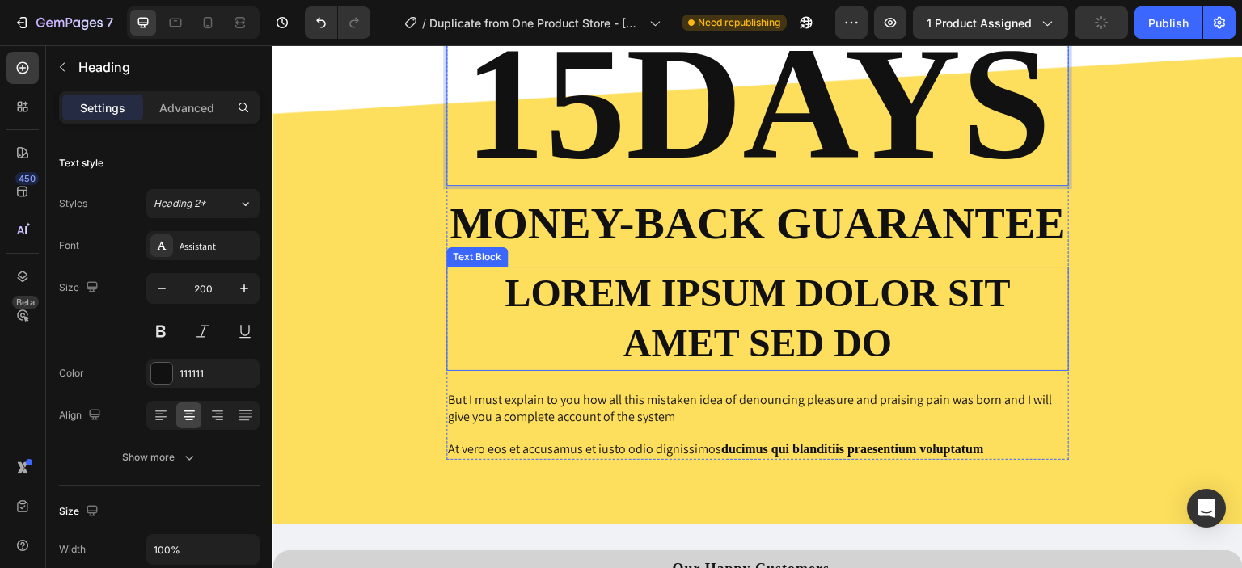
scroll to position [3316, 0]
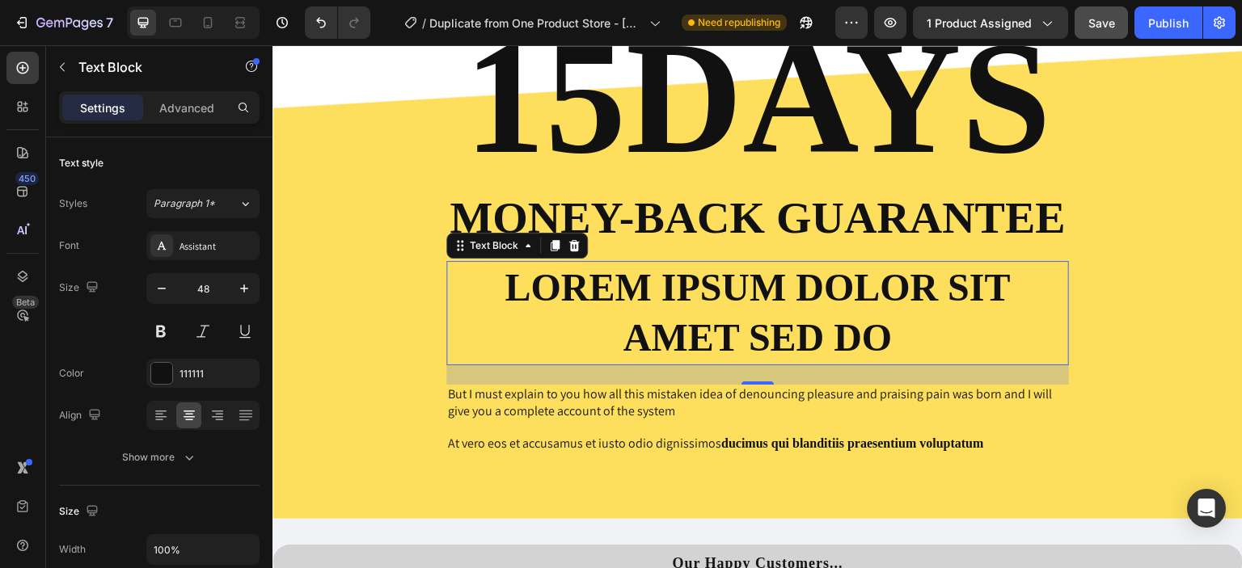
click at [892, 338] on p "Lorem ipsum dolor sit amet sed do" at bounding box center [757, 313] width 619 height 101
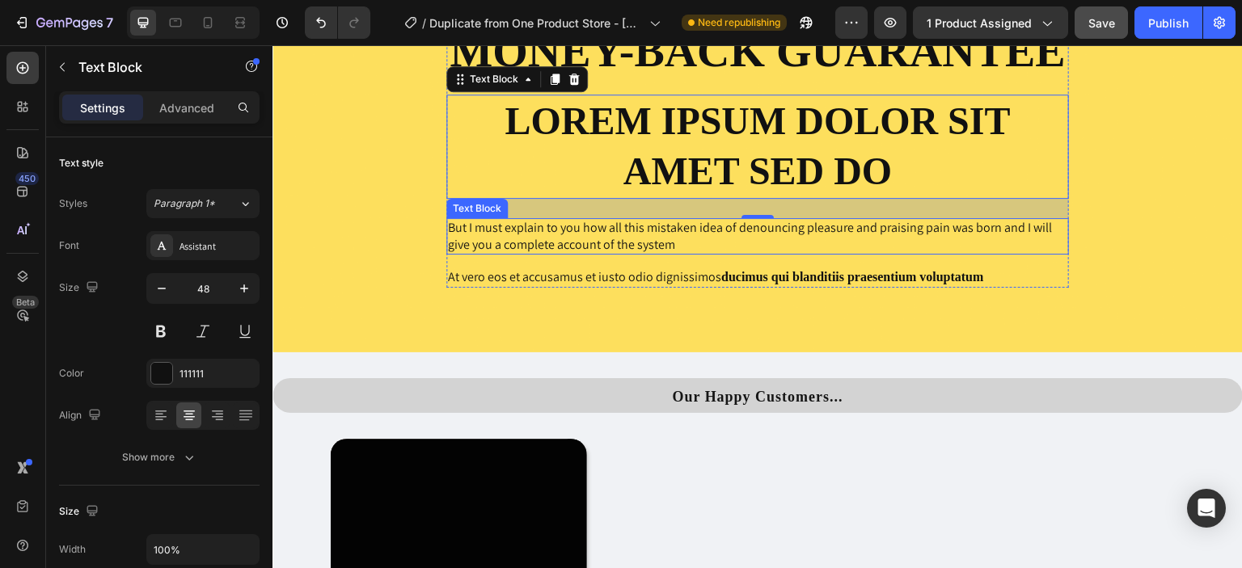
scroll to position [3482, 0]
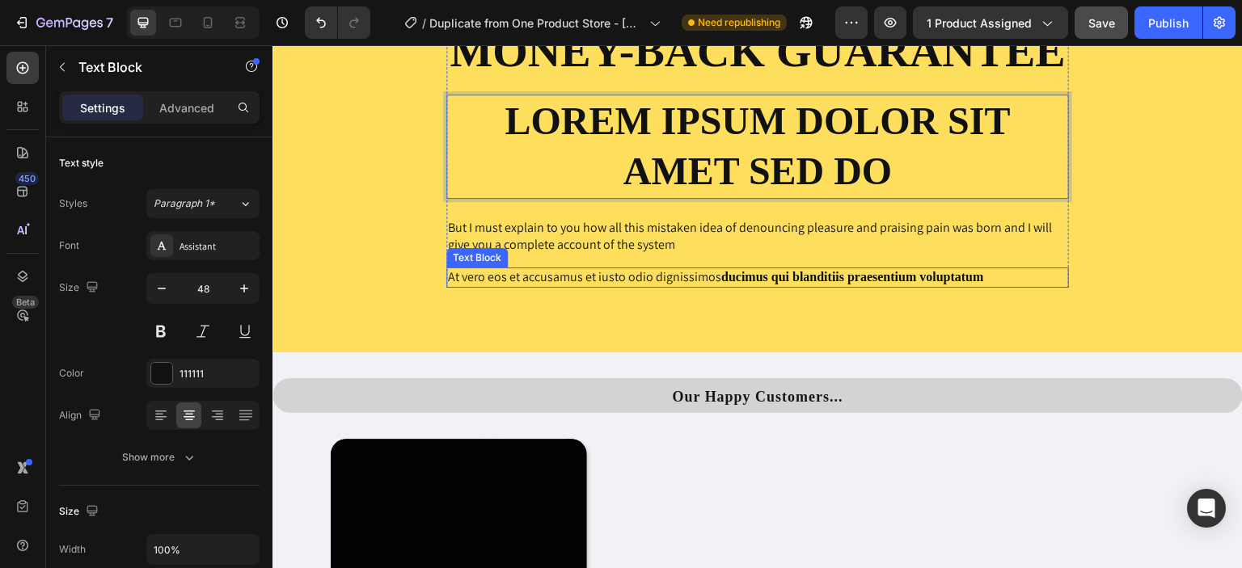
click at [854, 280] on strong "ducimus qui blanditiis praesentium voluptatum" at bounding box center [852, 277] width 263 height 14
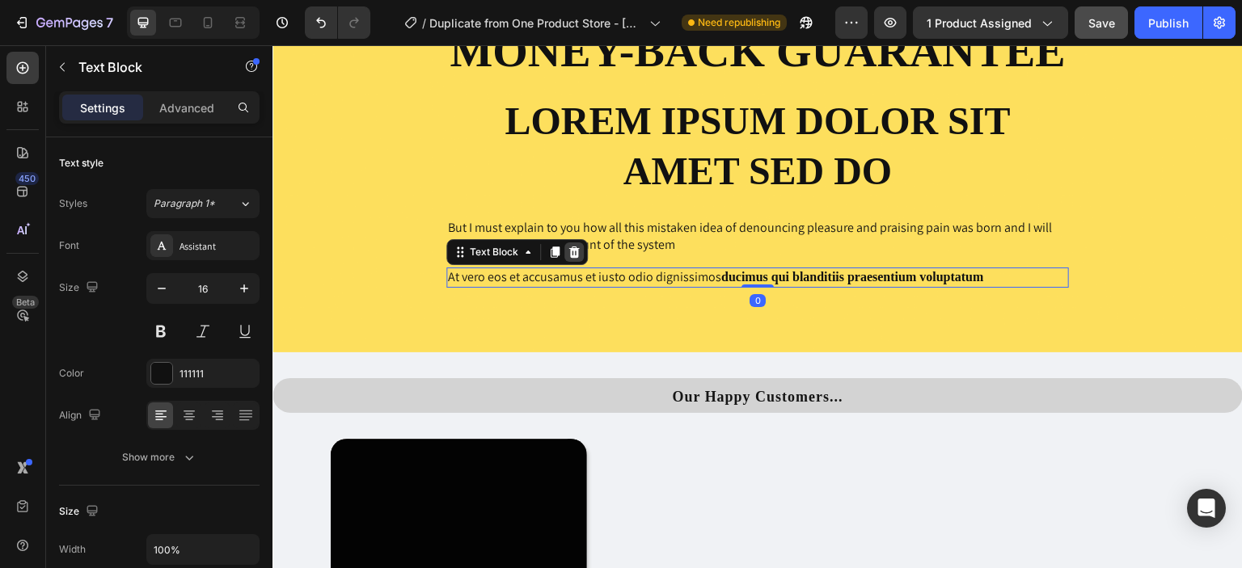
click at [569, 249] on icon at bounding box center [574, 252] width 11 height 11
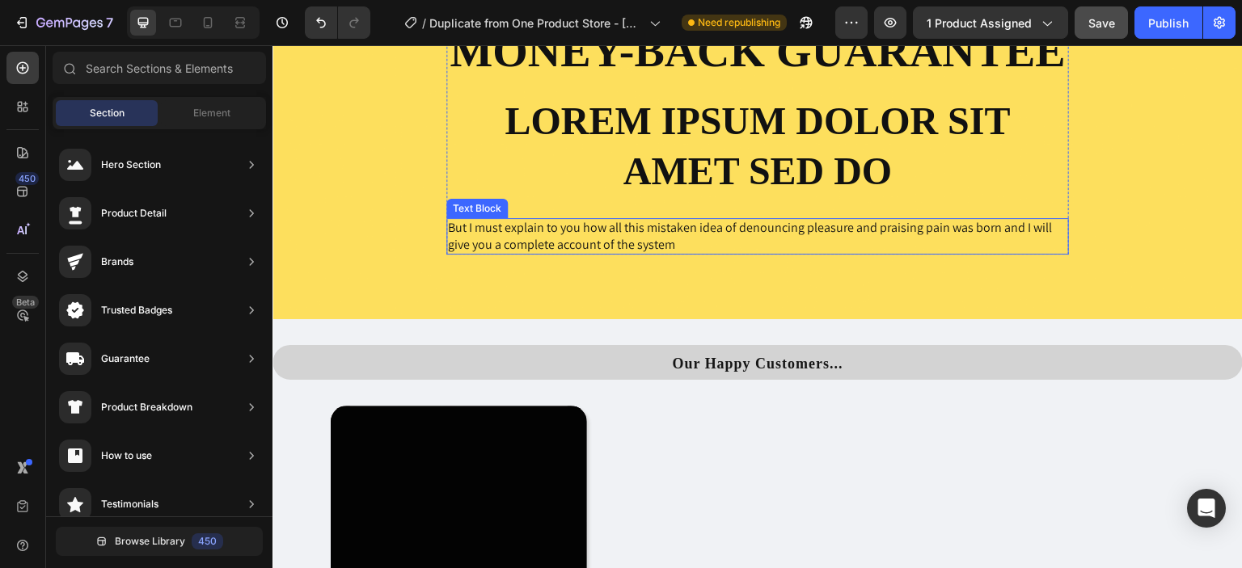
click at [671, 245] on p "But I must explain to you how all this mistaken idea of denouncing pleasure and…" at bounding box center [757, 237] width 619 height 34
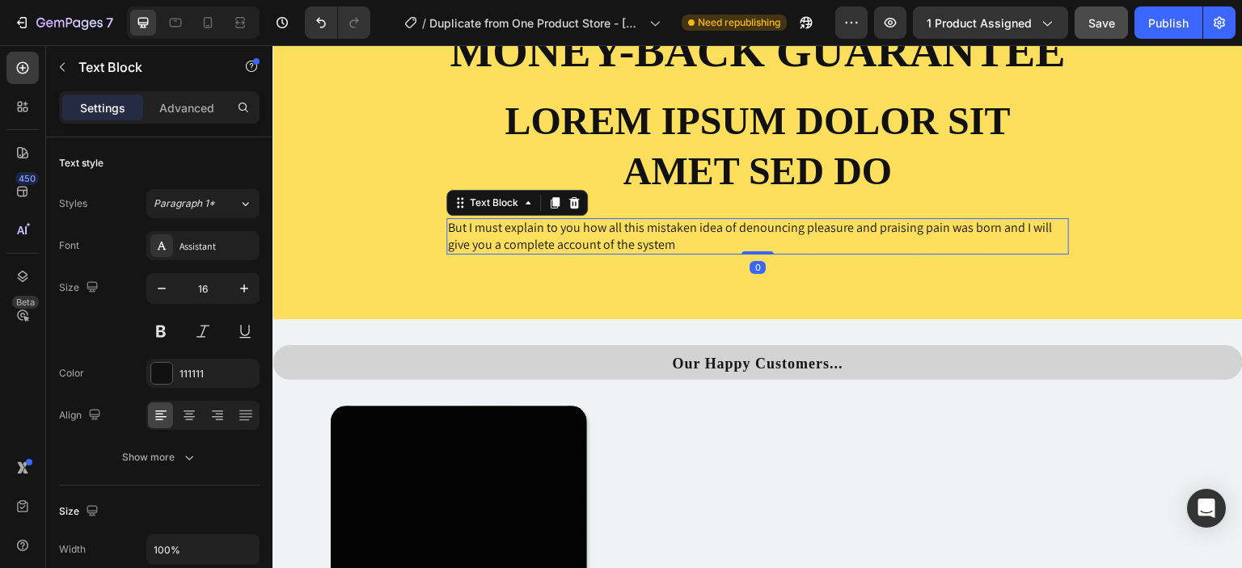
click at [673, 245] on p "But I must explain to you how all this mistaken idea of denouncing pleasure and…" at bounding box center [757, 237] width 619 height 34
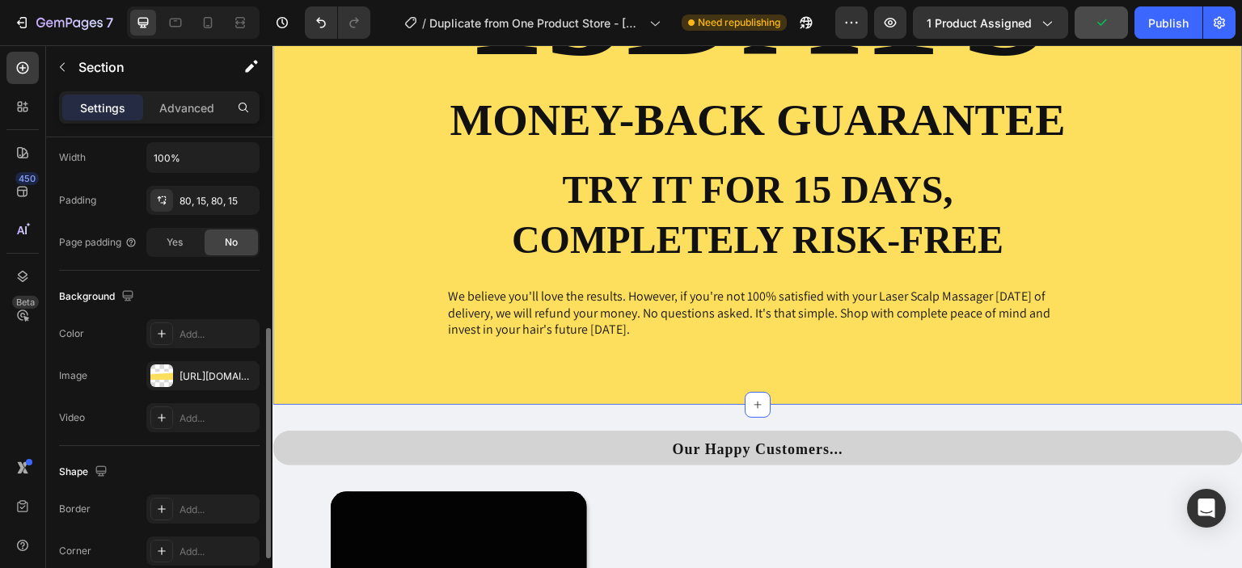
scroll to position [393, 0]
click at [186, 372] on div "https://cdn.shopify.com/s/files/1/0930/1884/9649/files/gempages_580497702895223…" at bounding box center [202, 376] width 47 height 15
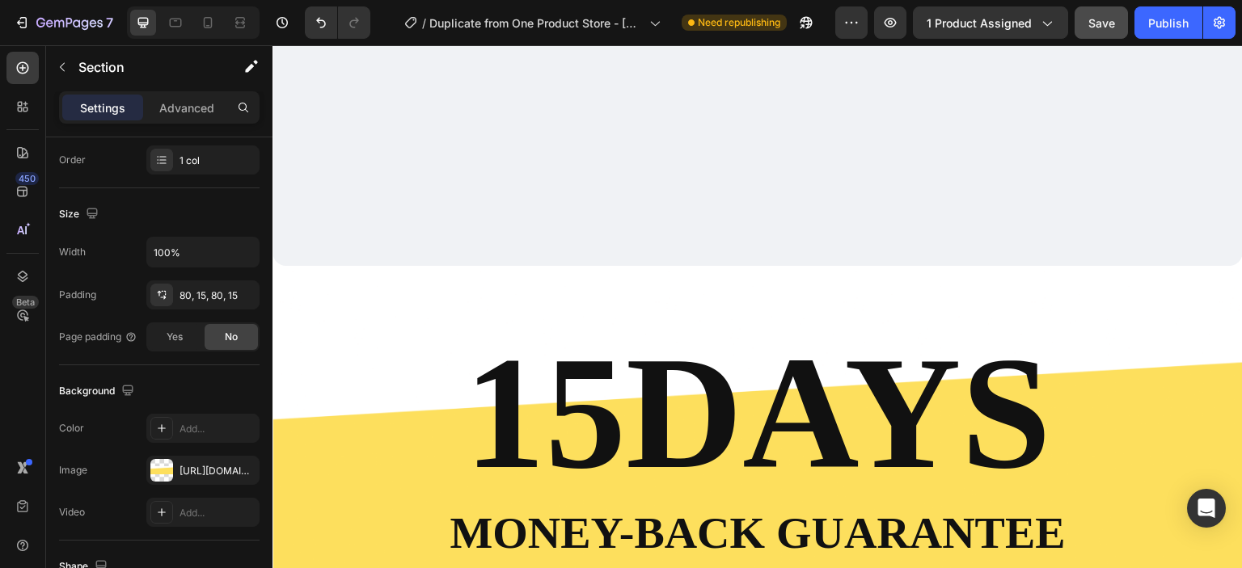
scroll to position [2825, 0]
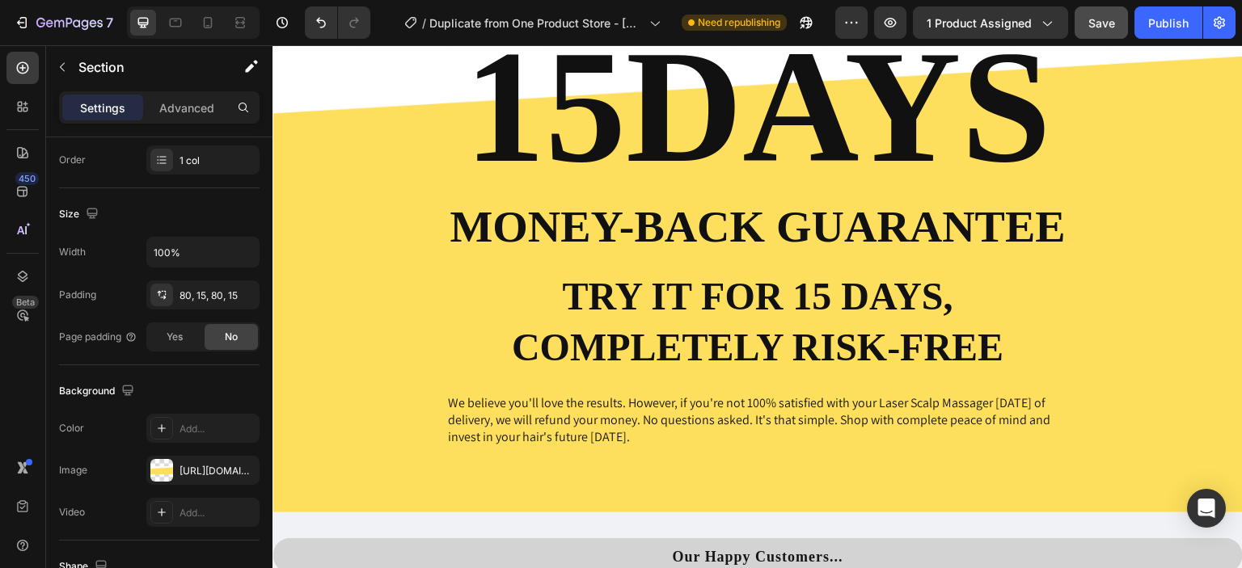
click at [361, 265] on div "15DAYS Heading Money-Back Guarantee Text Block Try It For 15 Days, Completely R…" at bounding box center [758, 235] width 946 height 423
click at [165, 469] on div at bounding box center [161, 470] width 23 height 23
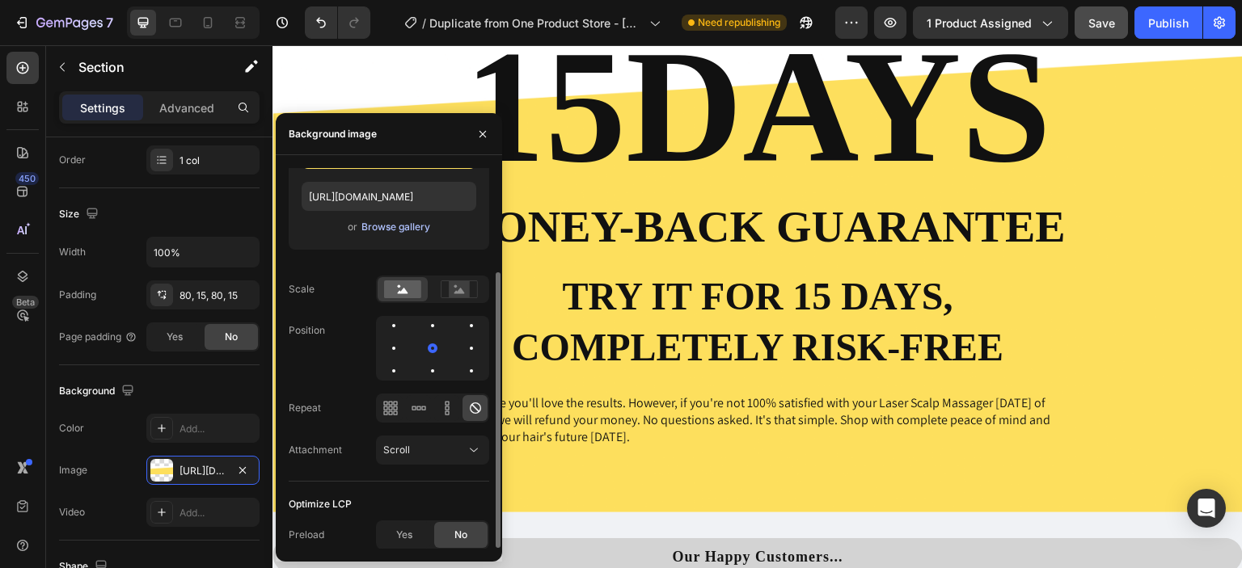
click at [377, 226] on div "Browse gallery" at bounding box center [395, 227] width 69 height 15
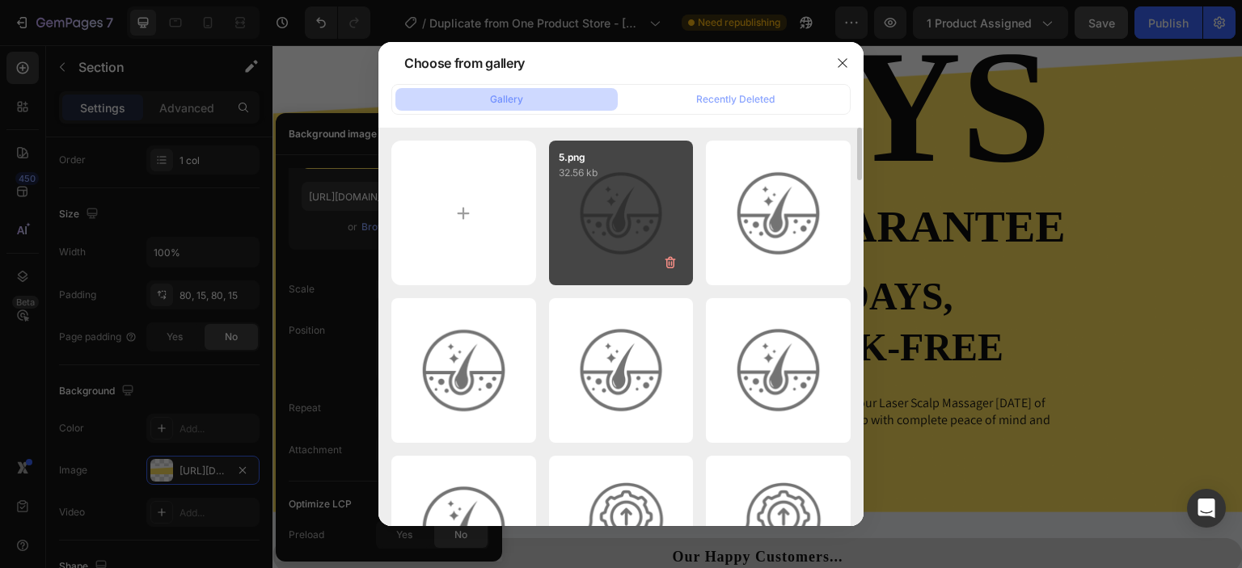
scroll to position [431, 0]
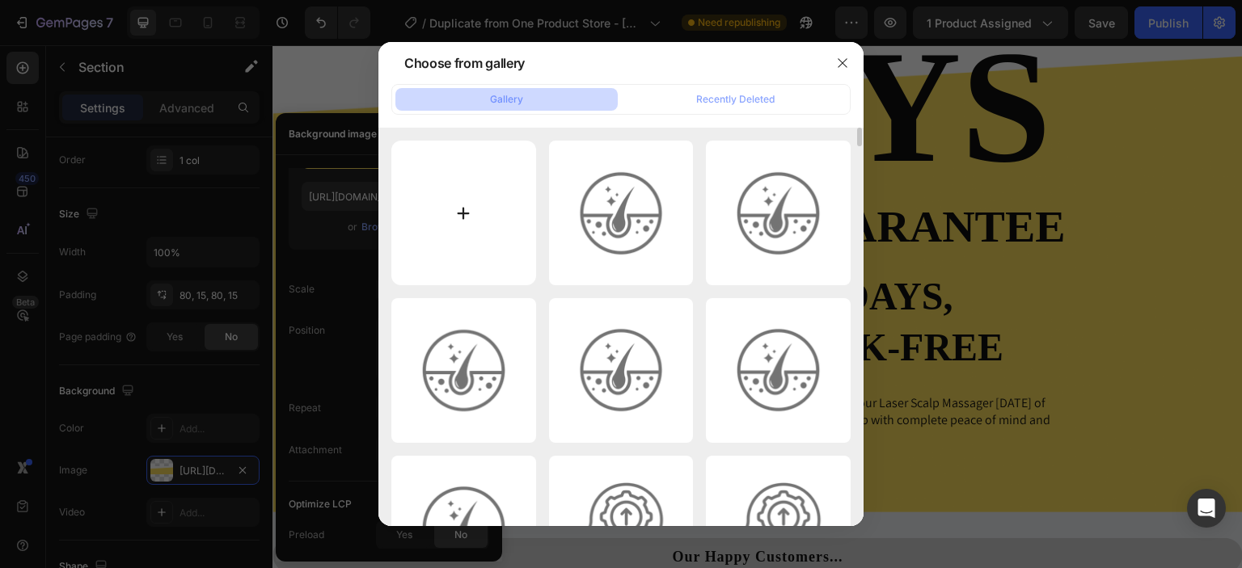
click at [465, 217] on input "file" at bounding box center [463, 213] width 145 height 145
click at [841, 67] on icon "button" at bounding box center [842, 63] width 13 height 13
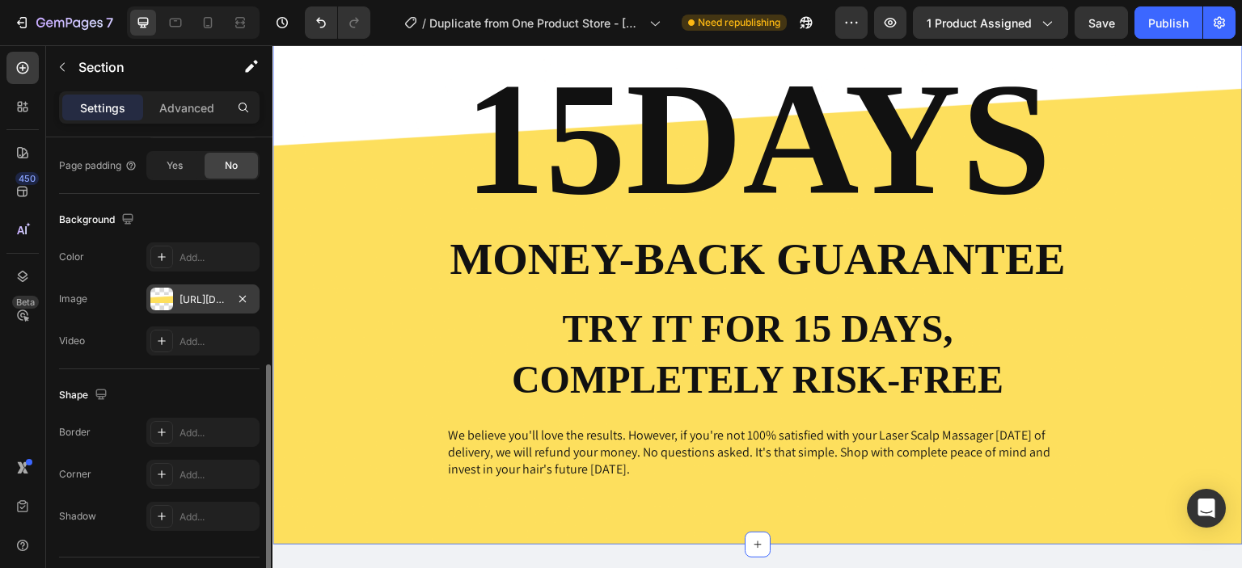
scroll to position [469, 0]
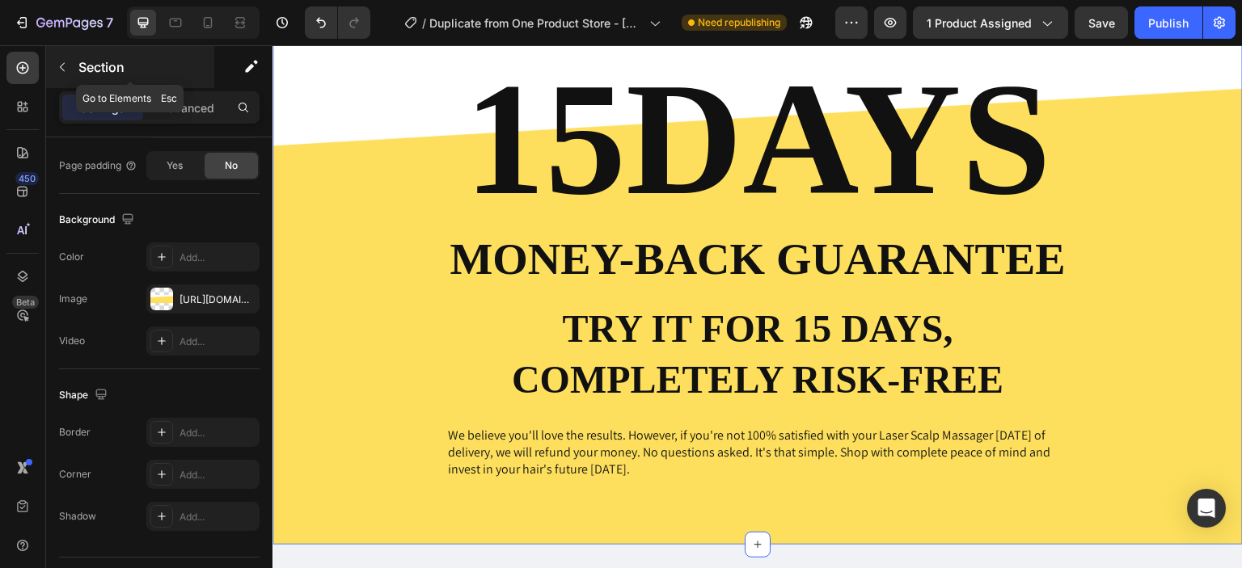
click at [64, 70] on icon "button" at bounding box center [62, 67] width 13 height 13
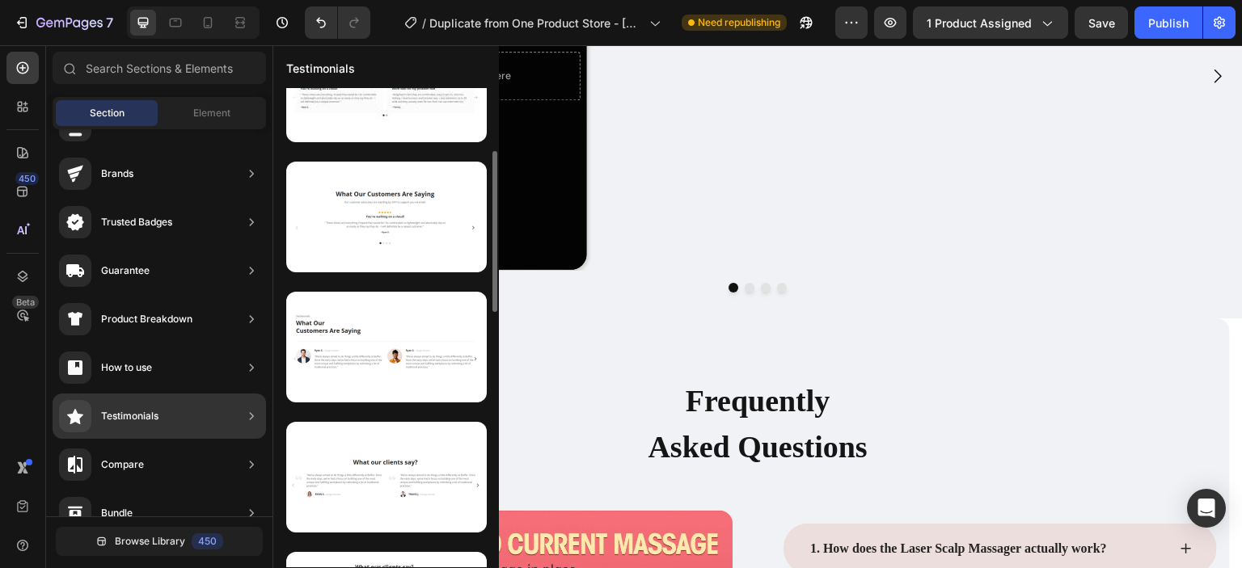
scroll to position [191, 0]
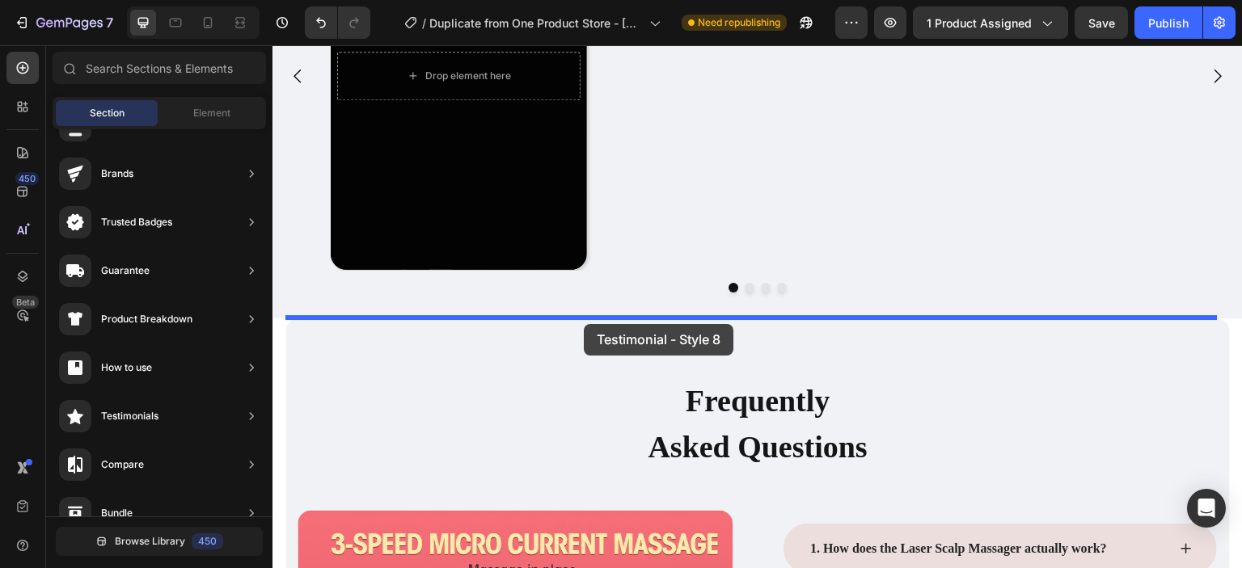
drag, startPoint x: 686, startPoint y: 402, endPoint x: 584, endPoint y: 324, distance: 128.7
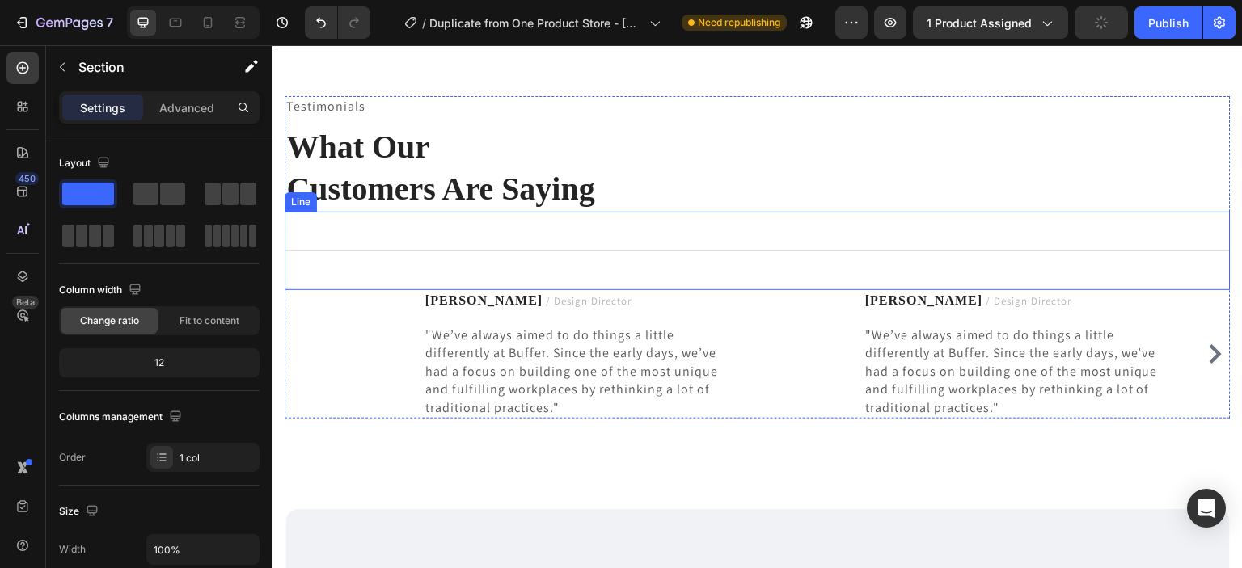
scroll to position [3823, 0]
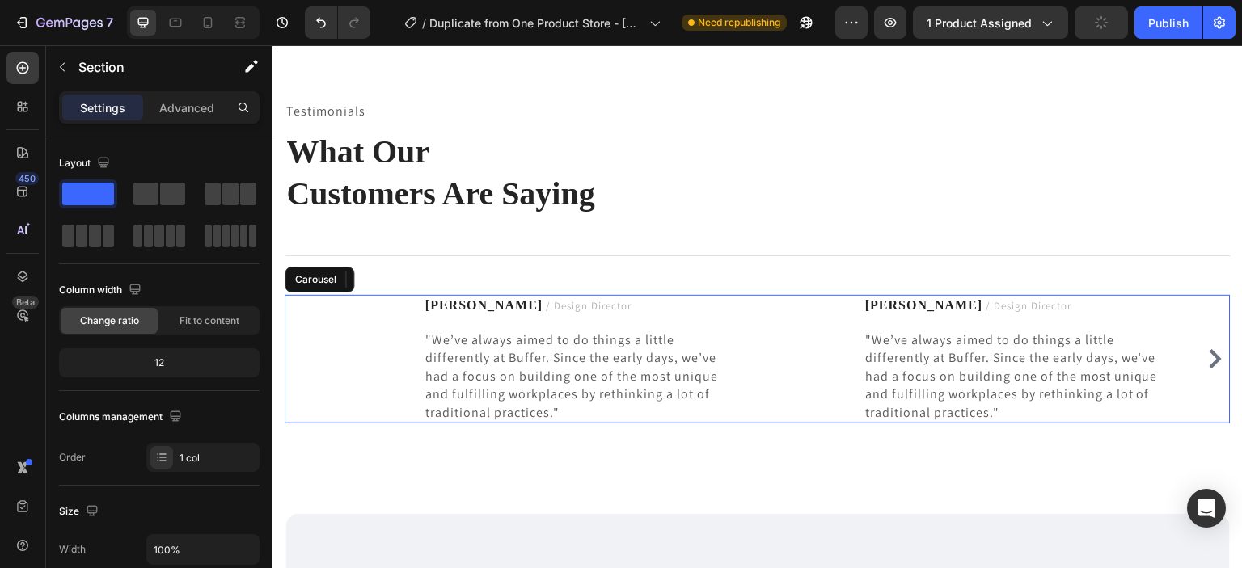
click at [1209, 354] on icon "Carousel Next Arrow" at bounding box center [1215, 358] width 12 height 19
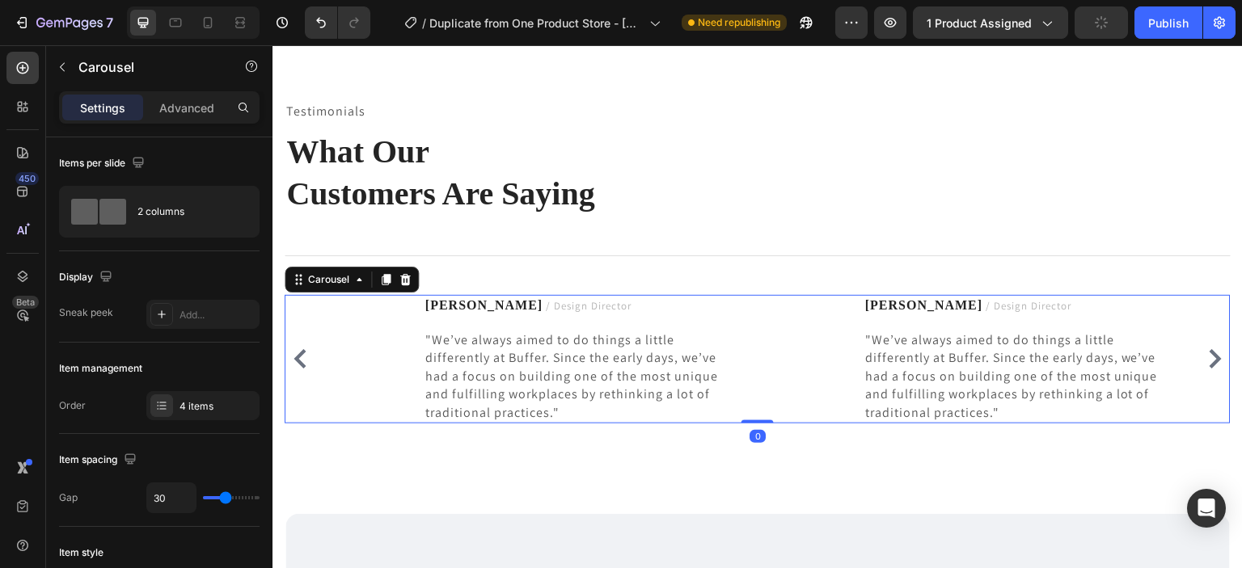
click at [1209, 354] on icon "Carousel Next Arrow" at bounding box center [1215, 358] width 12 height 19
click at [1202, 354] on div "Image Ryan S. / Design Director Text block "We’ve always aimed to do things a l…" at bounding box center [758, 359] width 946 height 129
click at [300, 351] on icon "Carousel Back Arrow" at bounding box center [299, 358] width 19 height 19
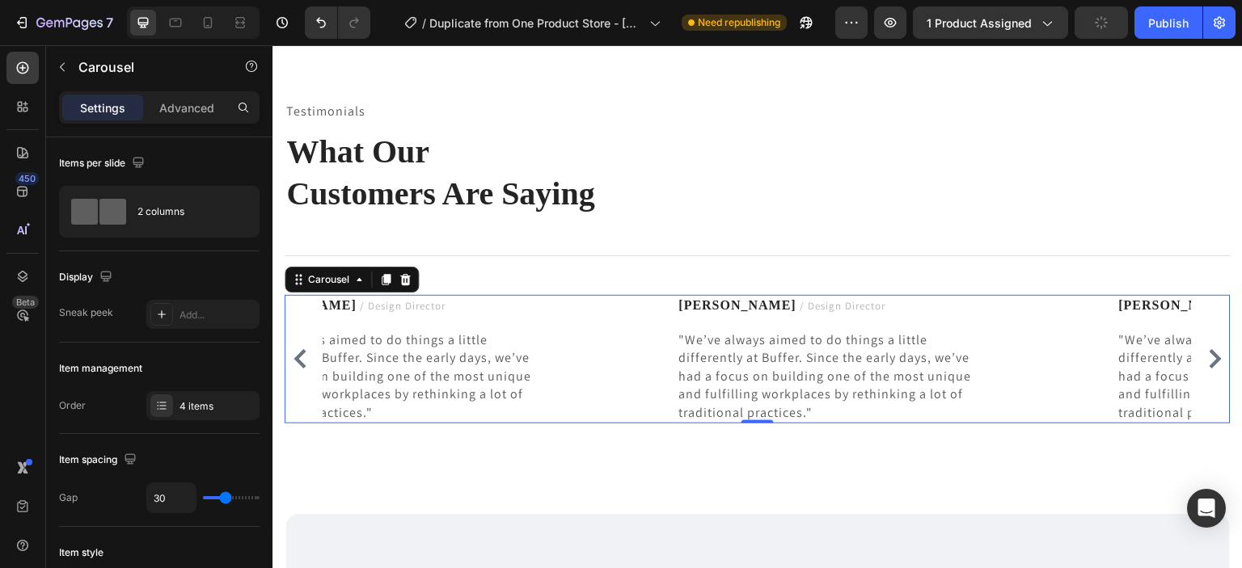
click at [300, 351] on icon "Carousel Back Arrow" at bounding box center [299, 358] width 19 height 19
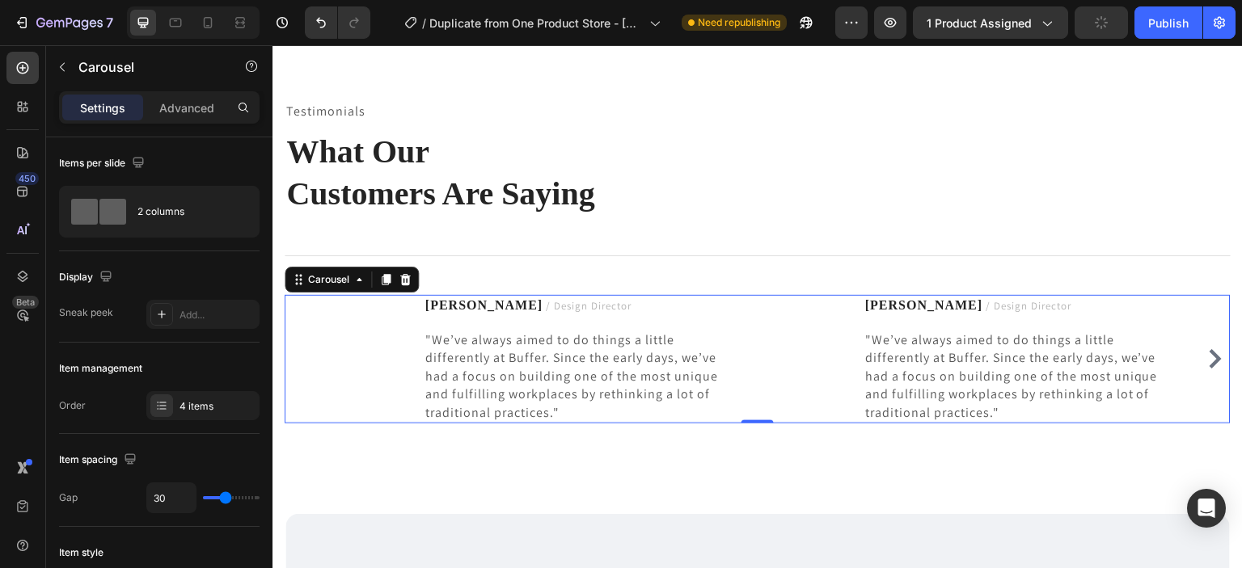
click at [300, 351] on div "Image Ryan S. / Design Director Text block "We’ve always aimed to do things a l…" at bounding box center [758, 359] width 946 height 129
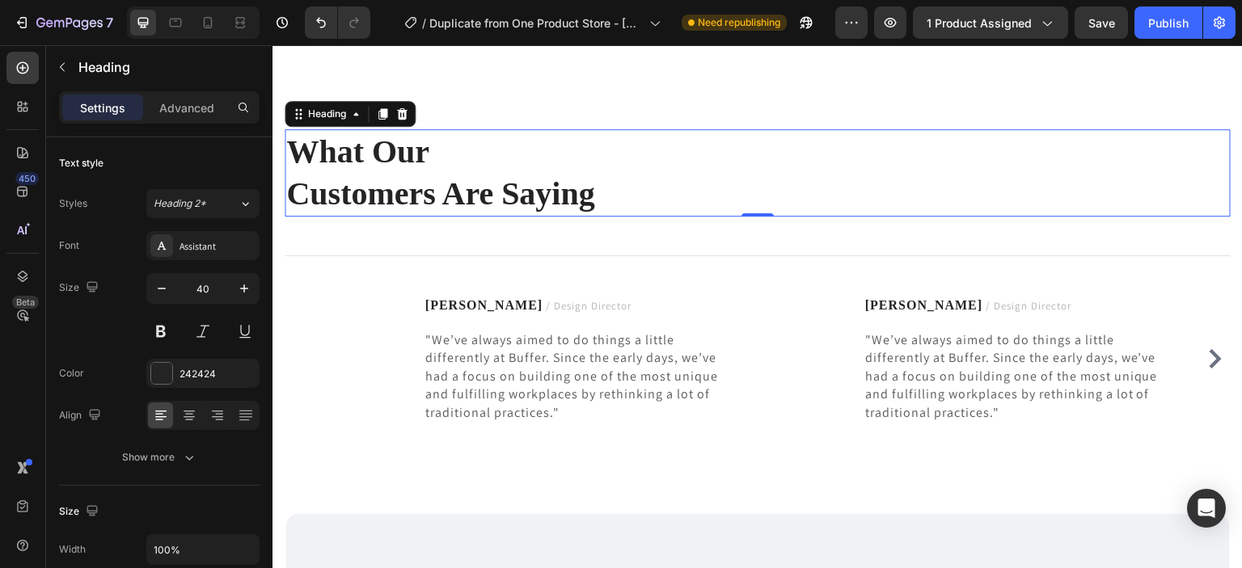
click at [288, 190] on p "What Our Customers Are Saying" at bounding box center [757, 173] width 943 height 84
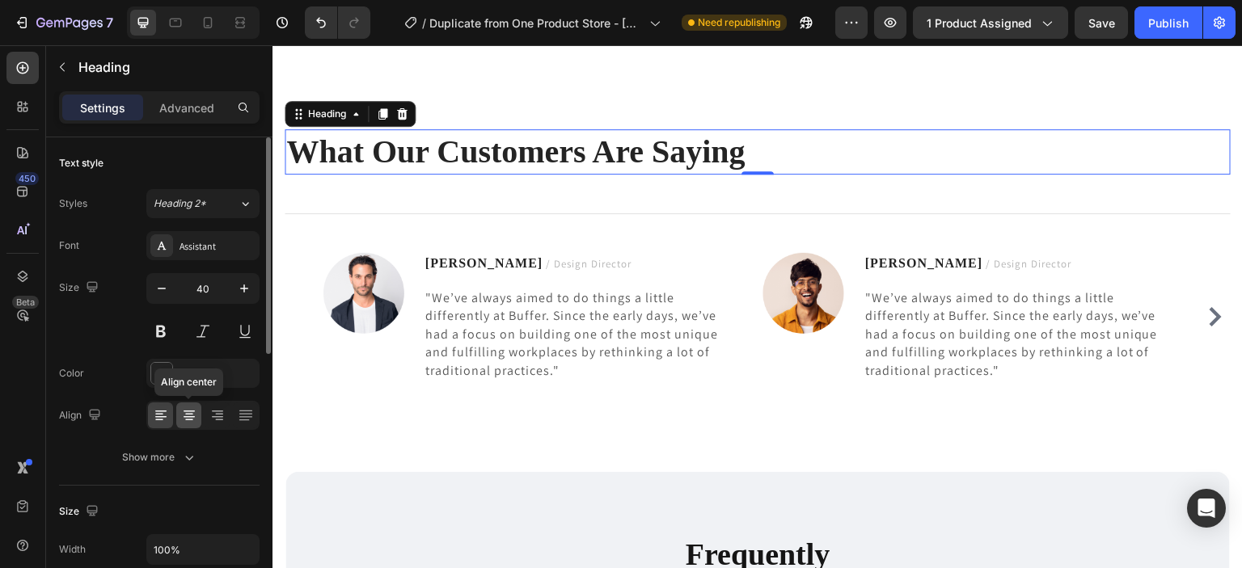
click at [187, 420] on icon at bounding box center [189, 421] width 8 height 2
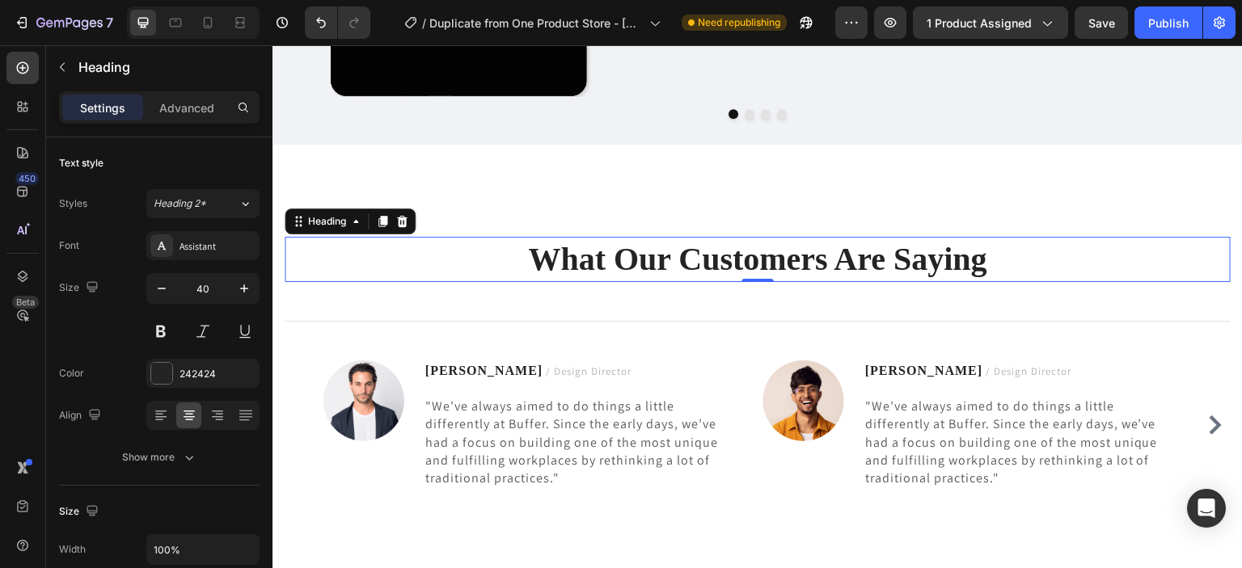
scroll to position [3712, 0]
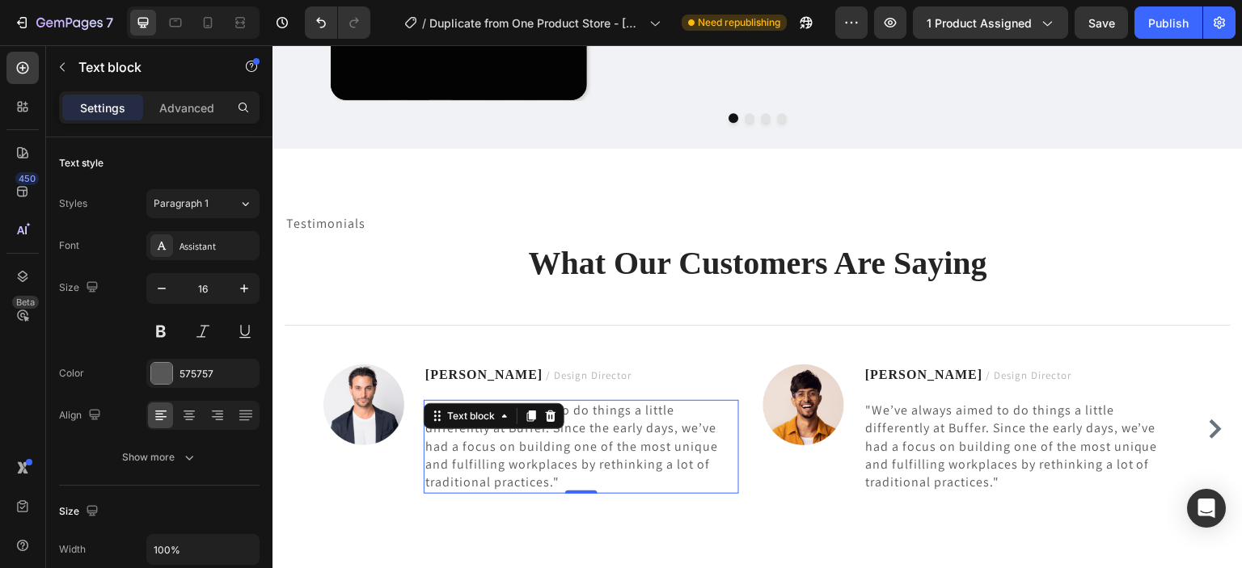
click at [567, 476] on p ""We’ve always aimed to do things a little differently at Buffer. Since the earl…" at bounding box center [581, 447] width 312 height 91
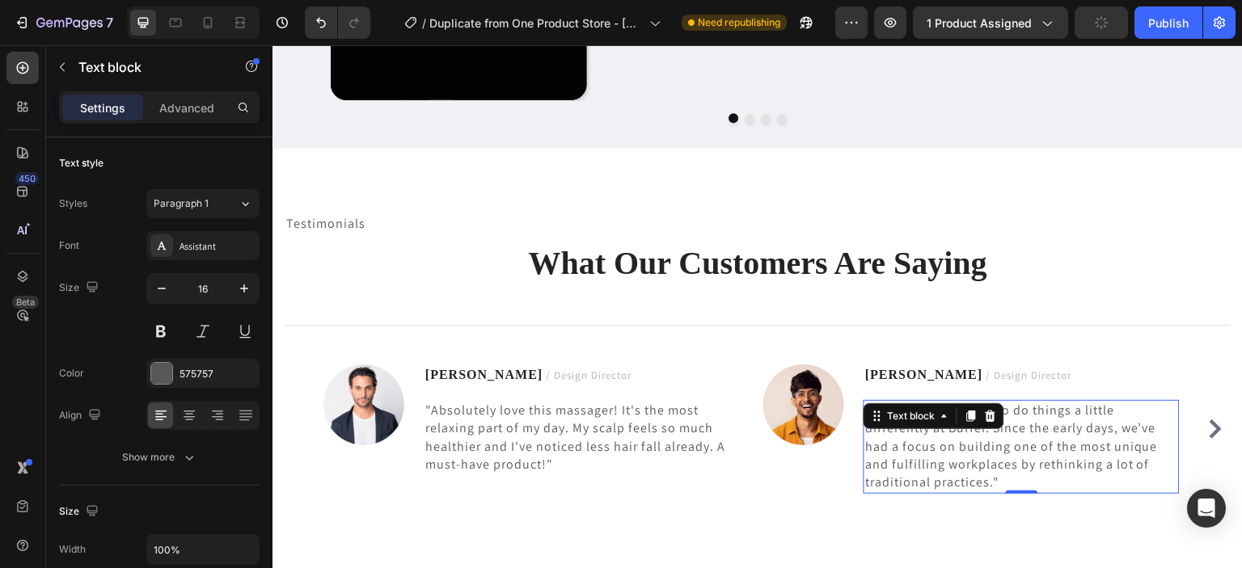
click at [882, 439] on p ""We’ve always aimed to do things a little differently at Buffer. Since the earl…" at bounding box center [1021, 447] width 312 height 91
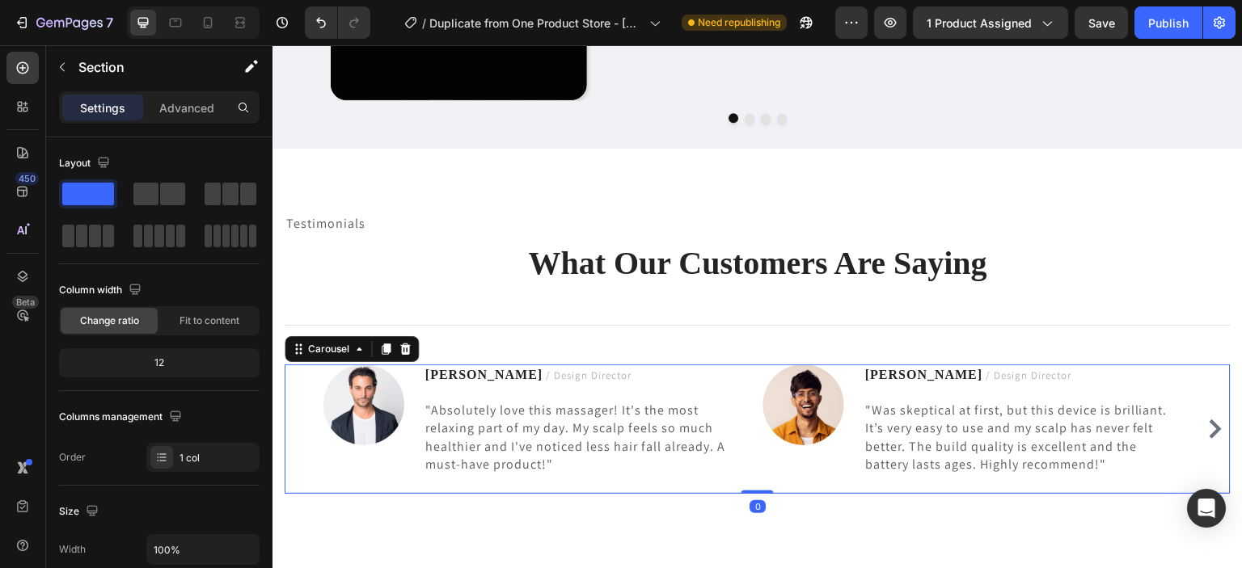
click at [1205, 424] on icon "Carousel Next Arrow" at bounding box center [1214, 429] width 19 height 19
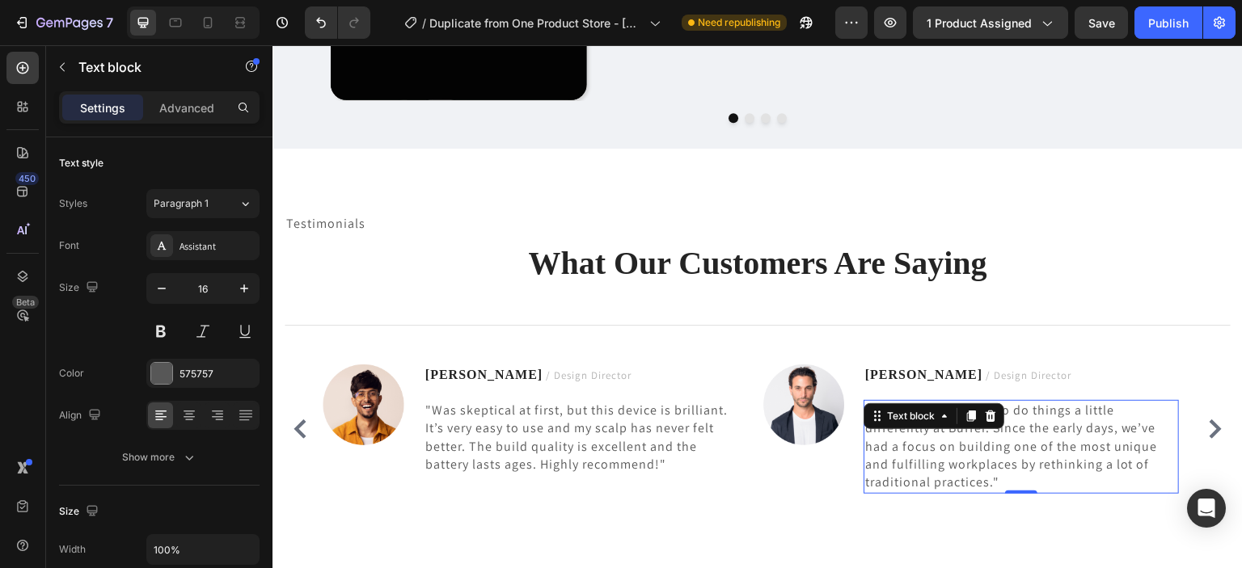
click at [1007, 473] on p ""We’ve always aimed to do things a little differently at Buffer. Since the earl…" at bounding box center [1021, 447] width 312 height 91
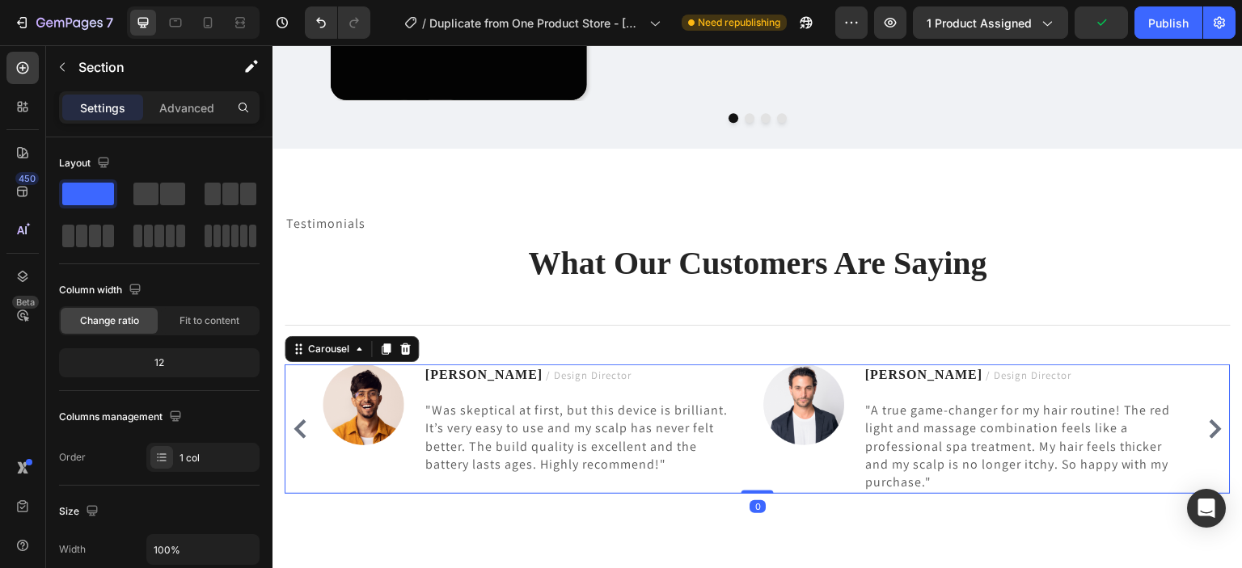
click at [1205, 428] on icon "Carousel Next Arrow" at bounding box center [1214, 429] width 19 height 19
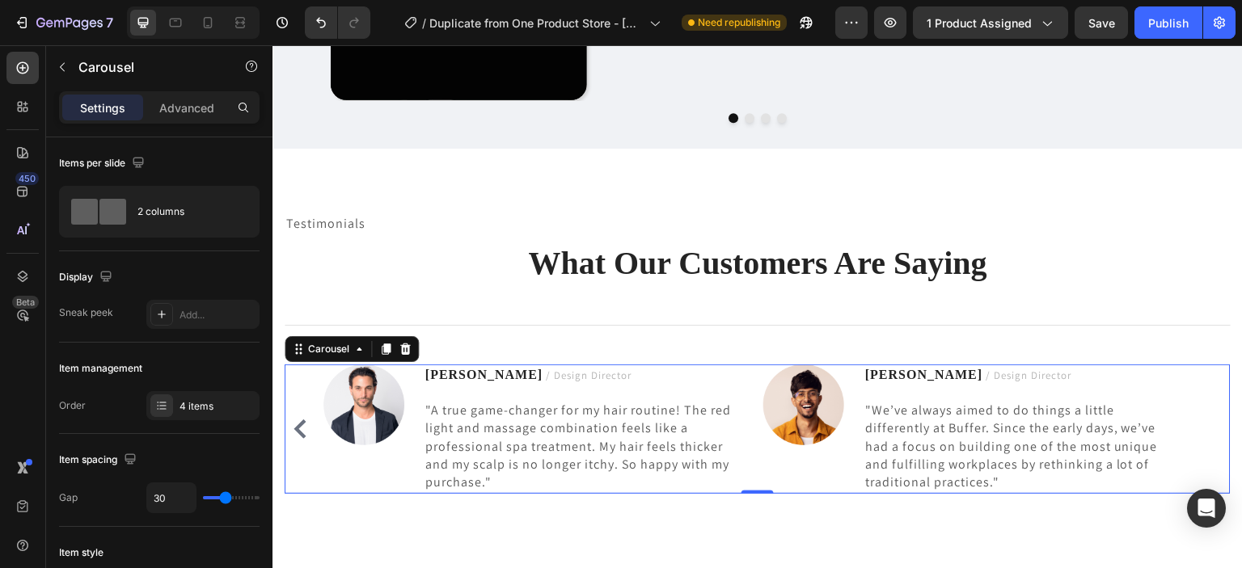
click at [294, 424] on icon "Carousel Back Arrow" at bounding box center [299, 429] width 19 height 19
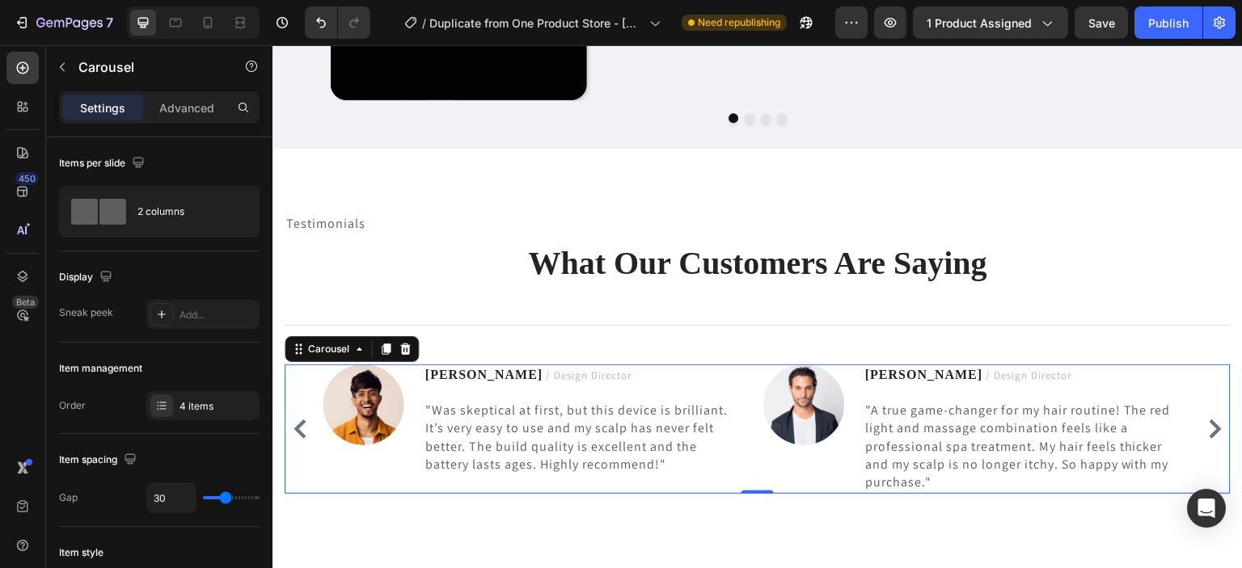
click at [297, 424] on icon "Carousel Back Arrow" at bounding box center [299, 429] width 19 height 19
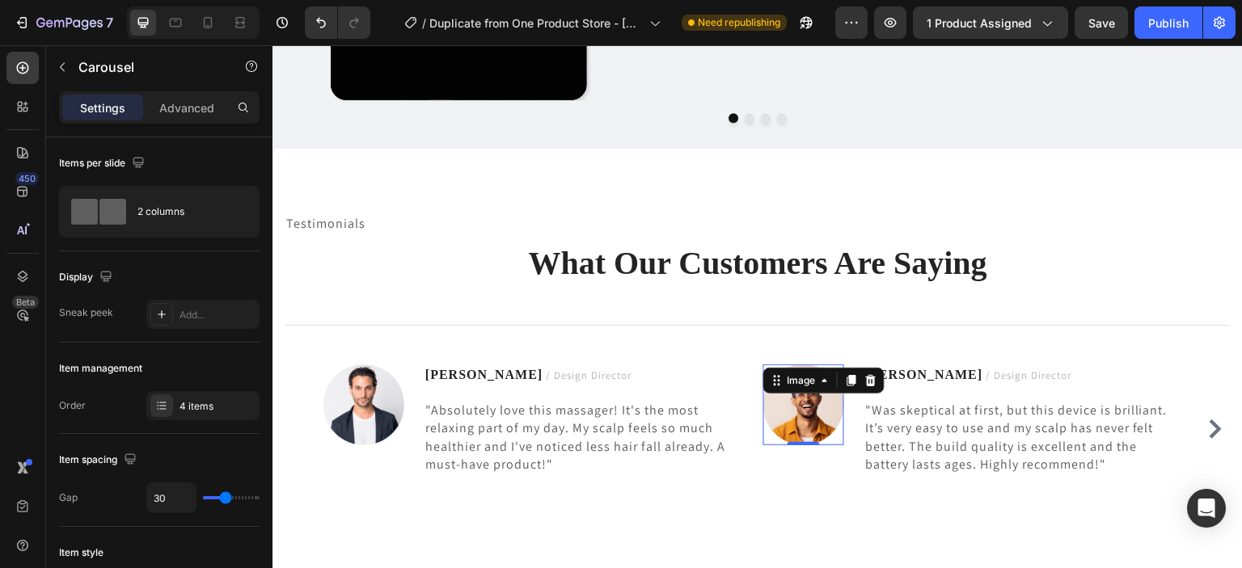
click at [821, 411] on img at bounding box center [803, 405] width 81 height 81
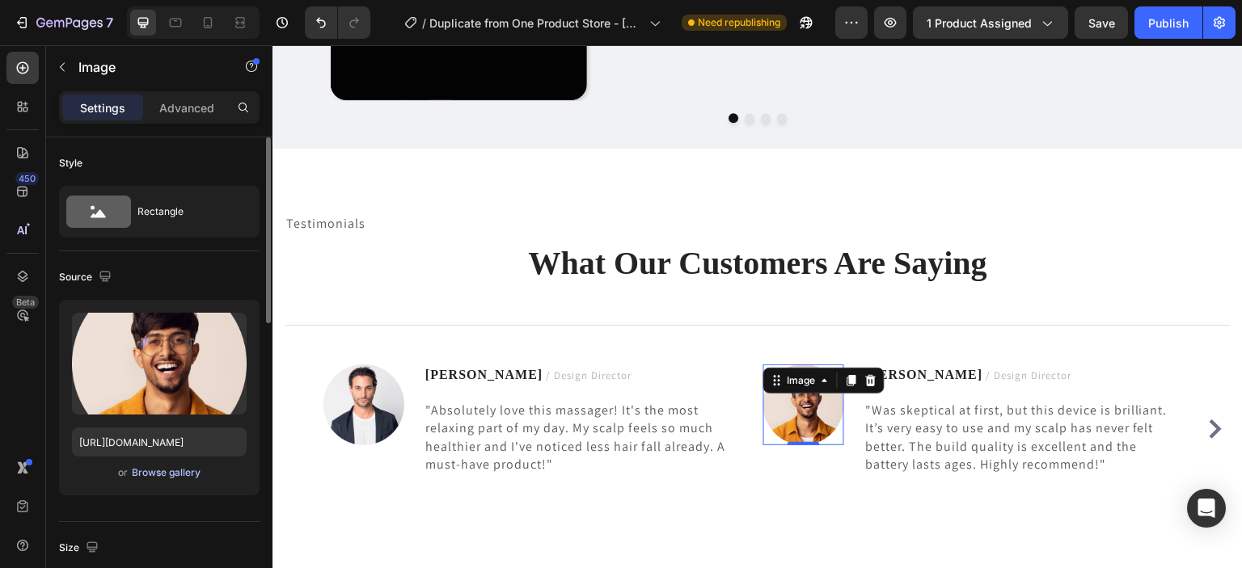
click at [191, 470] on div "Browse gallery" at bounding box center [166, 473] width 69 height 15
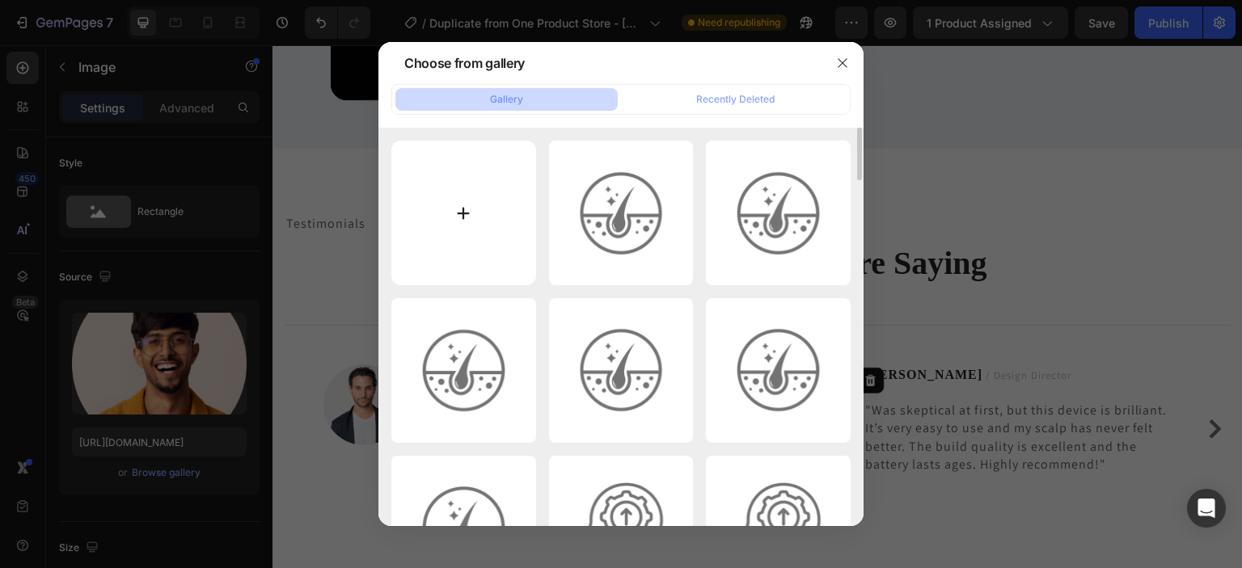
click at [474, 181] on input "file" at bounding box center [463, 213] width 145 height 145
click at [833, 65] on button "button" at bounding box center [842, 63] width 26 height 26
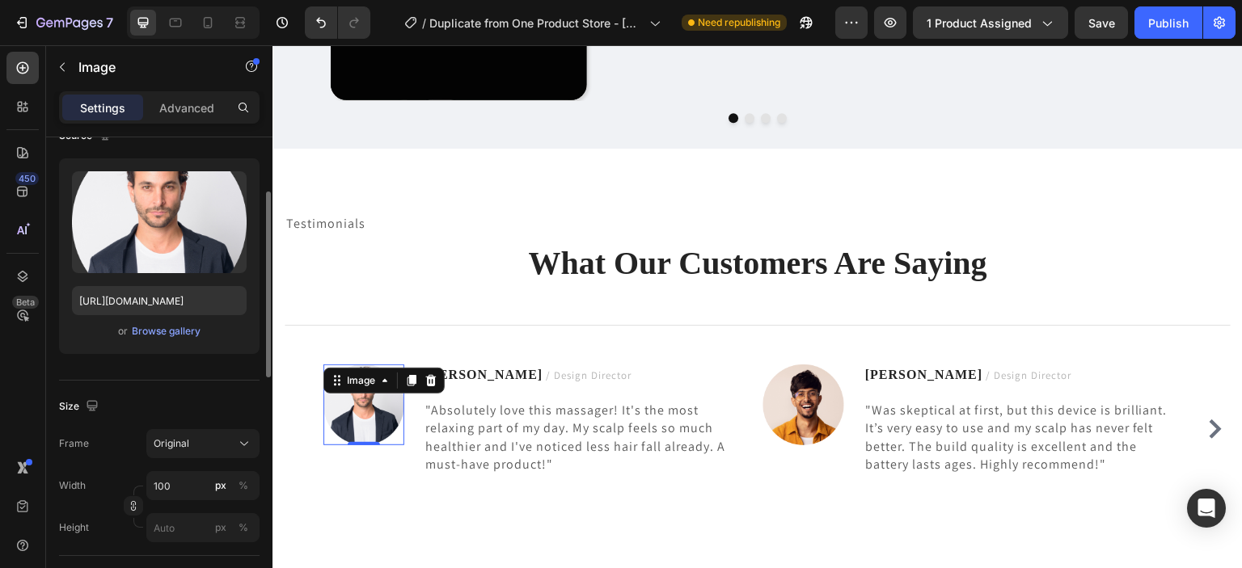
scroll to position [141, 0]
click at [169, 331] on div "Browse gallery" at bounding box center [166, 332] width 69 height 15
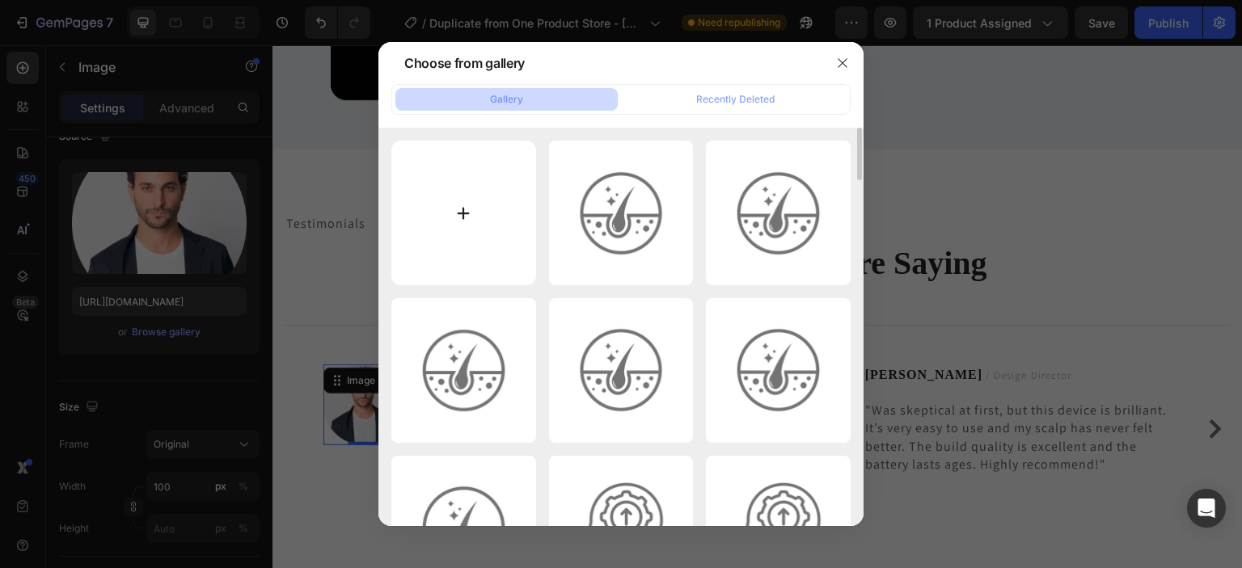
click at [461, 197] on input "file" at bounding box center [463, 213] width 145 height 145
type input "C:\fakepath\1.png"
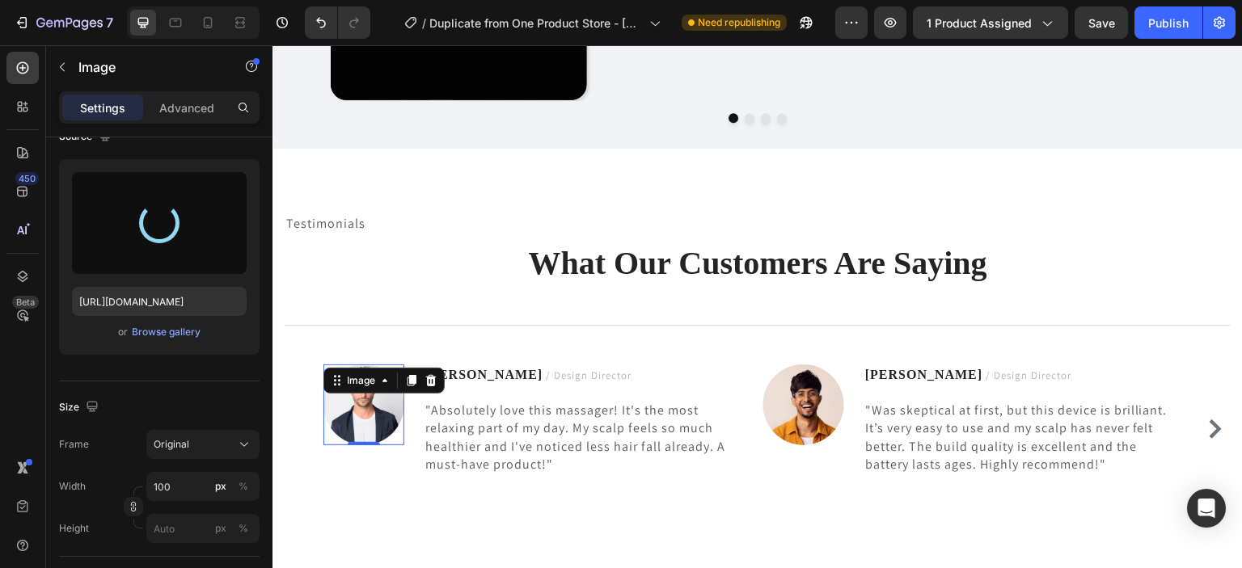
type input "https://cdn.shopify.com/s/files/1/0930/1884/9649/files/gempages_580497702895223…"
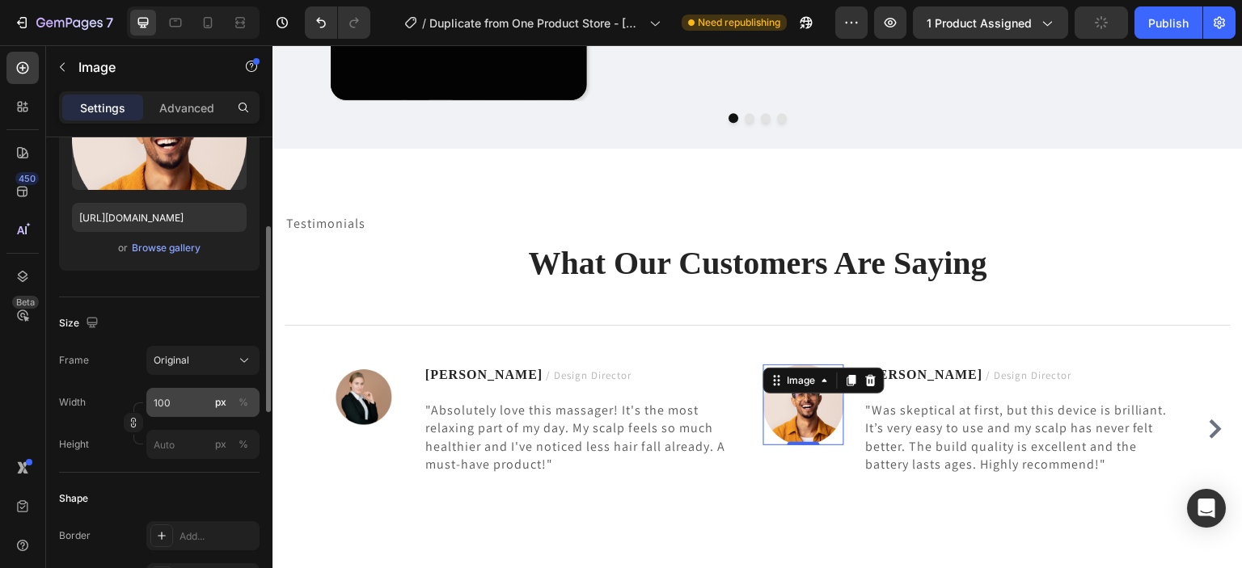
scroll to position [226, 0]
click at [192, 248] on div "Browse gallery" at bounding box center [166, 247] width 69 height 15
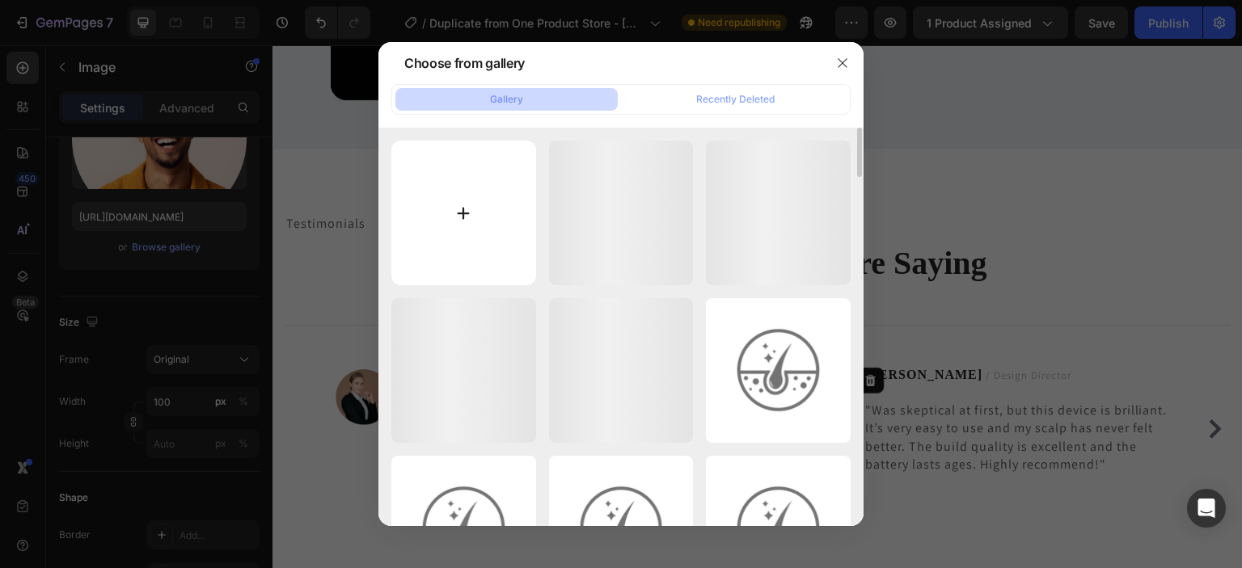
click at [492, 197] on input "file" at bounding box center [463, 213] width 145 height 145
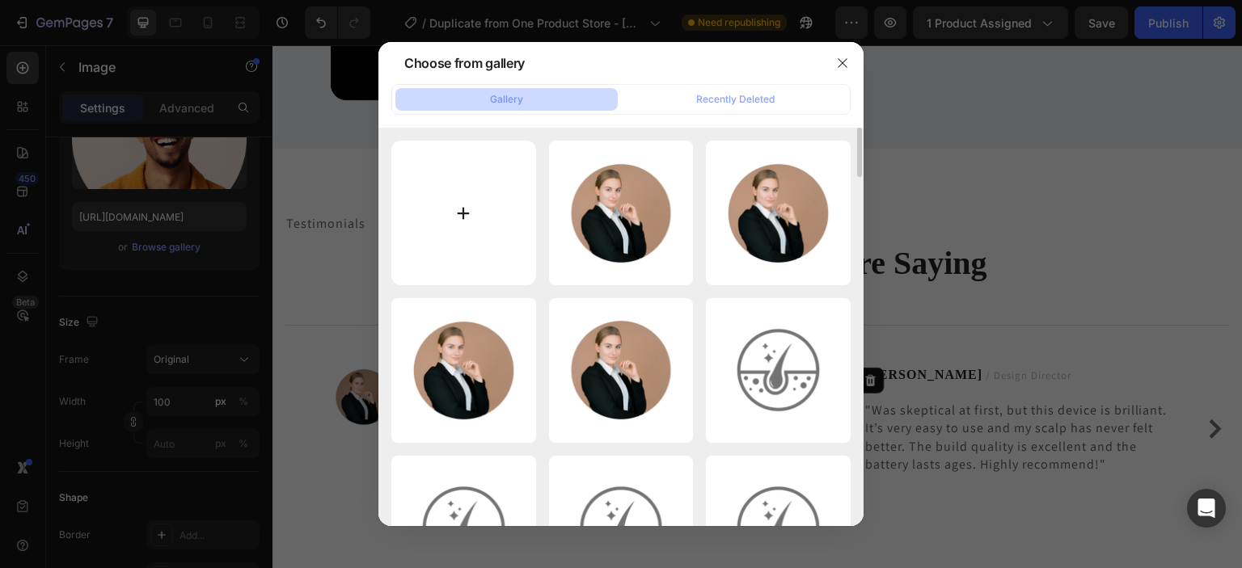
type input "C:\fakepath\2.png"
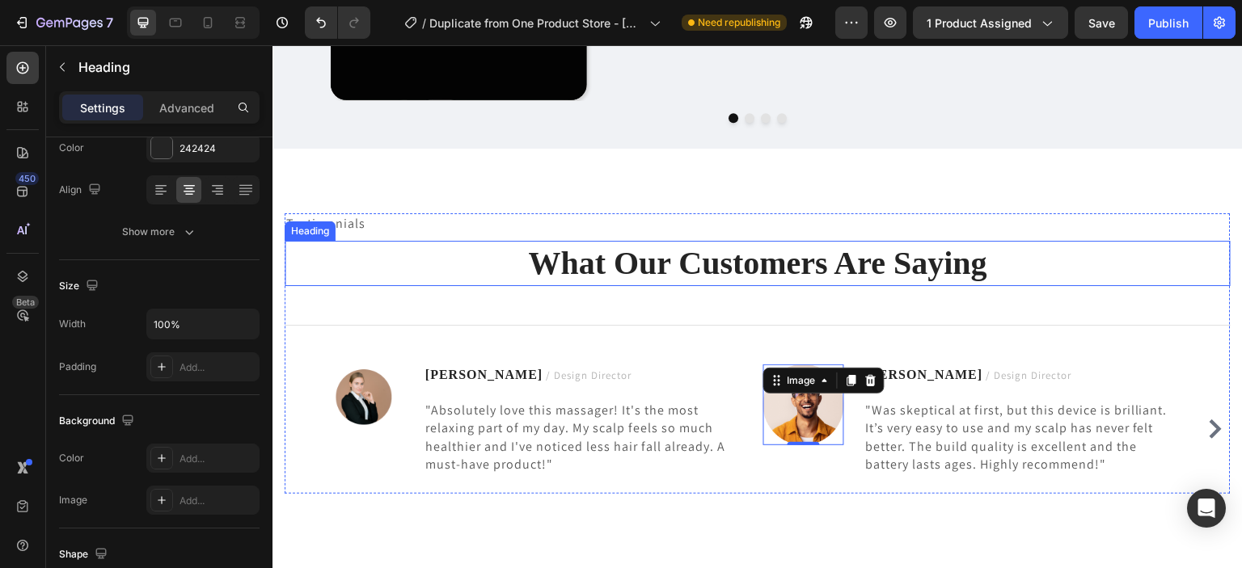
click at [991, 264] on p "What Our Customers Are Saying" at bounding box center [757, 264] width 943 height 42
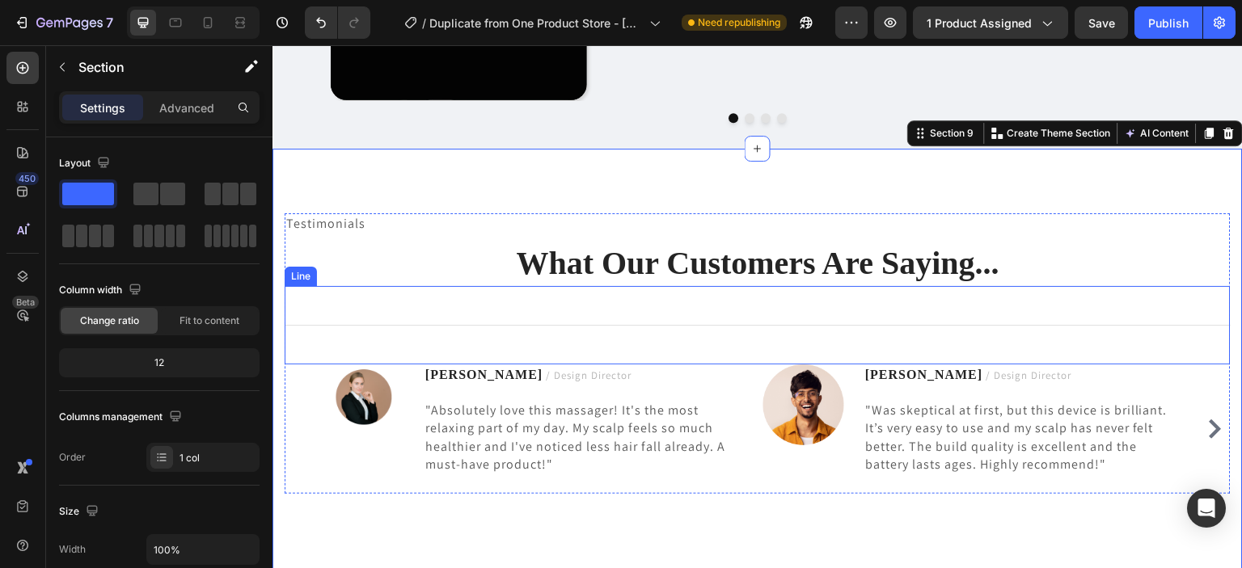
scroll to position [3742, 0]
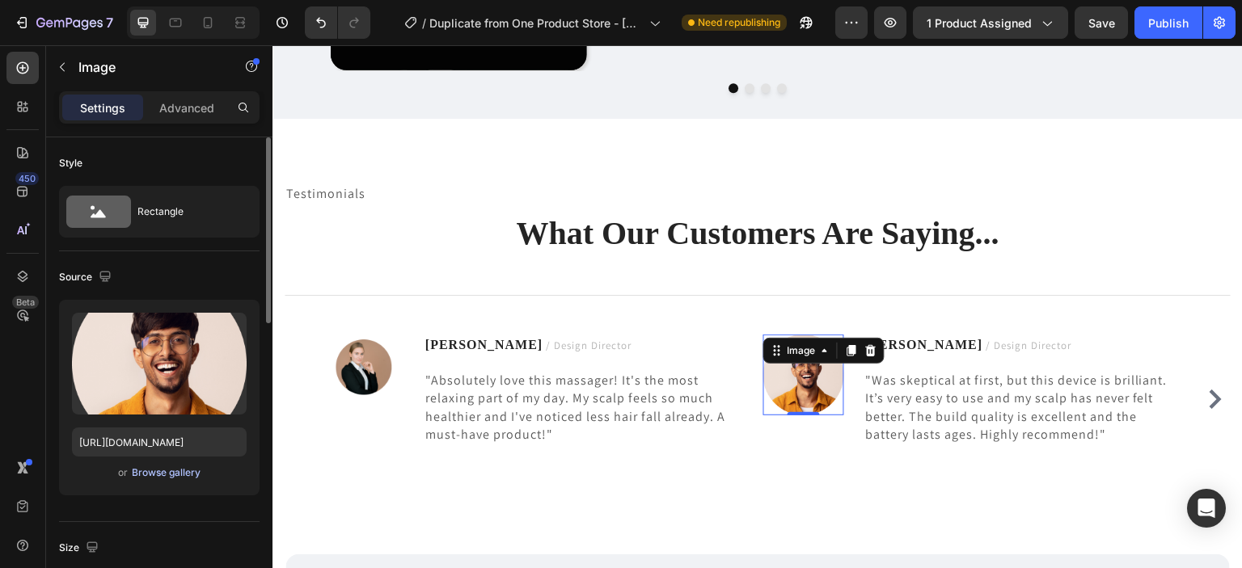
click at [183, 474] on div "Browse gallery" at bounding box center [166, 473] width 69 height 15
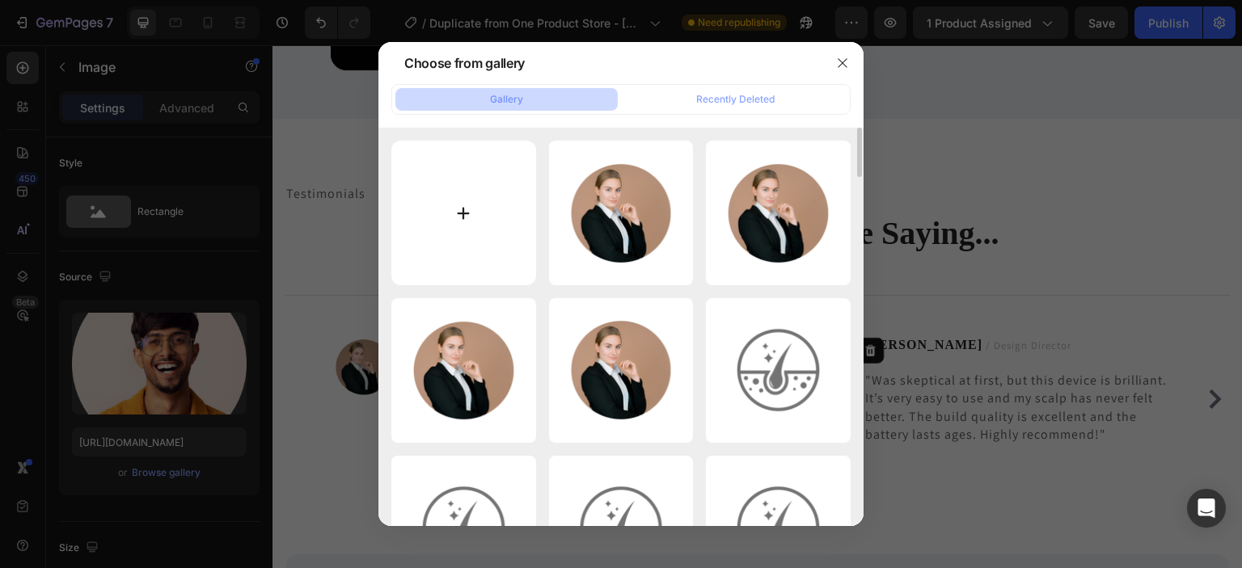
click at [453, 225] on input "file" at bounding box center [463, 213] width 145 height 145
type input "C:\fakepath\2.png"
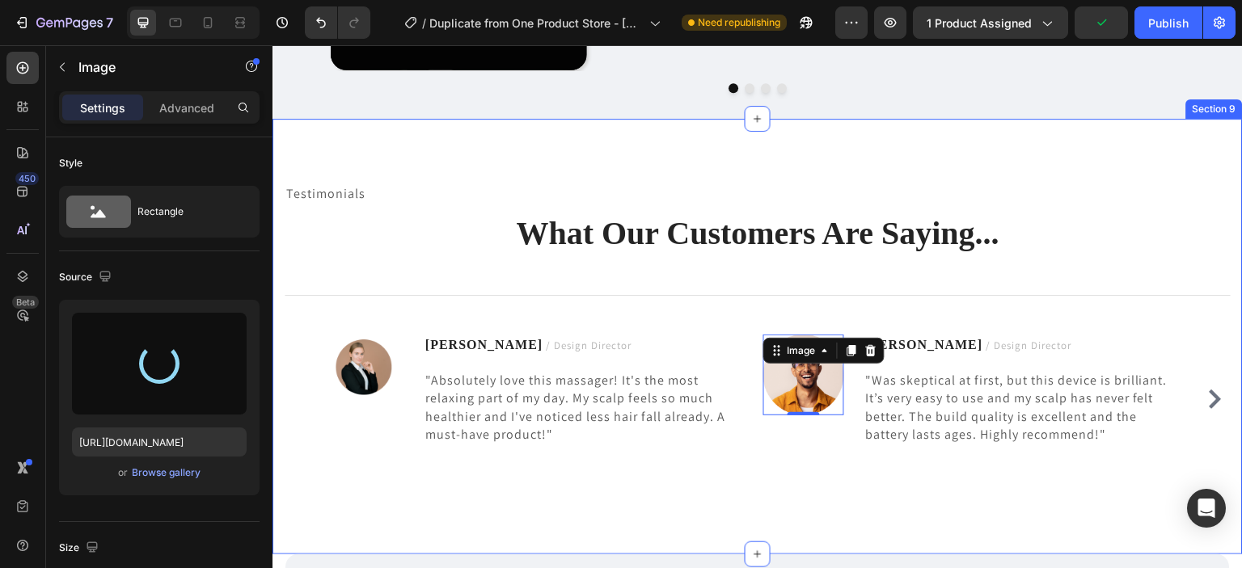
type input "https://cdn.shopify.com/s/files/1/0930/1884/9649/files/gempages_580497702895223…"
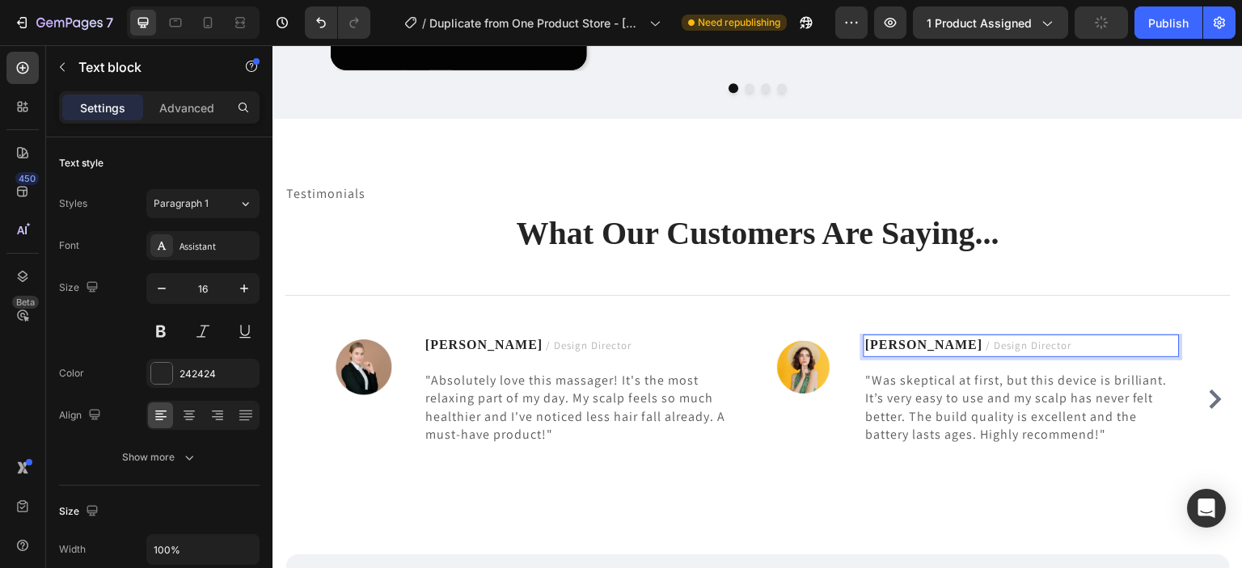
click at [898, 344] on strong "Ryan S." at bounding box center [923, 345] width 117 height 14
click at [995, 341] on span "/ Design Director" at bounding box center [1029, 346] width 86 height 14
click at [1035, 354] on div "Fatima S. / Design Director" at bounding box center [1020, 346] width 315 height 22
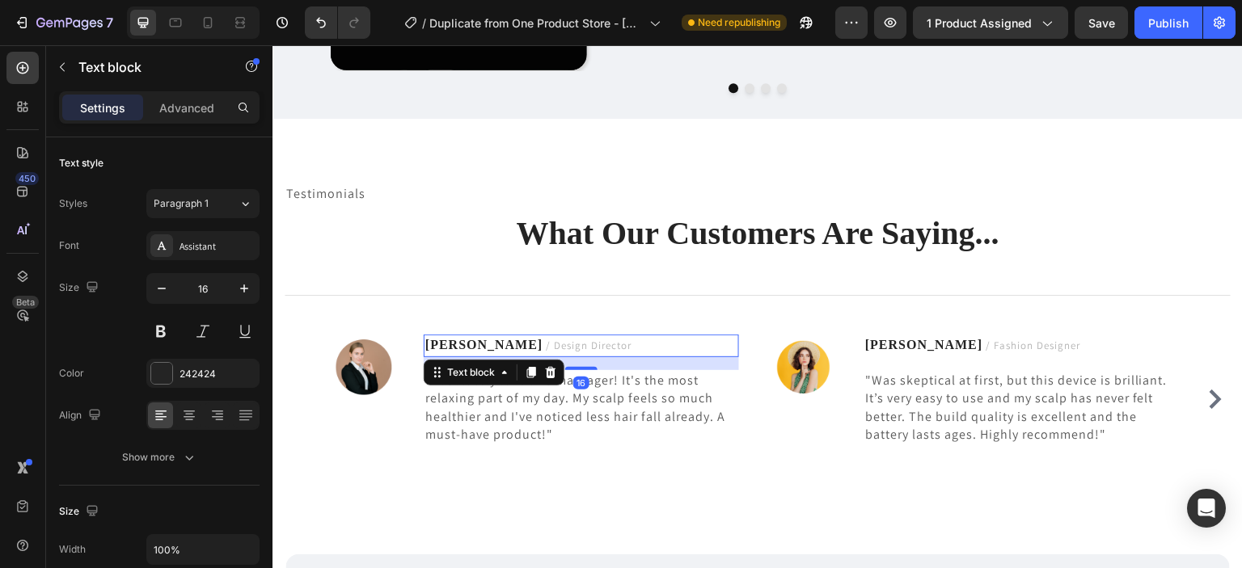
click at [557, 346] on span "/ Design Director" at bounding box center [589, 346] width 86 height 14
click at [563, 344] on p "Ryan S. / Design Director" at bounding box center [581, 345] width 312 height 19
click at [472, 345] on strong "Ryan S." at bounding box center [483, 345] width 117 height 14
click at [470, 344] on strong "Ryan S." at bounding box center [483, 345] width 117 height 14
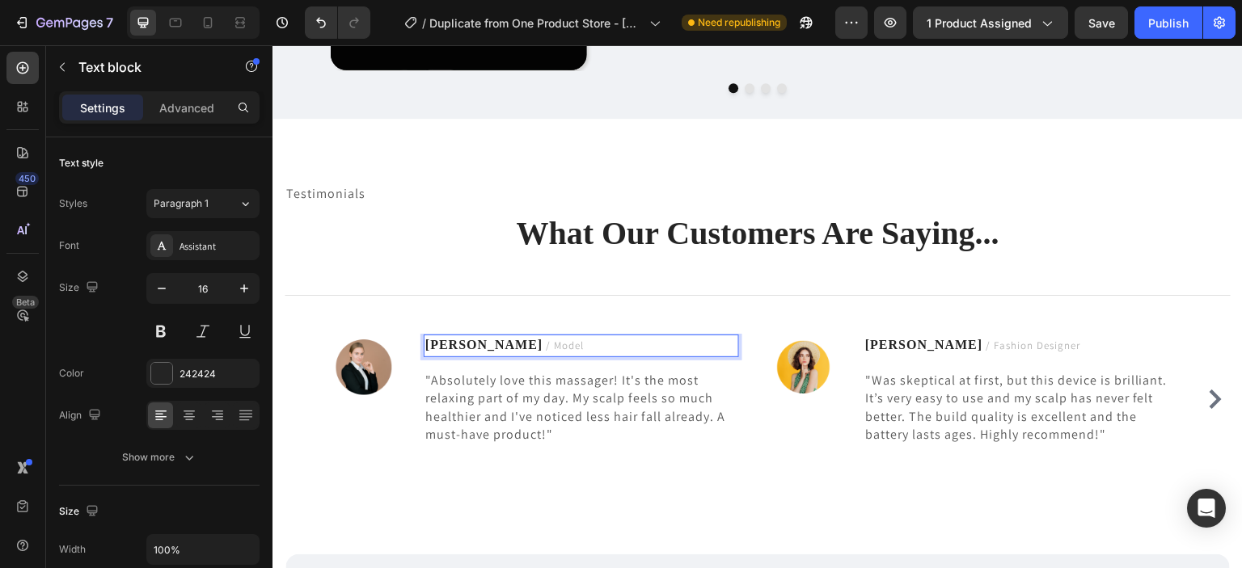
click at [483, 340] on strong "Ayesha M." at bounding box center [483, 345] width 117 height 14
click at [566, 340] on p "Emily M. / Model" at bounding box center [581, 345] width 312 height 19
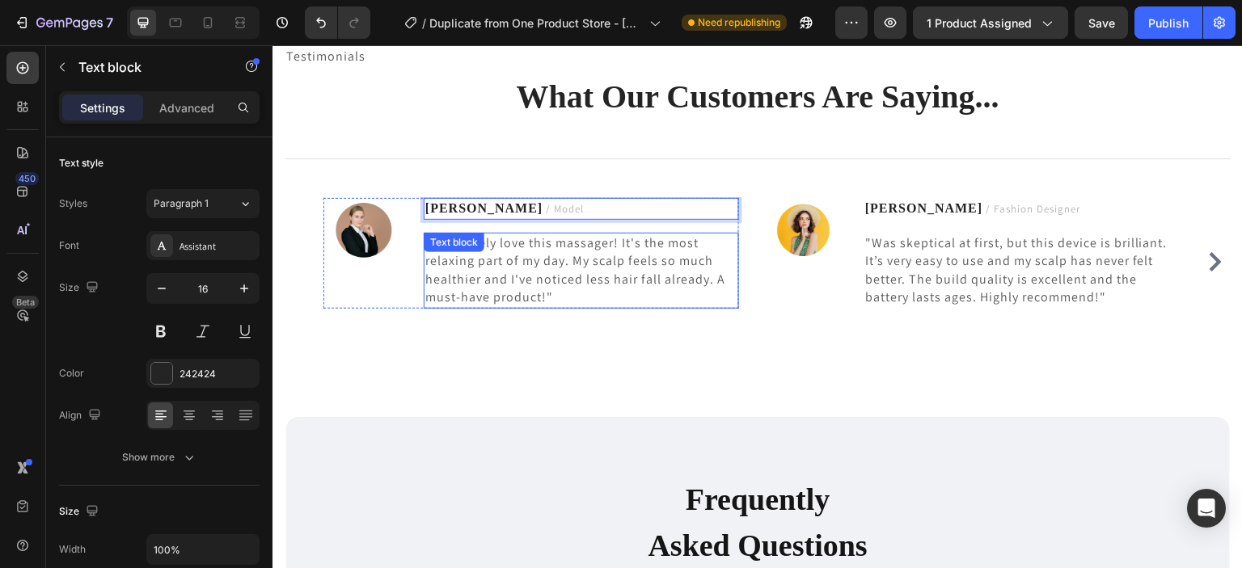
scroll to position [3881, 0]
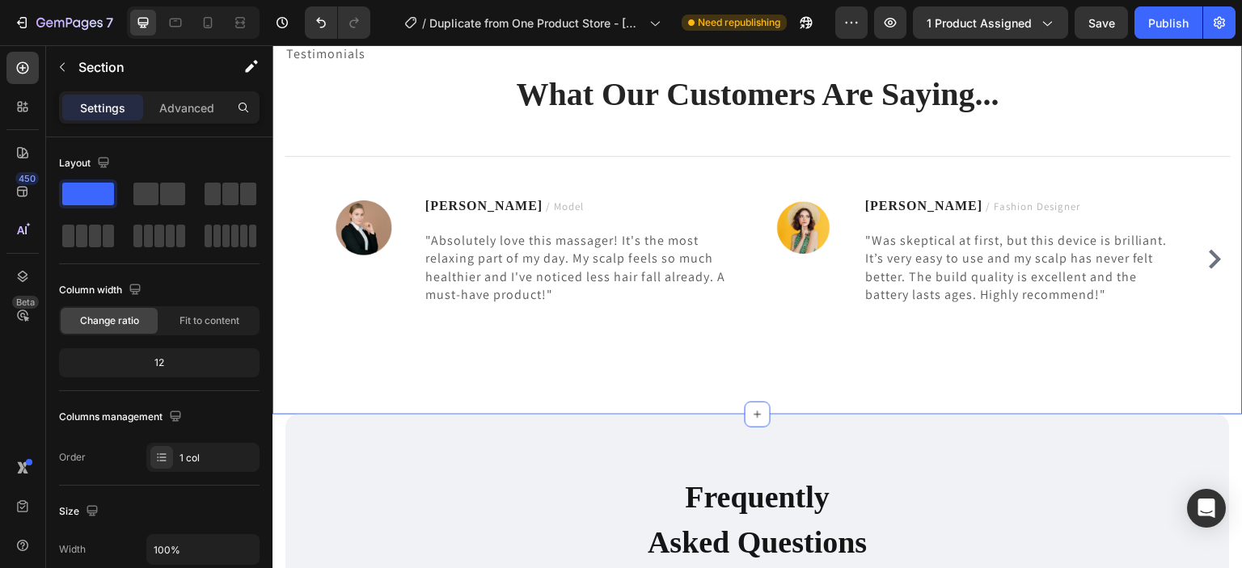
click at [637, 387] on div "Testimonials Text block What Our Customers Are Saying... Heading Title Line Ima…" at bounding box center [757, 197] width 970 height 436
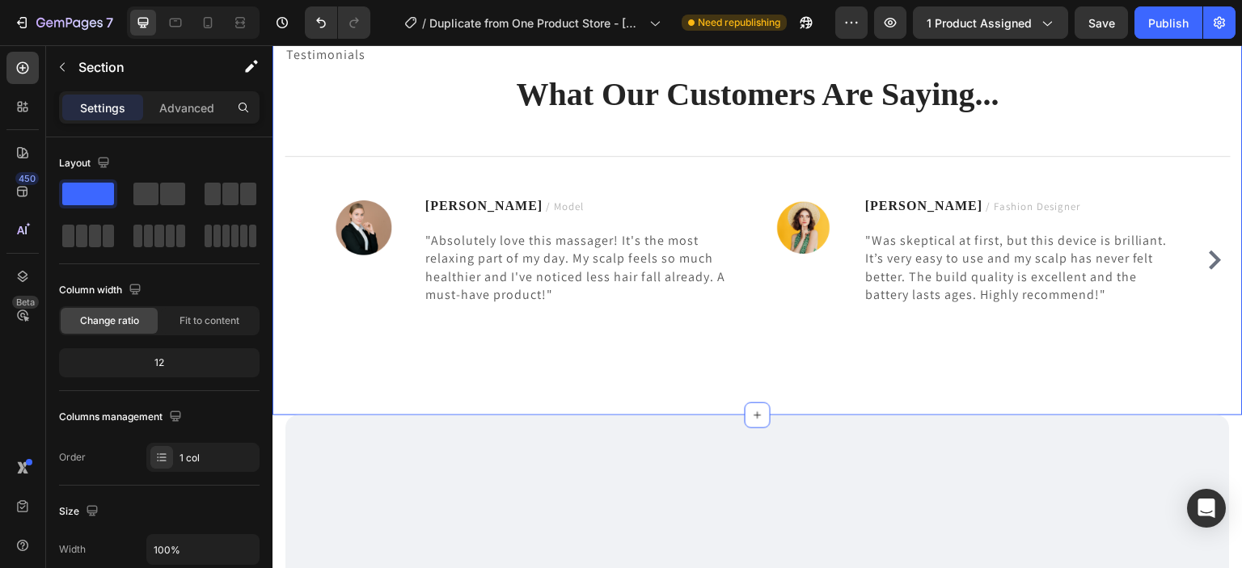
scroll to position [3629, 0]
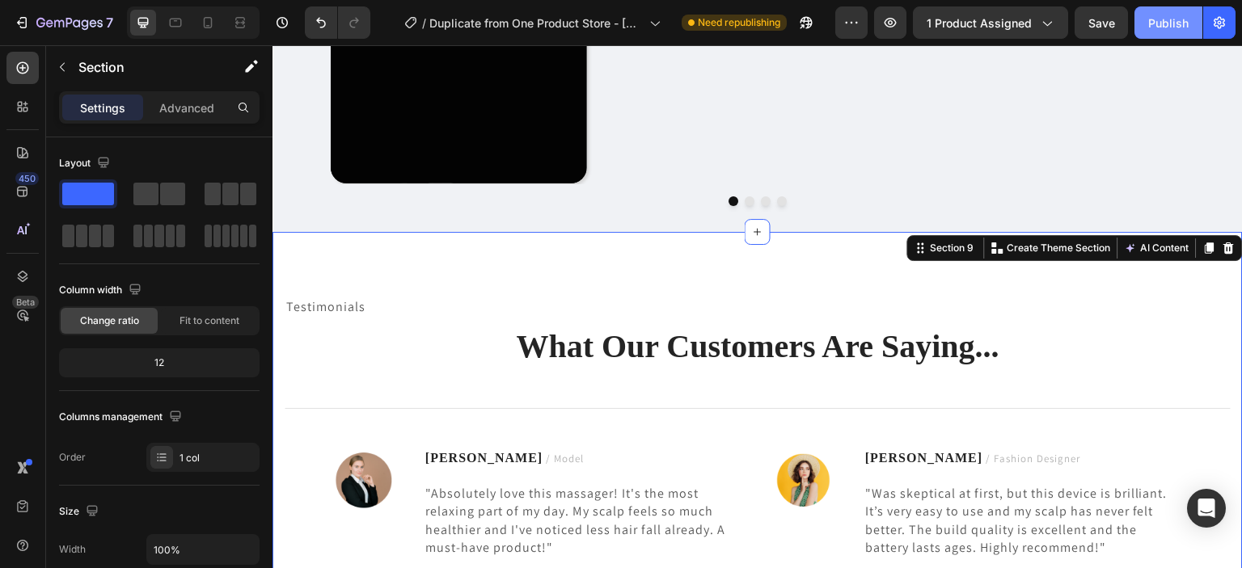
click at [1143, 23] on button "Publish" at bounding box center [1168, 22] width 68 height 32
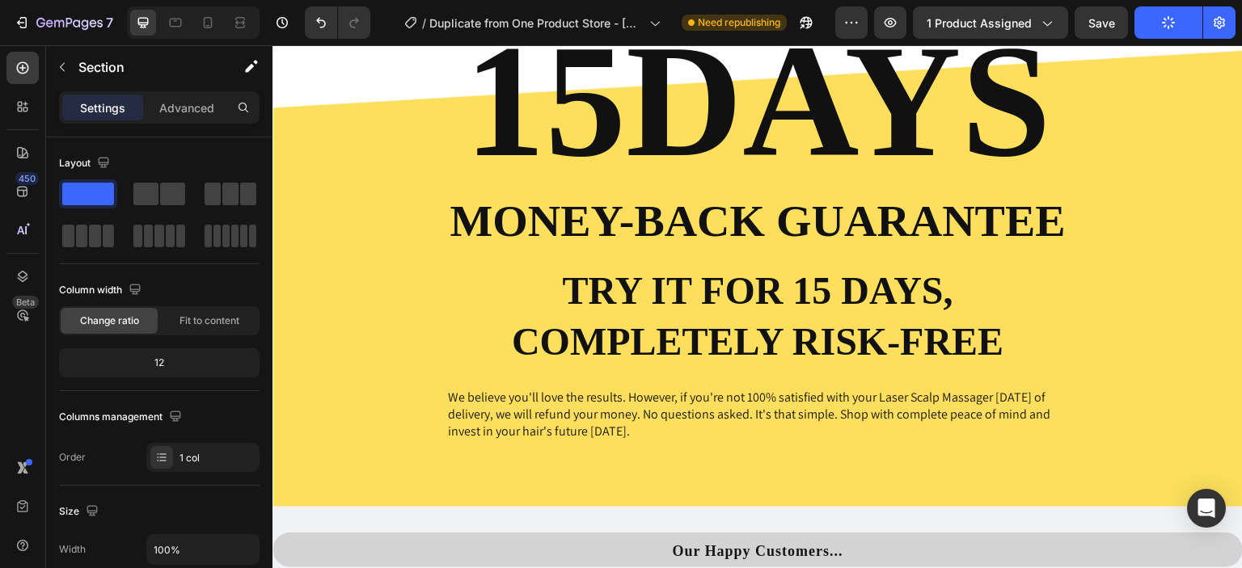
scroll to position [2830, 0]
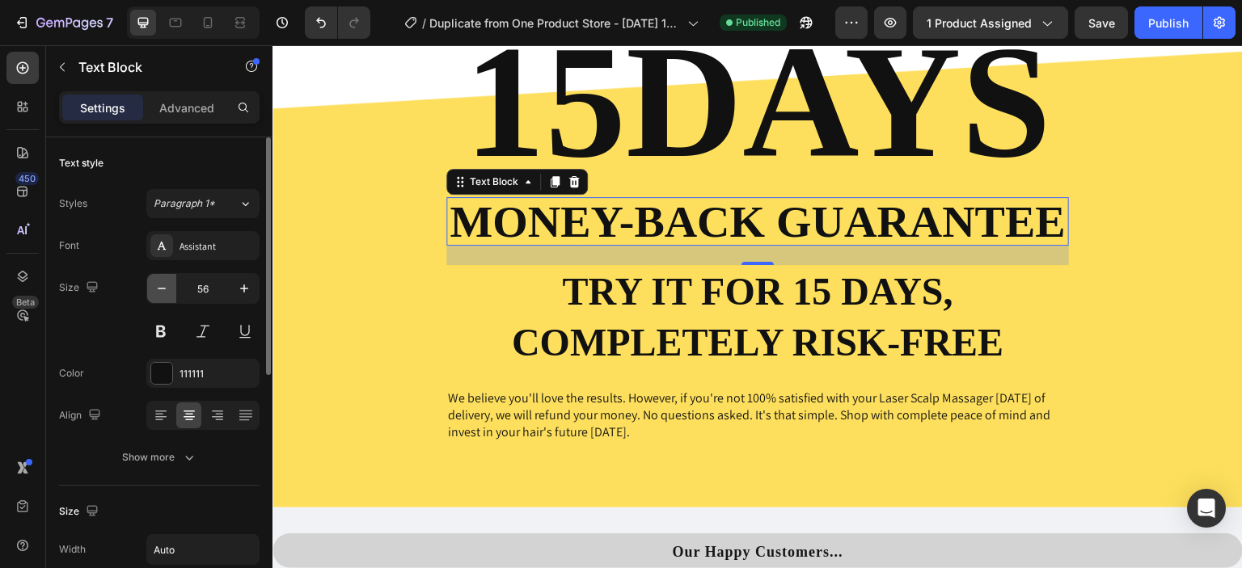
click at [155, 287] on icon "button" at bounding box center [162, 288] width 16 height 16
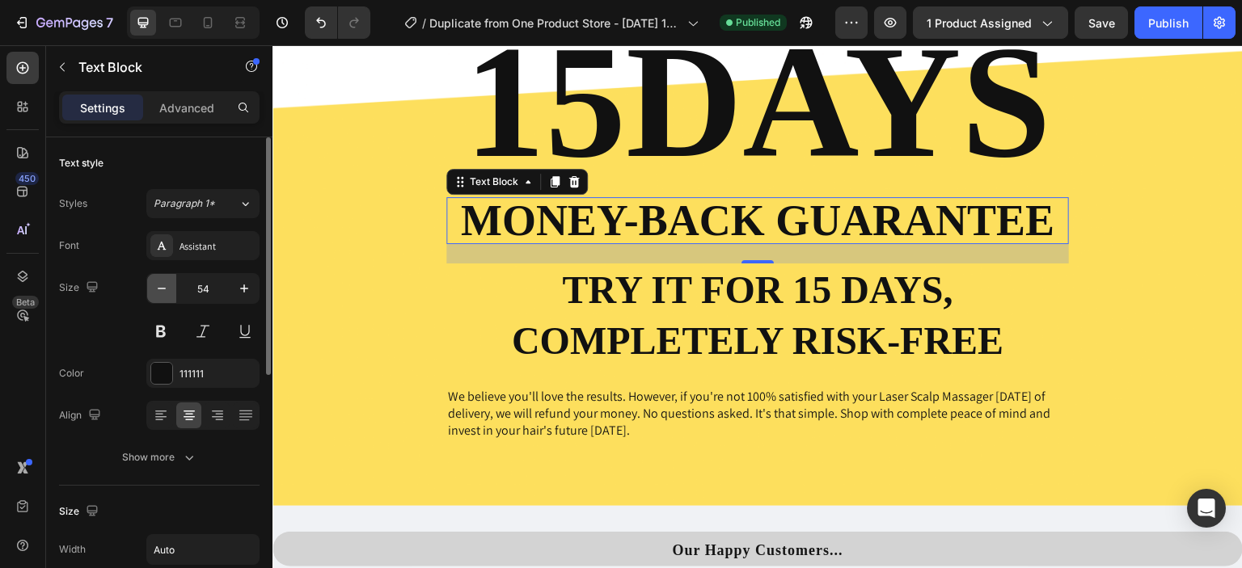
click at [155, 287] on icon "button" at bounding box center [162, 288] width 16 height 16
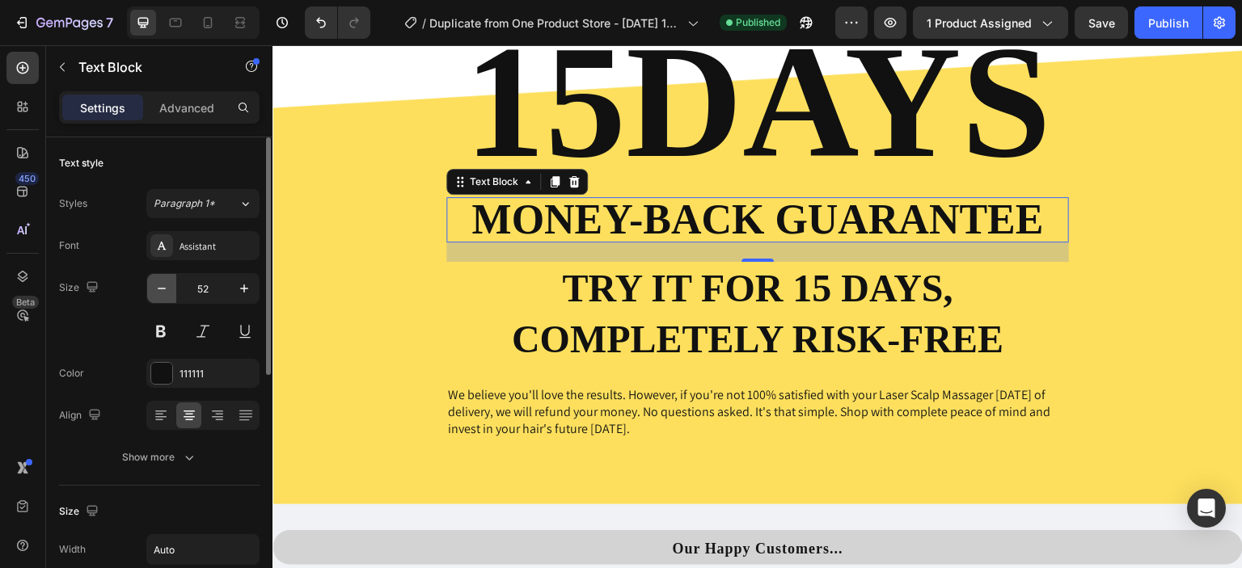
click at [155, 287] on icon "button" at bounding box center [162, 288] width 16 height 16
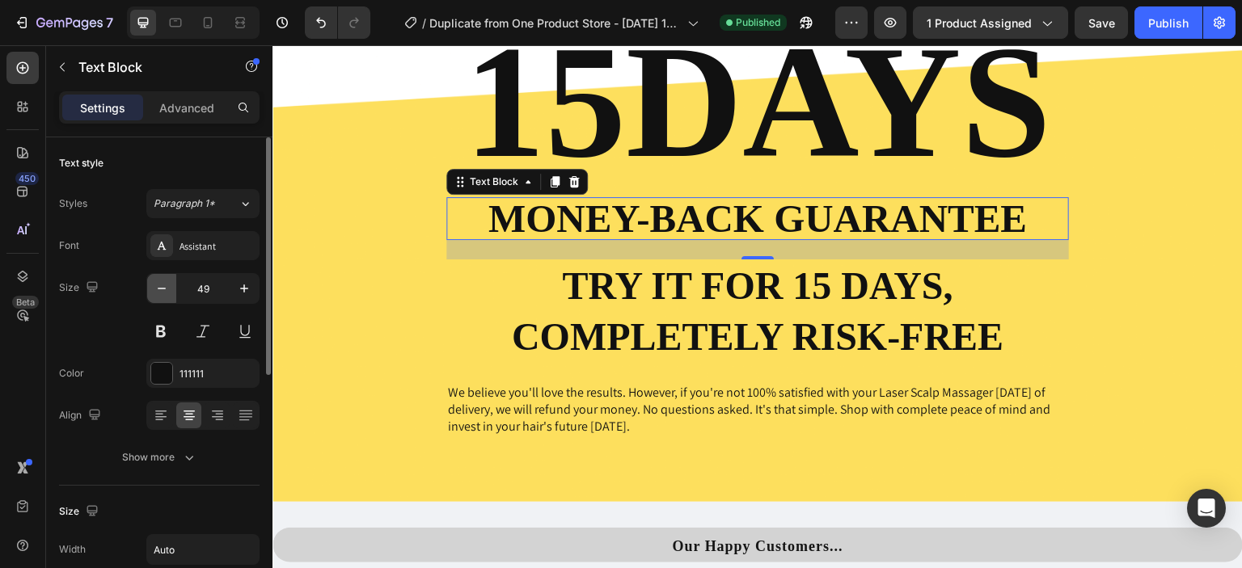
click at [155, 287] on icon "button" at bounding box center [162, 288] width 16 height 16
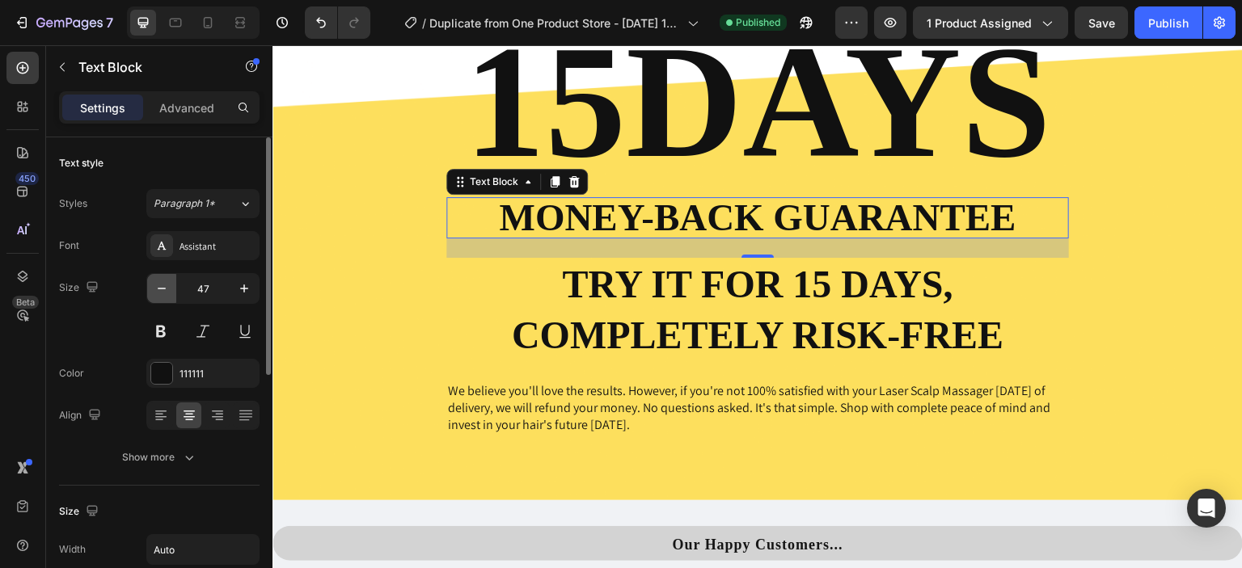
click at [155, 287] on icon "button" at bounding box center [162, 288] width 16 height 16
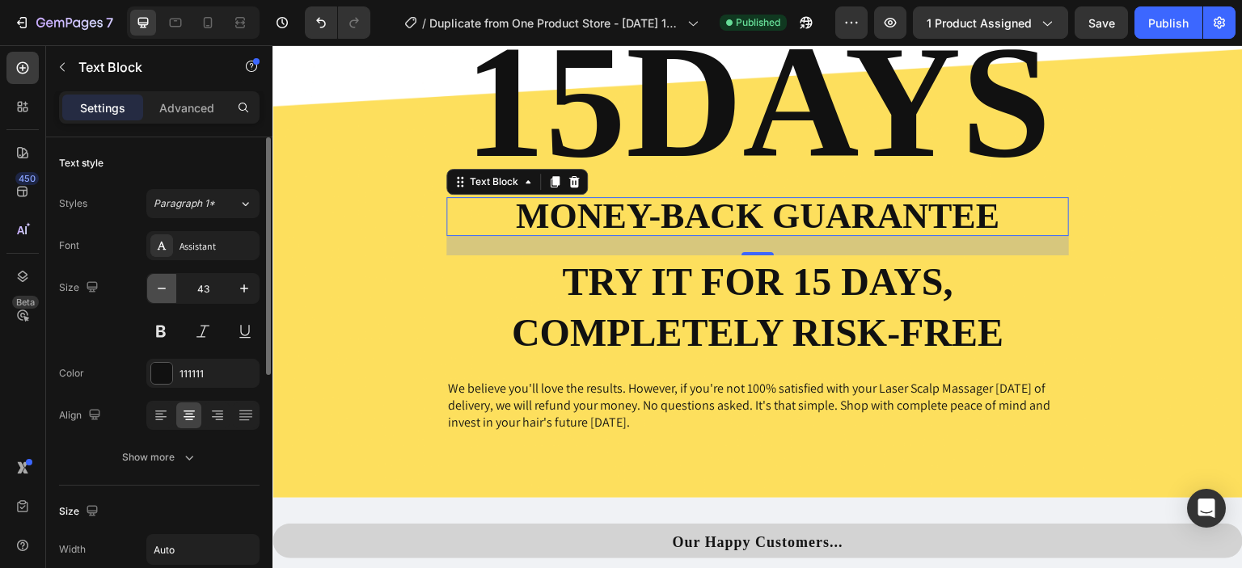
click at [155, 287] on icon "button" at bounding box center [162, 288] width 16 height 16
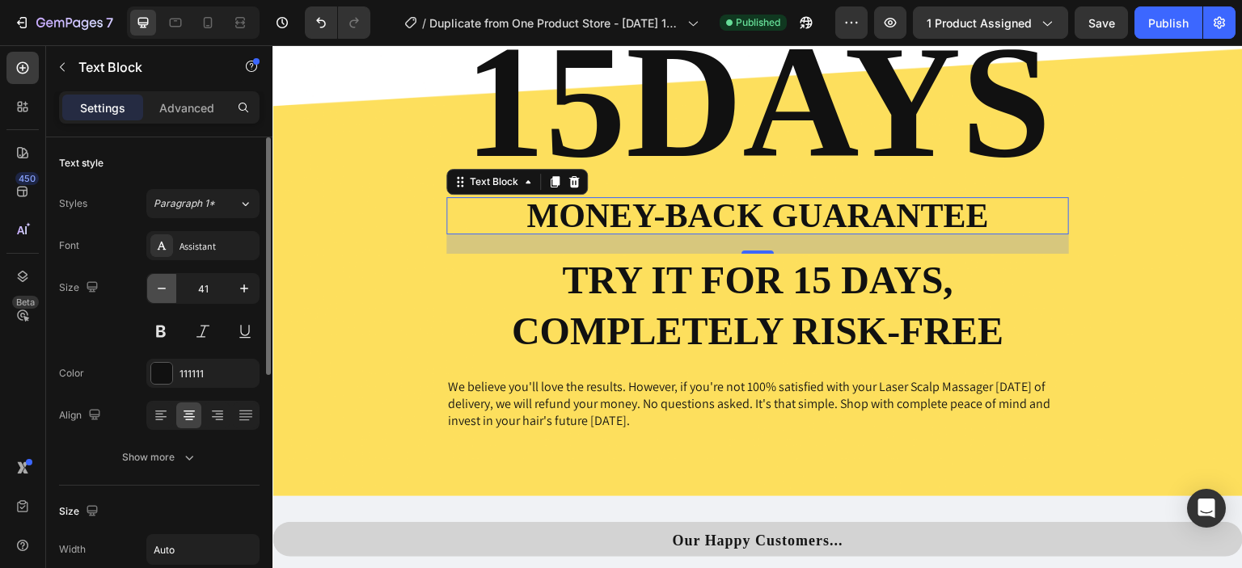
click at [155, 287] on icon "button" at bounding box center [162, 288] width 16 height 16
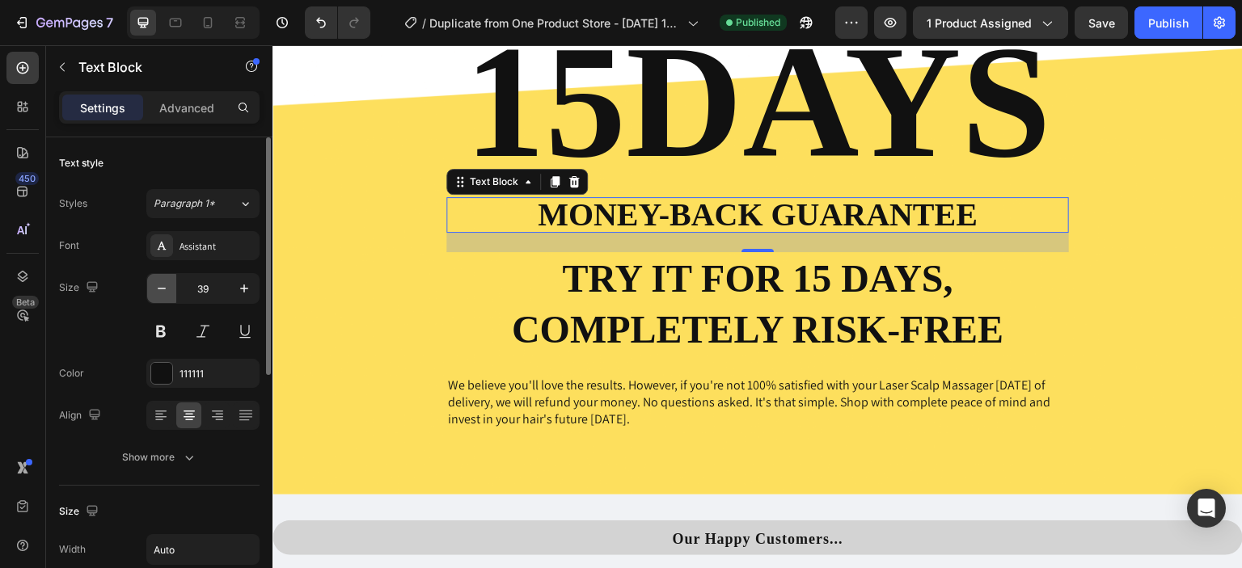
click at [155, 287] on icon "button" at bounding box center [162, 288] width 16 height 16
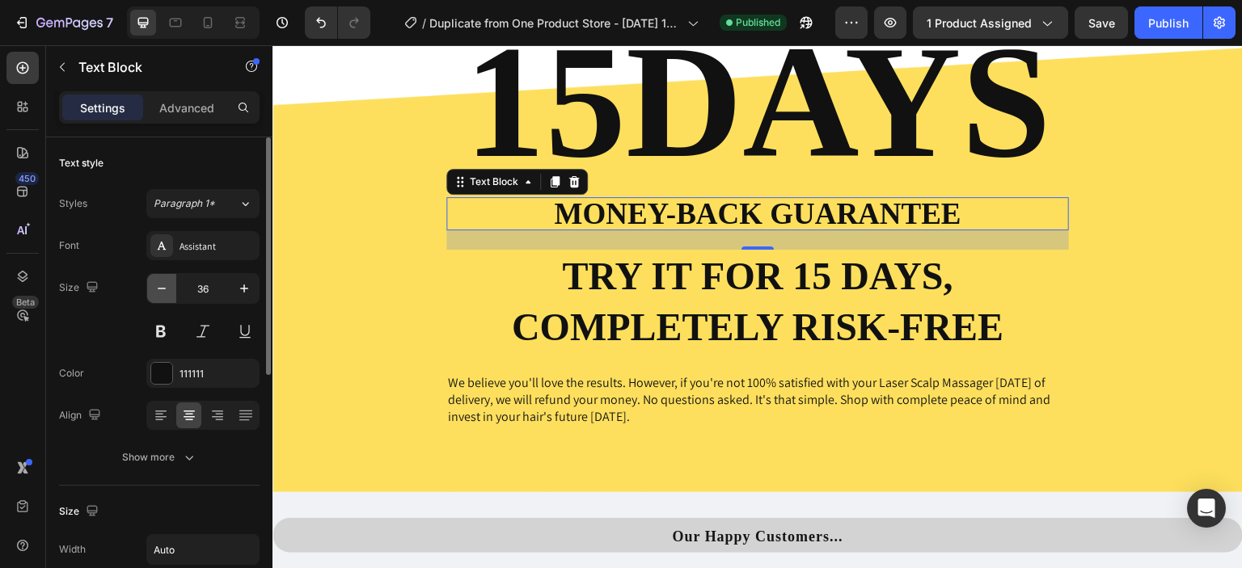
click at [155, 287] on icon "button" at bounding box center [162, 288] width 16 height 16
type input "35"
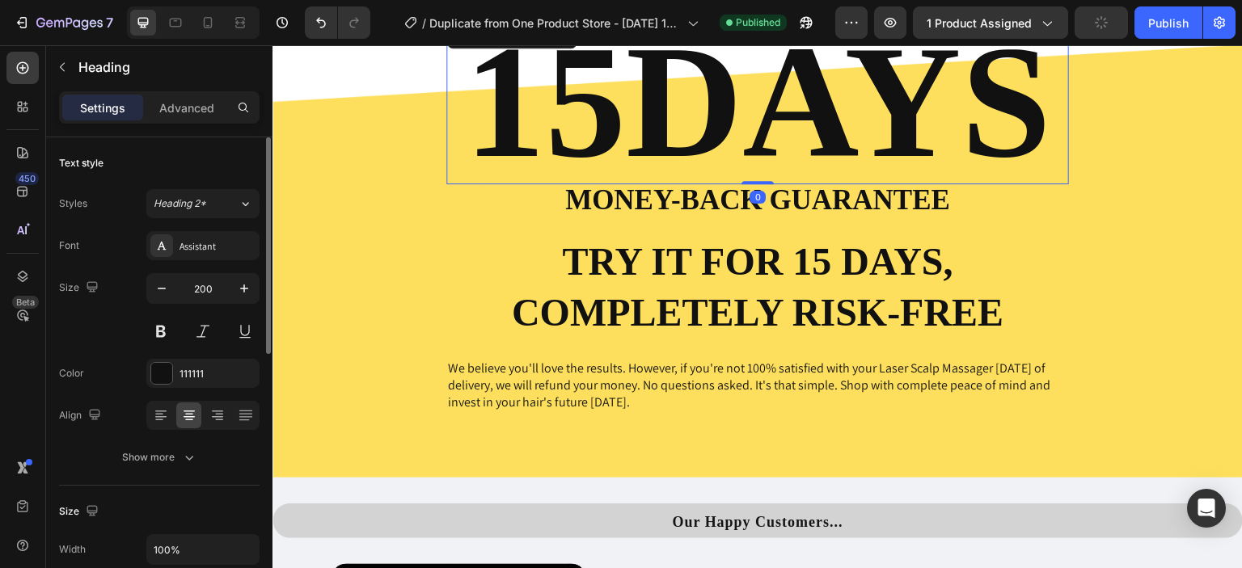
scroll to position [2817, 0]
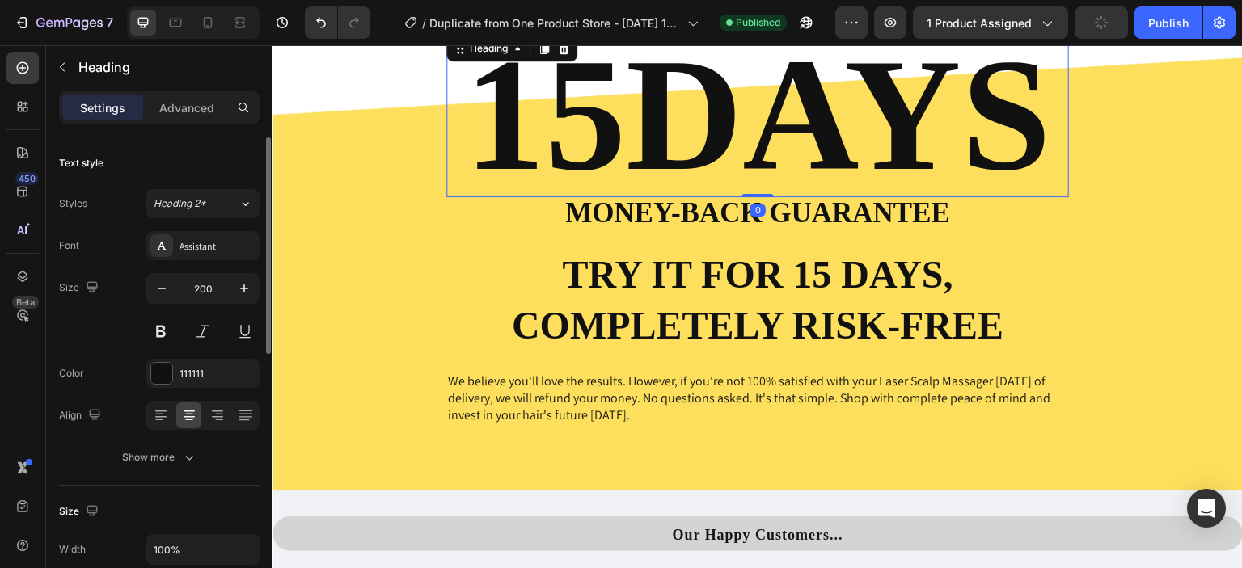
drag, startPoint x: 753, startPoint y: 194, endPoint x: 753, endPoint y: 171, distance: 23.4
click at [753, 171] on div "15DAYS Heading 0" at bounding box center [757, 114] width 622 height 165
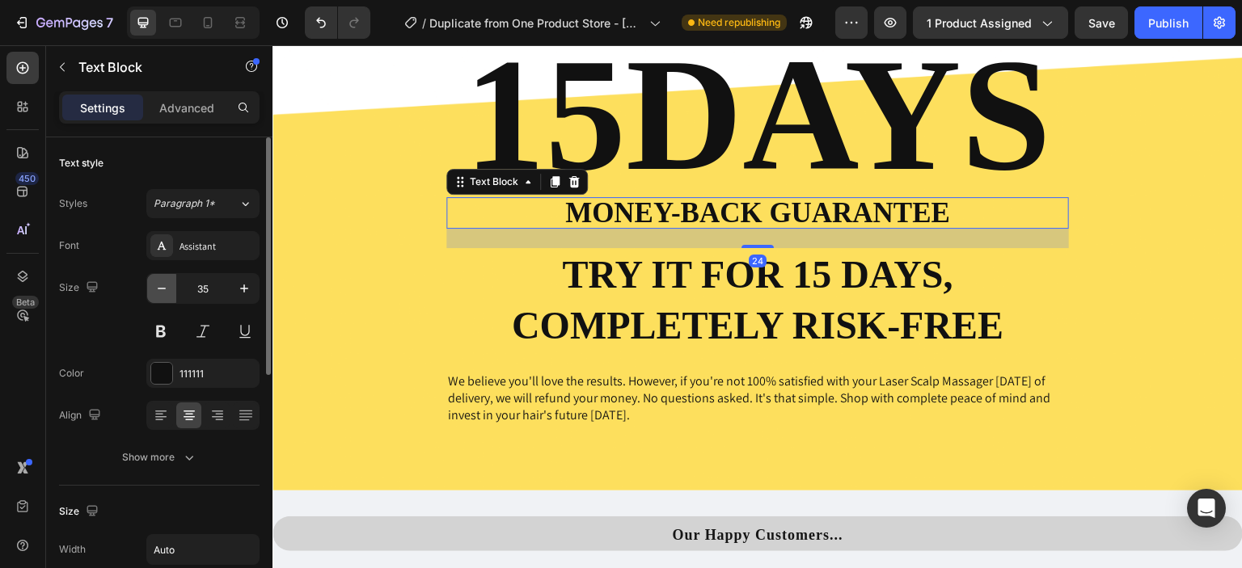
click at [171, 293] on button "button" at bounding box center [161, 288] width 29 height 29
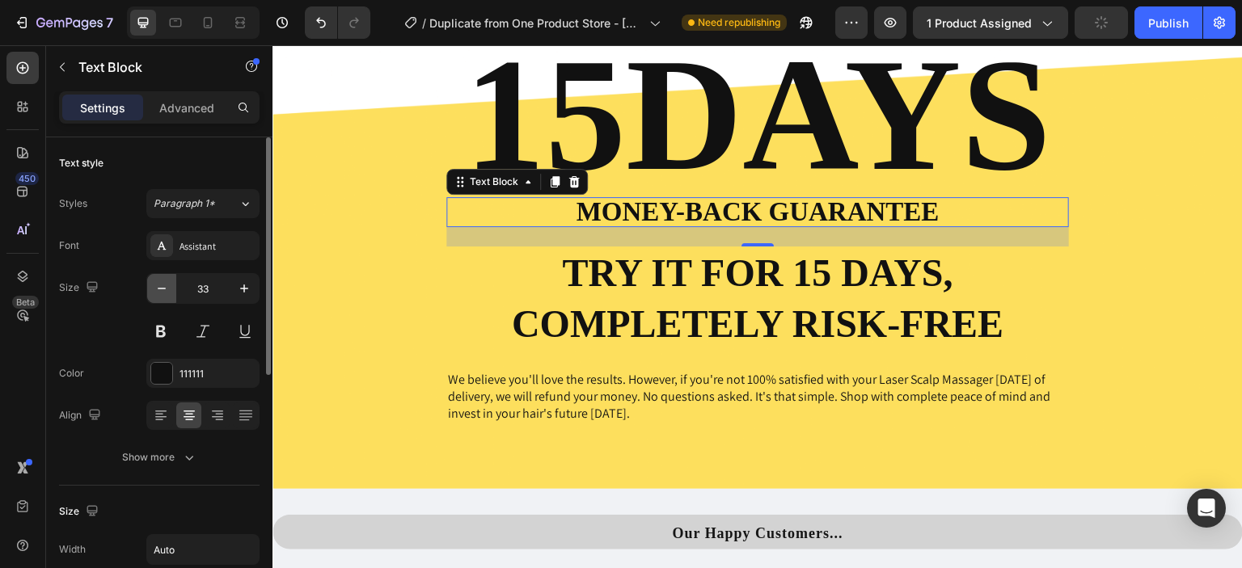
click at [171, 293] on button "button" at bounding box center [161, 288] width 29 height 29
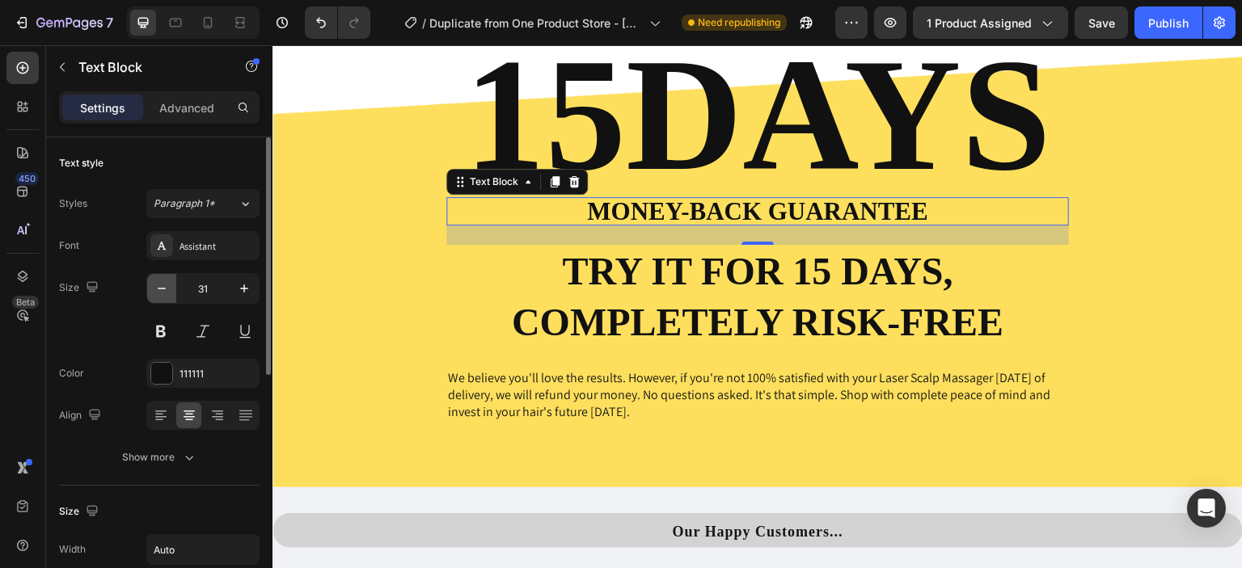
click at [171, 293] on button "button" at bounding box center [161, 288] width 29 height 29
type input "30"
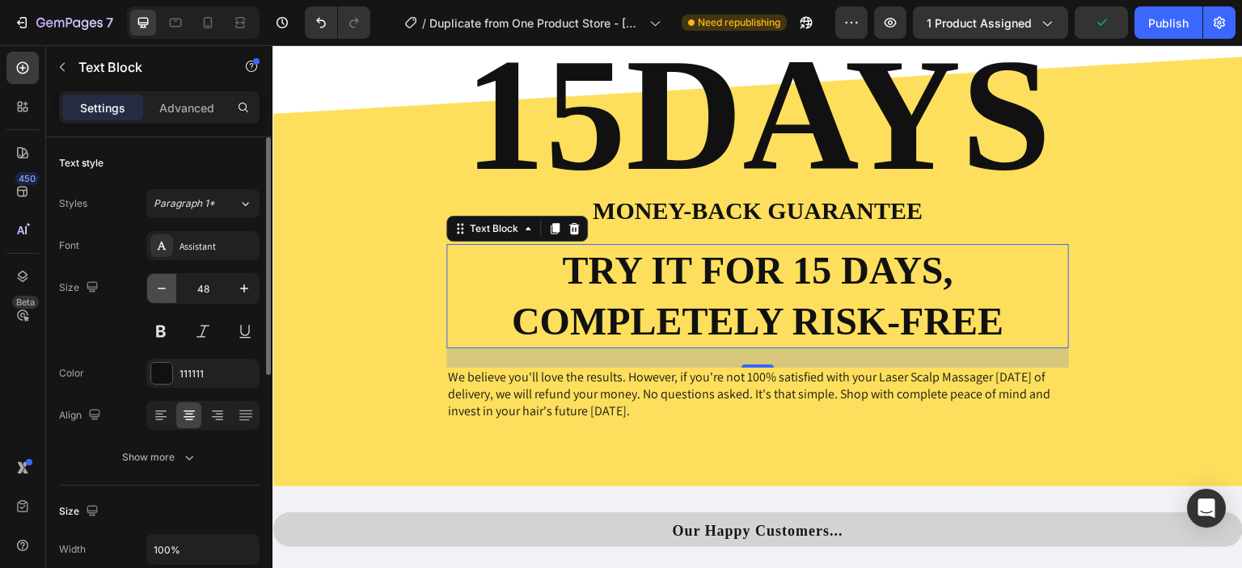
click at [169, 298] on button "button" at bounding box center [161, 288] width 29 height 29
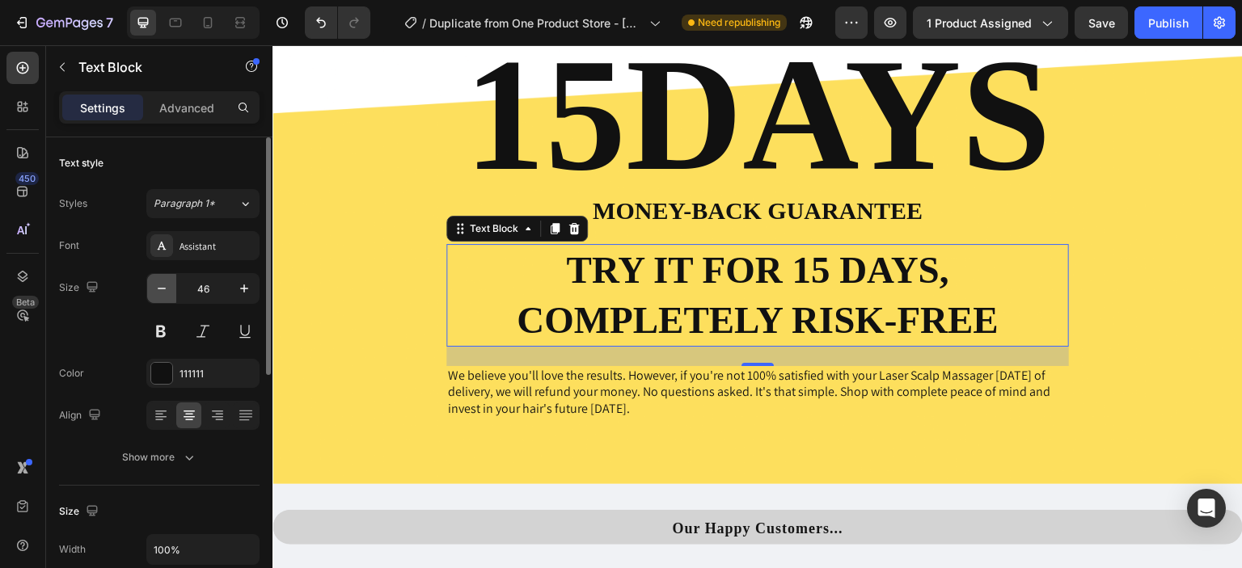
click at [169, 298] on button "button" at bounding box center [161, 288] width 29 height 29
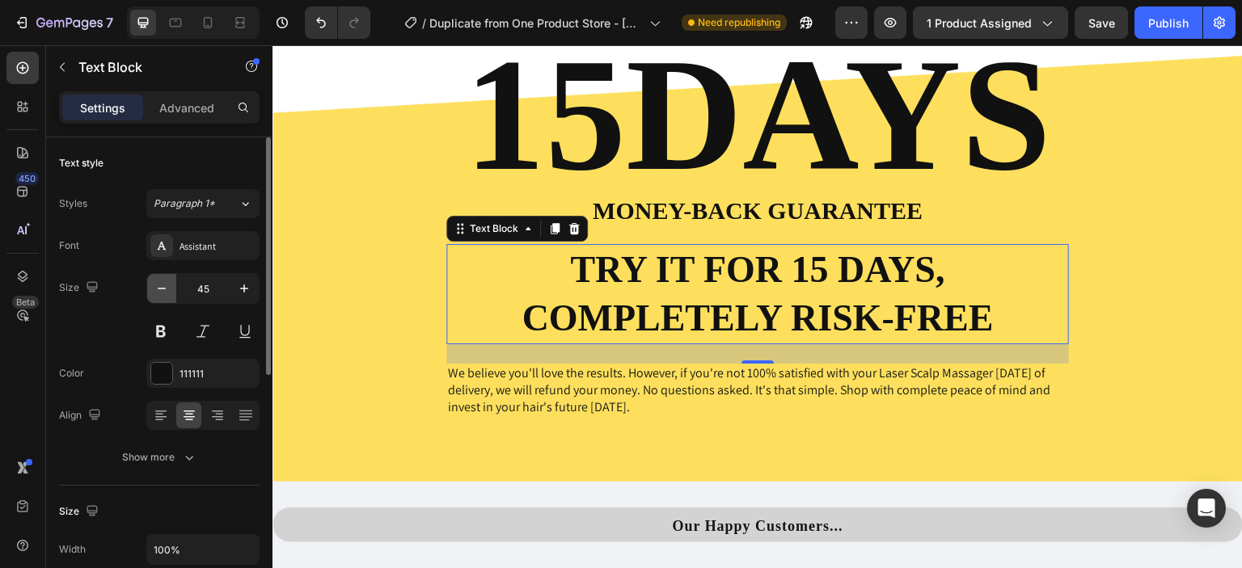
click at [169, 298] on button "button" at bounding box center [161, 288] width 29 height 29
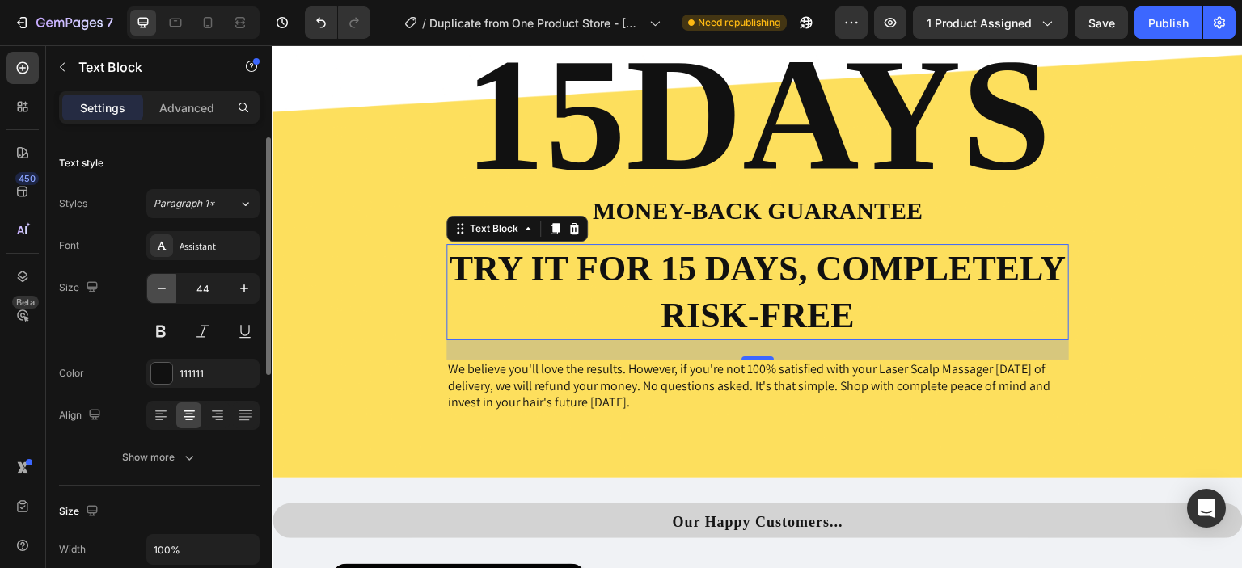
click at [169, 298] on button "button" at bounding box center [161, 288] width 29 height 29
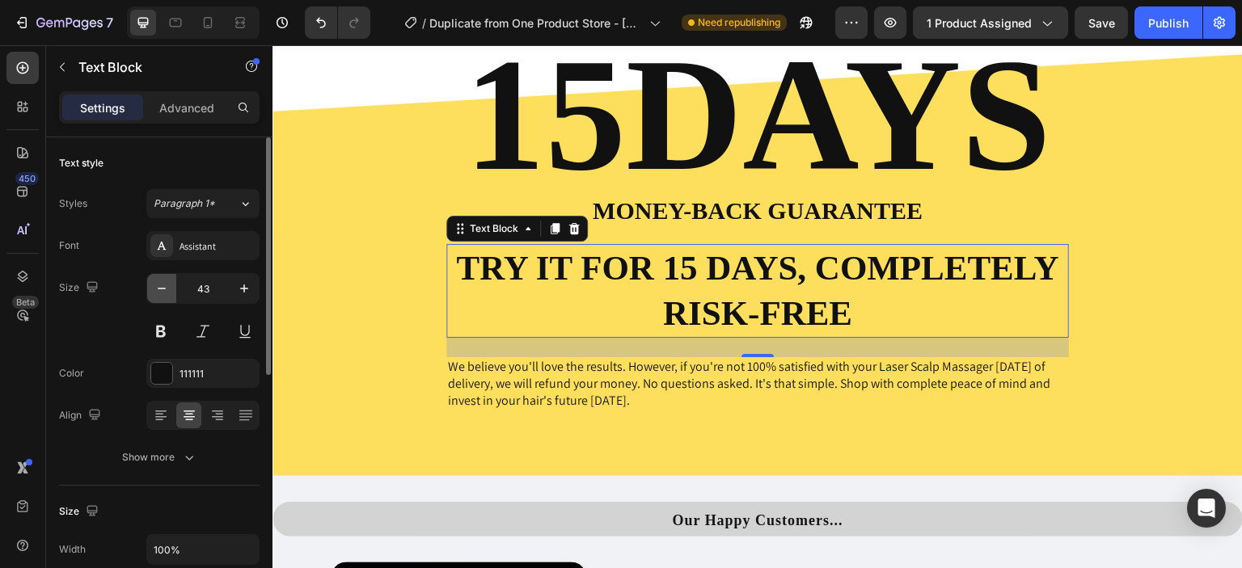
click at [169, 298] on button "button" at bounding box center [161, 288] width 29 height 29
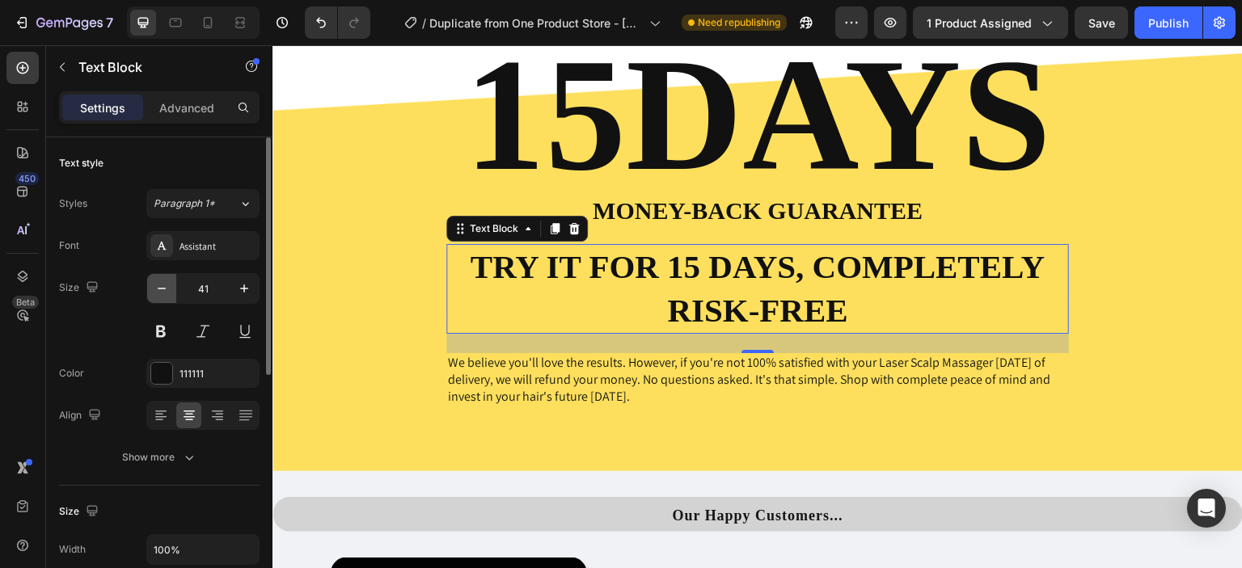
click at [169, 298] on button "button" at bounding box center [161, 288] width 29 height 29
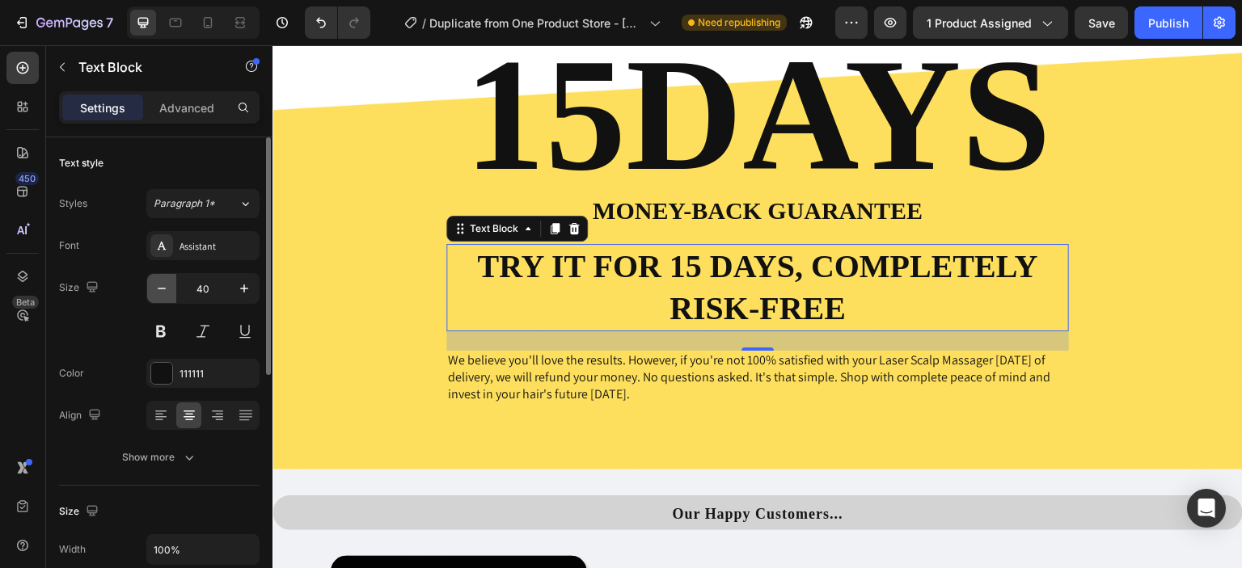
click at [169, 298] on button "button" at bounding box center [161, 288] width 29 height 29
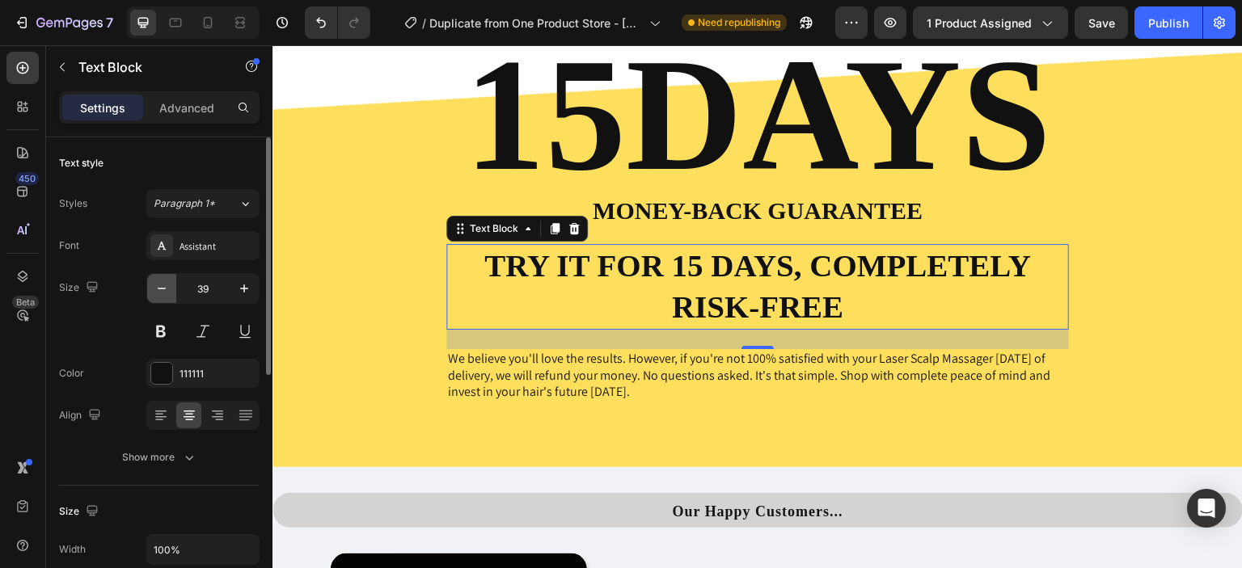
click at [169, 298] on button "button" at bounding box center [161, 288] width 29 height 29
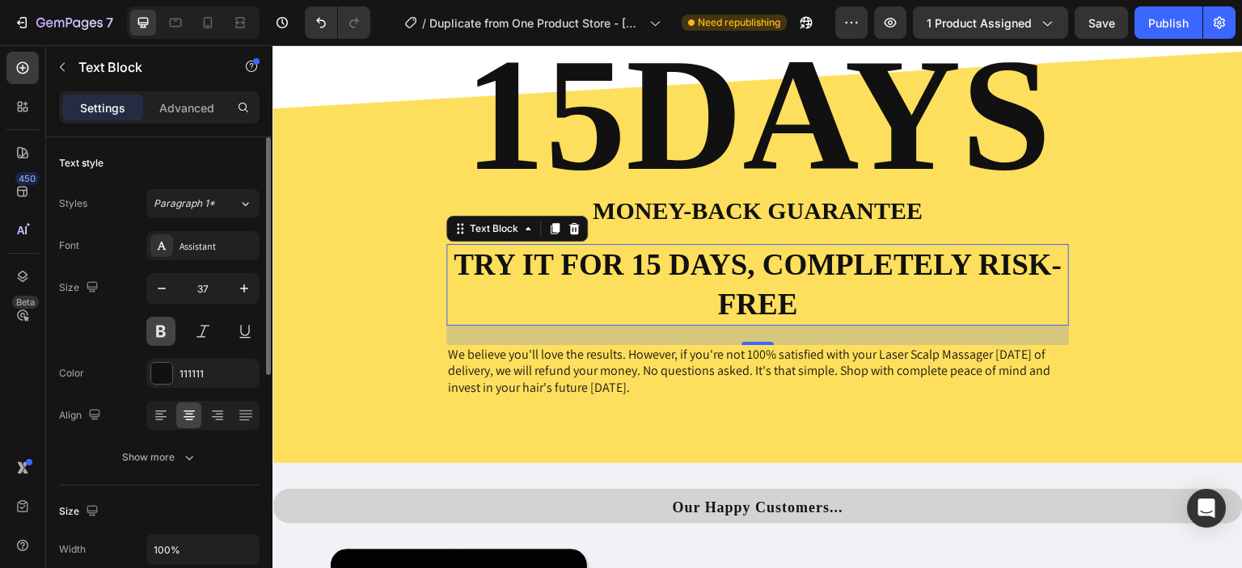
click at [170, 330] on button at bounding box center [160, 331] width 29 height 29
click at [168, 286] on icon "button" at bounding box center [162, 288] width 16 height 16
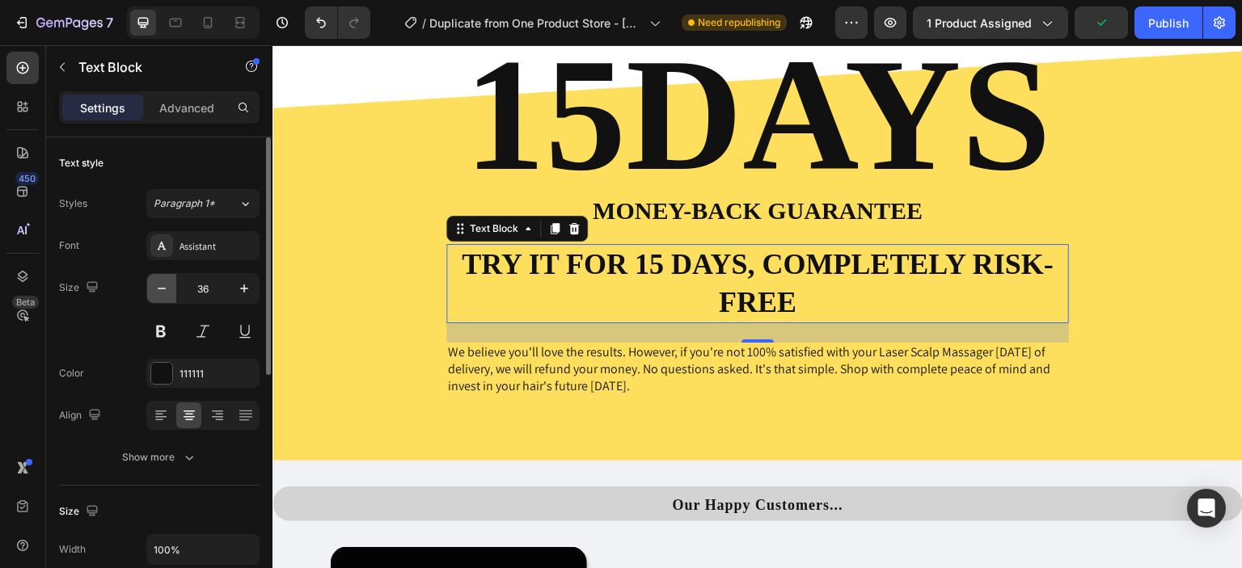
click at [168, 286] on icon "button" at bounding box center [162, 288] width 16 height 16
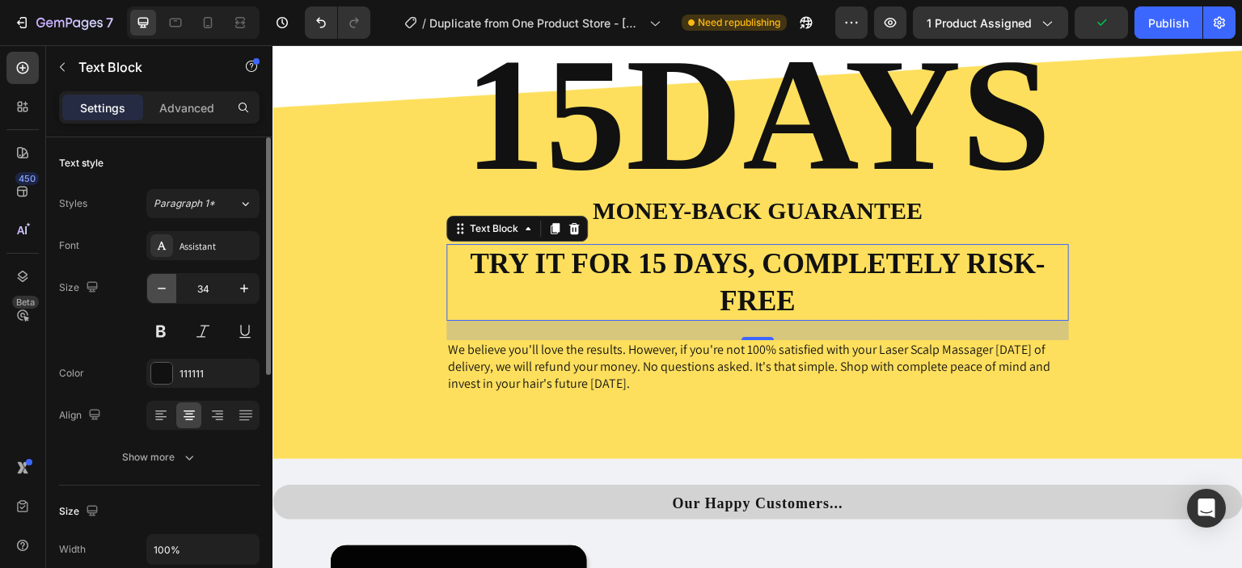
click at [168, 286] on icon "button" at bounding box center [162, 288] width 16 height 16
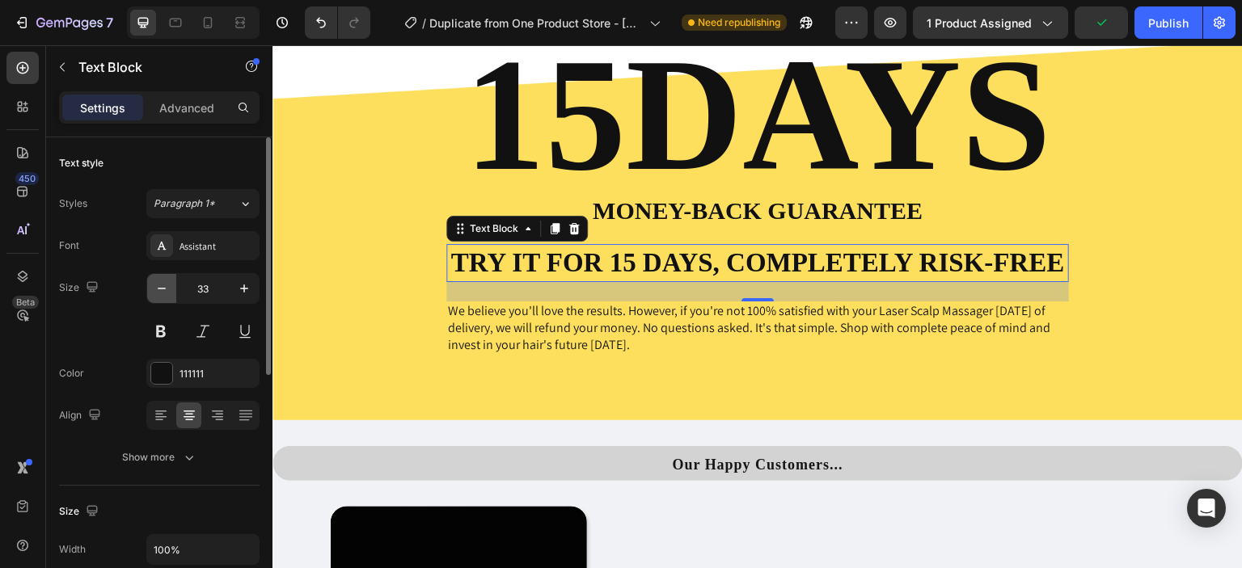
click at [168, 286] on icon "button" at bounding box center [162, 288] width 16 height 16
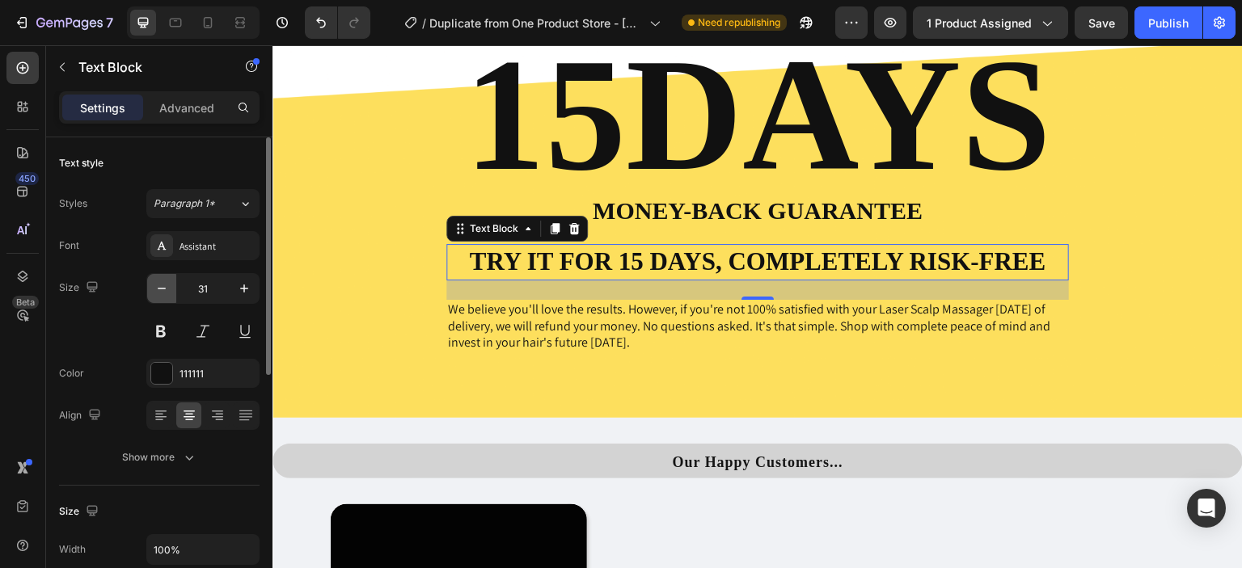
click at [168, 286] on icon "button" at bounding box center [162, 288] width 16 height 16
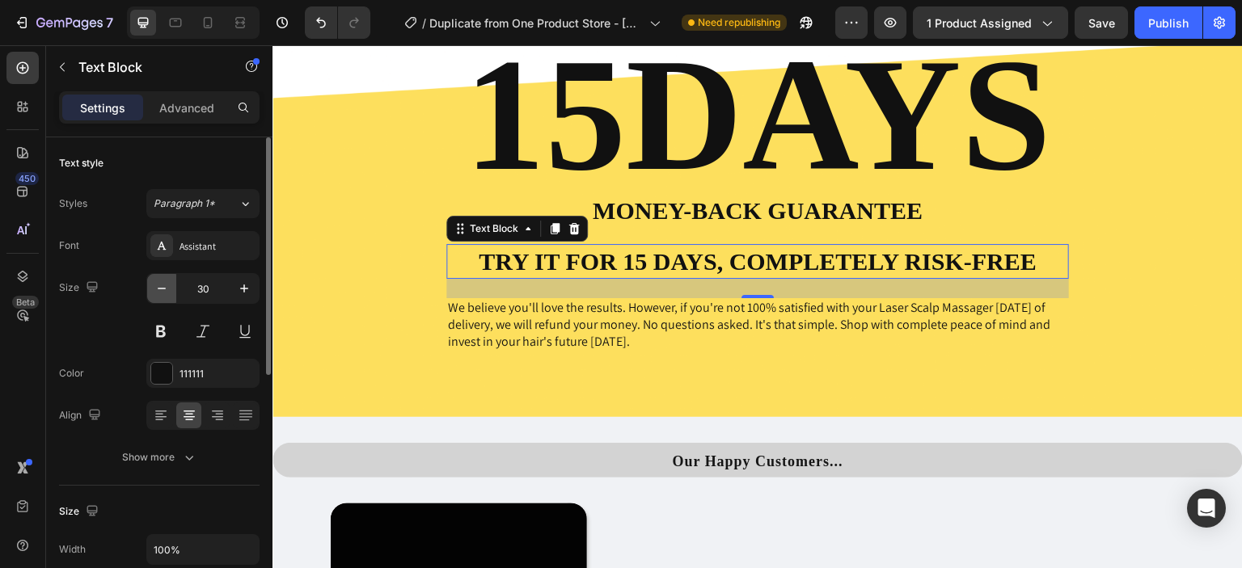
click at [168, 286] on icon "button" at bounding box center [162, 288] width 16 height 16
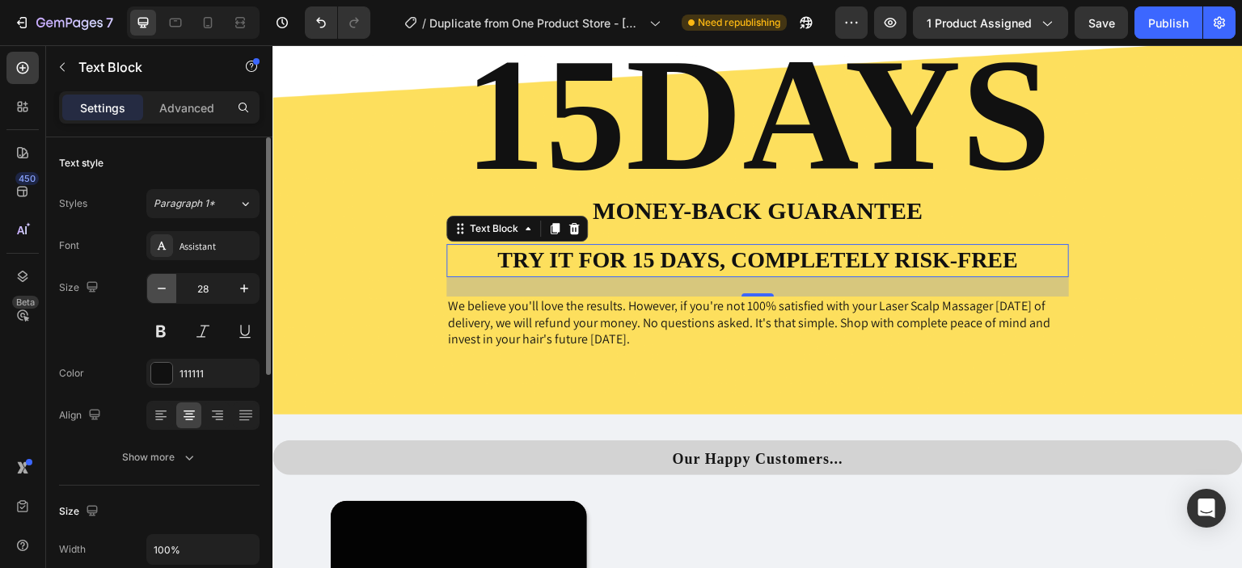
click at [168, 286] on icon "button" at bounding box center [162, 288] width 16 height 16
type input "26"
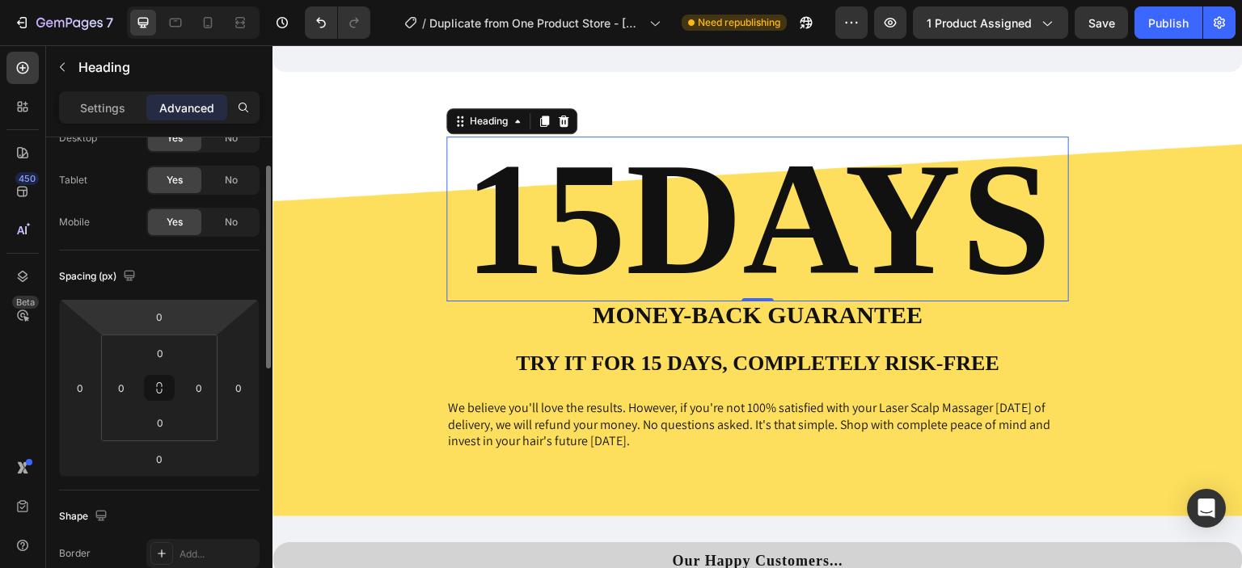
scroll to position [0, 0]
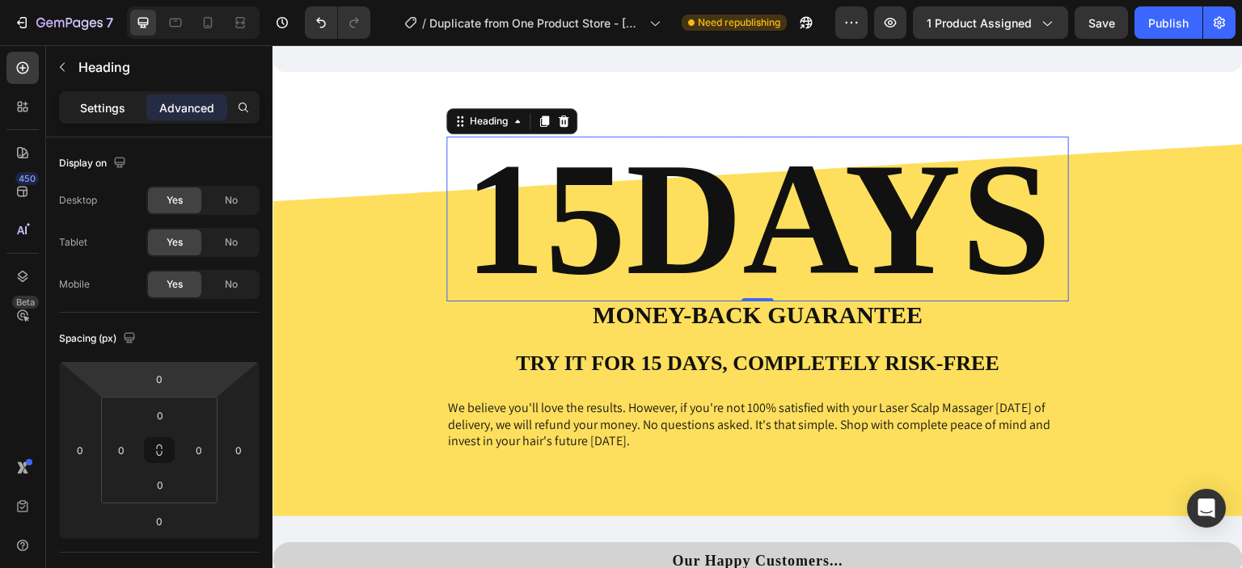
click at [116, 112] on p "Settings" at bounding box center [102, 107] width 45 height 17
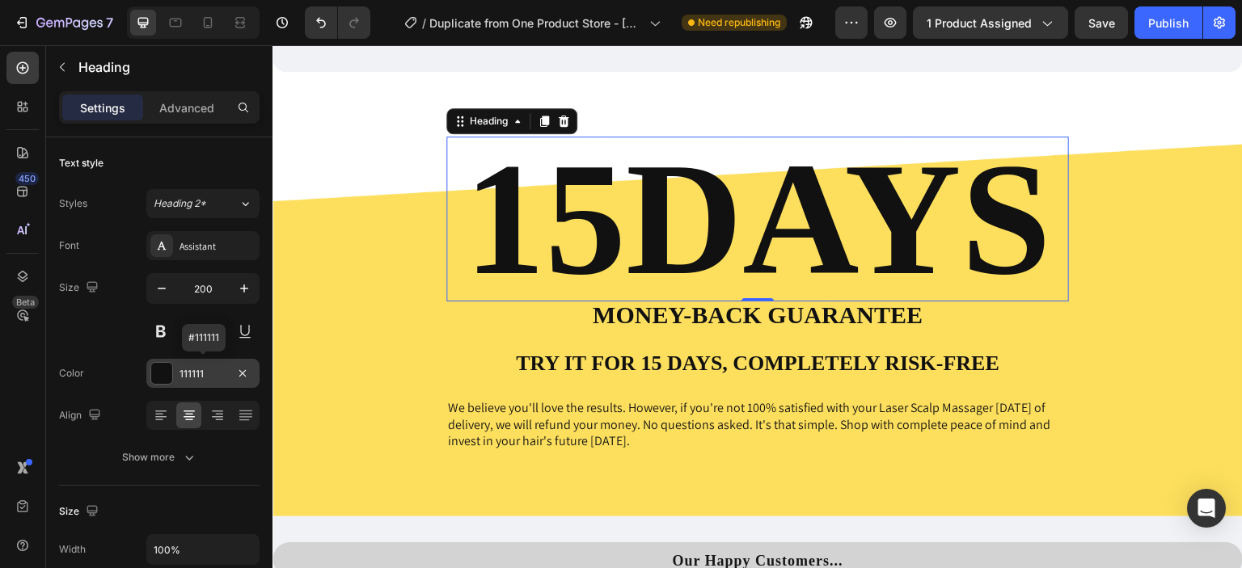
click at [162, 369] on div at bounding box center [161, 373] width 21 height 21
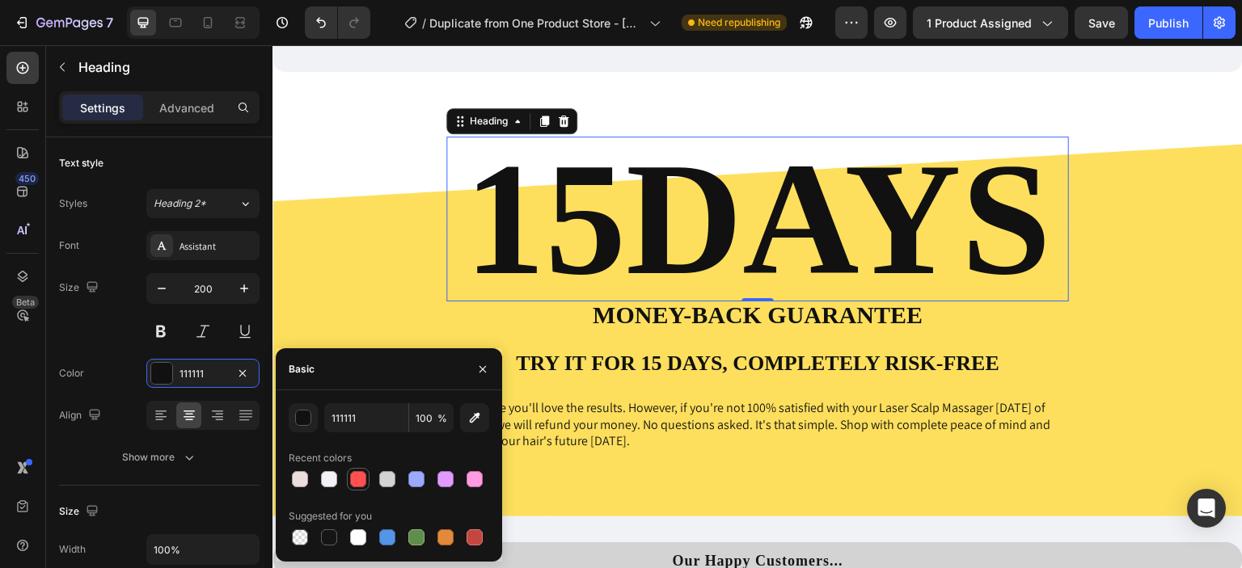
click at [360, 478] on div at bounding box center [358, 479] width 16 height 16
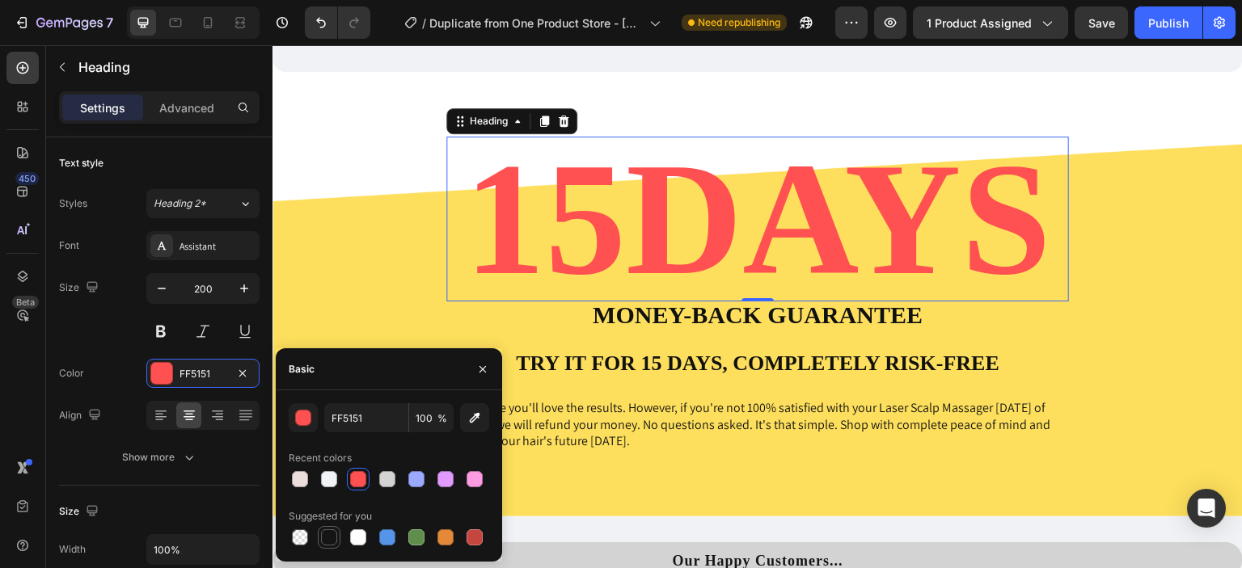
click at [328, 538] on div at bounding box center [329, 537] width 16 height 16
type input "151515"
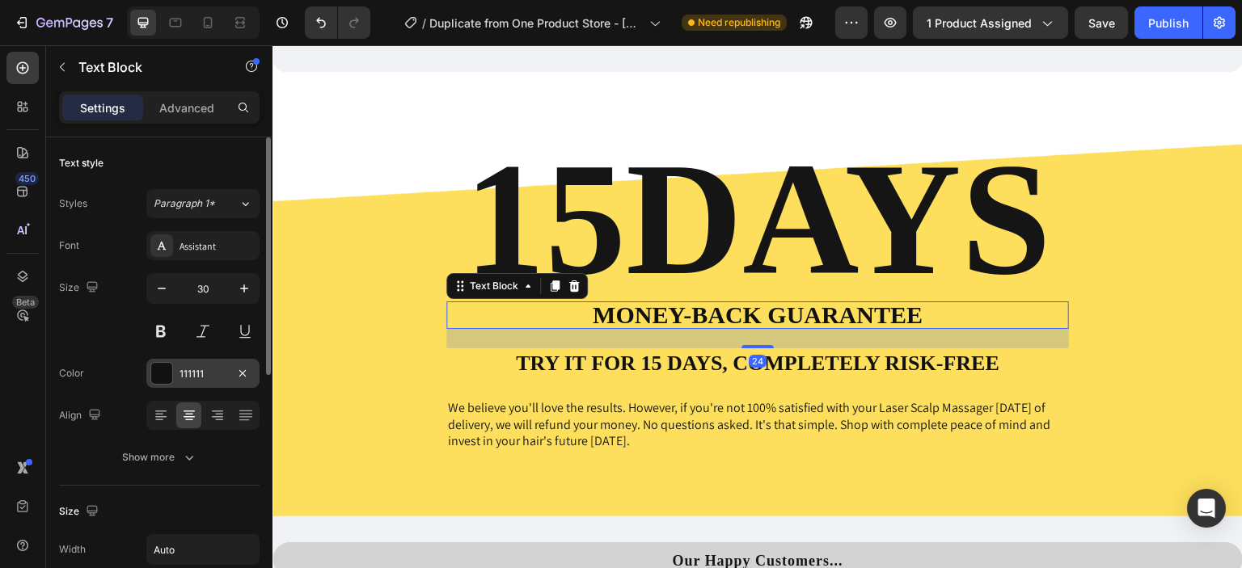
click at [171, 365] on div at bounding box center [161, 373] width 21 height 21
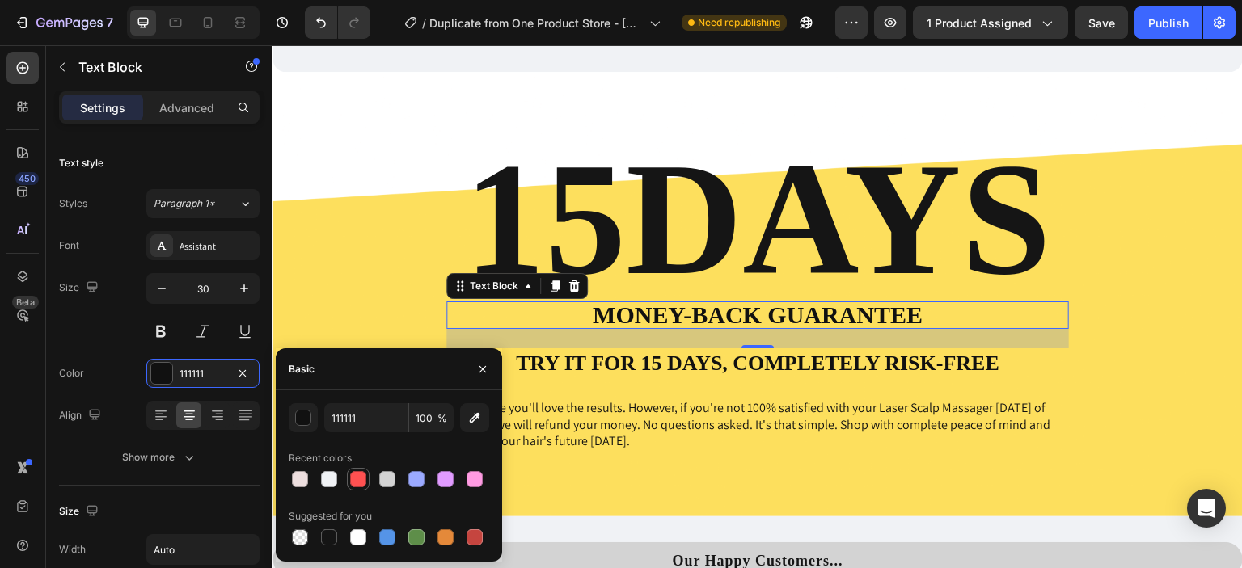
click at [365, 475] on div at bounding box center [358, 479] width 16 height 16
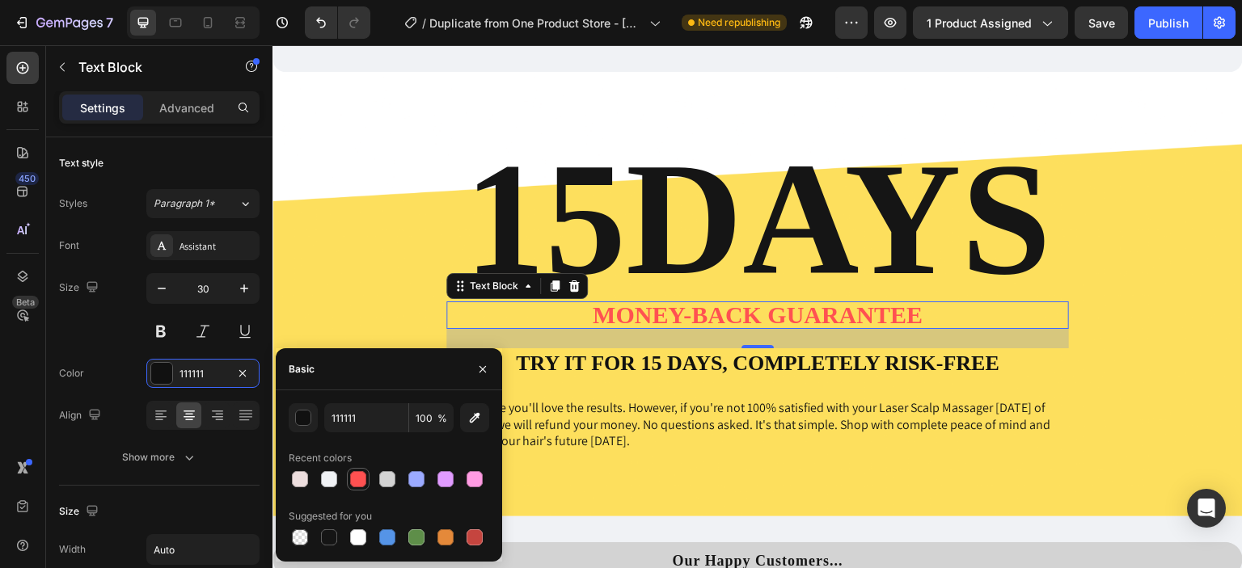
type input "FF5151"
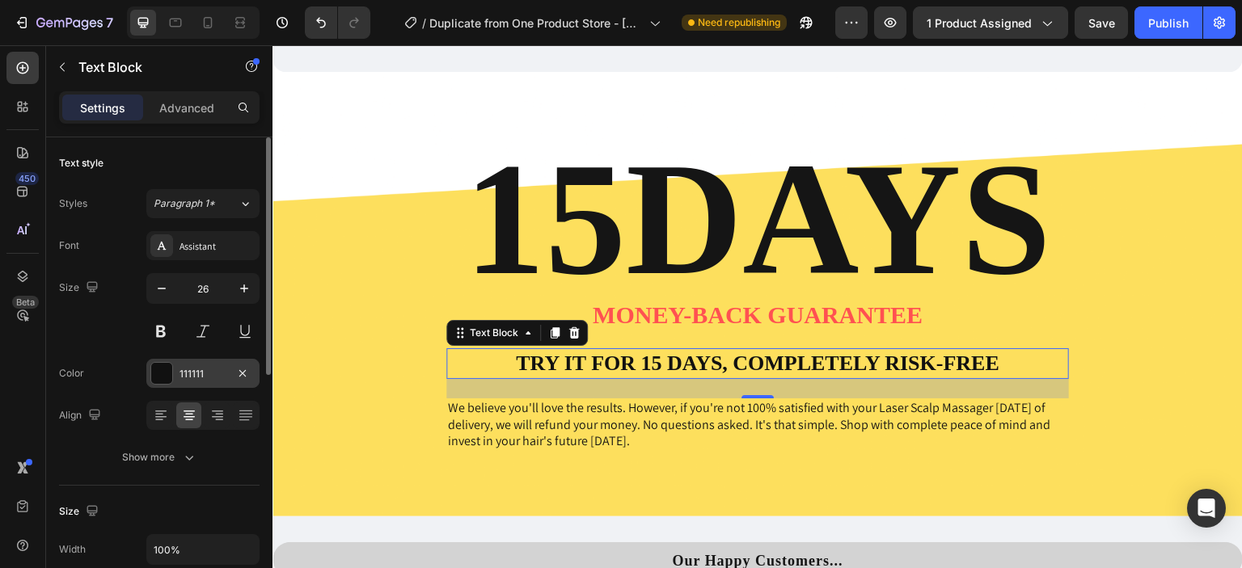
click at [166, 375] on div at bounding box center [161, 373] width 21 height 21
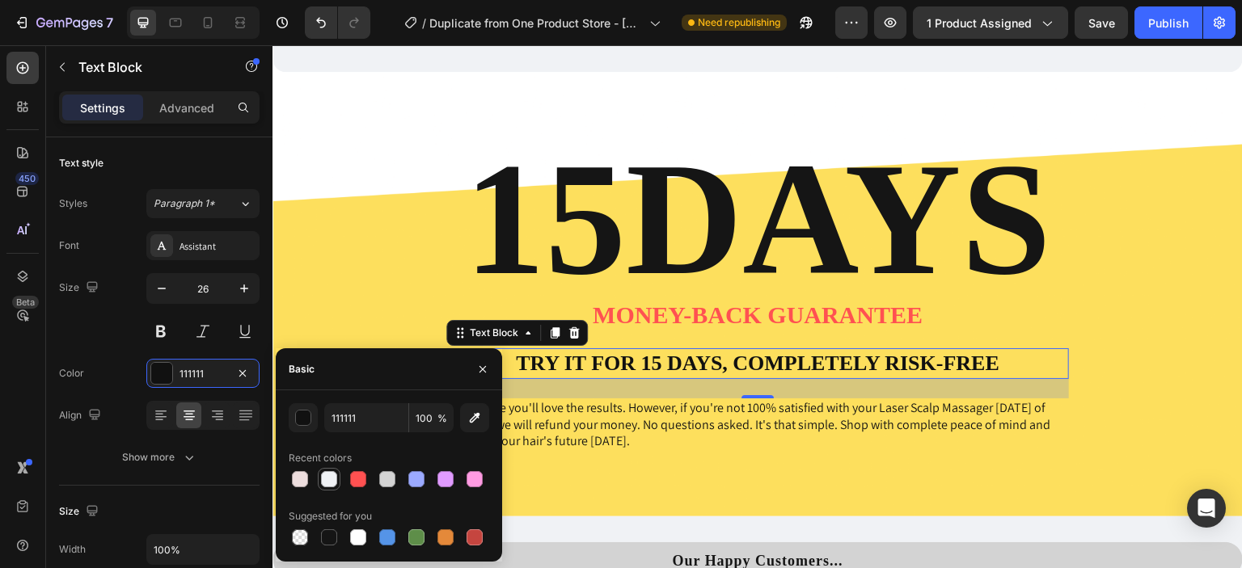
click at [330, 479] on div at bounding box center [329, 479] width 16 height 16
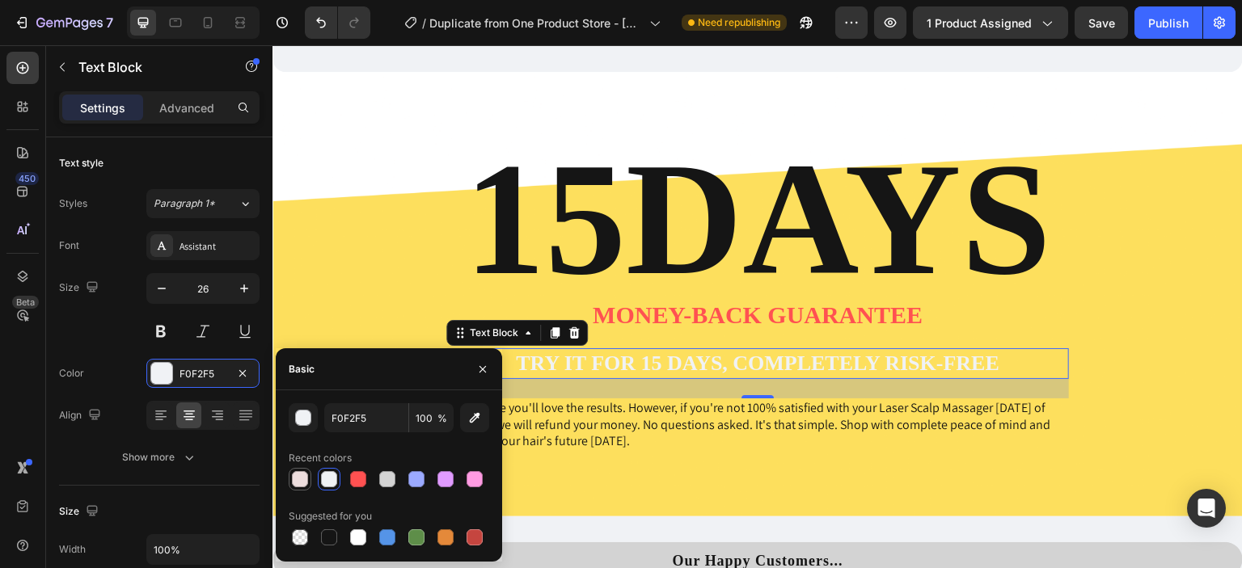
click at [307, 479] on div at bounding box center [300, 479] width 16 height 16
click at [386, 479] on div at bounding box center [387, 479] width 16 height 16
click at [333, 533] on div at bounding box center [329, 537] width 16 height 16
type input "151515"
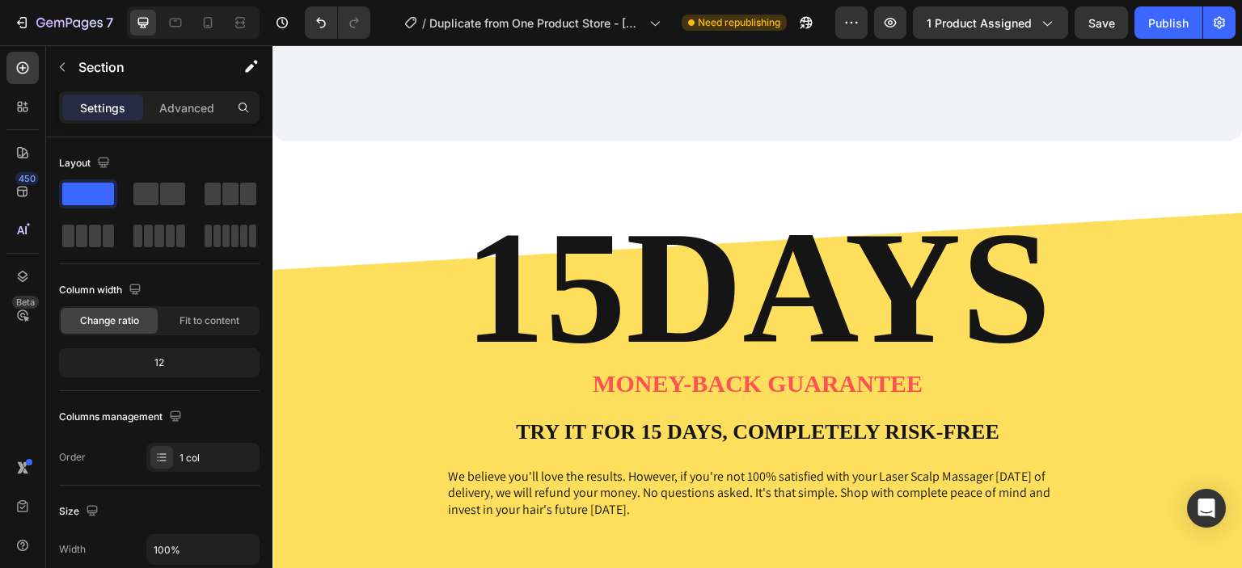
scroll to position [3371, 0]
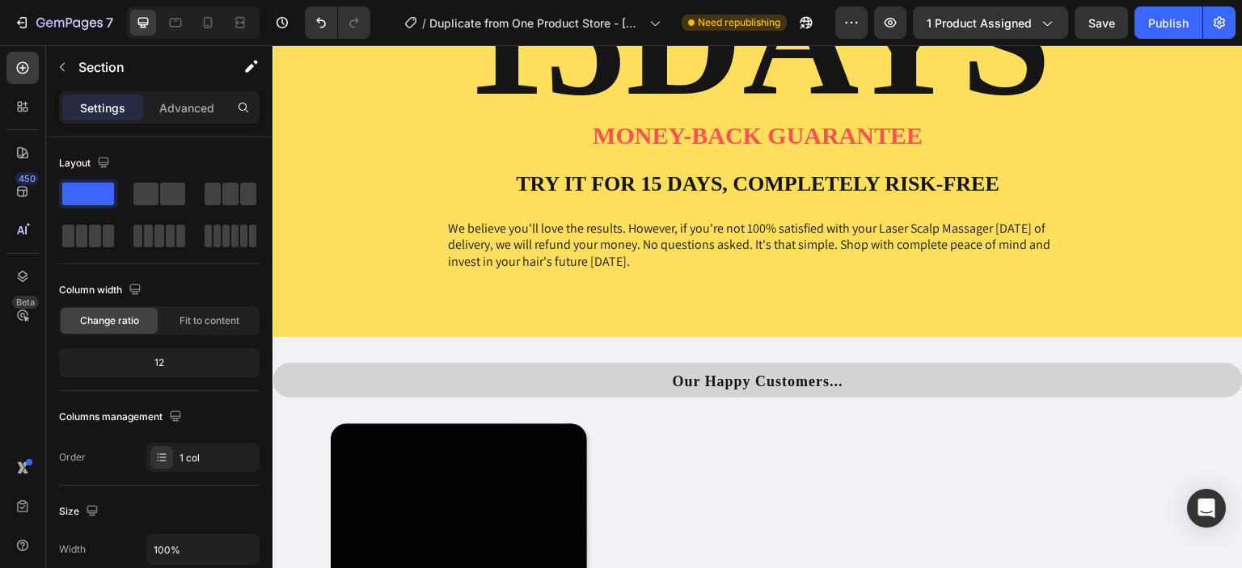
click at [327, 280] on div "15DAYS Heading Money-Back Guarantee Text Block Try It For 15 Days, Completely R…" at bounding box center [757, 114] width 970 height 445
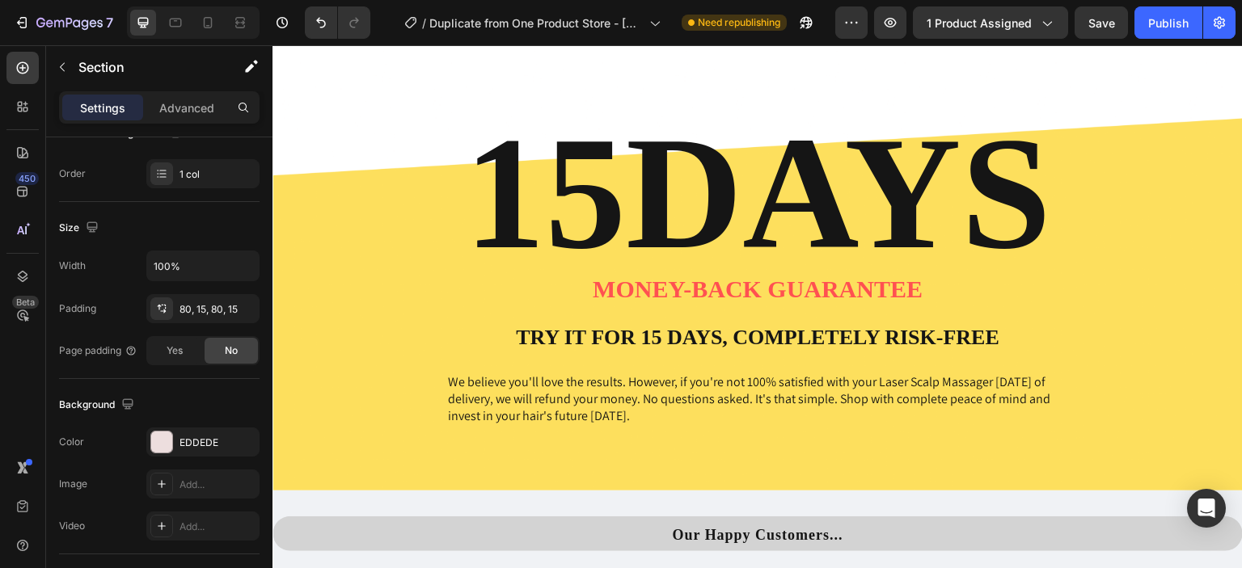
scroll to position [2900, 0]
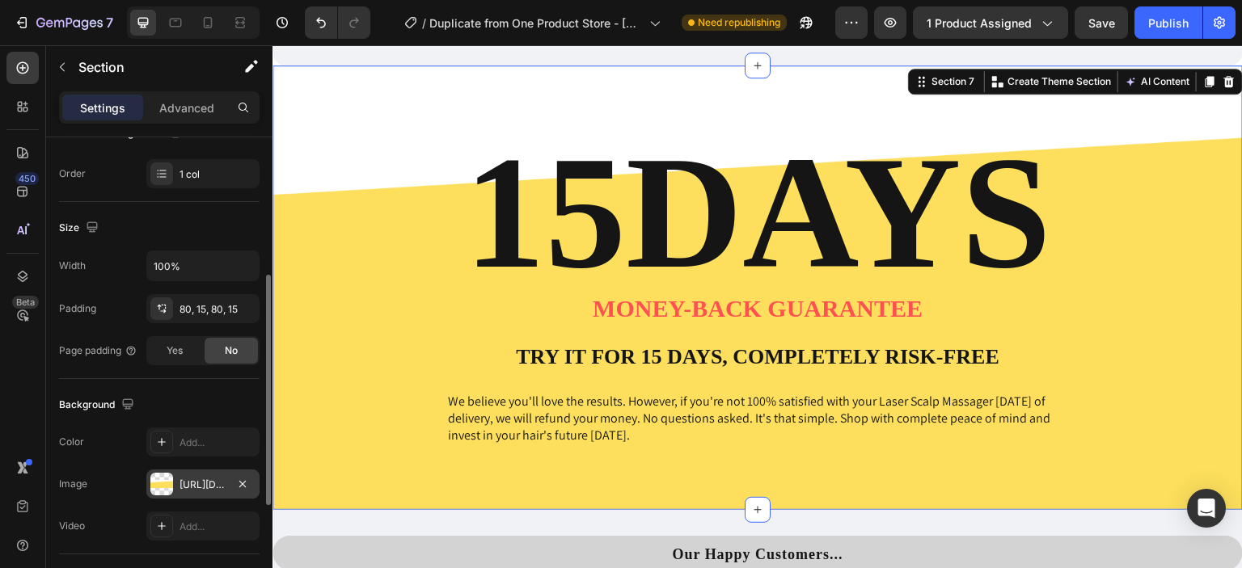
click at [163, 474] on div at bounding box center [161, 484] width 23 height 23
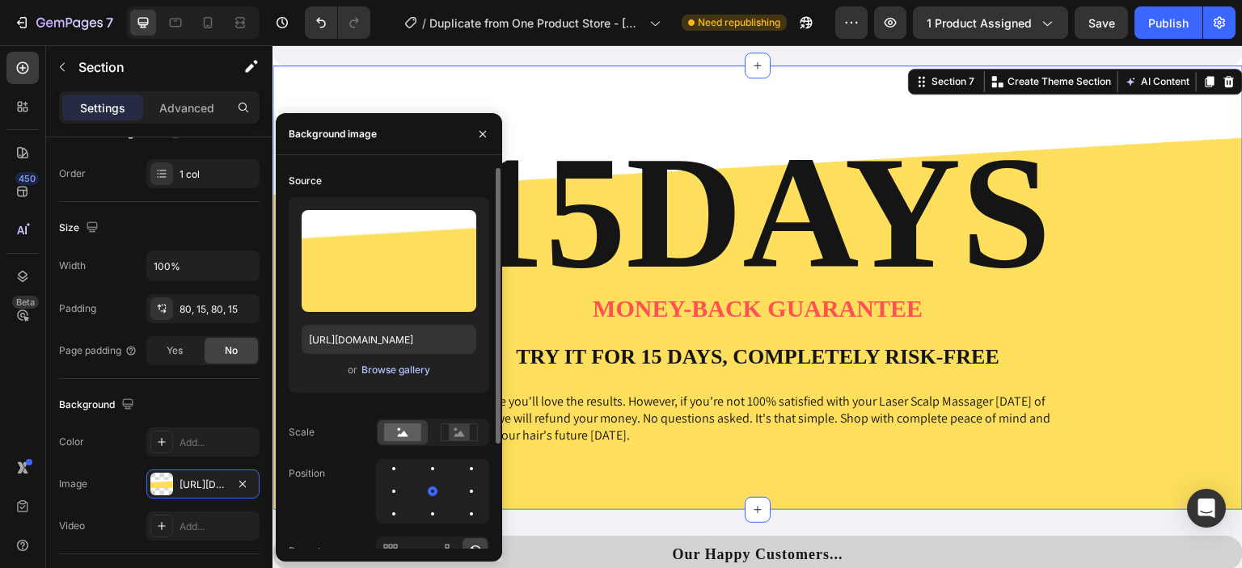
click at [386, 368] on div "Browse gallery" at bounding box center [395, 370] width 69 height 15
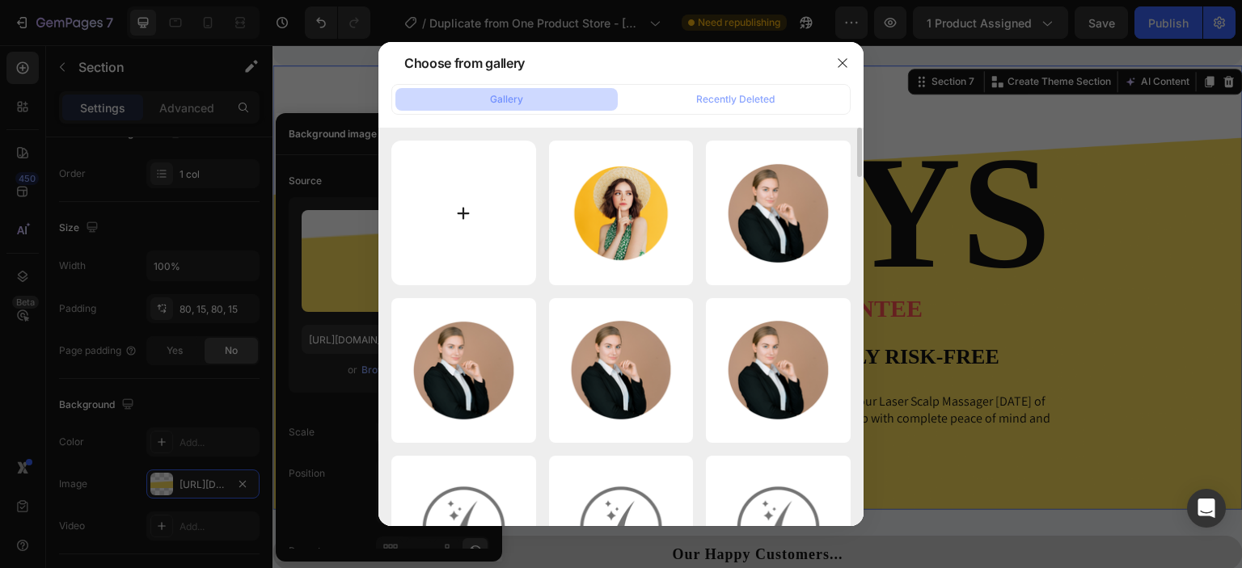
click at [431, 198] on input "file" at bounding box center [463, 213] width 145 height 145
type input "C:\fakepath\Untitled design (42).png"
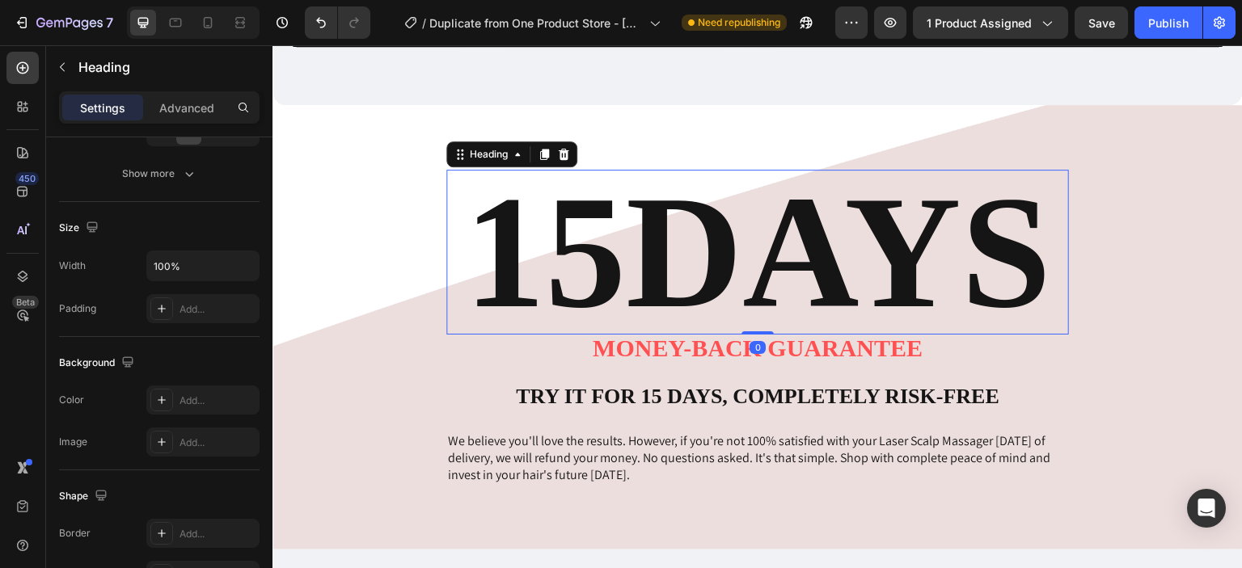
scroll to position [0, 0]
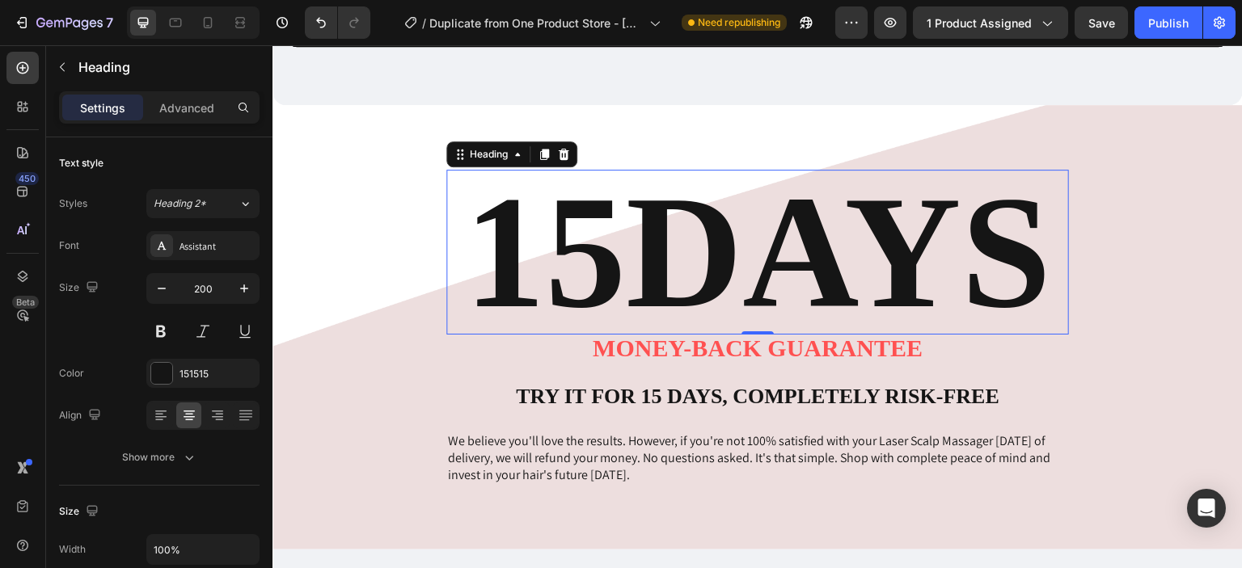
click at [1037, 231] on p "15DAYS" at bounding box center [757, 252] width 619 height 162
click at [160, 296] on icon "button" at bounding box center [162, 288] width 16 height 16
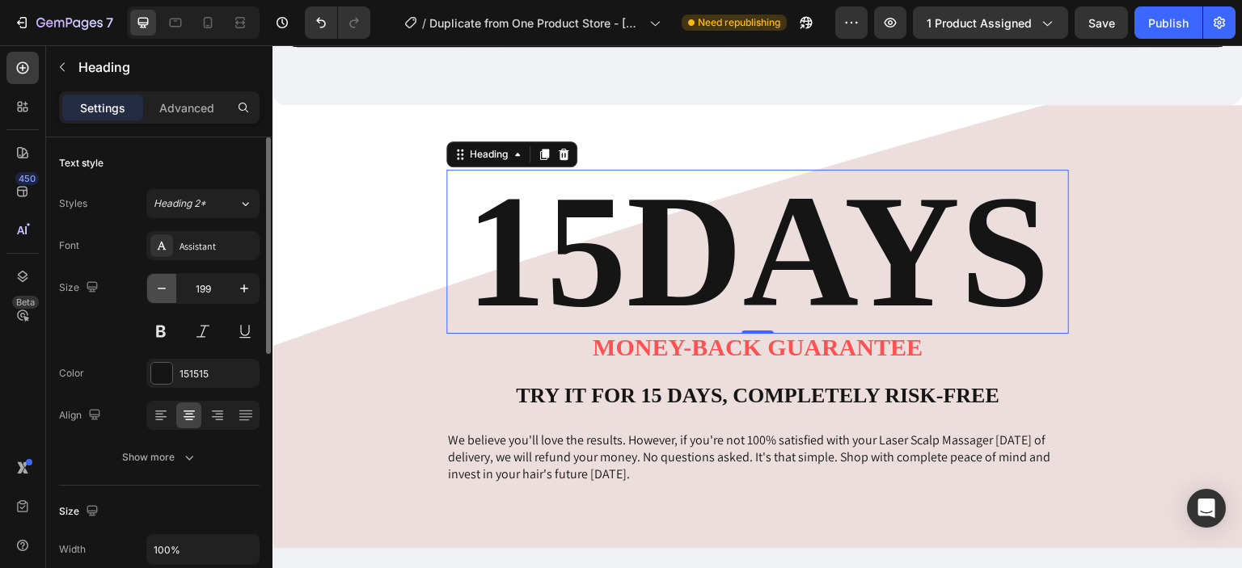
click at [160, 296] on icon "button" at bounding box center [162, 288] width 16 height 16
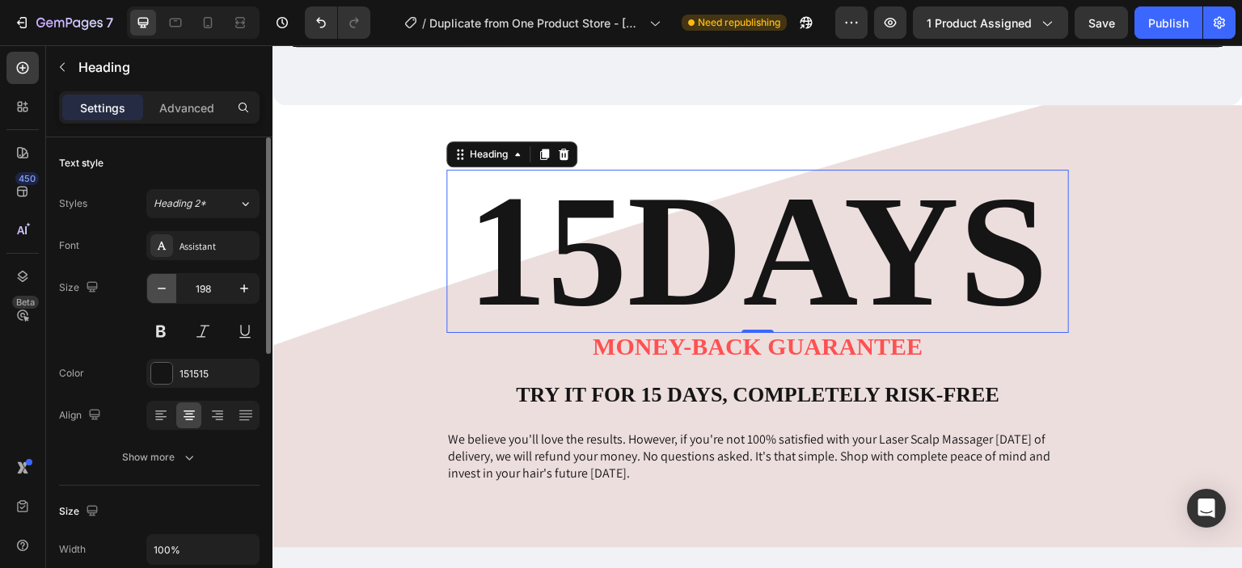
click at [160, 296] on icon "button" at bounding box center [162, 288] width 16 height 16
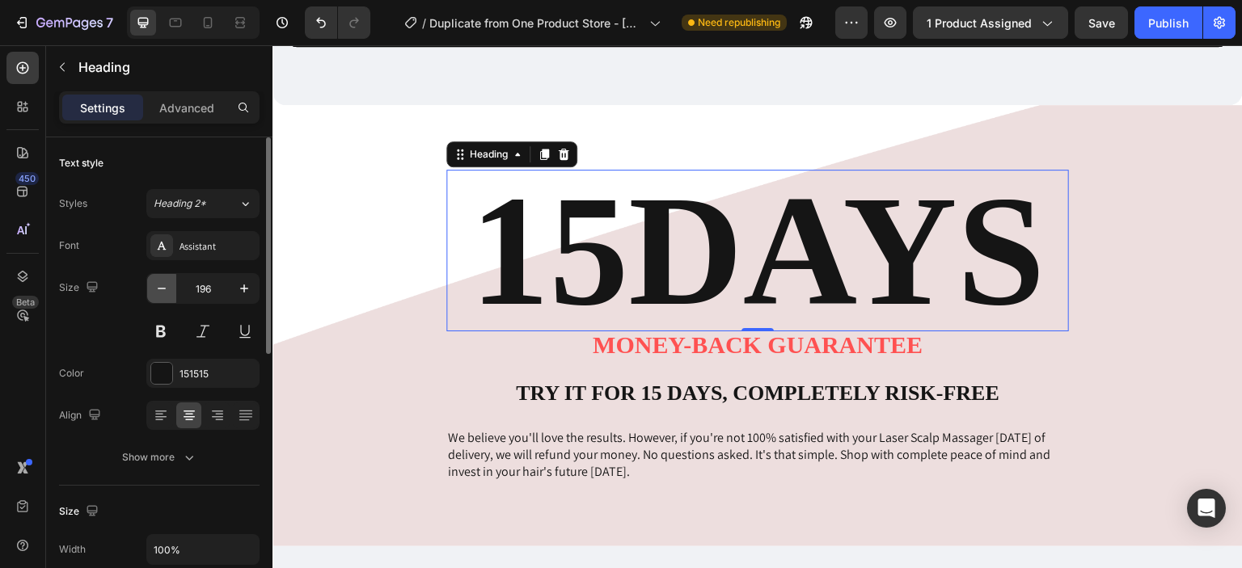
click at [160, 296] on icon "button" at bounding box center [162, 288] width 16 height 16
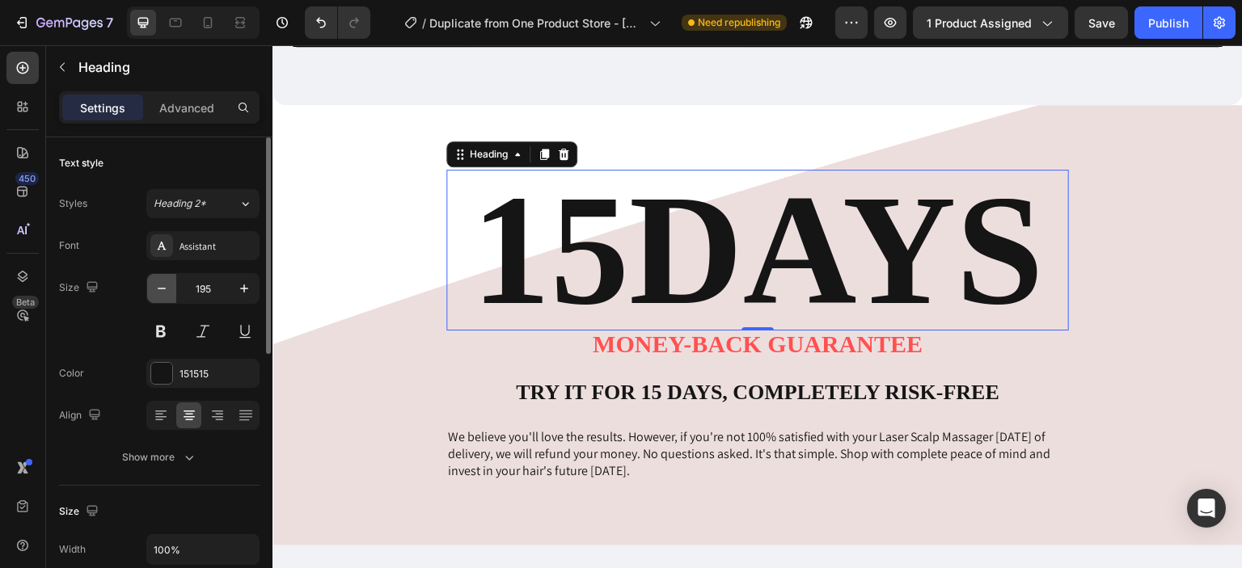
click at [160, 296] on icon "button" at bounding box center [162, 288] width 16 height 16
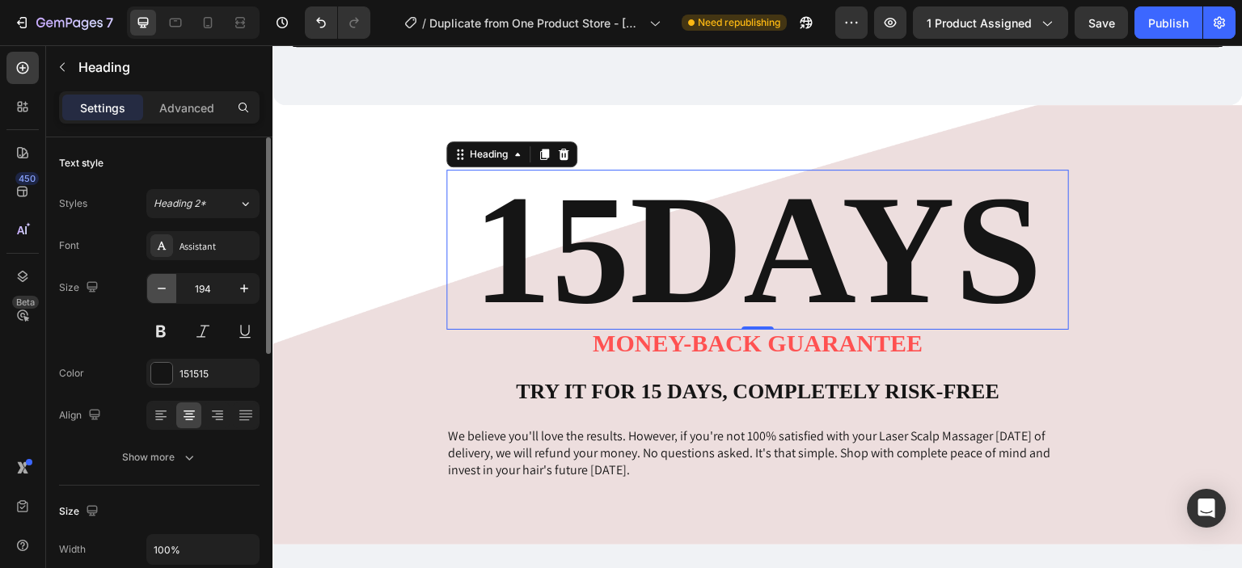
click at [160, 296] on icon "button" at bounding box center [162, 288] width 16 height 16
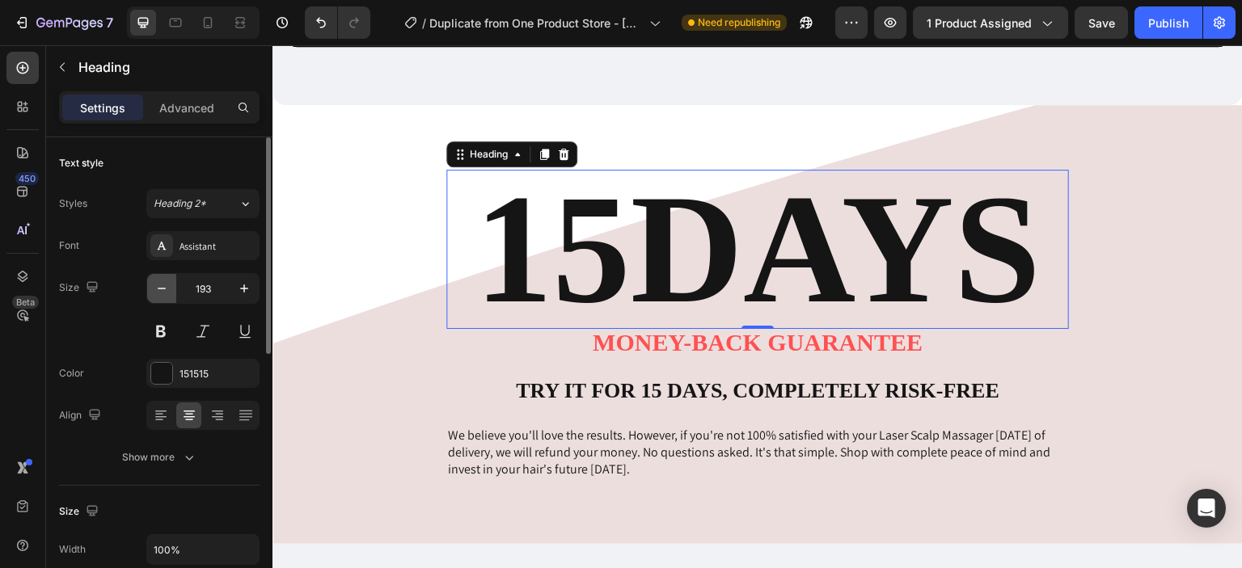
click at [160, 296] on icon "button" at bounding box center [162, 288] width 16 height 16
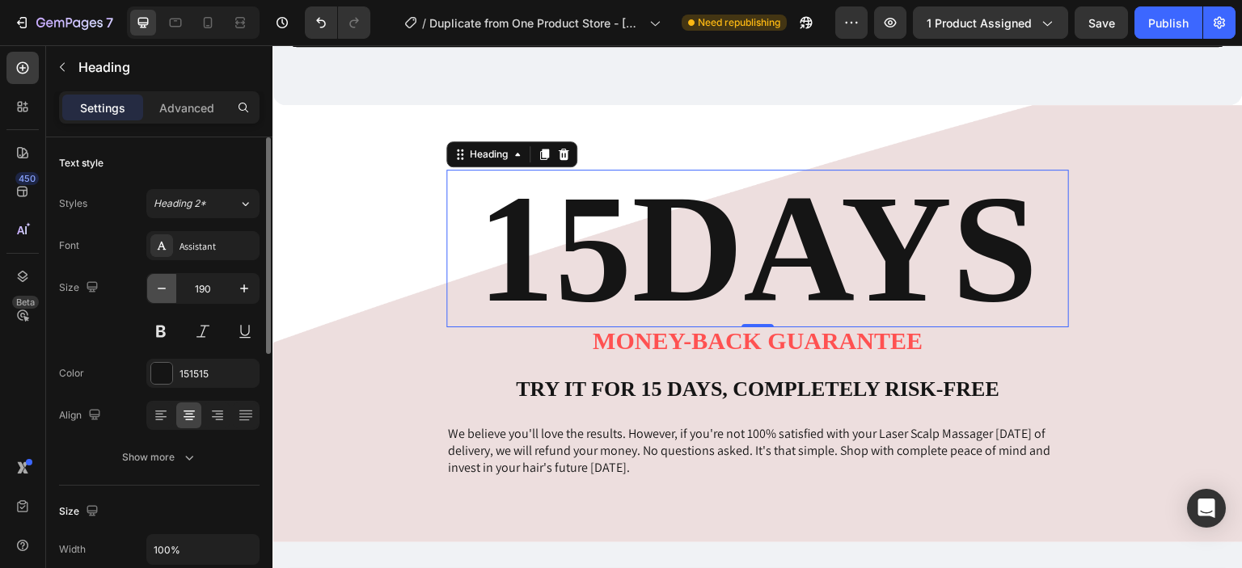
click at [160, 296] on icon "button" at bounding box center [162, 288] width 16 height 16
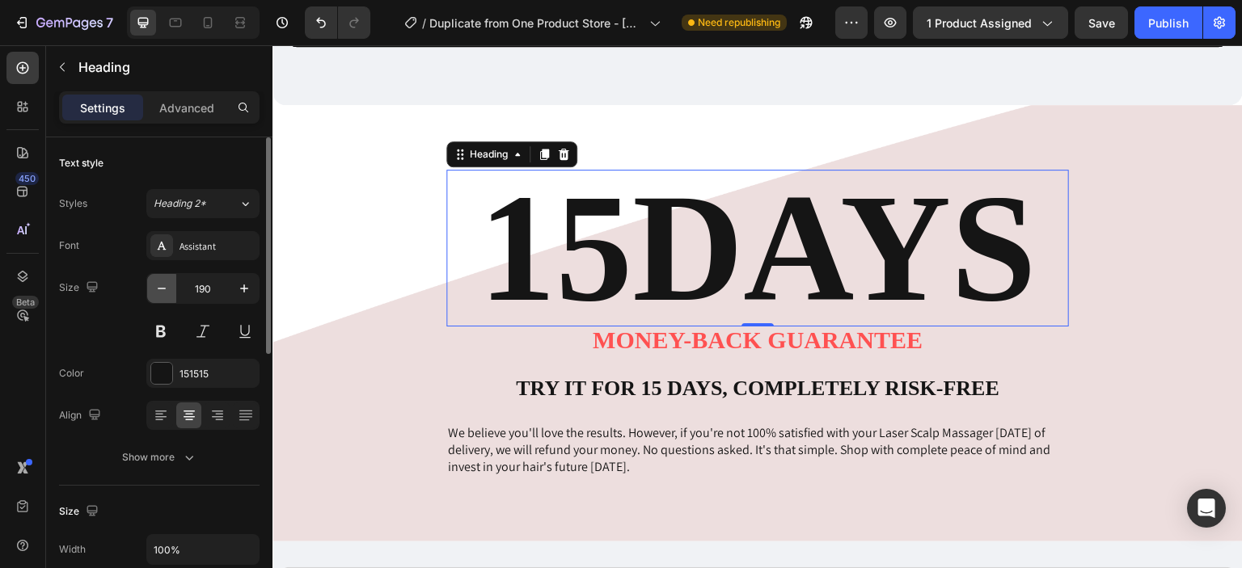
type input "189"
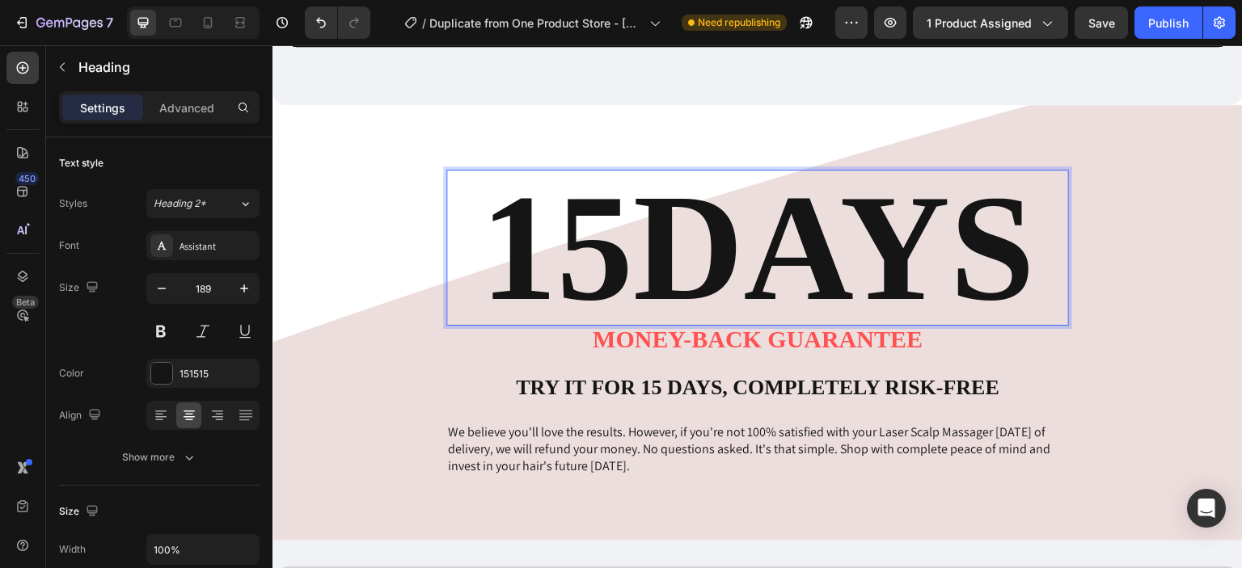
click at [474, 282] on p "15DAYS" at bounding box center [757, 247] width 619 height 153
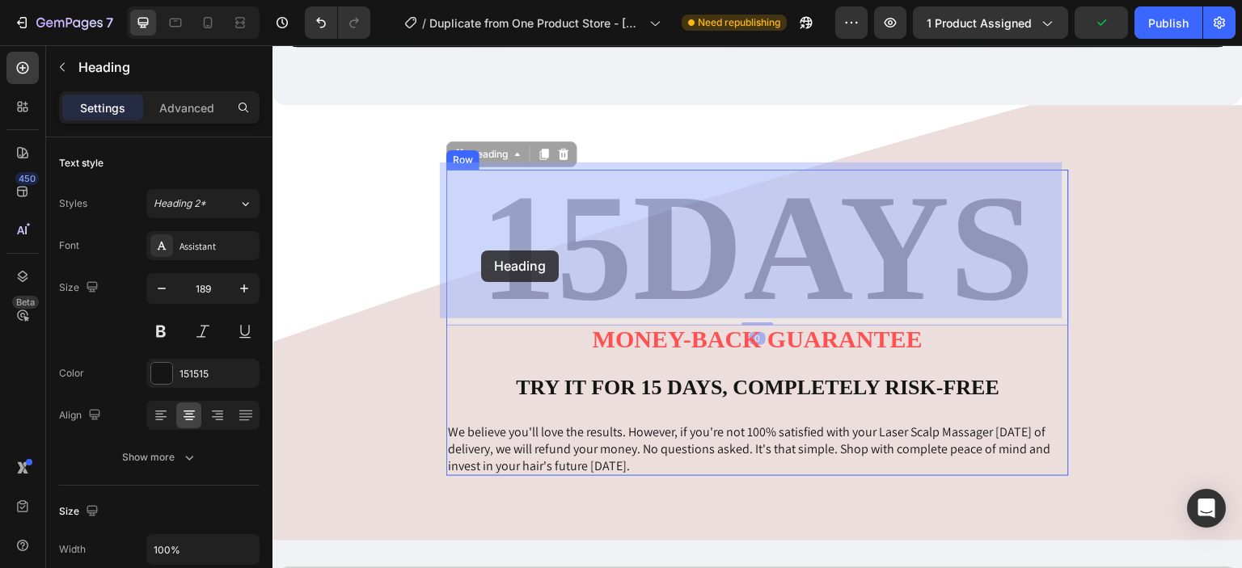
drag, startPoint x: 486, startPoint y: 297, endPoint x: 481, endPoint y: 251, distance: 47.1
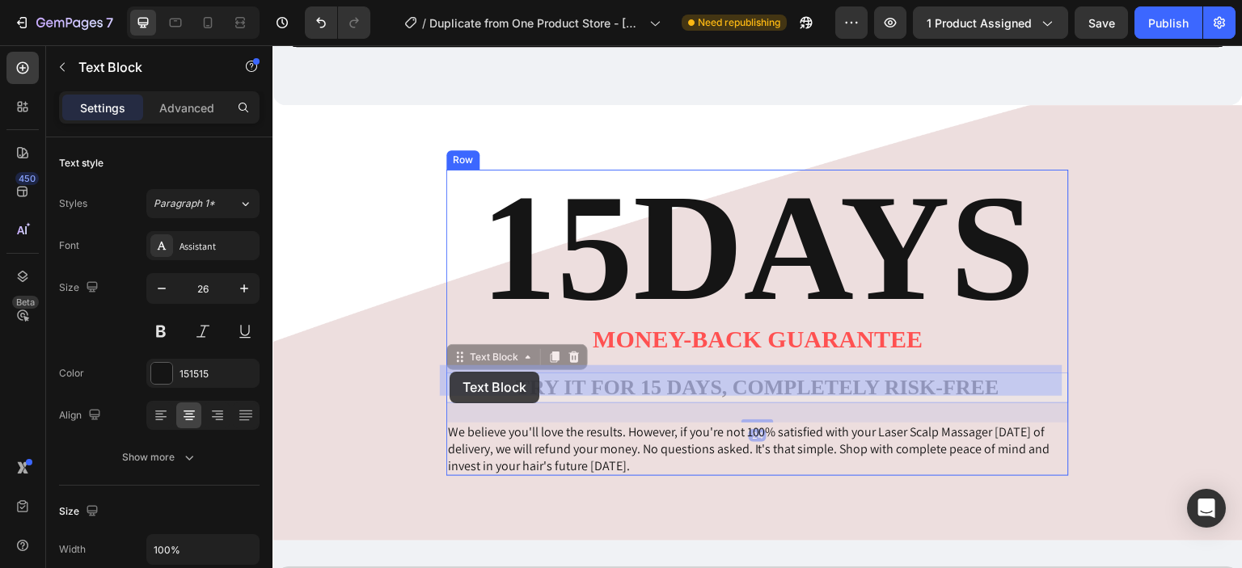
drag, startPoint x: 455, startPoint y: 390, endPoint x: 449, endPoint y: 372, distance: 19.4
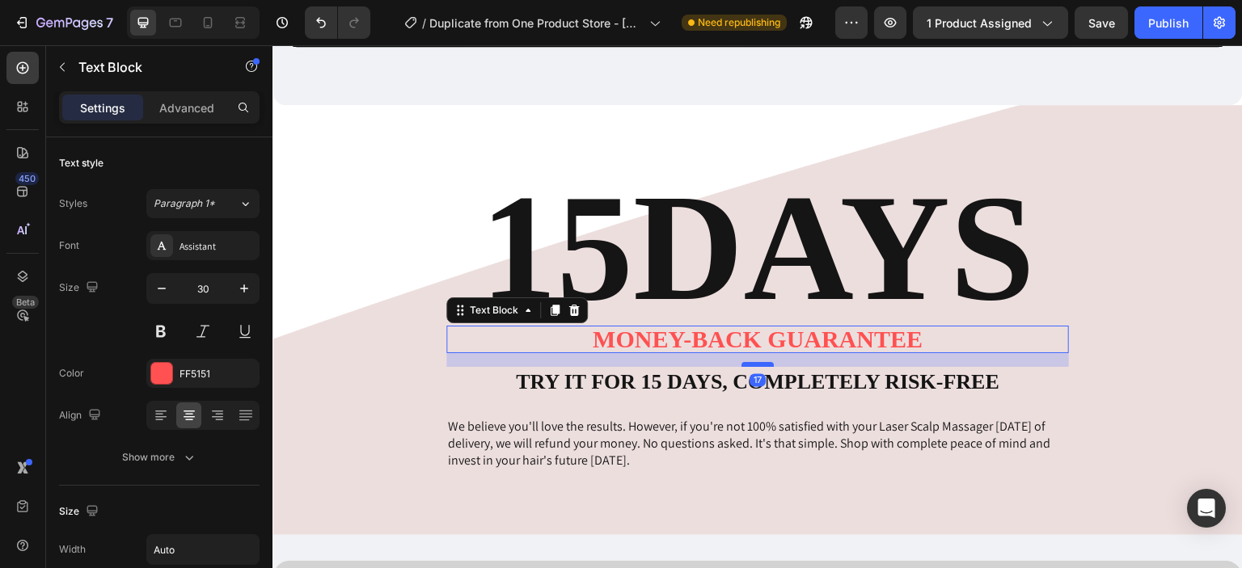
click at [764, 362] on div at bounding box center [757, 364] width 32 height 5
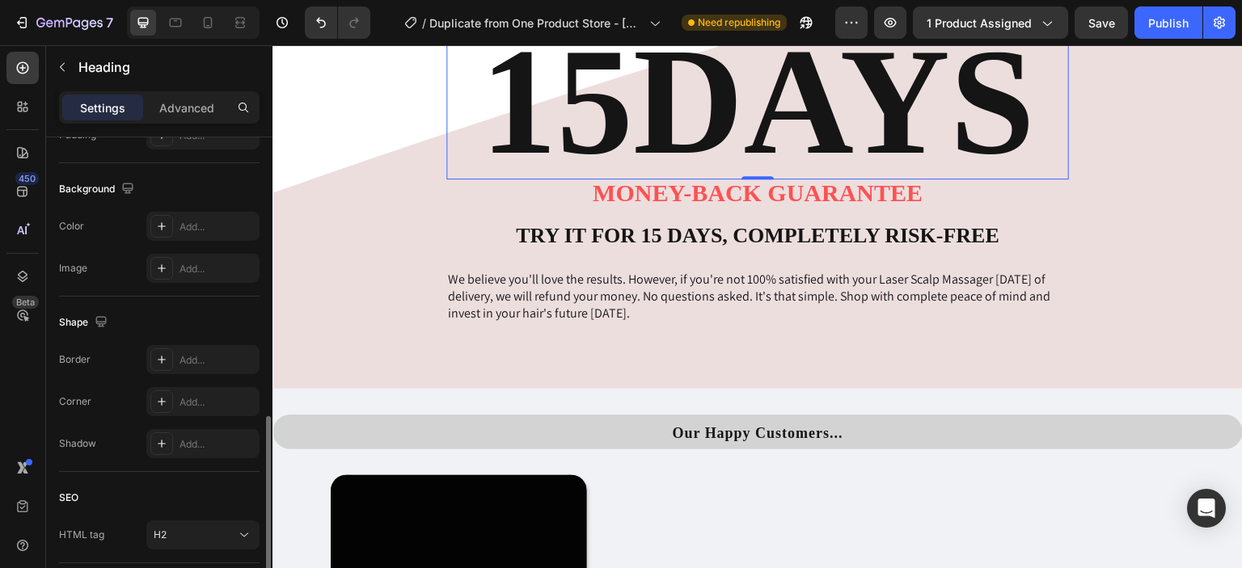
scroll to position [446, 0]
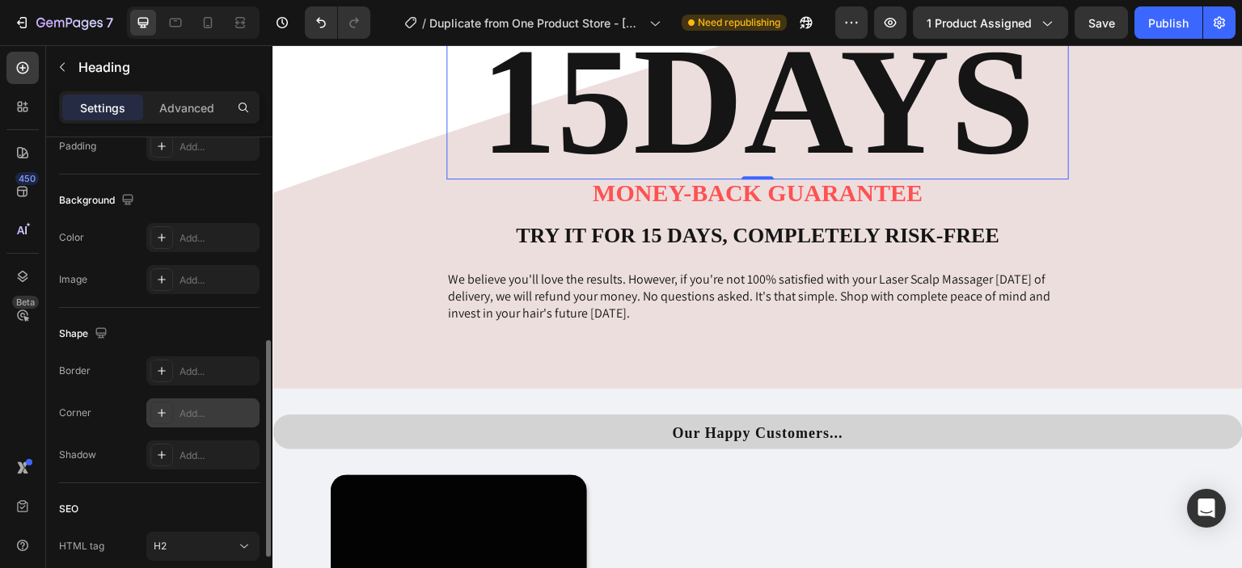
click at [162, 410] on icon at bounding box center [161, 413] width 13 height 13
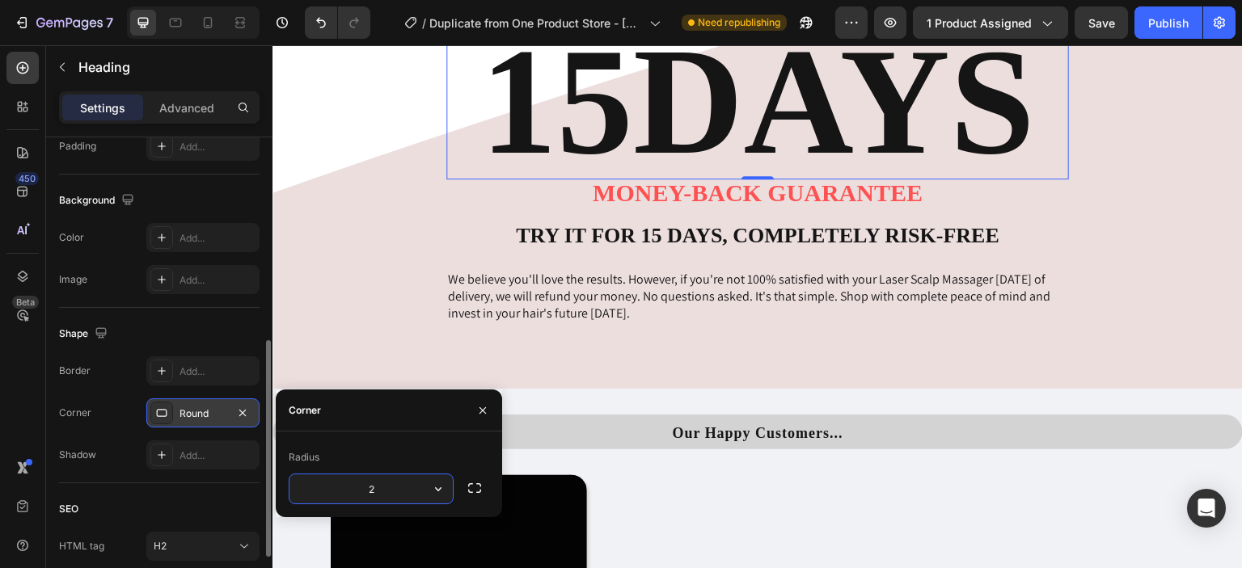
type input "28"
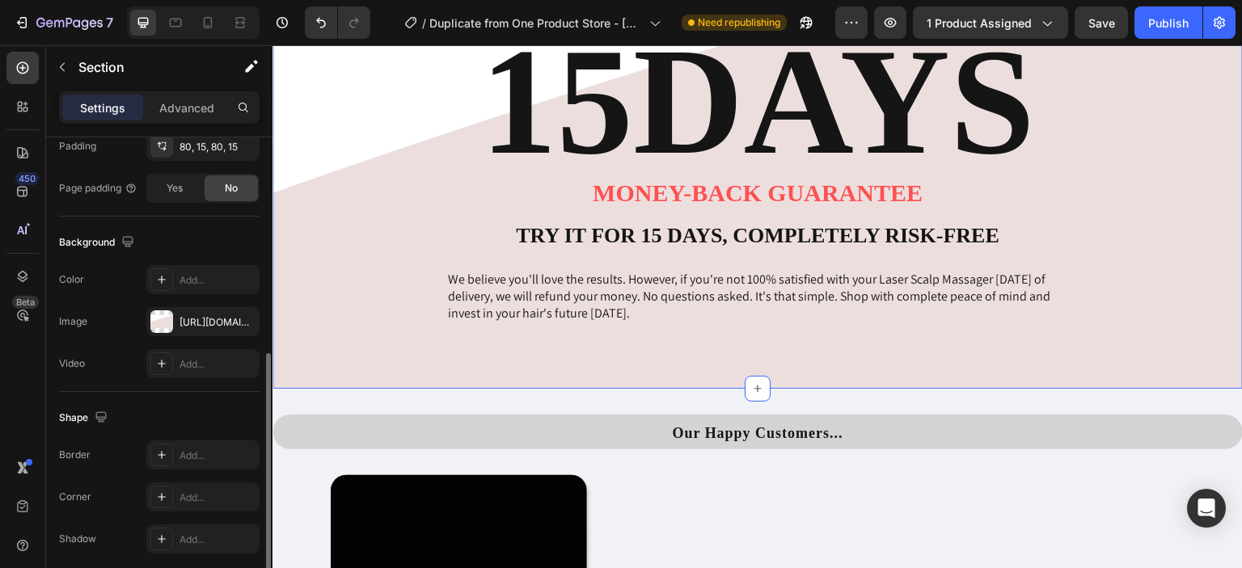
click at [606, 370] on div "15DAYS Heading Money-Back Guarantee Text Block Try It For 15 Days, Completely R…" at bounding box center [757, 174] width 970 height 430
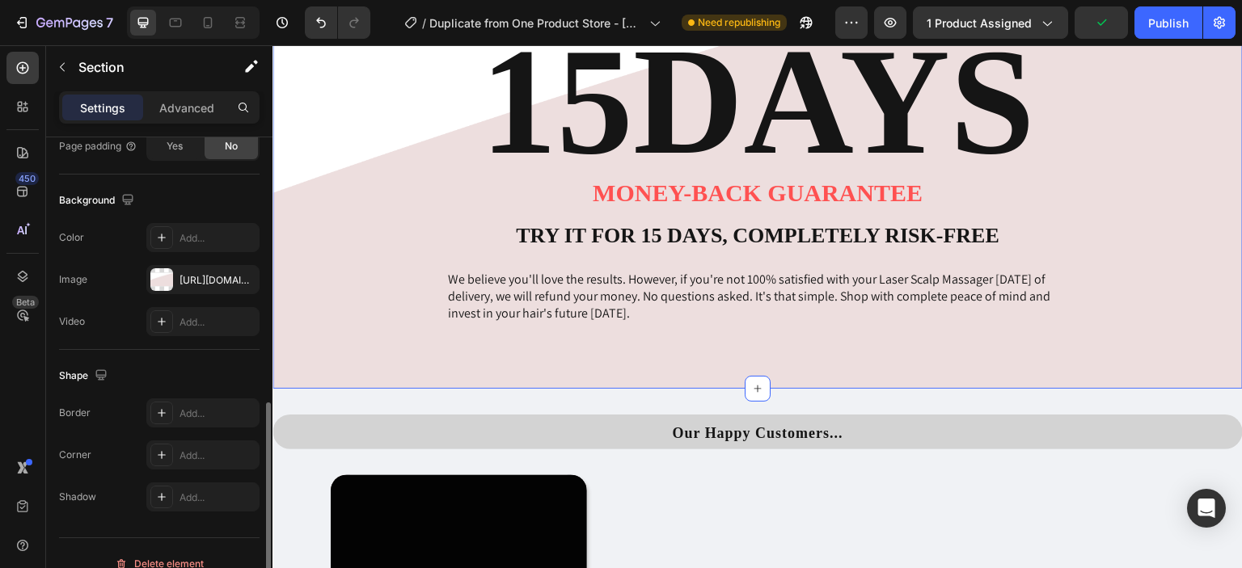
scroll to position [508, 0]
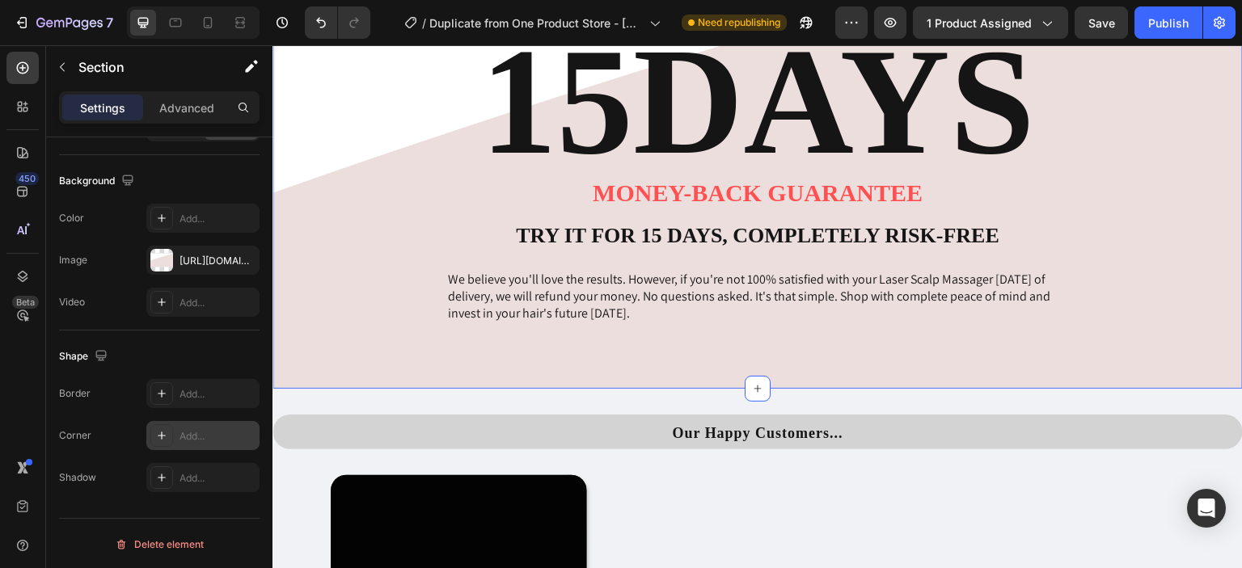
click at [156, 429] on icon at bounding box center [161, 435] width 13 height 13
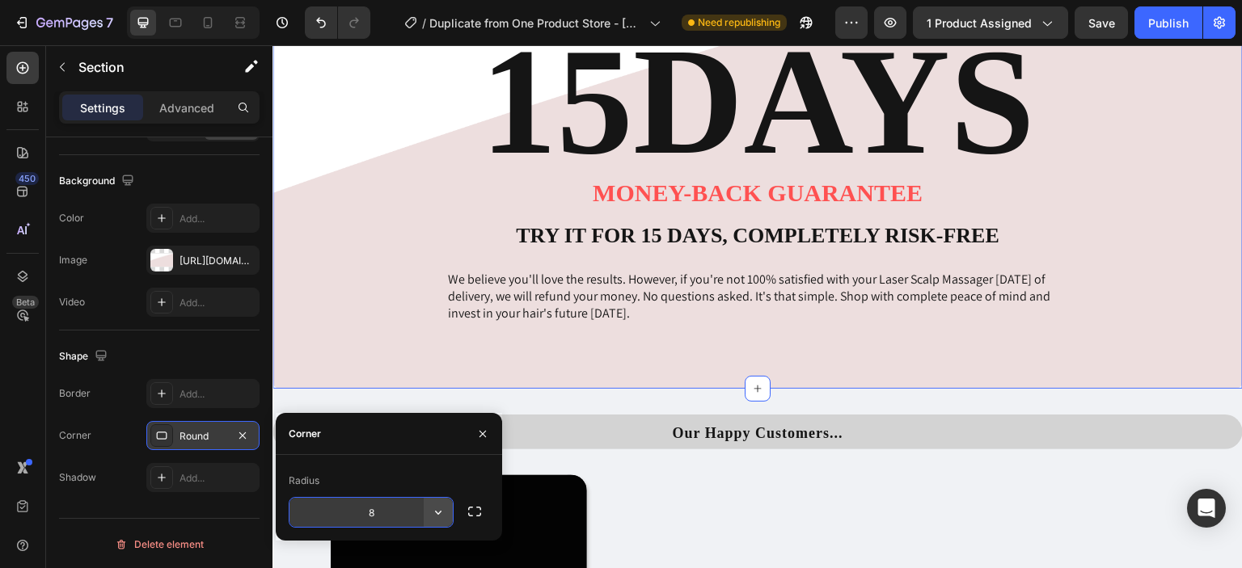
click at [440, 507] on icon "button" at bounding box center [438, 512] width 16 height 16
click at [404, 521] on input "8" at bounding box center [370, 512] width 163 height 29
type input "28"
click at [445, 474] on div "Radius" at bounding box center [389, 481] width 200 height 26
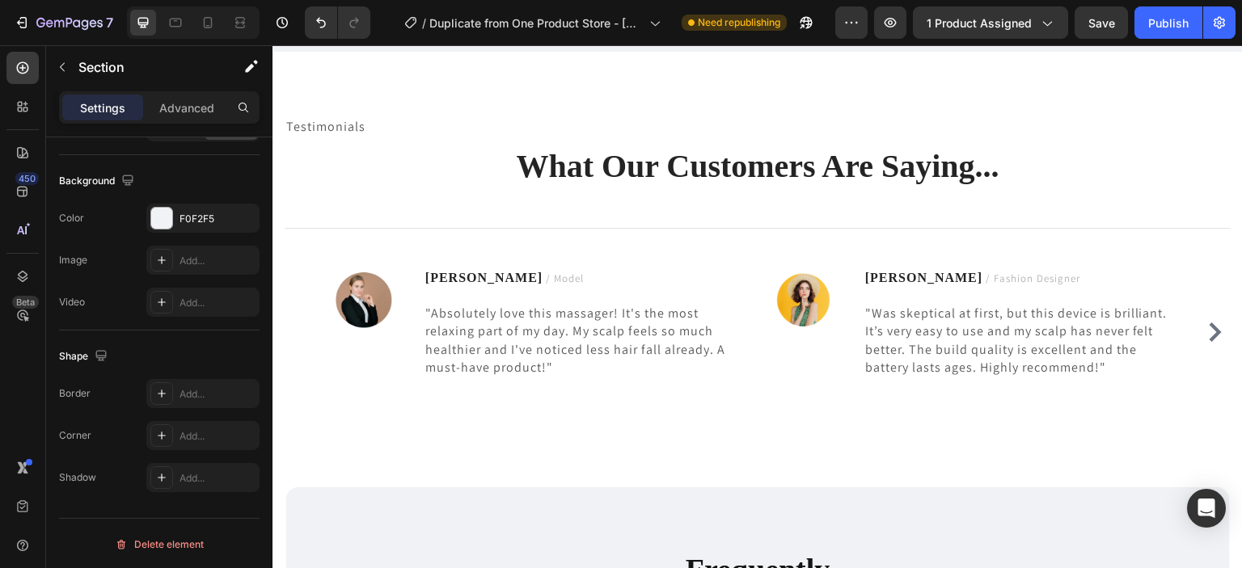
scroll to position [3863, 0]
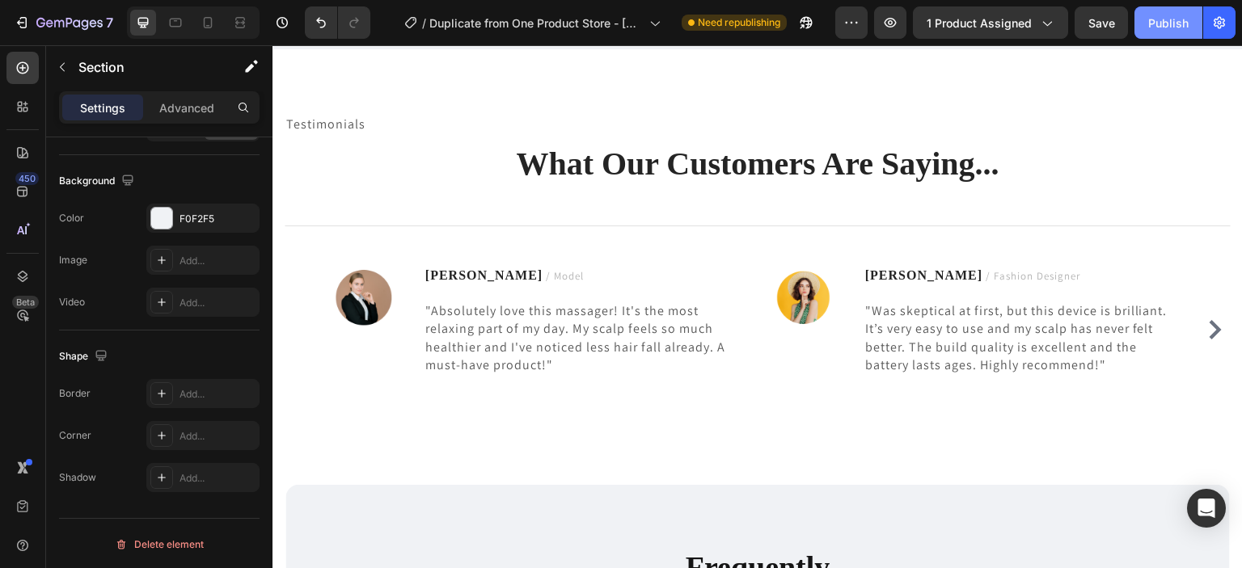
click at [1177, 23] on div "Publish" at bounding box center [1168, 23] width 40 height 17
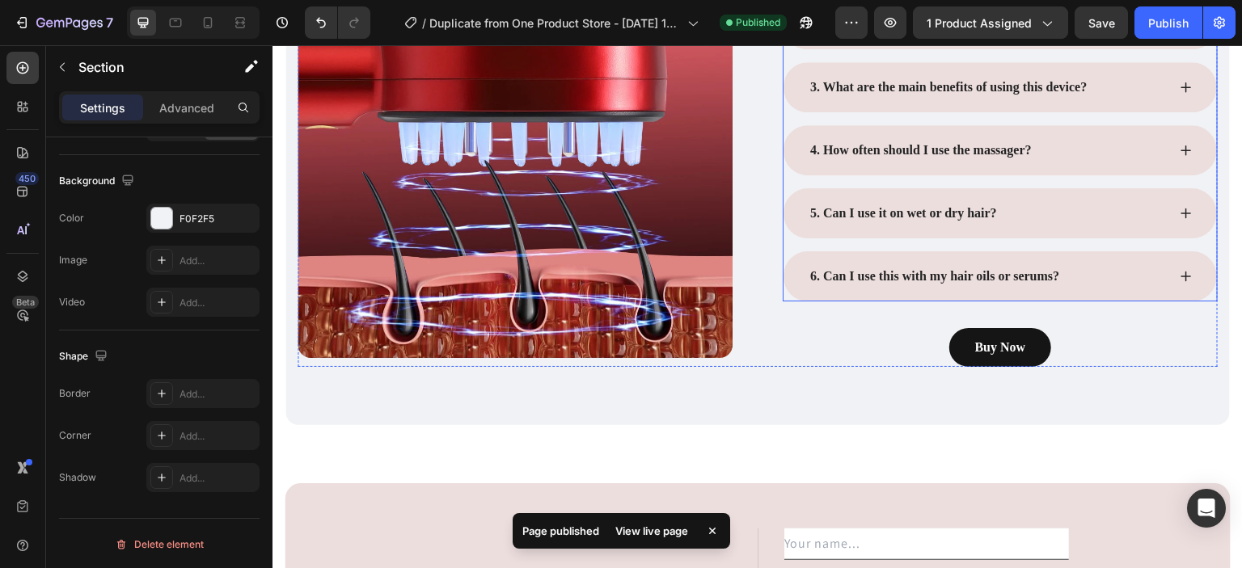
scroll to position [4608, 0]
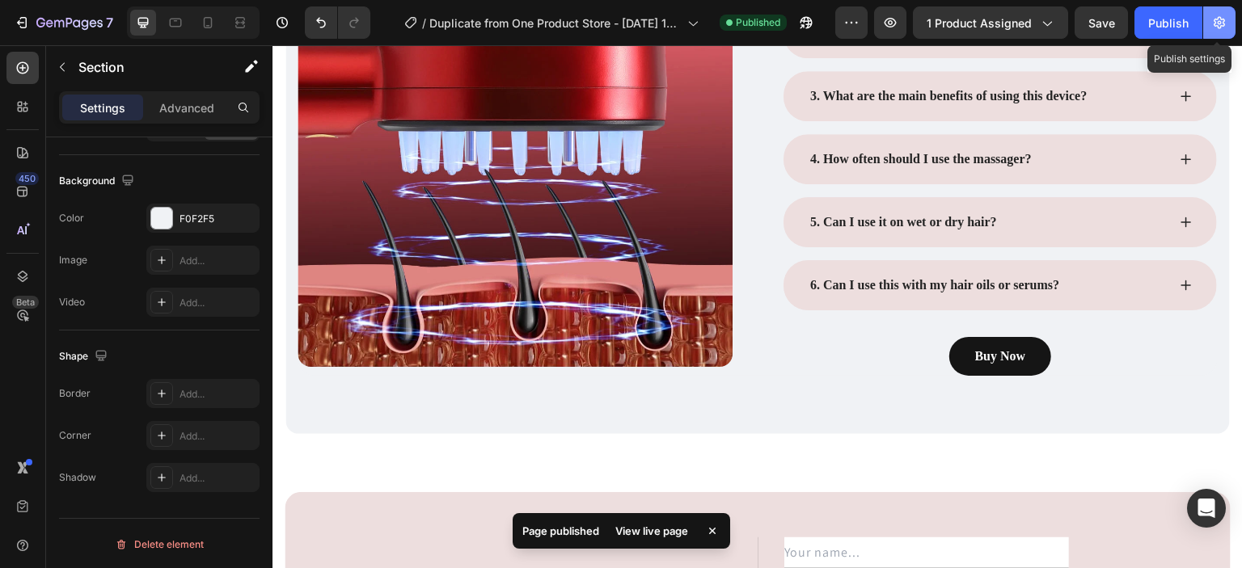
click at [1212, 15] on icon "button" at bounding box center [1219, 23] width 16 height 16
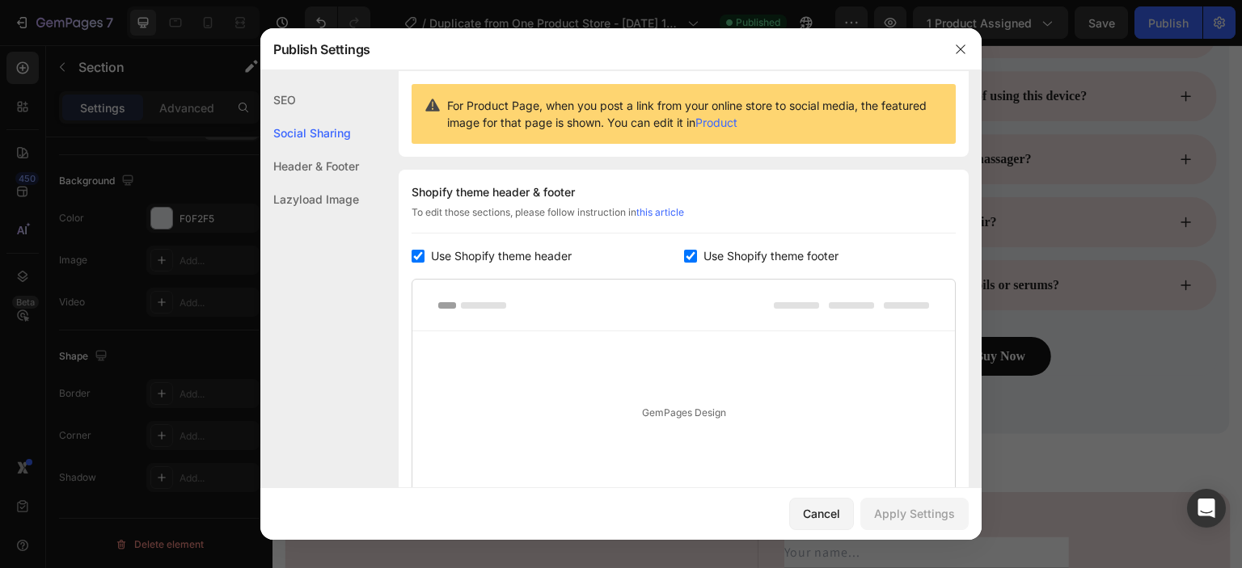
scroll to position [171, 0]
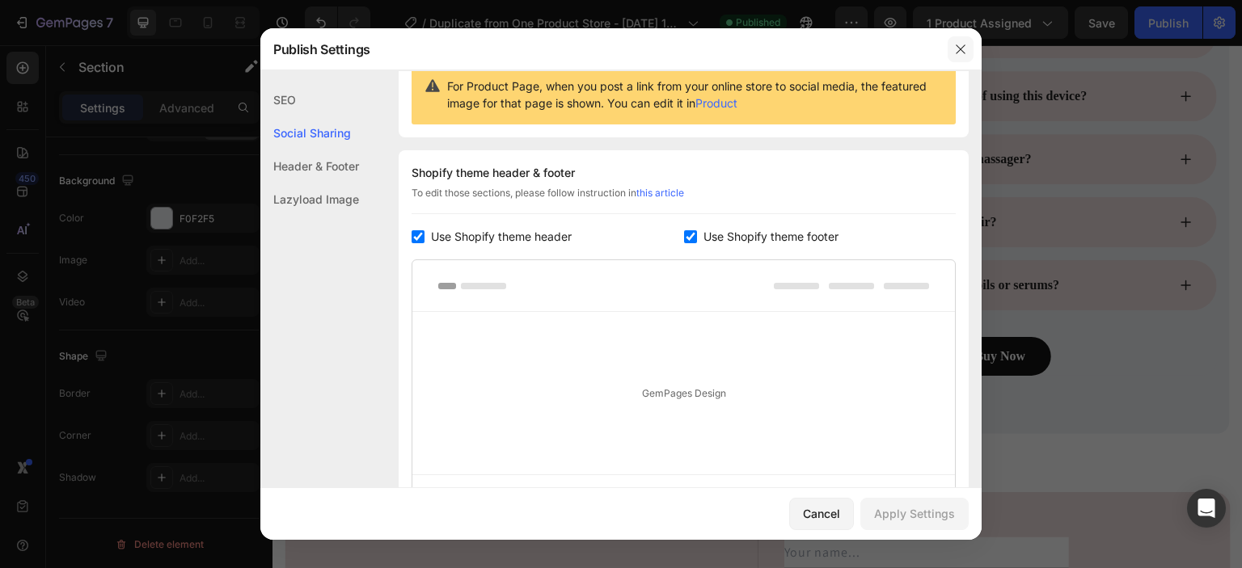
click at [956, 51] on icon "button" at bounding box center [960, 49] width 13 height 13
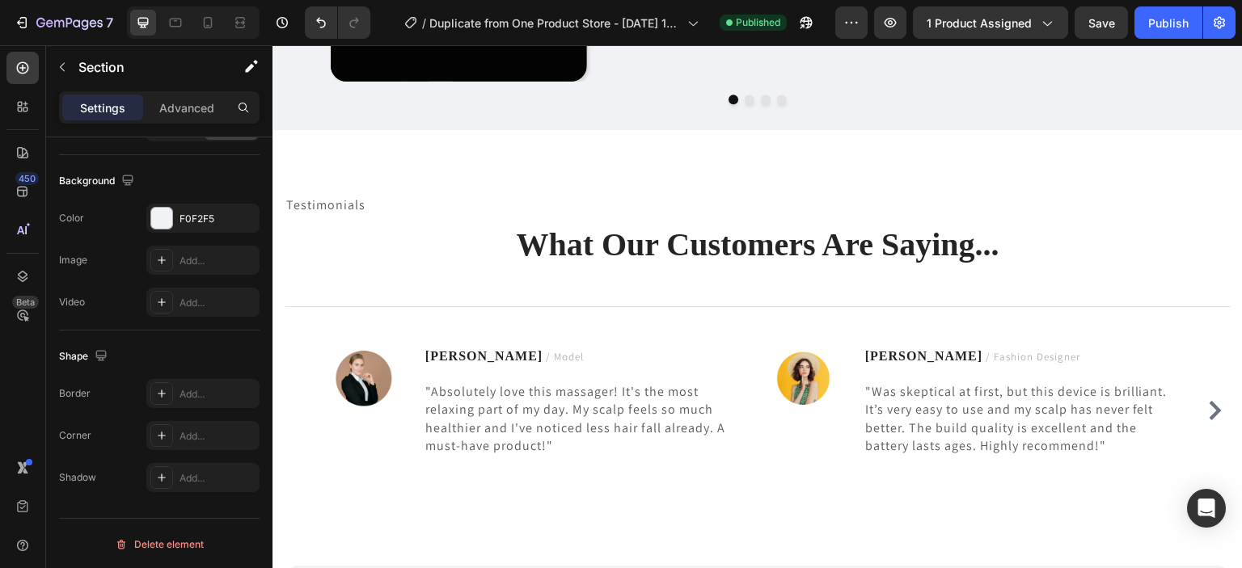
scroll to position [3781, 0]
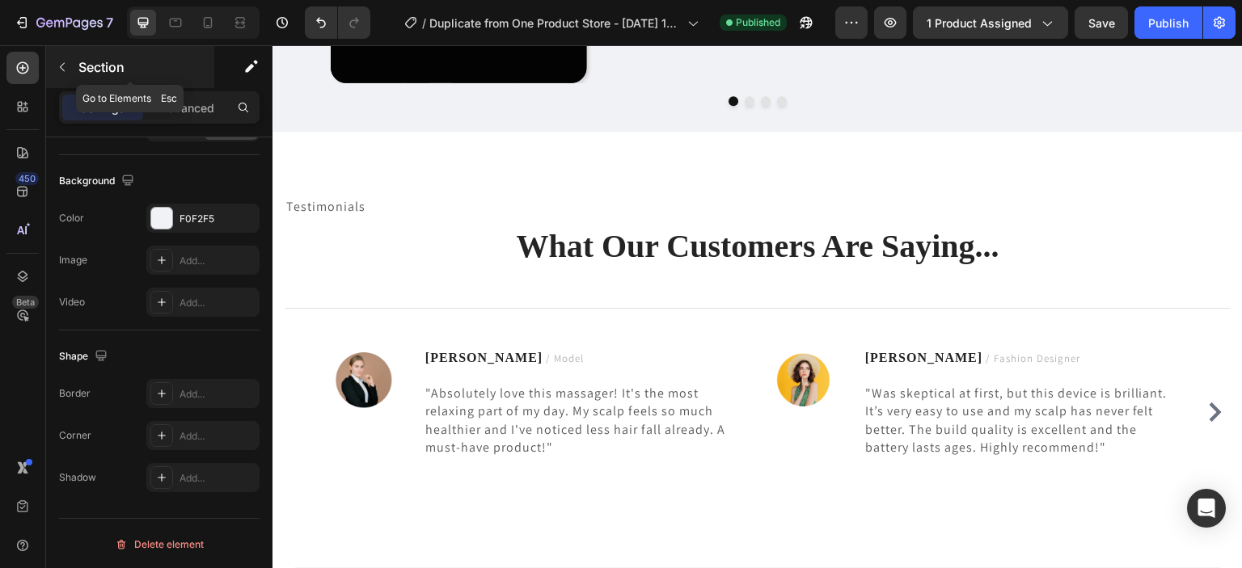
click at [68, 61] on icon "button" at bounding box center [62, 67] width 13 height 13
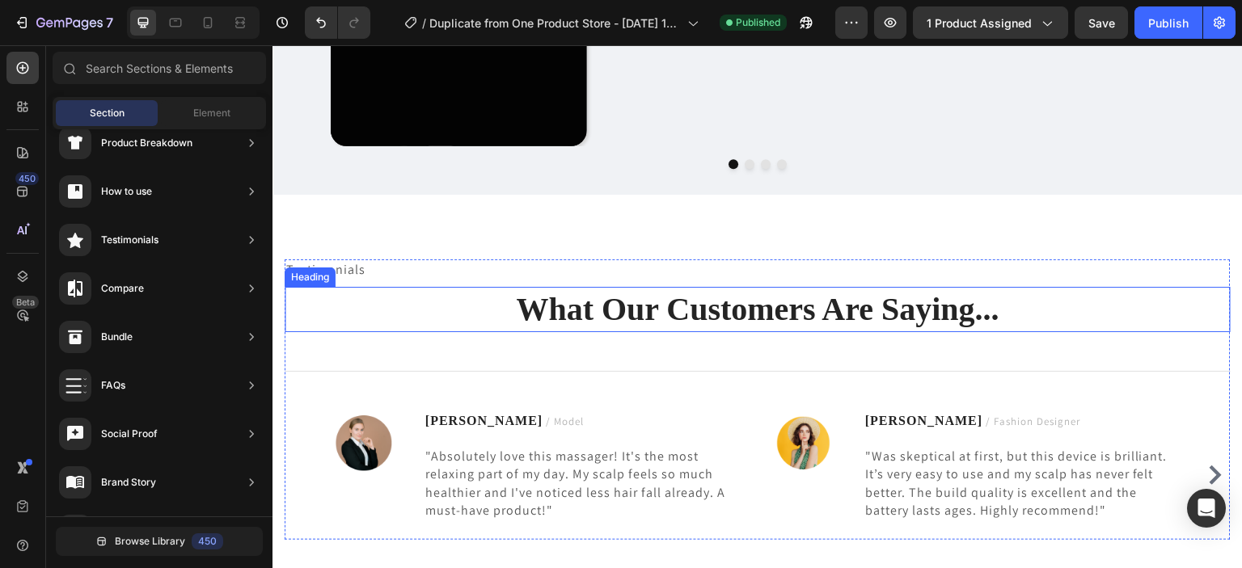
scroll to position [3716, 0]
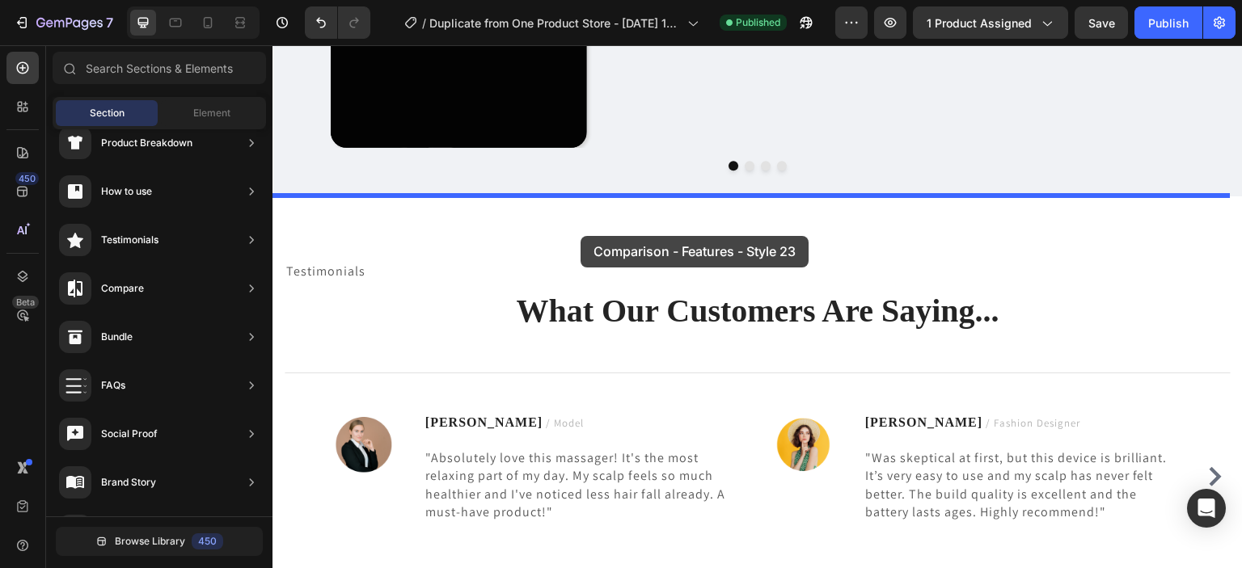
drag, startPoint x: 615, startPoint y: 323, endPoint x: 580, endPoint y: 236, distance: 93.2
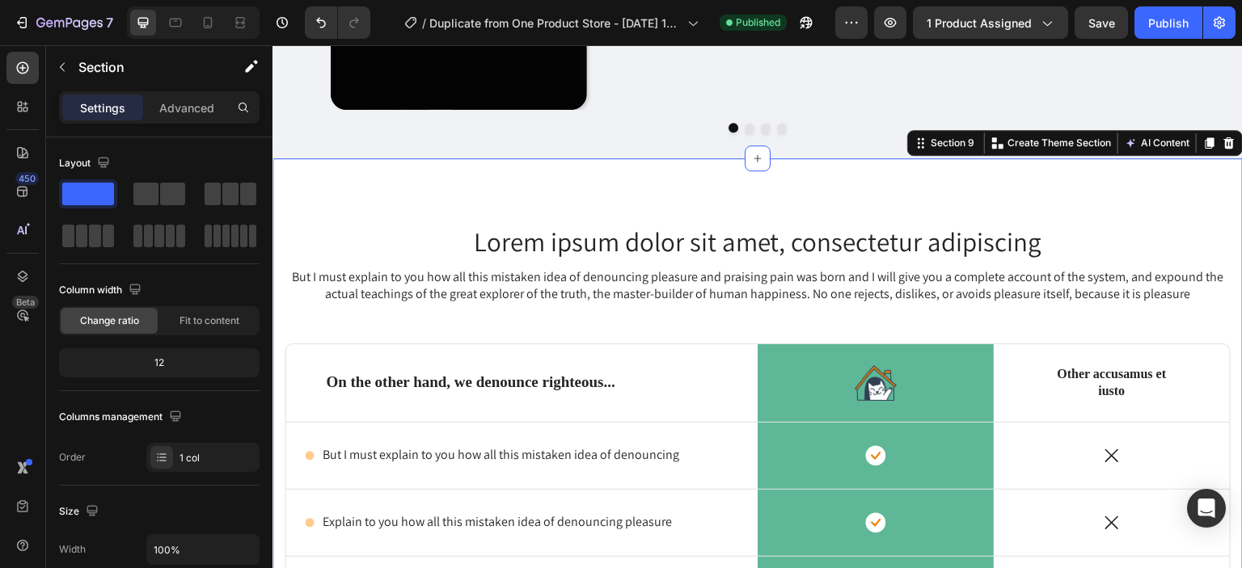
scroll to position [3809, 0]
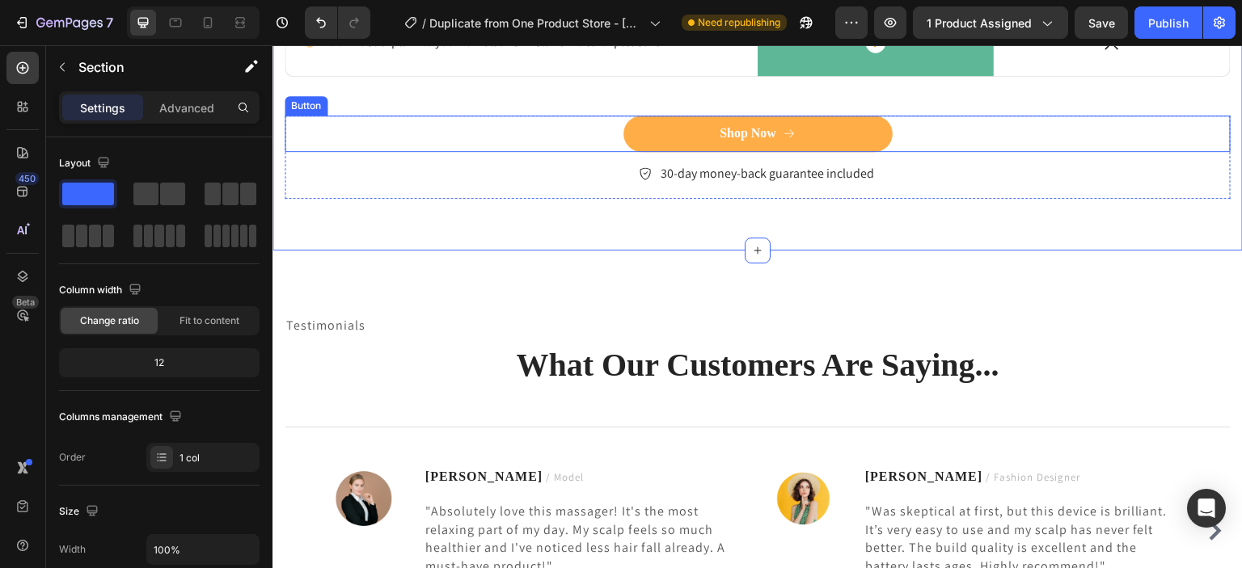
scroll to position [4384, 0]
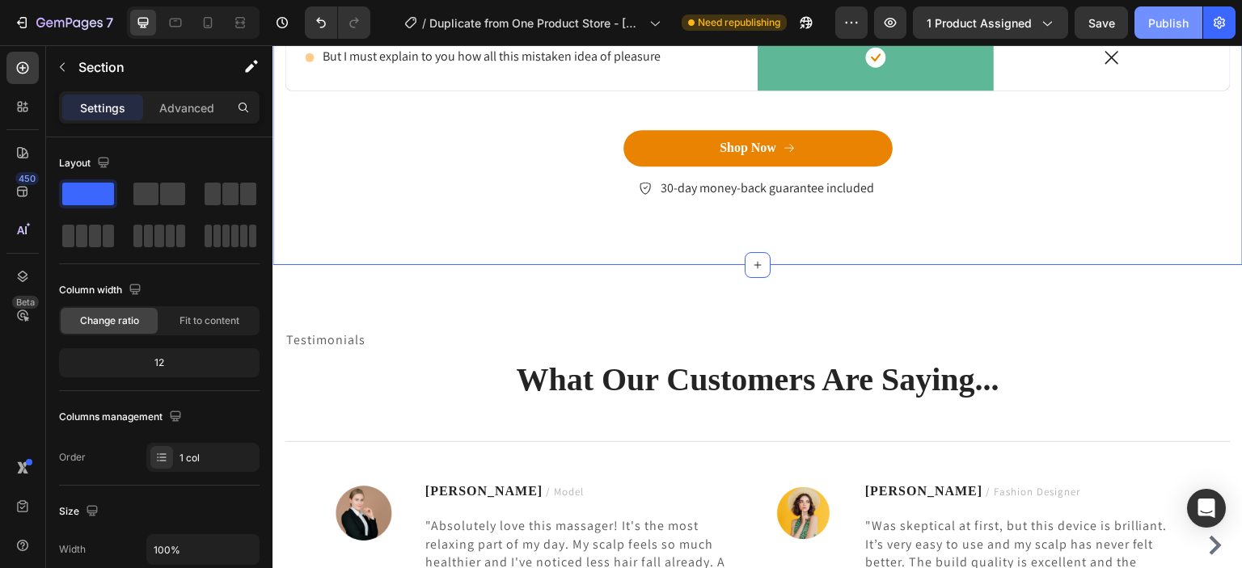
click at [1182, 19] on div "Publish" at bounding box center [1168, 23] width 40 height 17
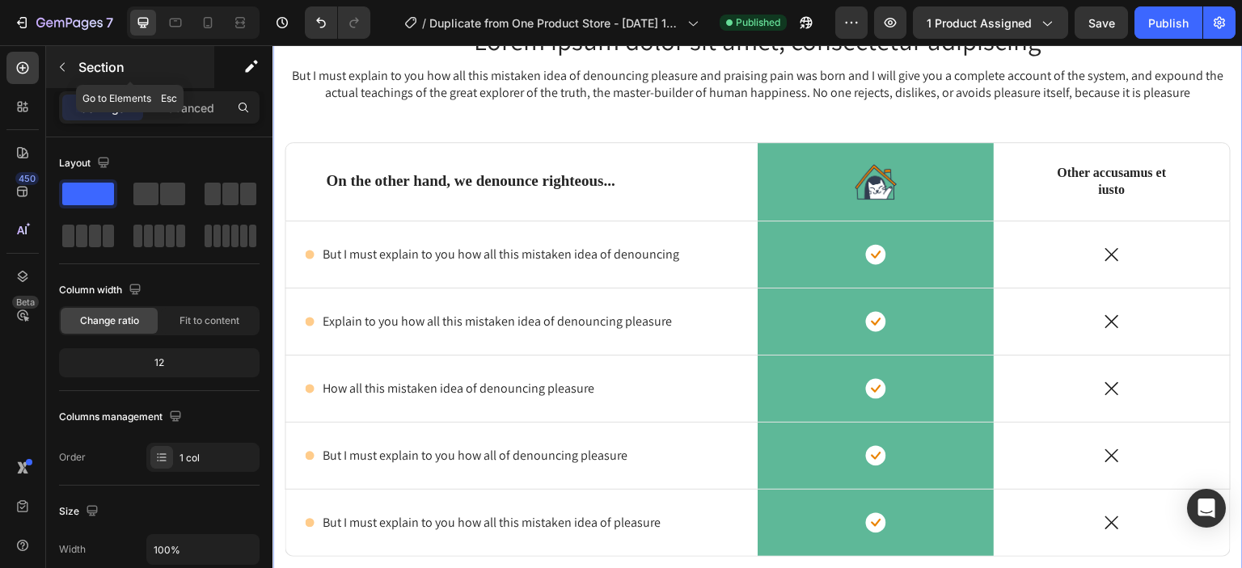
click at [62, 57] on button "button" at bounding box center [62, 67] width 26 height 26
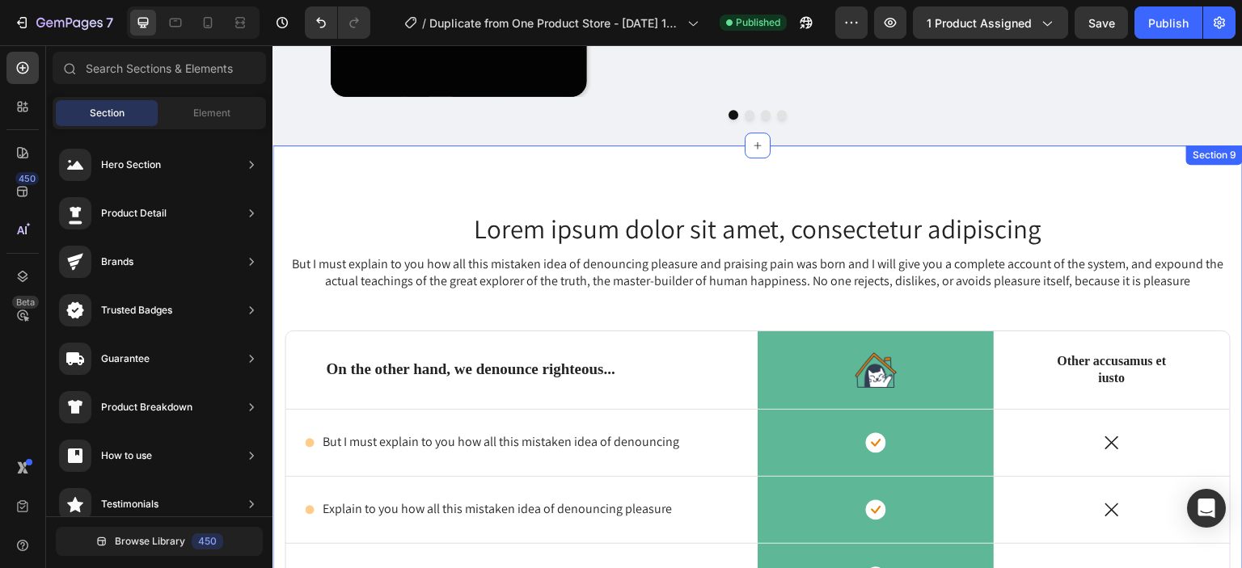
scroll to position [3764, 0]
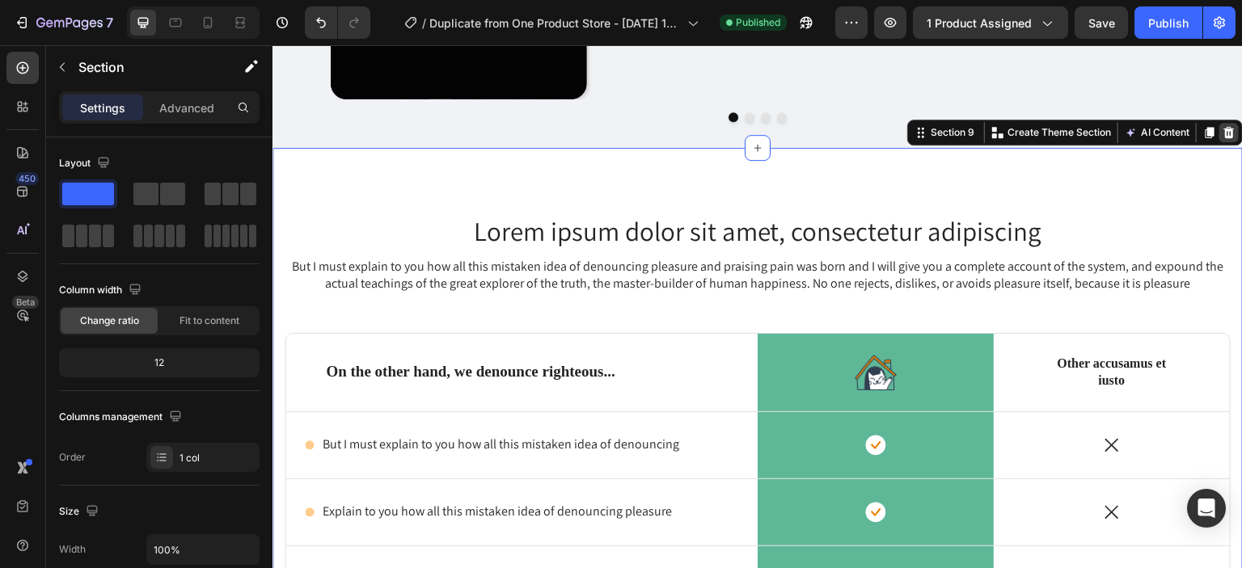
click at [1222, 135] on icon at bounding box center [1228, 132] width 13 height 13
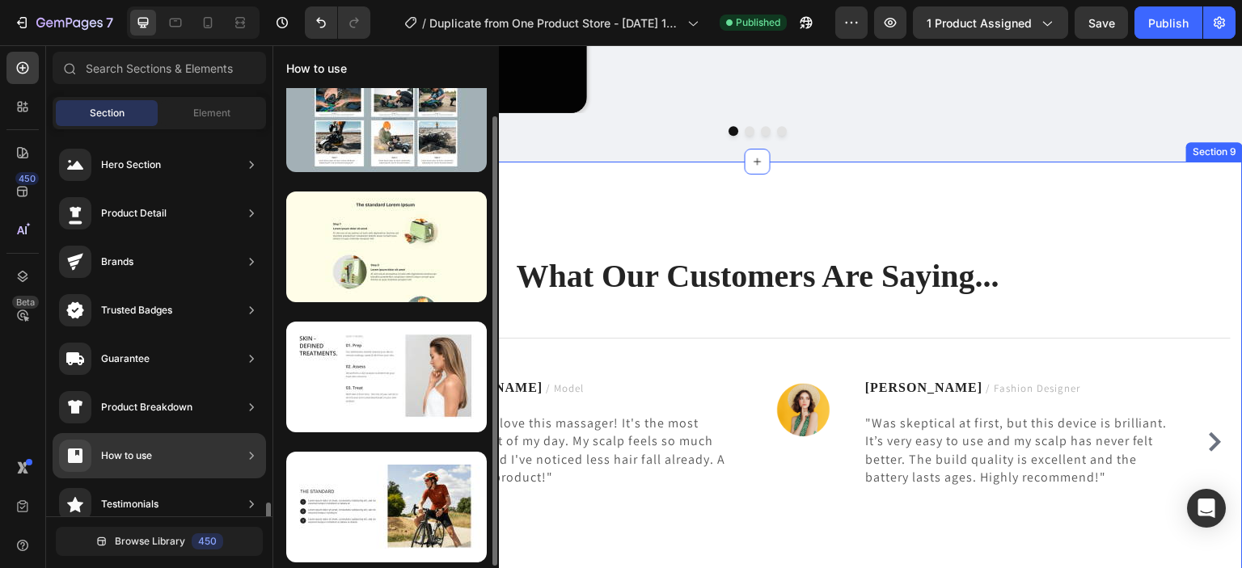
scroll to position [31, 0]
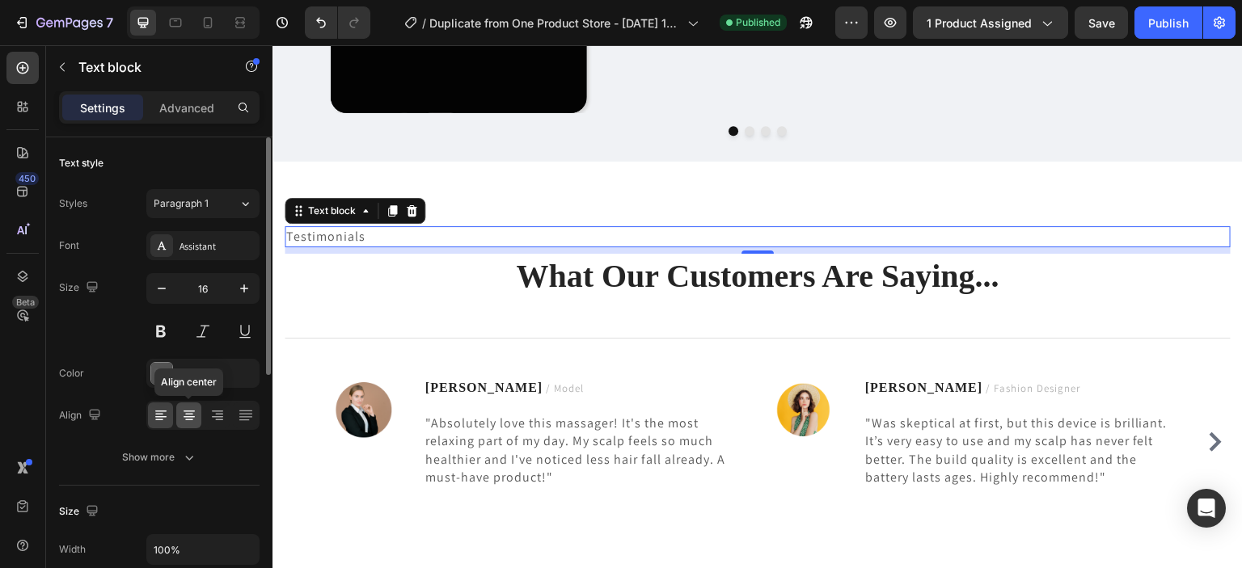
click at [190, 411] on icon at bounding box center [188, 412] width 11 height 2
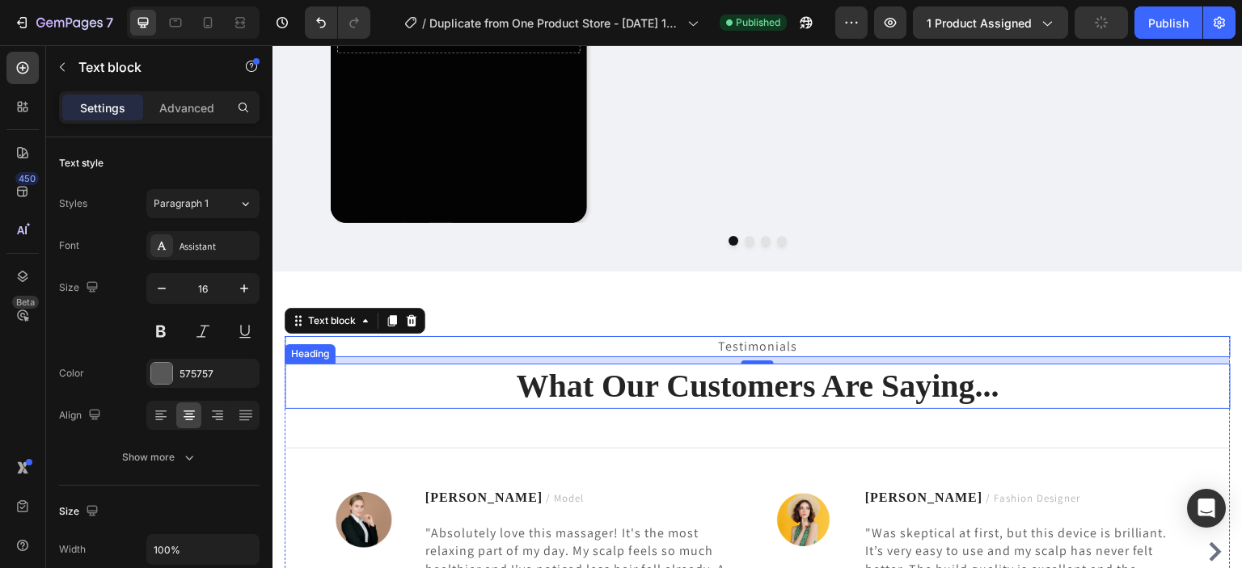
scroll to position [3638, 0]
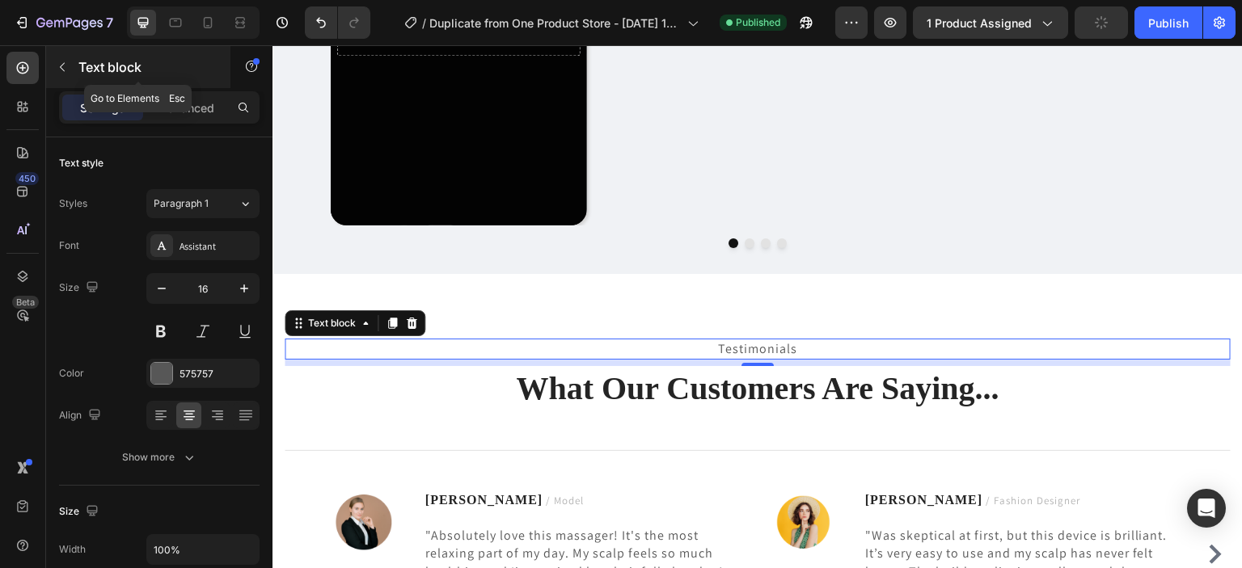
click at [65, 69] on icon "button" at bounding box center [62, 67] width 13 height 13
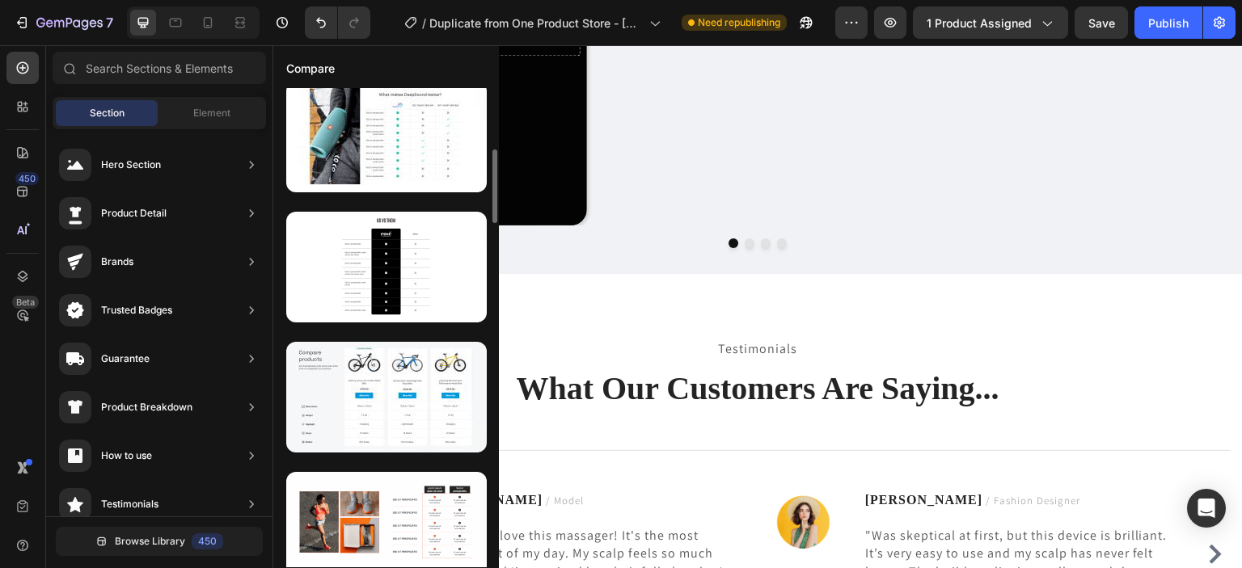
scroll to position [401, 0]
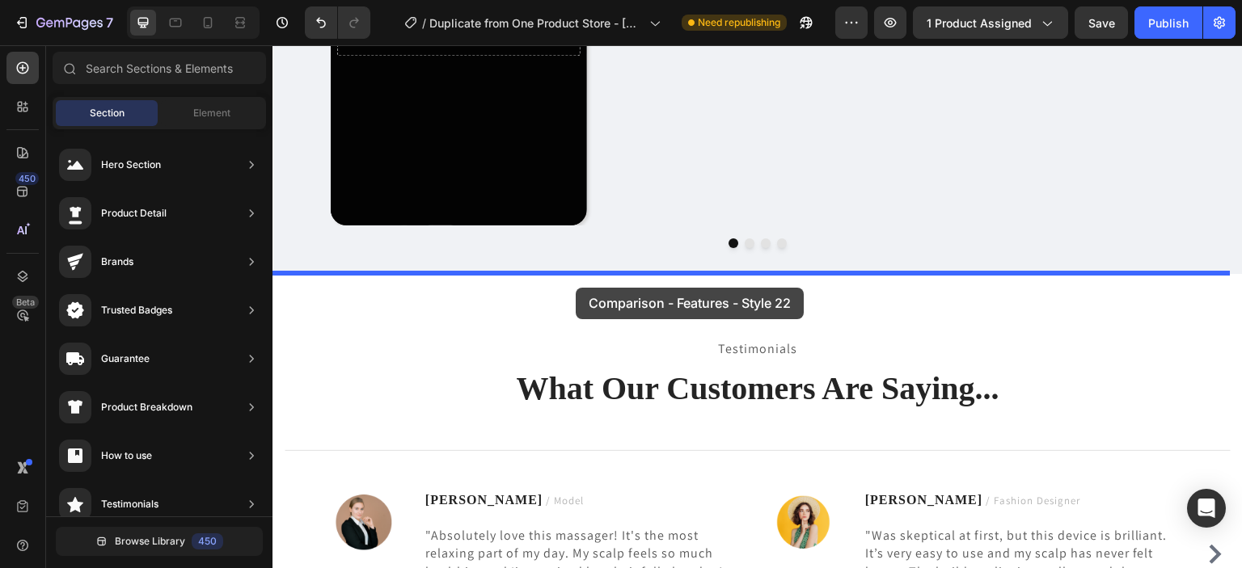
drag, startPoint x: 696, startPoint y: 330, endPoint x: 576, endPoint y: 288, distance: 127.6
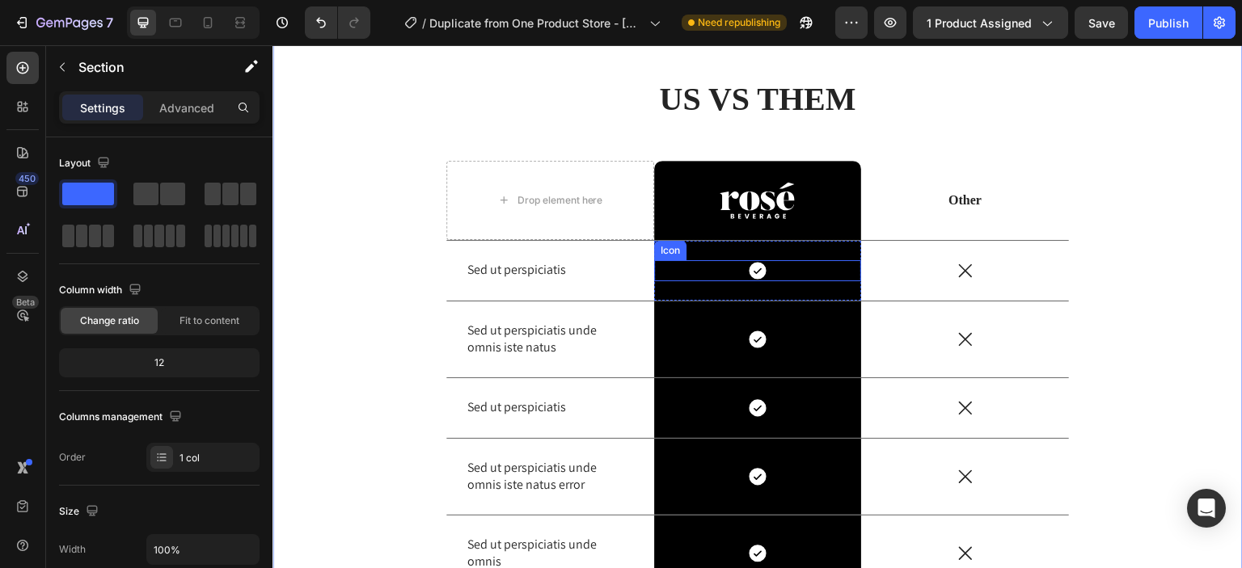
scroll to position [3881, 0]
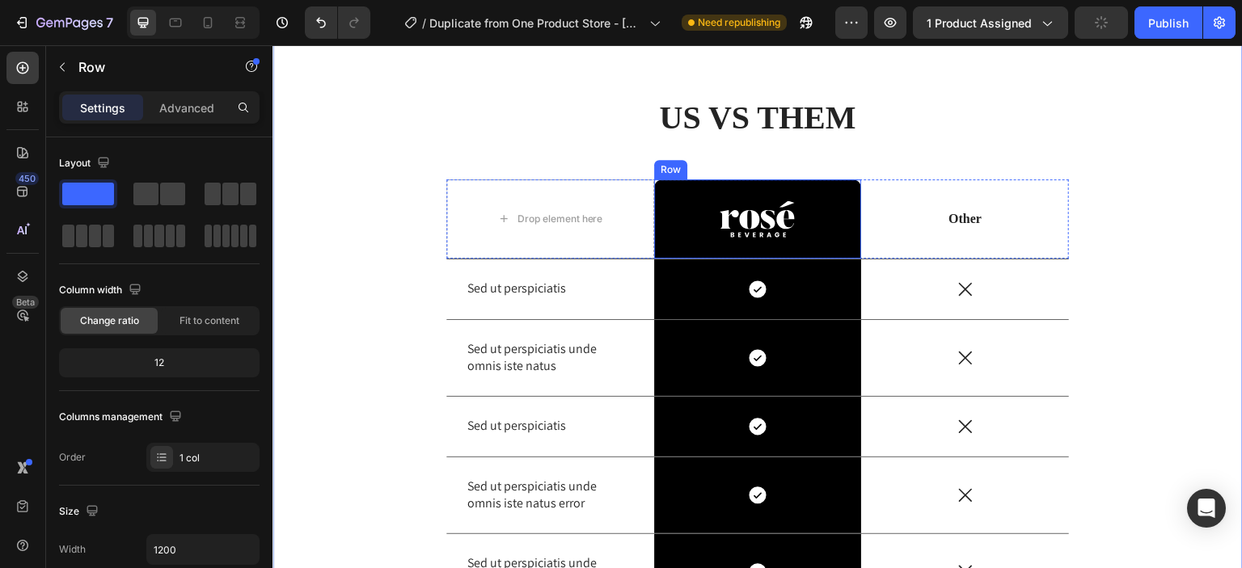
click at [850, 180] on div "Image Row" at bounding box center [758, 218] width 208 height 79
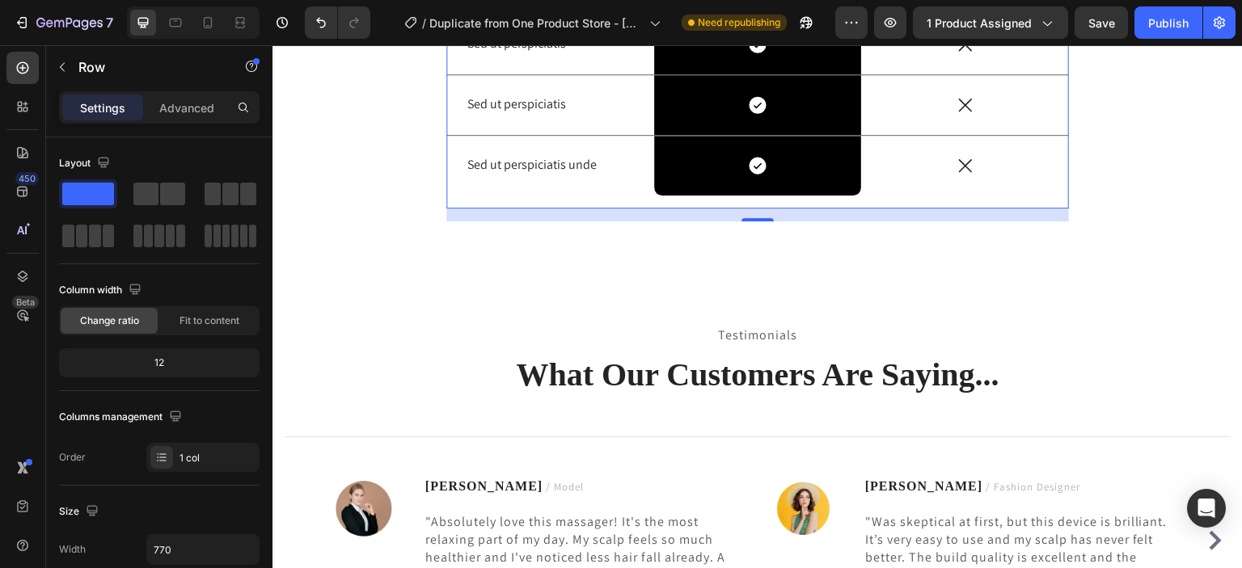
scroll to position [4481, 0]
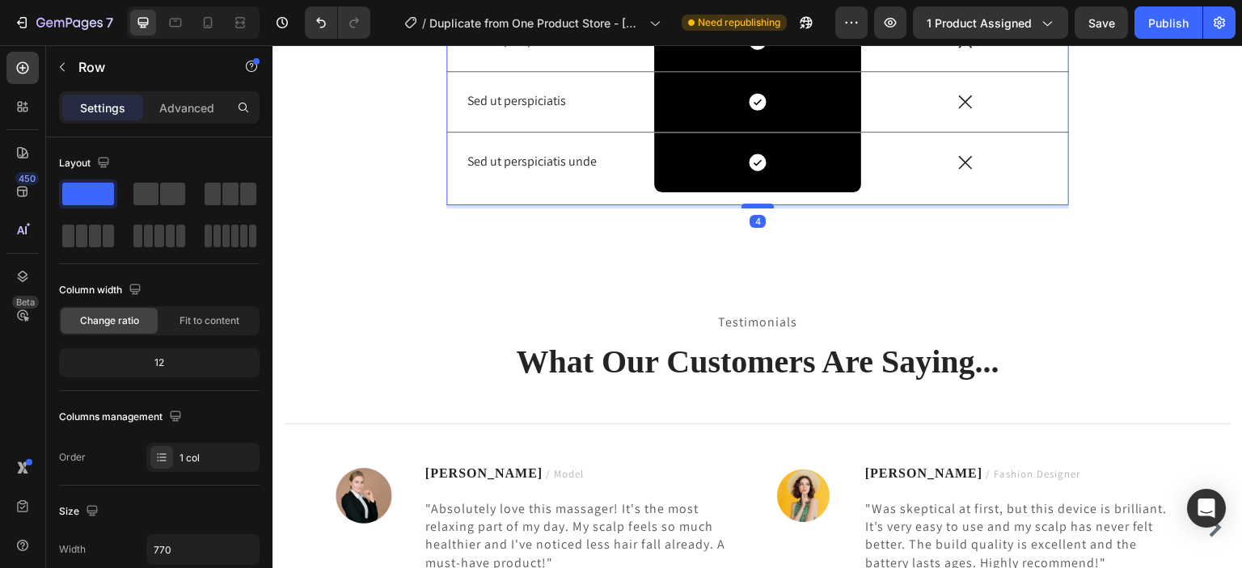
drag, startPoint x: 745, startPoint y: 214, endPoint x: 747, endPoint y: 205, distance: 9.8
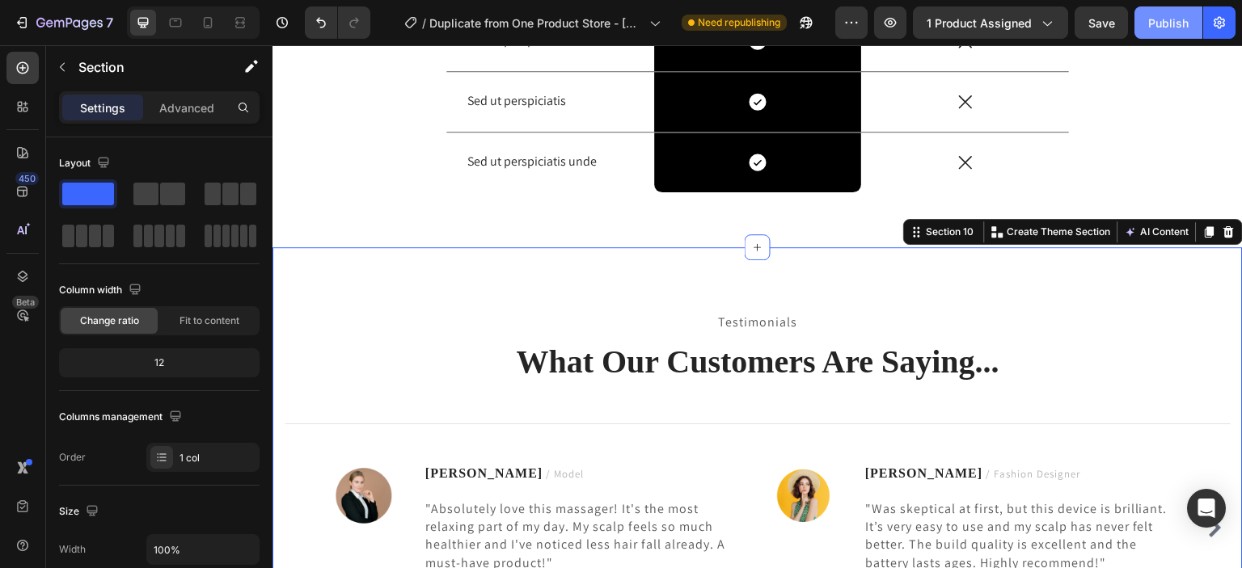
click at [1160, 23] on div "Publish" at bounding box center [1168, 23] width 40 height 17
drag, startPoint x: 1160, startPoint y: 23, endPoint x: 1170, endPoint y: 22, distance: 10.6
click at [1170, 22] on div "Publish" at bounding box center [1168, 23] width 40 height 17
